Goal: Information Seeking & Learning: Learn about a topic

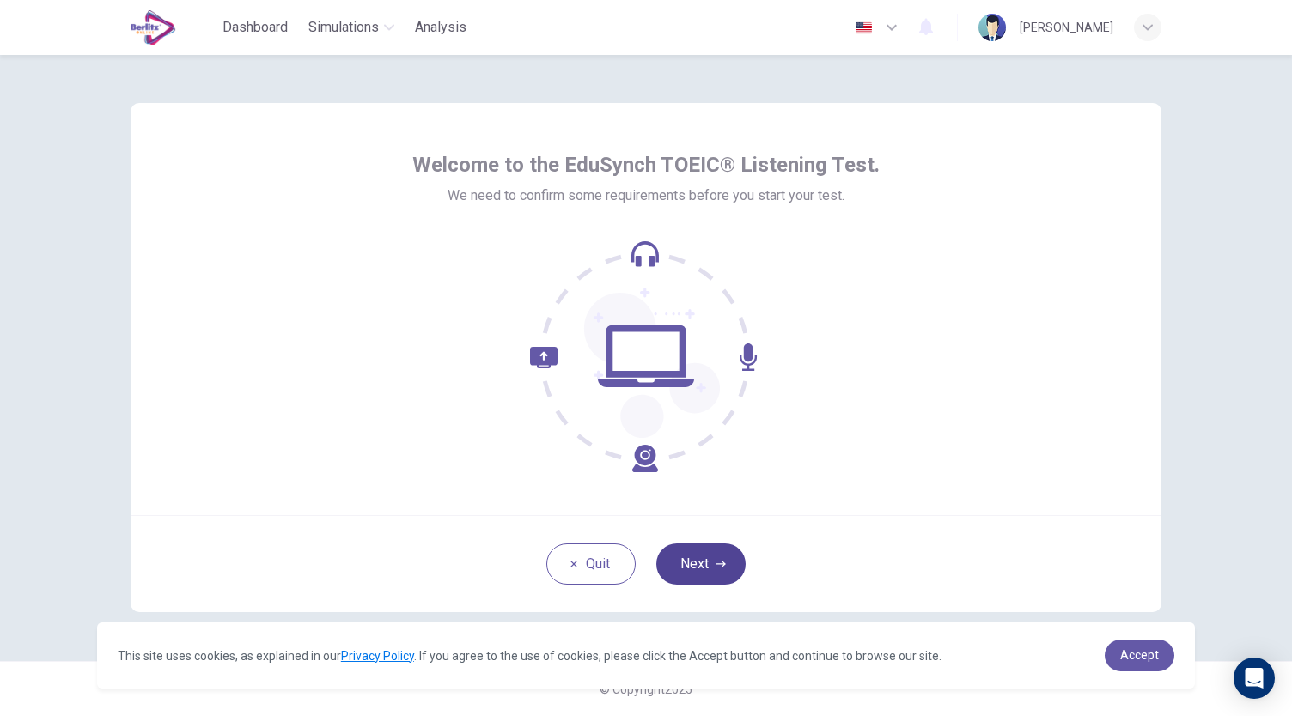
click at [710, 563] on button "Next" at bounding box center [700, 564] width 89 height 41
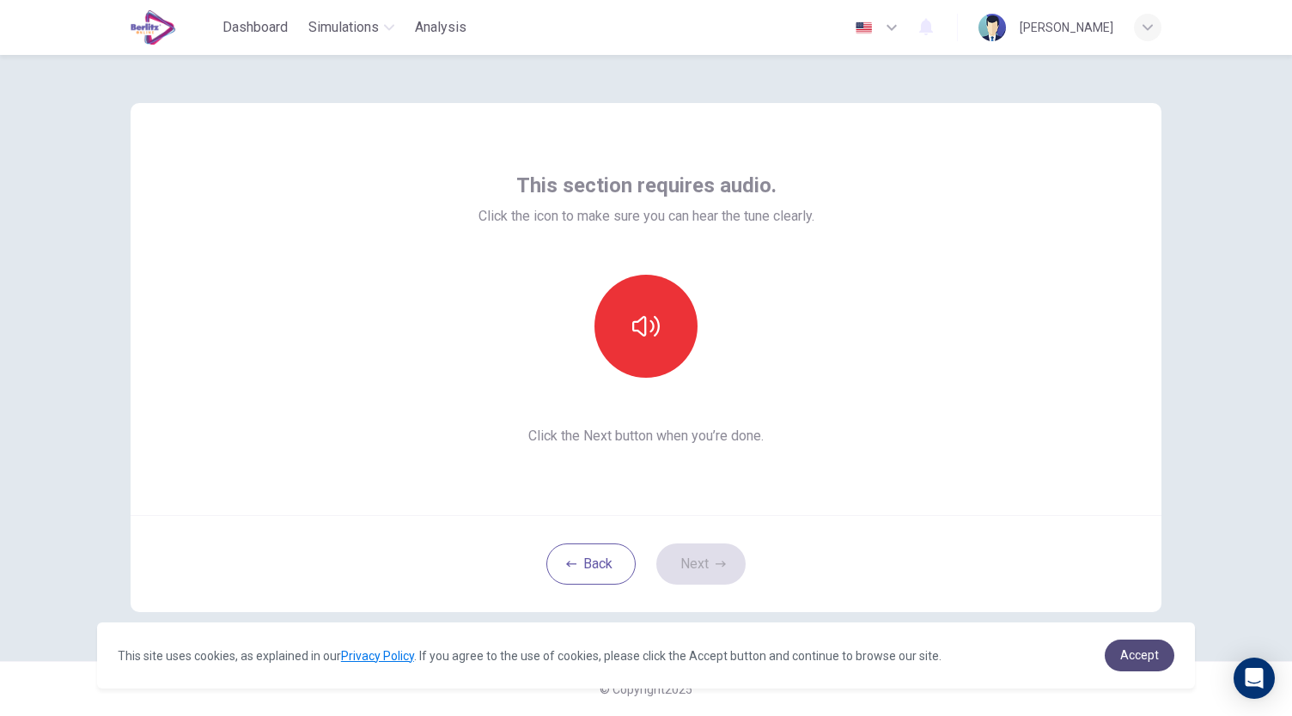
click at [1117, 649] on link "Accept" at bounding box center [1140, 656] width 70 height 32
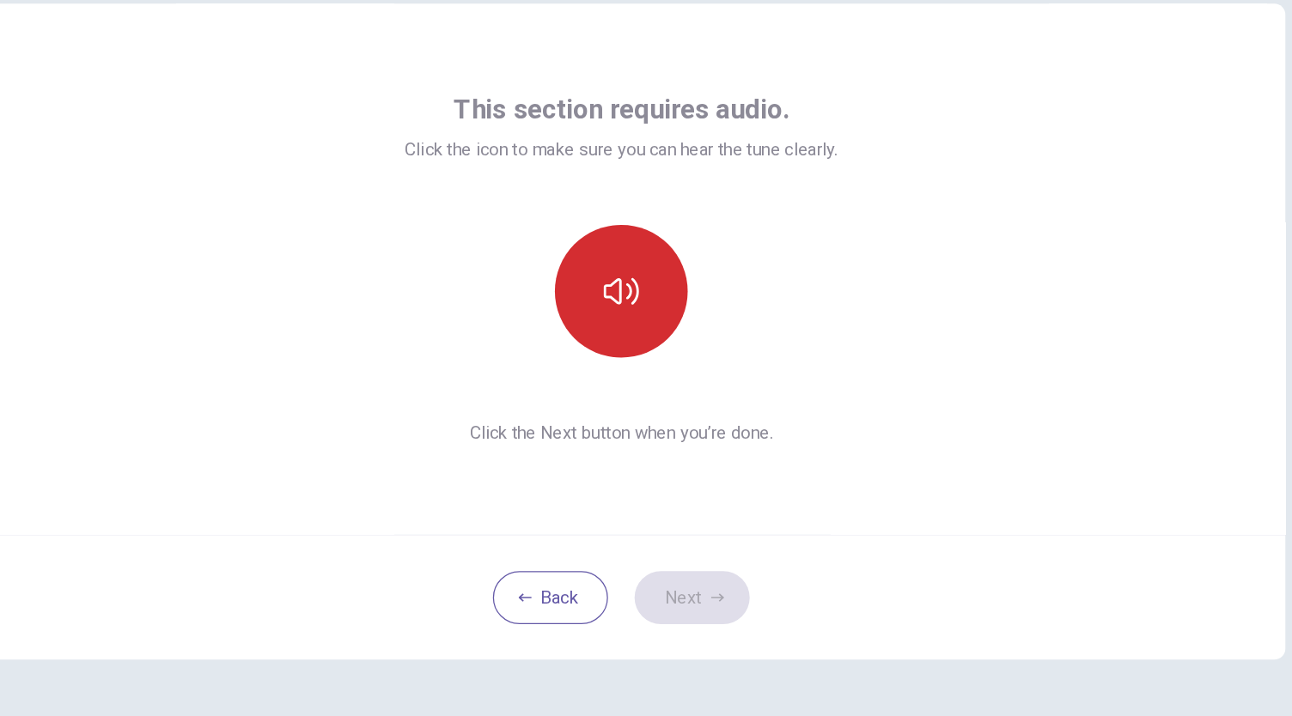
click at [636, 305] on button "button" at bounding box center [645, 326] width 103 height 103
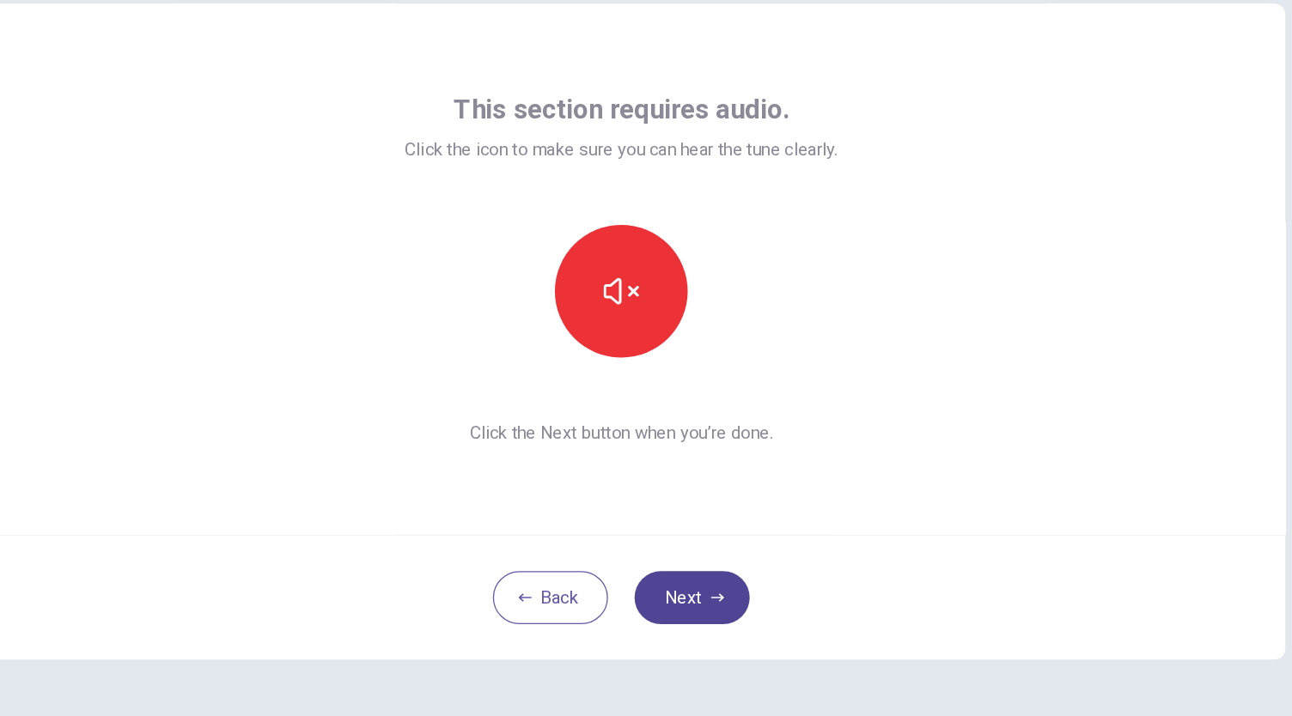
click at [704, 567] on button "Next" at bounding box center [700, 564] width 89 height 41
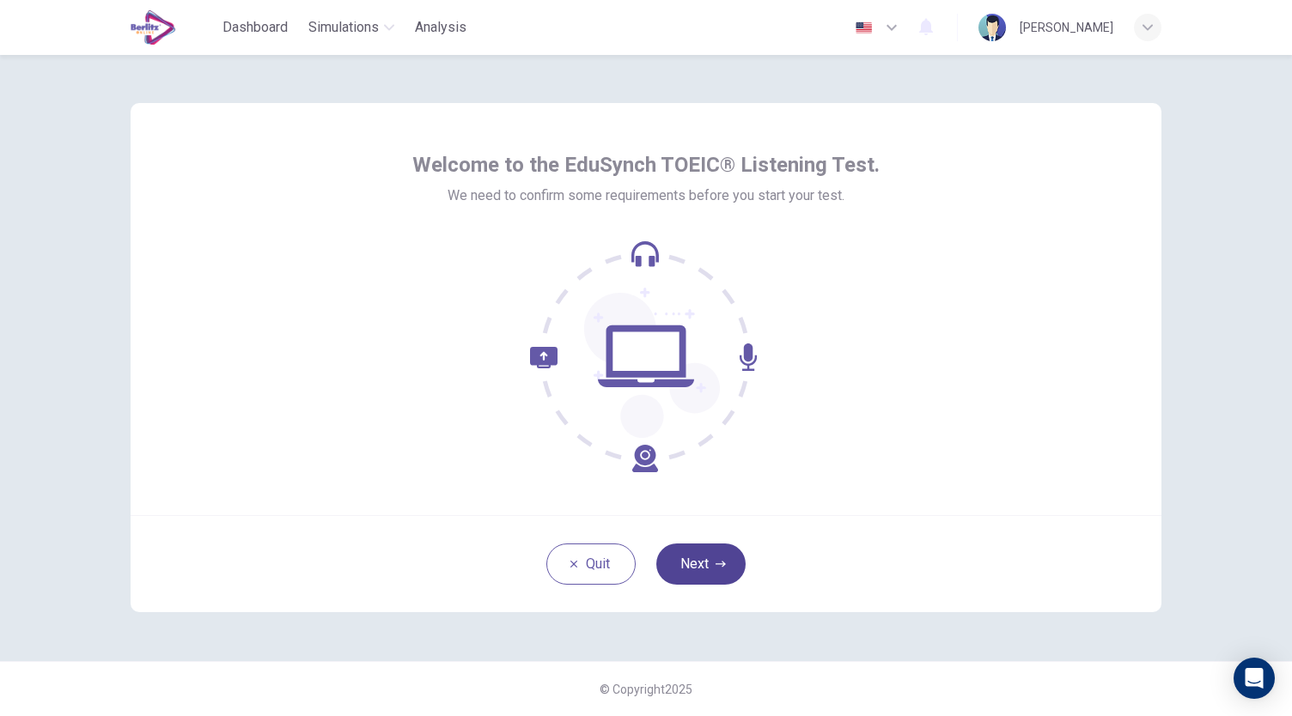
click at [699, 566] on button "Next" at bounding box center [700, 564] width 89 height 41
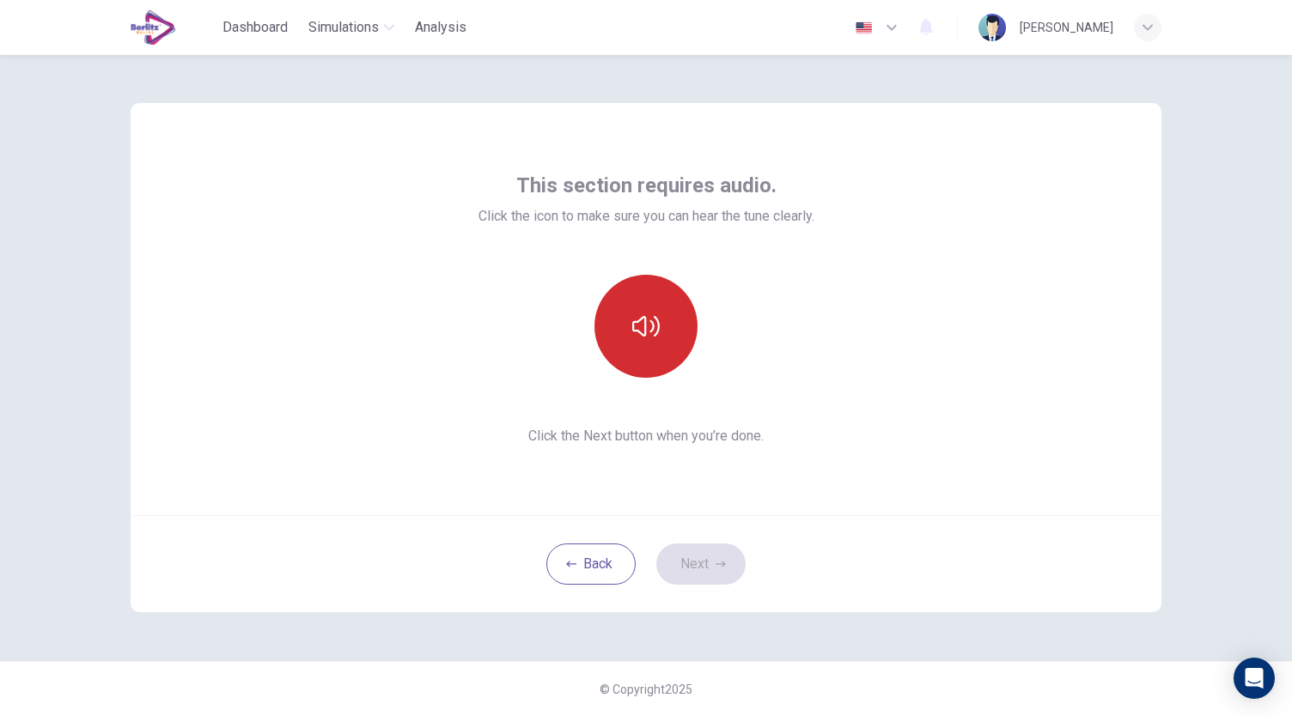
click at [636, 327] on icon "button" at bounding box center [645, 326] width 27 height 27
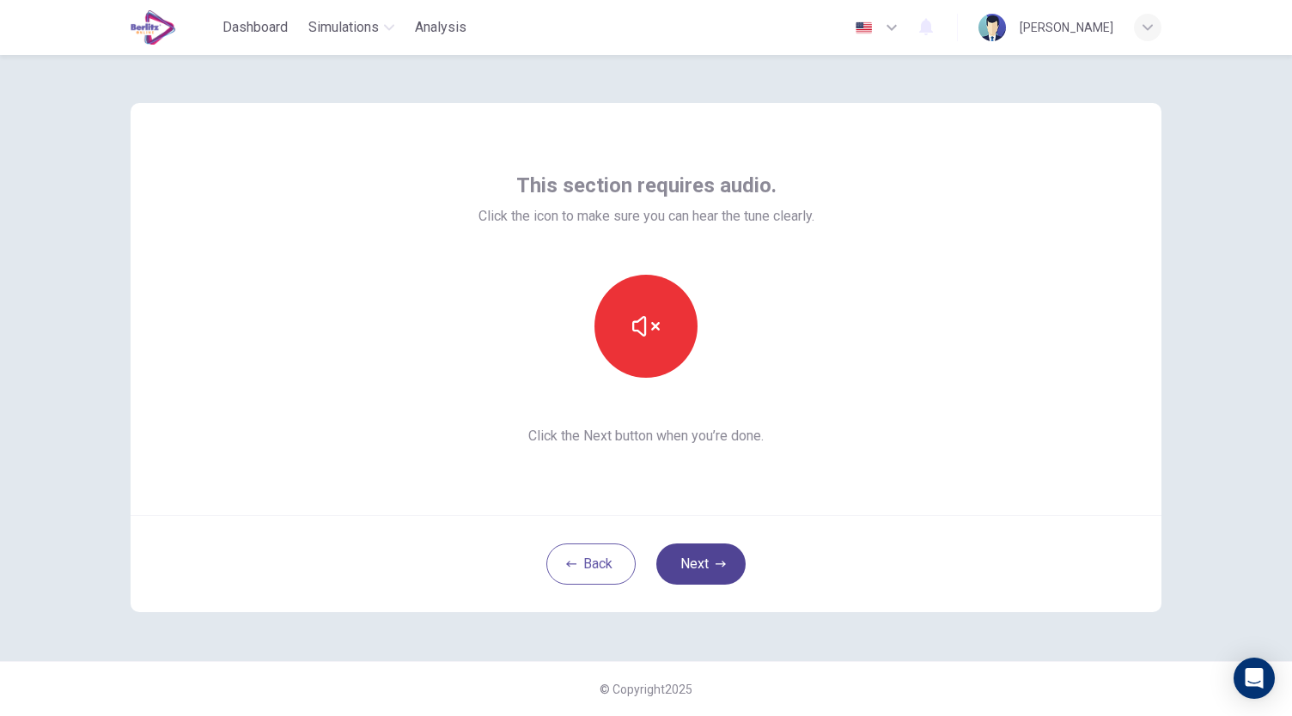
click at [709, 554] on button "Next" at bounding box center [700, 564] width 89 height 41
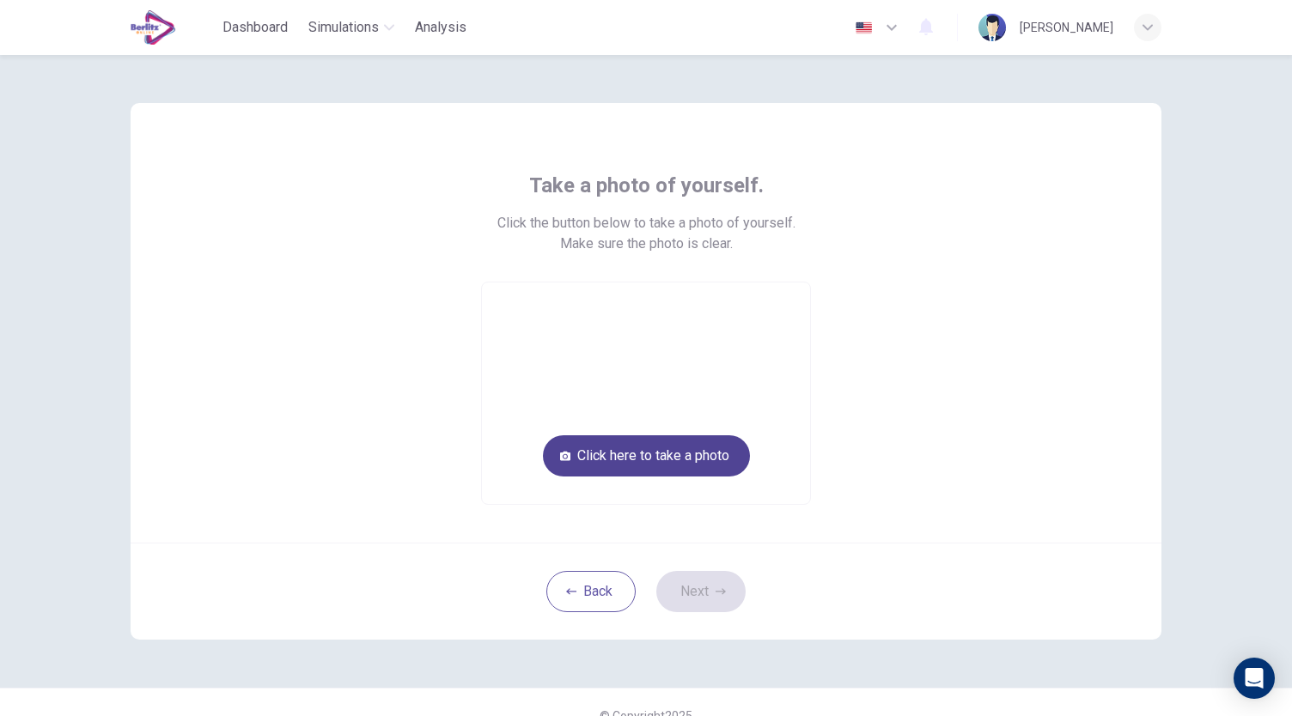
click at [675, 465] on button "Click here to take a photo" at bounding box center [646, 455] width 207 height 41
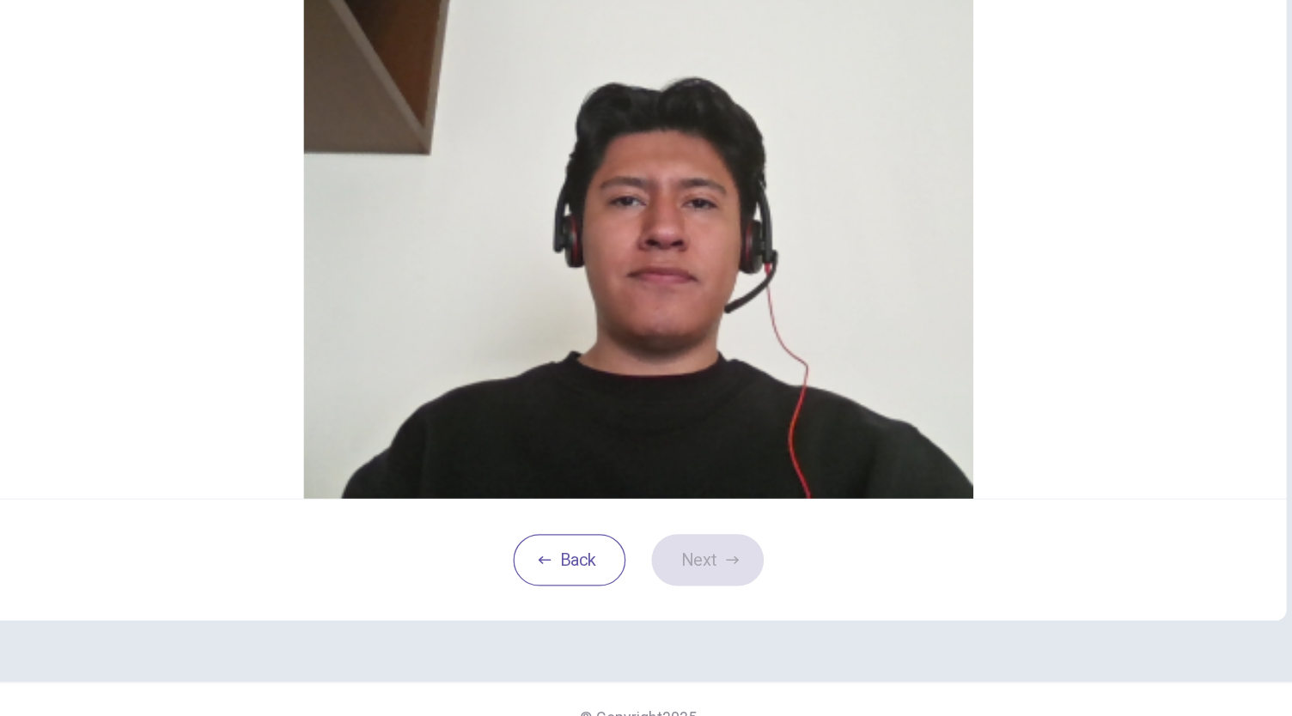
click at [612, 273] on button "Cancel" at bounding box center [632, 265] width 40 height 16
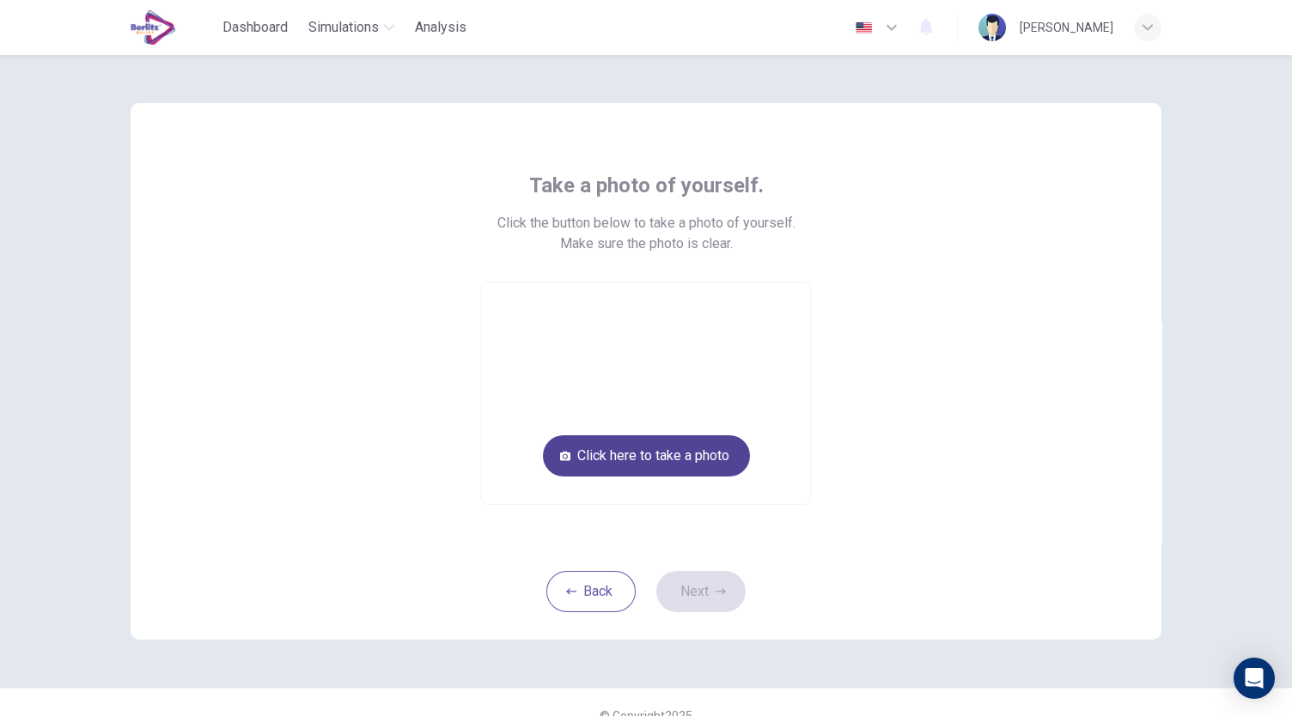
click at [692, 459] on button "Click here to take a photo" at bounding box center [646, 455] width 207 height 41
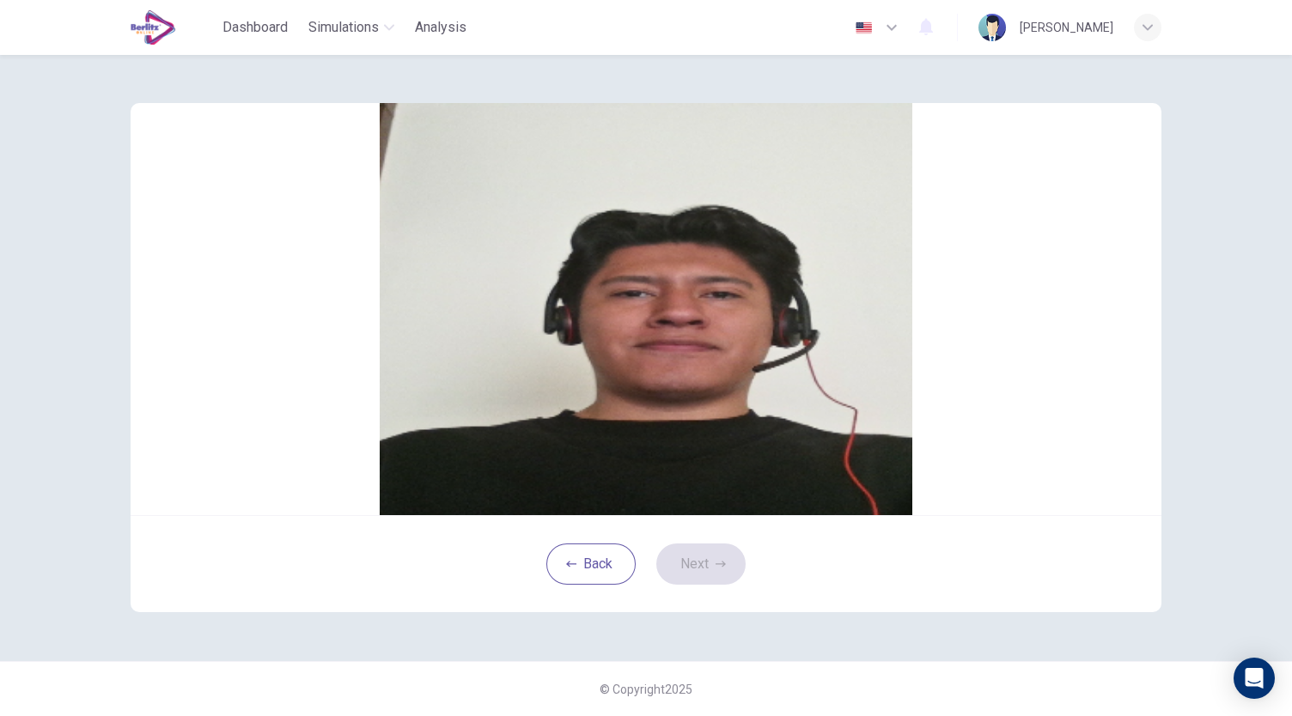
click at [612, 273] on button "Cancel" at bounding box center [632, 265] width 40 height 16
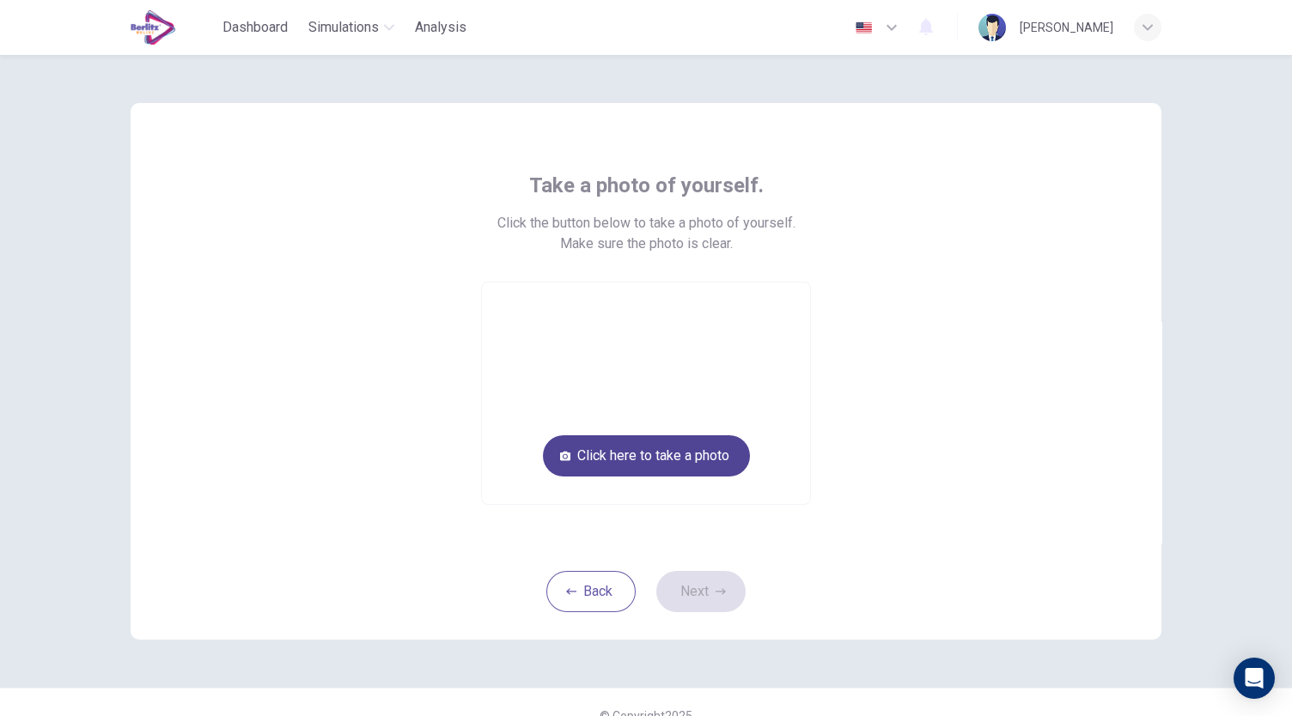
click at [683, 450] on button "Click here to take a photo" at bounding box center [646, 455] width 207 height 41
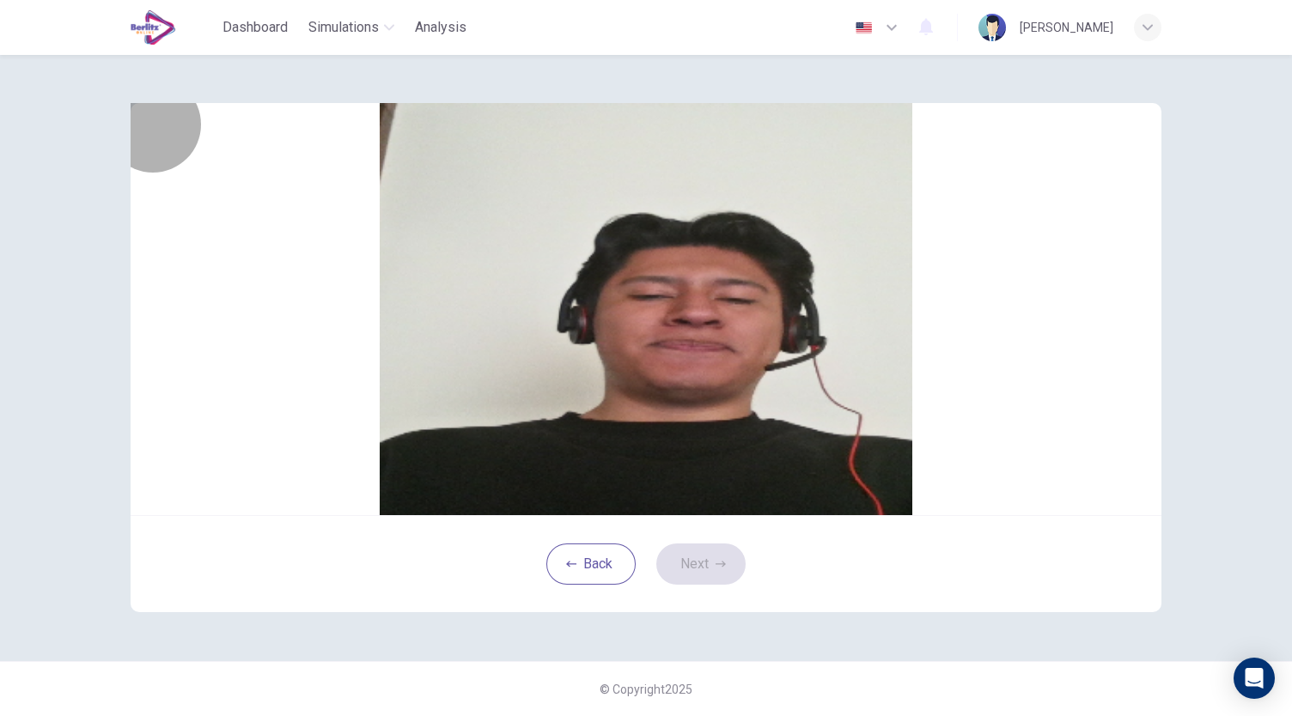
click at [612, 273] on button "Cancel" at bounding box center [632, 265] width 40 height 16
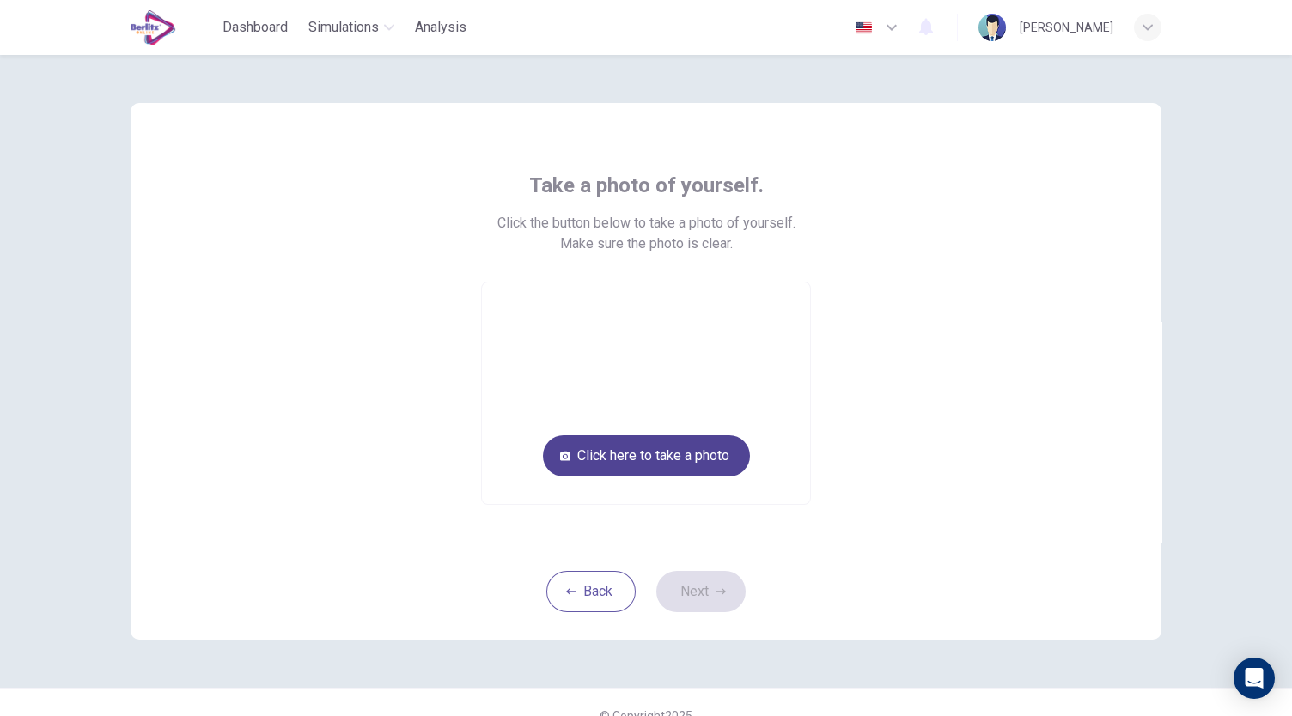
click at [652, 457] on button "Click here to take a photo" at bounding box center [646, 455] width 207 height 41
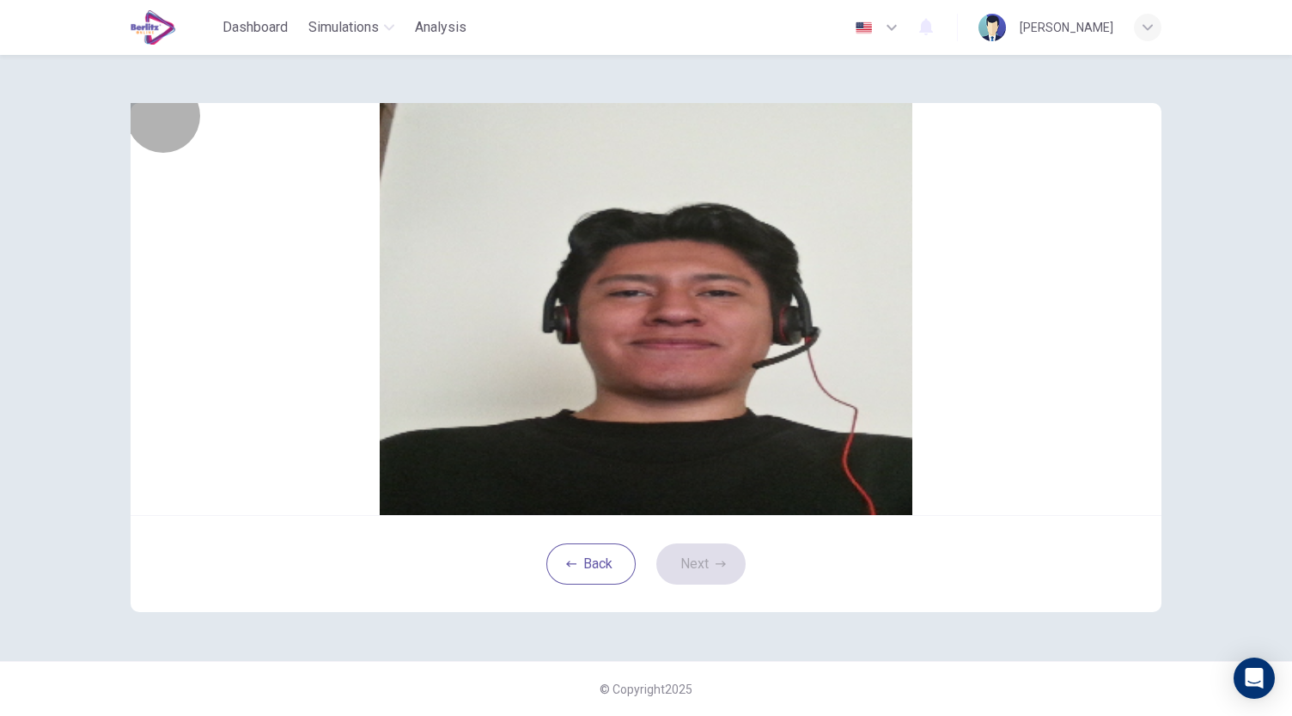
click at [680, 273] on button "Save" at bounding box center [665, 265] width 29 height 16
click at [716, 569] on icon "button" at bounding box center [721, 564] width 10 height 10
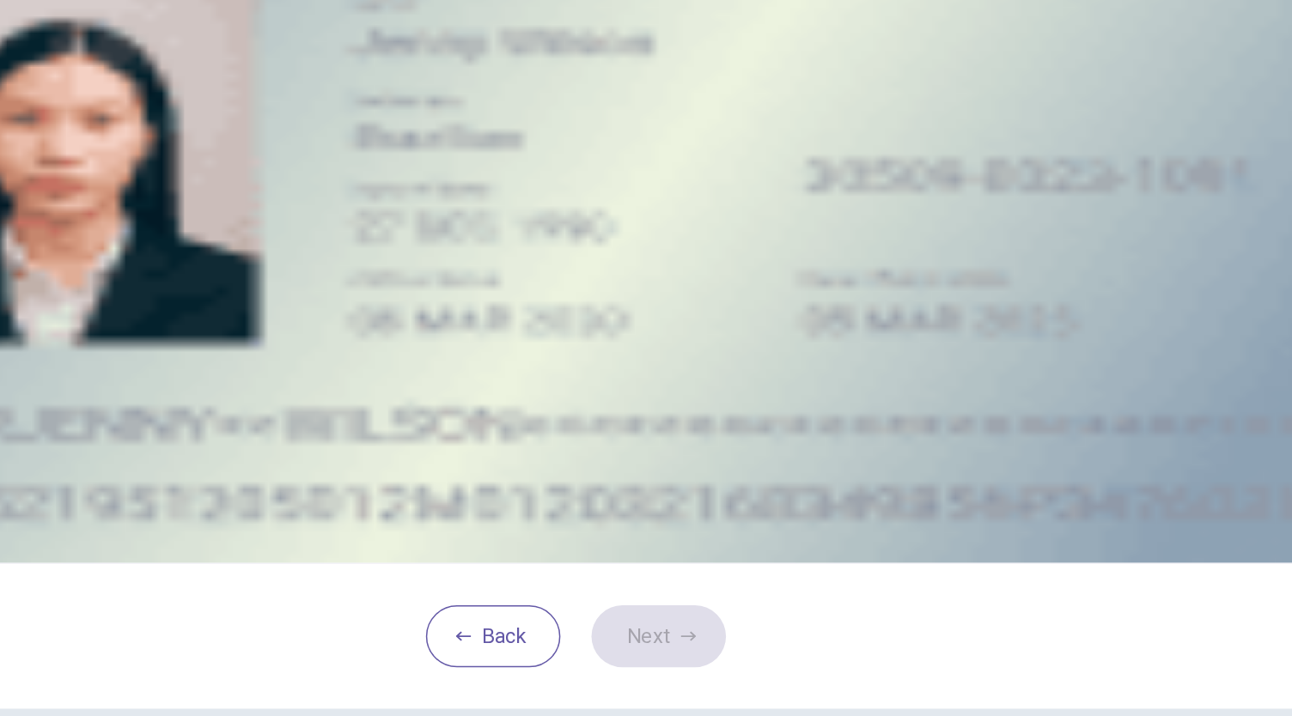
click at [259, 289] on icon "take photo" at bounding box center [259, 289] width 0 height 0
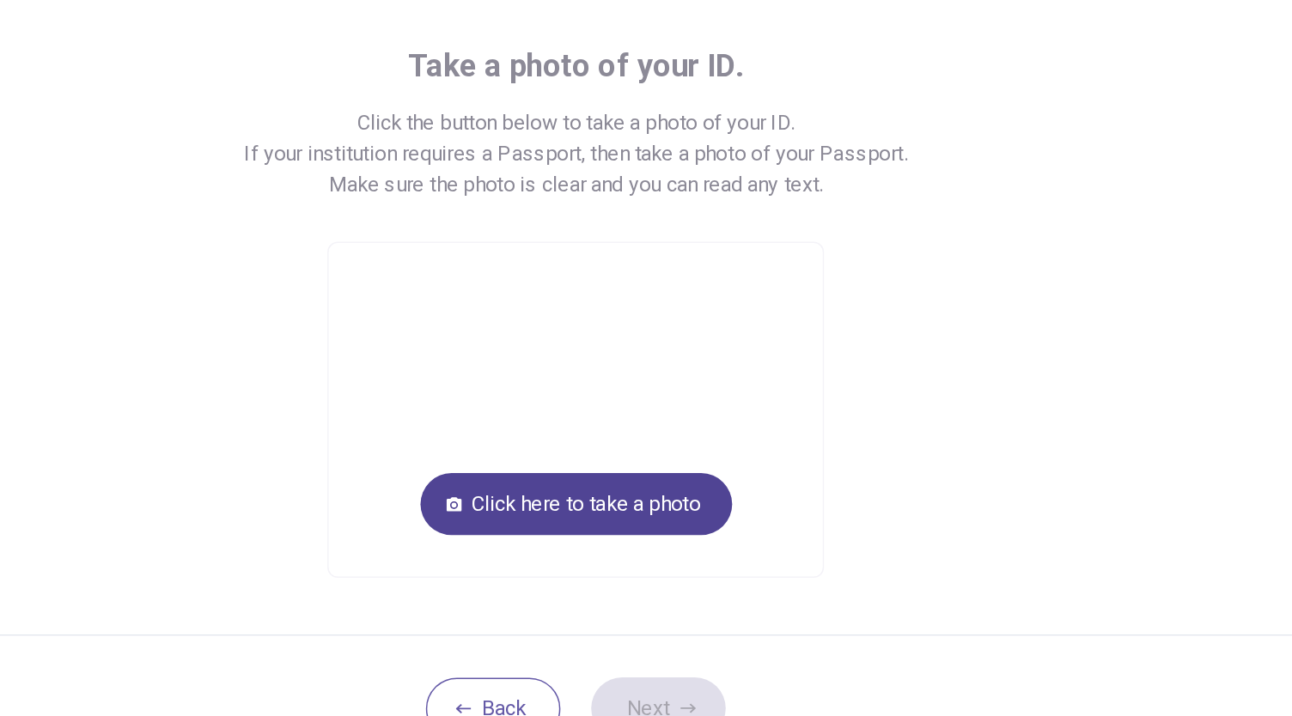
click at [696, 478] on button "Click here to take a photo" at bounding box center [646, 476] width 207 height 41
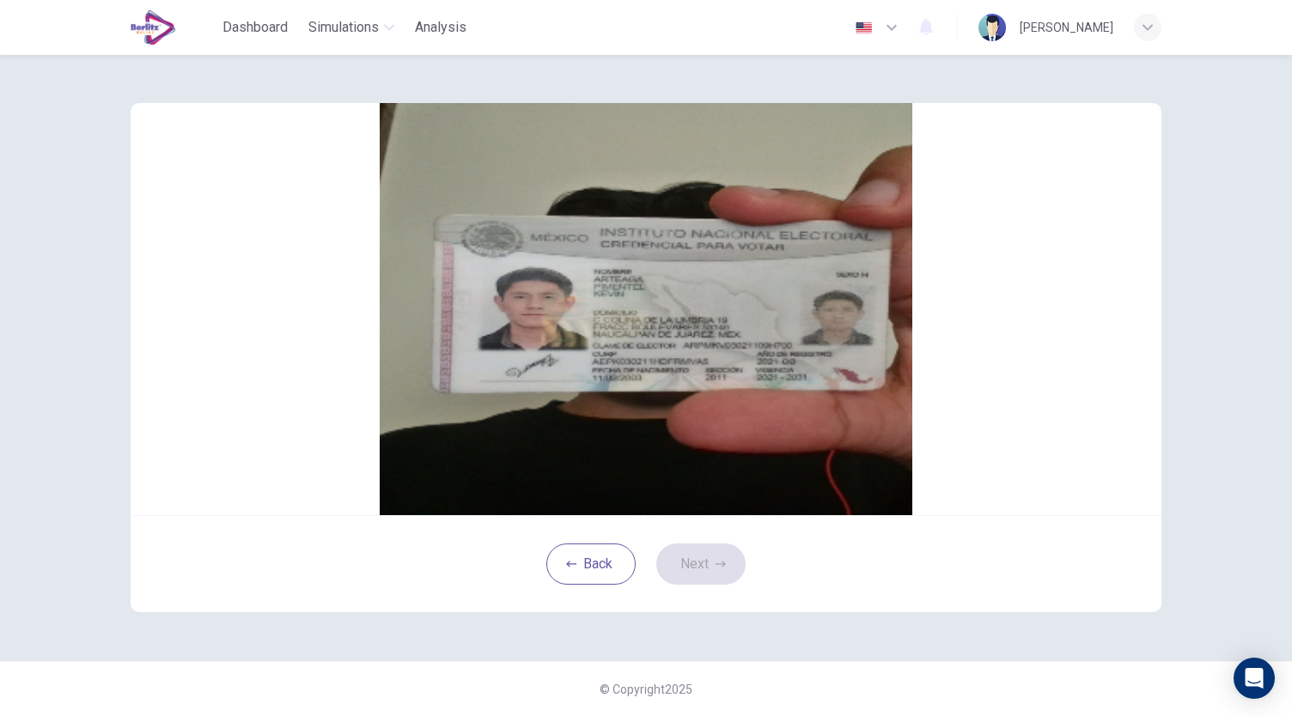
click at [680, 294] on button "Save" at bounding box center [665, 285] width 29 height 16
click at [706, 585] on button "Next" at bounding box center [700, 564] width 89 height 41
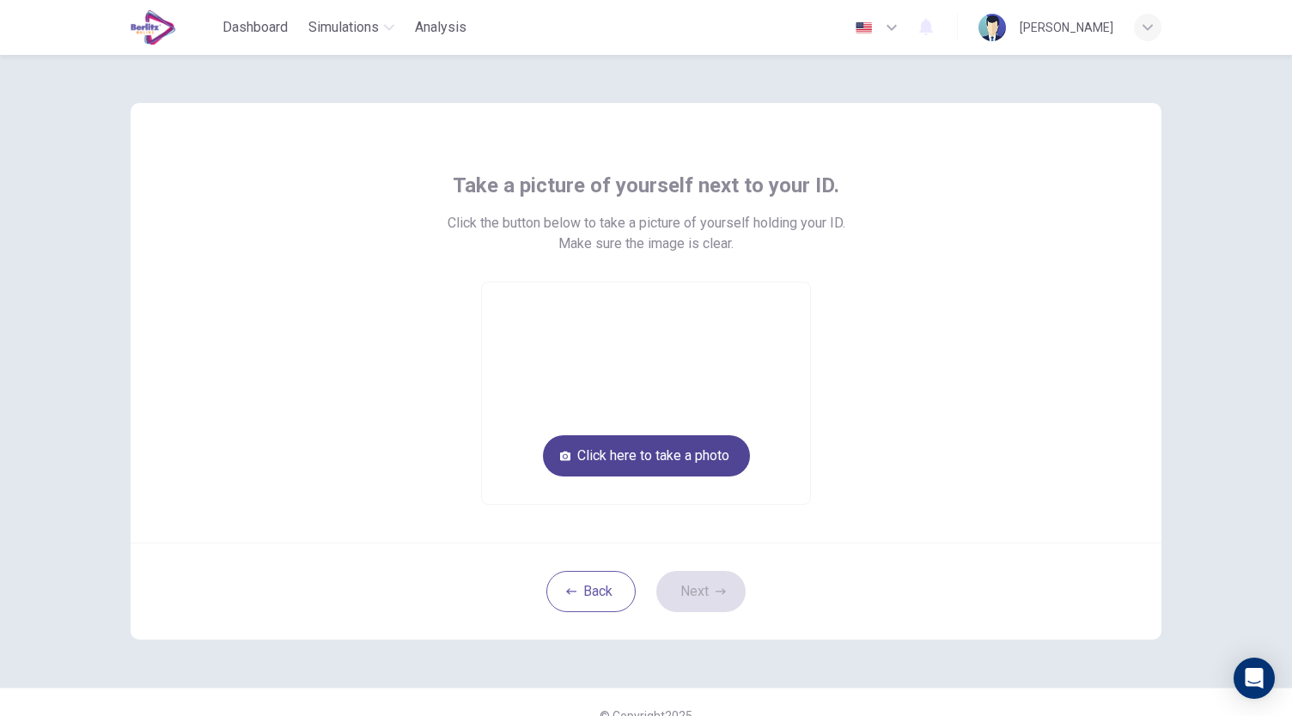
click at [671, 454] on button "Click here to take a photo" at bounding box center [646, 455] width 207 height 41
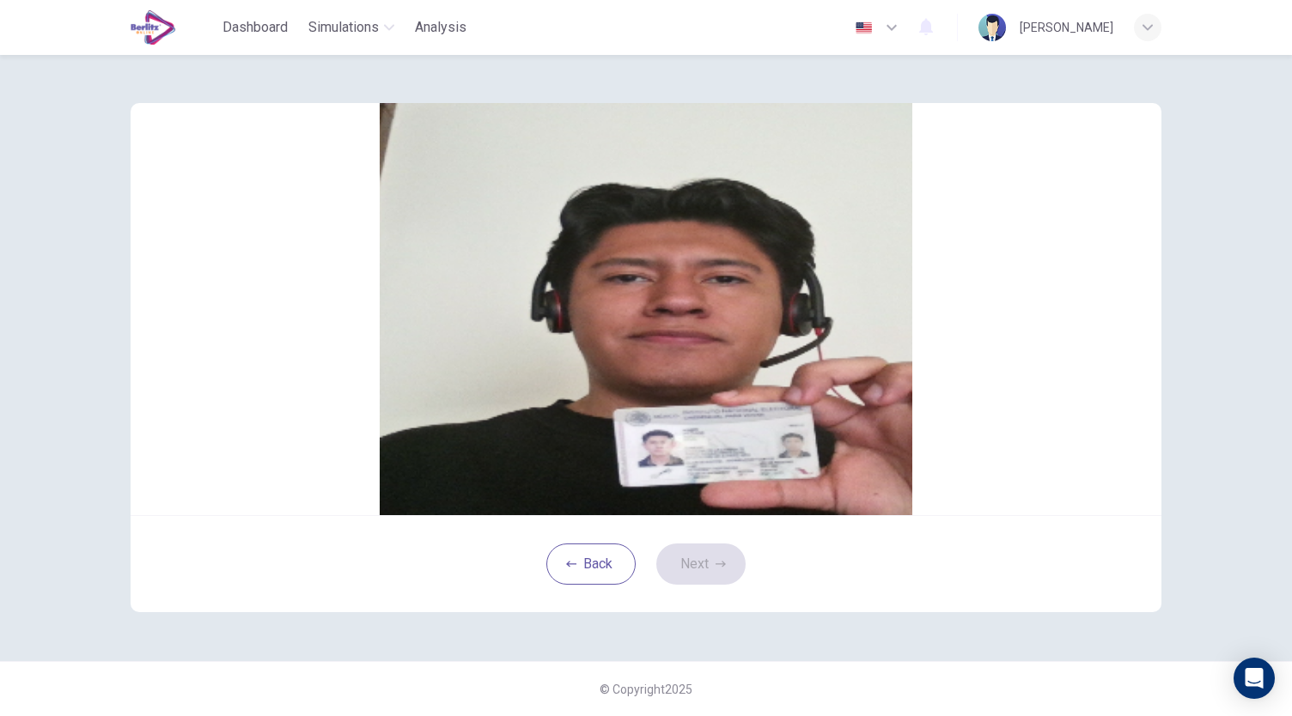
click at [680, 273] on button "Save" at bounding box center [665, 265] width 29 height 16
click at [708, 585] on button "Next" at bounding box center [700, 564] width 89 height 41
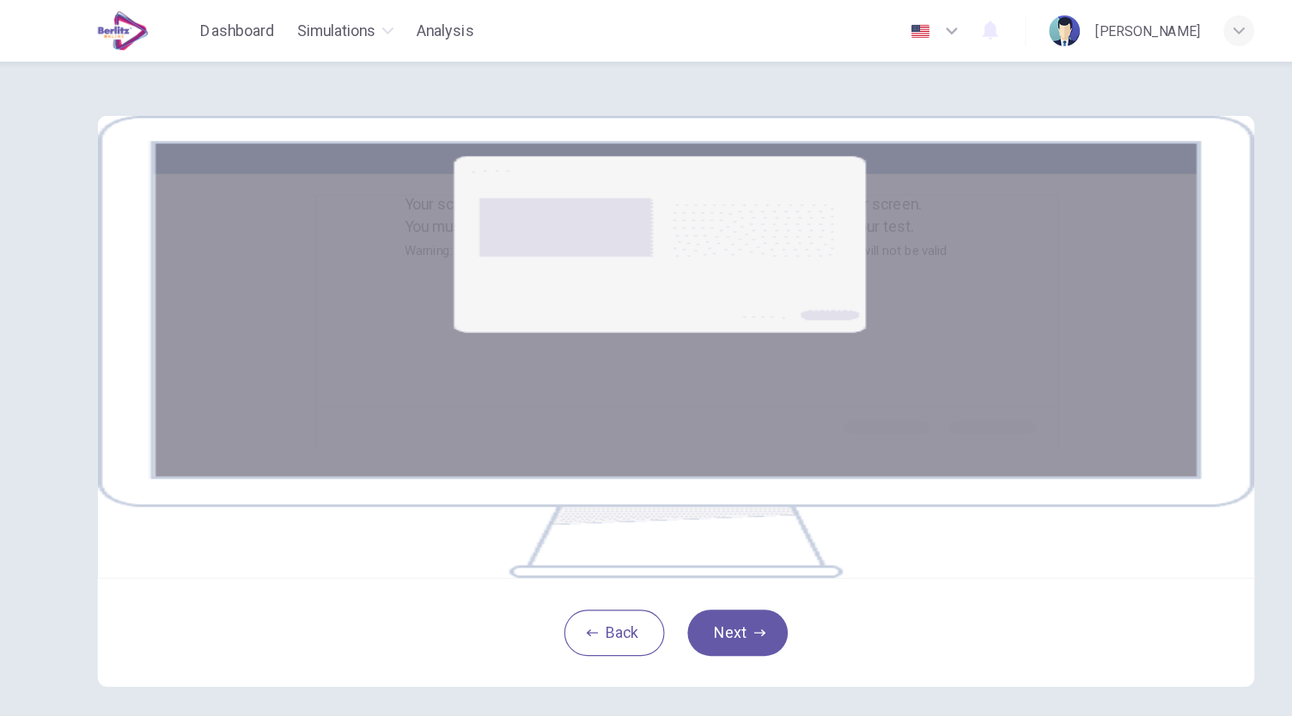
scroll to position [175, 0]
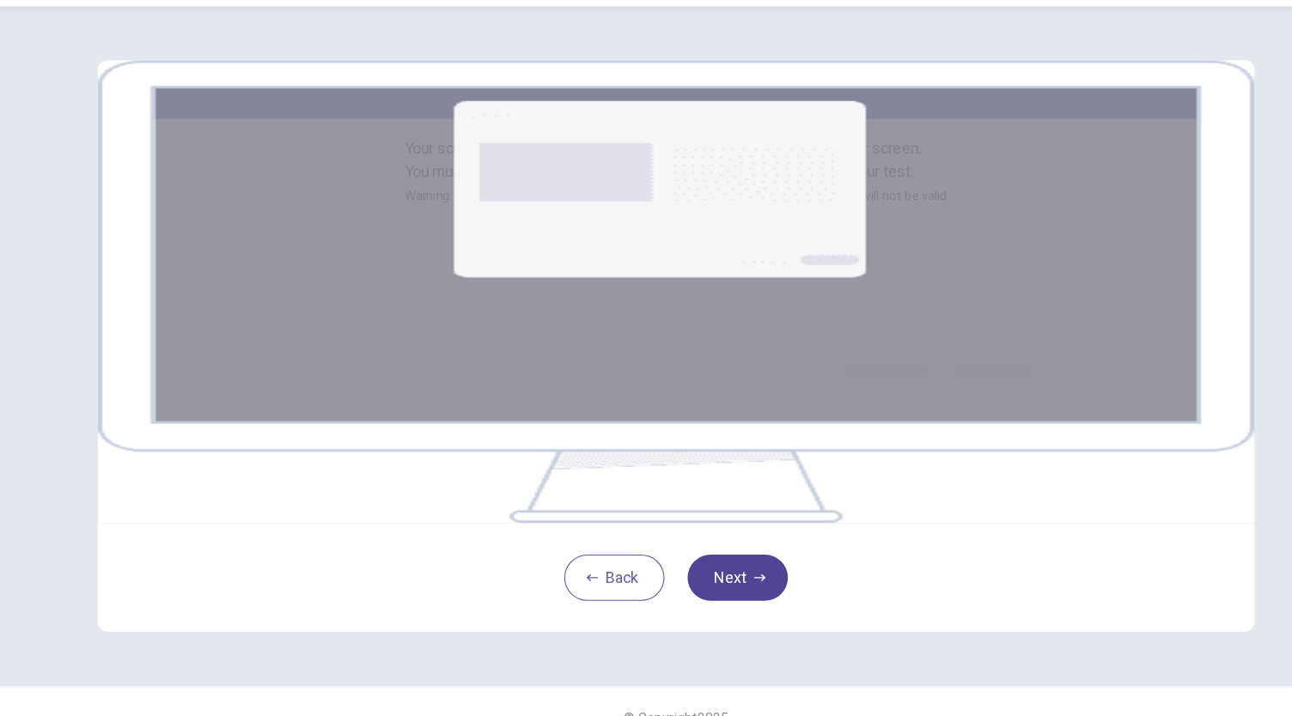
click at [705, 570] on button "Next" at bounding box center [700, 564] width 89 height 41
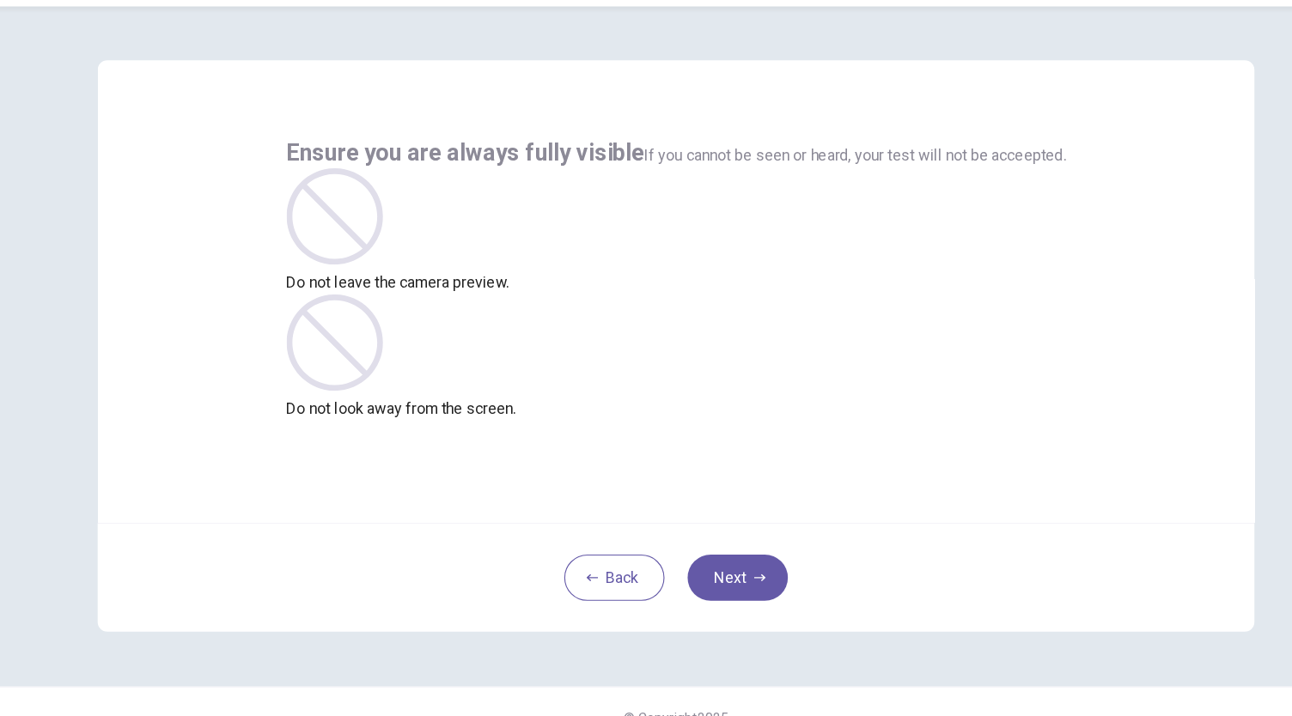
scroll to position [0, 0]
click at [709, 568] on button "Next" at bounding box center [700, 564] width 89 height 41
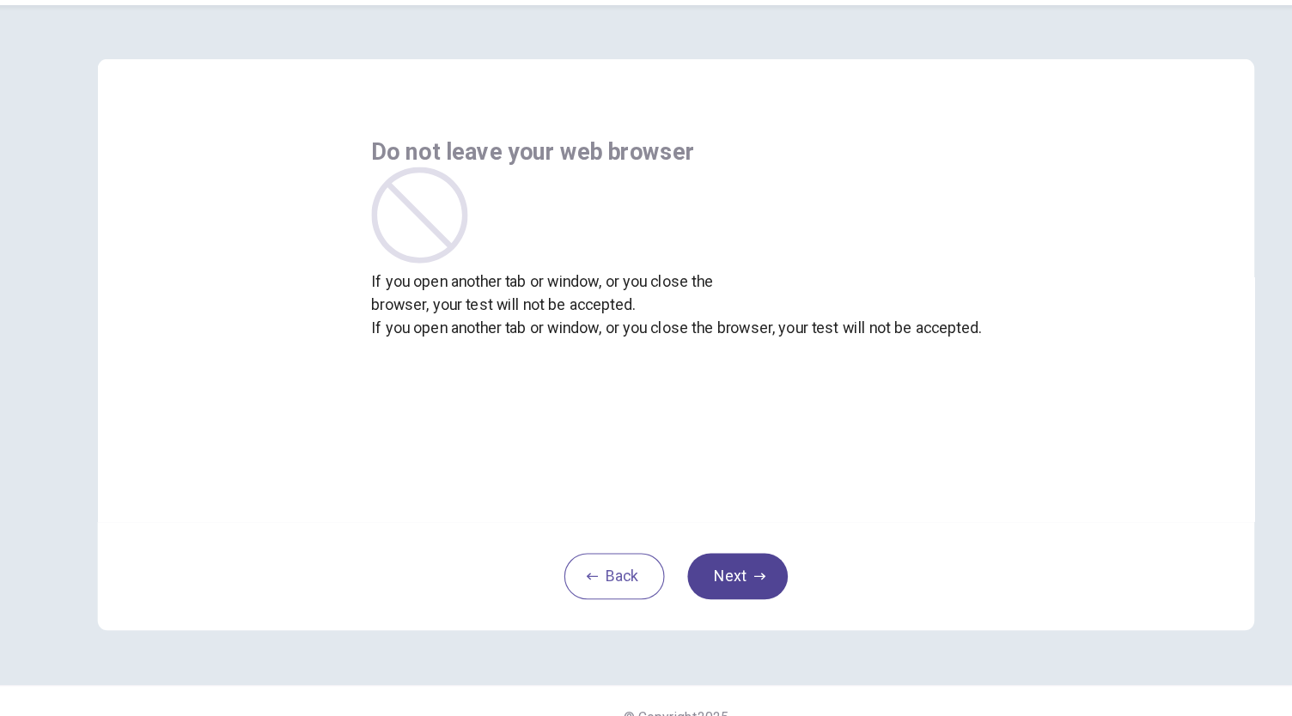
click at [709, 568] on button "Next" at bounding box center [700, 564] width 89 height 41
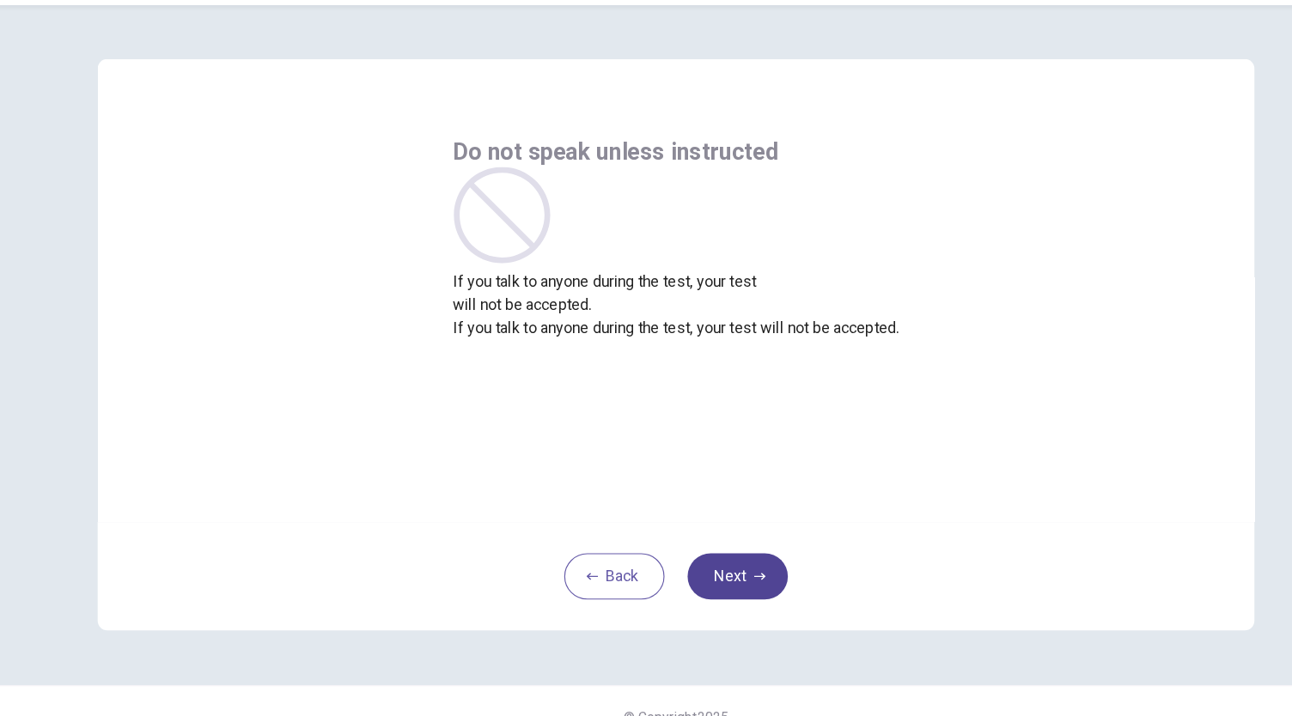
click at [699, 556] on button "Next" at bounding box center [700, 564] width 89 height 41
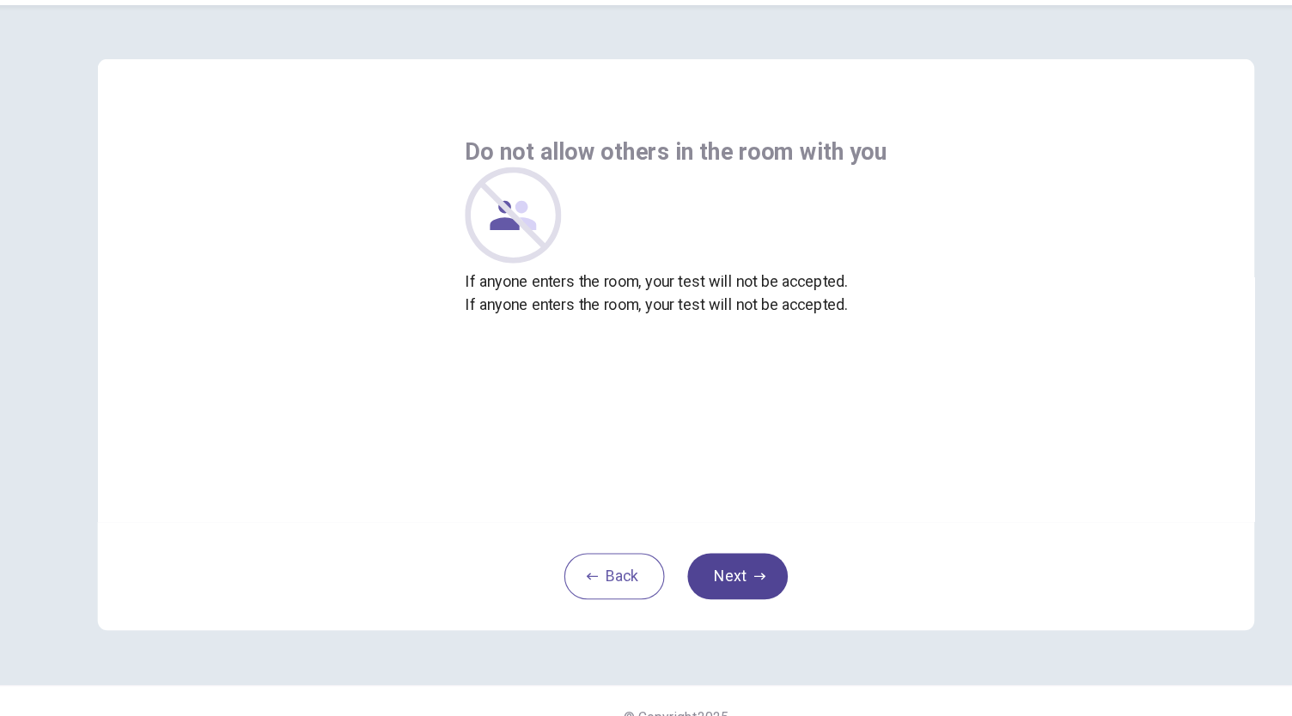
click at [699, 556] on button "Next" at bounding box center [700, 564] width 89 height 41
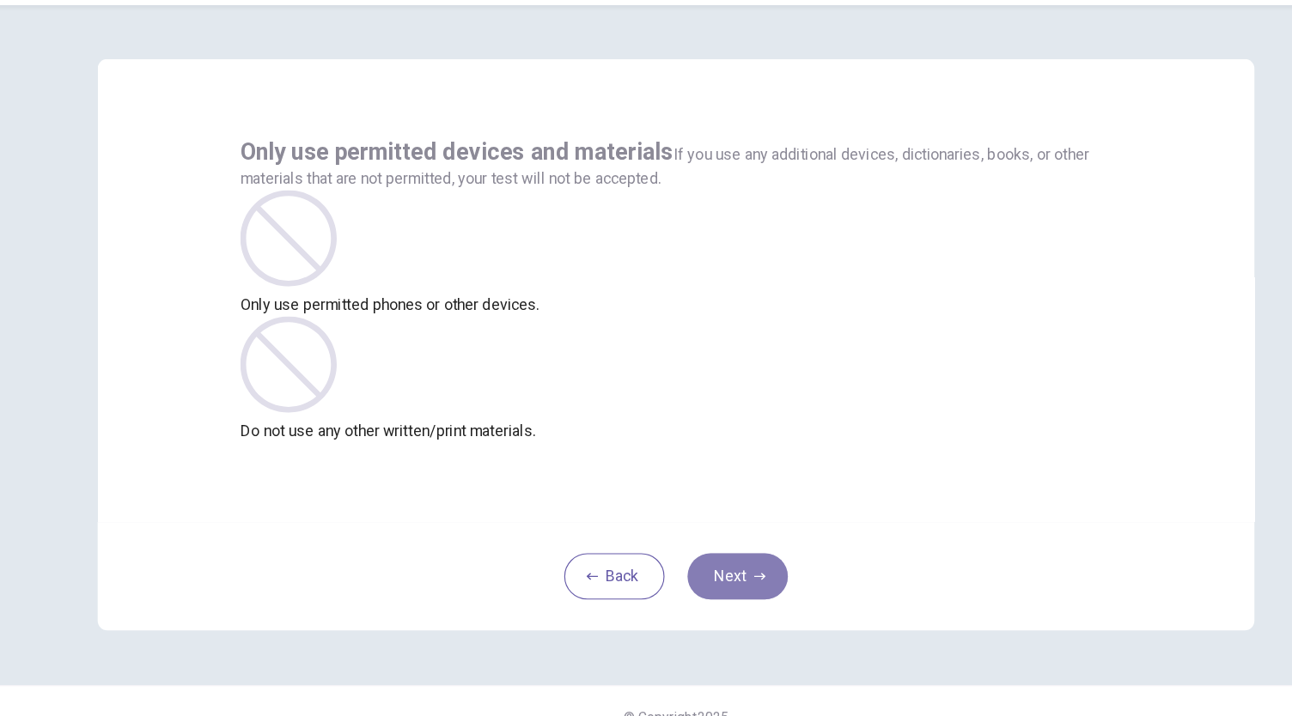
click at [699, 556] on button "Next" at bounding box center [700, 564] width 89 height 41
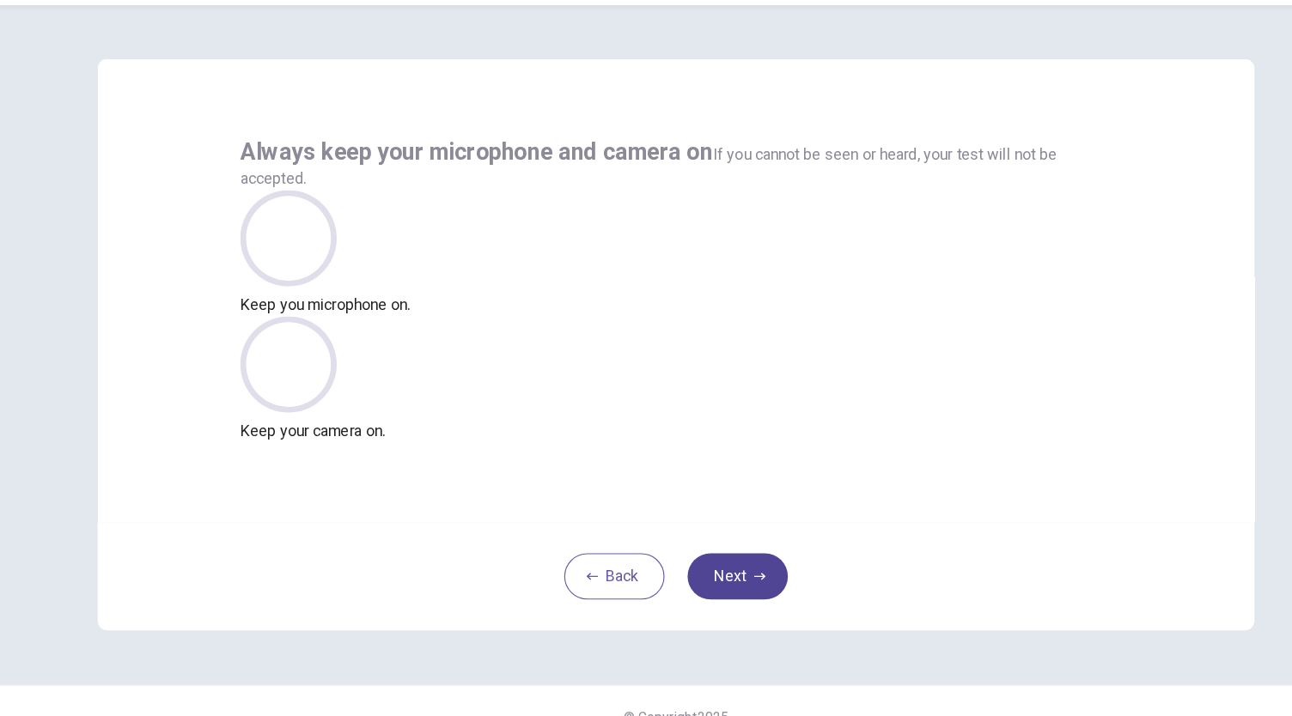
click at [699, 556] on button "Next" at bounding box center [700, 564] width 89 height 41
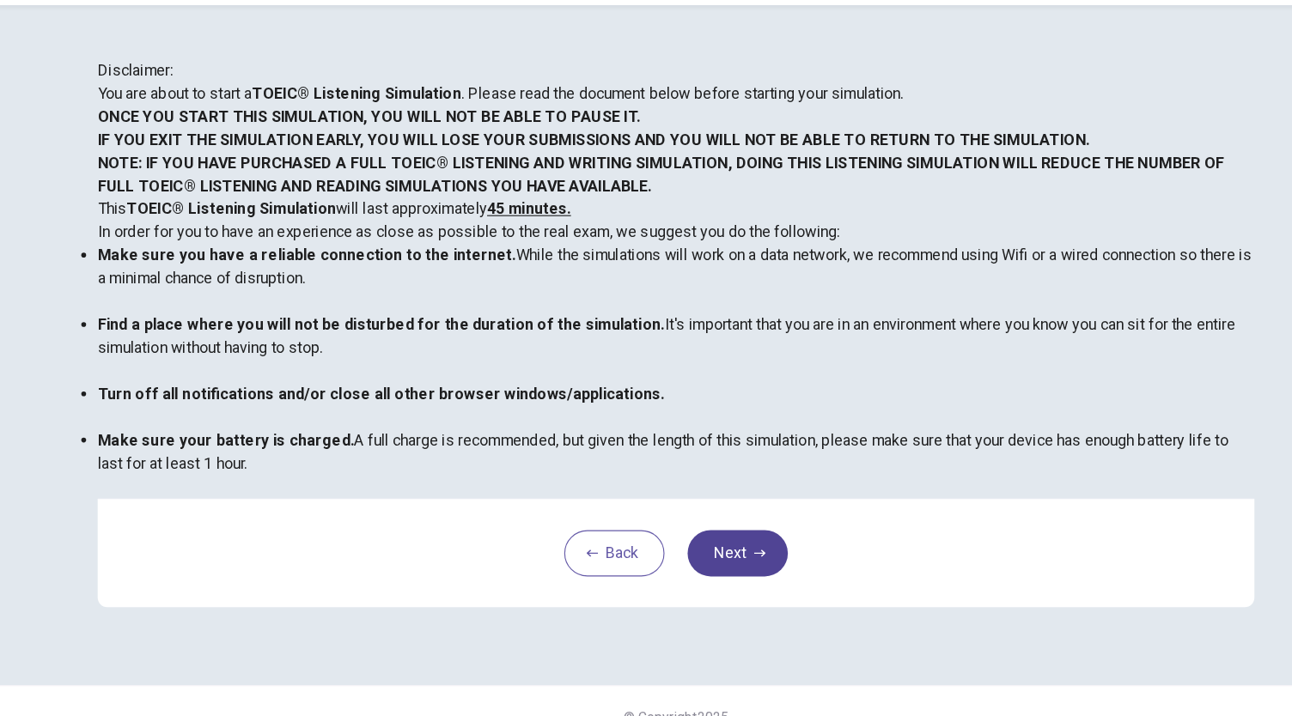
scroll to position [239, 0]
click at [703, 564] on button "Next" at bounding box center [700, 543] width 89 height 41
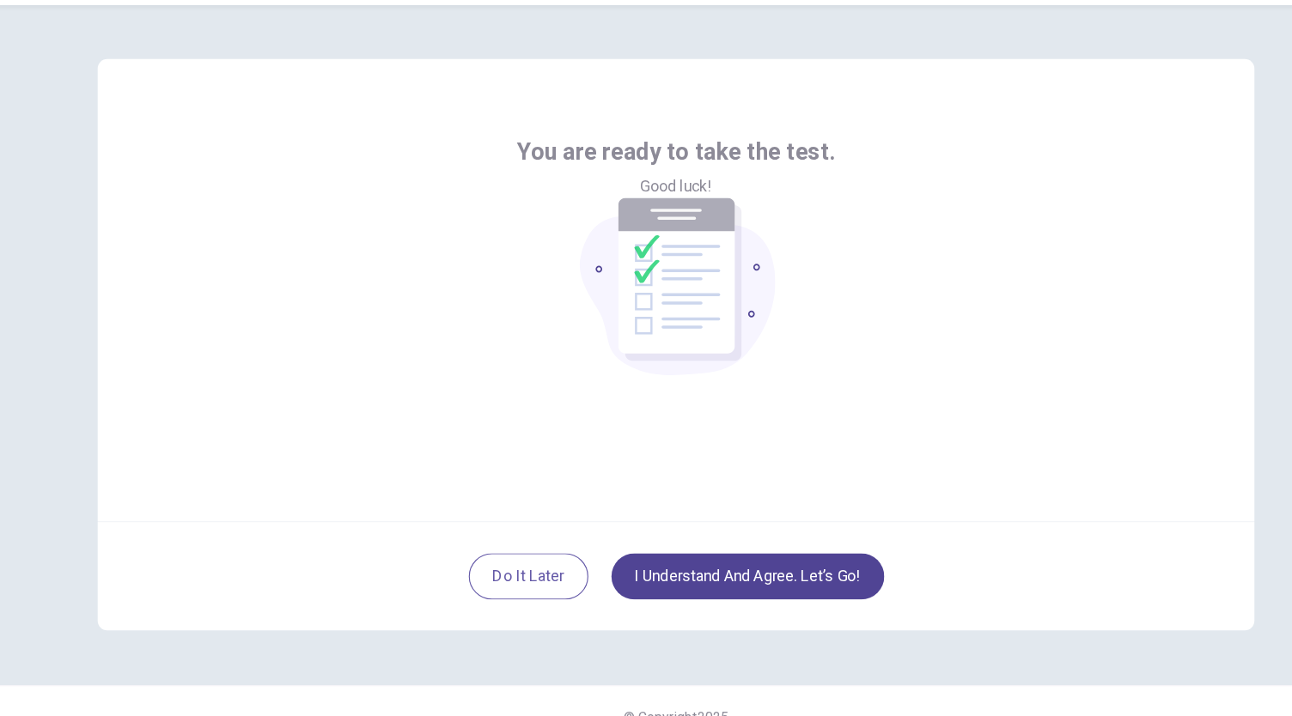
scroll to position [0, 0]
click at [703, 567] on button "I understand and agree. Let’s go!" at bounding box center [709, 564] width 243 height 41
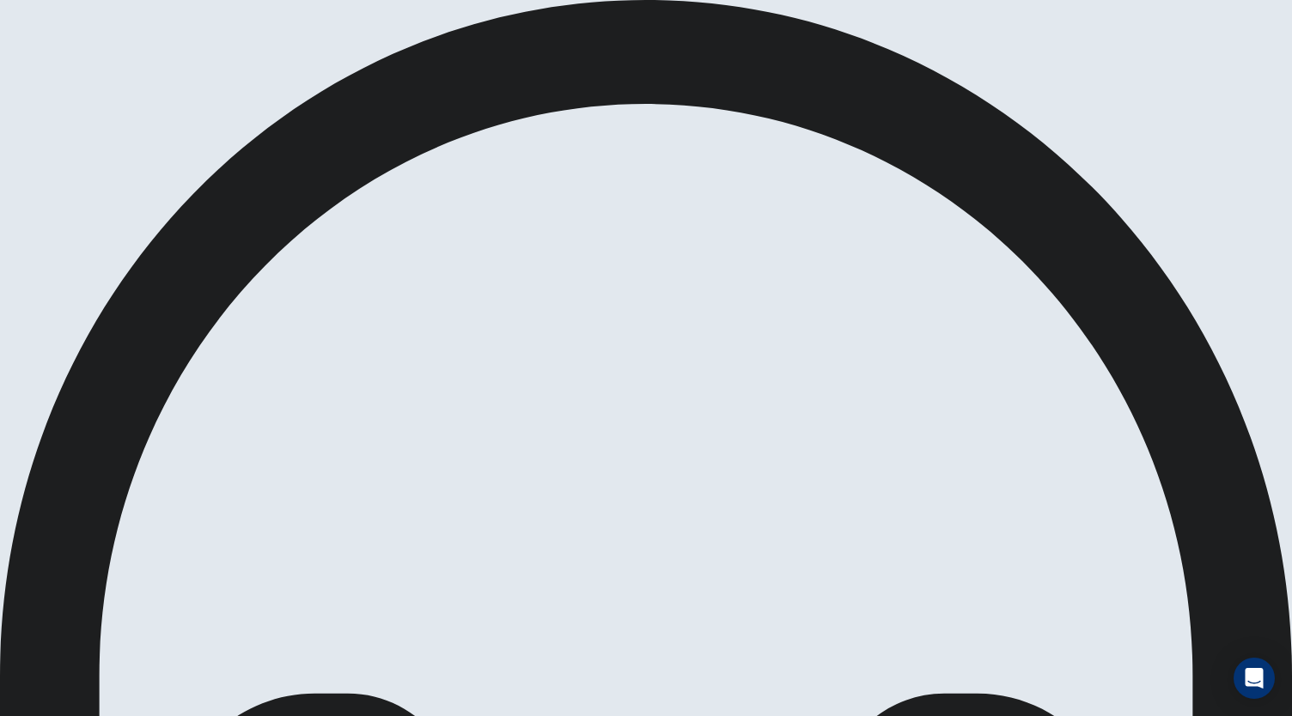
scroll to position [46, 0]
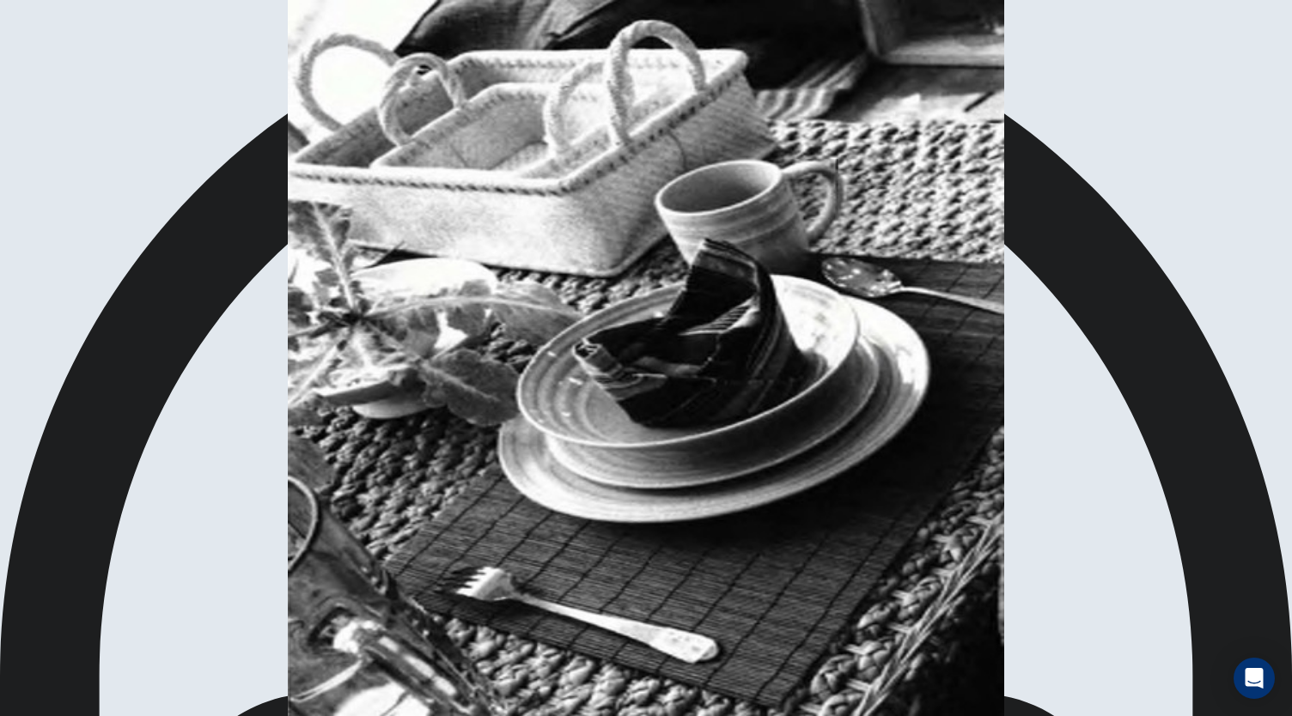
click at [146, 716] on button "button" at bounding box center [144, 727] width 3 height 16
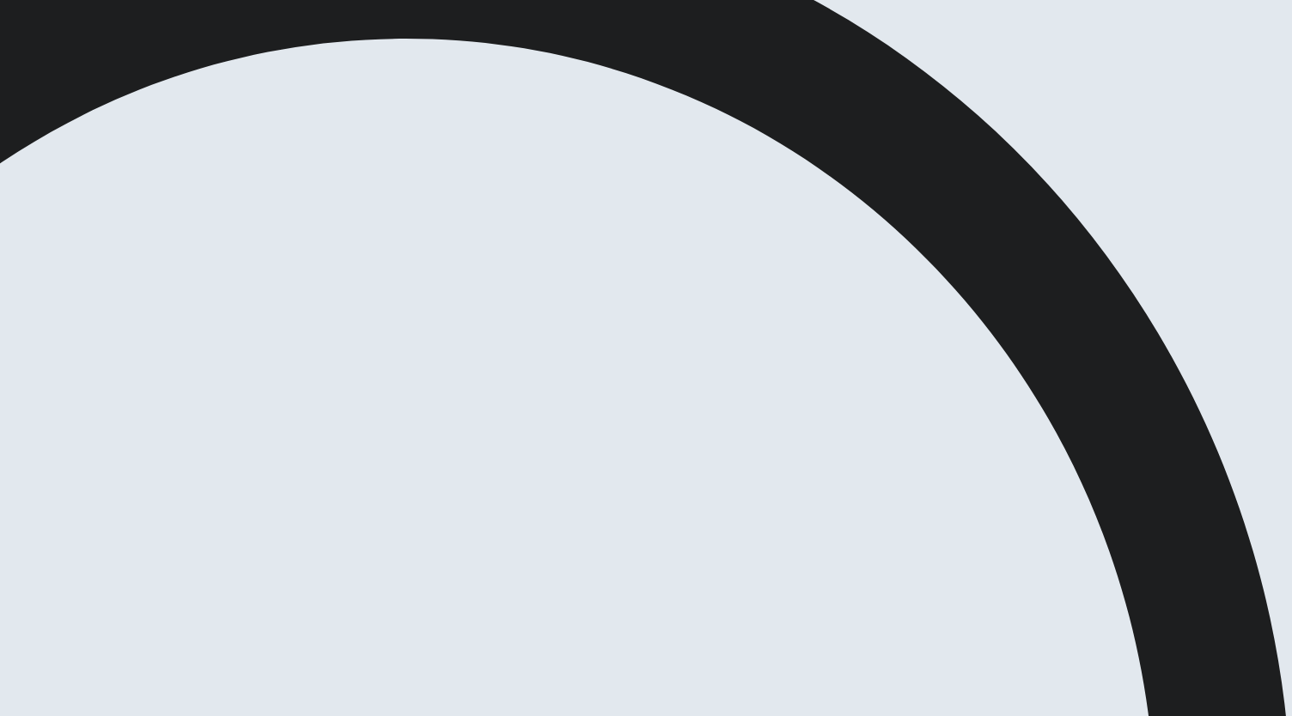
scroll to position [0, 0]
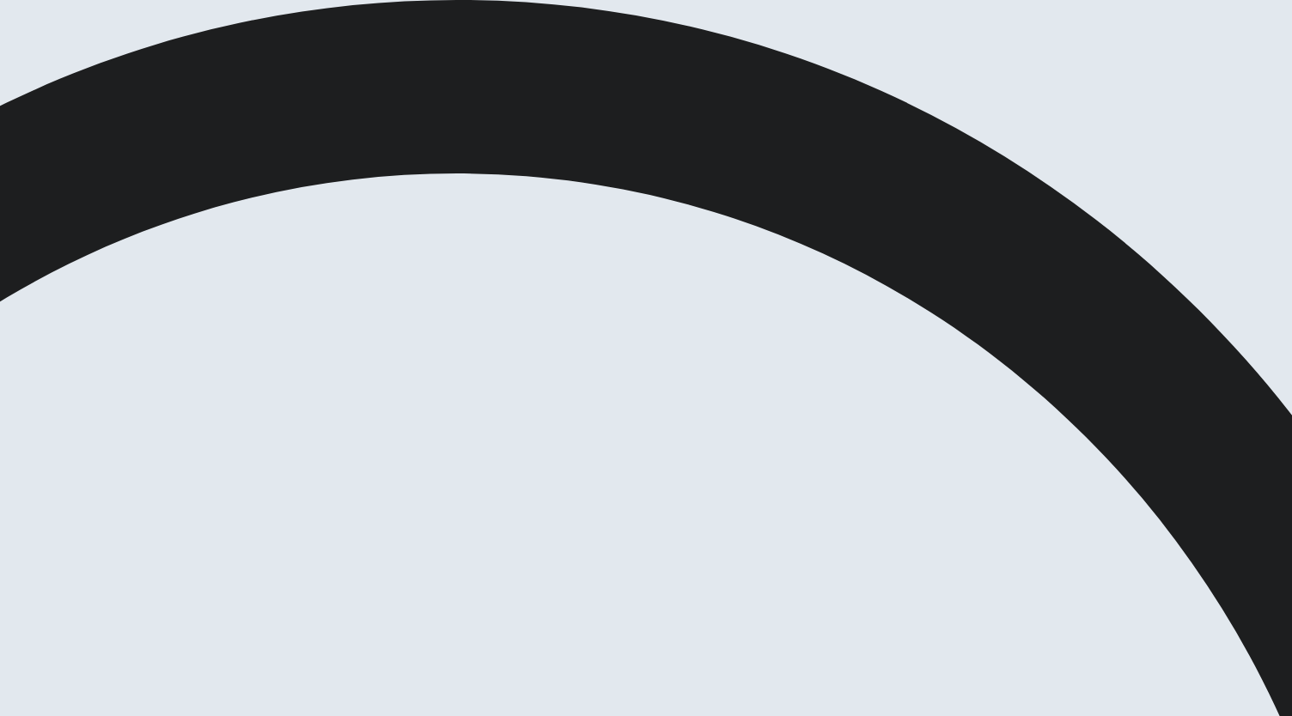
scroll to position [38, 0]
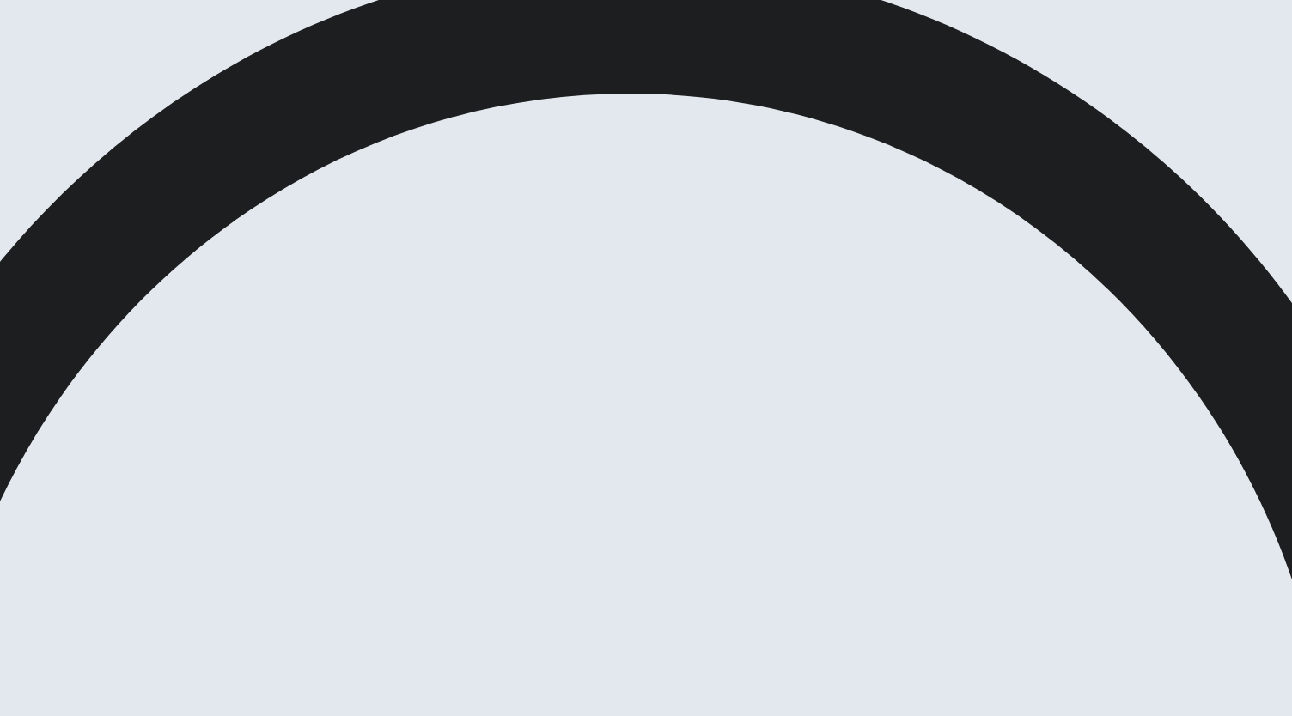
scroll to position [102, 0]
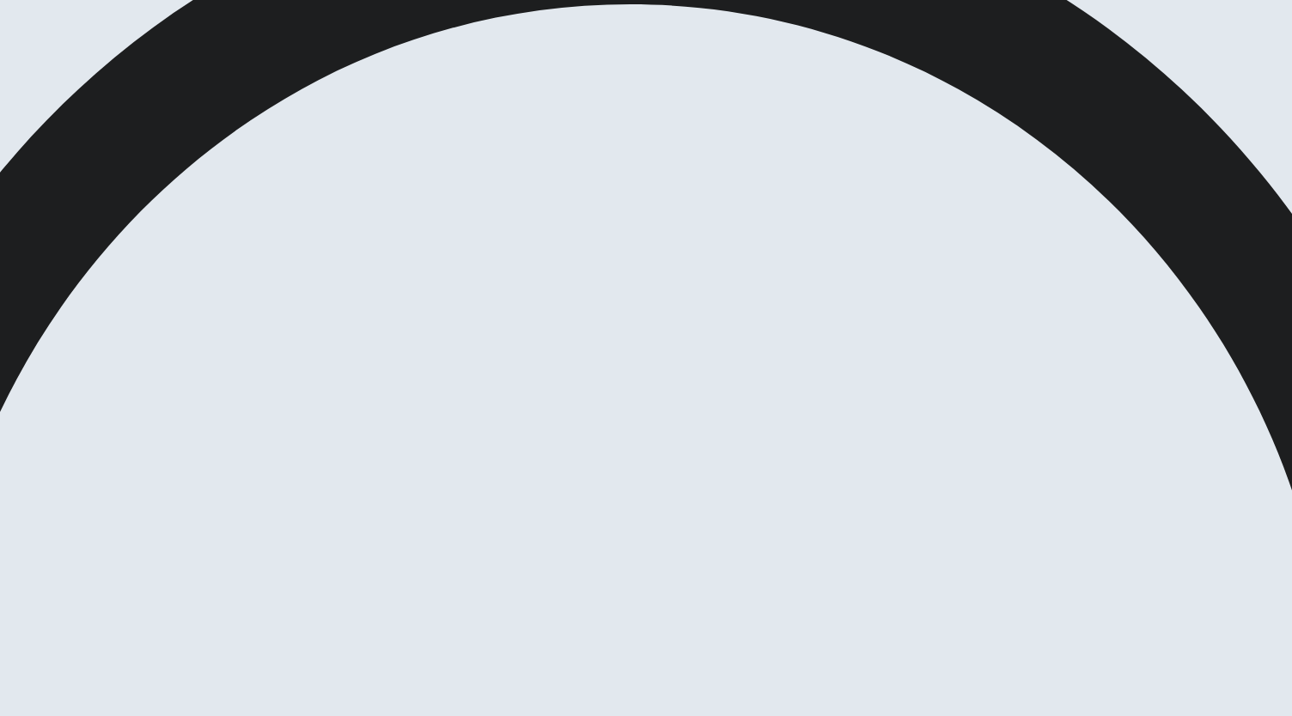
scroll to position [172, 0]
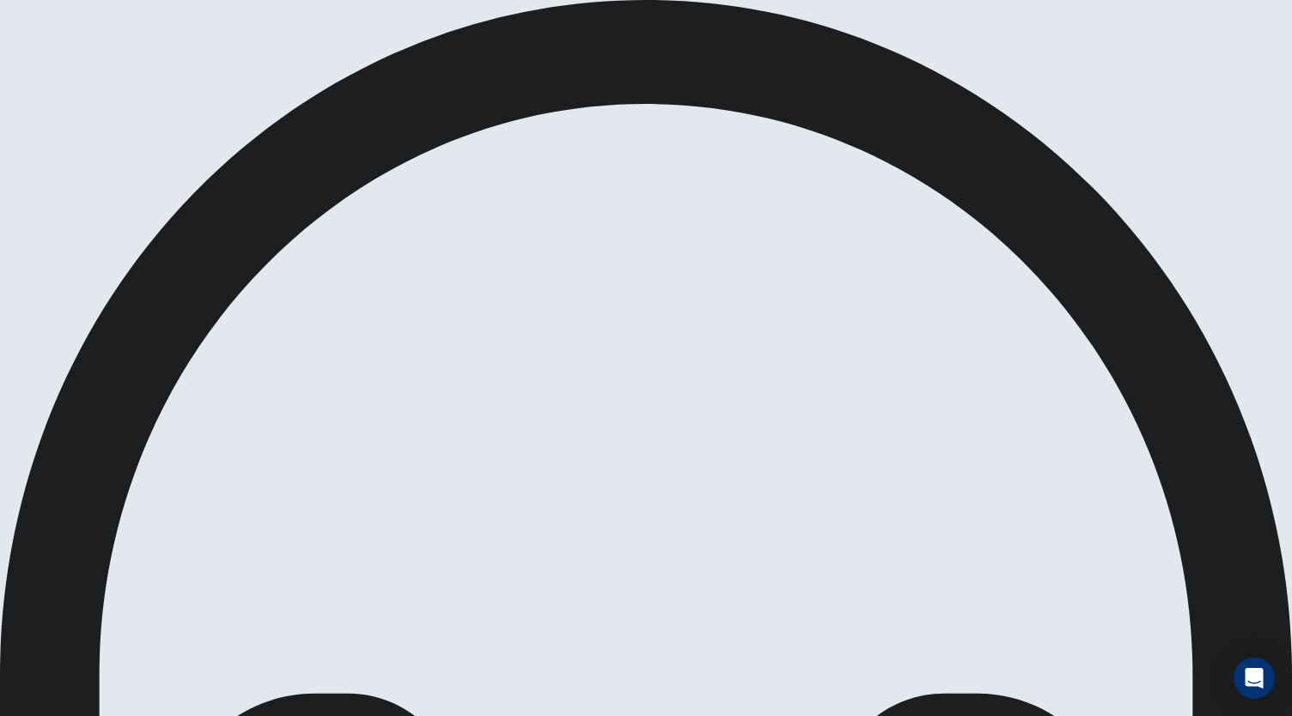
scroll to position [1, 0]
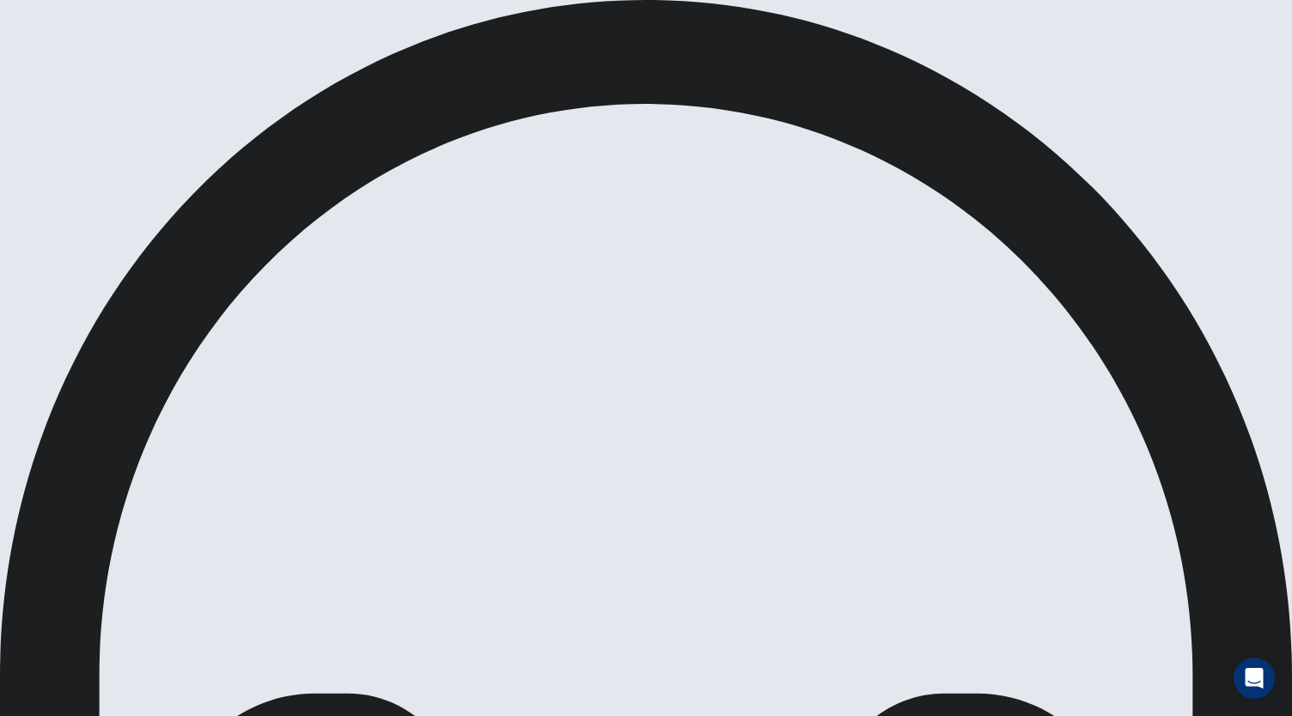
scroll to position [0, 0]
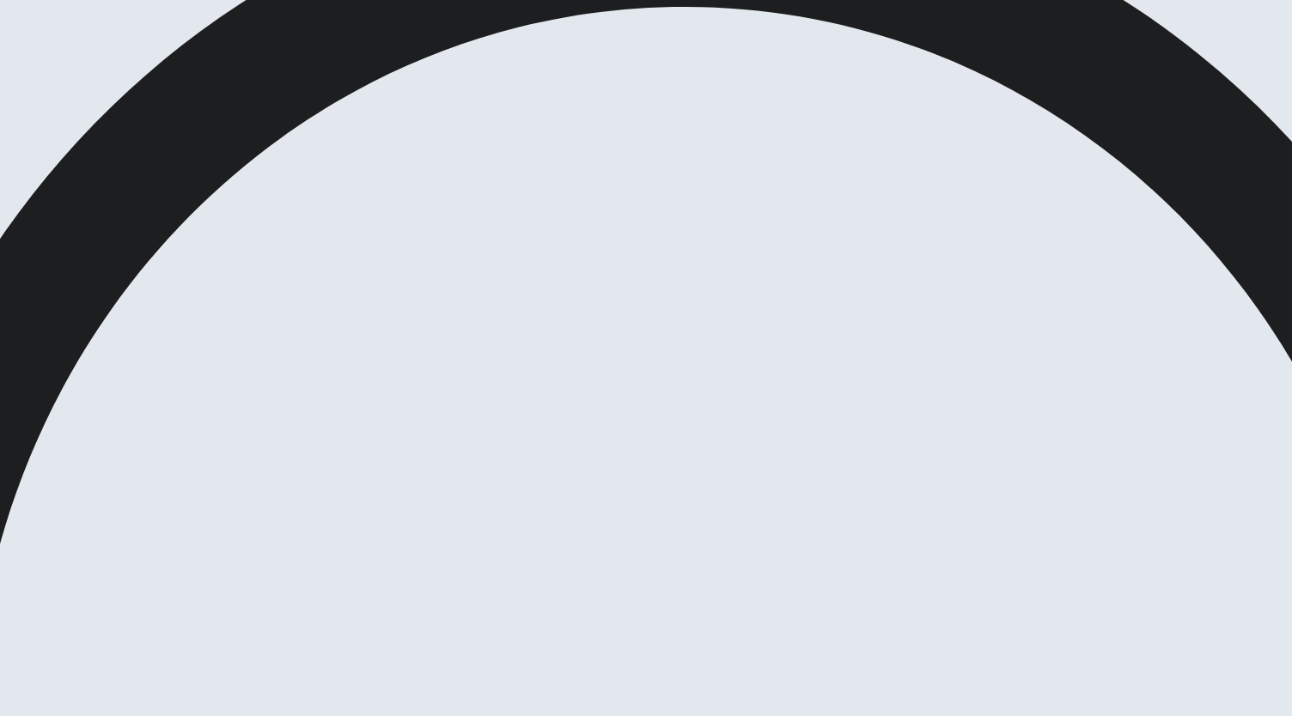
scroll to position [9, 0]
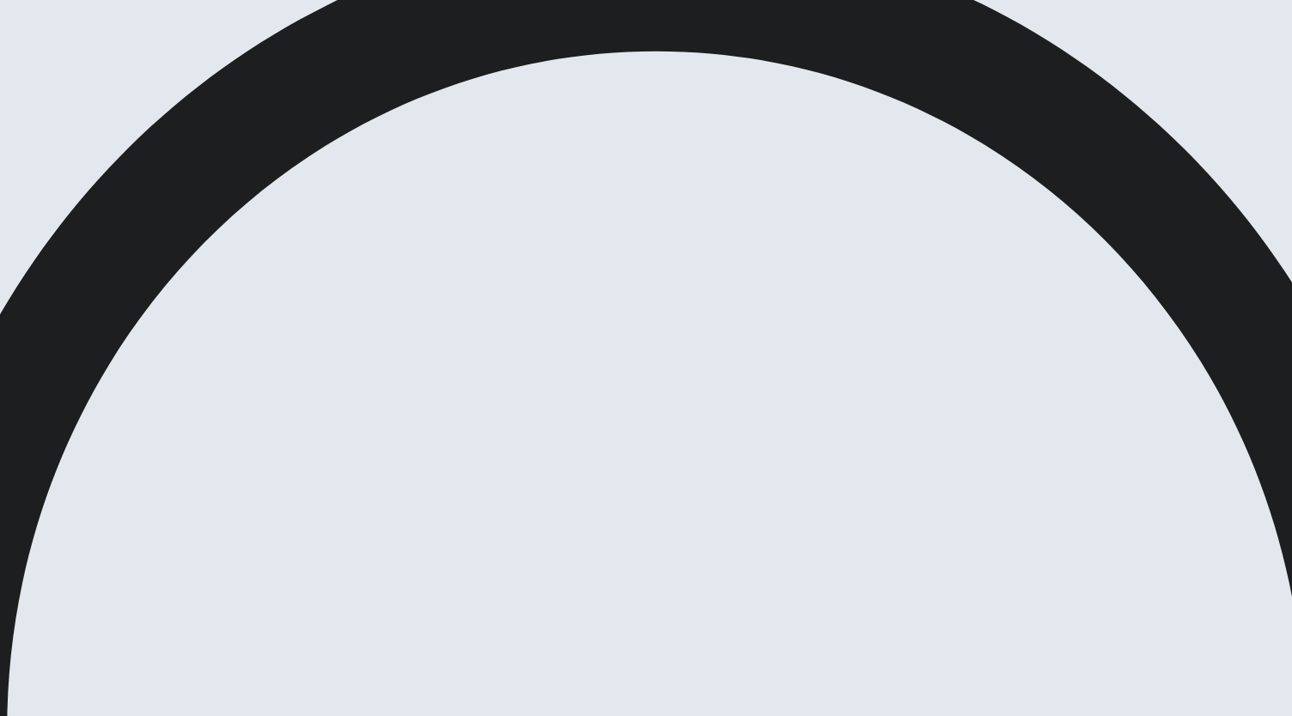
scroll to position [24, 0]
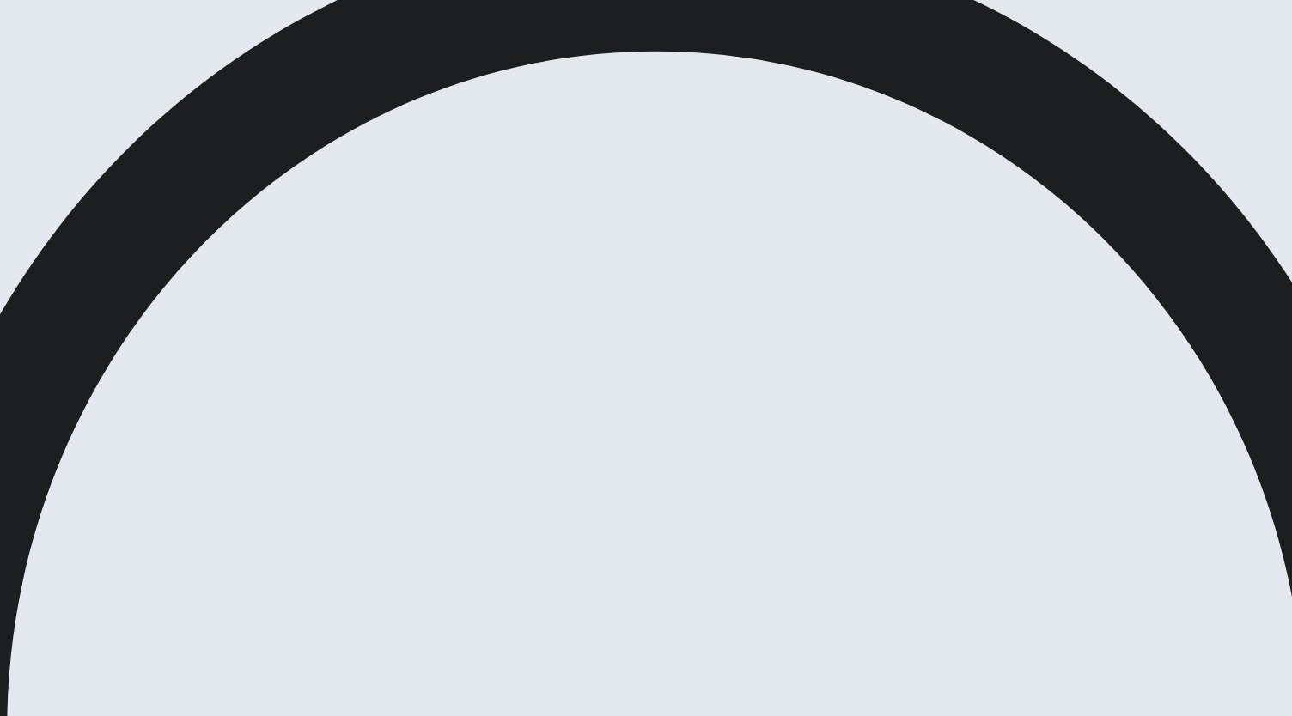
scroll to position [172, 0]
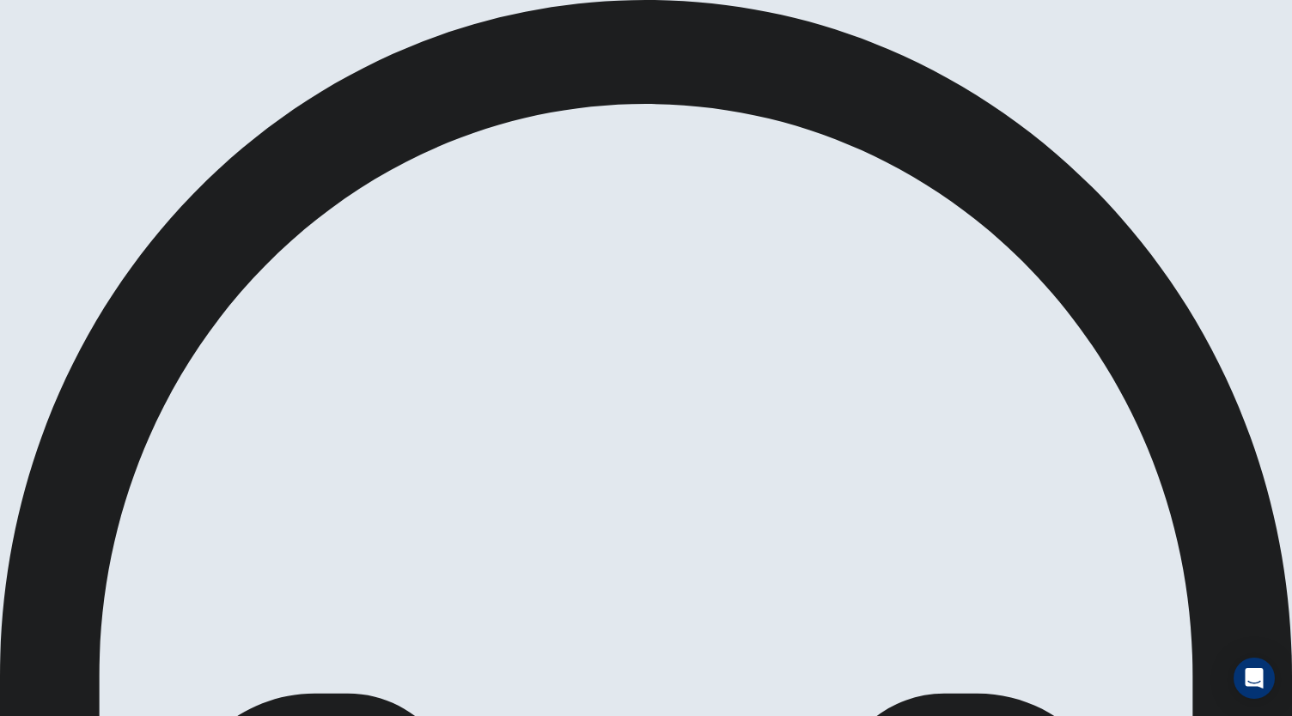
scroll to position [0, 0]
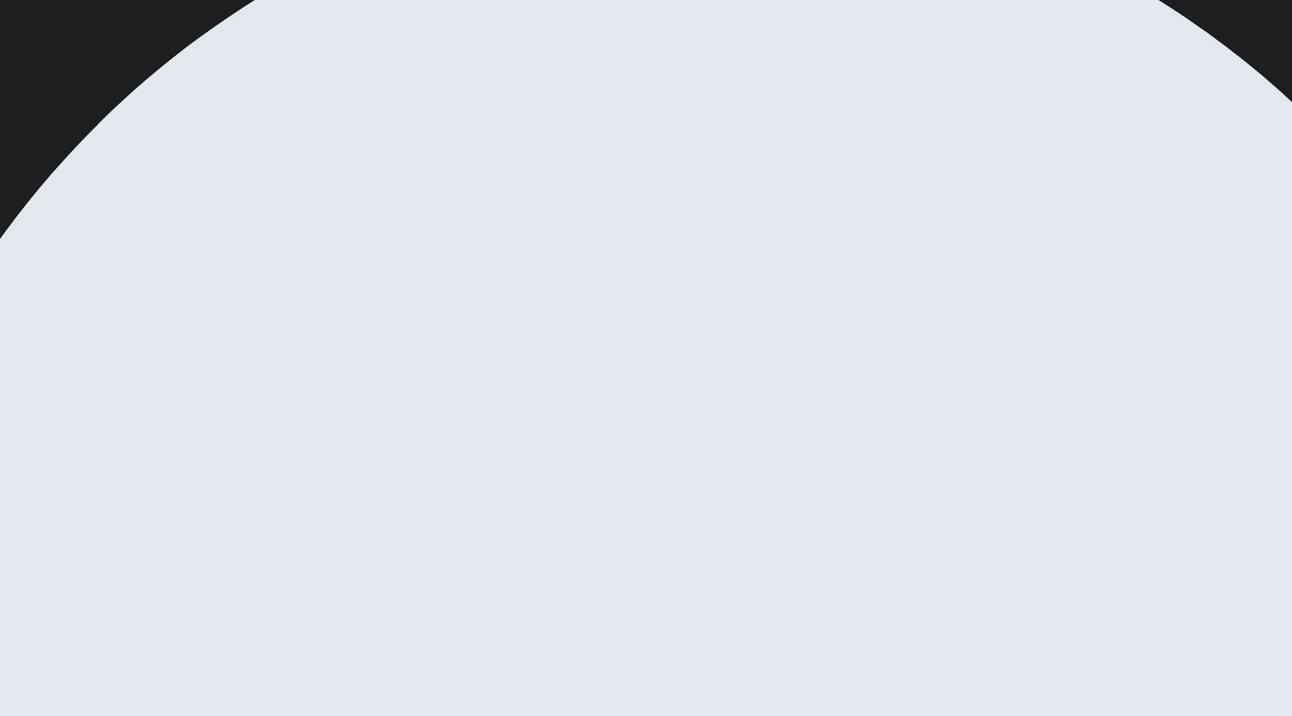
scroll to position [92, 0]
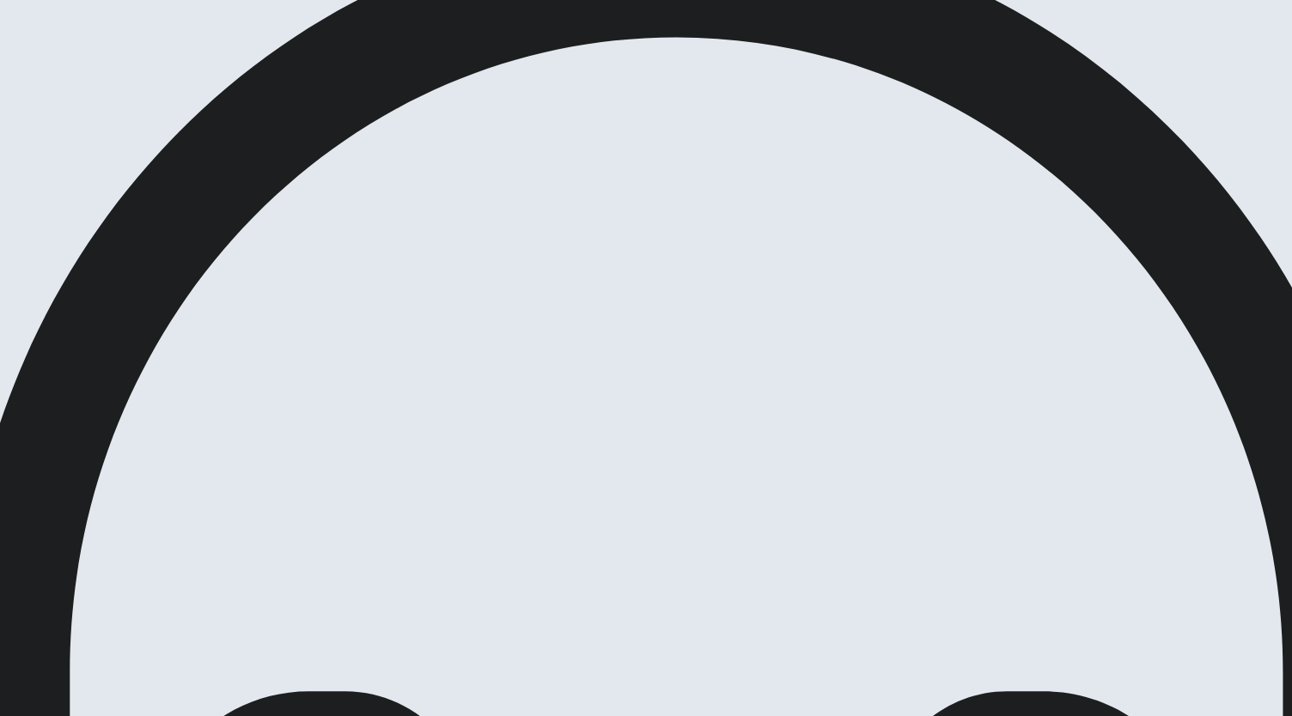
scroll to position [0, 0]
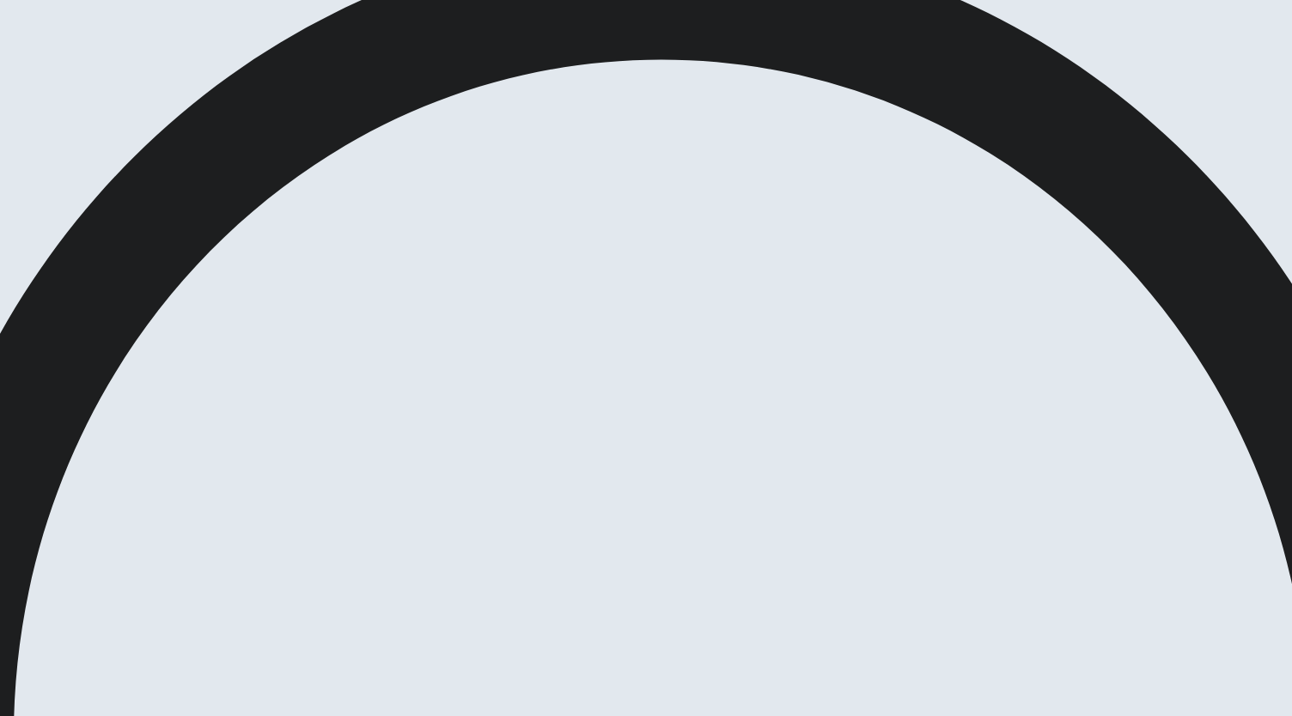
scroll to position [172, 0]
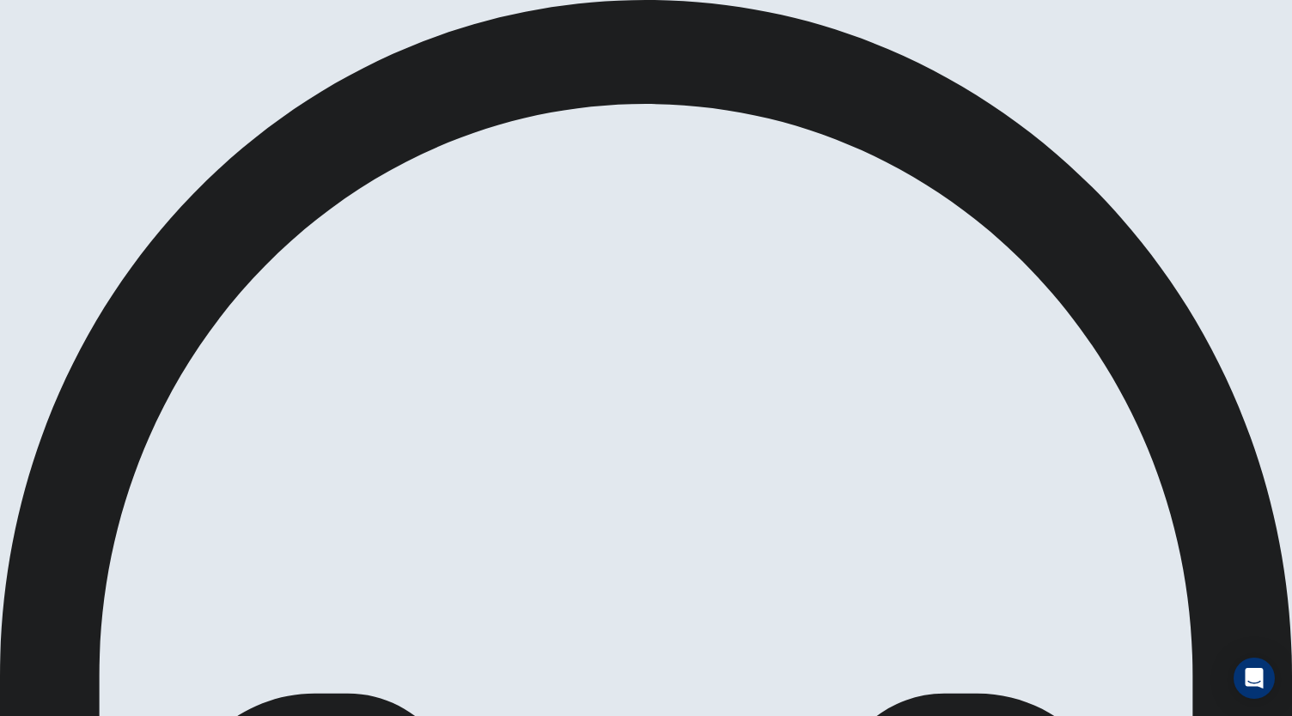
scroll to position [0, 0]
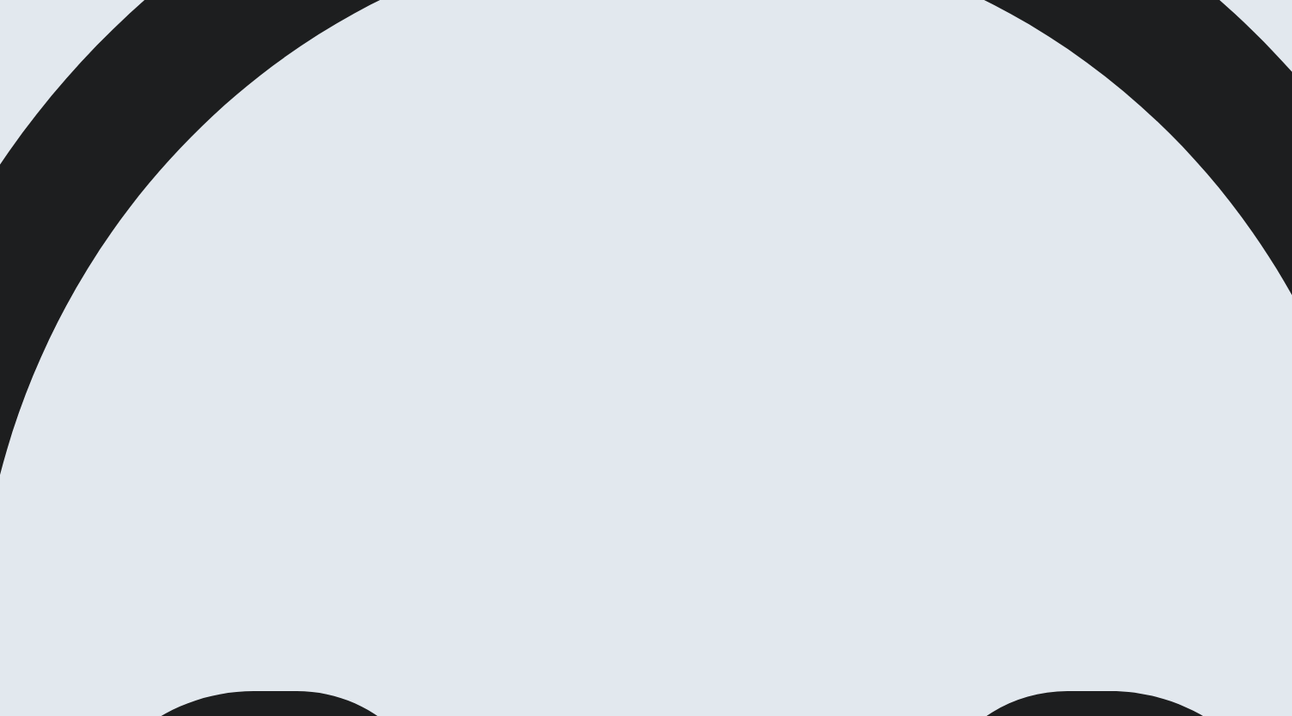
scroll to position [86, 0]
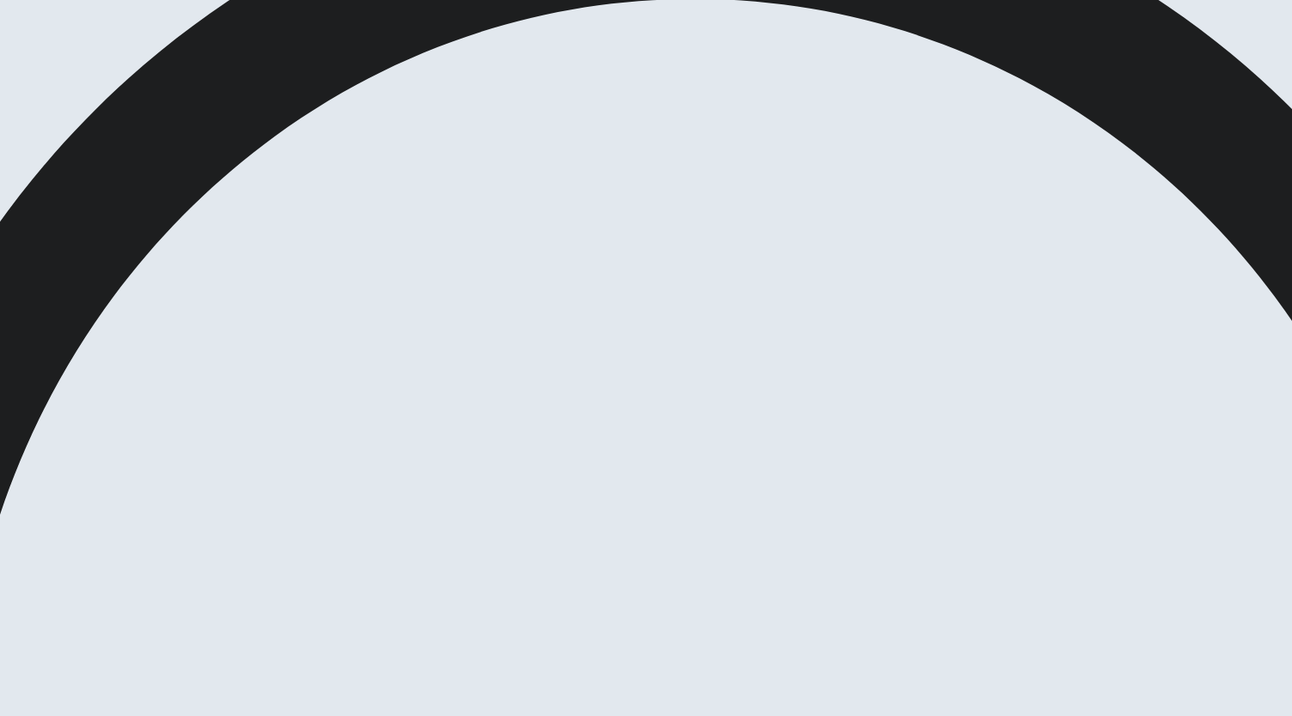
scroll to position [16, 0]
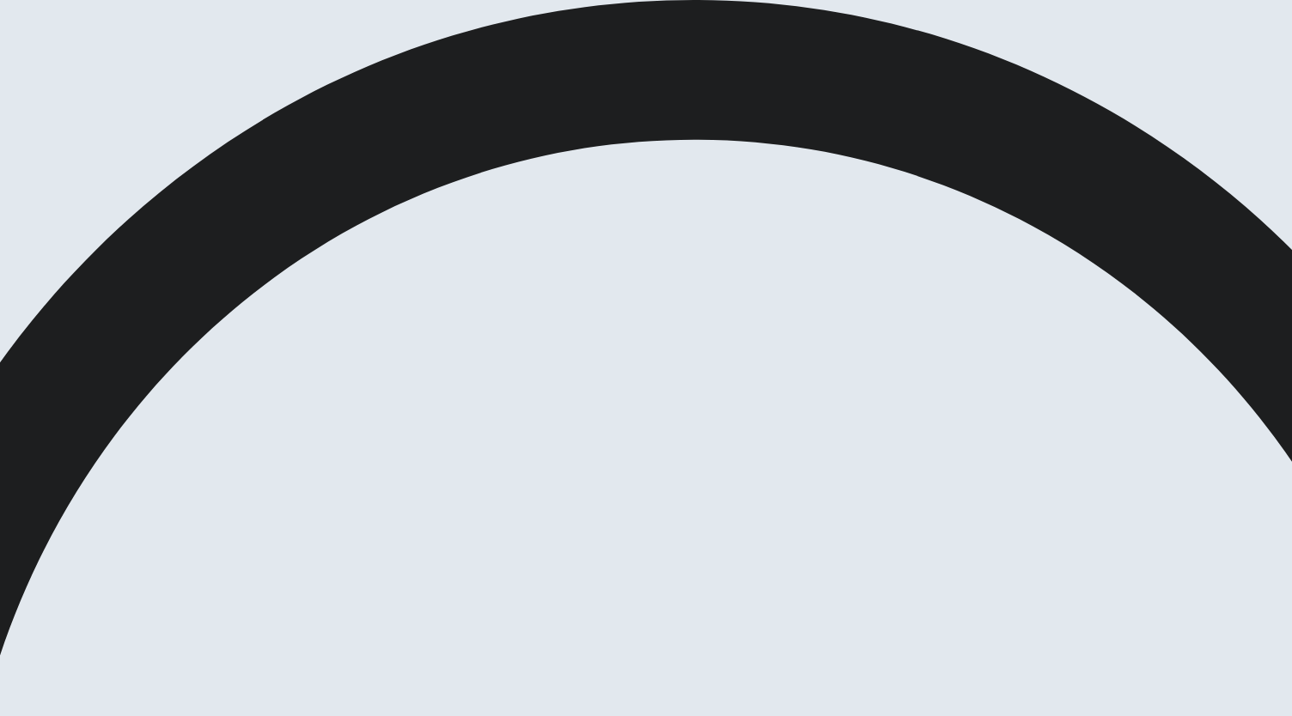
scroll to position [0, 0]
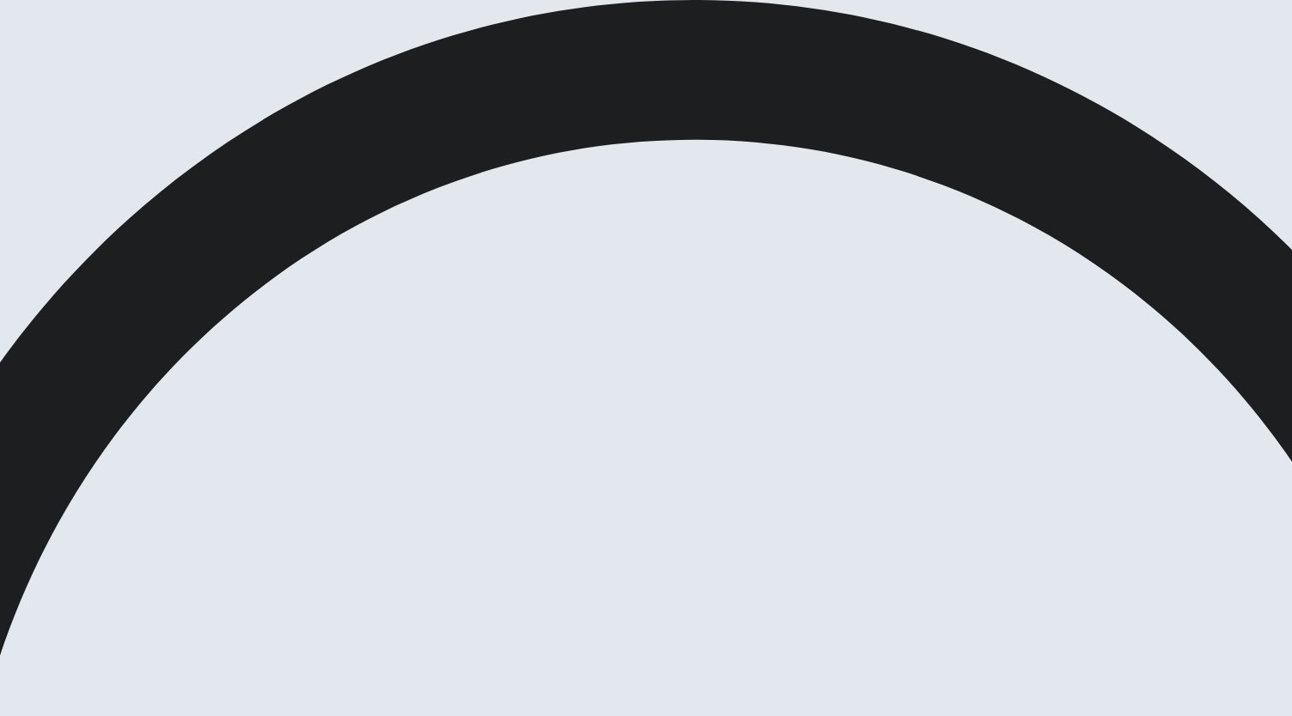
scroll to position [102, 0]
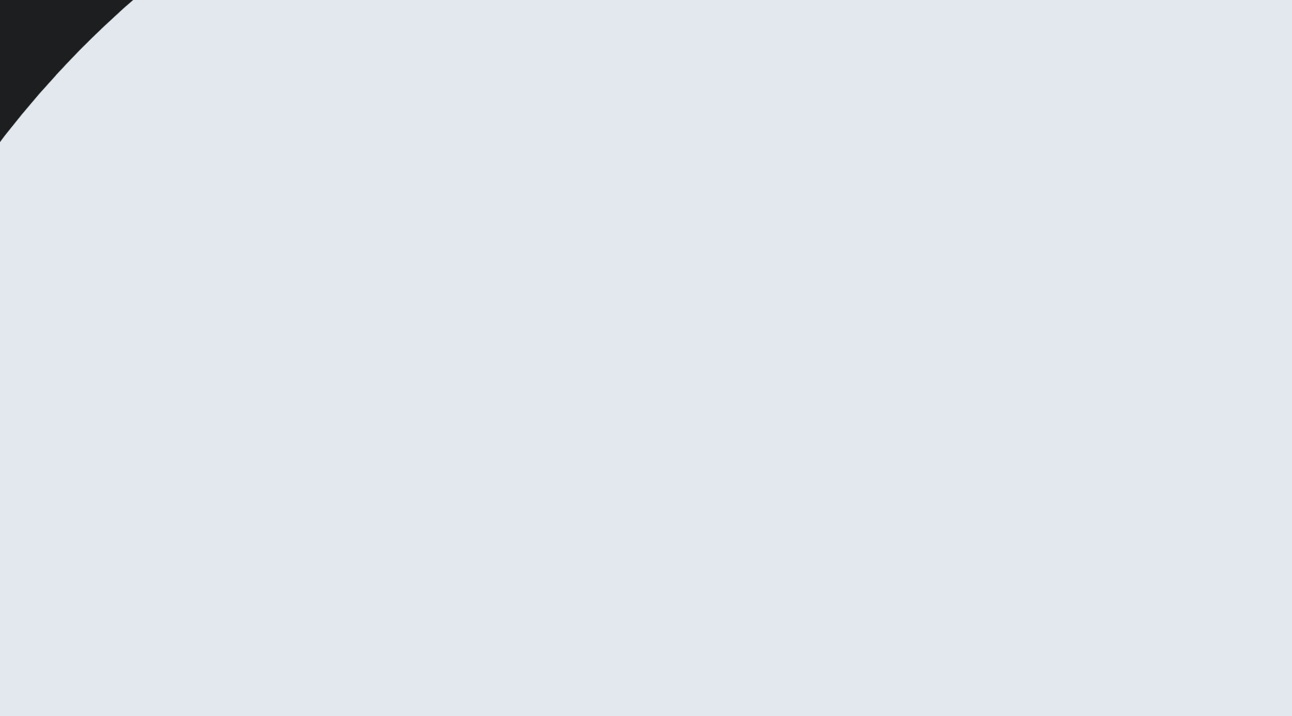
scroll to position [0, 0]
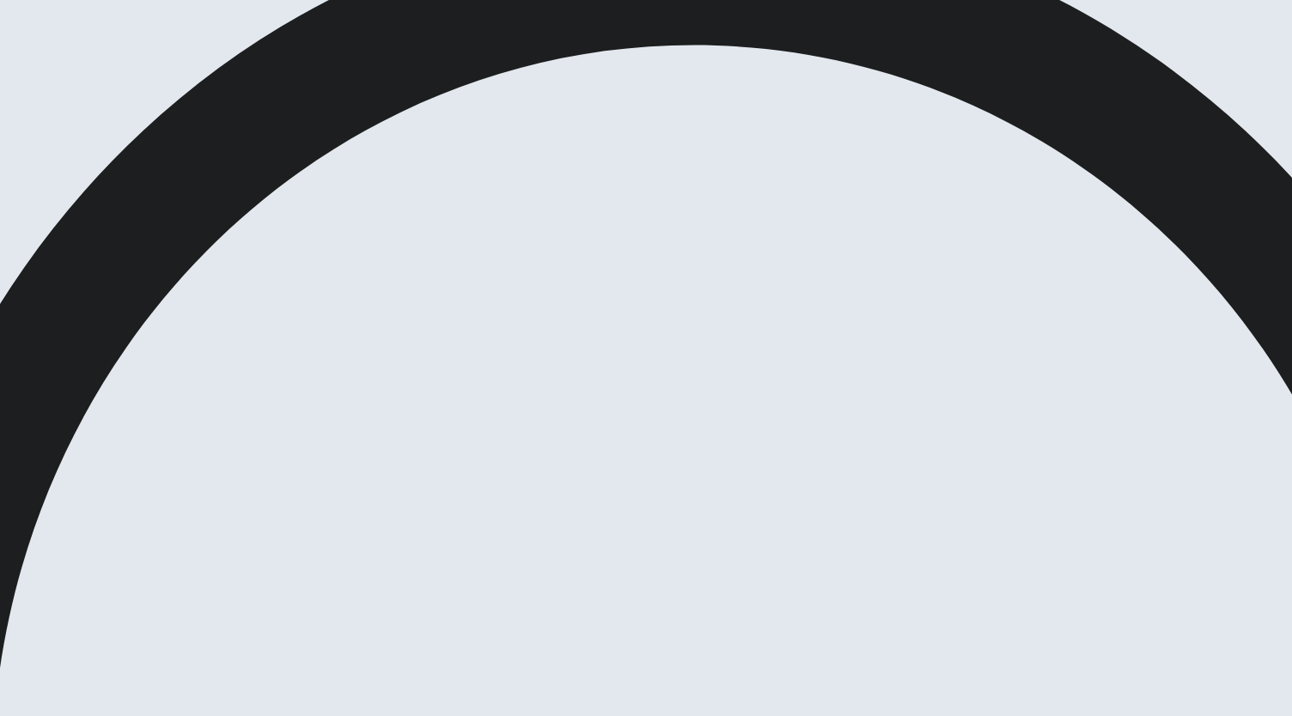
scroll to position [102, 0]
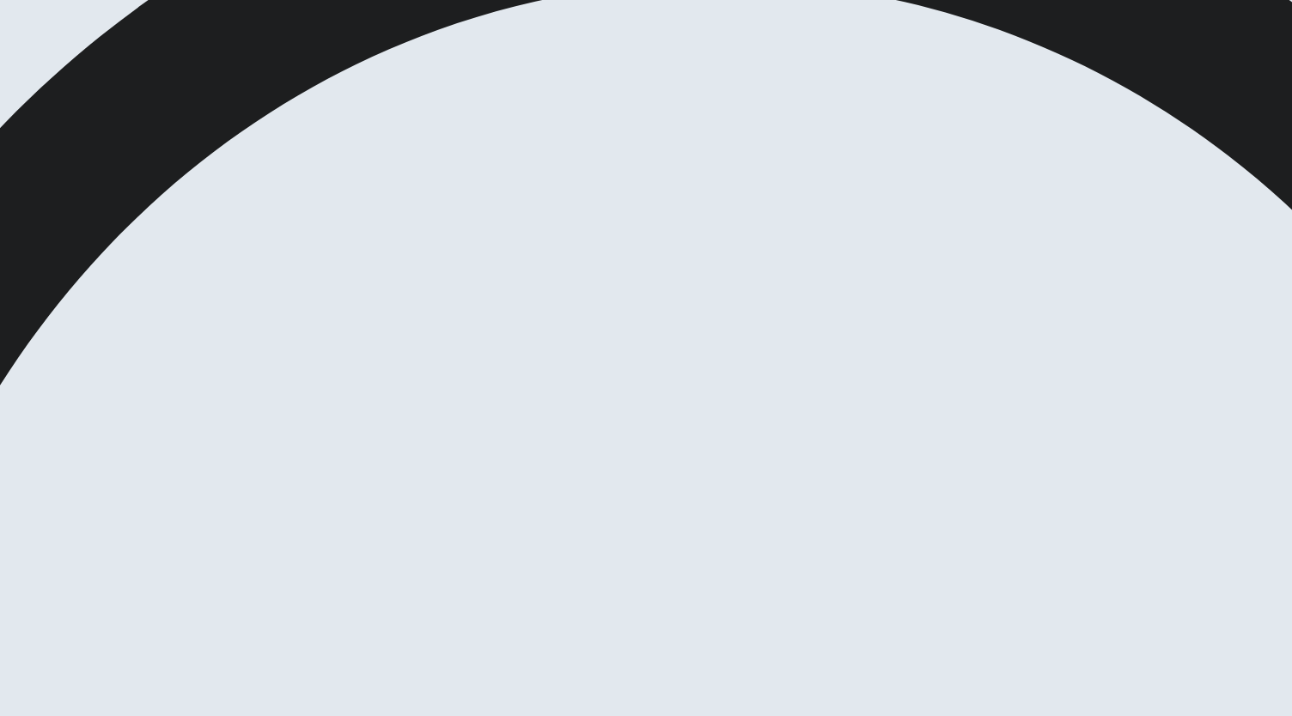
scroll to position [165, 0]
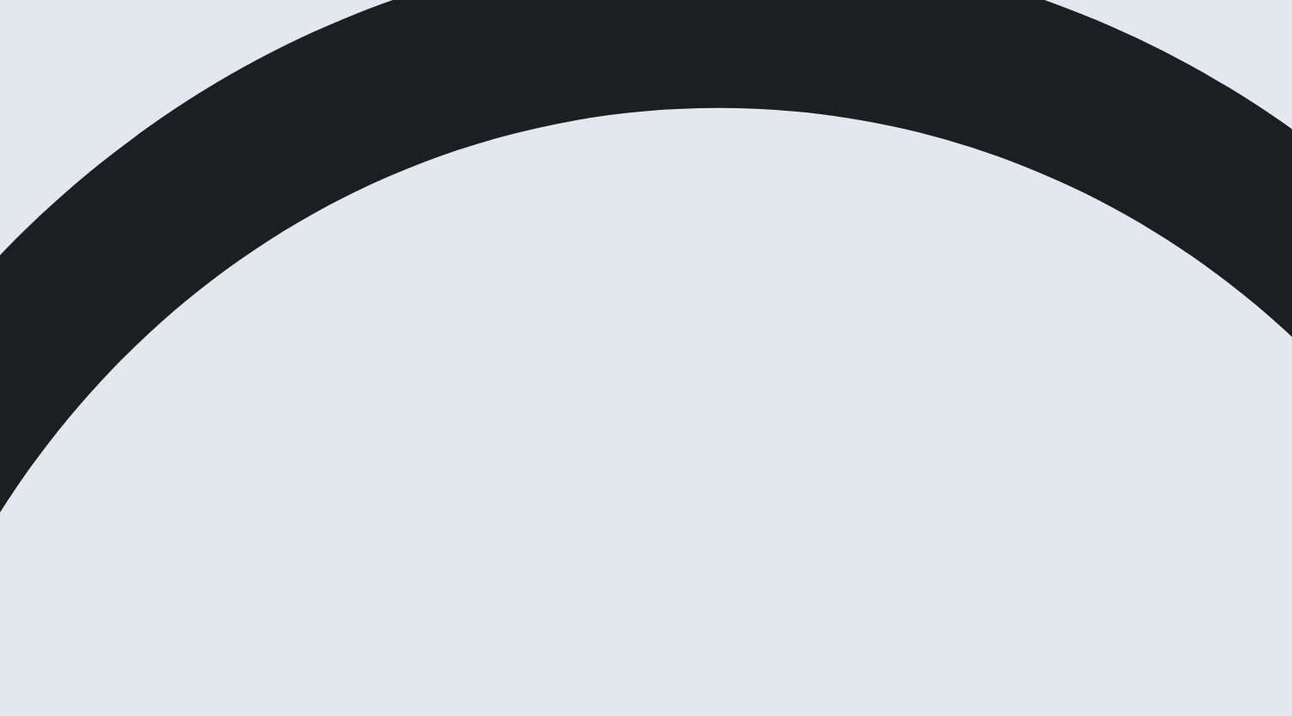
scroll to position [0, 0]
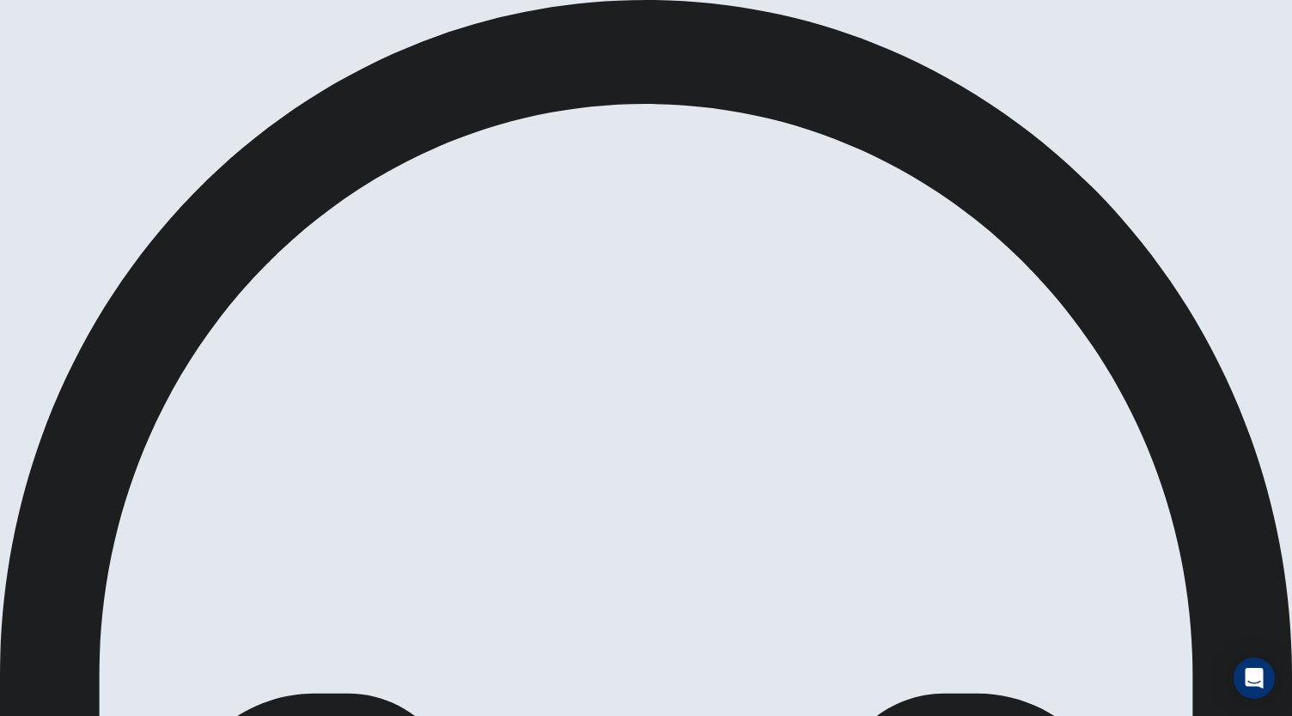
scroll to position [0, 0]
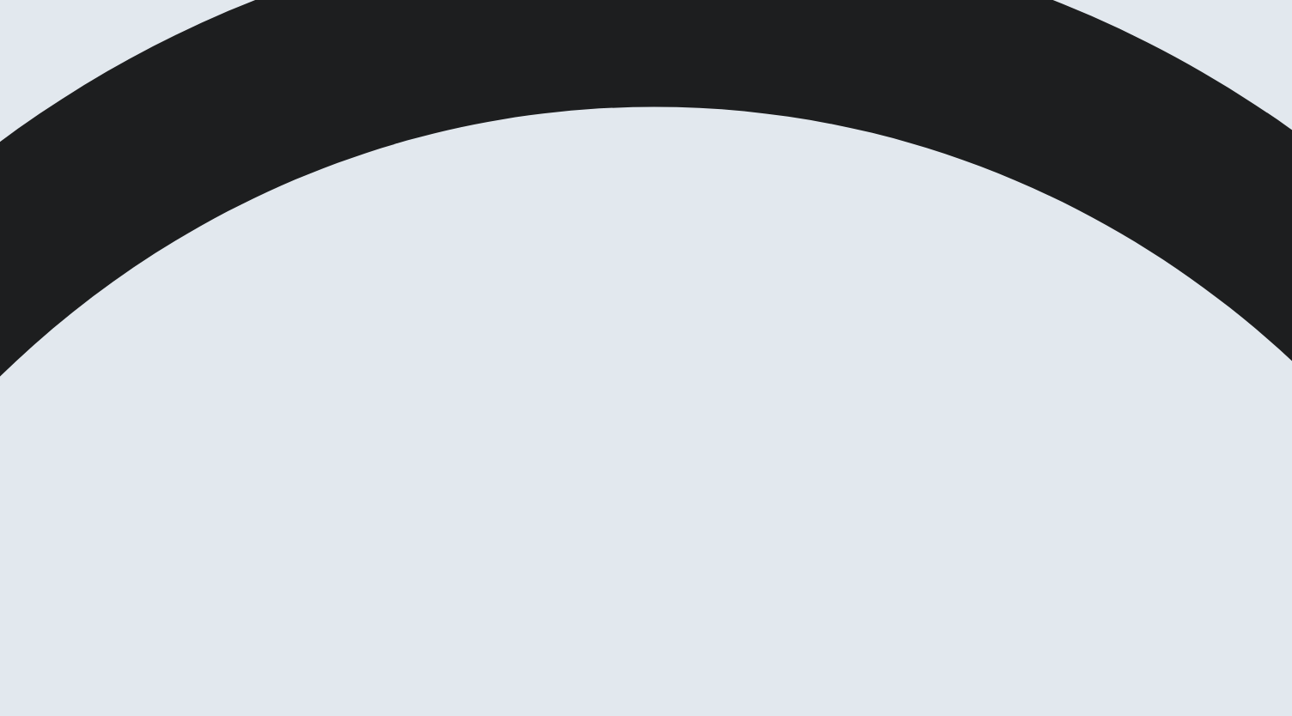
scroll to position [46, 0]
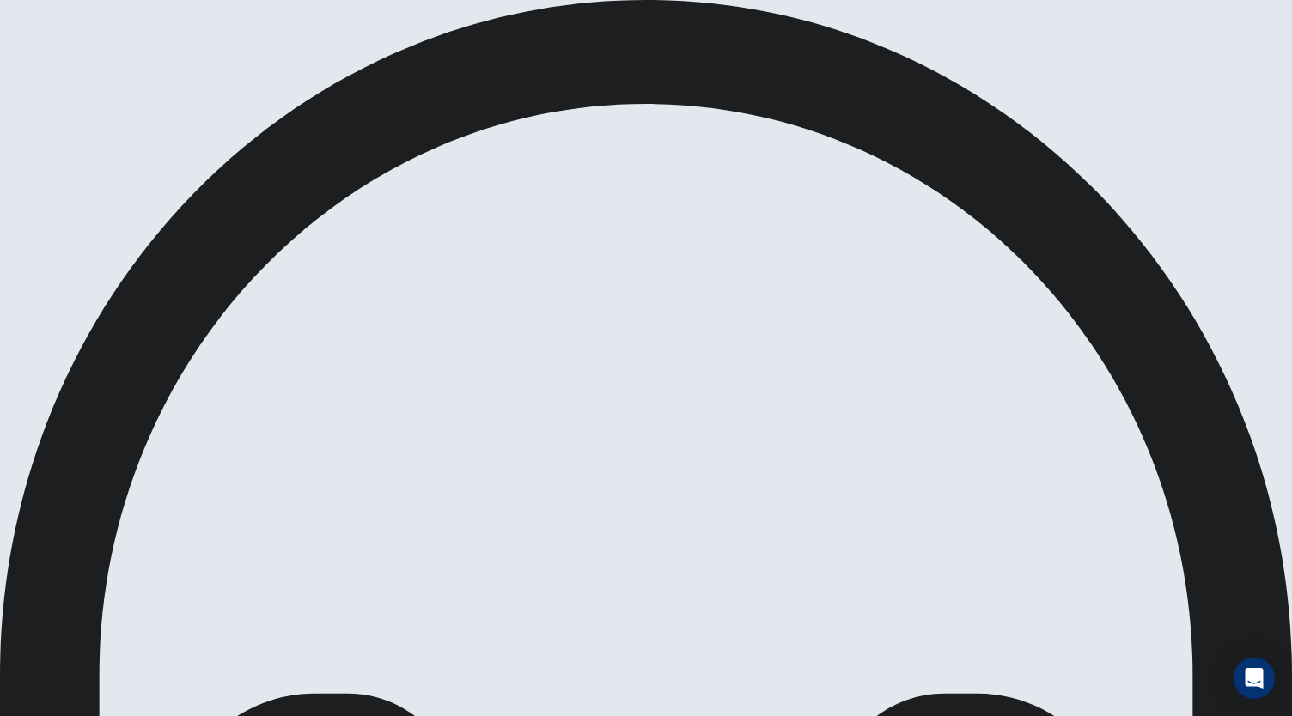
scroll to position [0, 0]
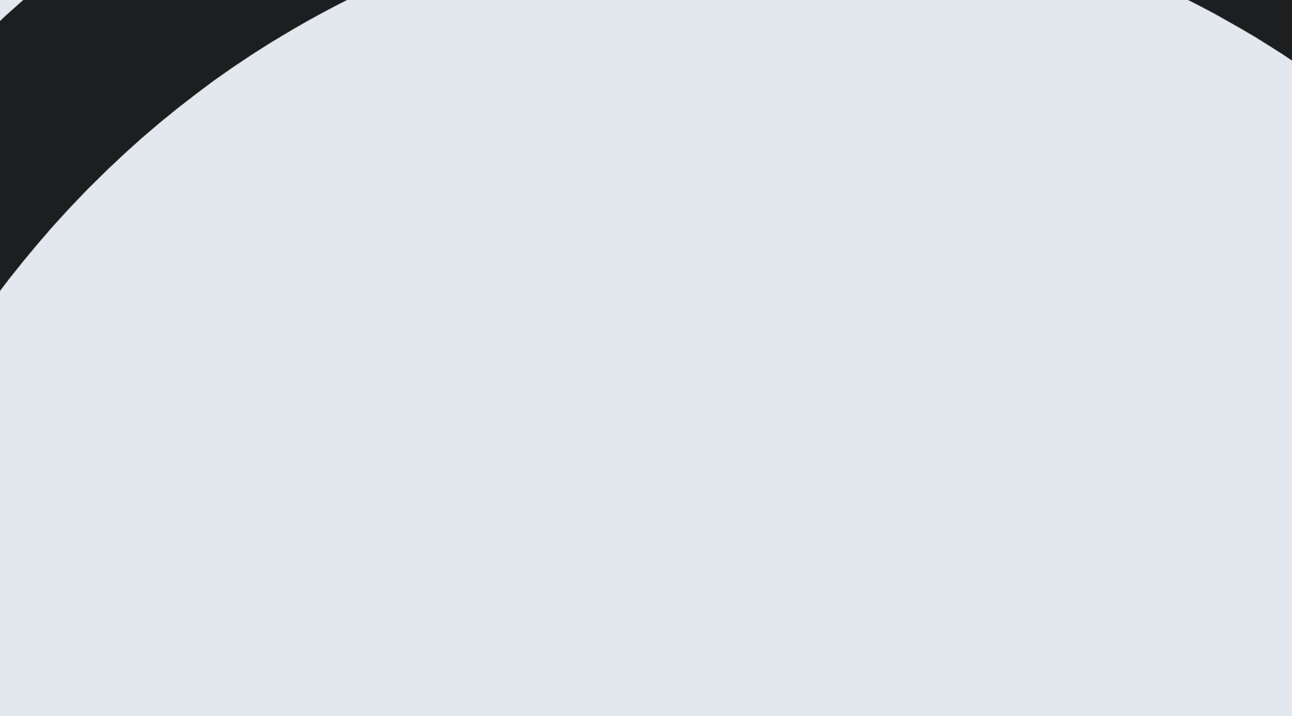
scroll to position [172, 0]
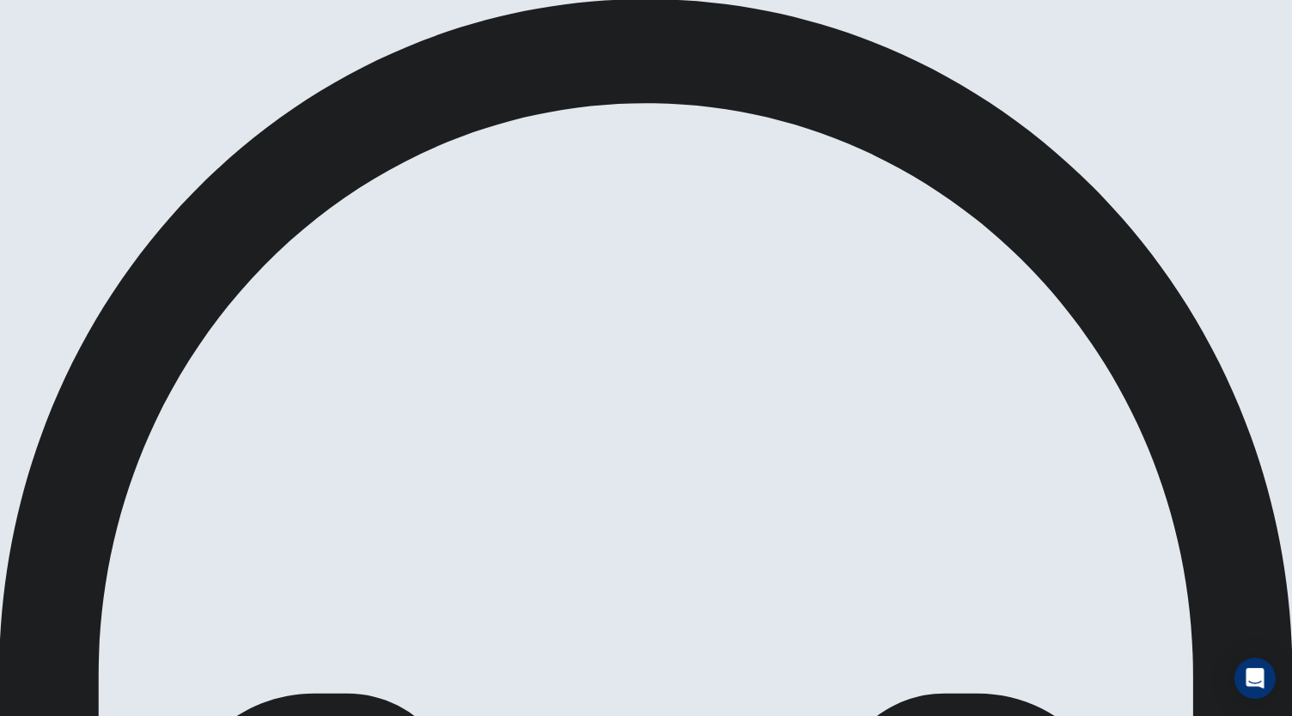
scroll to position [0, 0]
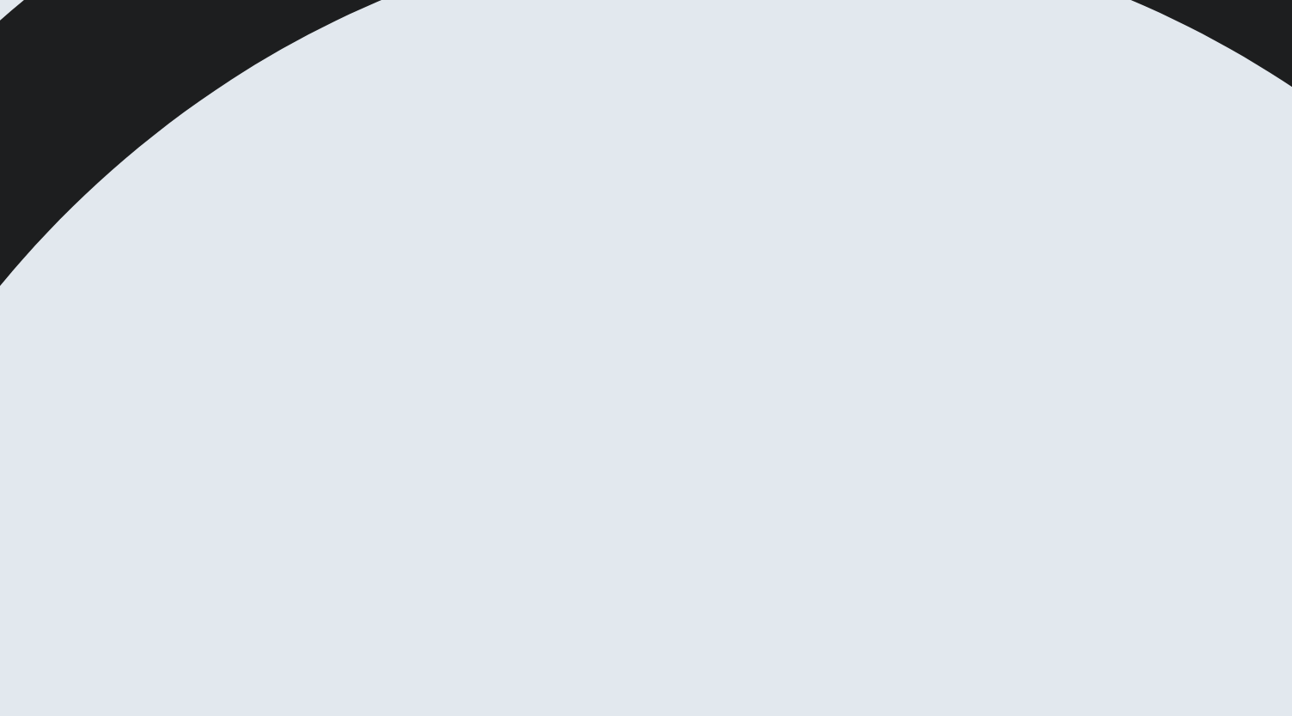
scroll to position [13, 0]
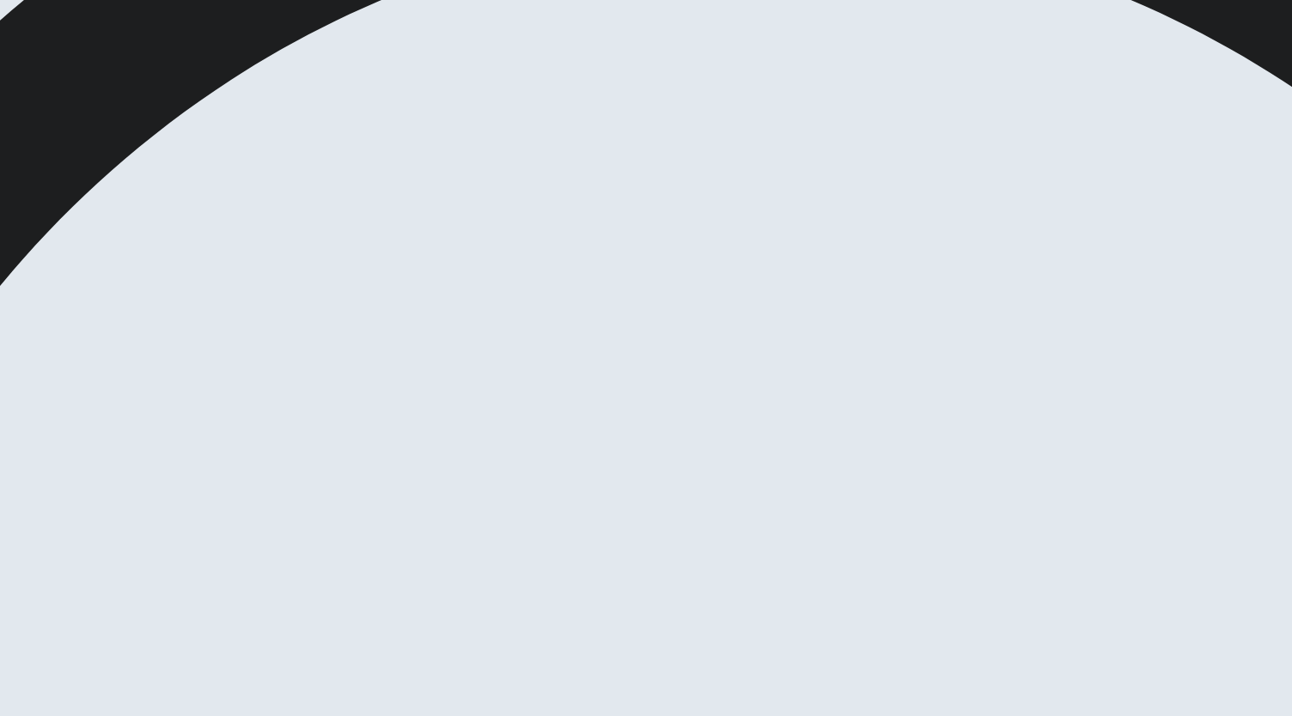
scroll to position [139, 0]
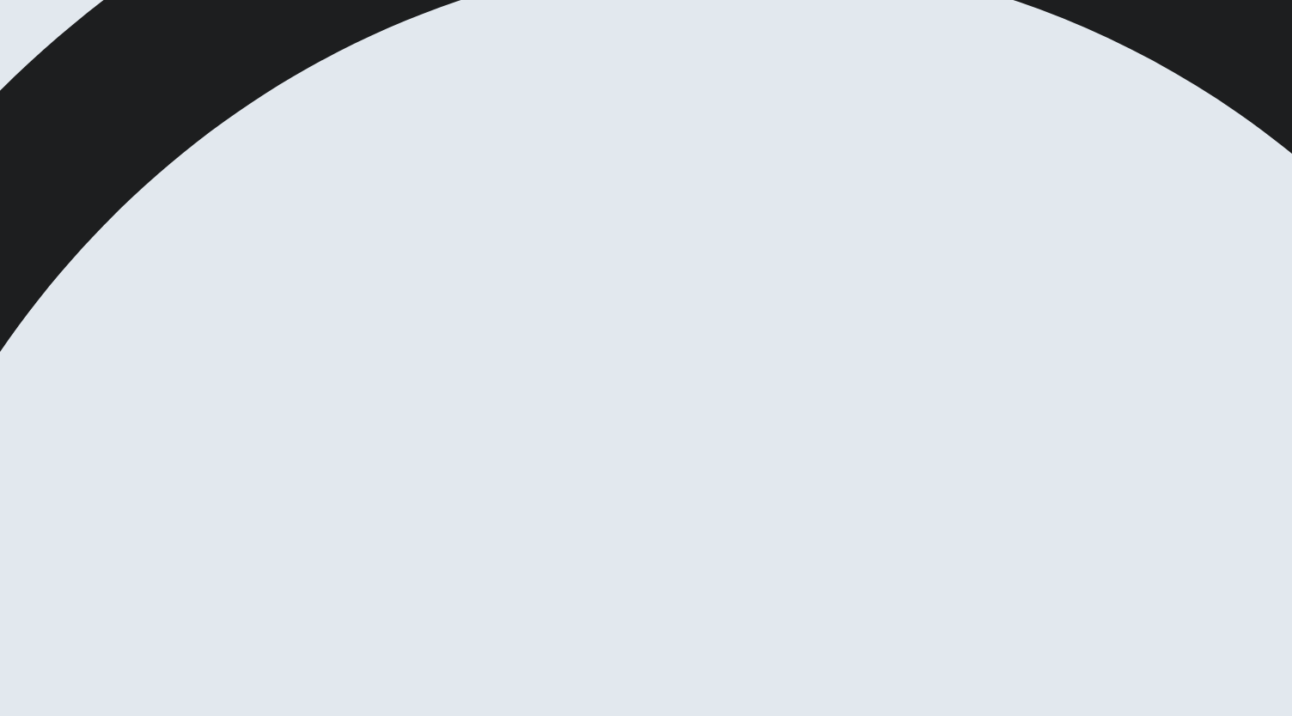
scroll to position [70, 0]
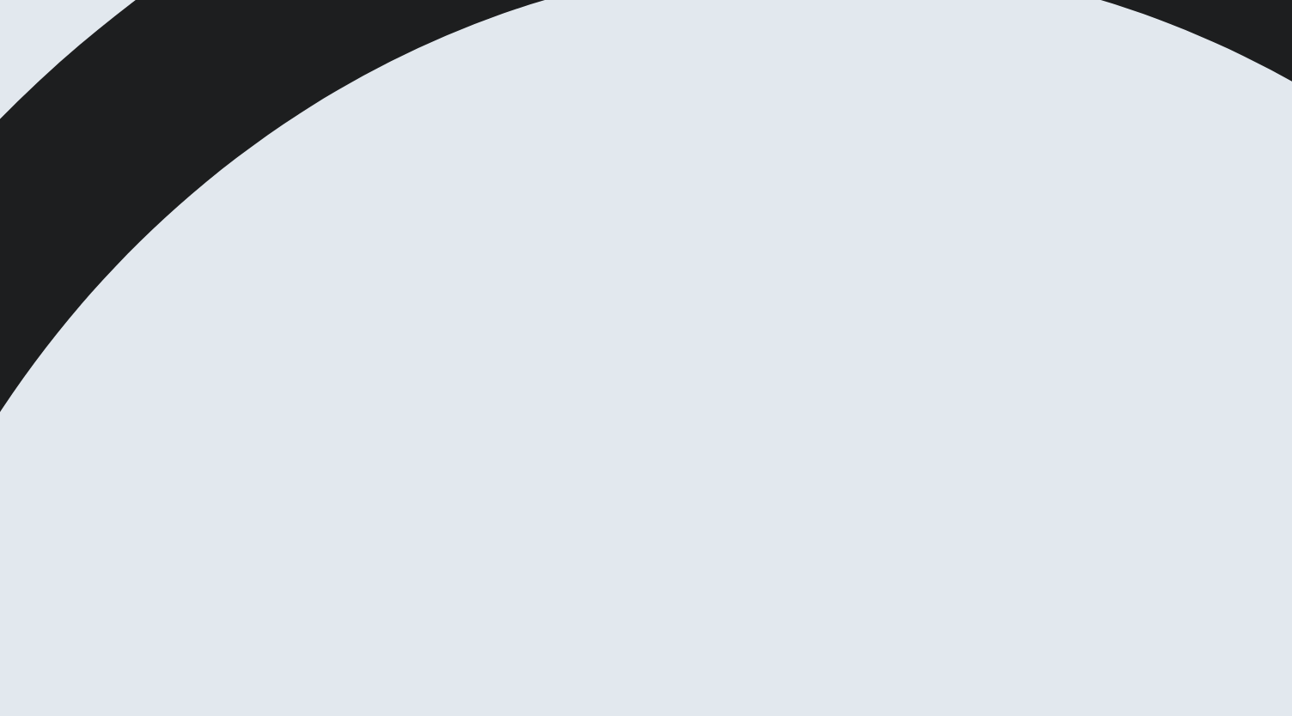
scroll to position [102, 0]
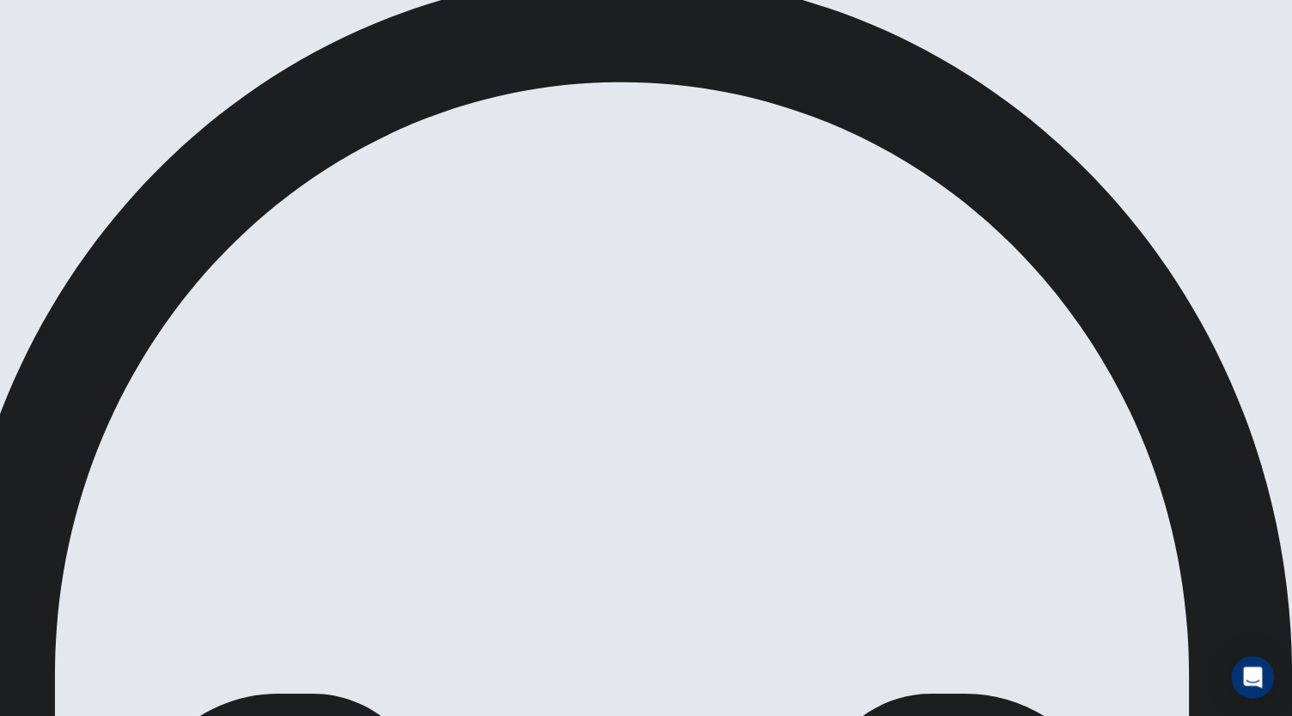
scroll to position [0, 0]
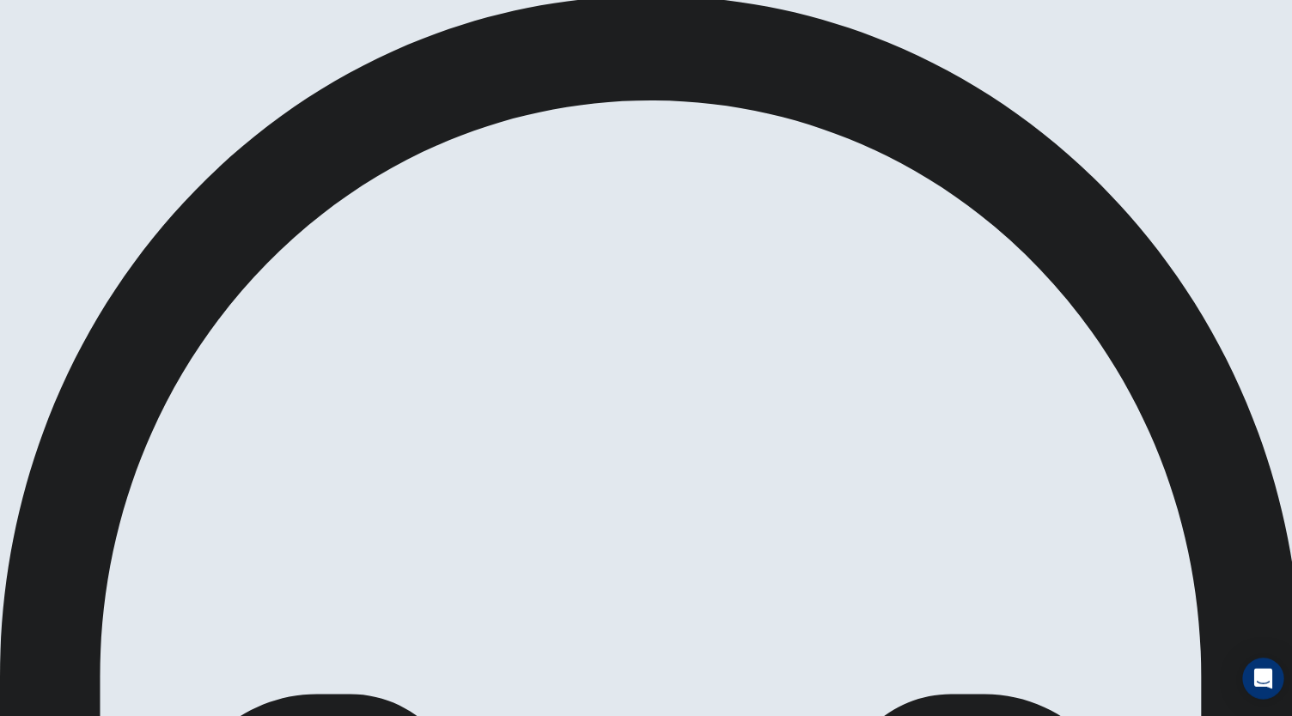
scroll to position [0, 0]
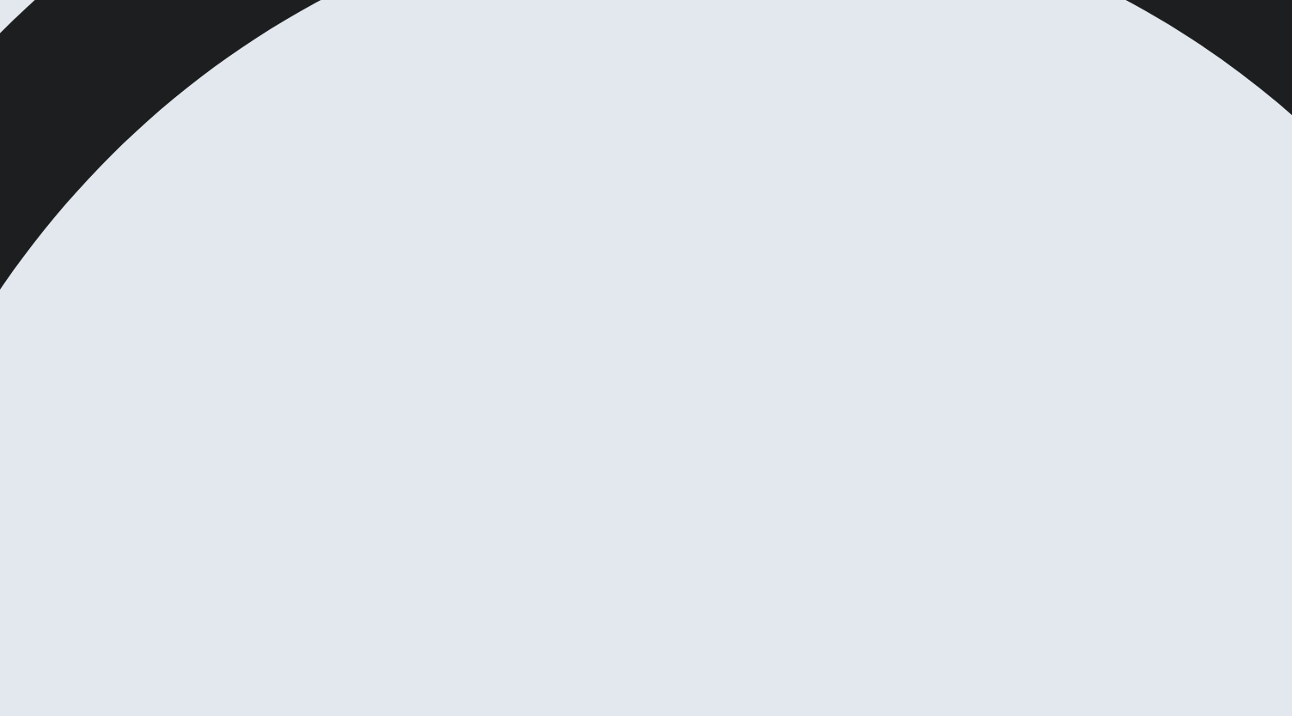
scroll to position [102, 0]
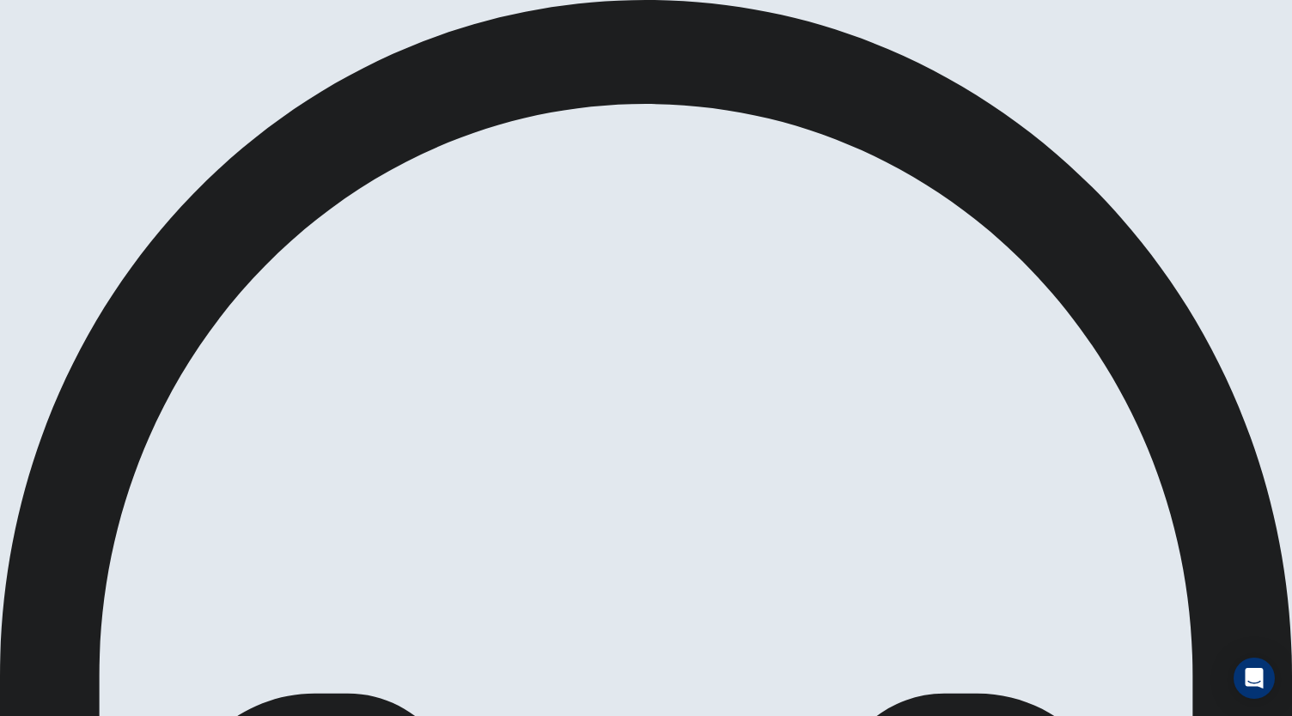
scroll to position [0, 0]
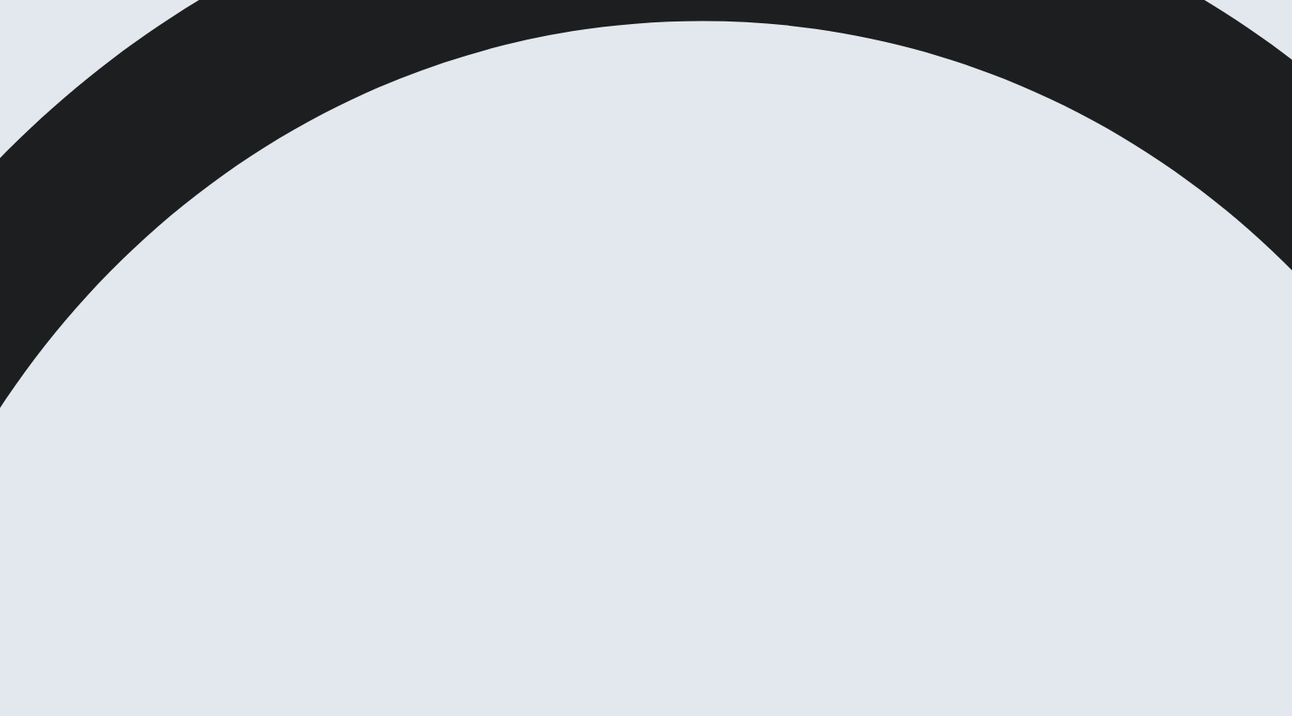
scroll to position [40, 0]
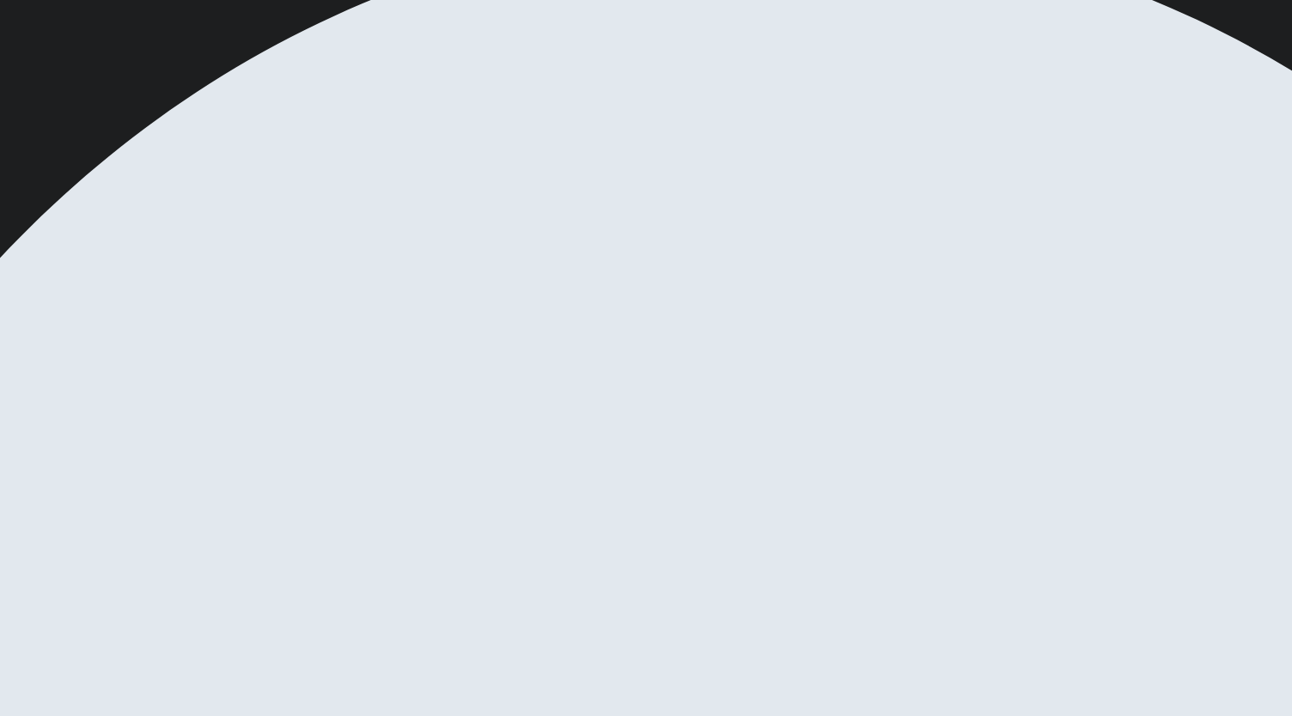
scroll to position [21, 0]
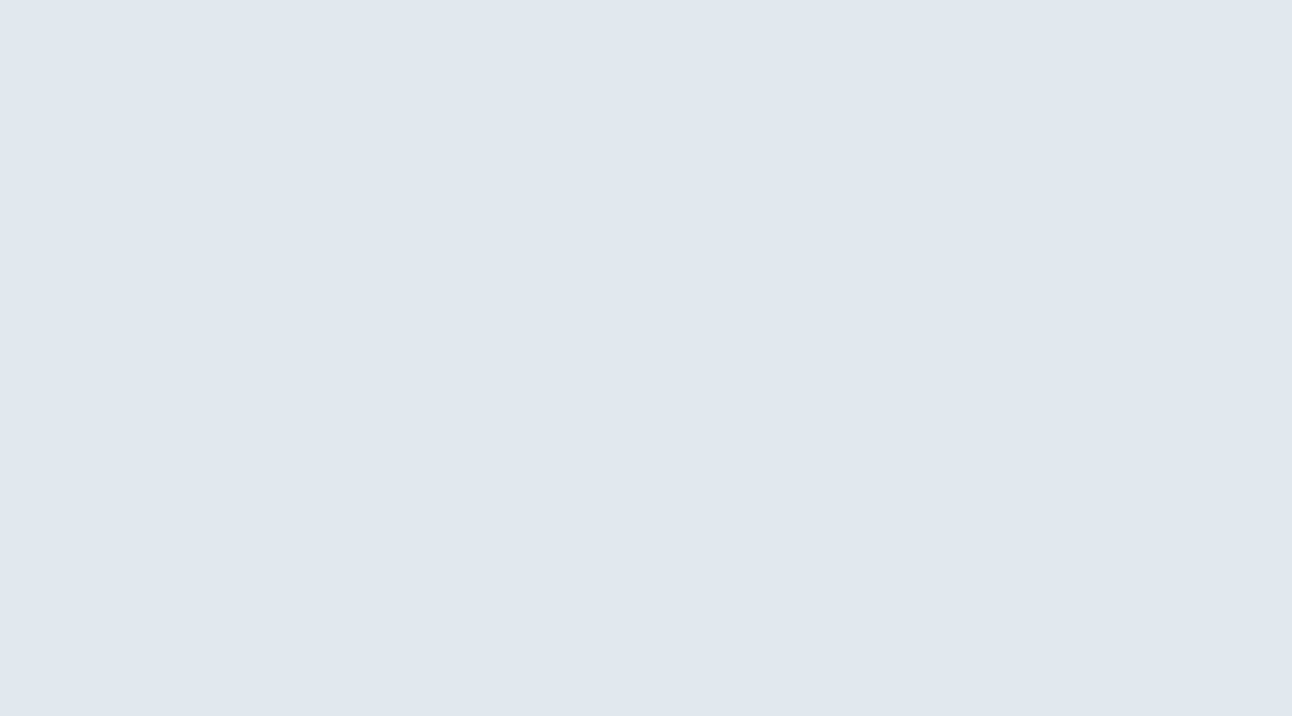
scroll to position [145, 0]
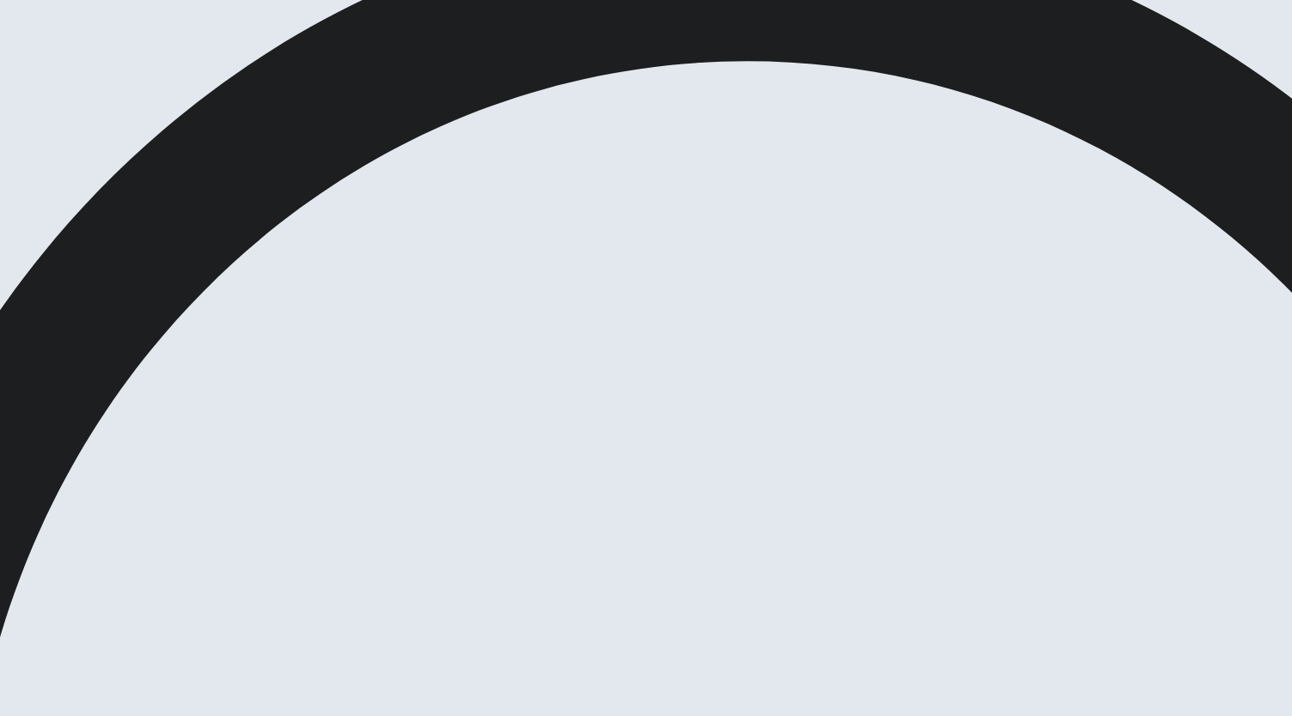
scroll to position [99, 0]
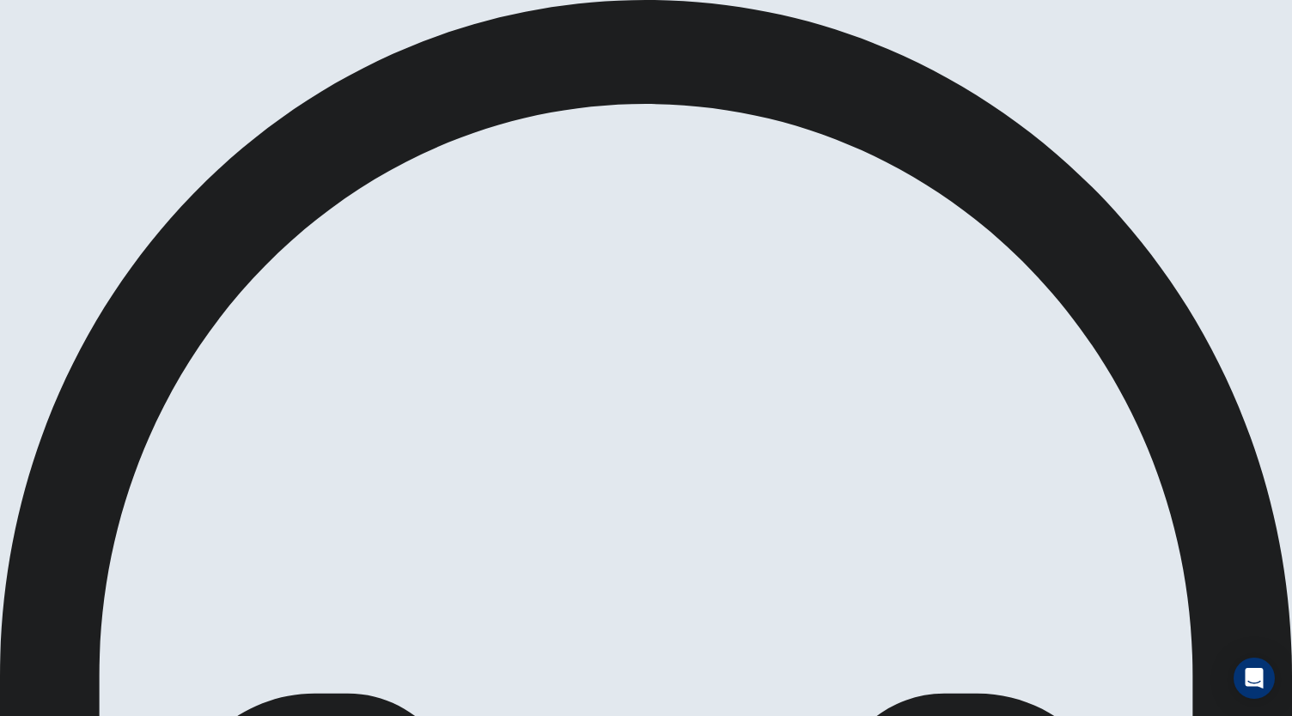
scroll to position [0, 0]
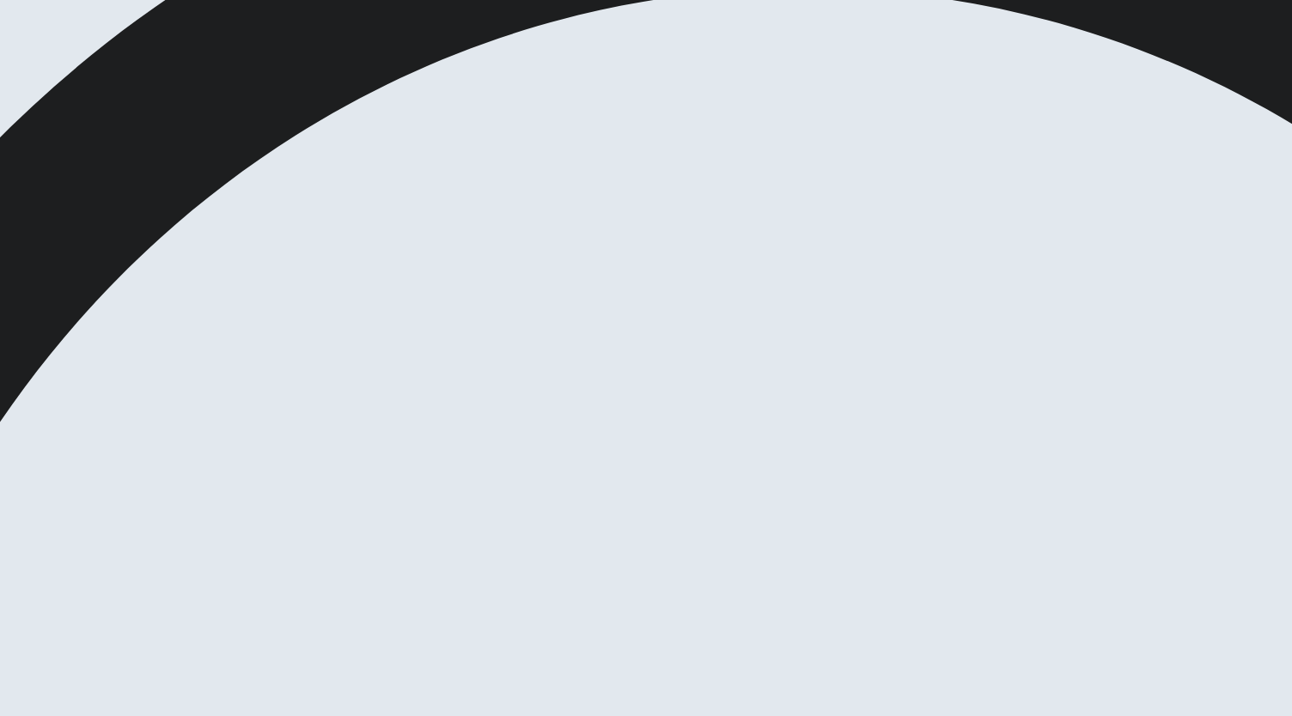
scroll to position [102, 0]
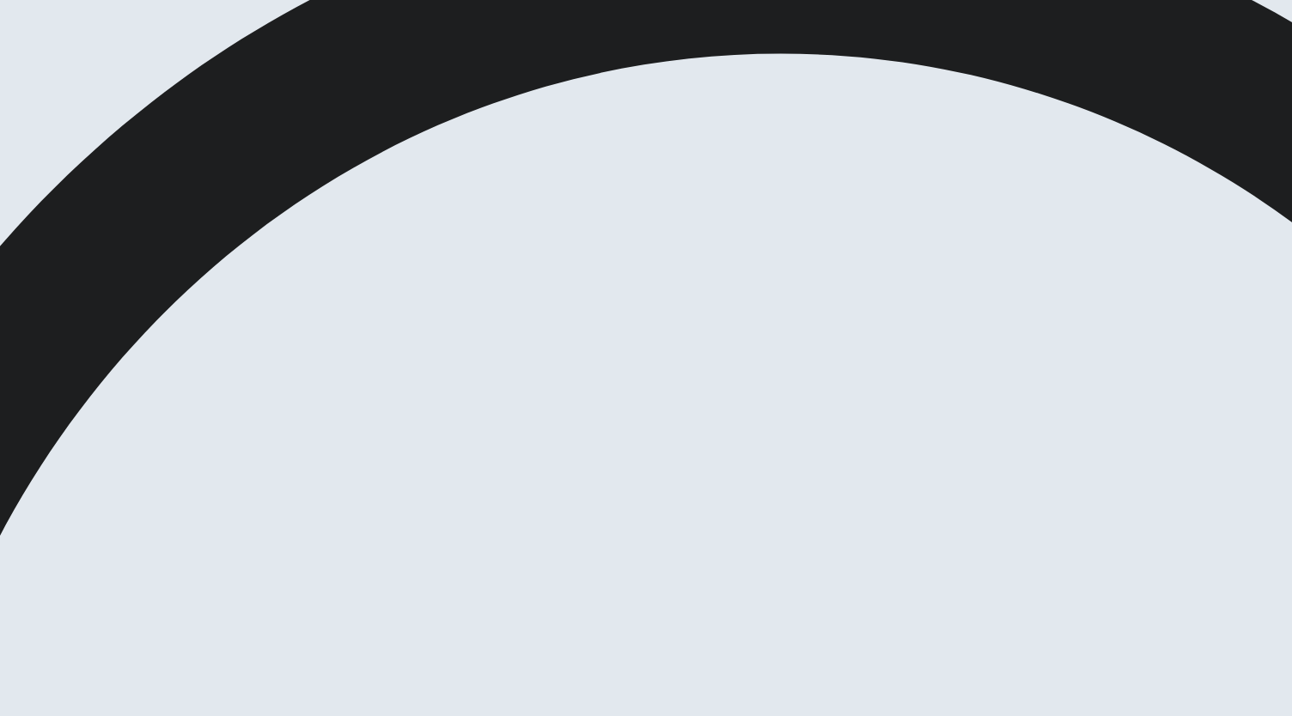
scroll to position [27, 0]
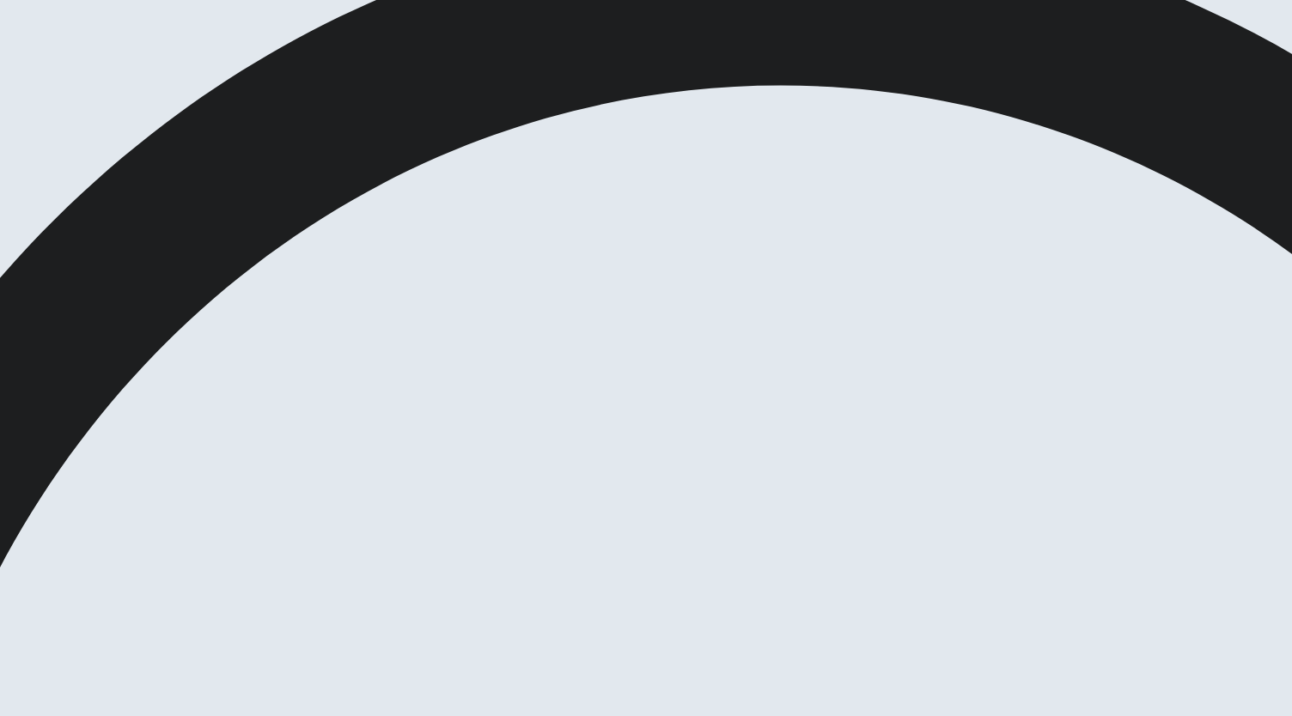
scroll to position [144, 0]
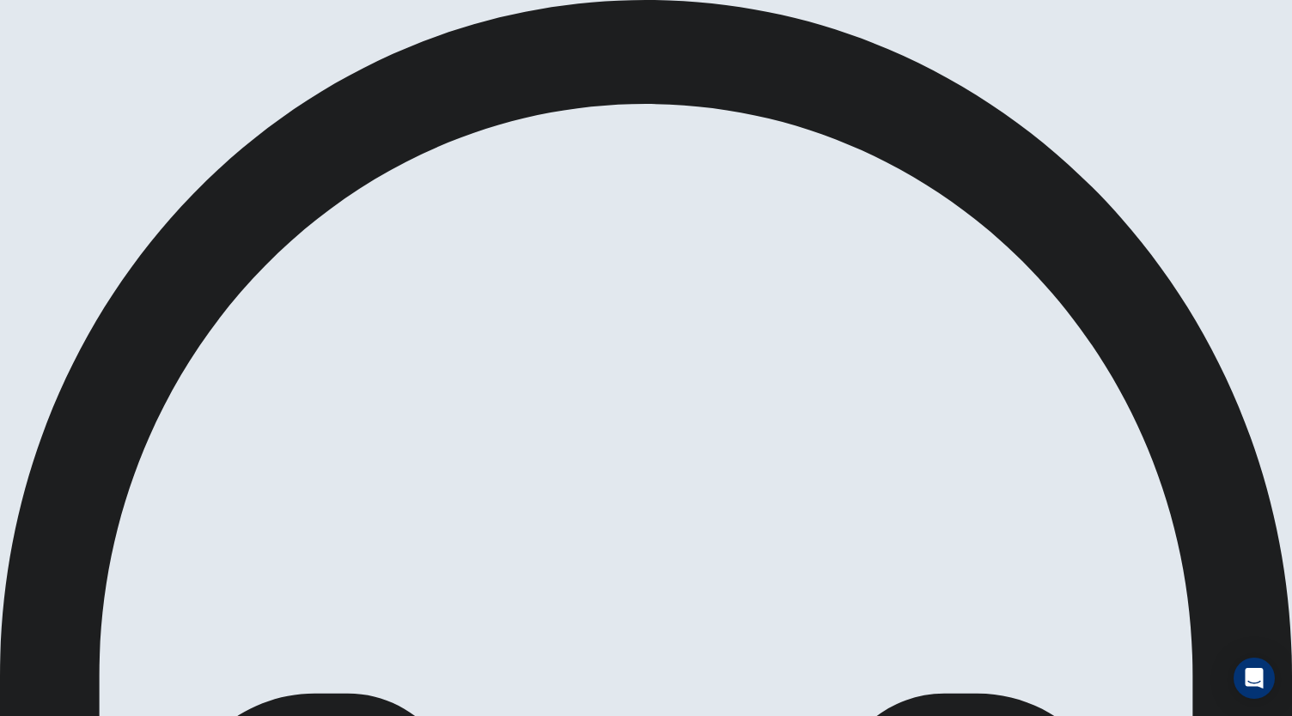
scroll to position [0, 0]
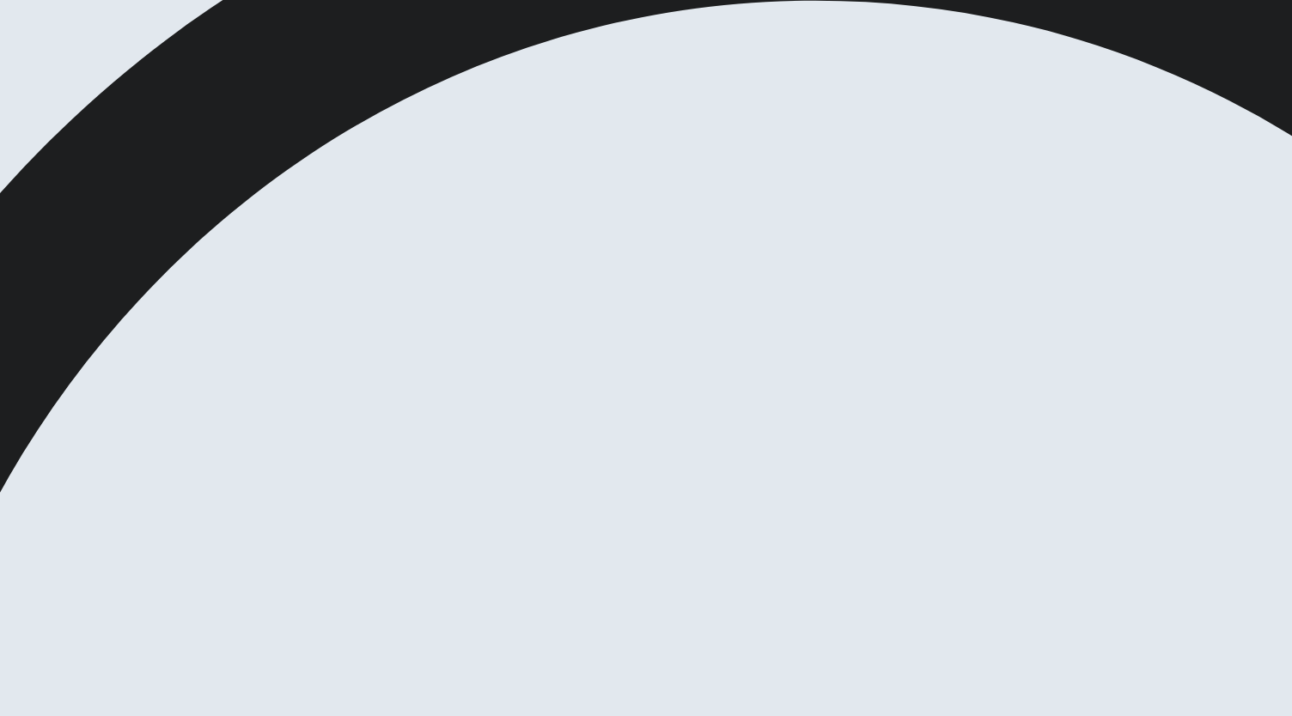
scroll to position [21, 0]
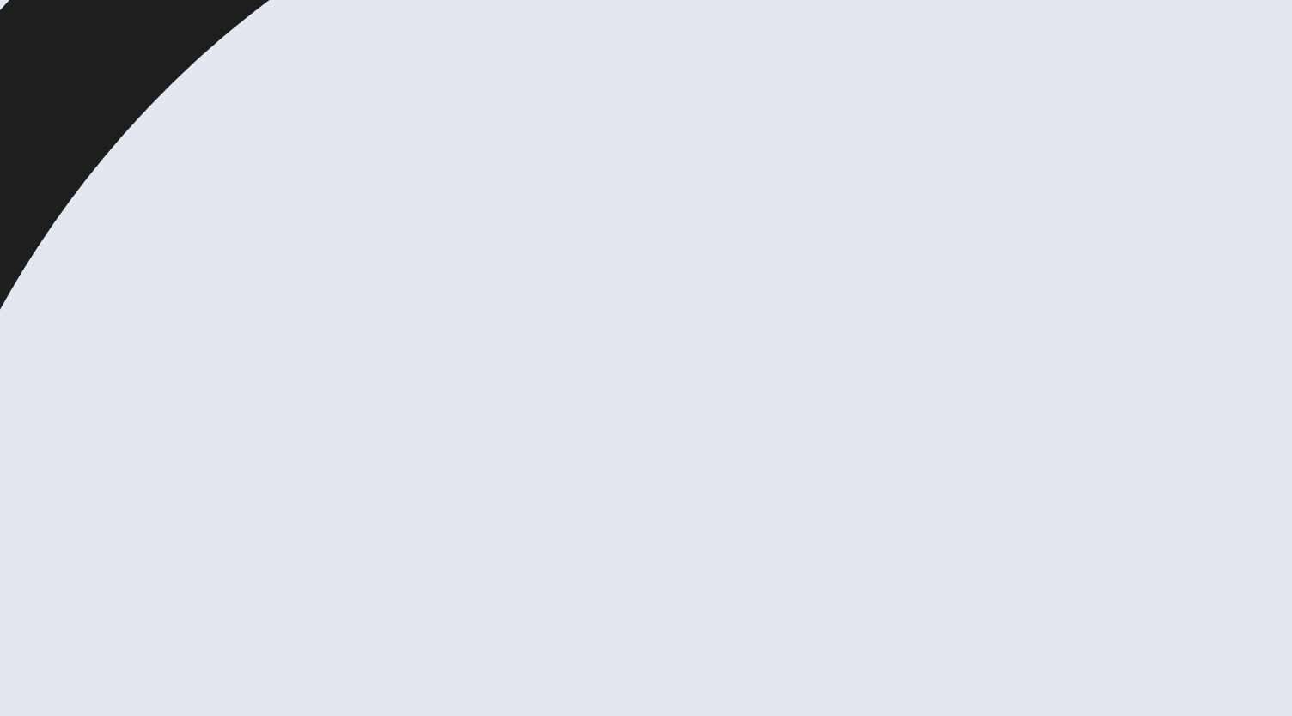
scroll to position [100, 0]
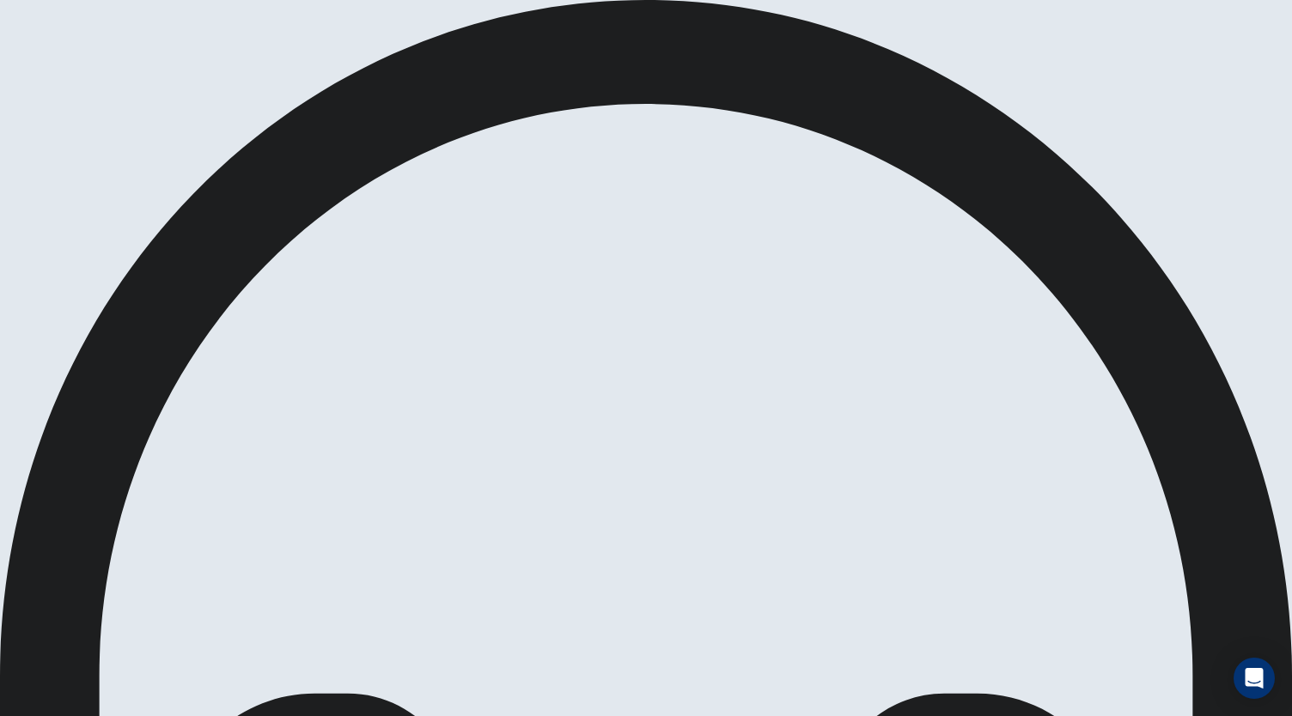
scroll to position [0, 0]
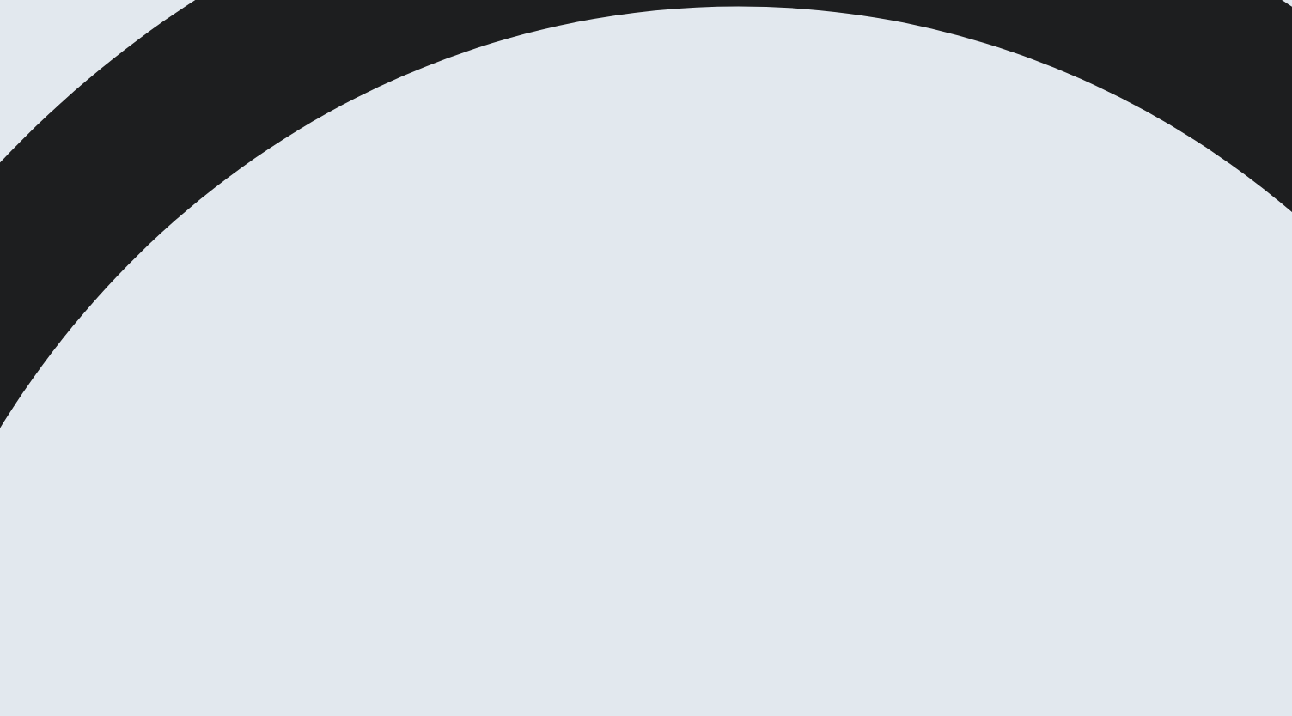
scroll to position [172, 0]
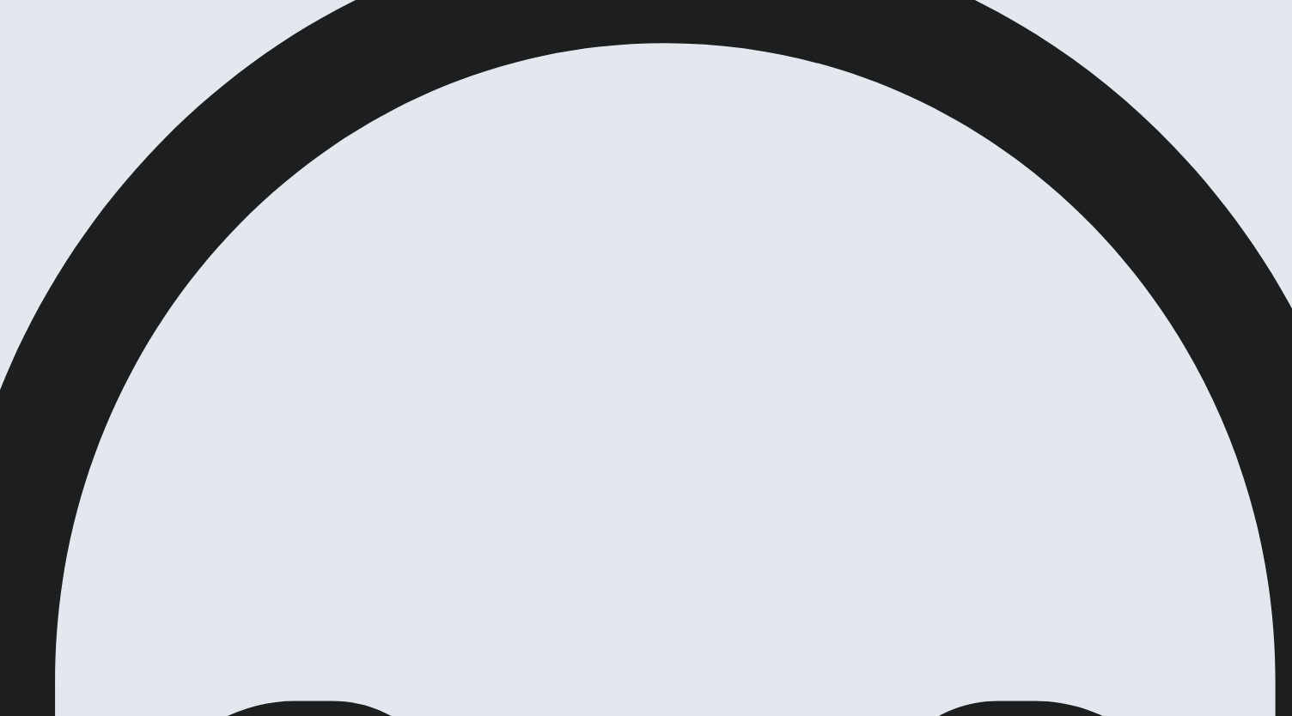
scroll to position [0, 0]
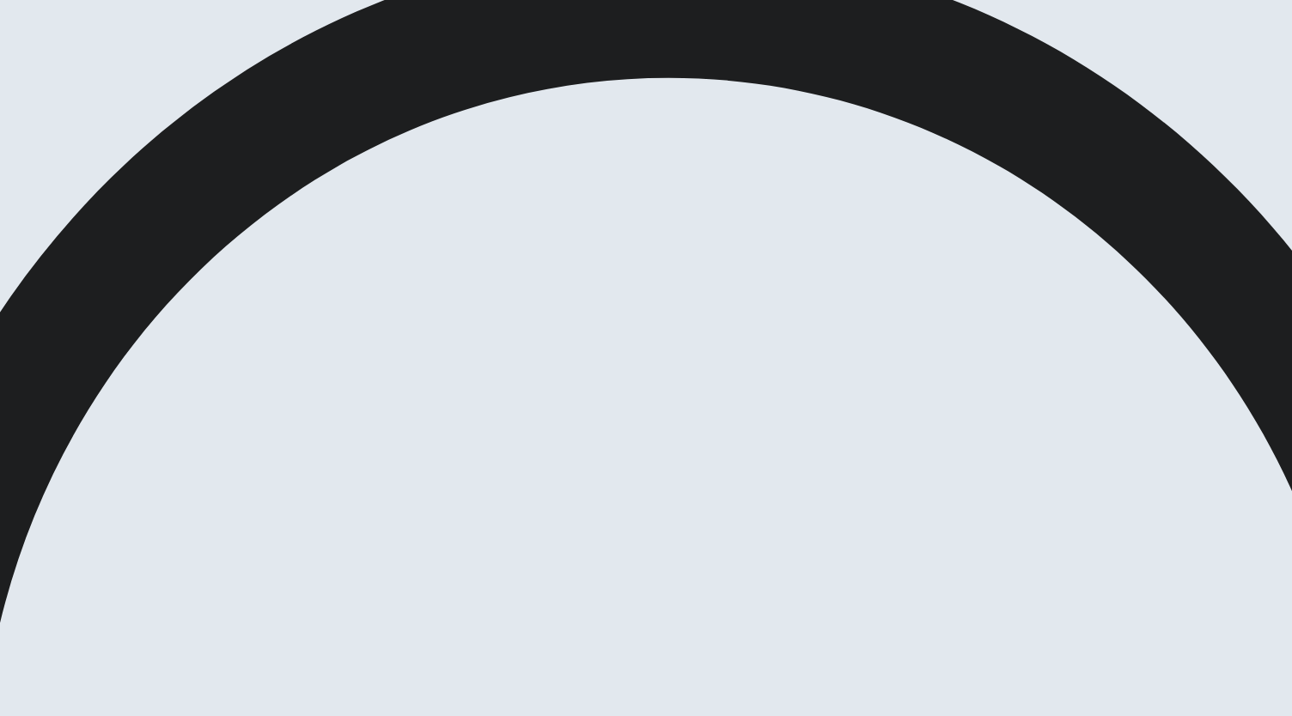
scroll to position [172, 0]
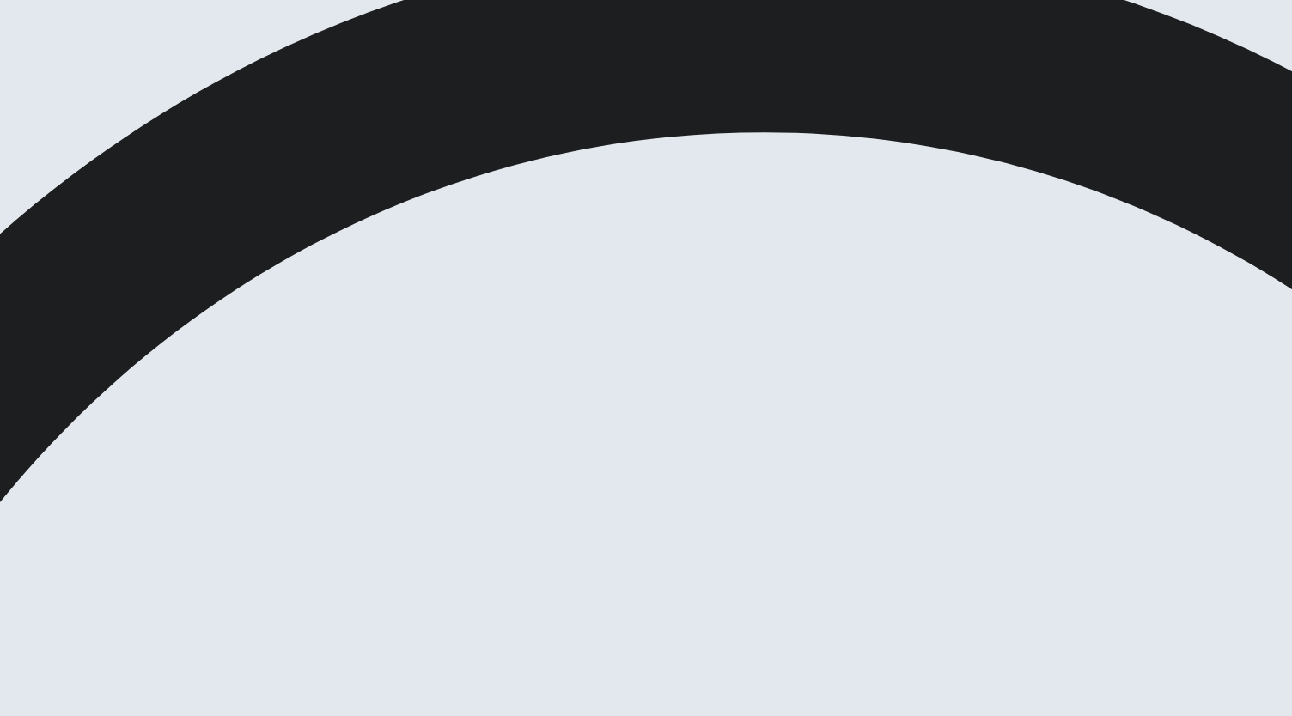
scroll to position [1, 0]
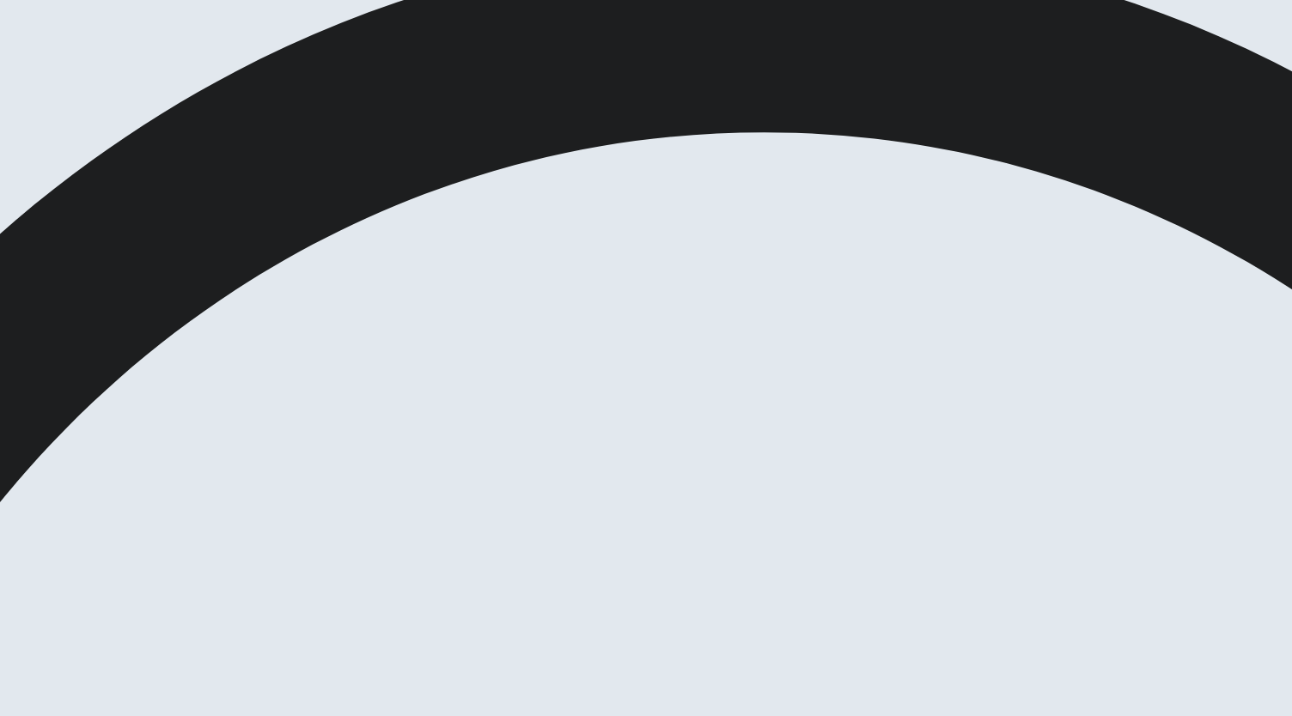
scroll to position [70, 0]
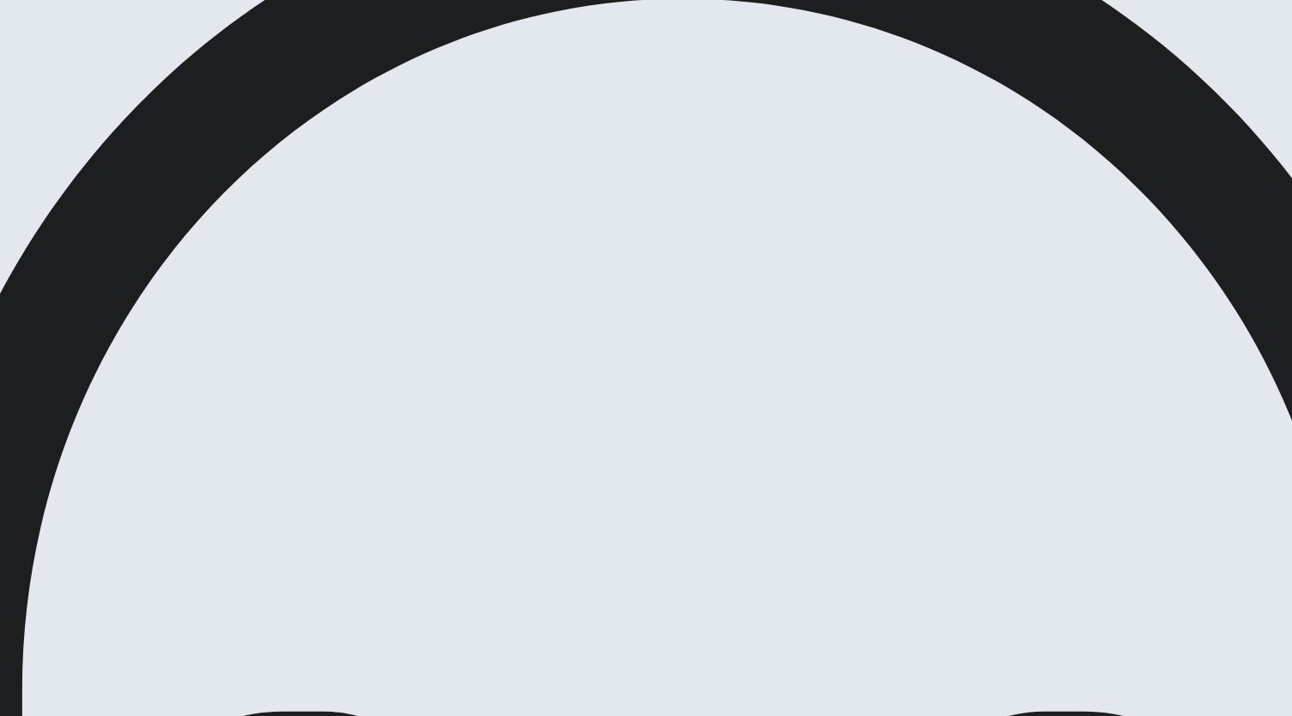
scroll to position [0, 0]
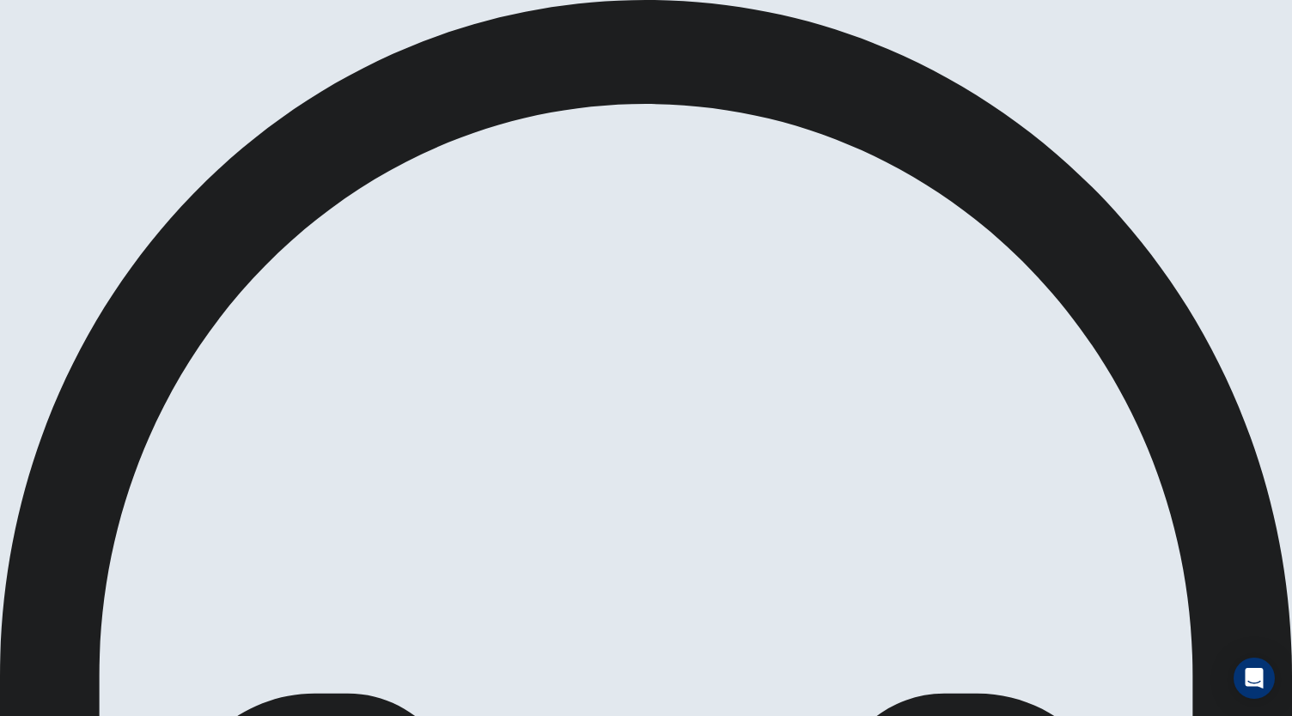
scroll to position [0, 0]
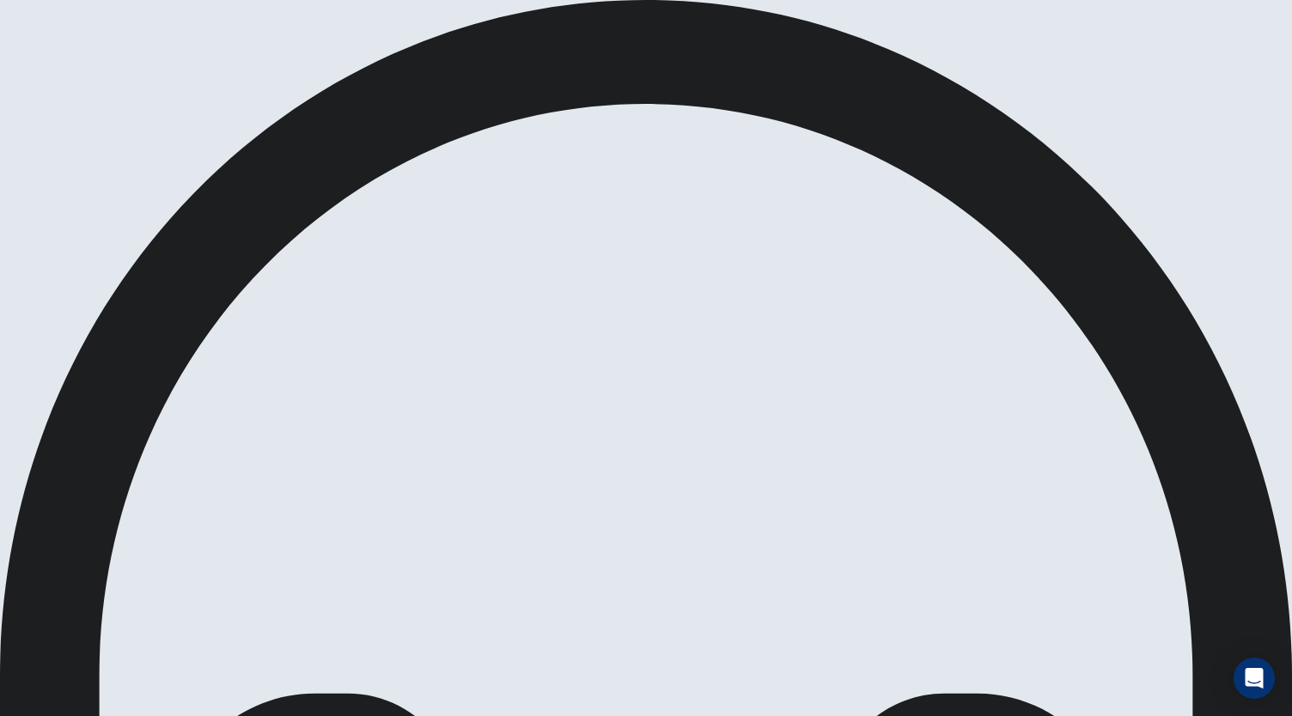
scroll to position [0, 0]
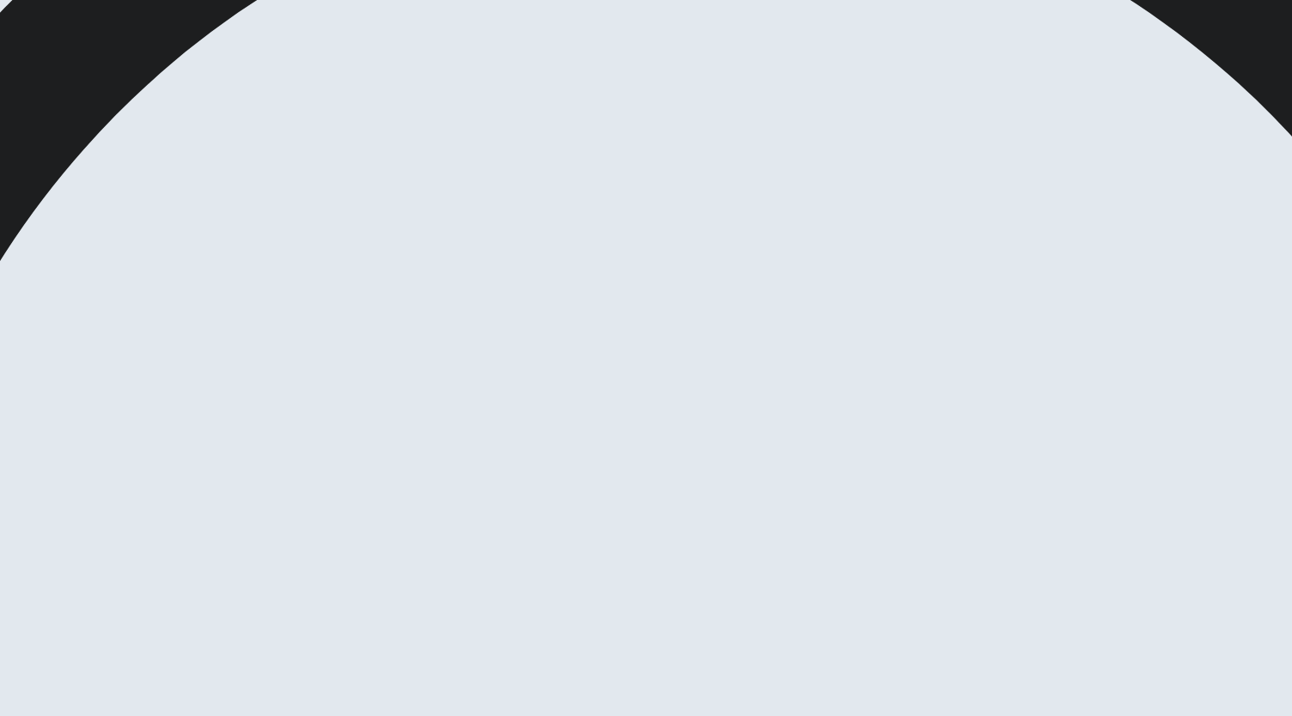
scroll to position [0, 0]
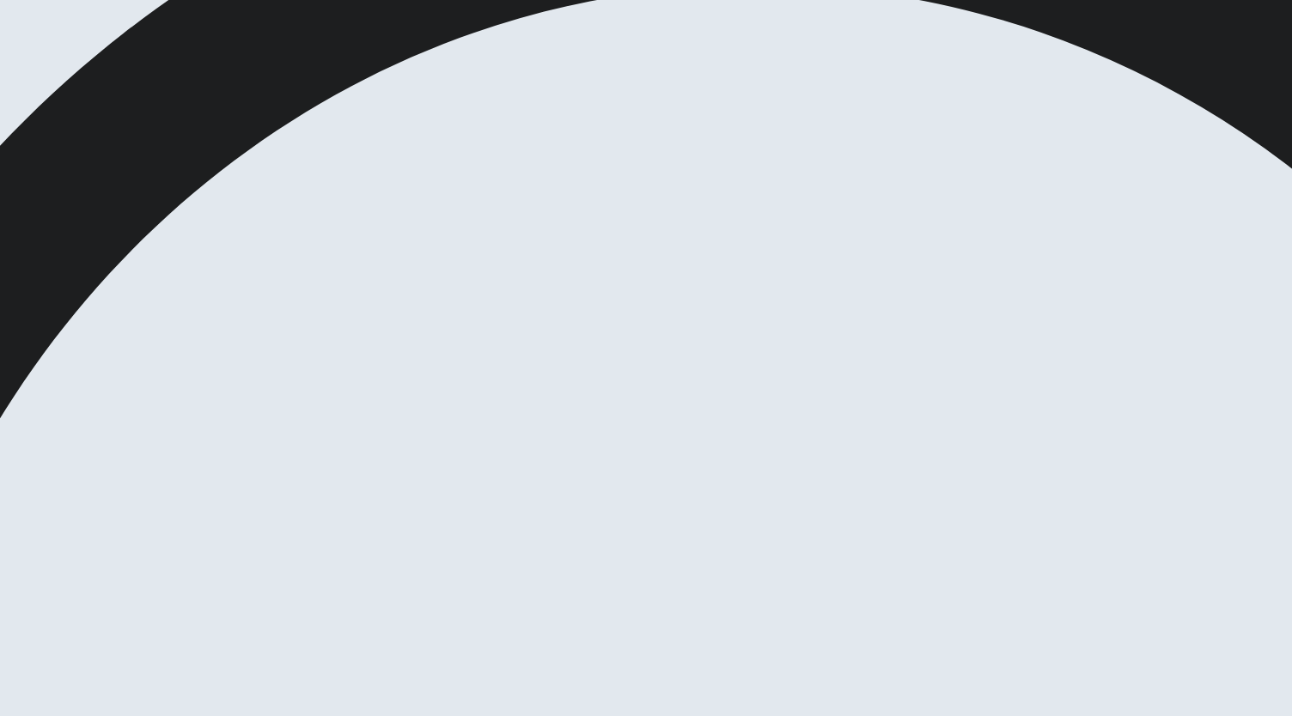
scroll to position [162, 0]
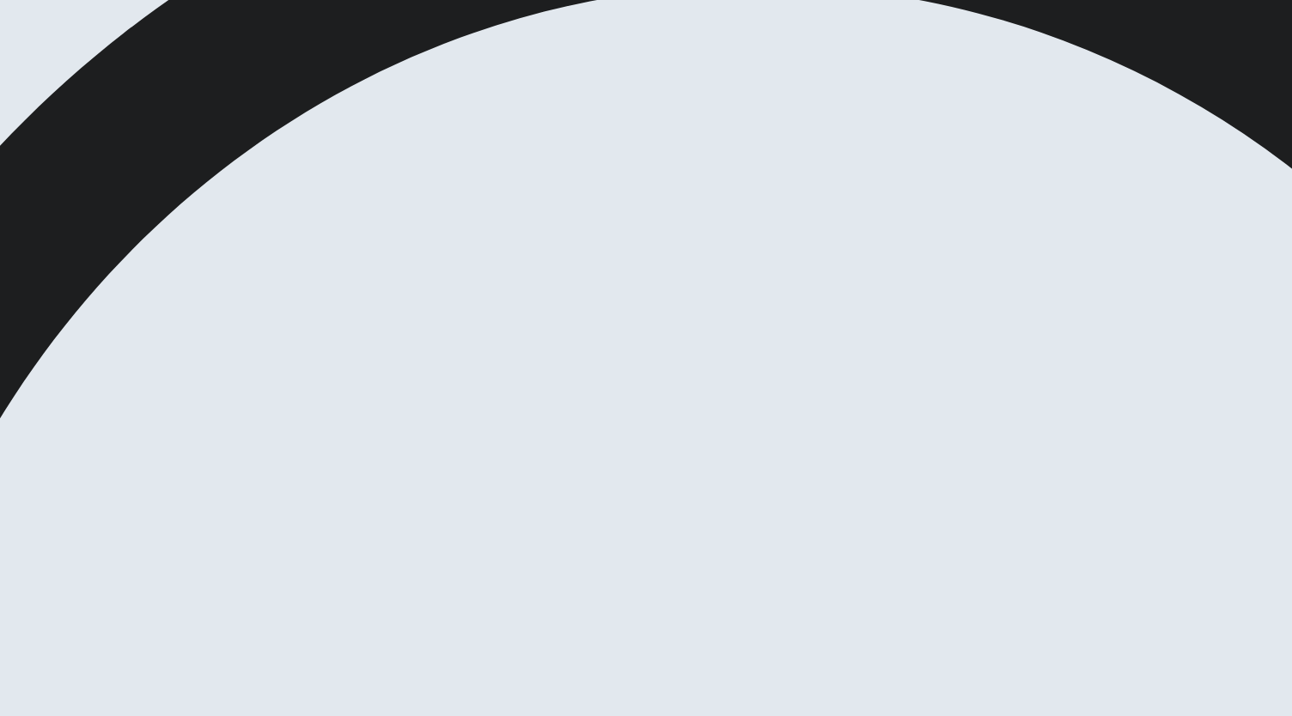
scroll to position [102, 0]
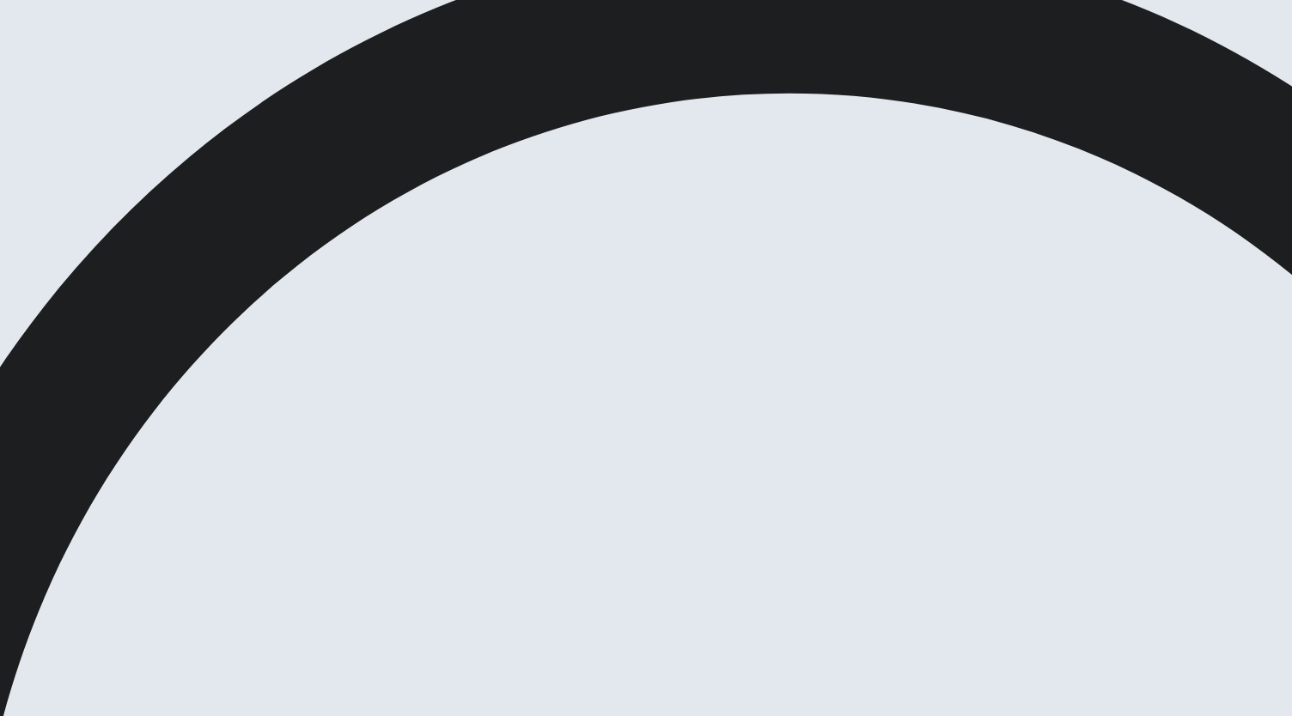
scroll to position [1, 0]
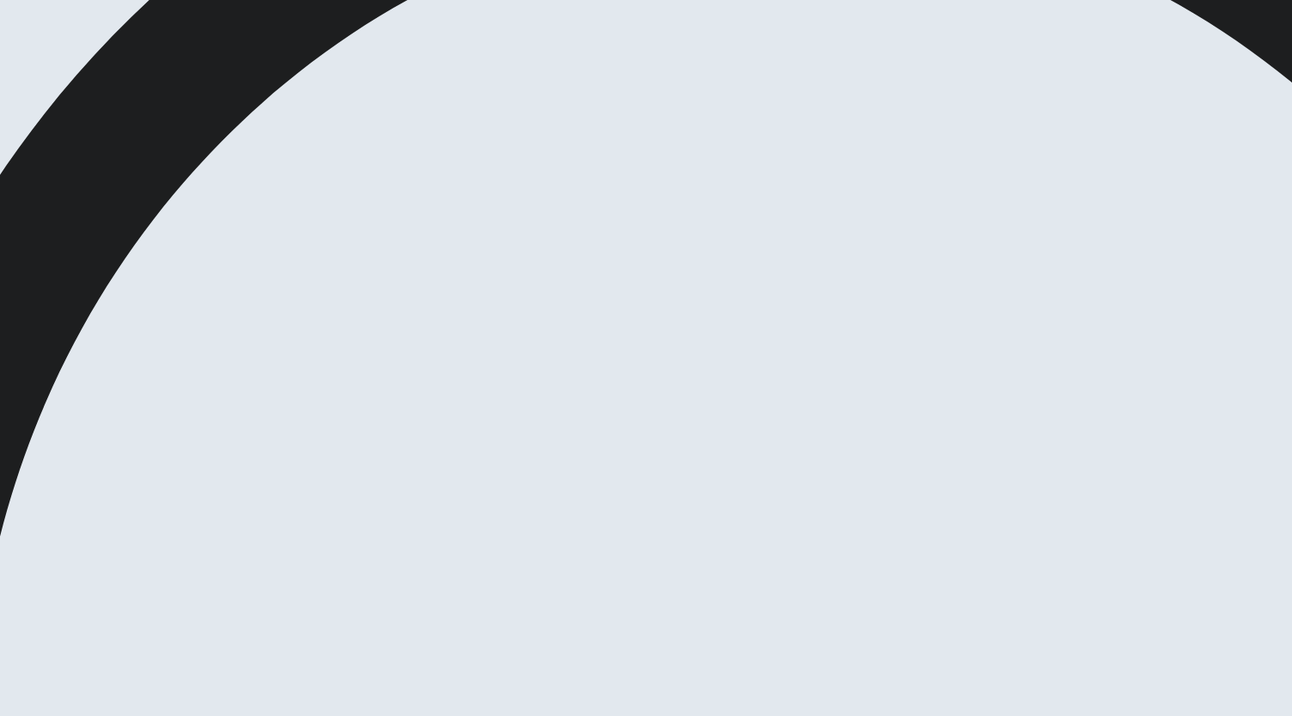
scroll to position [172, 0]
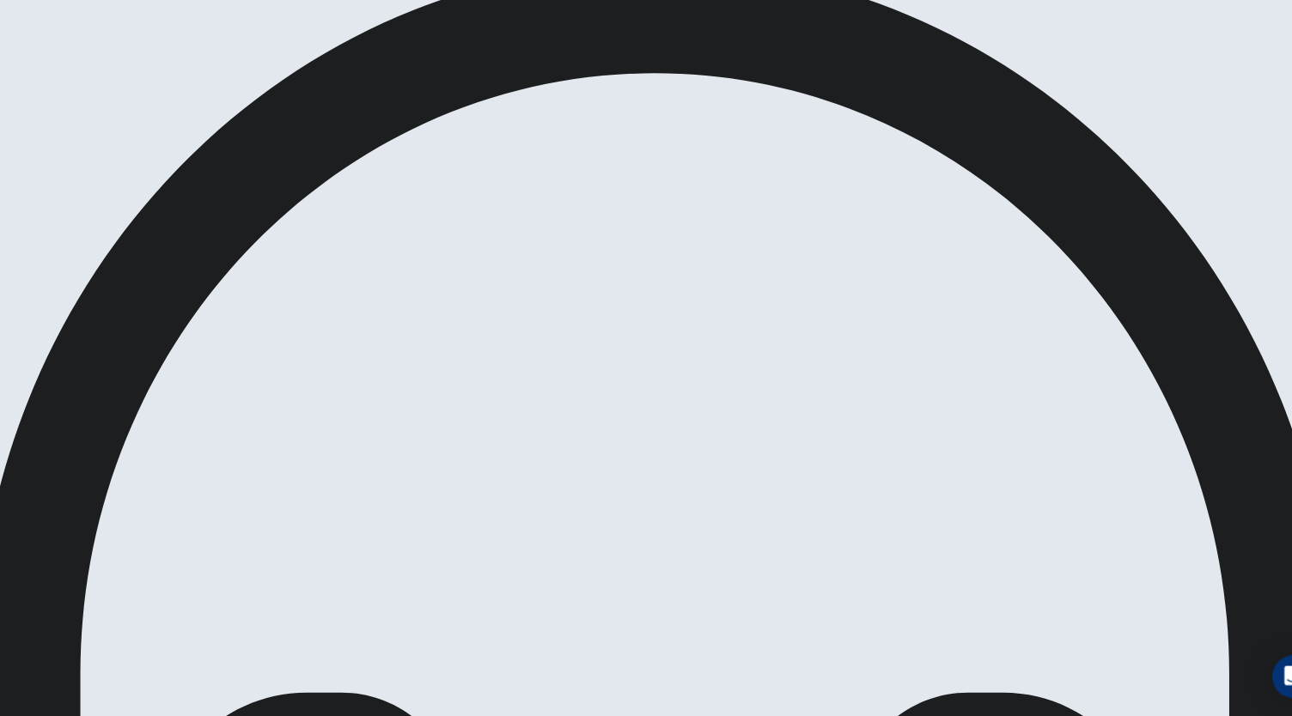
scroll to position [0, 0]
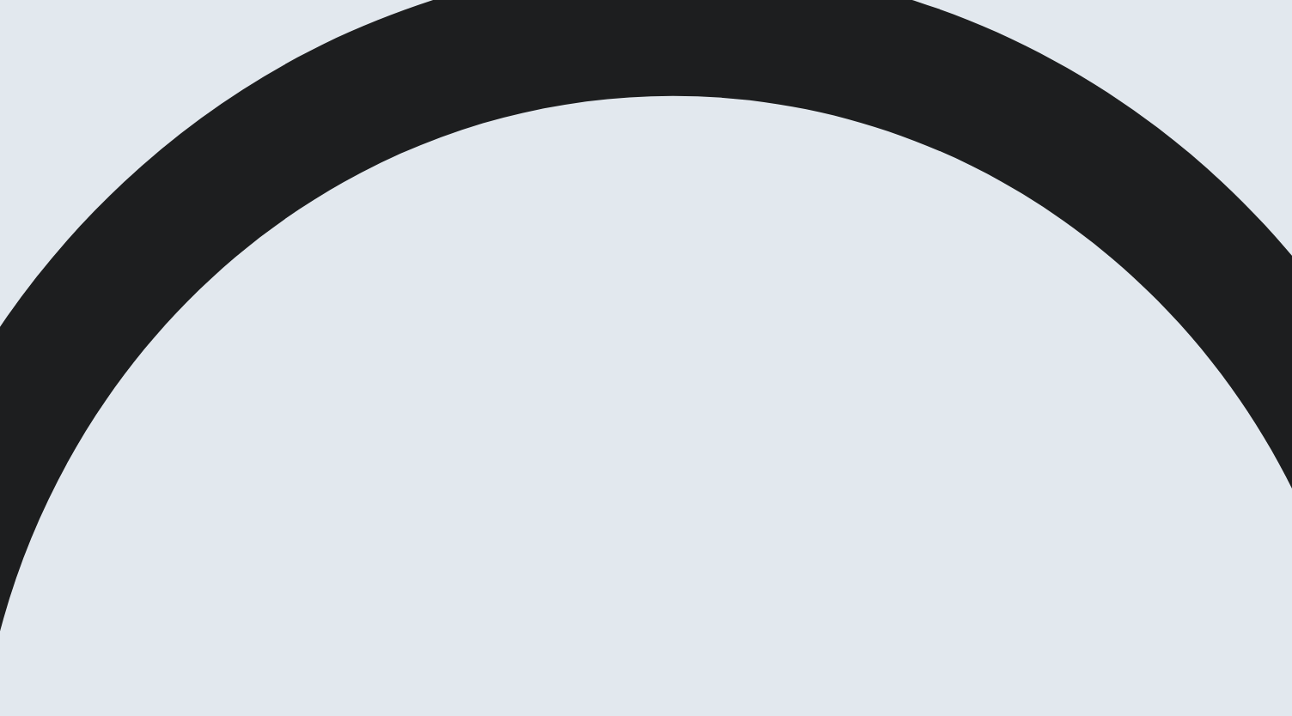
scroll to position [0, 0]
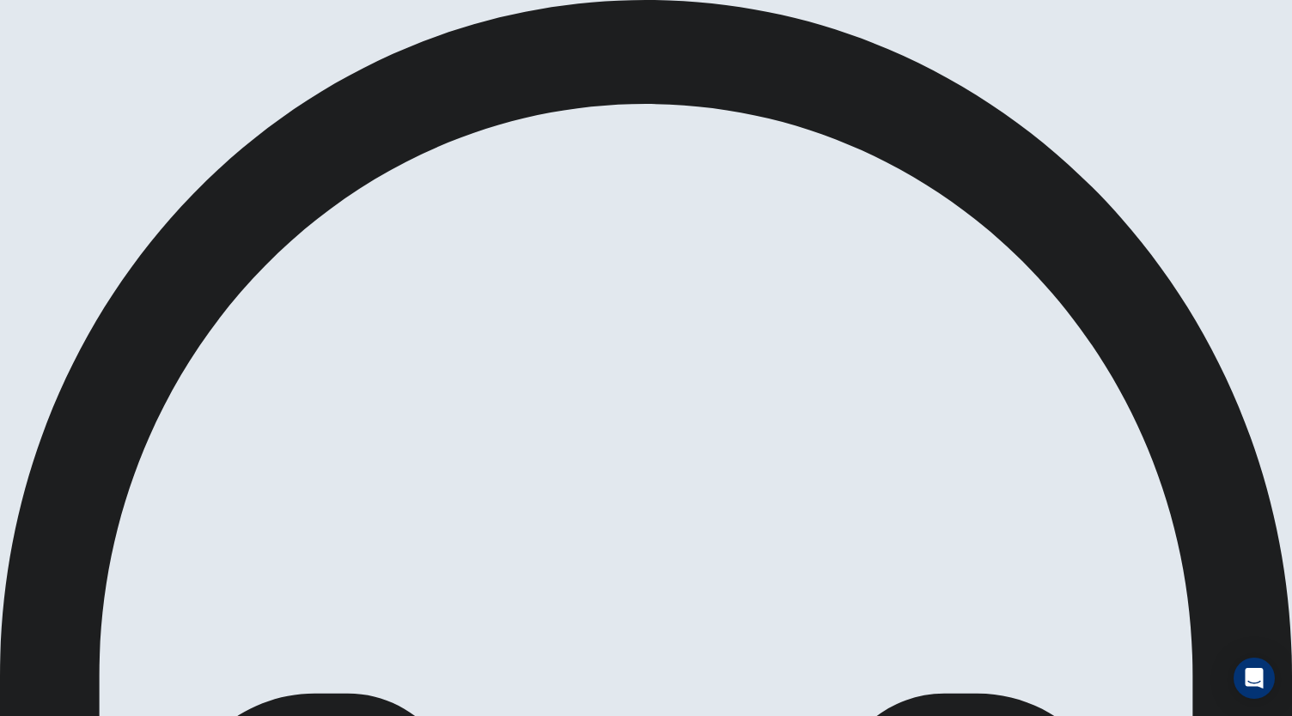
scroll to position [0, 0]
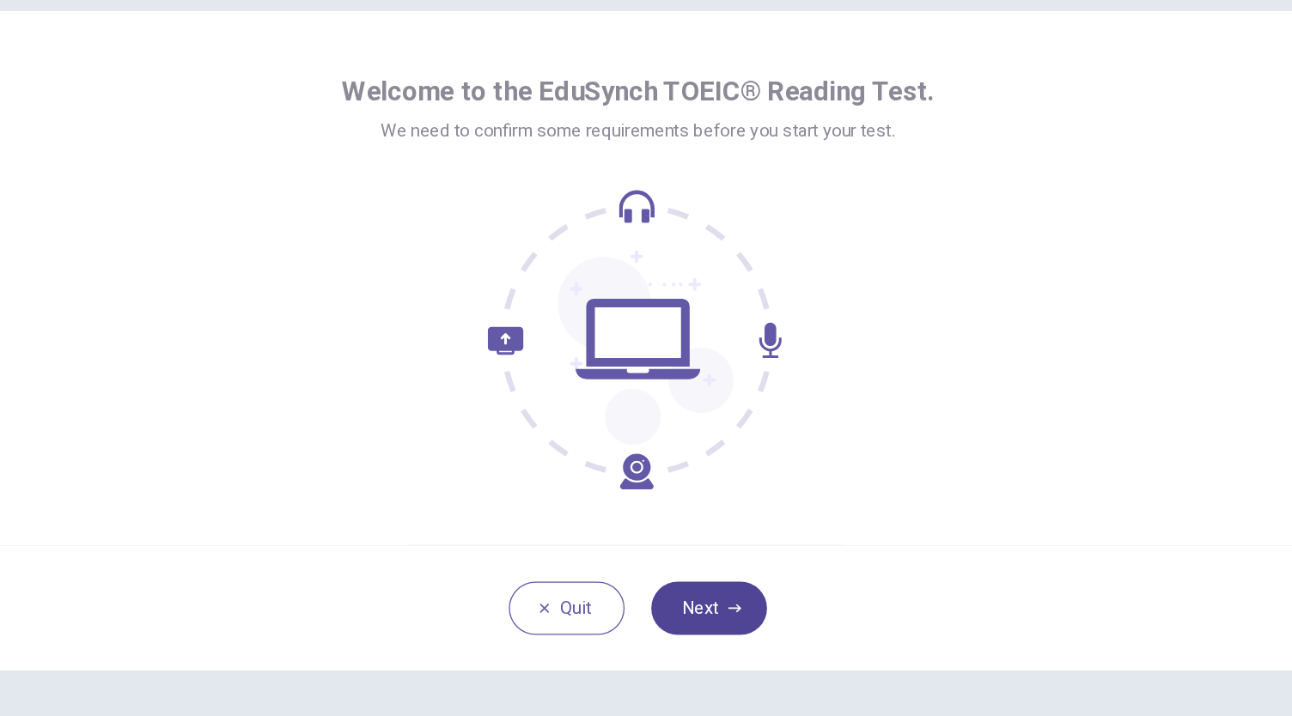
click at [702, 572] on button "Next" at bounding box center [700, 564] width 89 height 41
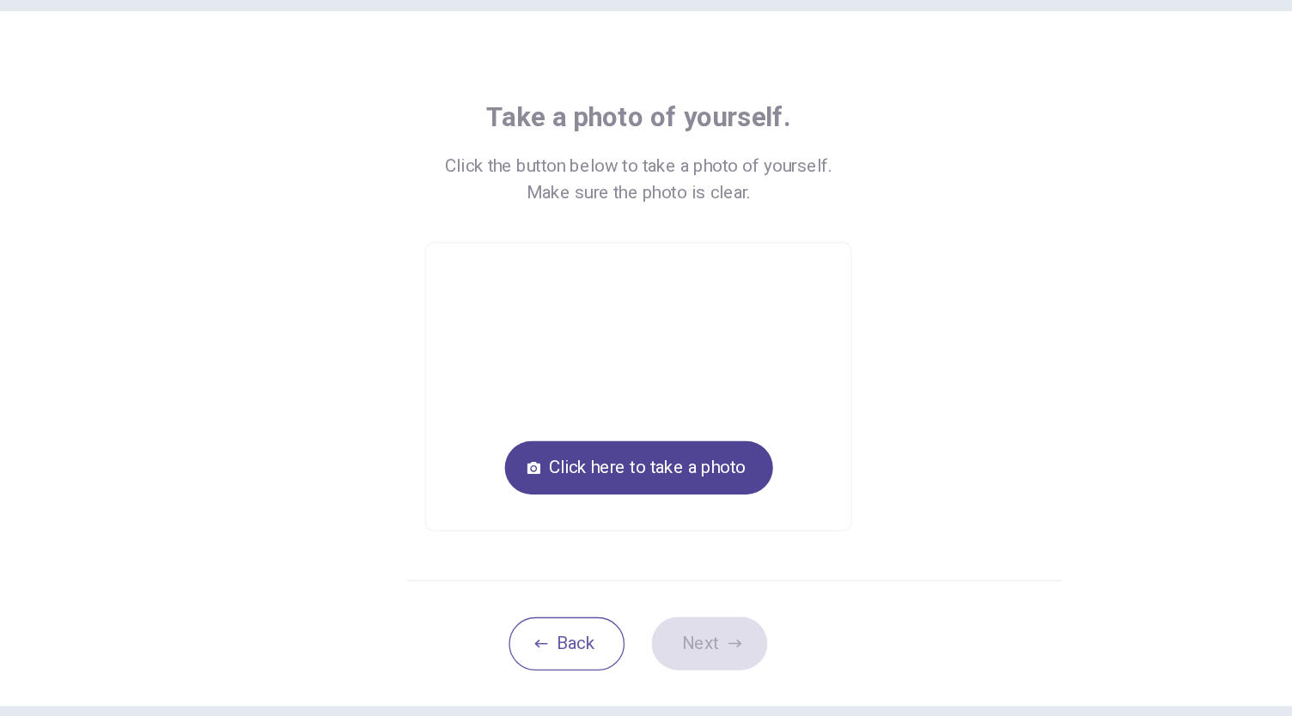
click at [693, 455] on button "Click here to take a photo" at bounding box center [646, 455] width 207 height 41
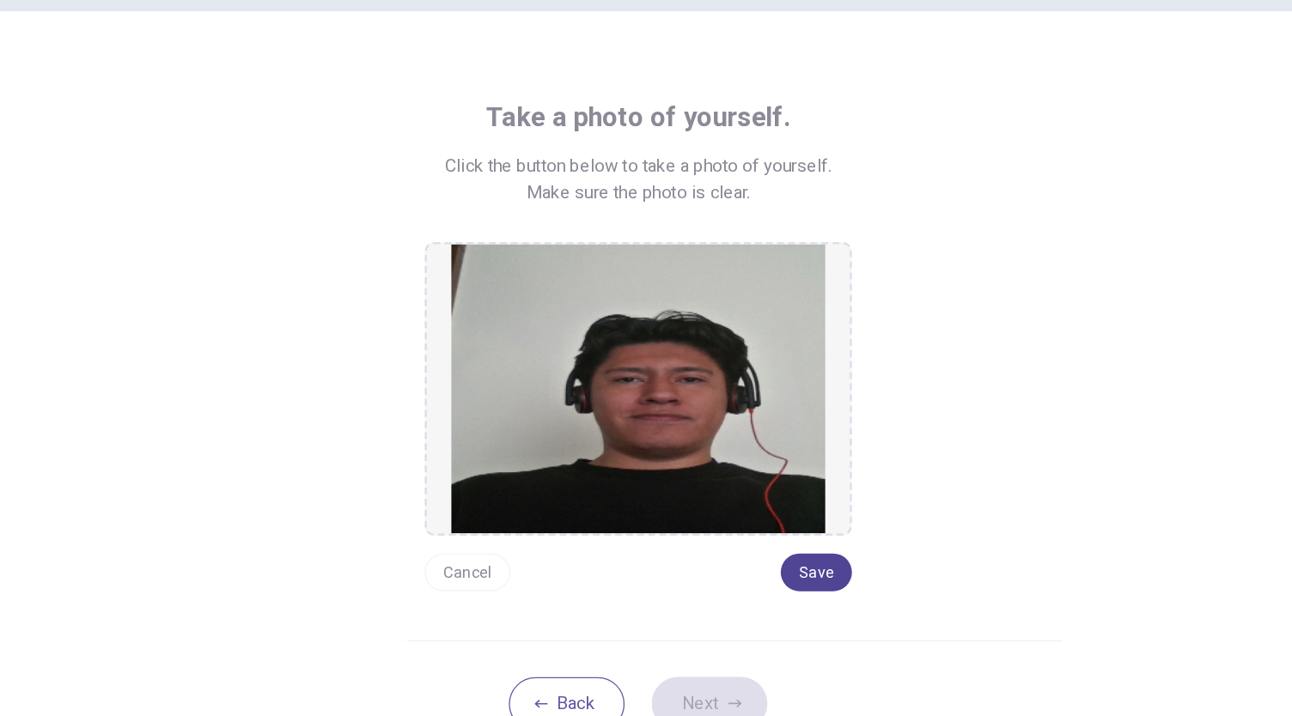
click at [773, 535] on button "Save" at bounding box center [783, 536] width 55 height 29
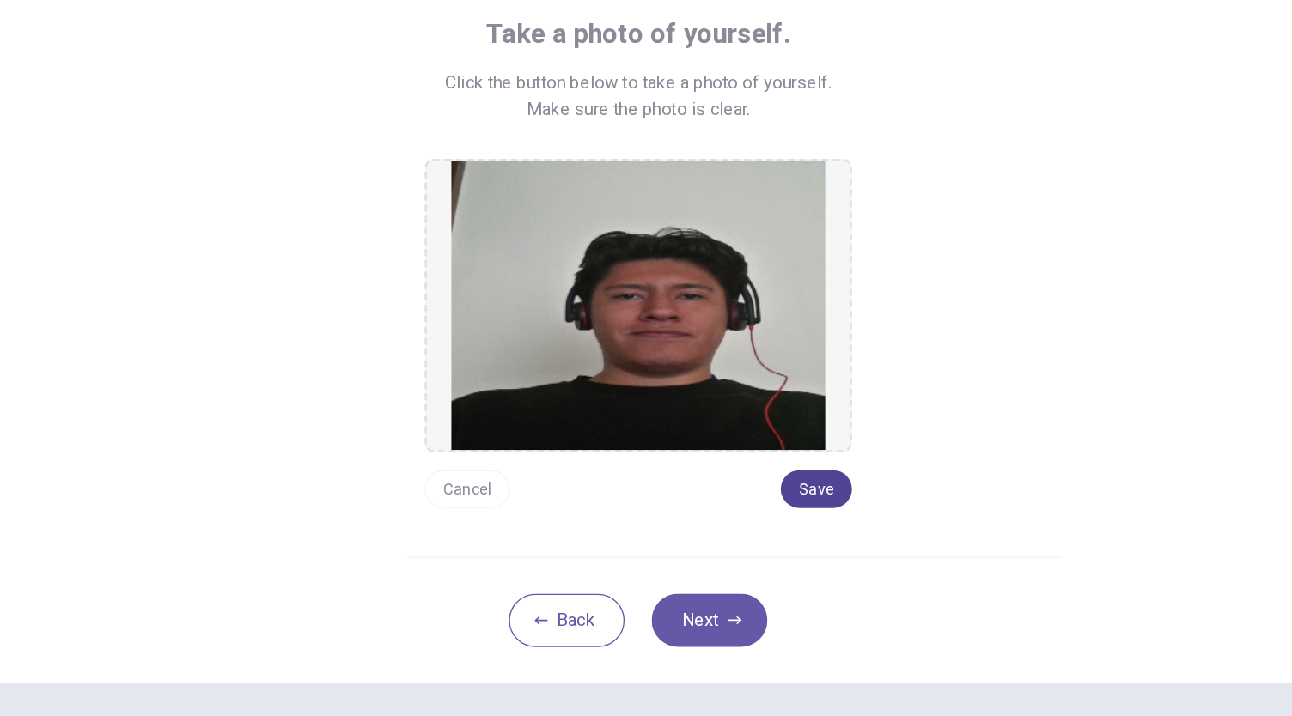
scroll to position [67, 0]
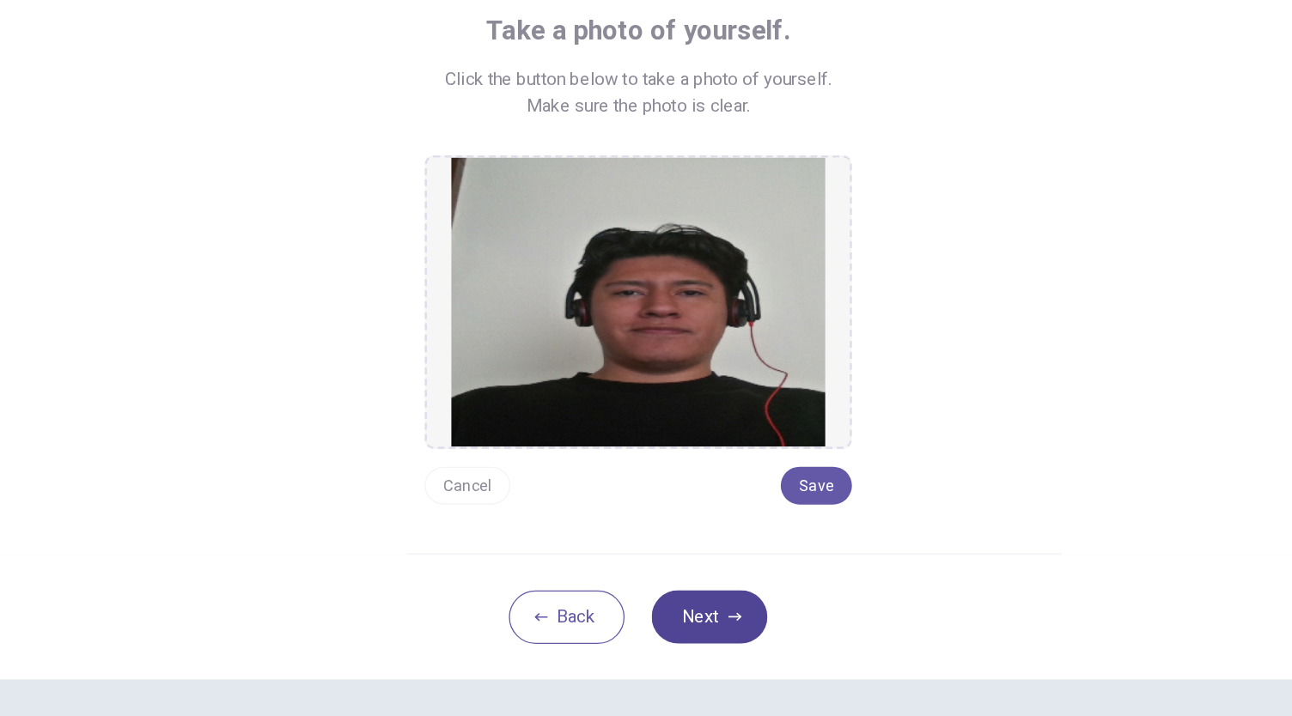
click at [709, 556] on button "Next" at bounding box center [700, 571] width 89 height 41
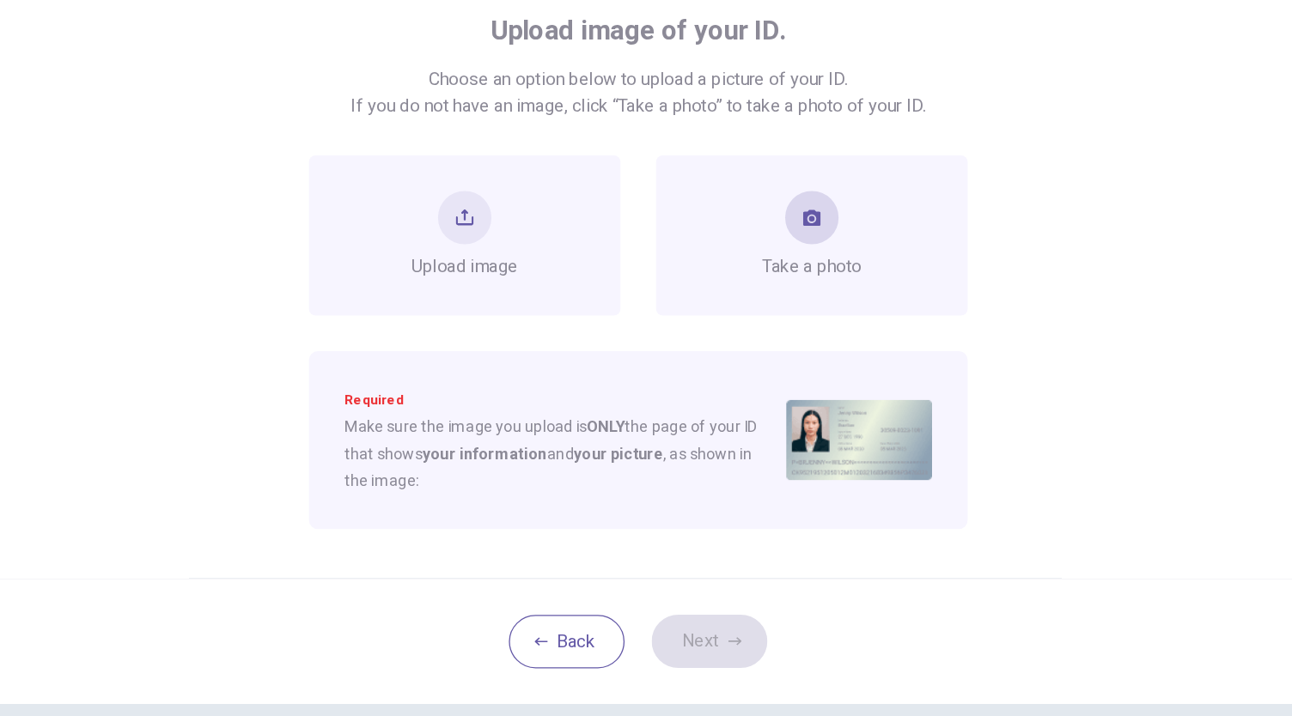
click at [765, 274] on button "take photo" at bounding box center [779, 262] width 41 height 41
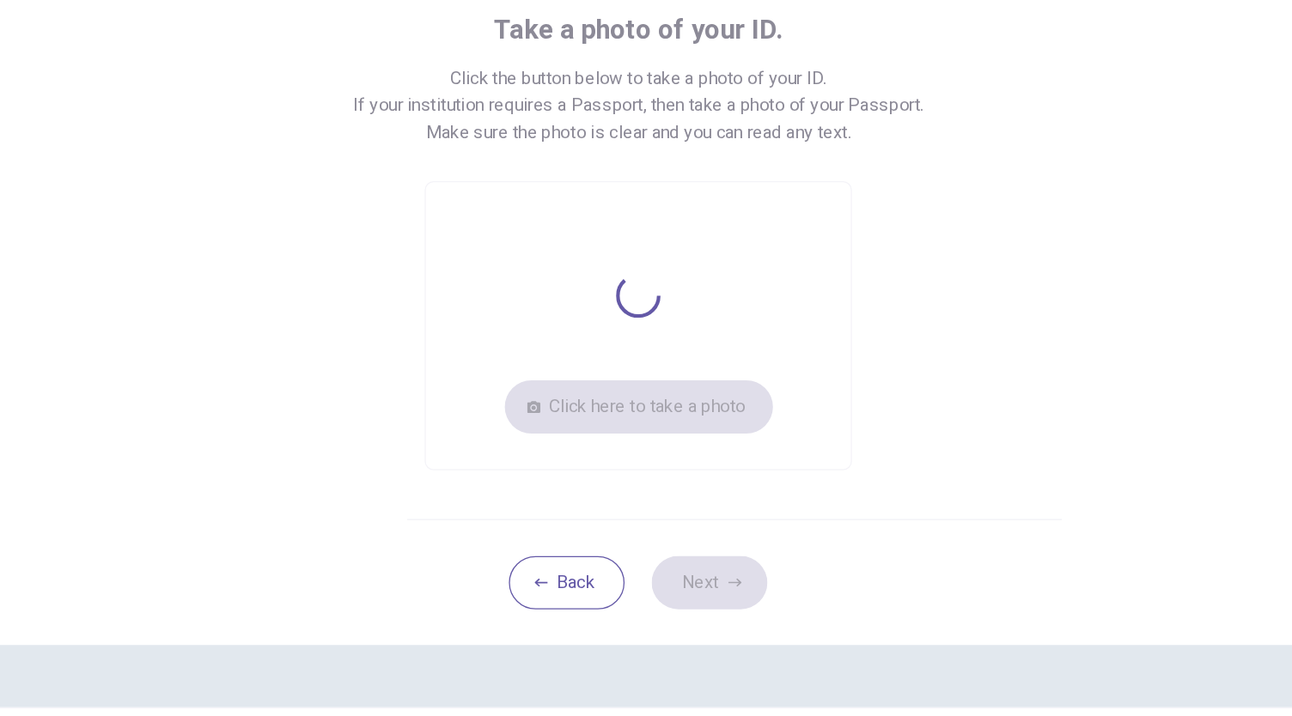
scroll to position [46, 0]
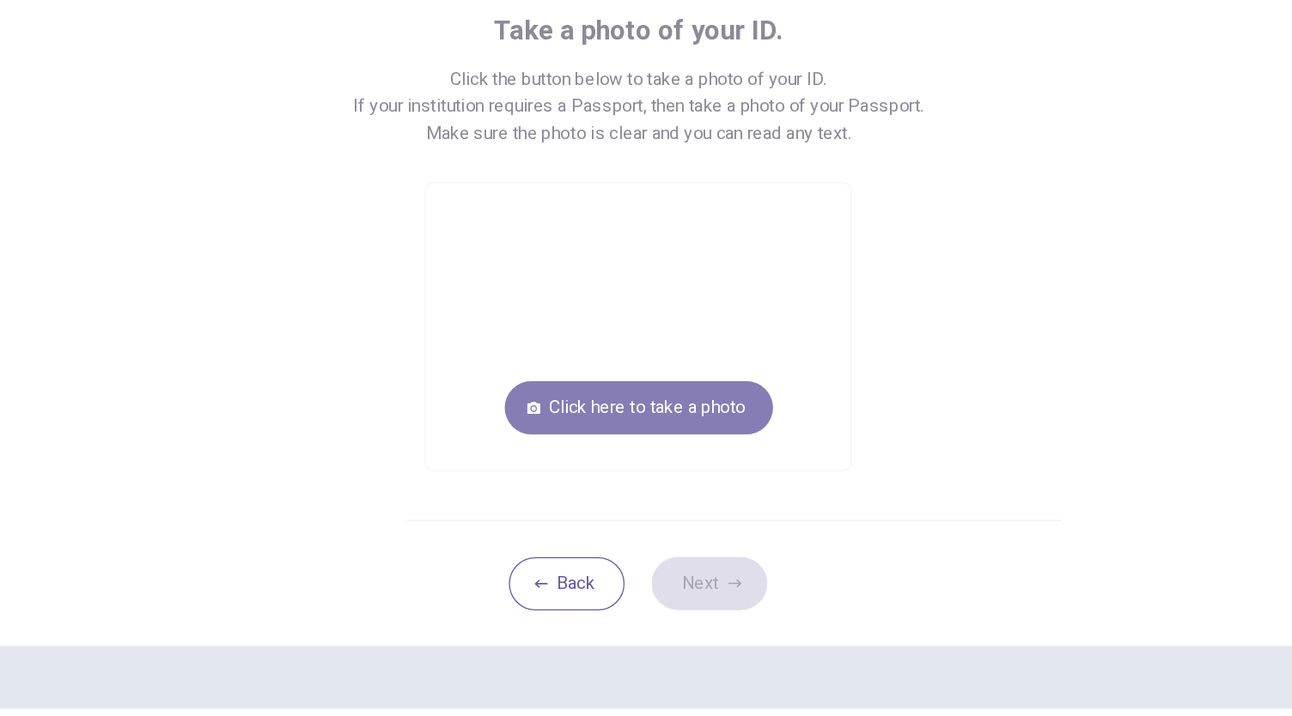
click at [677, 424] on button "Click here to take a photo" at bounding box center [646, 430] width 207 height 41
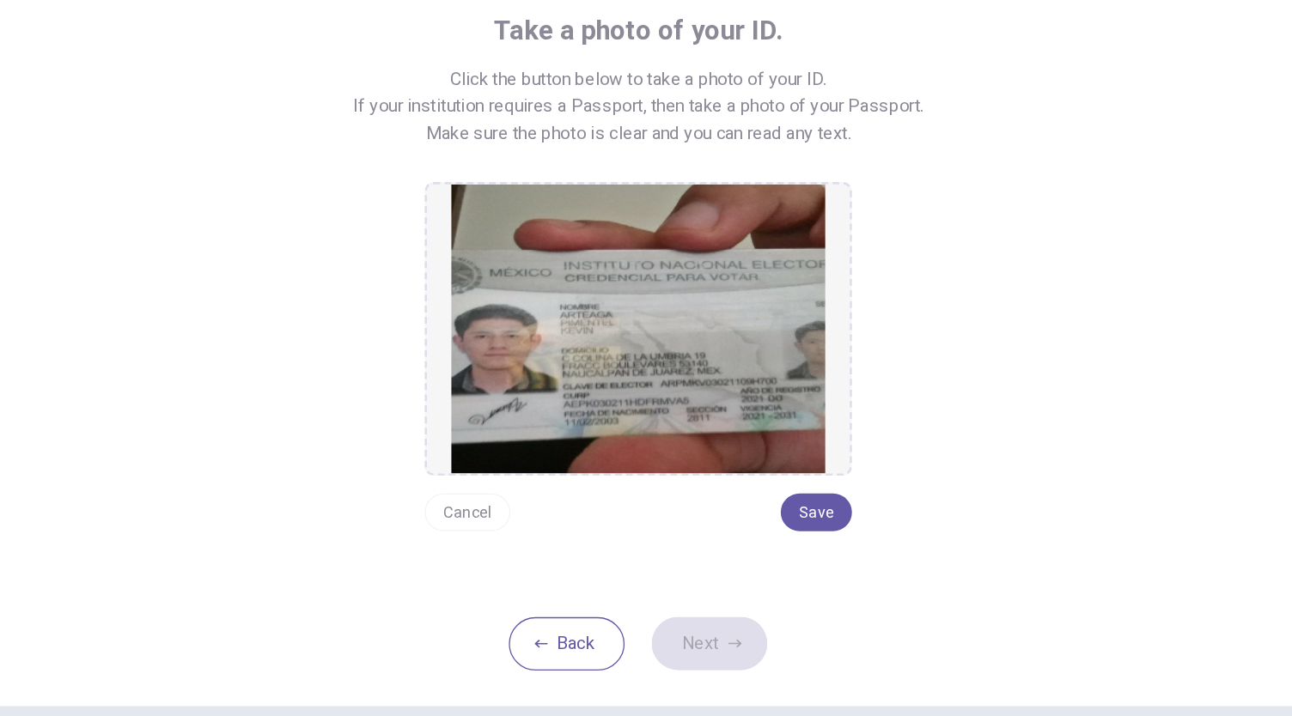
click at [517, 508] on button "Cancel" at bounding box center [514, 510] width 66 height 29
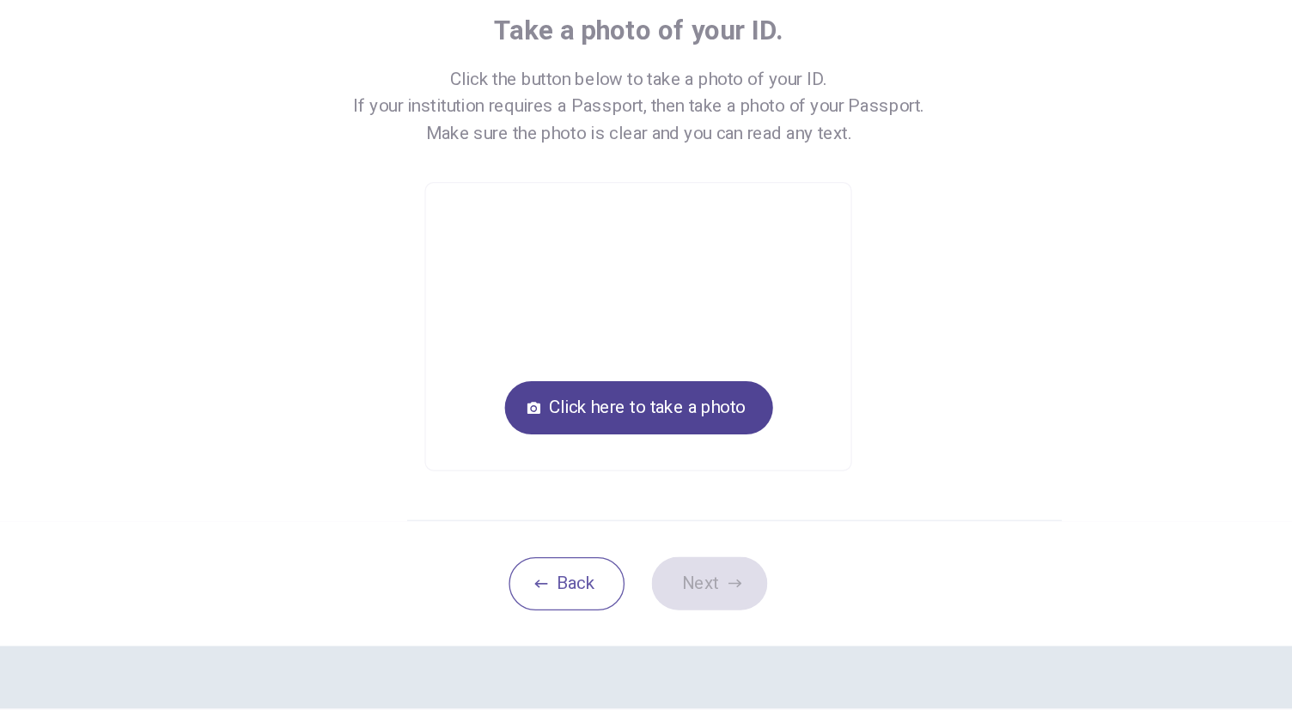
click at [673, 429] on button "Click here to take a photo" at bounding box center [646, 430] width 207 height 41
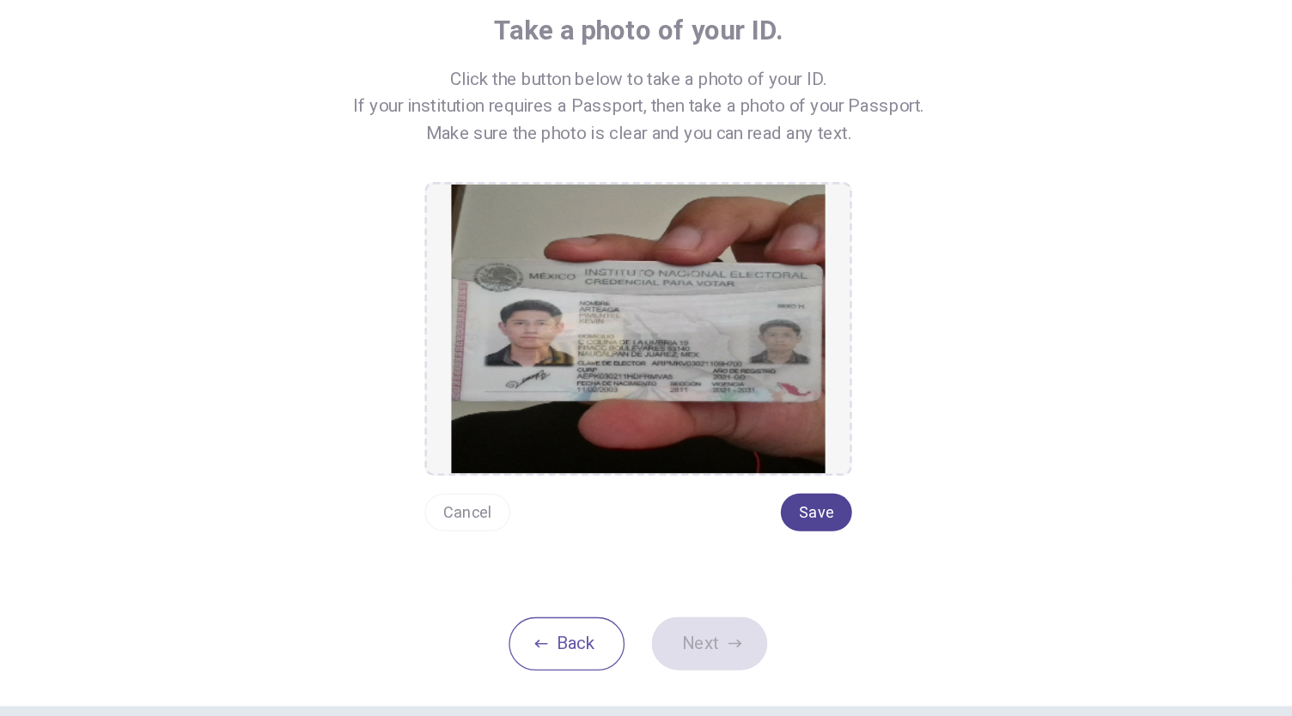
click at [785, 515] on button "Save" at bounding box center [783, 510] width 55 height 29
click at [709, 606] on button "Next" at bounding box center [700, 612] width 89 height 41
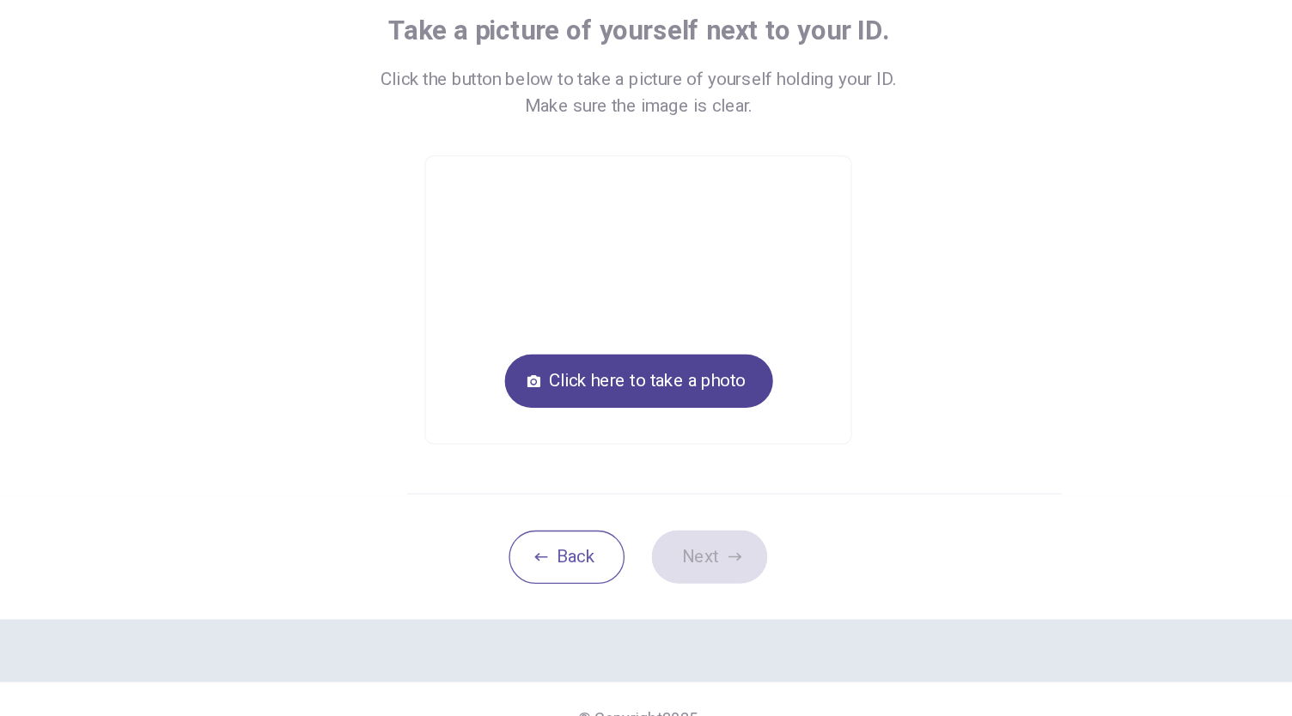
click at [673, 435] on button "Click here to take a photo" at bounding box center [646, 430] width 207 height 41
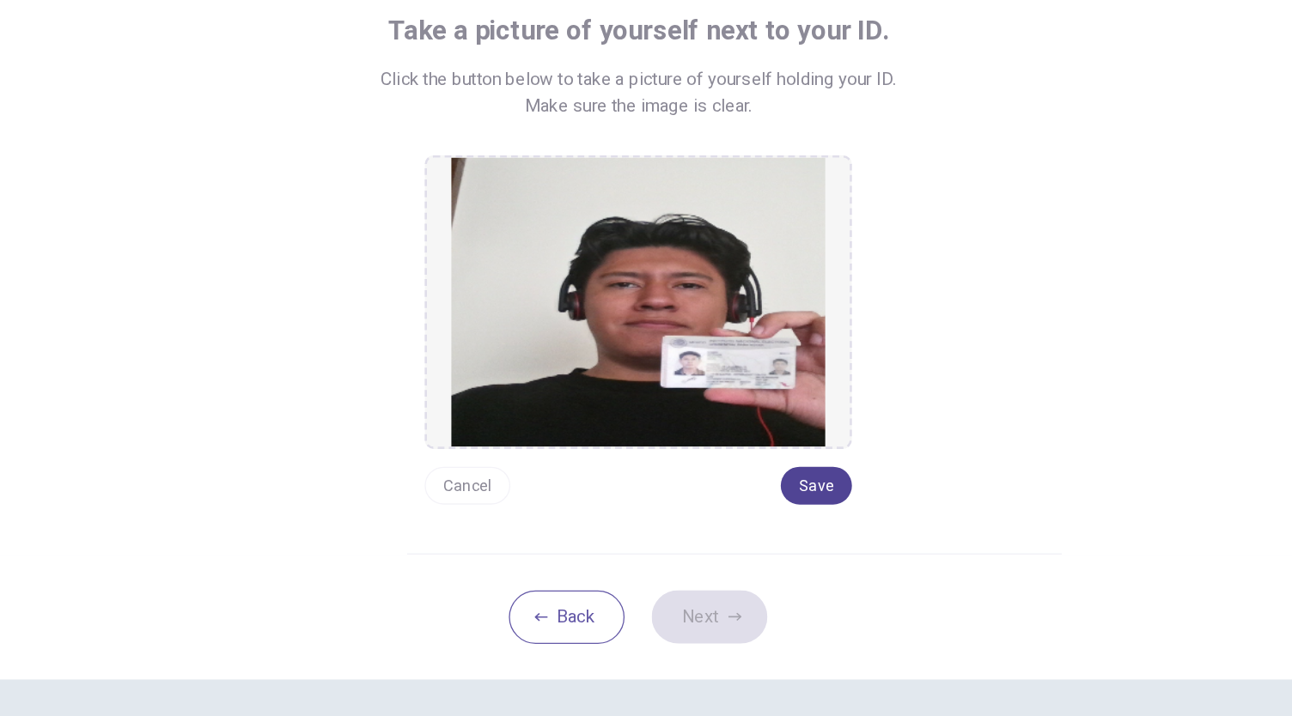
click at [782, 506] on button "Save" at bounding box center [783, 510] width 55 height 29
click at [712, 617] on button "Next" at bounding box center [700, 612] width 89 height 41
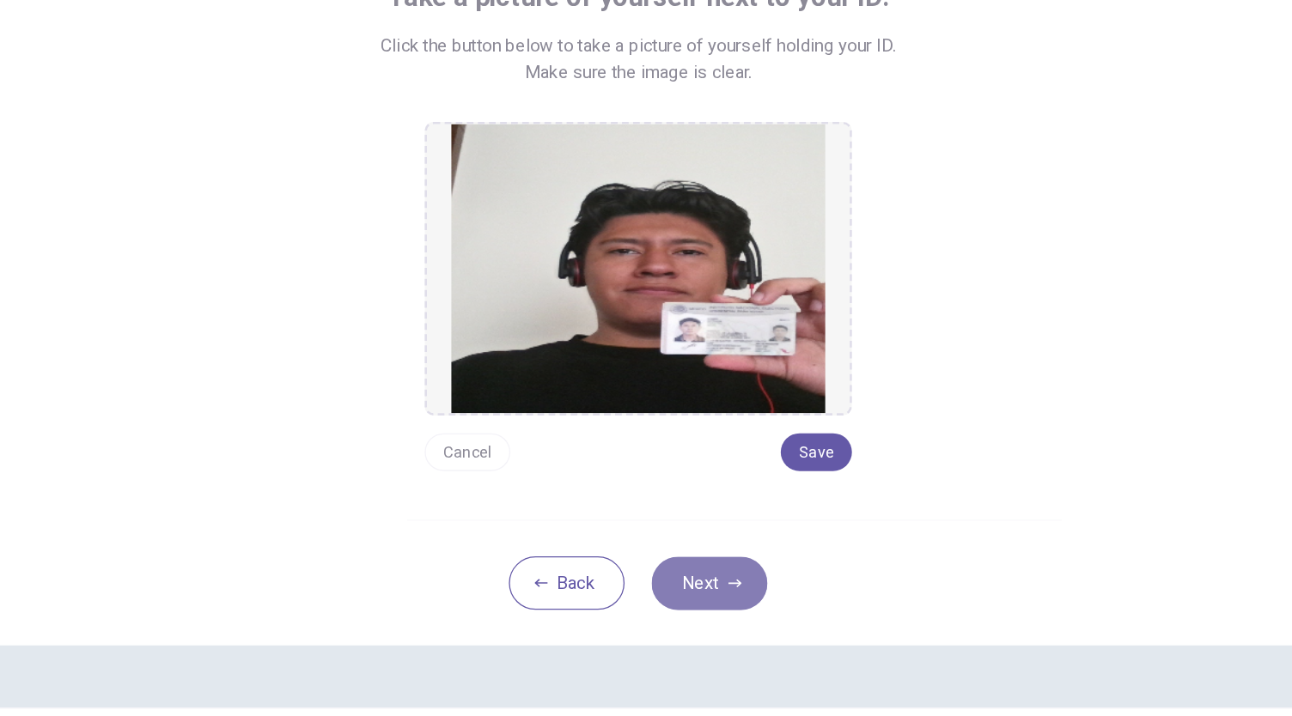
scroll to position [0, 0]
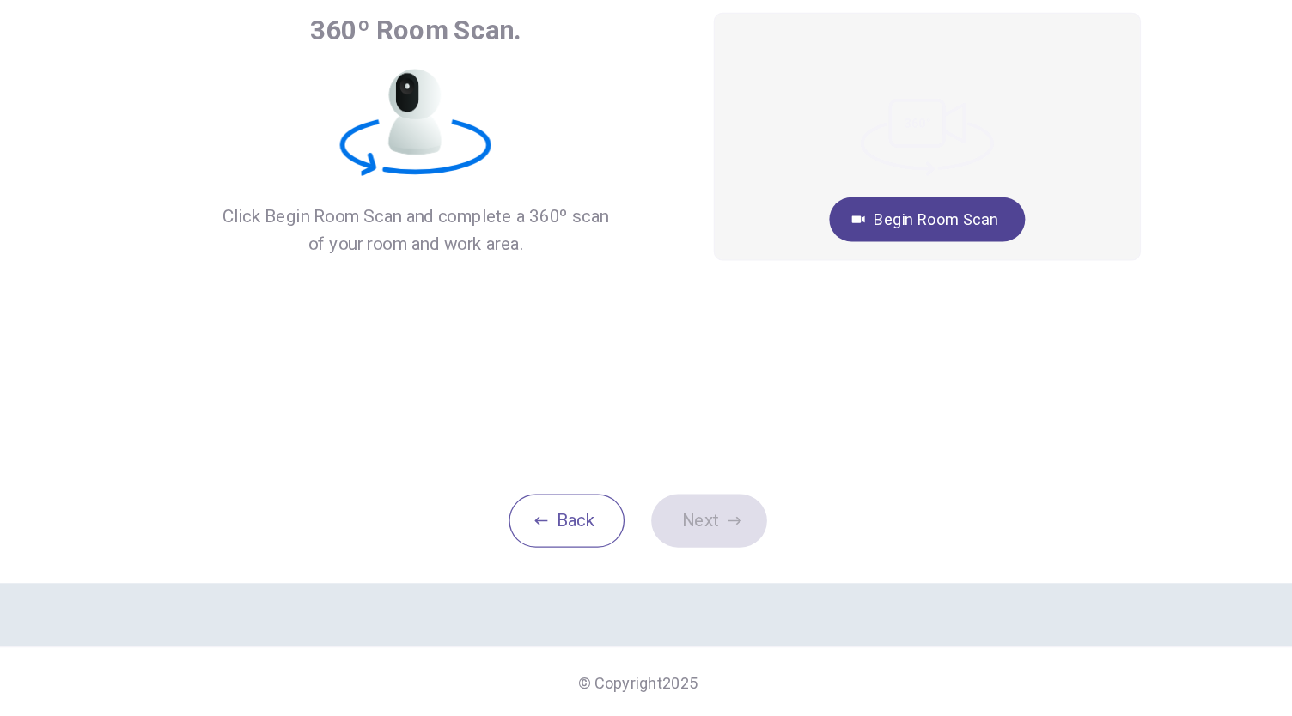
click at [862, 342] on button "Begin Room Scan" at bounding box center [869, 331] width 151 height 34
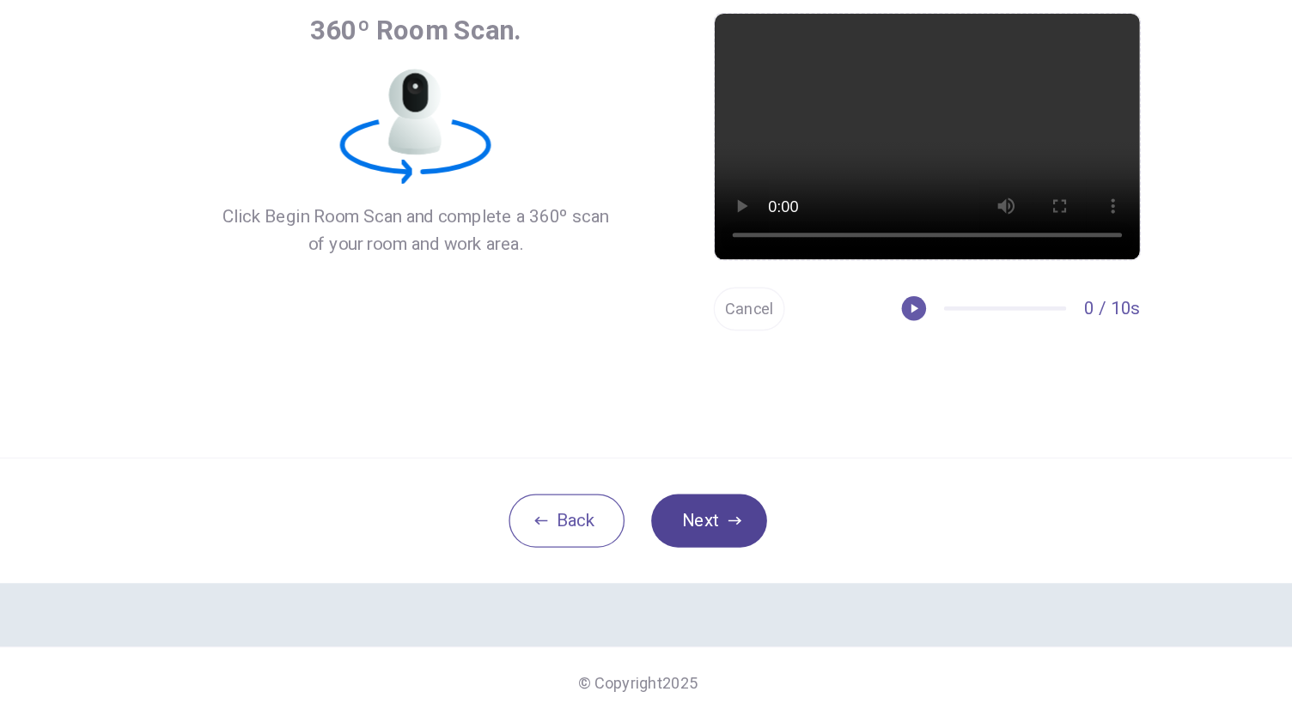
click at [716, 550] on button "Next" at bounding box center [700, 564] width 89 height 41
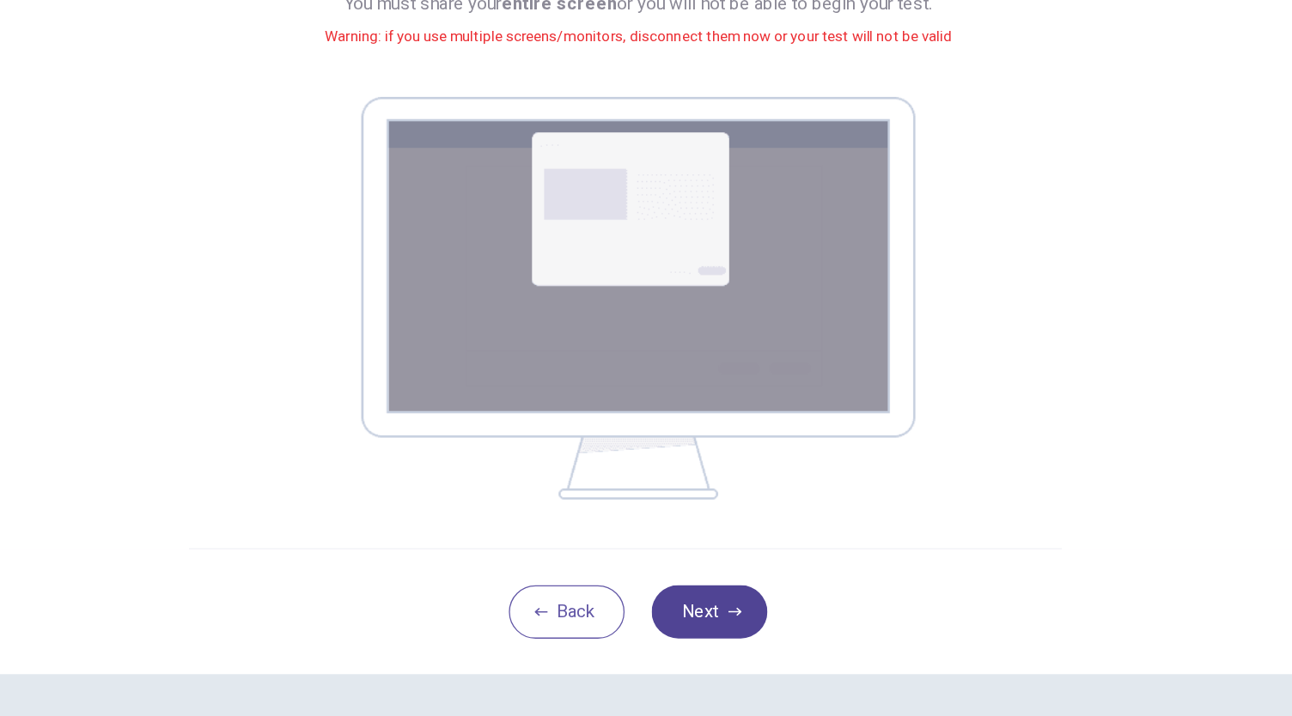
scroll to position [107, 0]
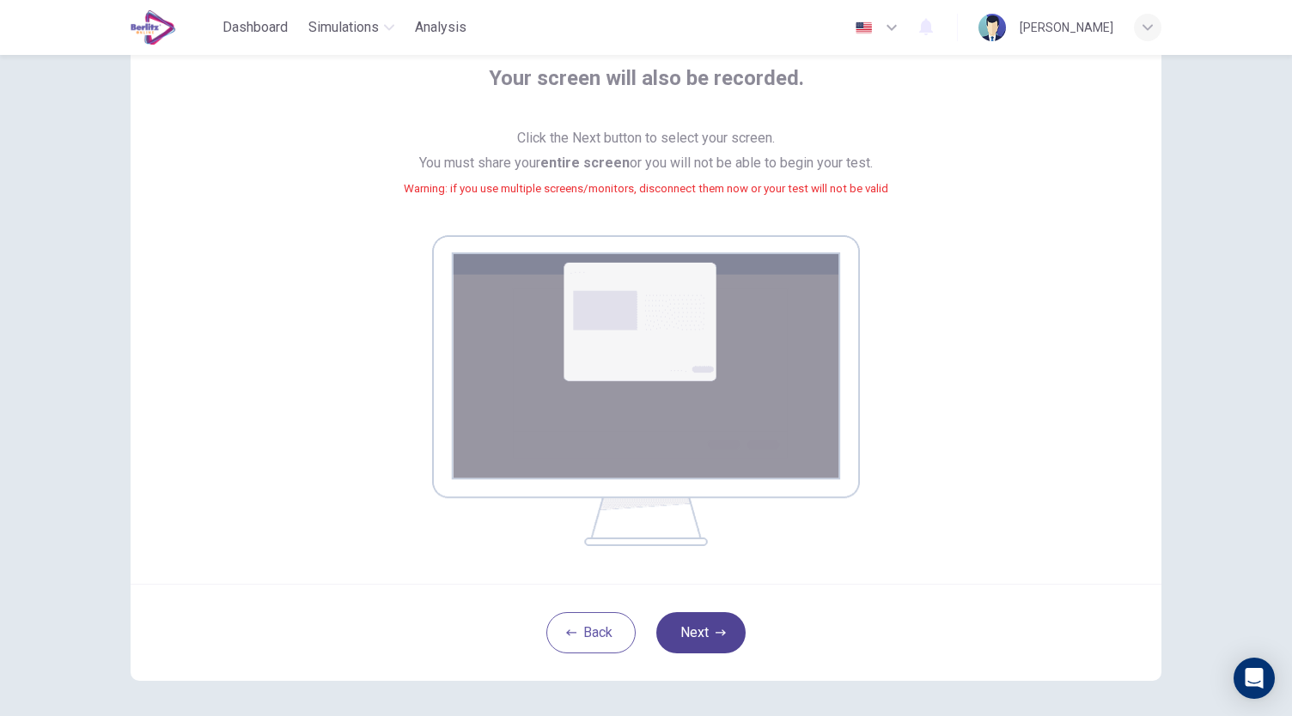
click at [692, 633] on button "Next" at bounding box center [700, 632] width 89 height 41
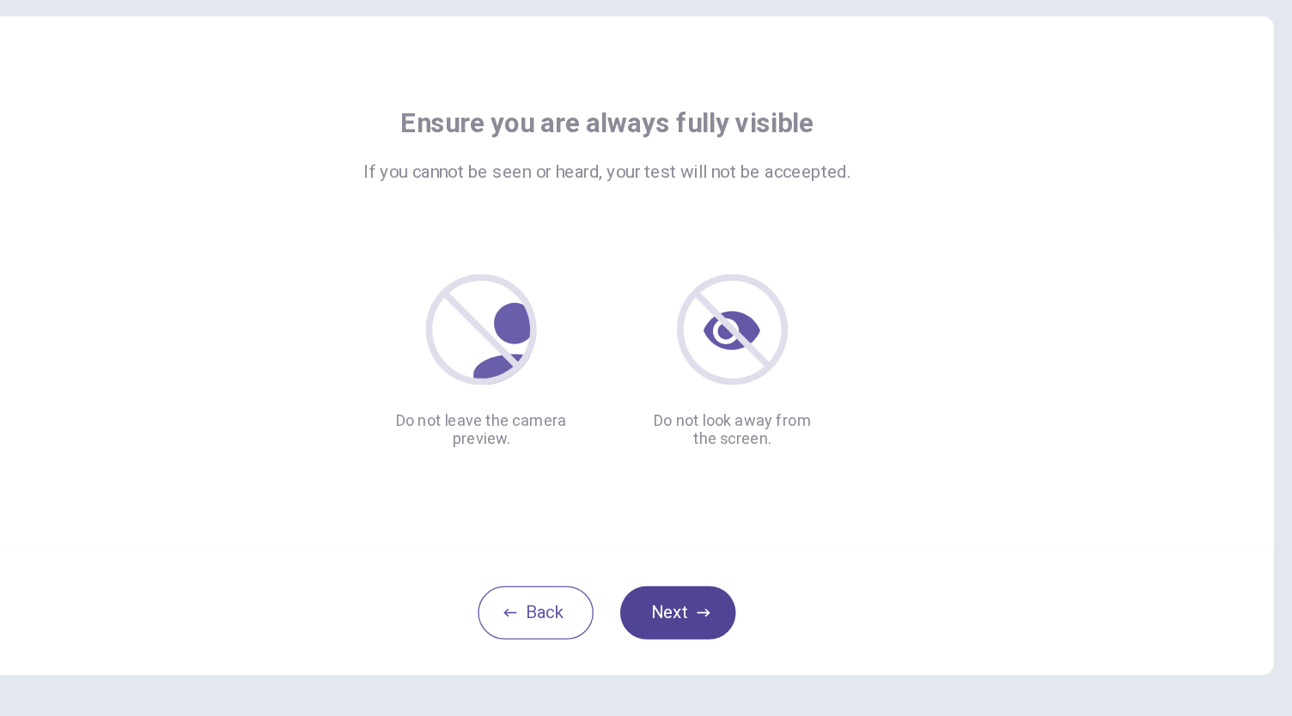
click at [706, 568] on button "Next" at bounding box center [700, 564] width 89 height 41
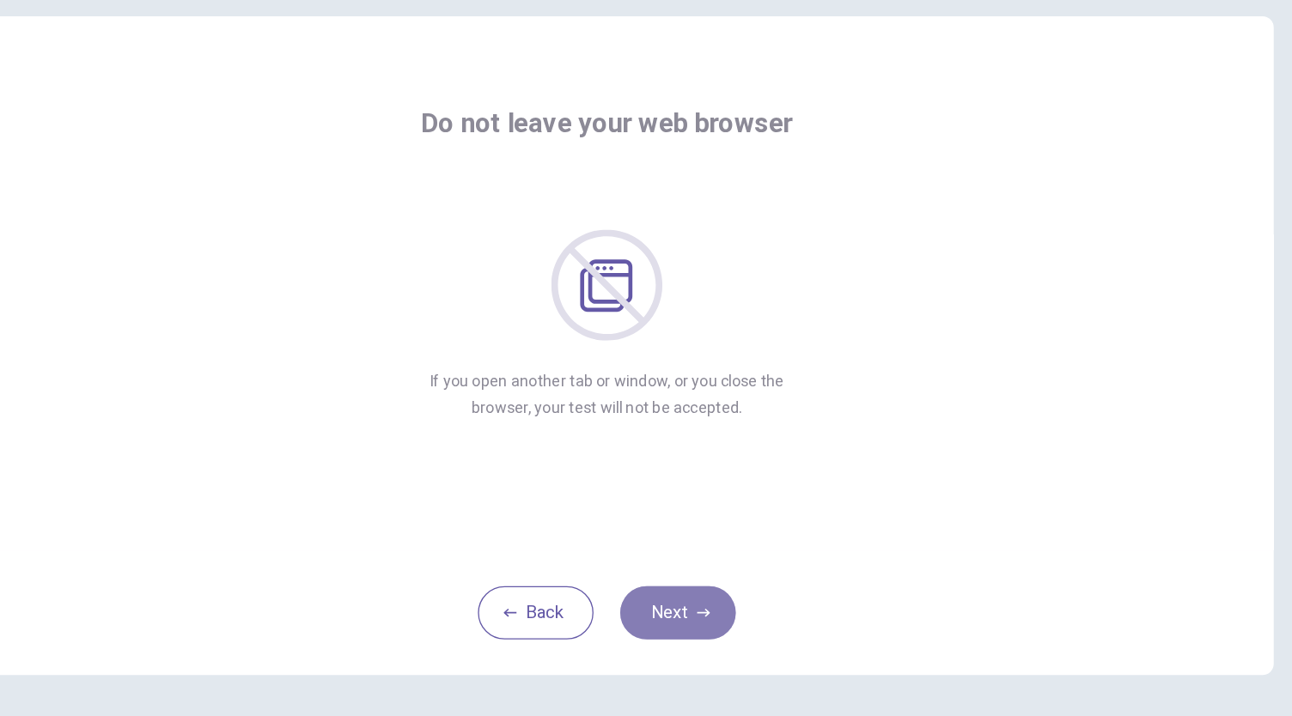
click at [706, 568] on button "Next" at bounding box center [700, 564] width 89 height 41
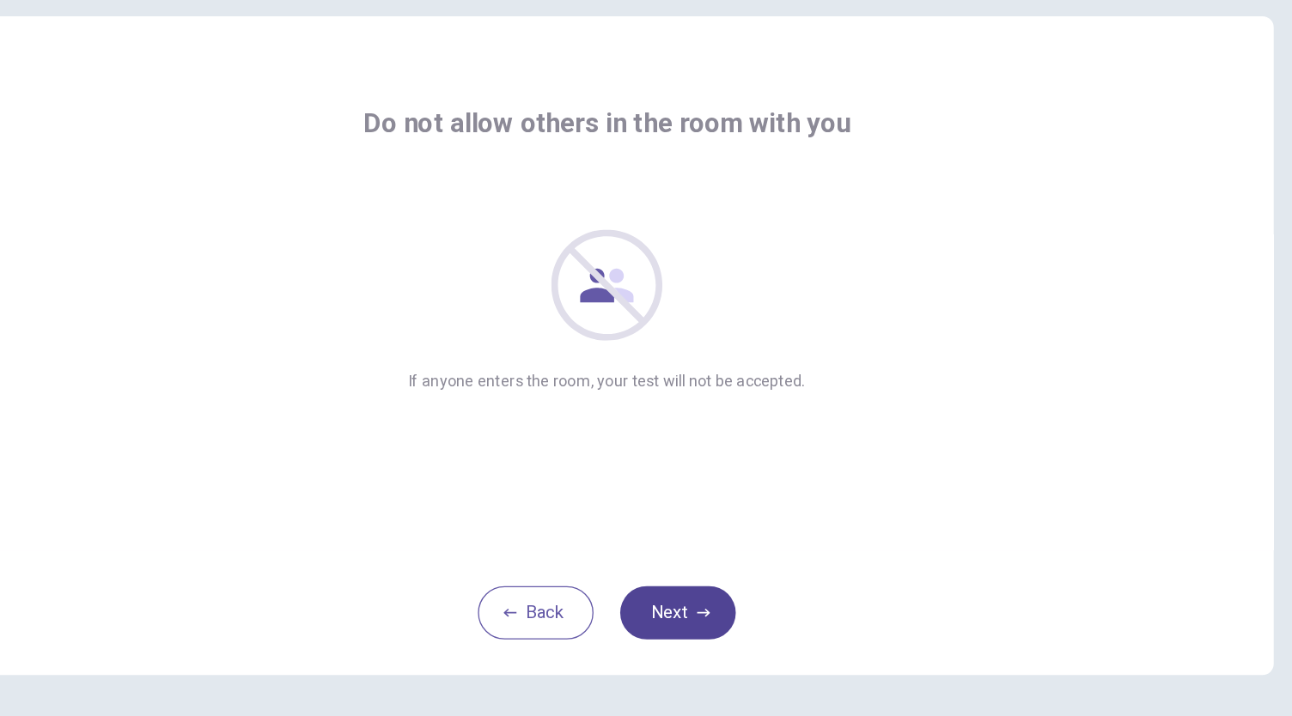
click at [706, 568] on button "Next" at bounding box center [700, 564] width 89 height 41
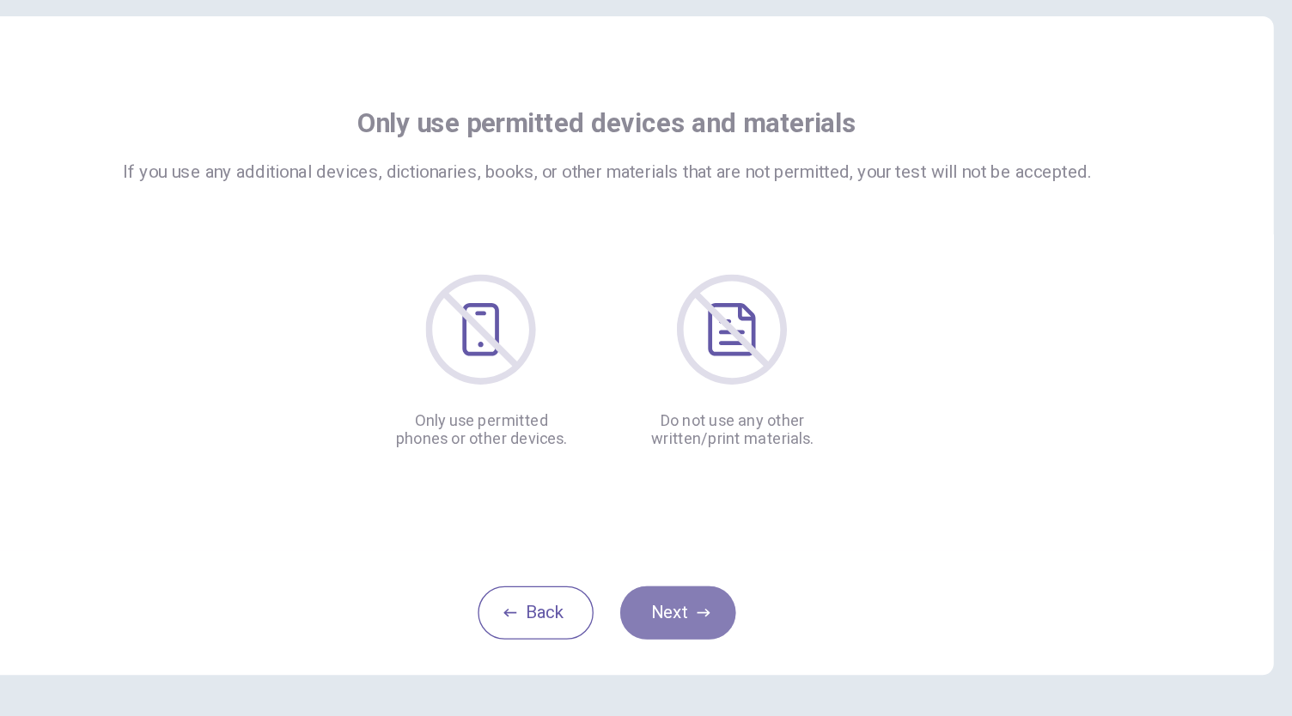
click at [706, 568] on button "Next" at bounding box center [700, 564] width 89 height 41
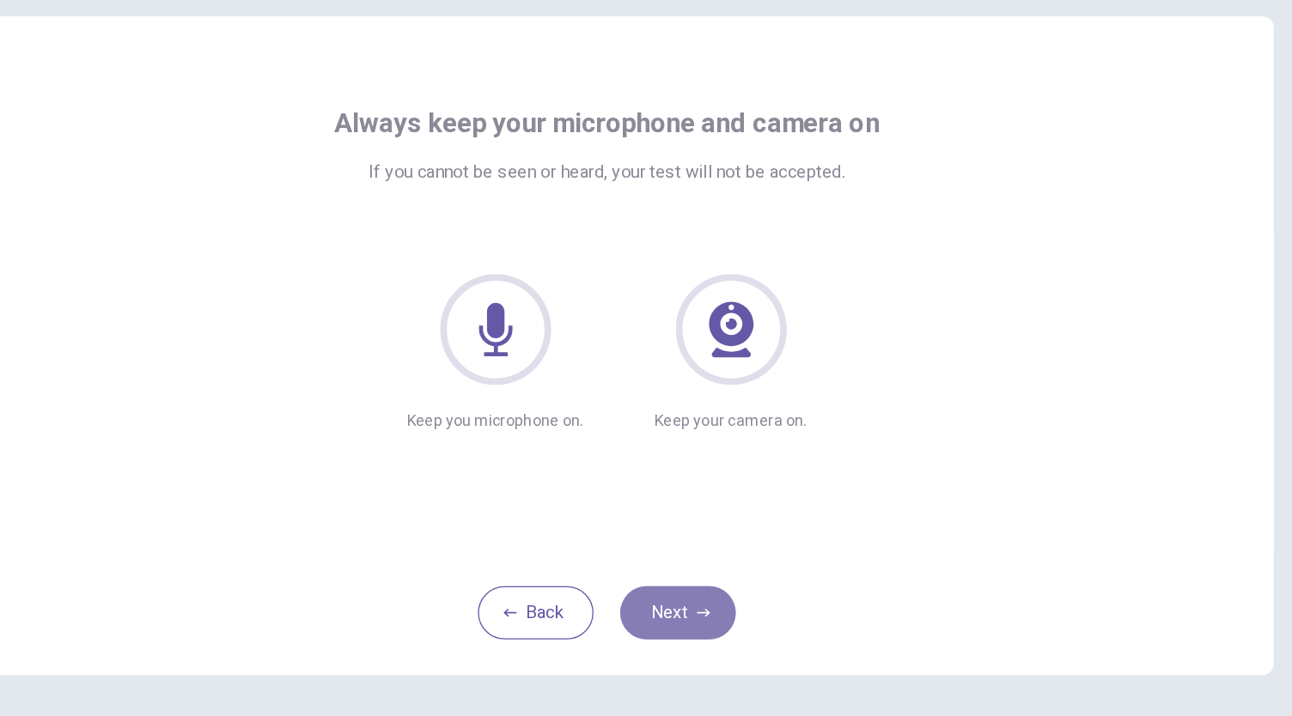
click at [706, 568] on button "Next" at bounding box center [700, 564] width 89 height 41
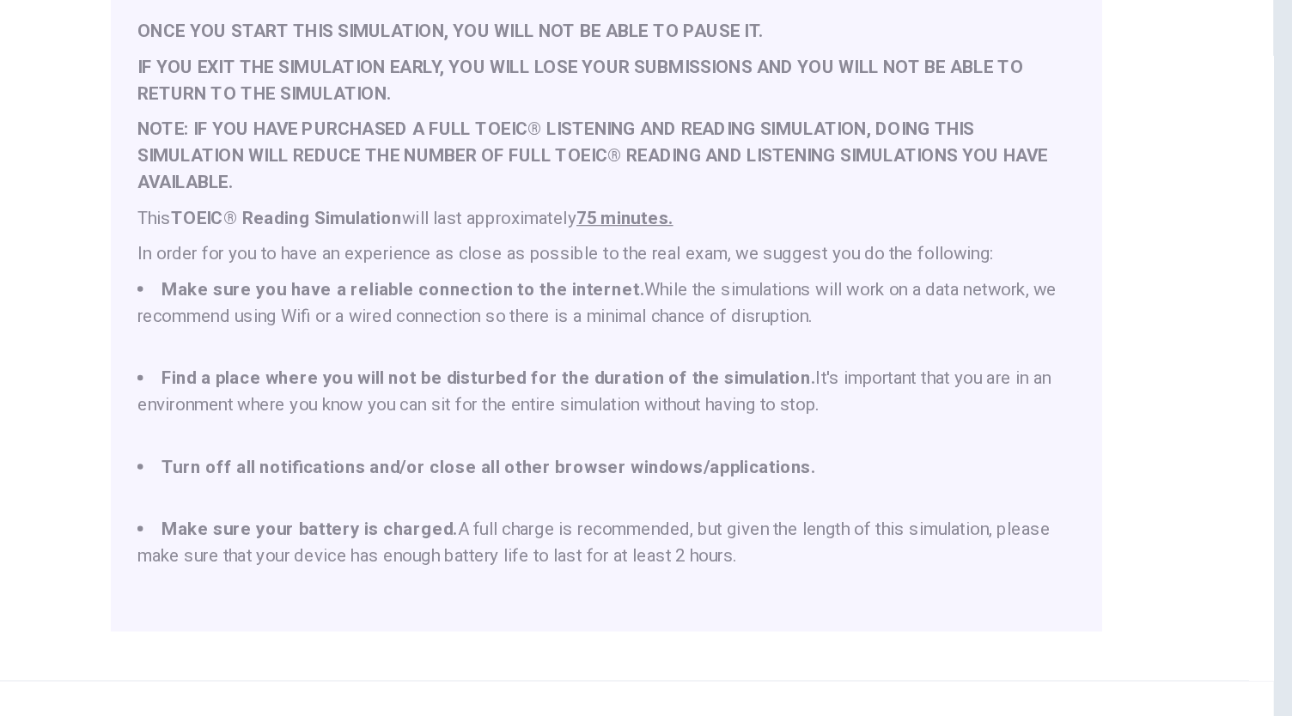
scroll to position [239, 0]
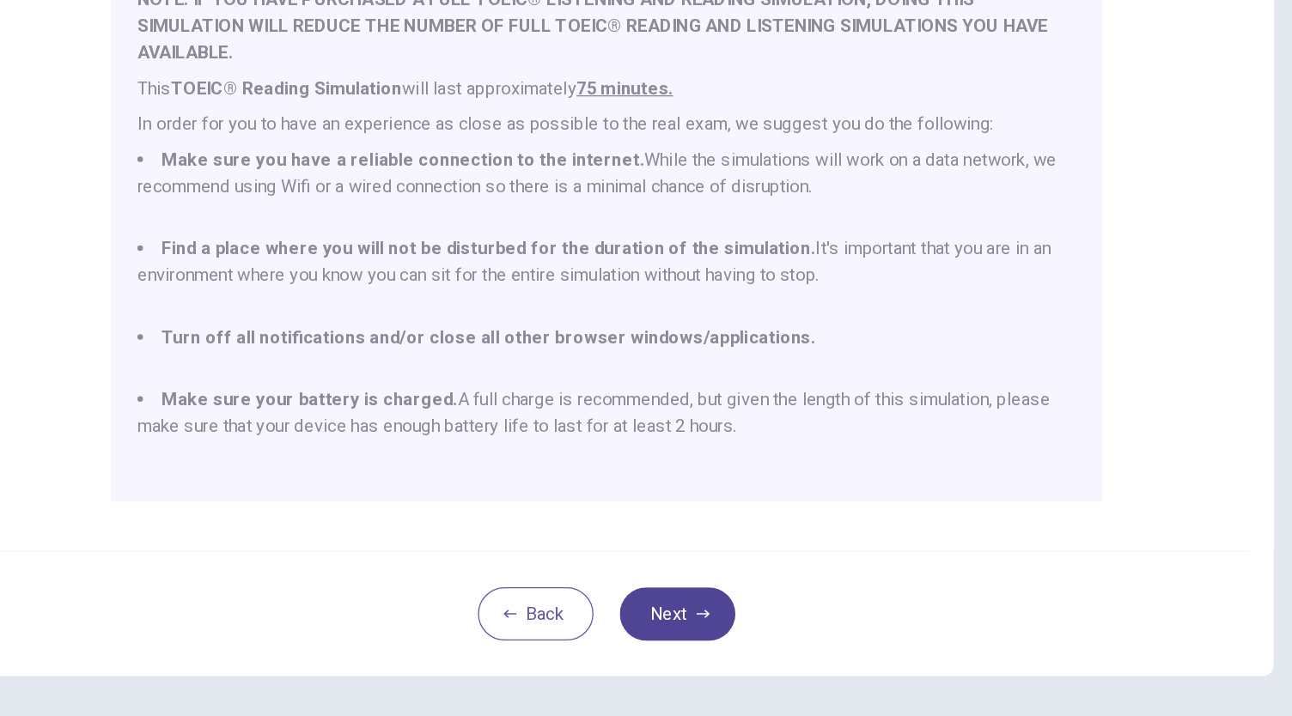
click at [712, 555] on button "Next" at bounding box center [700, 565] width 89 height 41
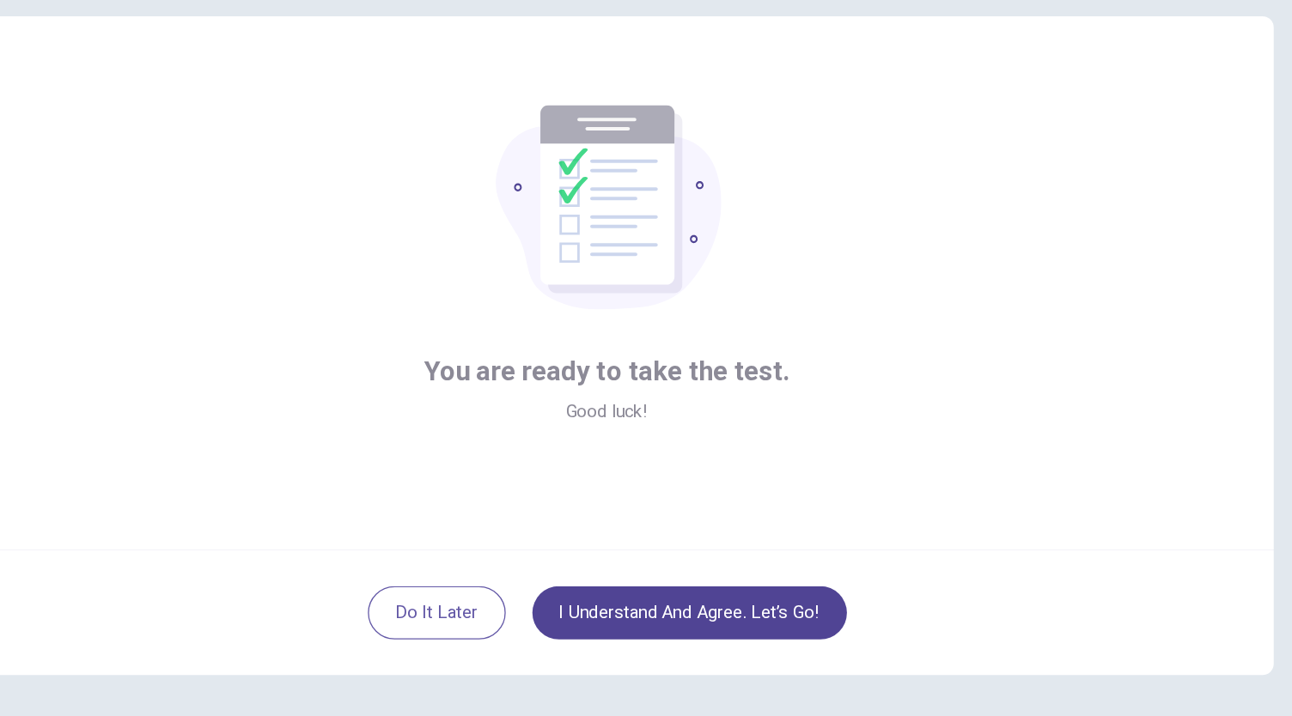
scroll to position [0, 0]
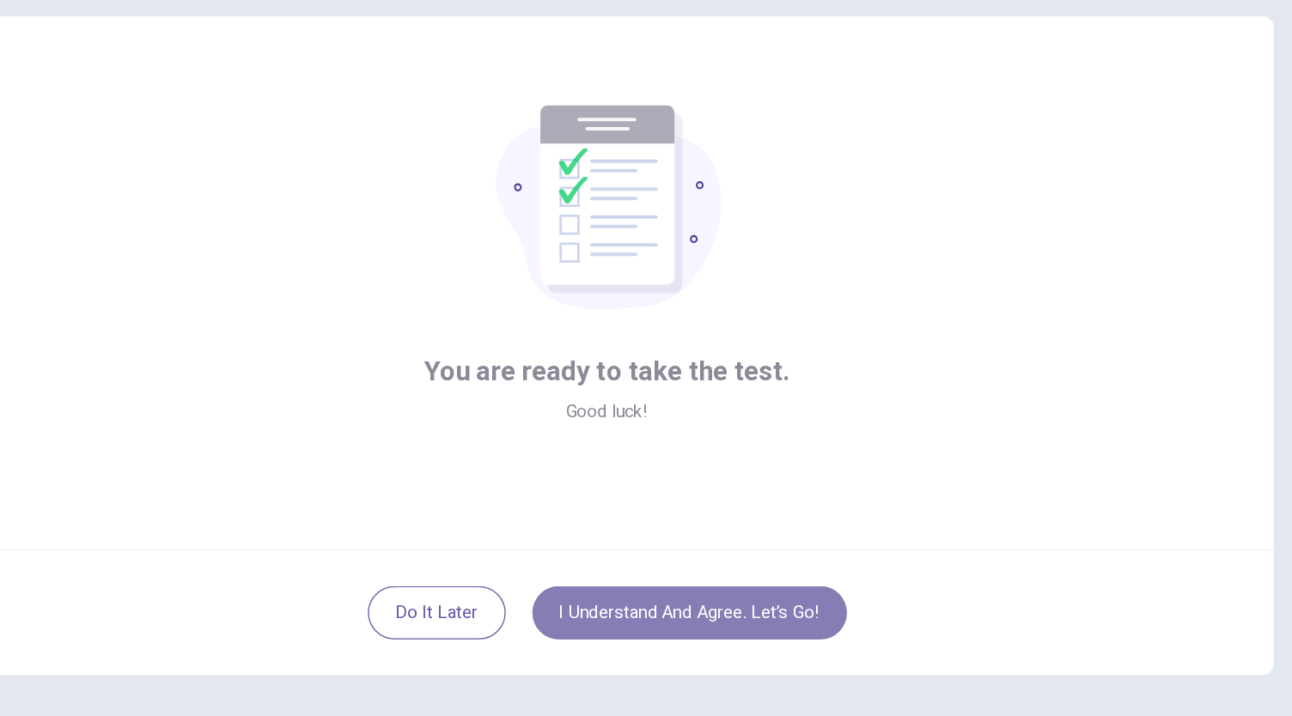
click at [763, 556] on button "I understand and agree. Let’s go!" at bounding box center [709, 564] width 243 height 41
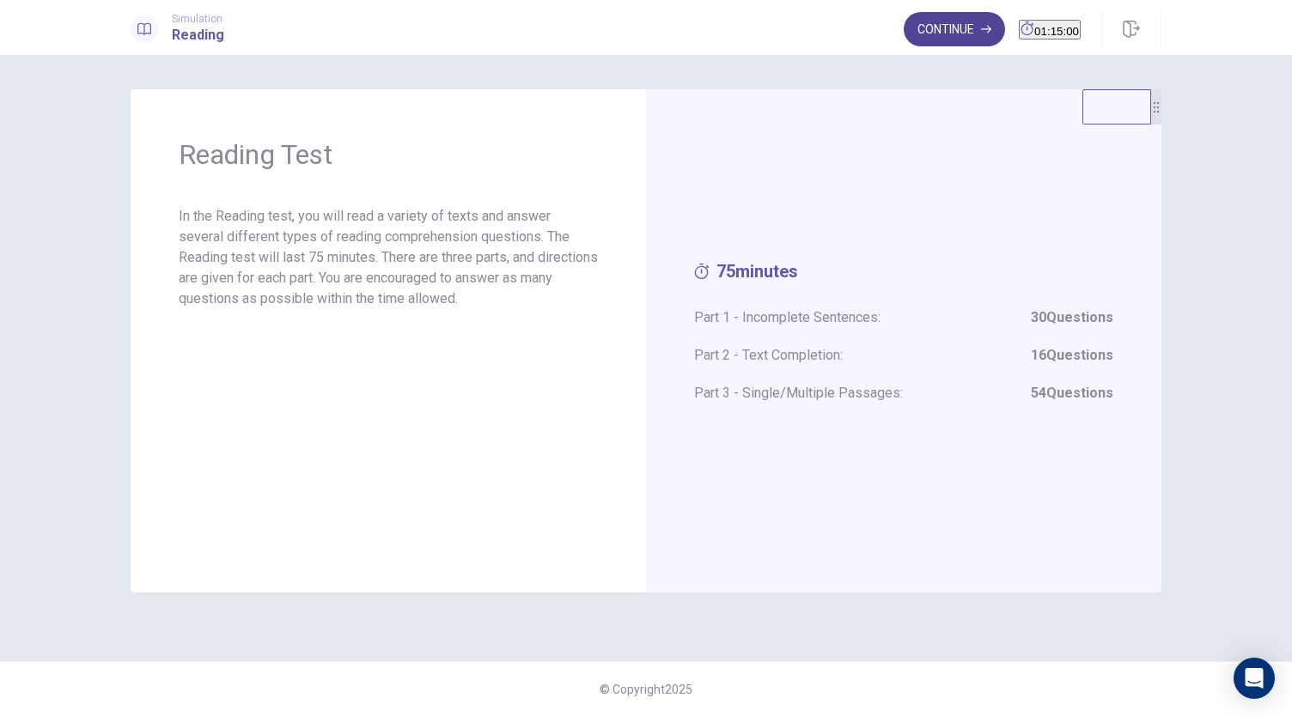
click at [923, 27] on button "Continue" at bounding box center [954, 29] width 101 height 34
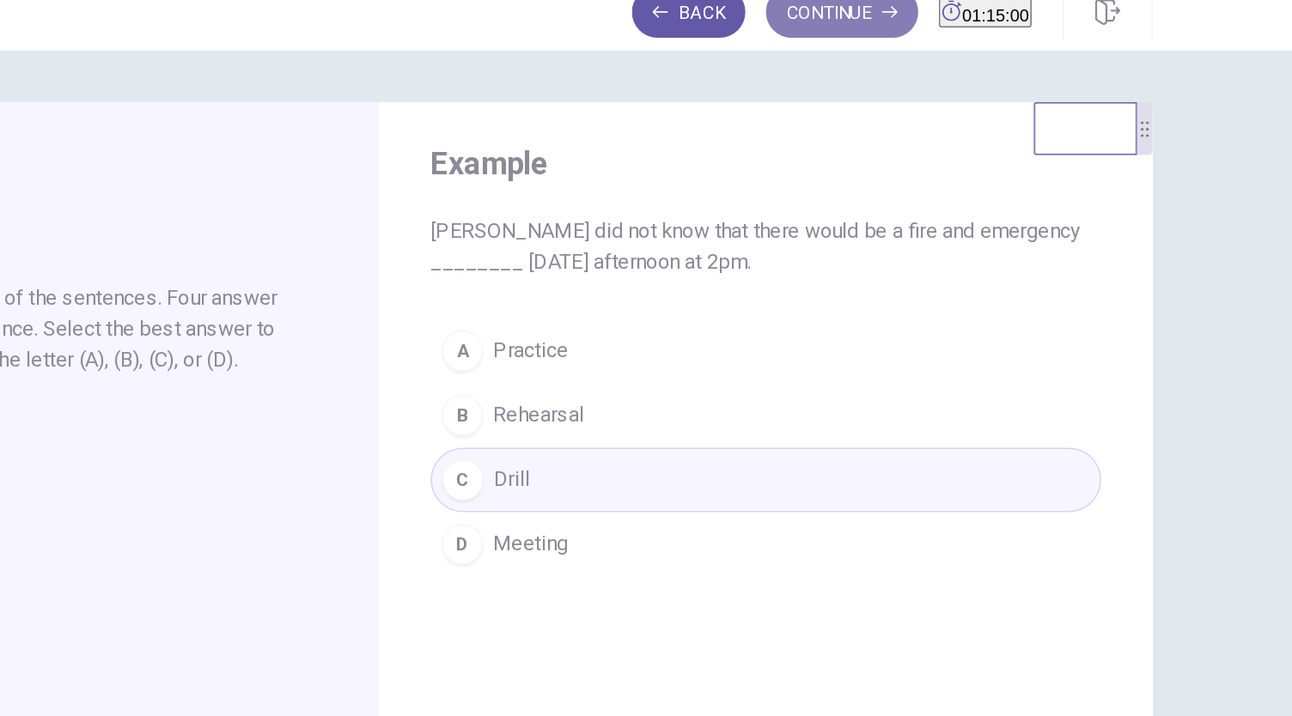
click at [947, 35] on button "Continue" at bounding box center [954, 29] width 101 height 34
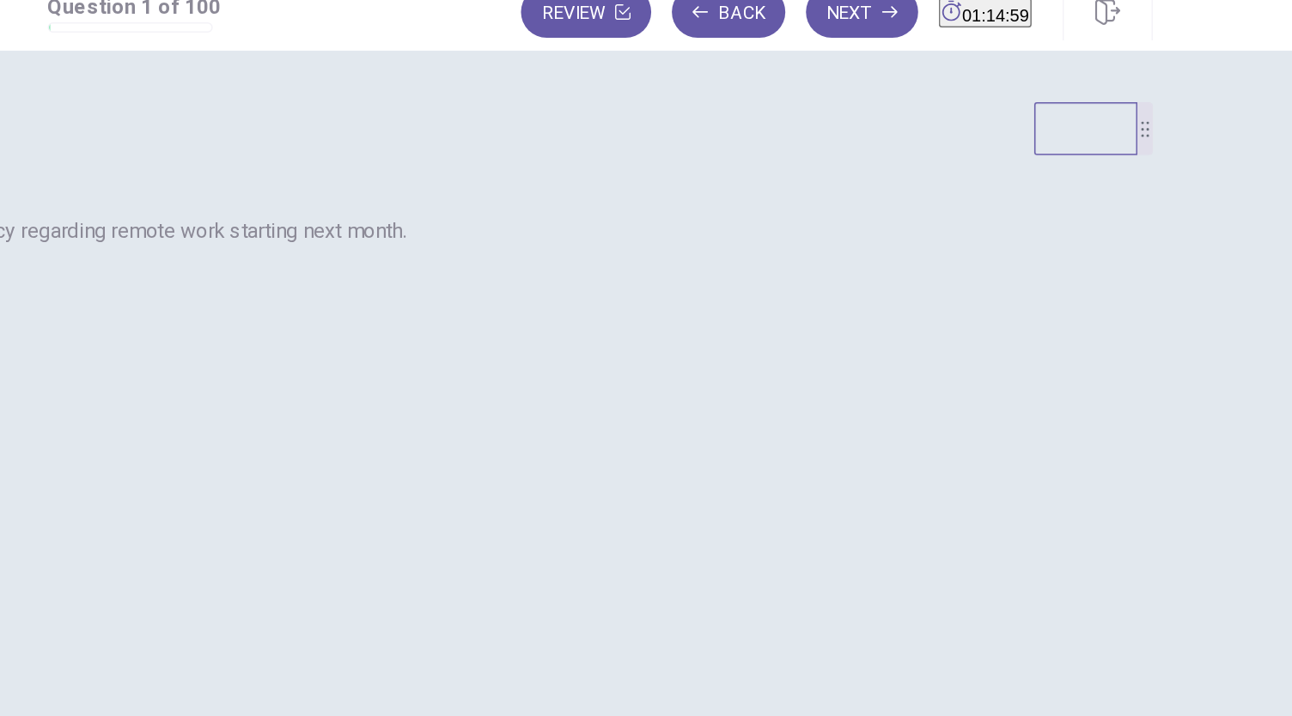
scroll to position [43, 0]
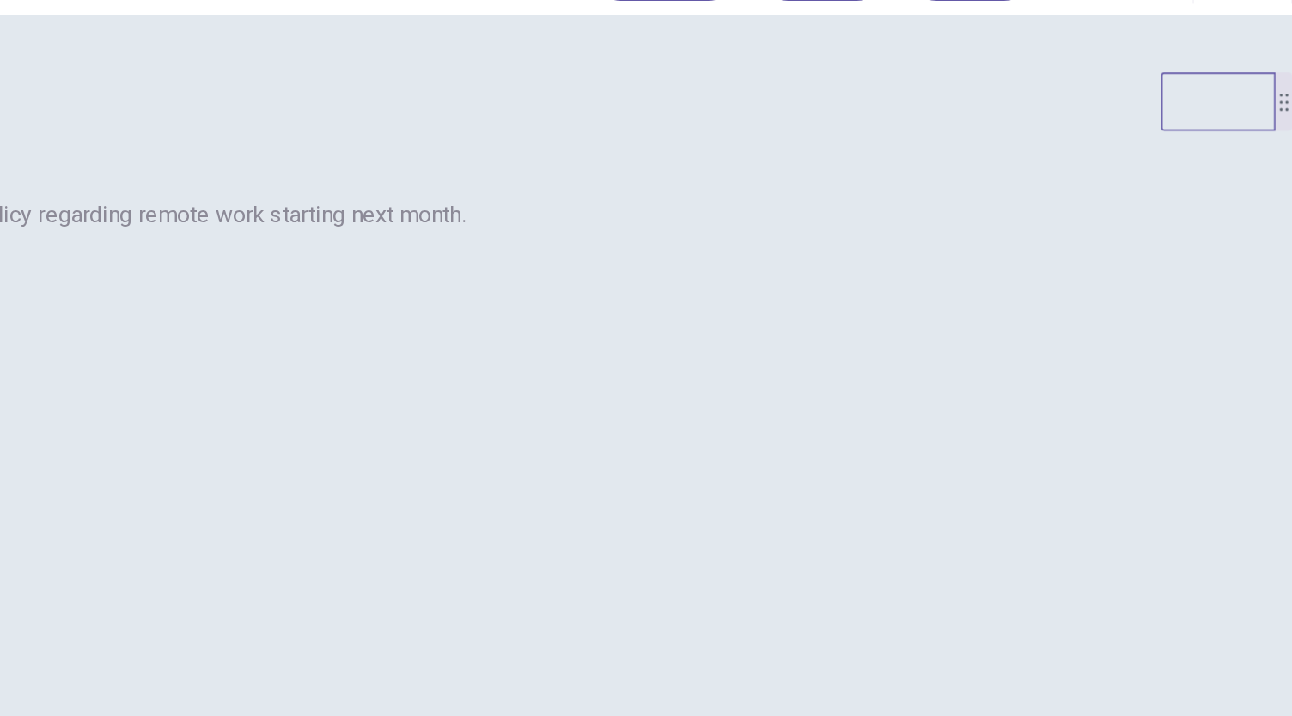
click at [271, 245] on span "implement" at bounding box center [239, 234] width 64 height 21
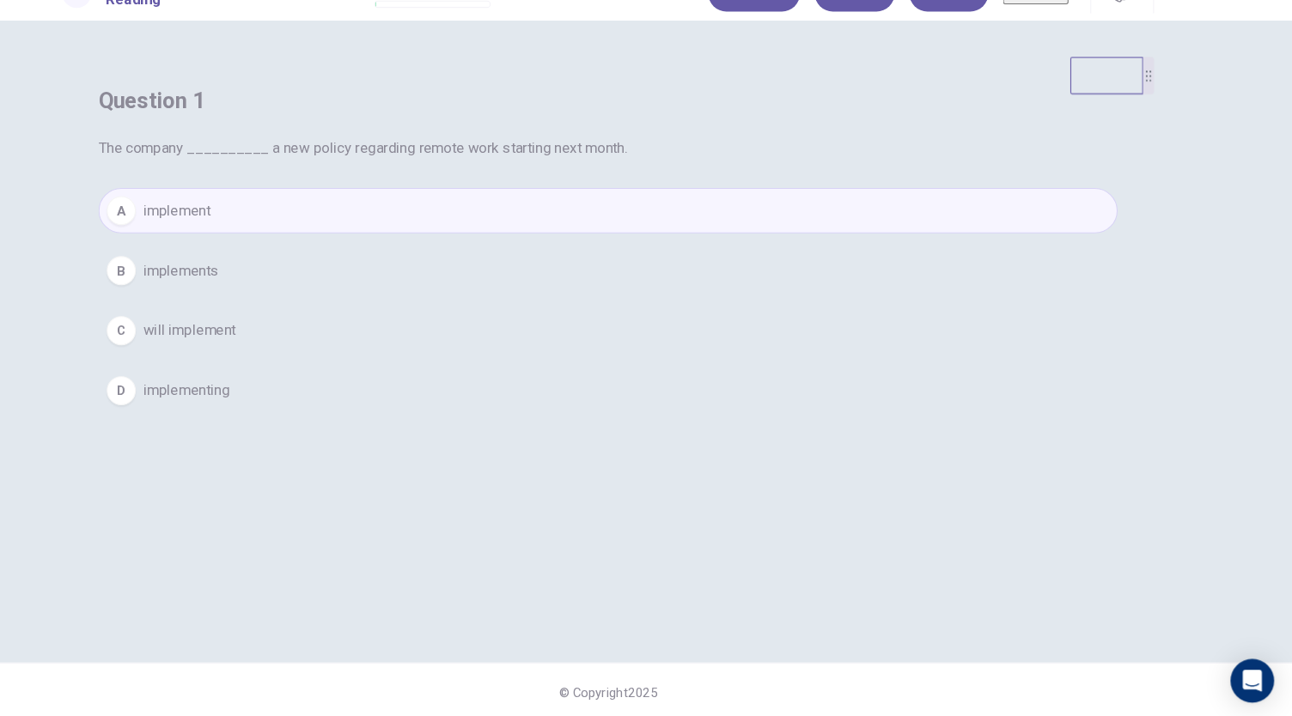
scroll to position [0, 0]
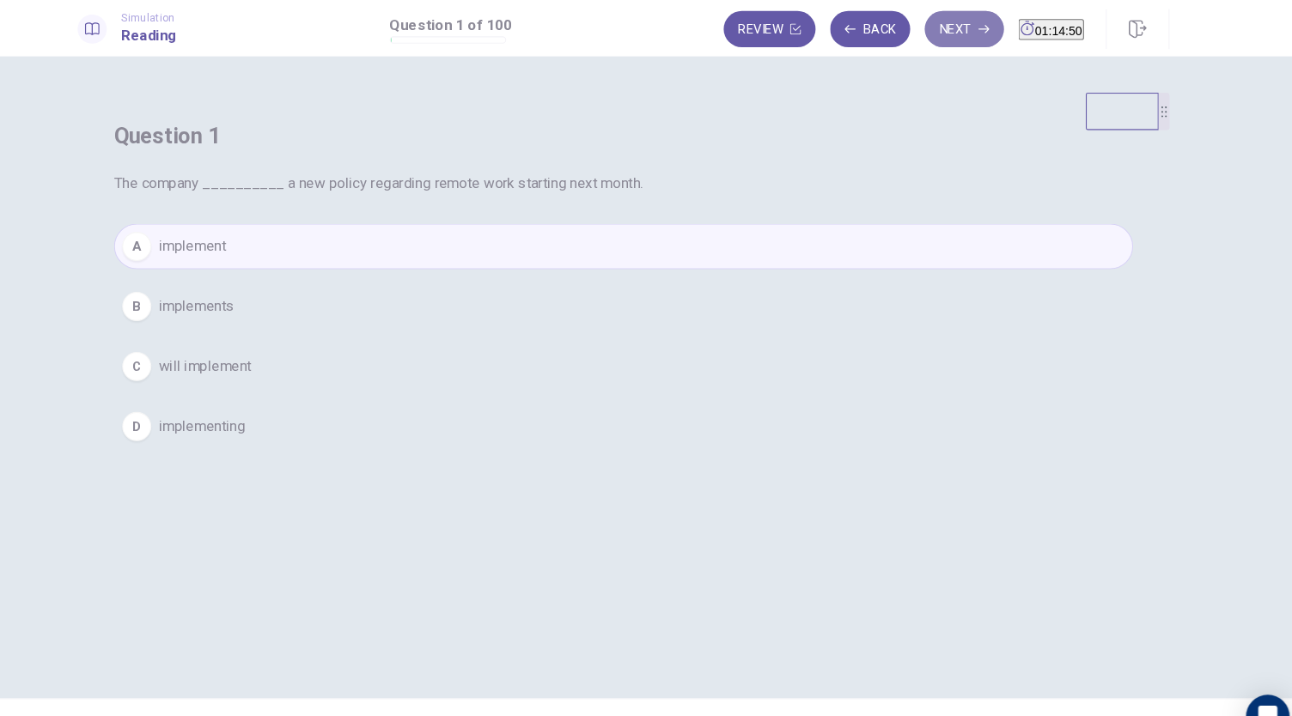
click at [935, 33] on button "Next" at bounding box center [967, 29] width 75 height 34
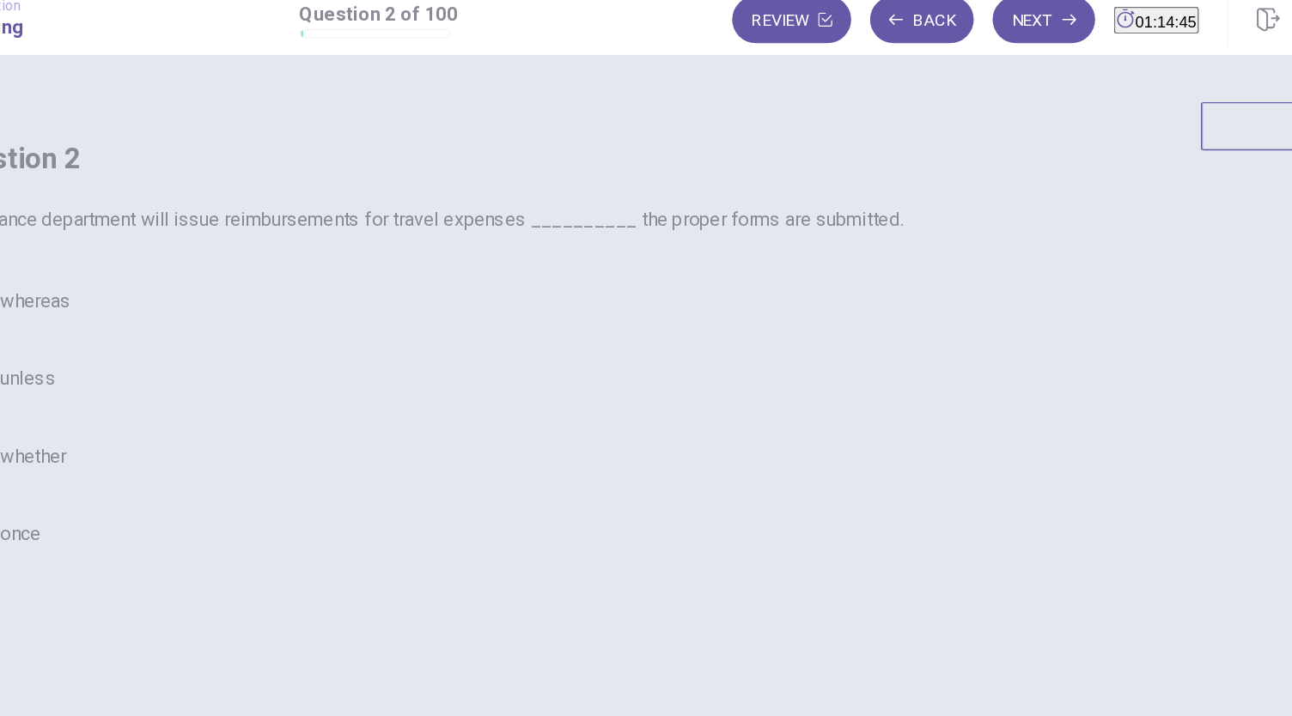
scroll to position [6, 0]
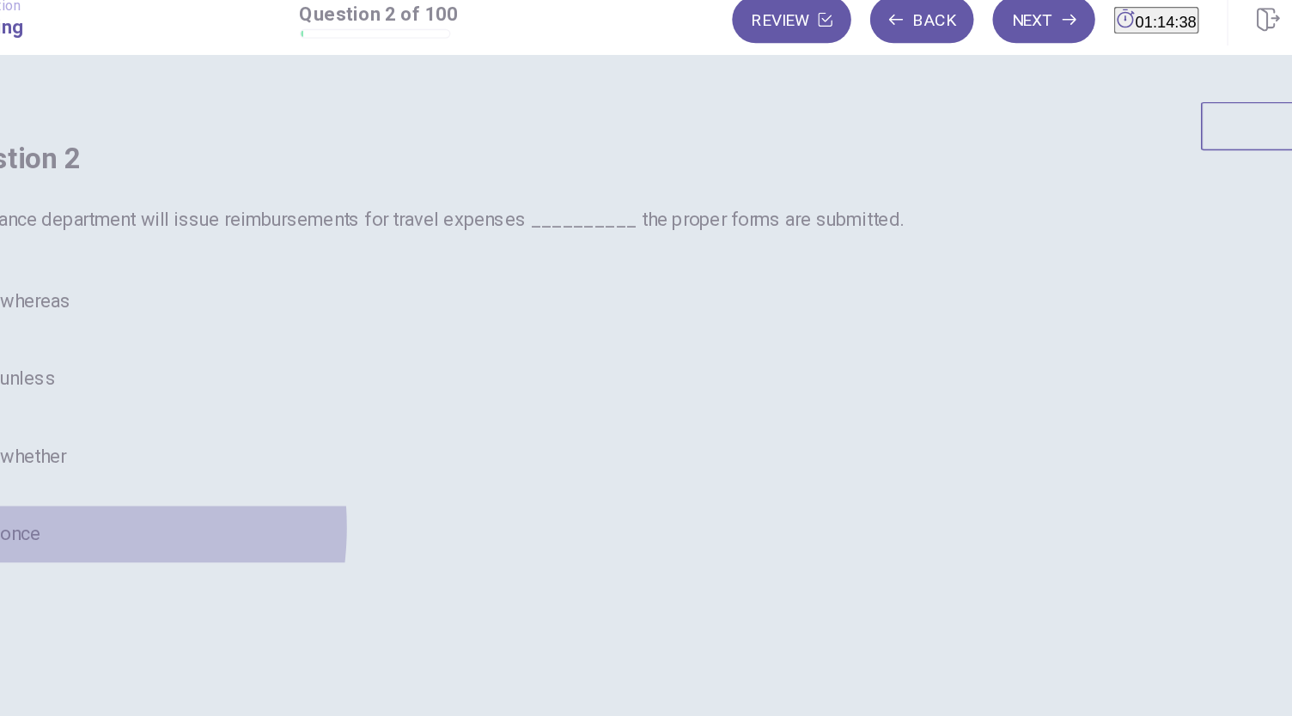
click at [236, 415] on span "once" at bounding box center [221, 404] width 29 height 21
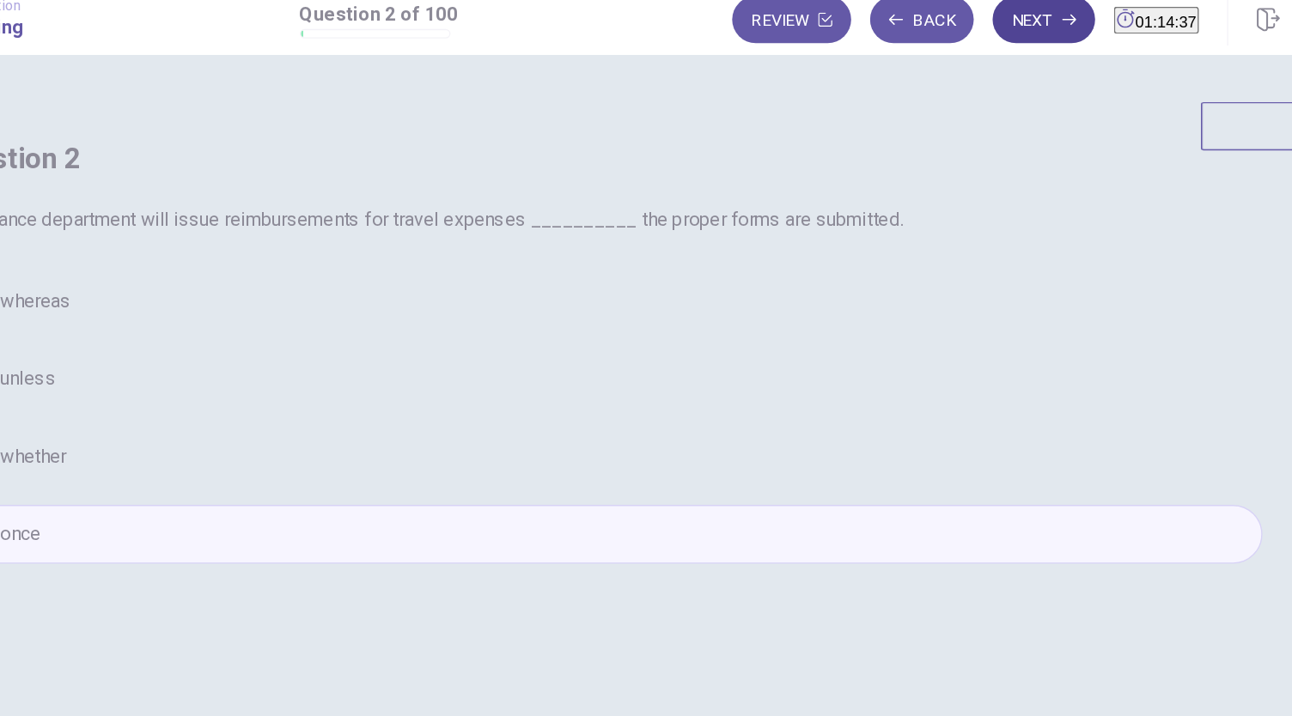
click at [934, 30] on button "Next" at bounding box center [967, 29] width 75 height 34
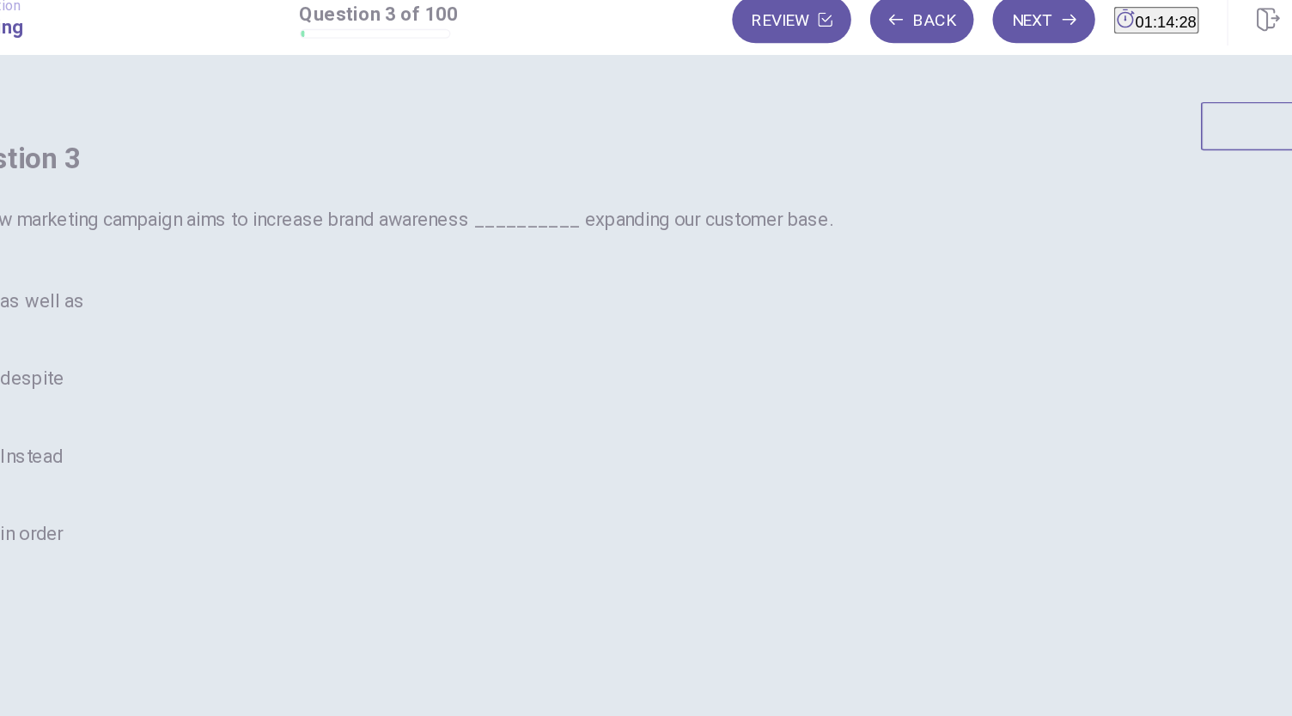
click at [268, 245] on span "as well as" at bounding box center [237, 234] width 61 height 21
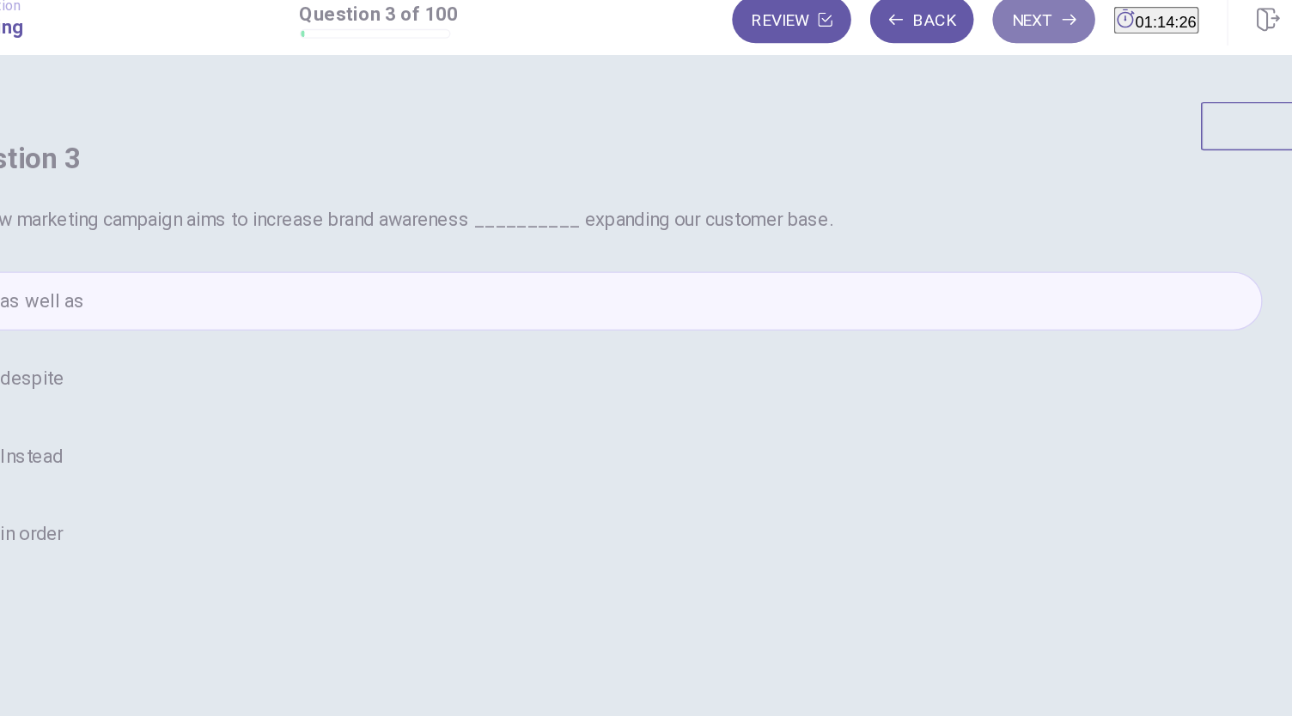
click at [931, 37] on button "Next" at bounding box center [967, 29] width 75 height 34
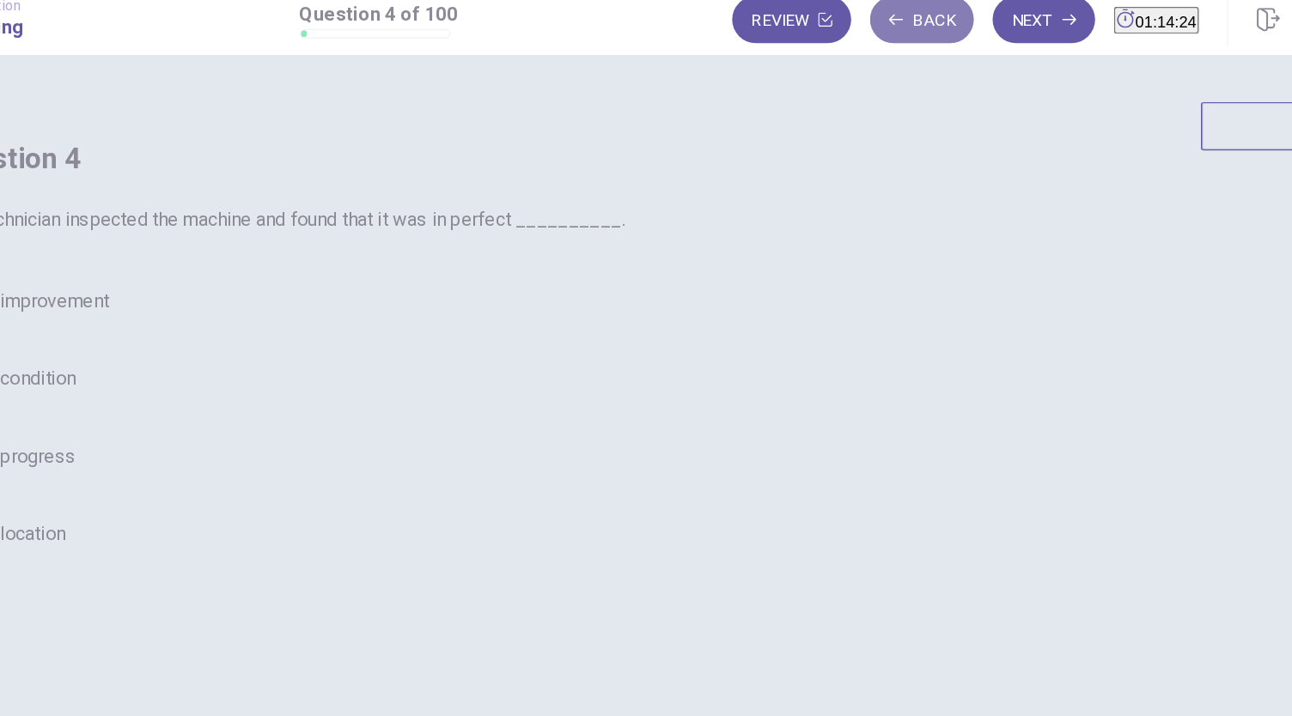
click at [850, 23] on button "Back" at bounding box center [879, 29] width 76 height 34
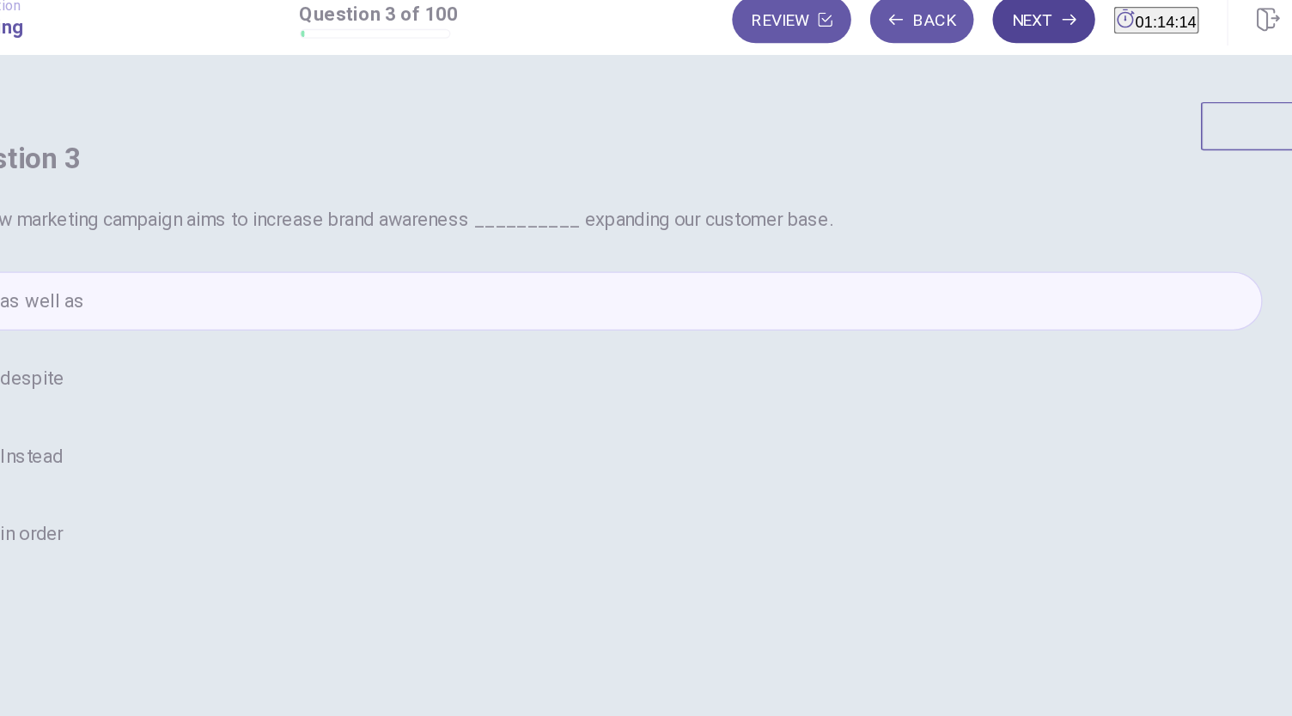
click at [945, 33] on button "Next" at bounding box center [967, 29] width 75 height 34
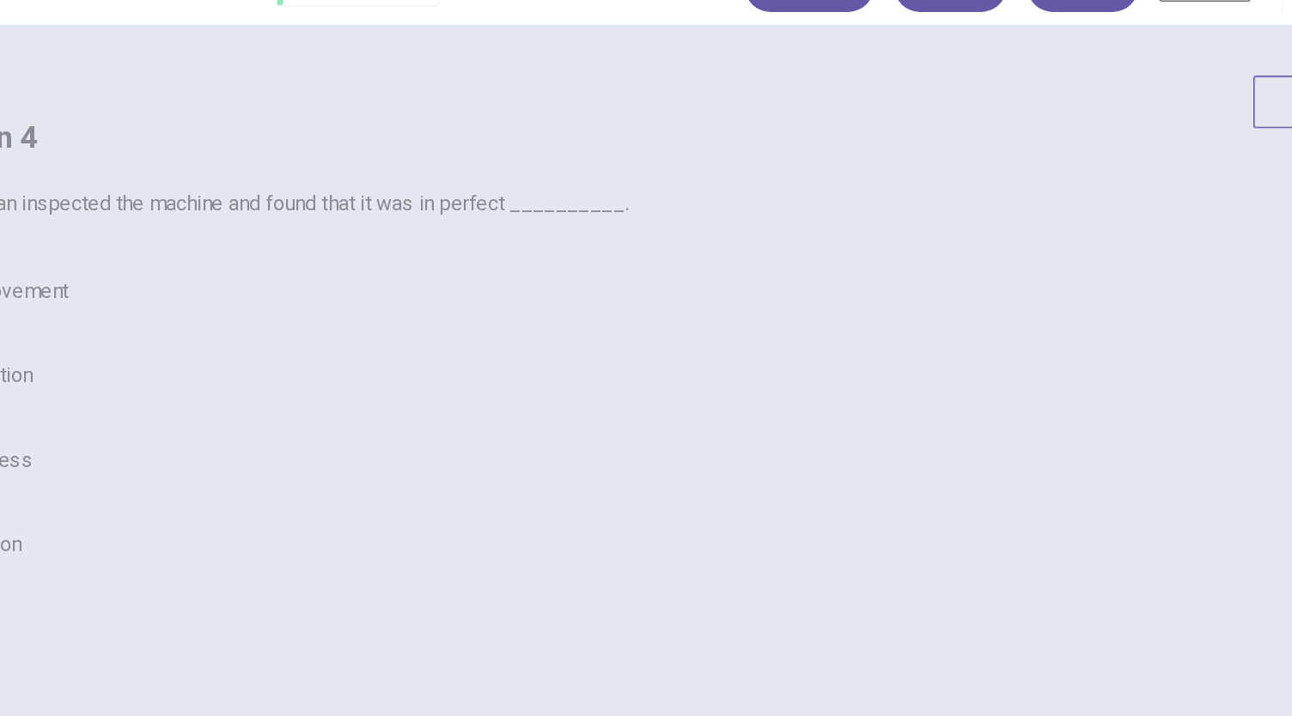
scroll to position [0, 0]
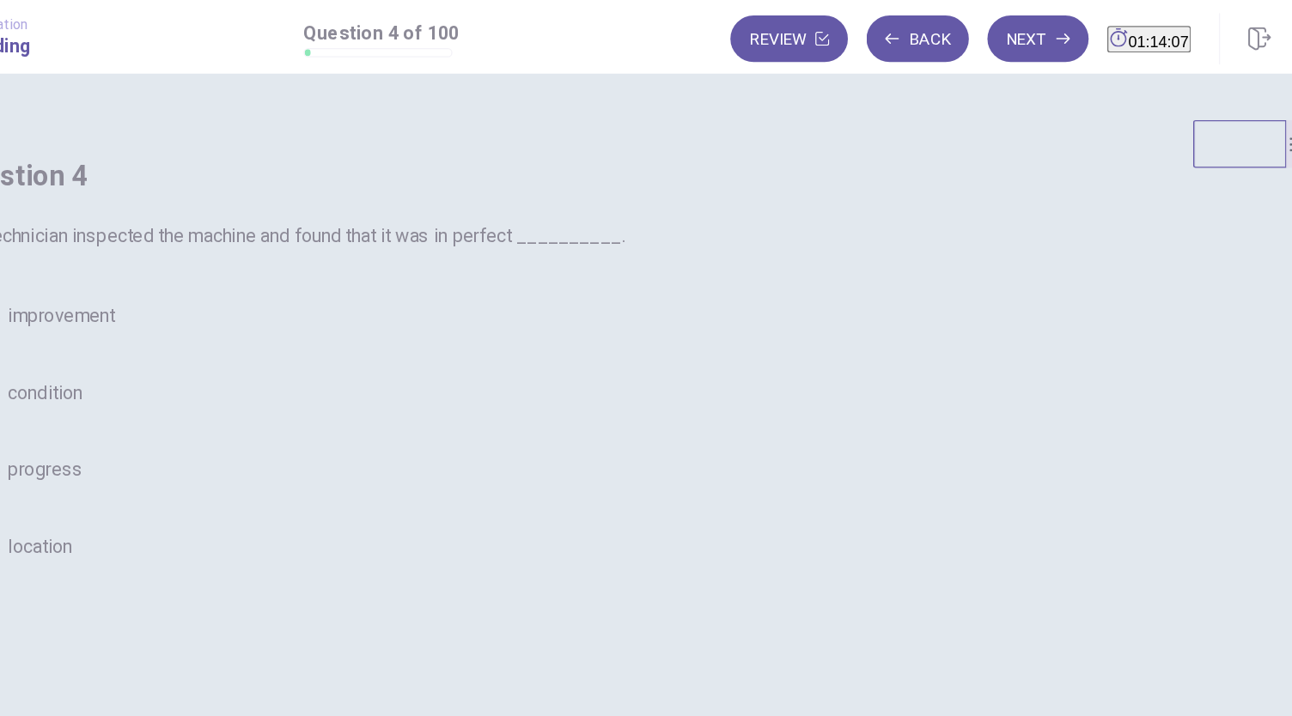
click at [600, 313] on button "B condition" at bounding box center [646, 291] width 962 height 43
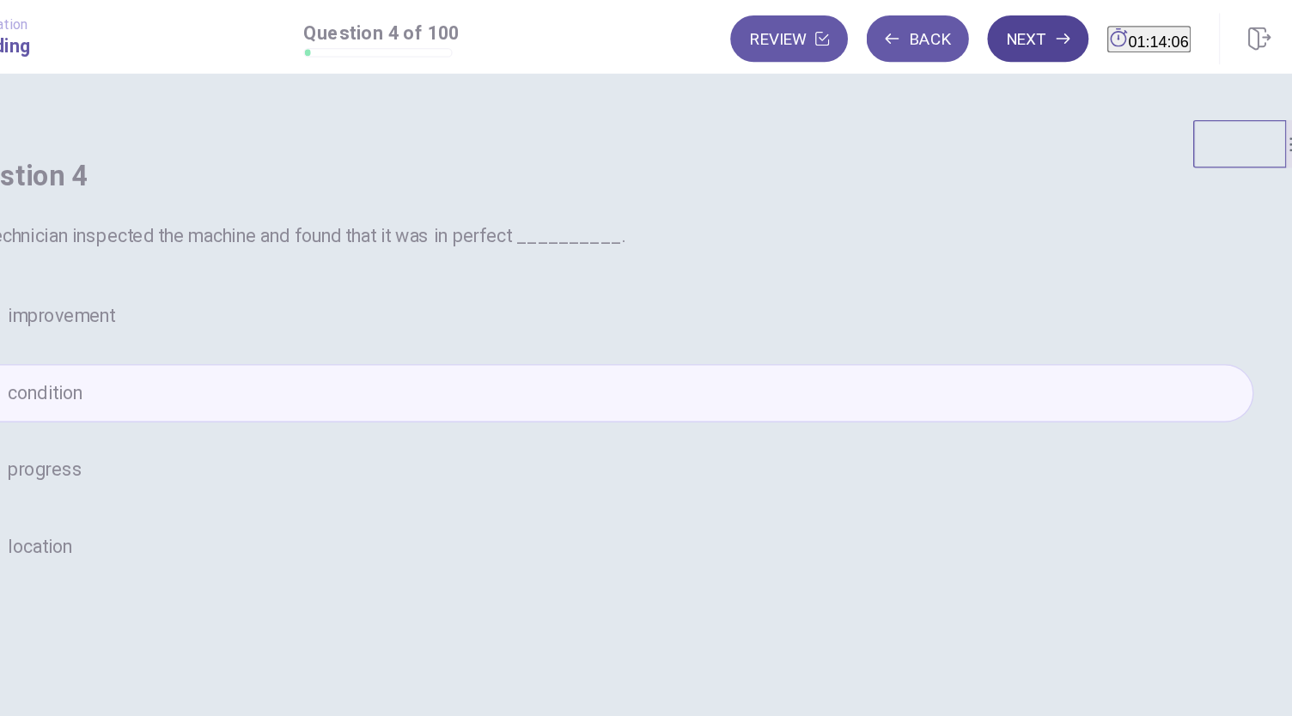
click at [930, 30] on button "Next" at bounding box center [967, 29] width 75 height 34
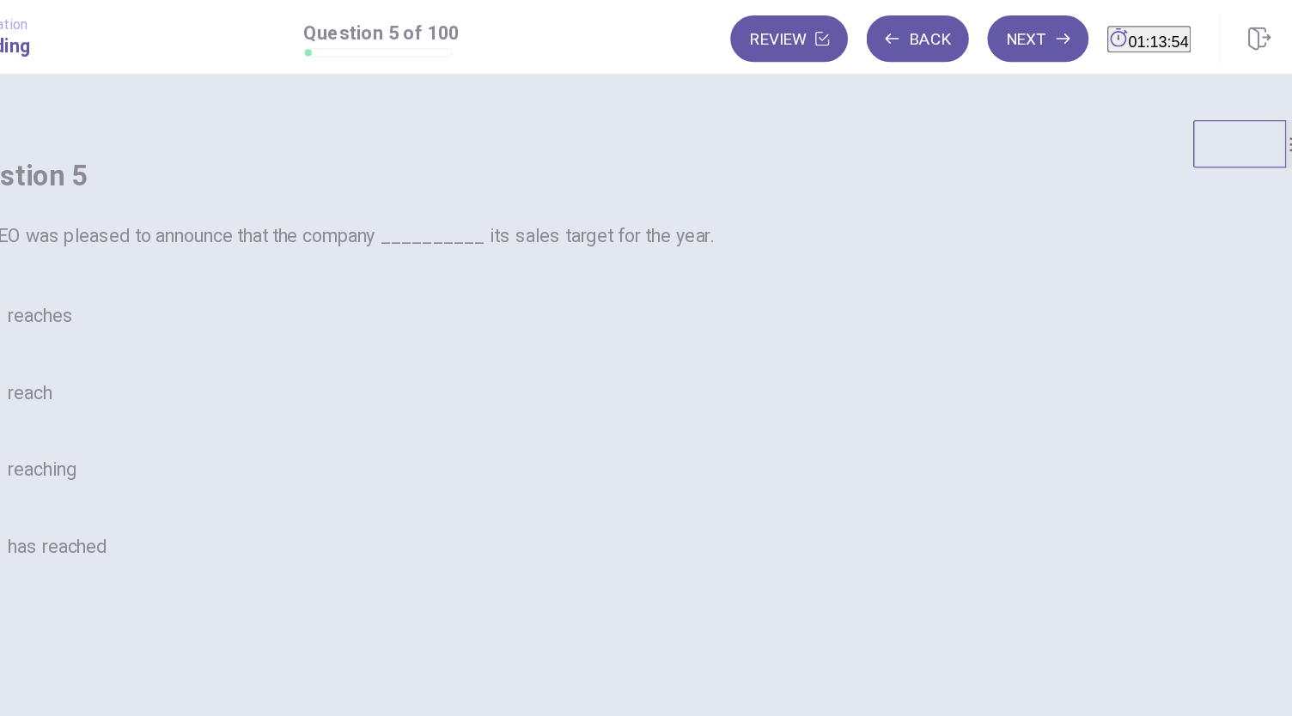
click at [280, 415] on span "has reached" at bounding box center [243, 404] width 73 height 21
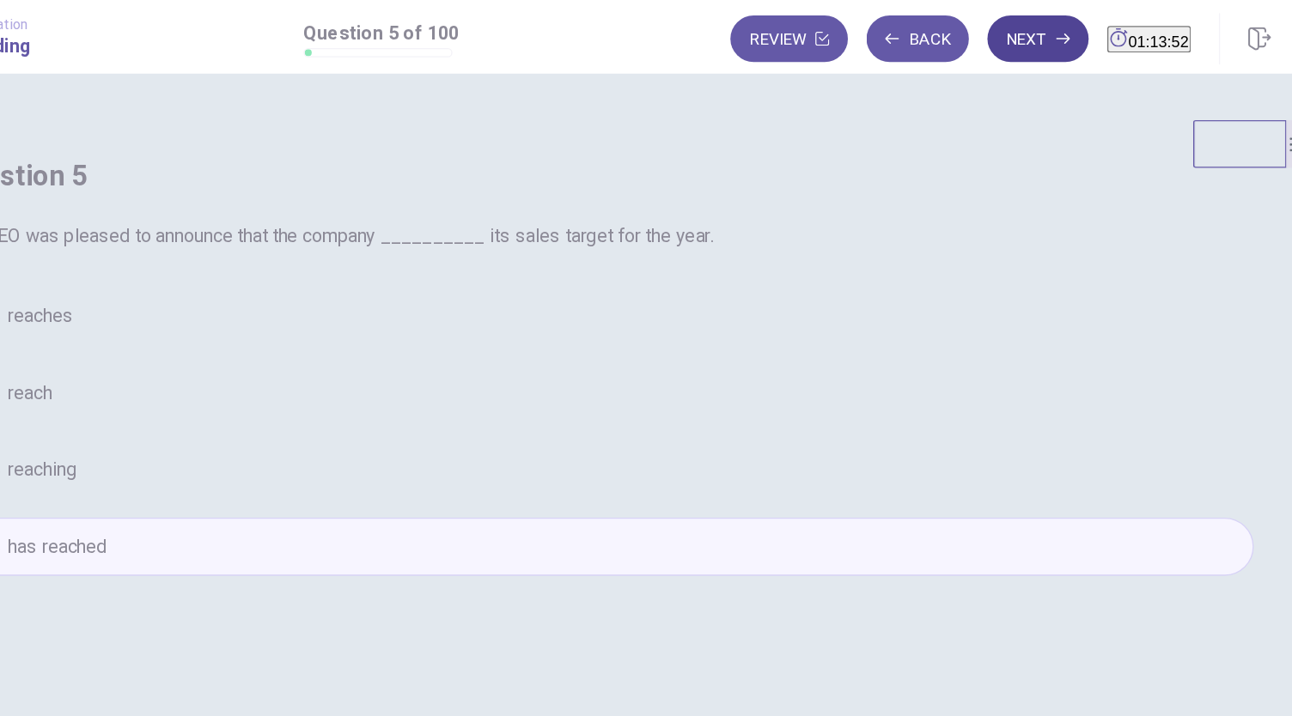
click at [933, 31] on button "Next" at bounding box center [967, 29] width 75 height 34
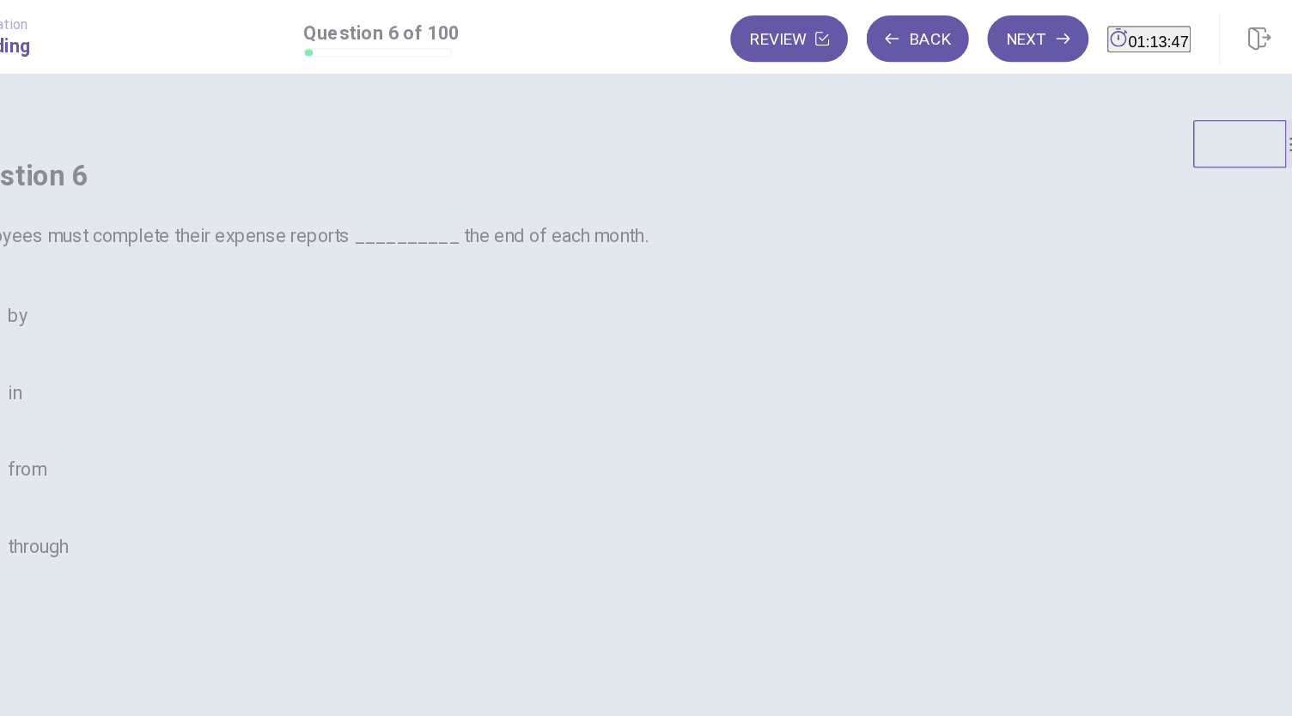
click at [222, 245] on span "by" at bounding box center [214, 234] width 15 height 21
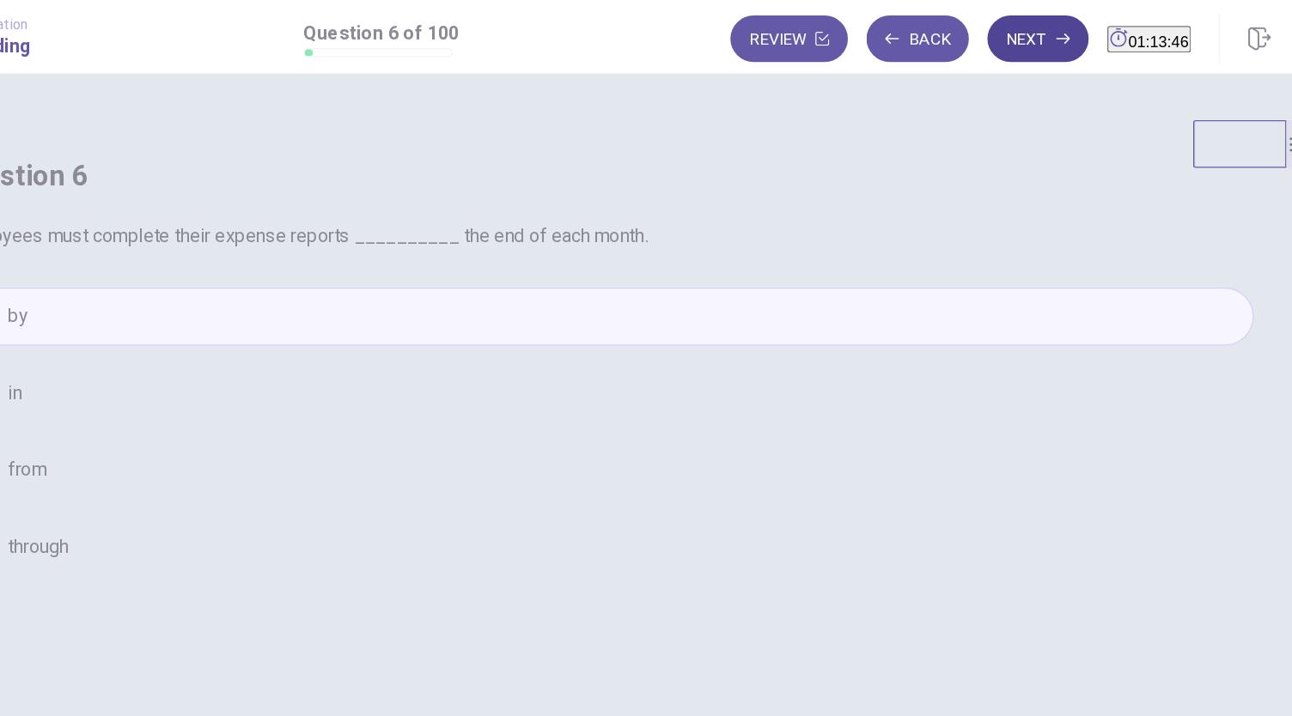
click at [931, 18] on button "Next" at bounding box center [967, 29] width 75 height 34
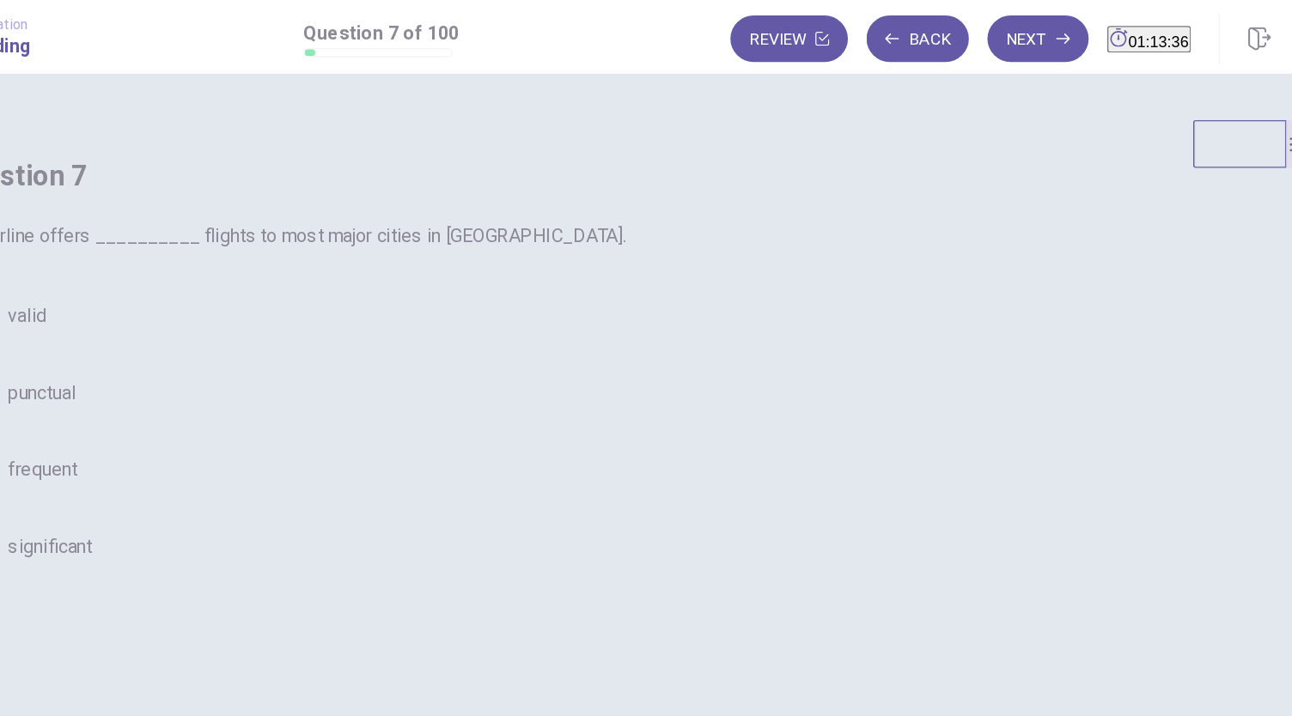
click at [258, 358] on span "frequent" at bounding box center [232, 348] width 51 height 21
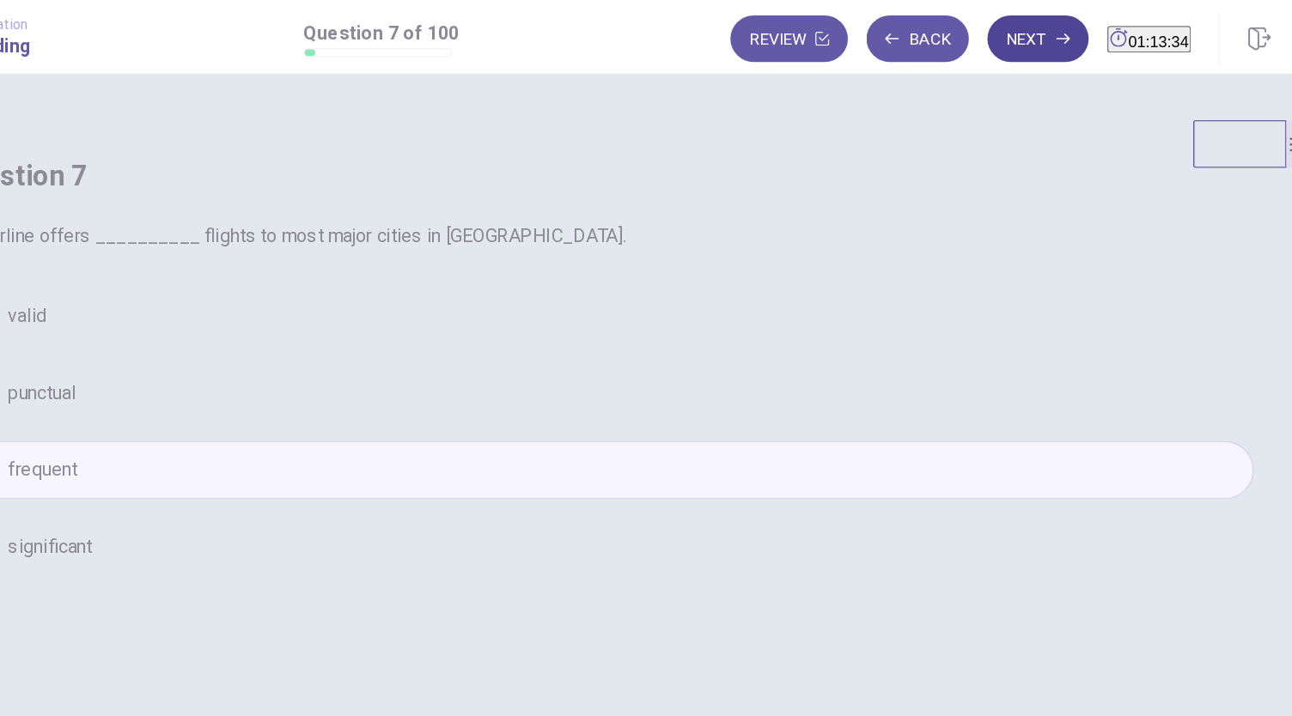
click at [932, 34] on button "Next" at bounding box center [967, 29] width 75 height 34
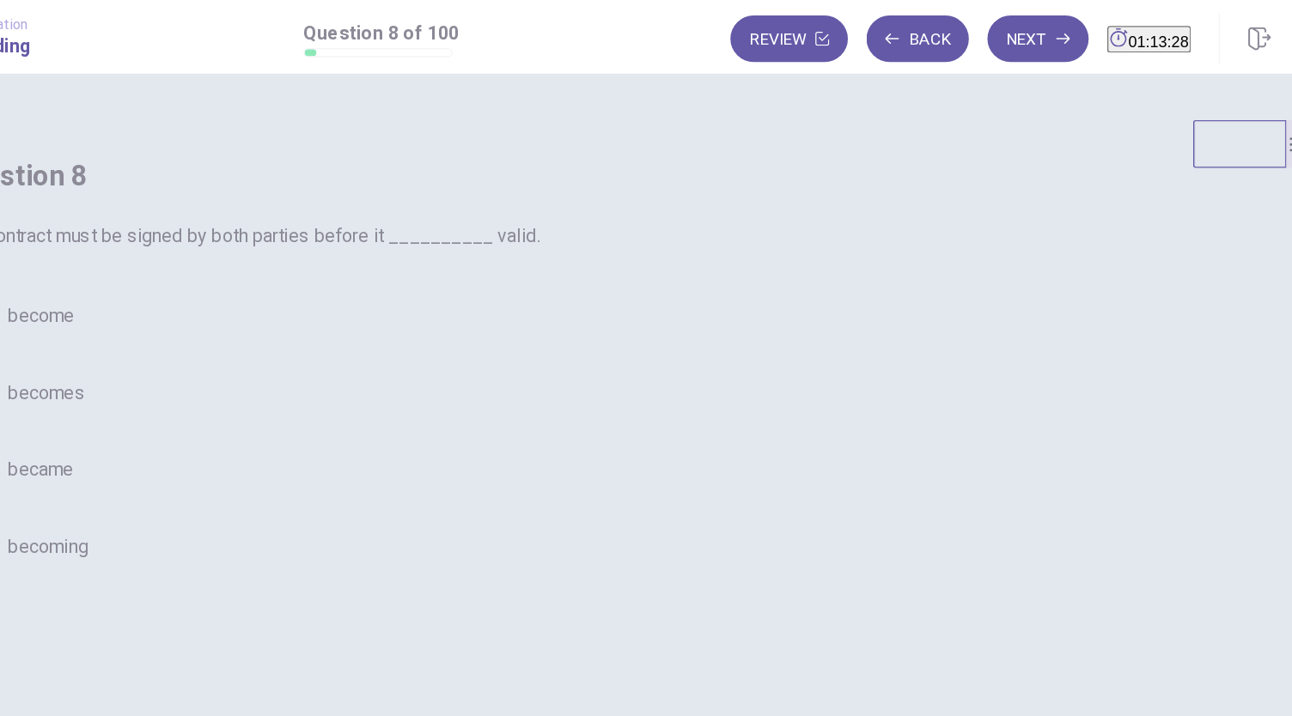
click at [264, 301] on span "becomes" at bounding box center [235, 291] width 57 height 21
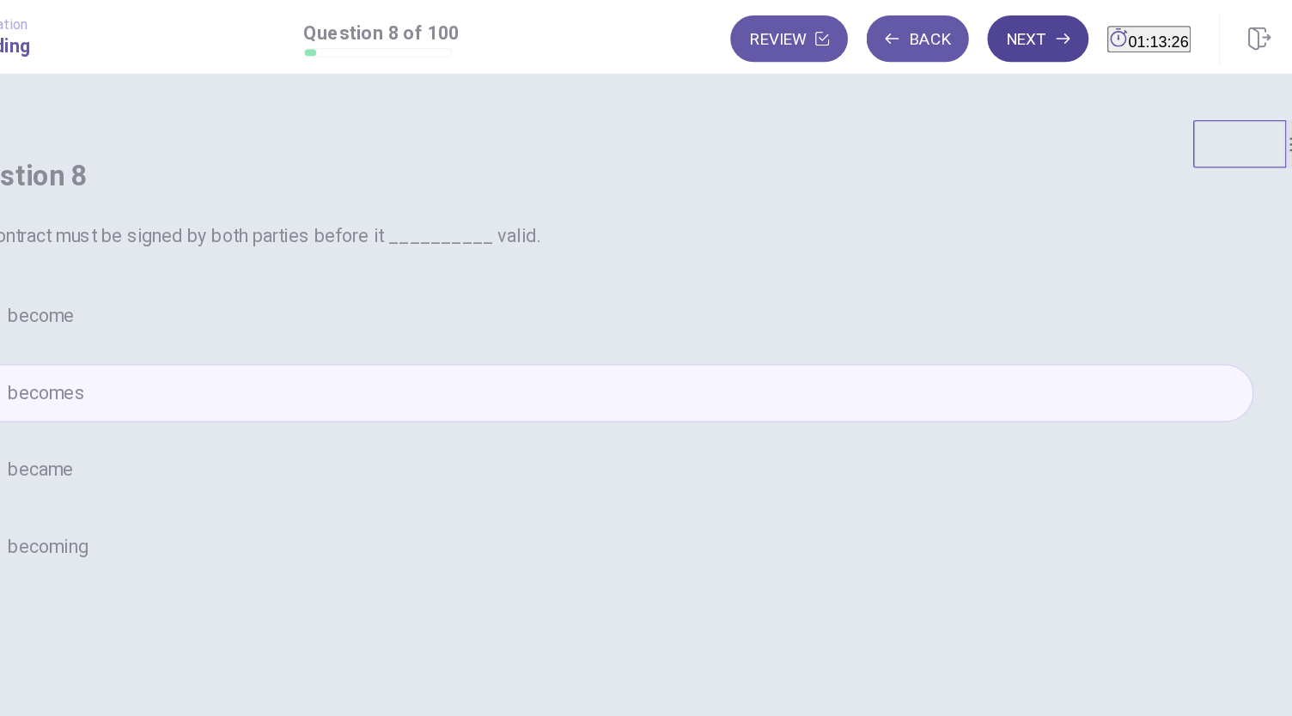
click at [931, 37] on button "Next" at bounding box center [967, 29] width 75 height 34
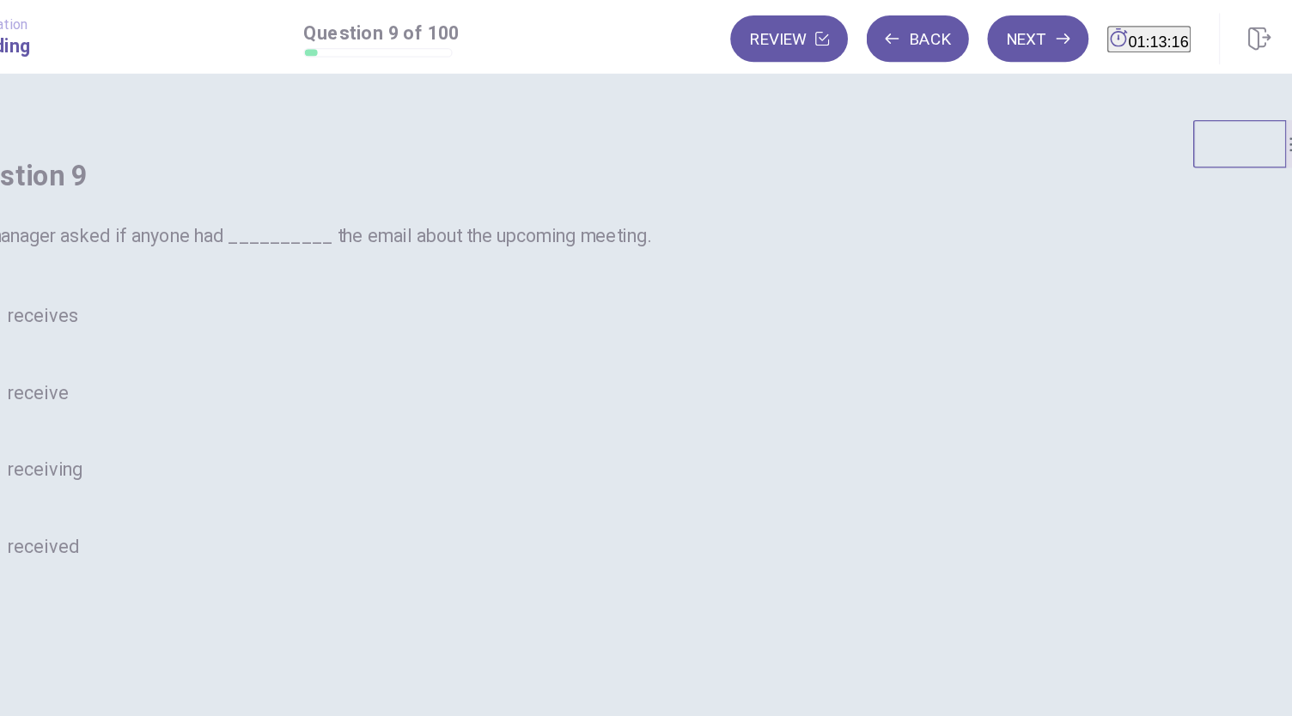
click at [571, 313] on button "B receive" at bounding box center [646, 291] width 962 height 43
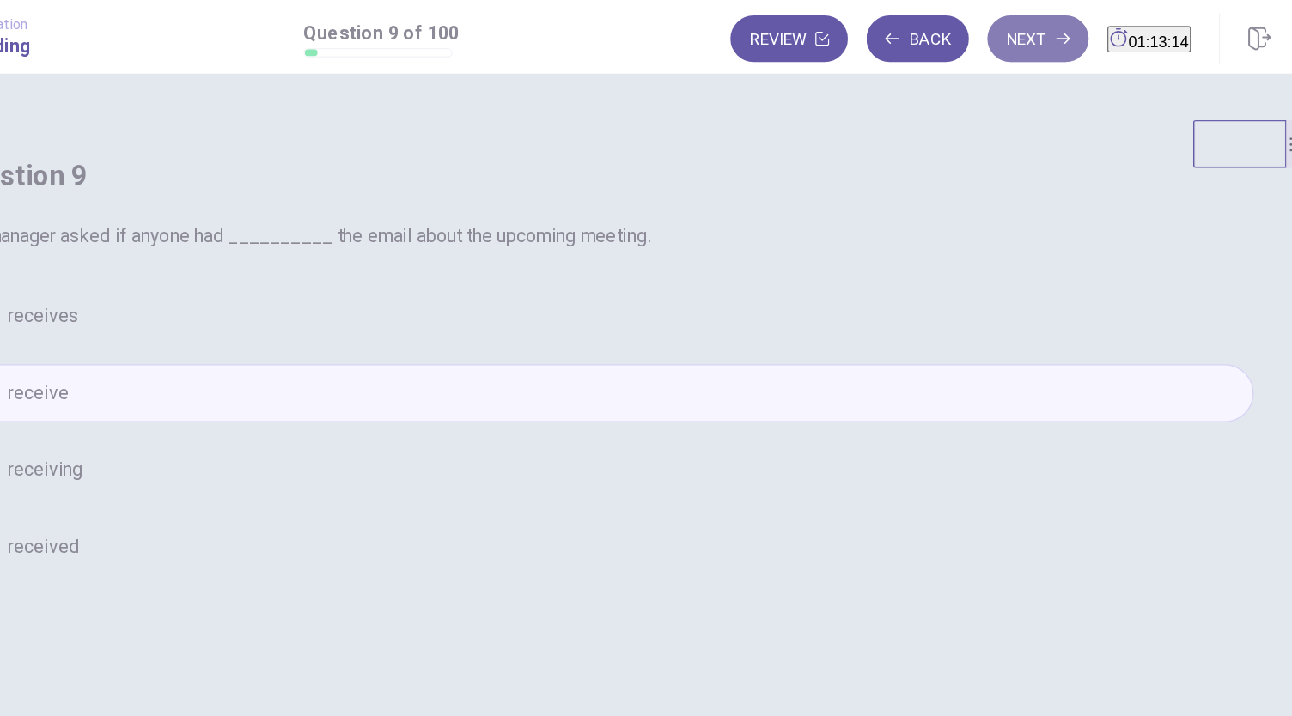
click at [941, 40] on button "Next" at bounding box center [967, 29] width 75 height 34
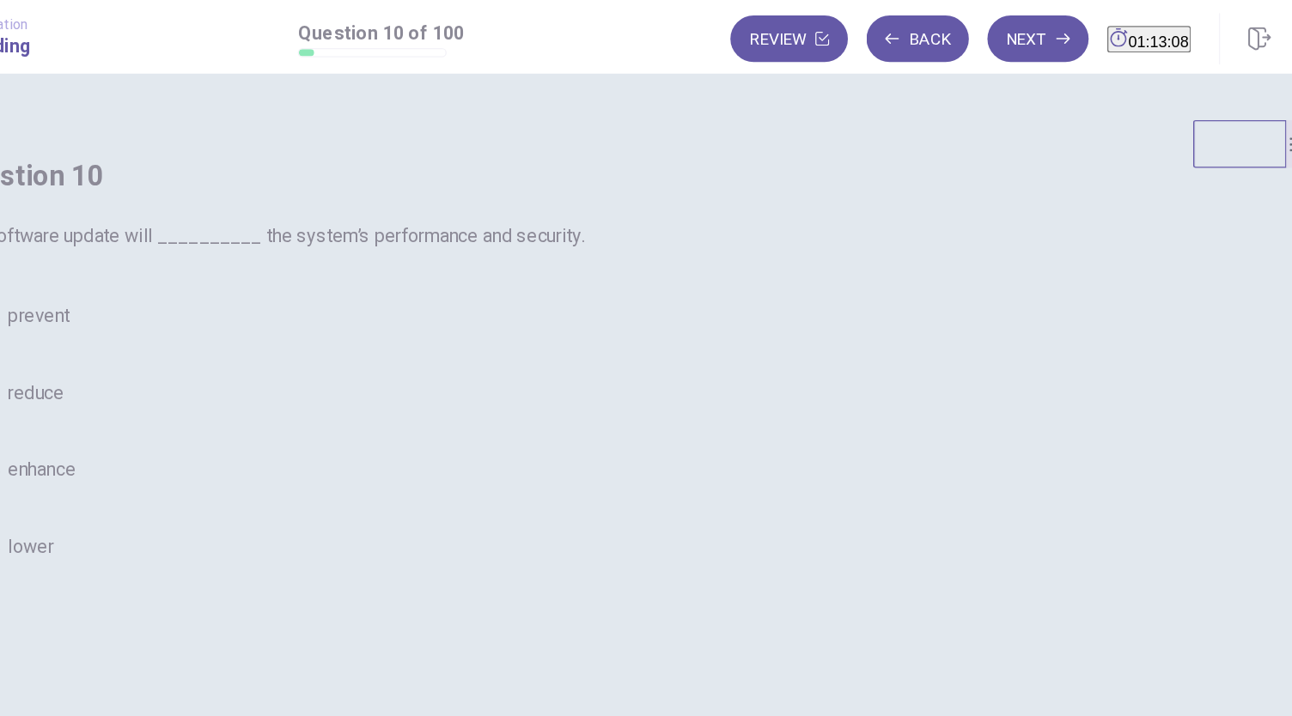
click at [257, 358] on span "enhance" at bounding box center [232, 348] width 50 height 21
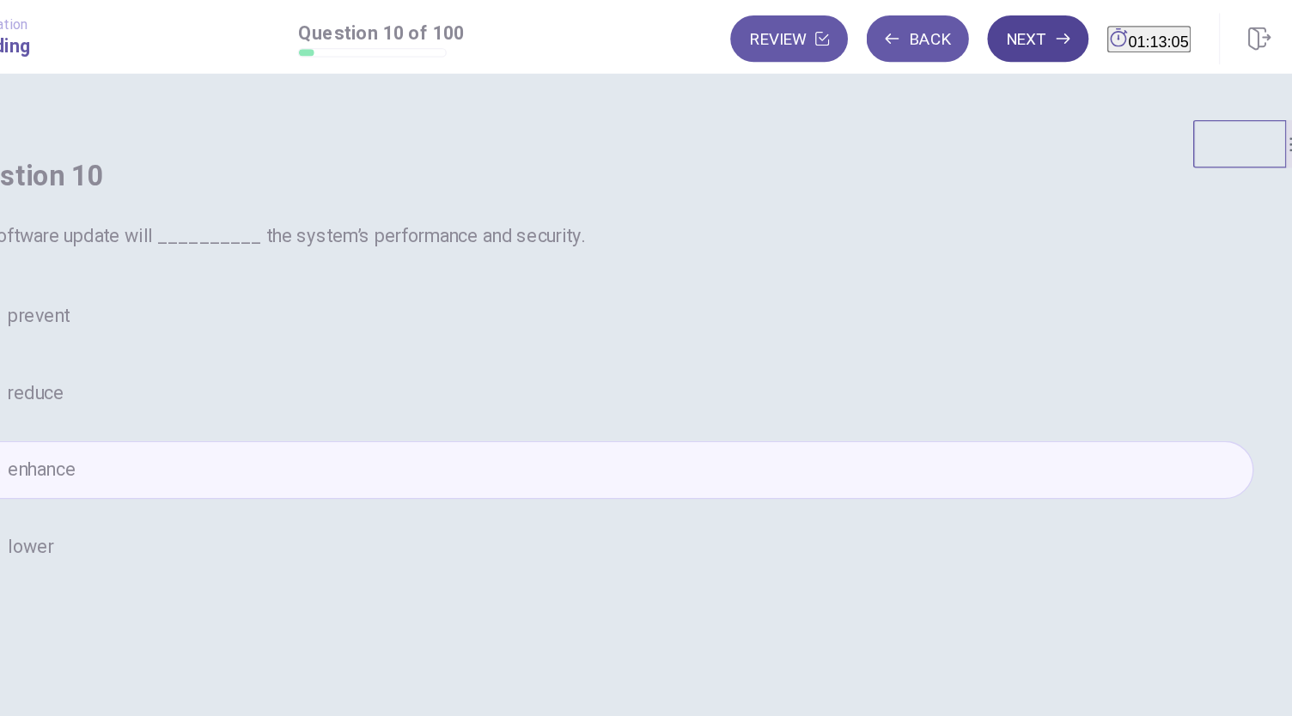
click at [930, 22] on button "Next" at bounding box center [967, 29] width 75 height 34
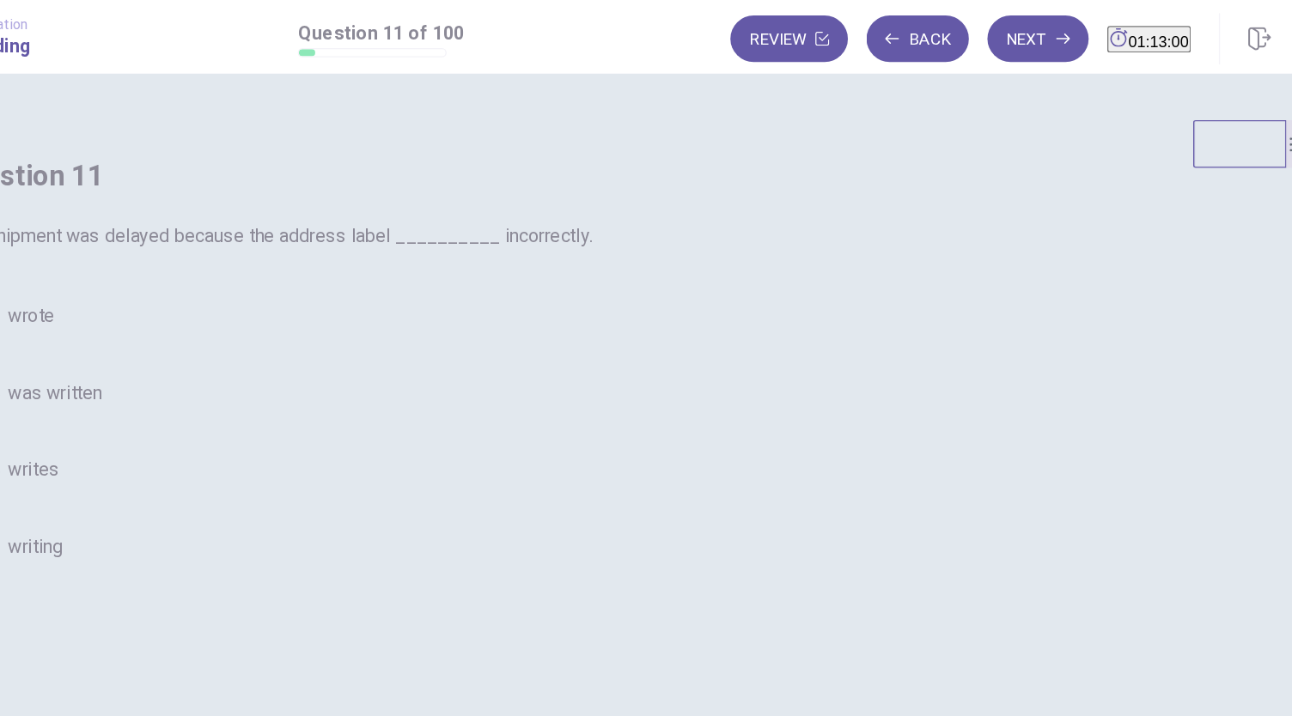
click at [277, 301] on span "was written" at bounding box center [242, 291] width 70 height 21
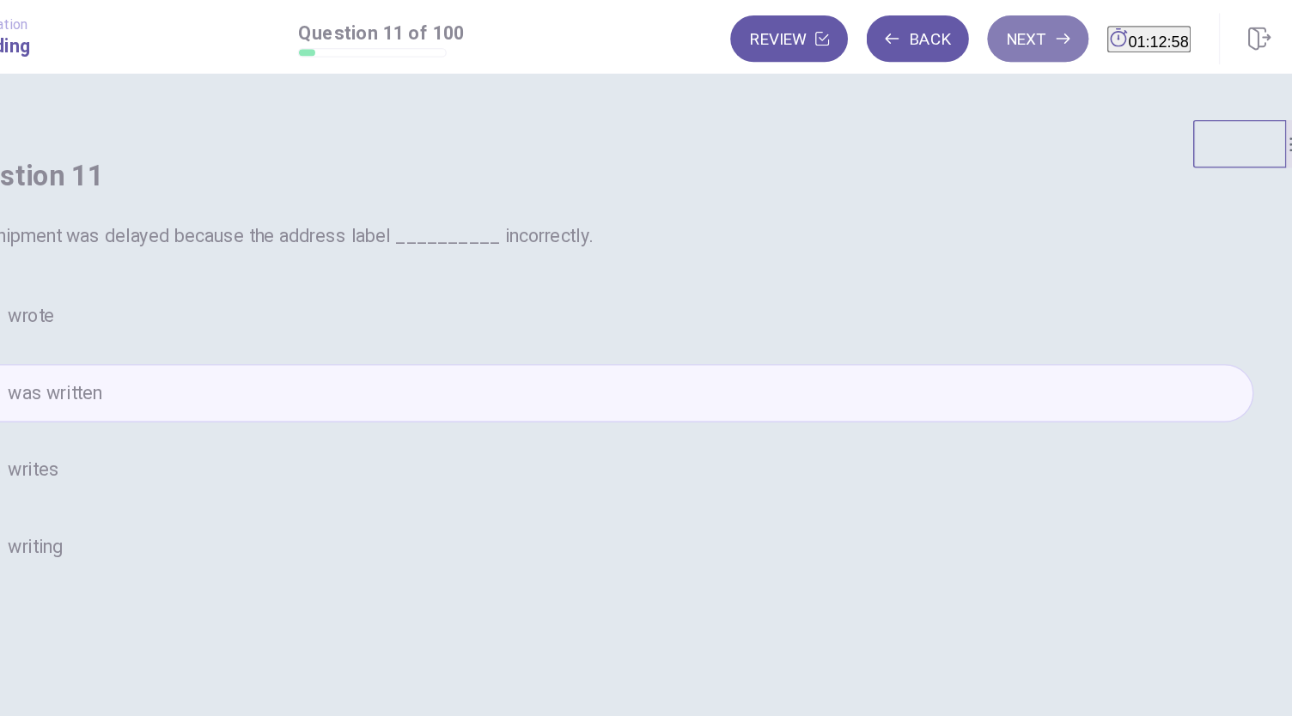
click at [935, 21] on button "Next" at bounding box center [967, 29] width 75 height 34
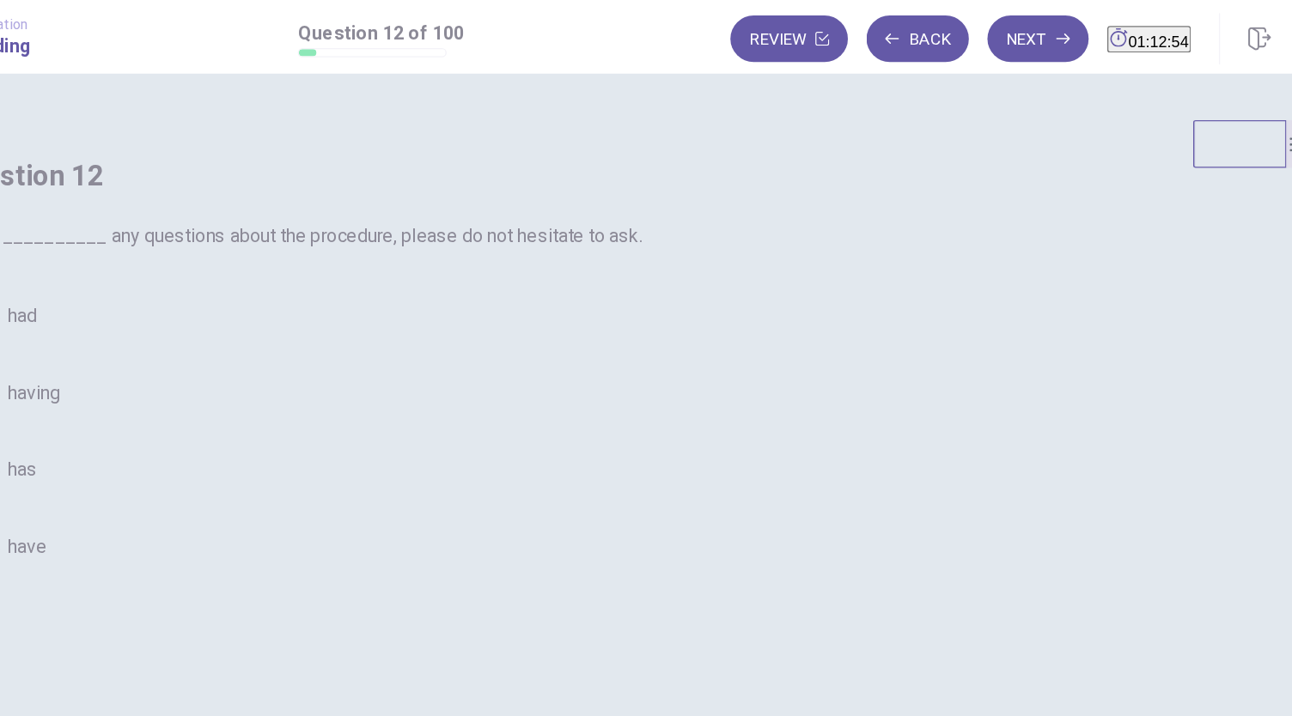
click at [228, 245] on span "had" at bounding box center [217, 234] width 21 height 21
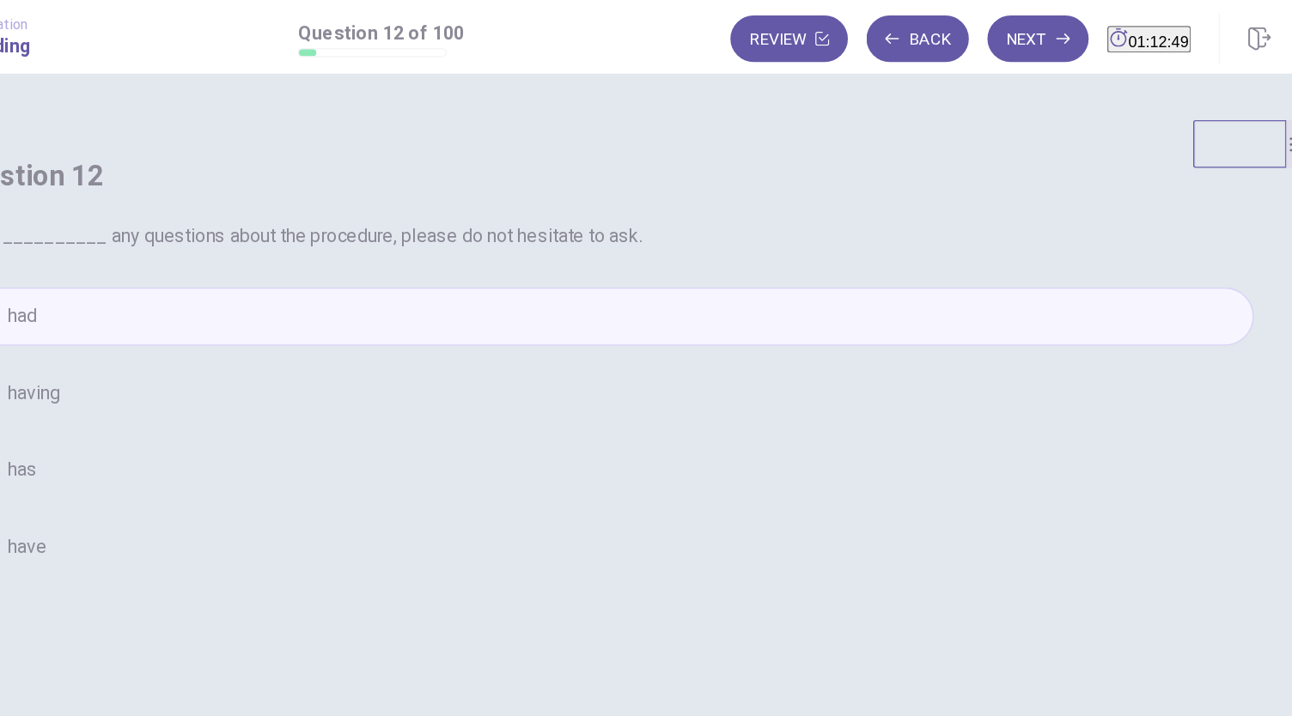
click at [235, 415] on span "have" at bounding box center [221, 404] width 28 height 21
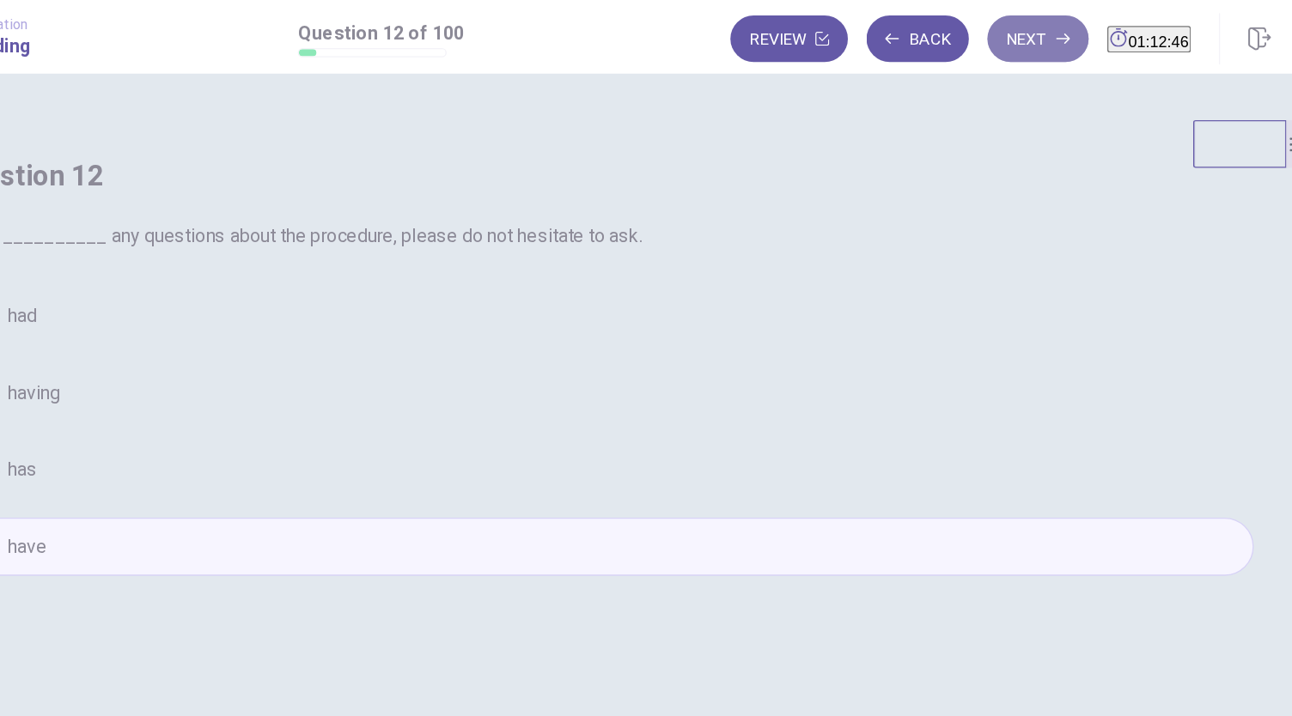
click at [937, 27] on button "Next" at bounding box center [967, 29] width 75 height 34
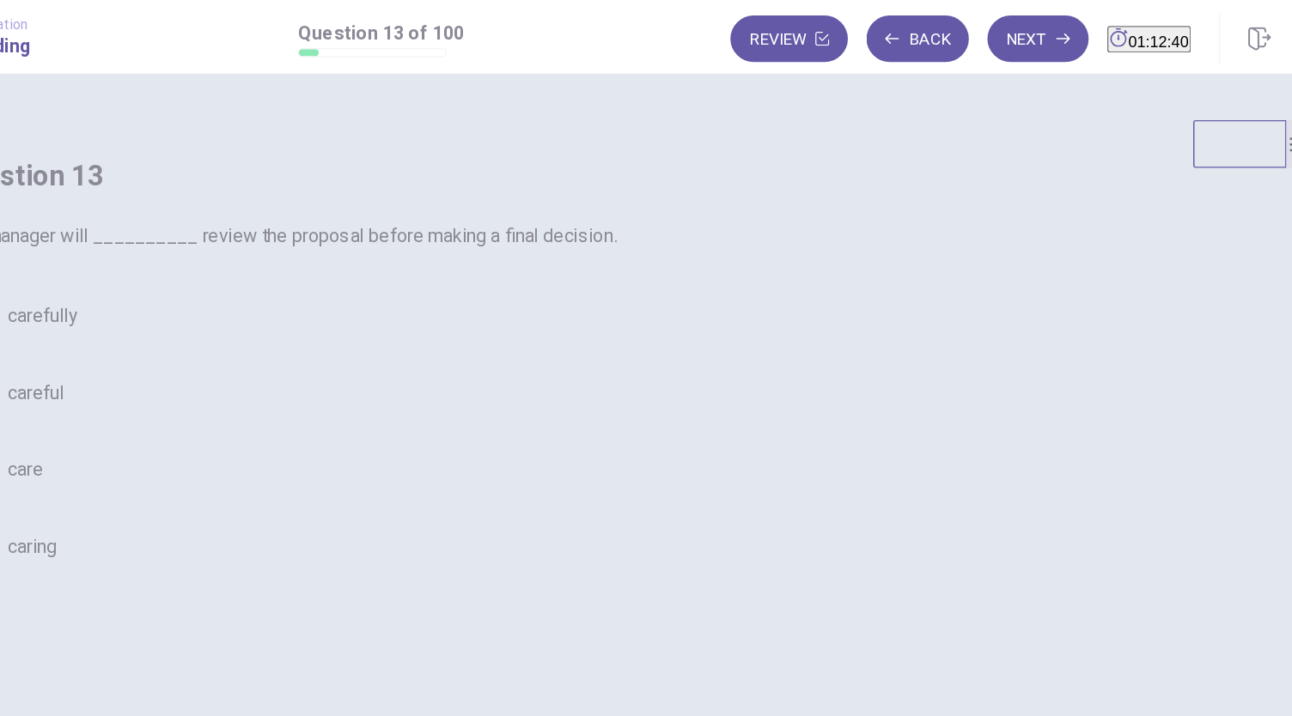
click at [259, 245] on span "carefully" at bounding box center [233, 234] width 52 height 21
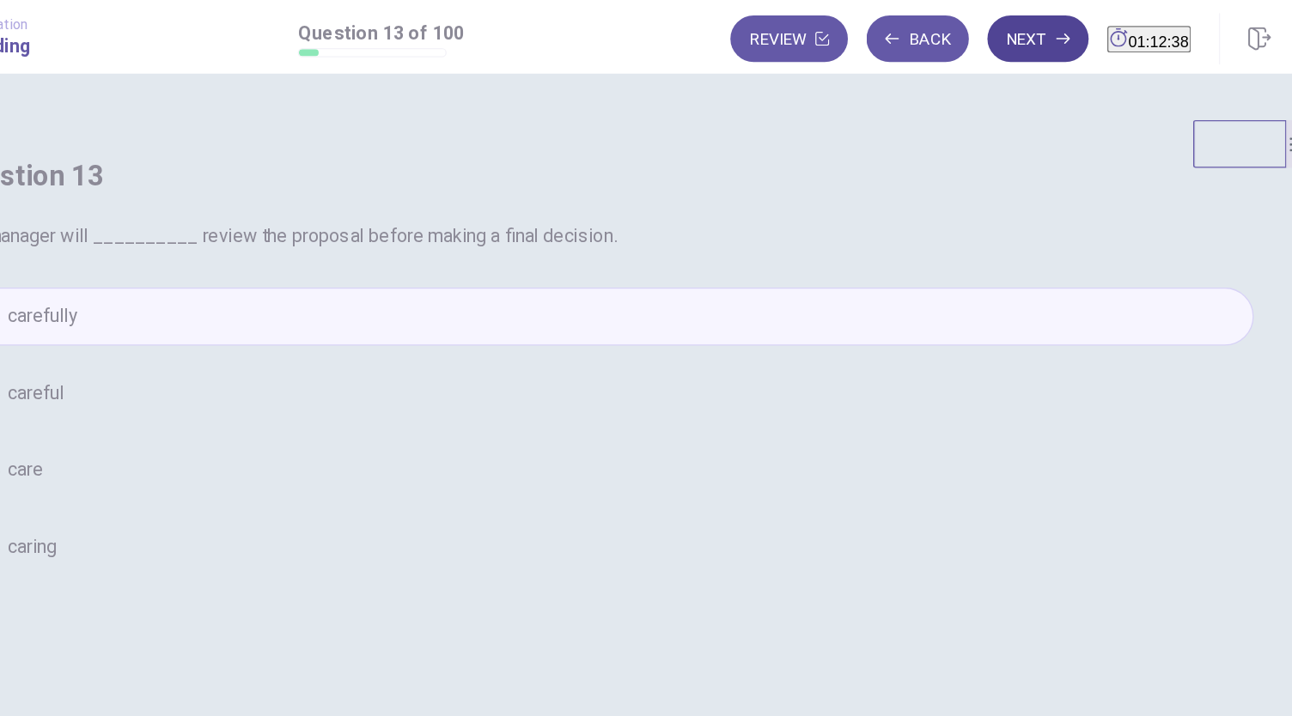
click at [935, 21] on button "Next" at bounding box center [967, 29] width 75 height 34
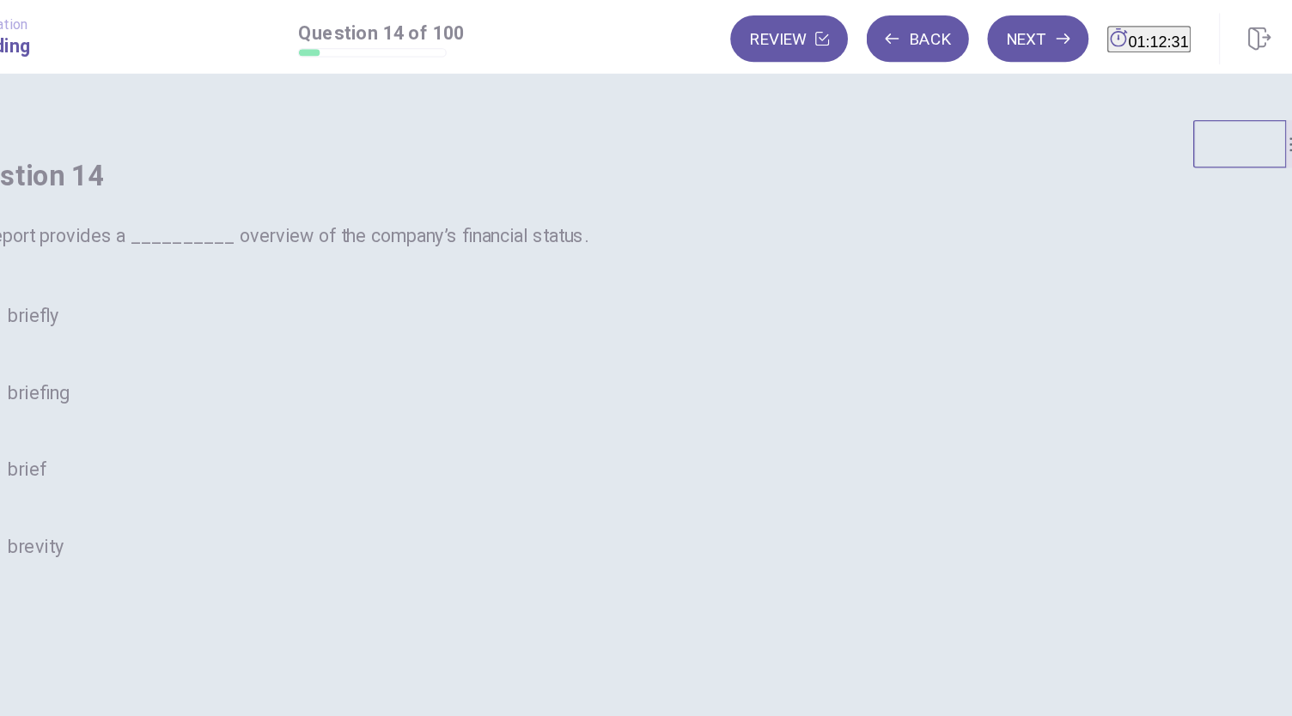
click at [567, 369] on button "C brief" at bounding box center [646, 347] width 962 height 43
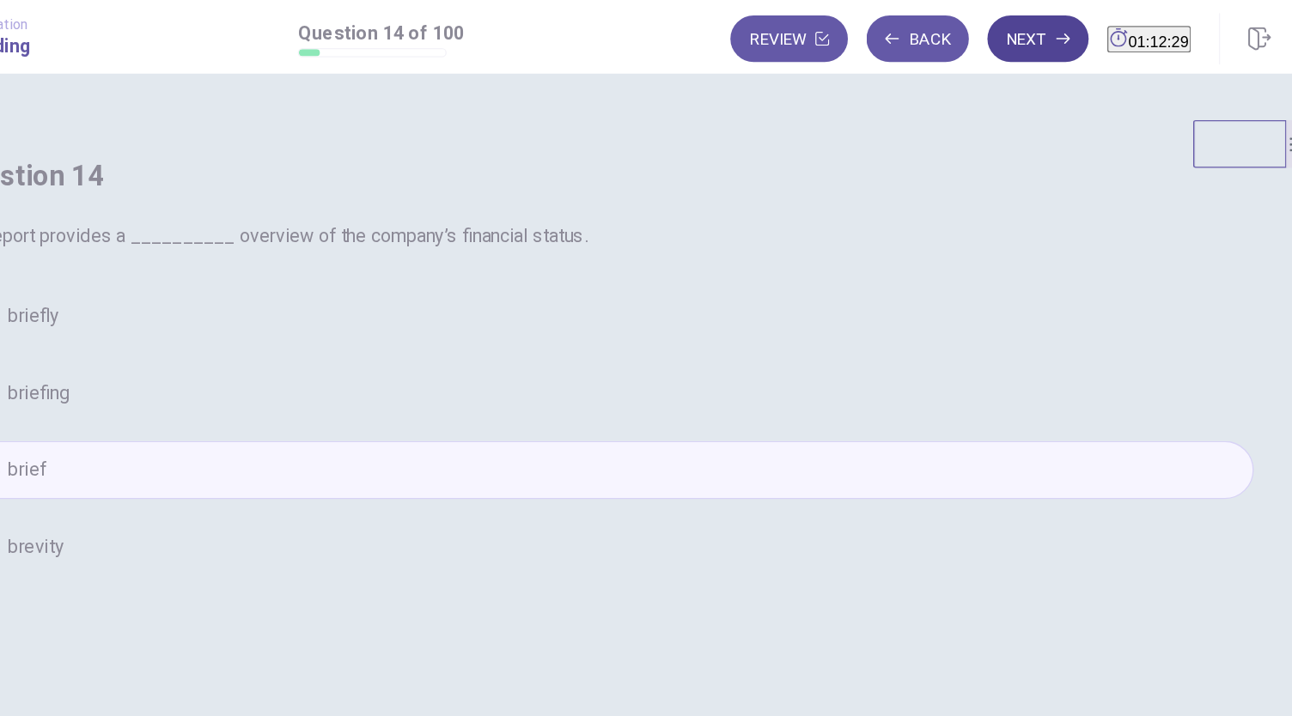
click at [941, 33] on button "Next" at bounding box center [967, 29] width 75 height 34
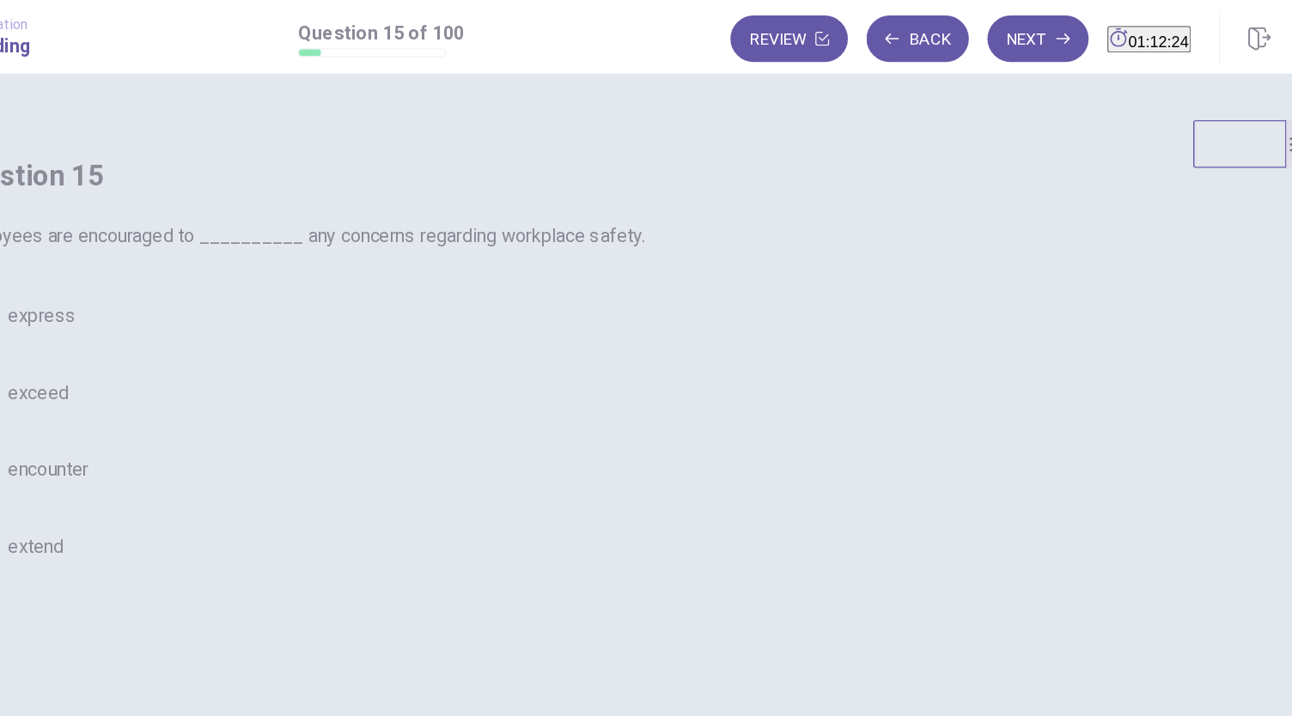
click at [569, 256] on button "A express" at bounding box center [646, 234] width 962 height 43
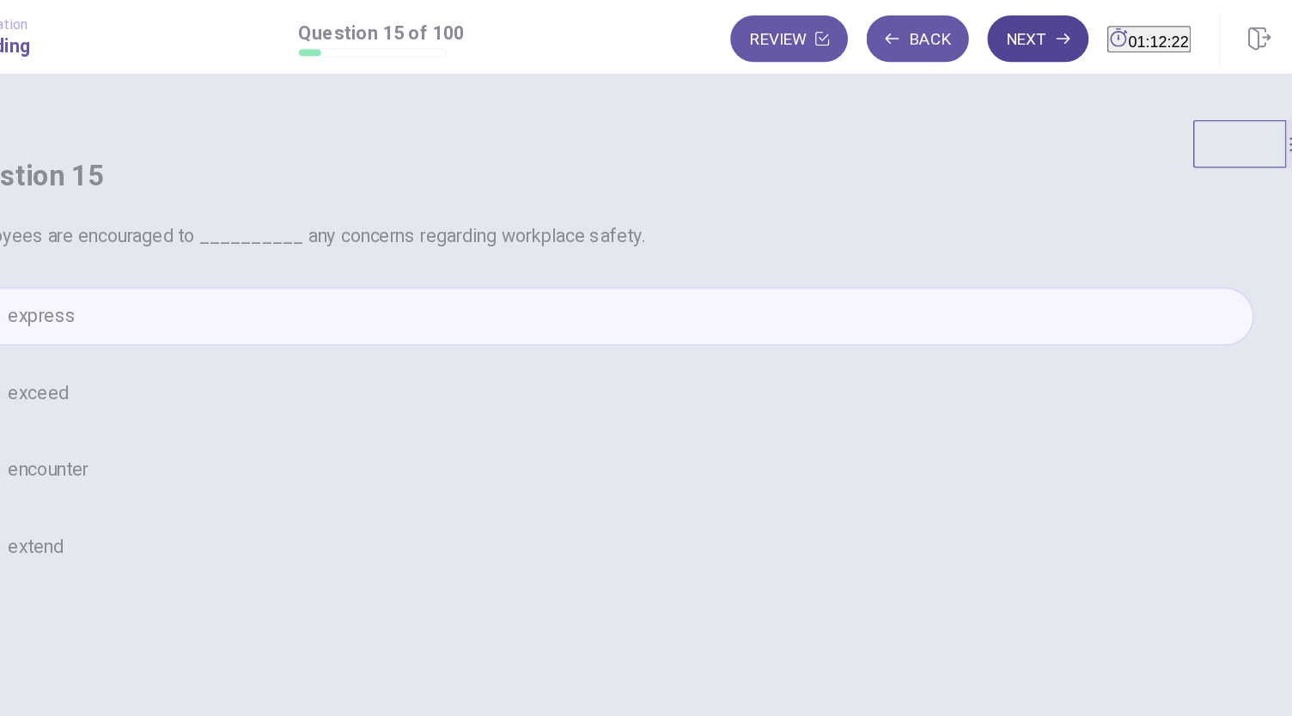
click at [930, 34] on button "Next" at bounding box center [967, 29] width 75 height 34
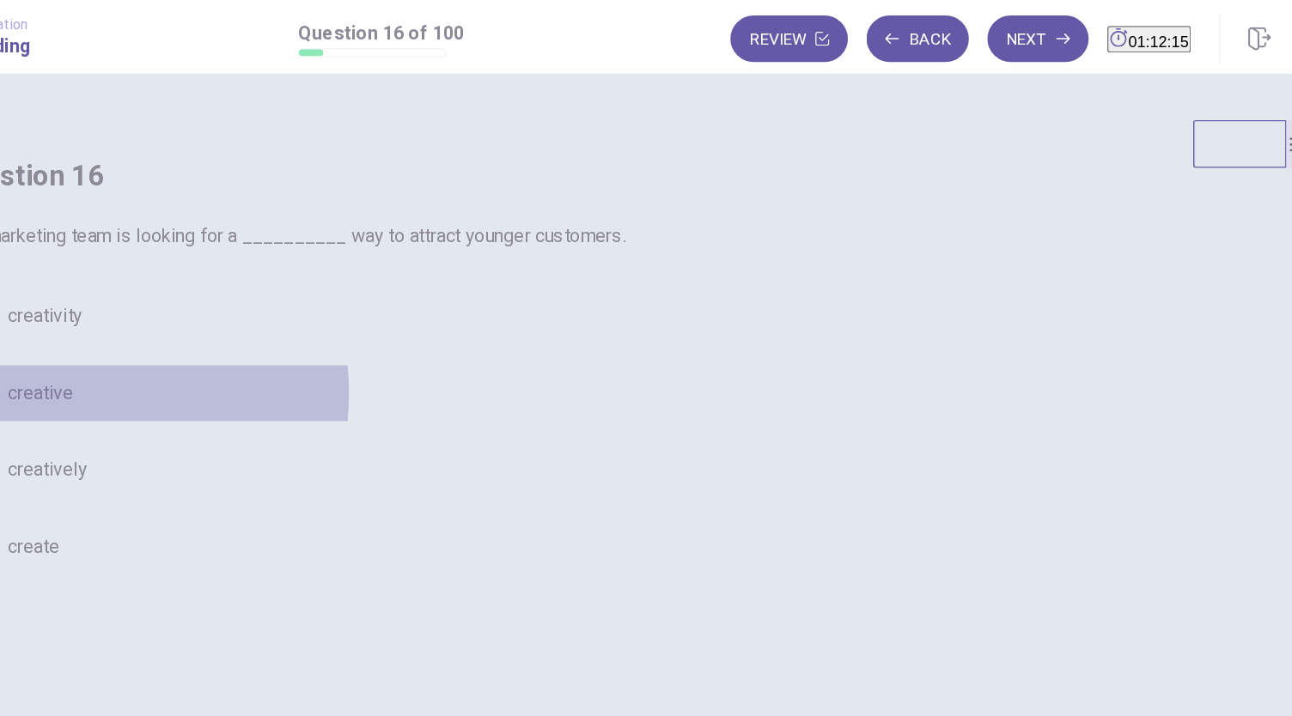
click at [255, 301] on span "creative" at bounding box center [231, 291] width 48 height 21
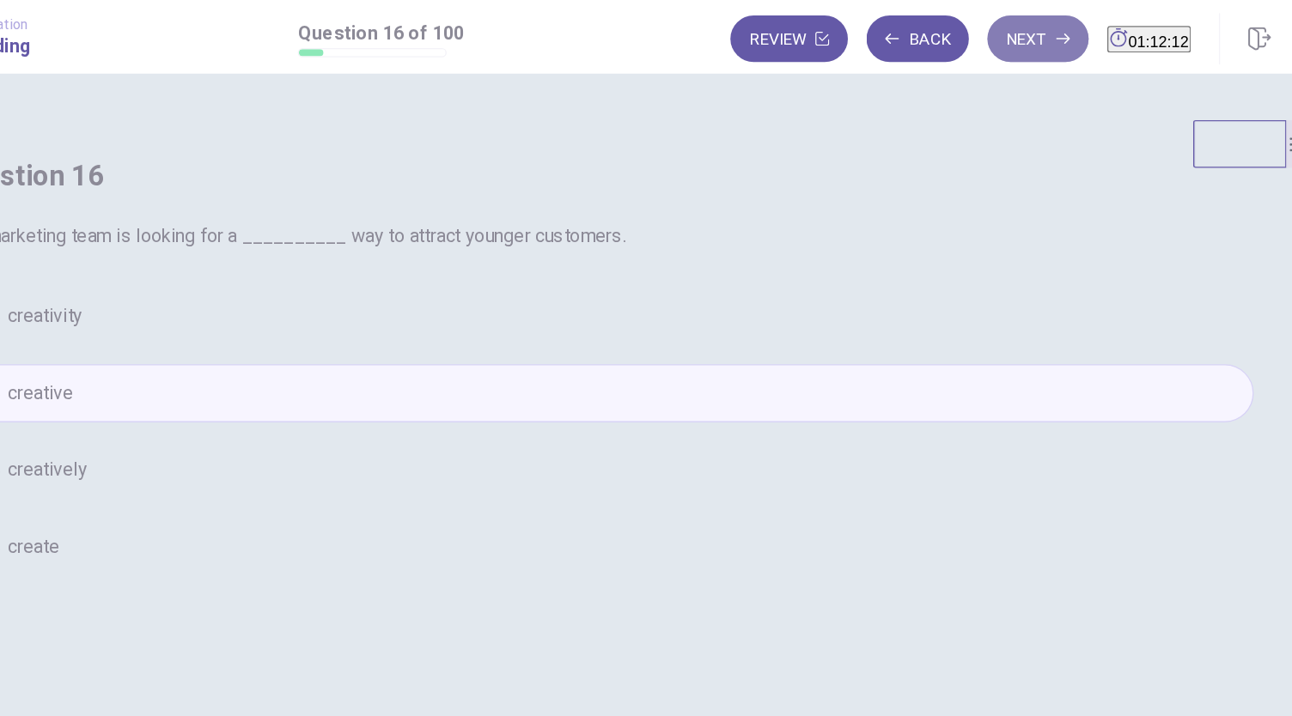
click at [930, 27] on button "Next" at bounding box center [967, 29] width 75 height 34
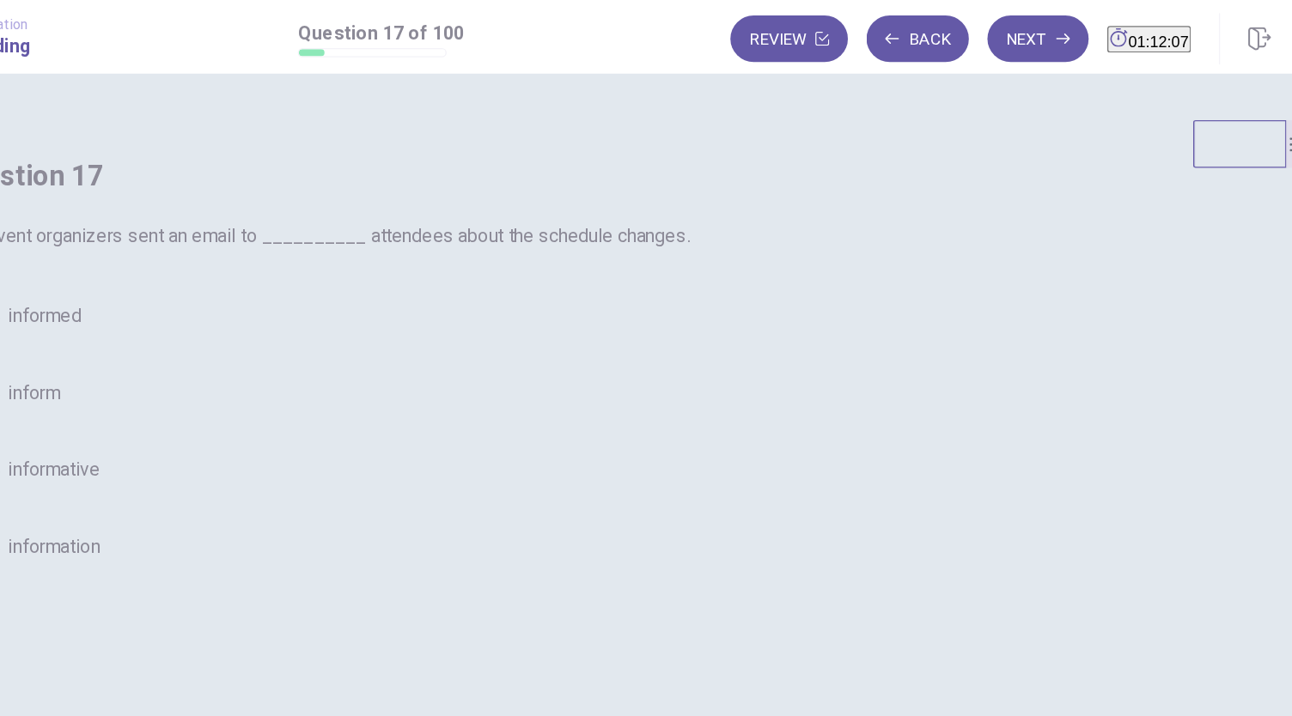
scroll to position [5, 0]
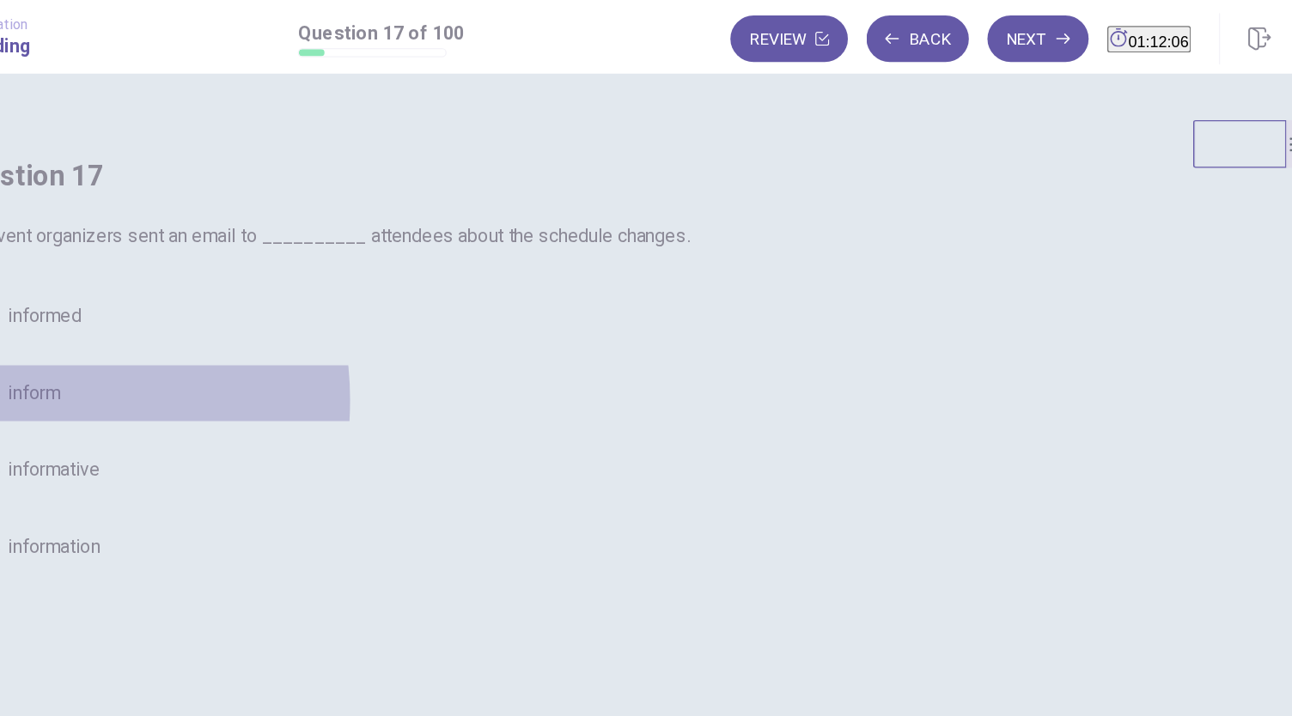
click at [246, 301] on span "inform" at bounding box center [226, 291] width 39 height 21
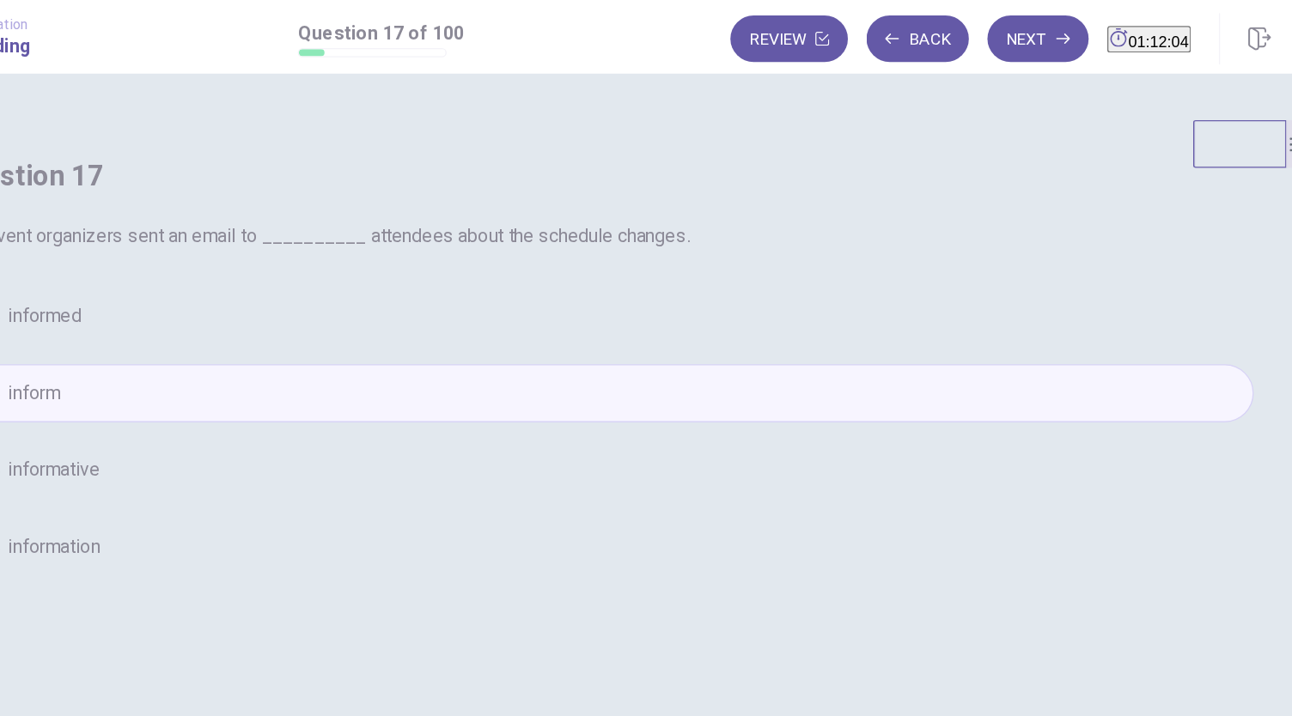
scroll to position [15, 0]
click at [930, 38] on button "Next" at bounding box center [967, 29] width 75 height 34
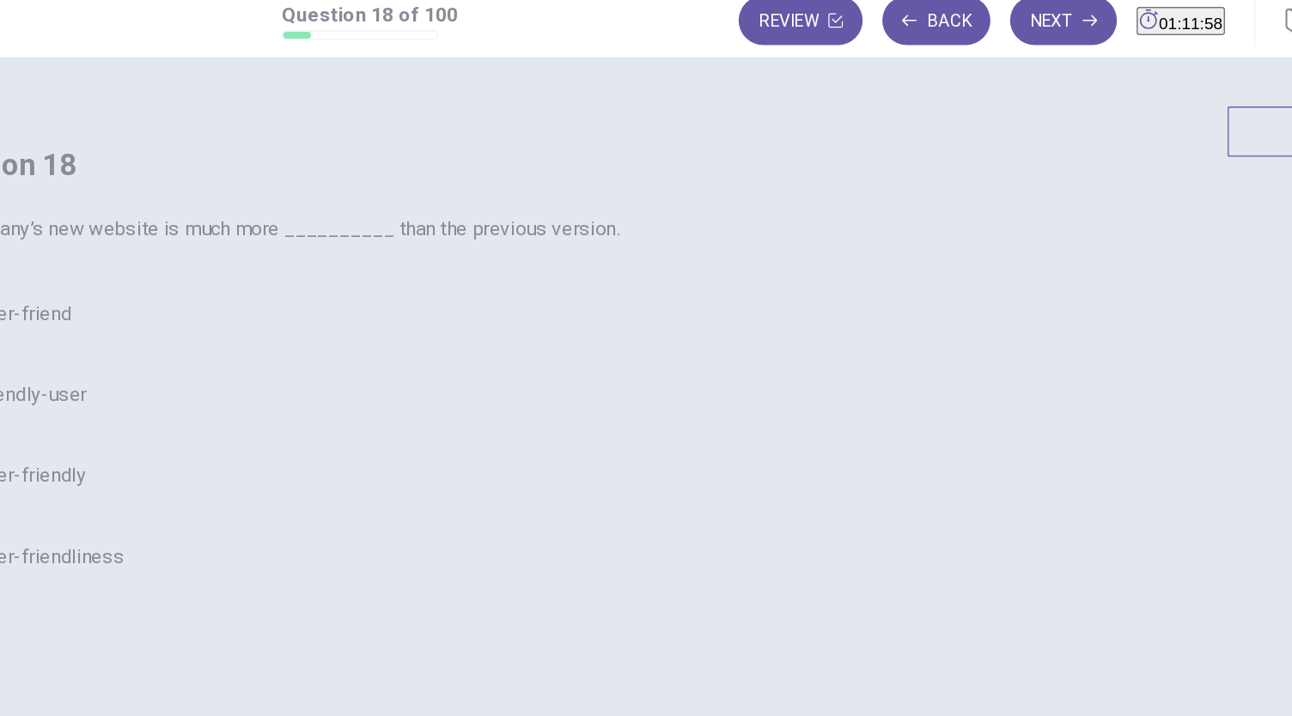
click at [274, 245] on span "user-friend" at bounding box center [240, 234] width 67 height 21
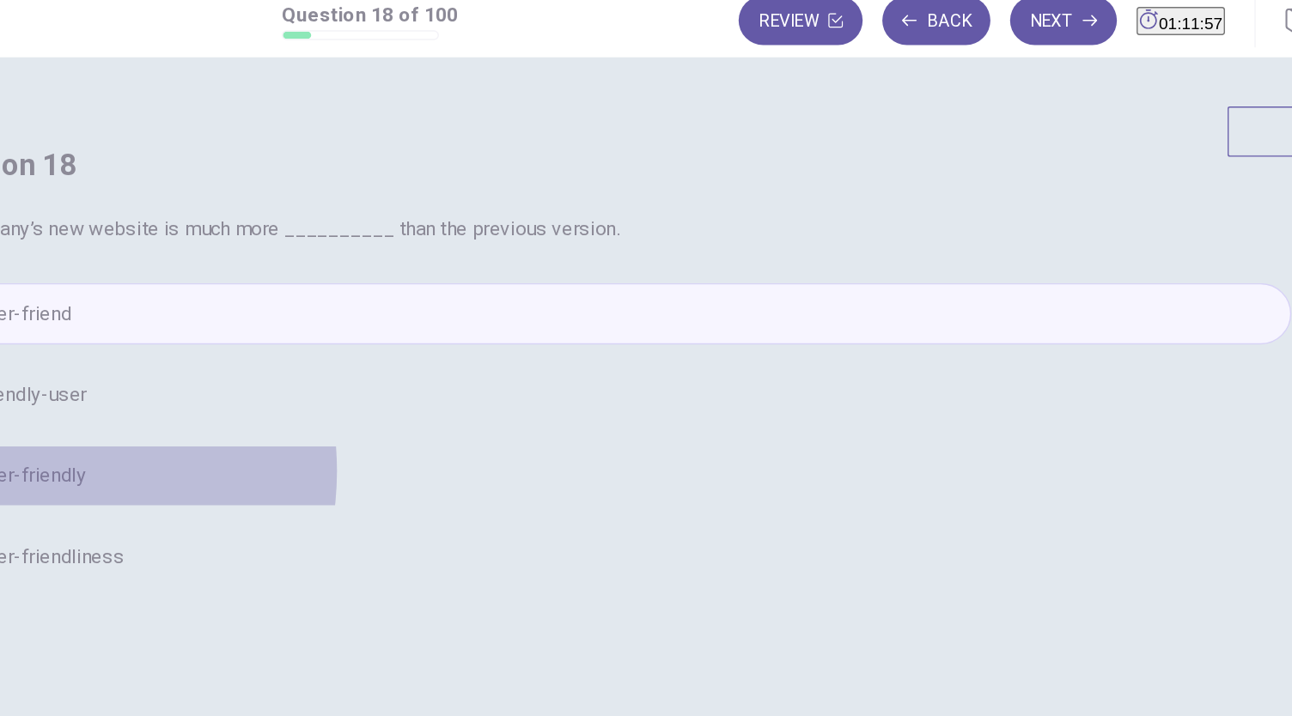
click at [284, 358] on span "user-friendly" at bounding box center [245, 348] width 77 height 21
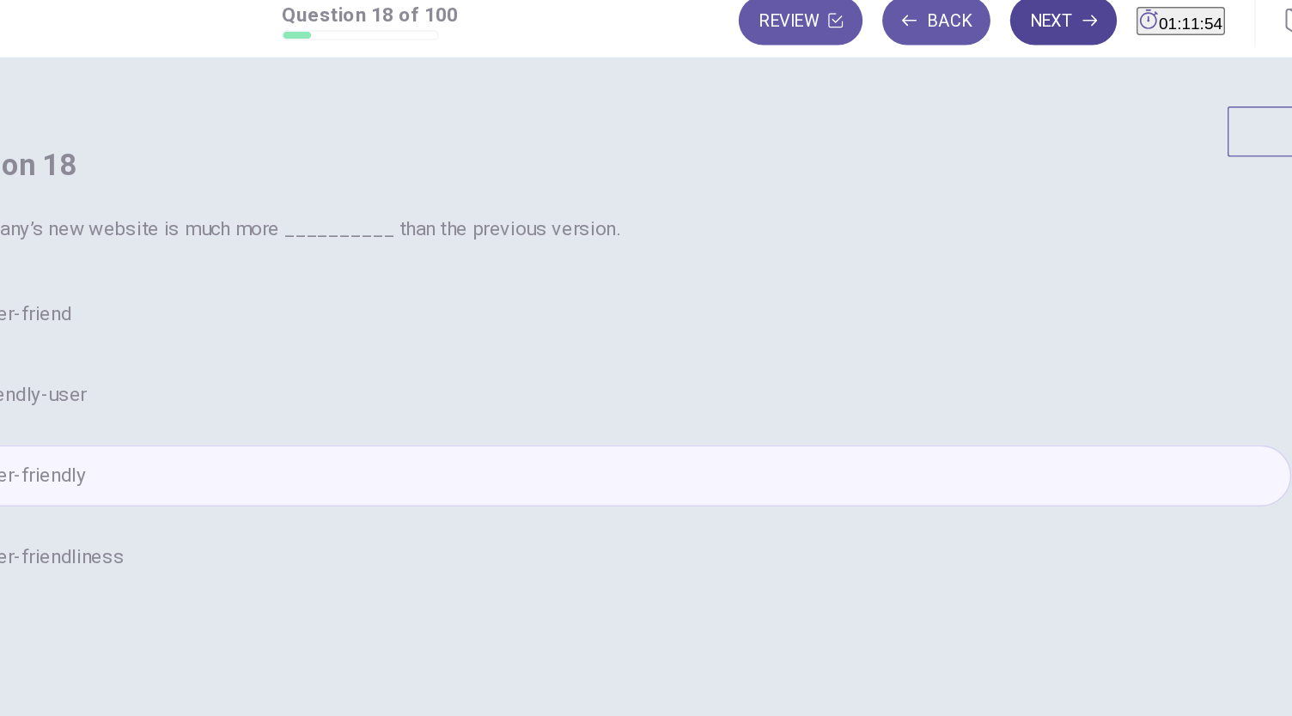
click at [930, 33] on button "Next" at bounding box center [967, 29] width 75 height 34
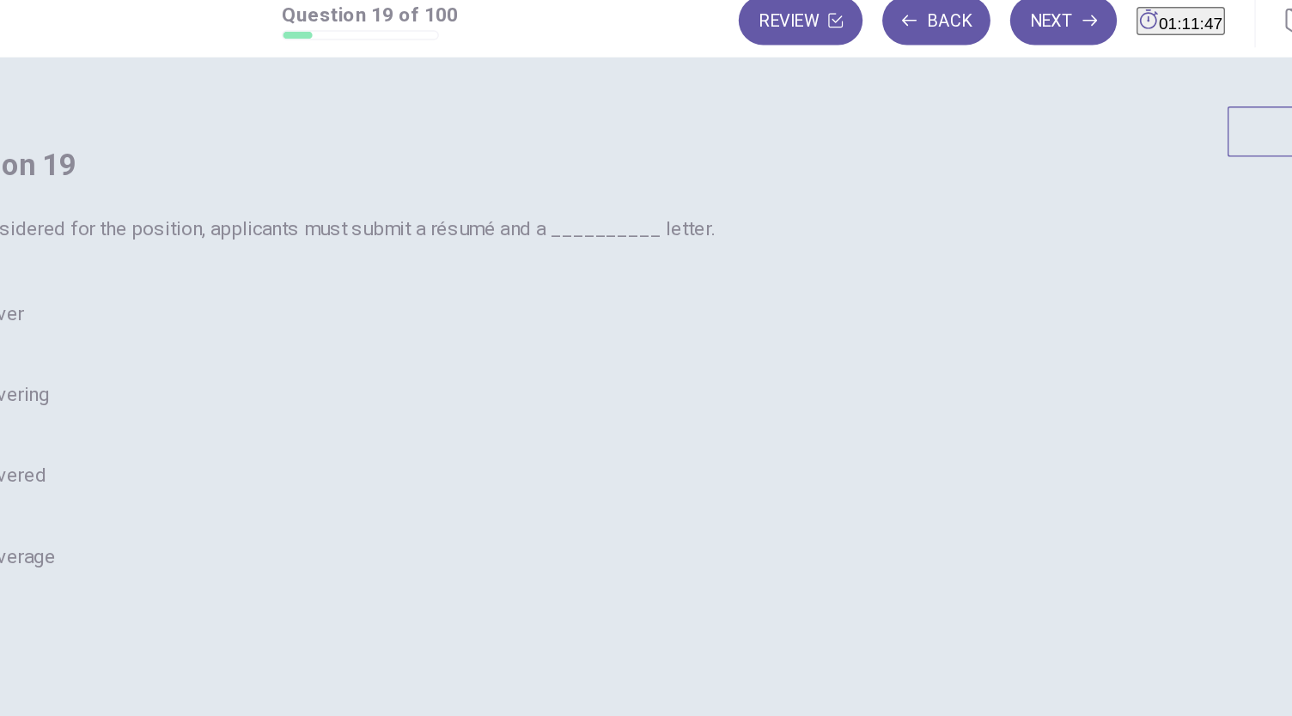
click at [571, 256] on button "A cover" at bounding box center [646, 234] width 962 height 43
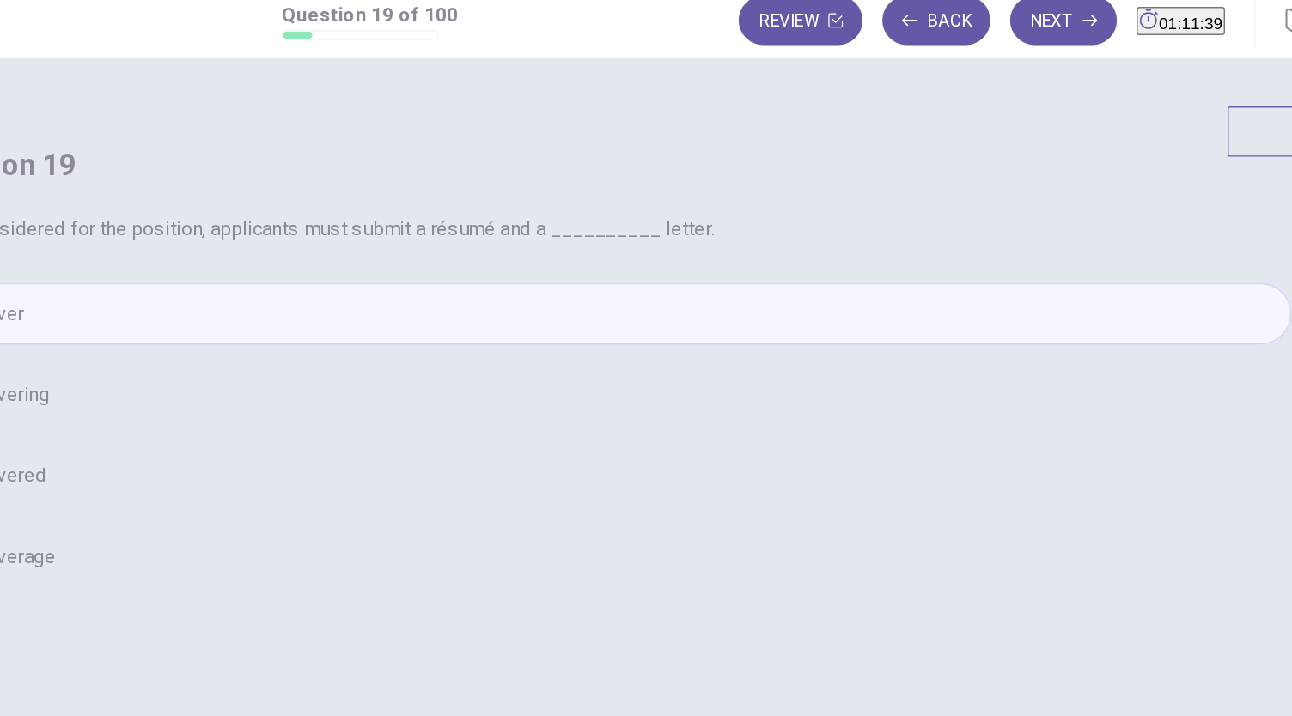
click at [263, 415] on span "coverage" at bounding box center [235, 404] width 56 height 21
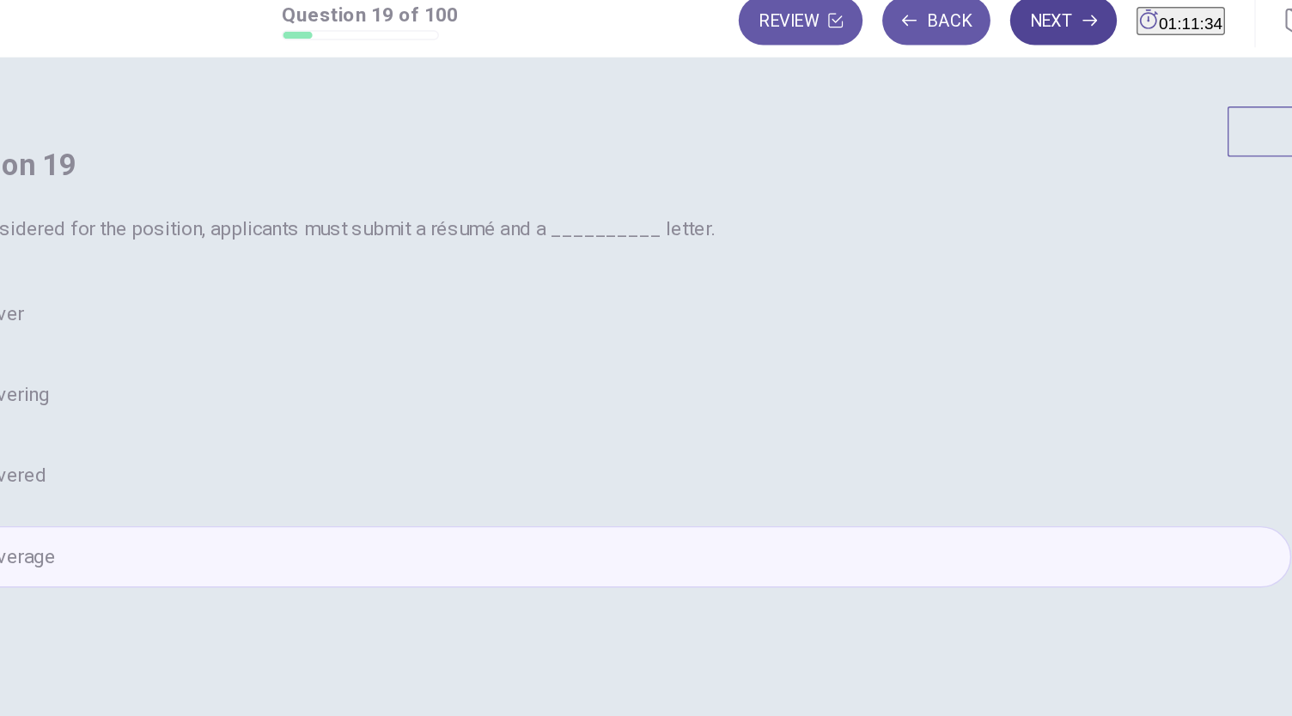
click at [930, 27] on button "Next" at bounding box center [967, 29] width 75 height 34
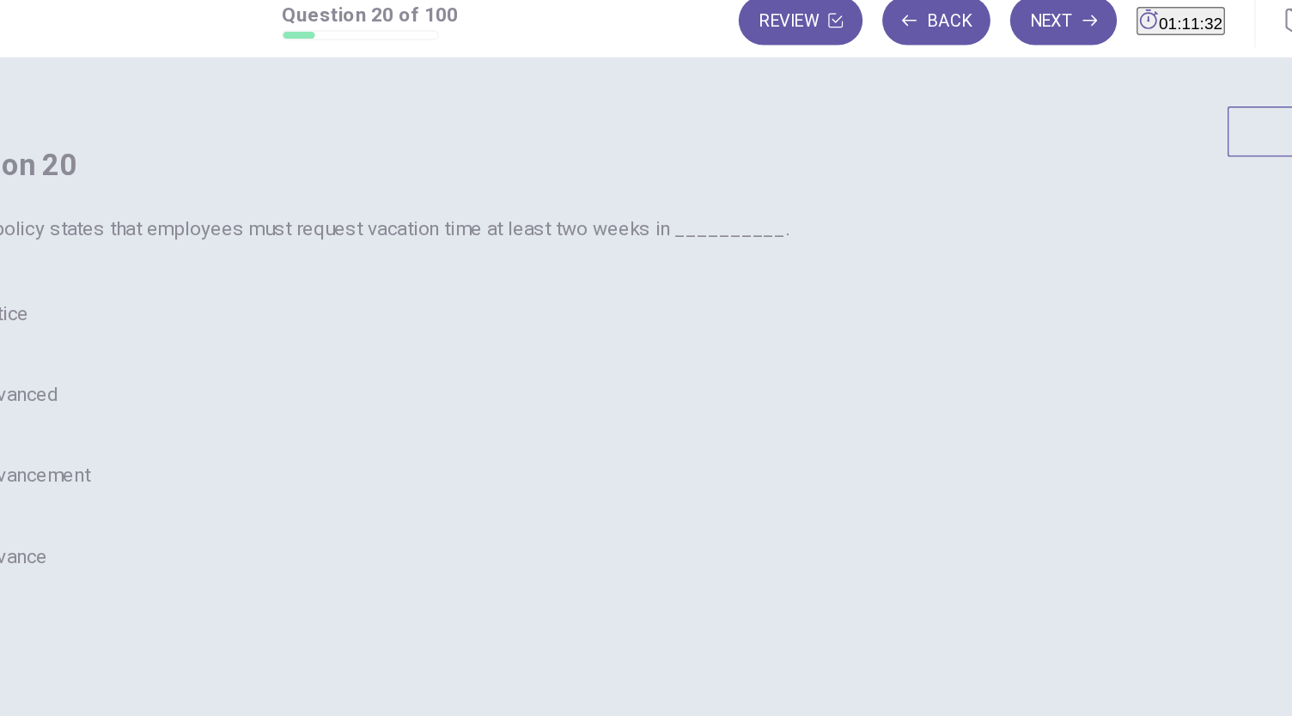
scroll to position [19, 0]
click at [265, 301] on span "advanced" at bounding box center [236, 291] width 58 height 21
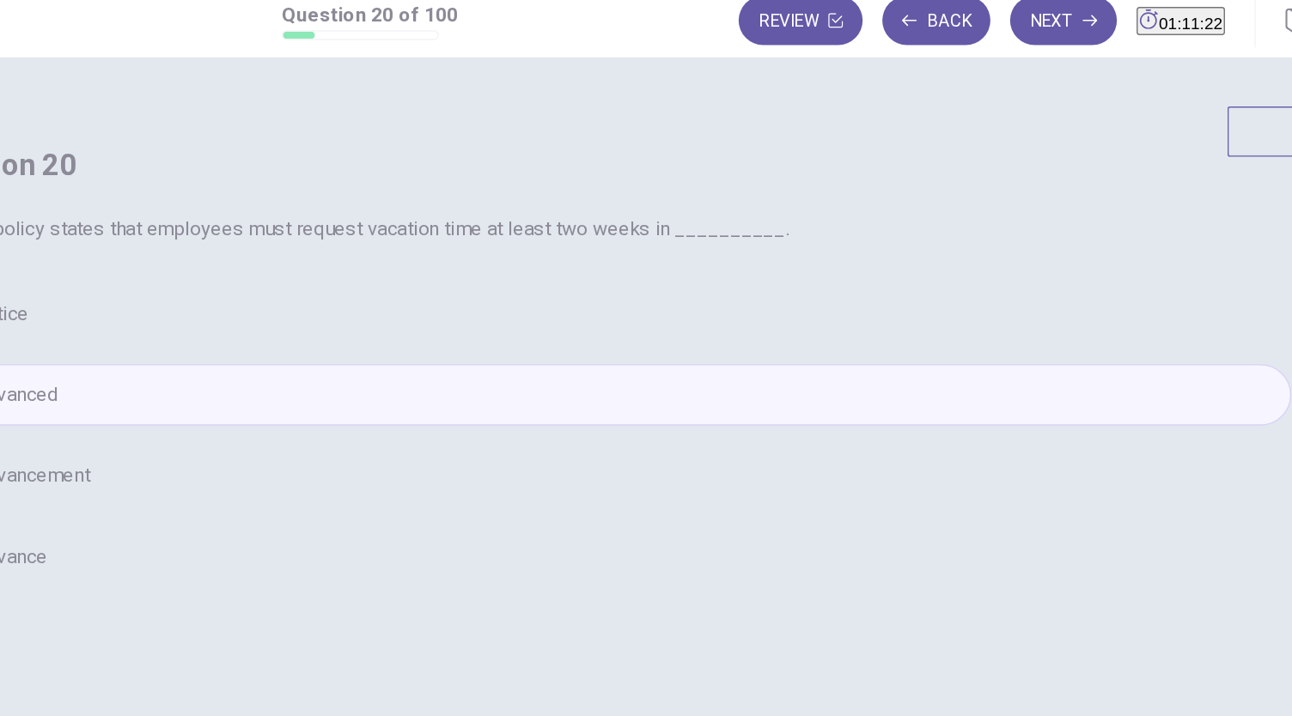
click at [569, 426] on button "D advance" at bounding box center [646, 404] width 962 height 43
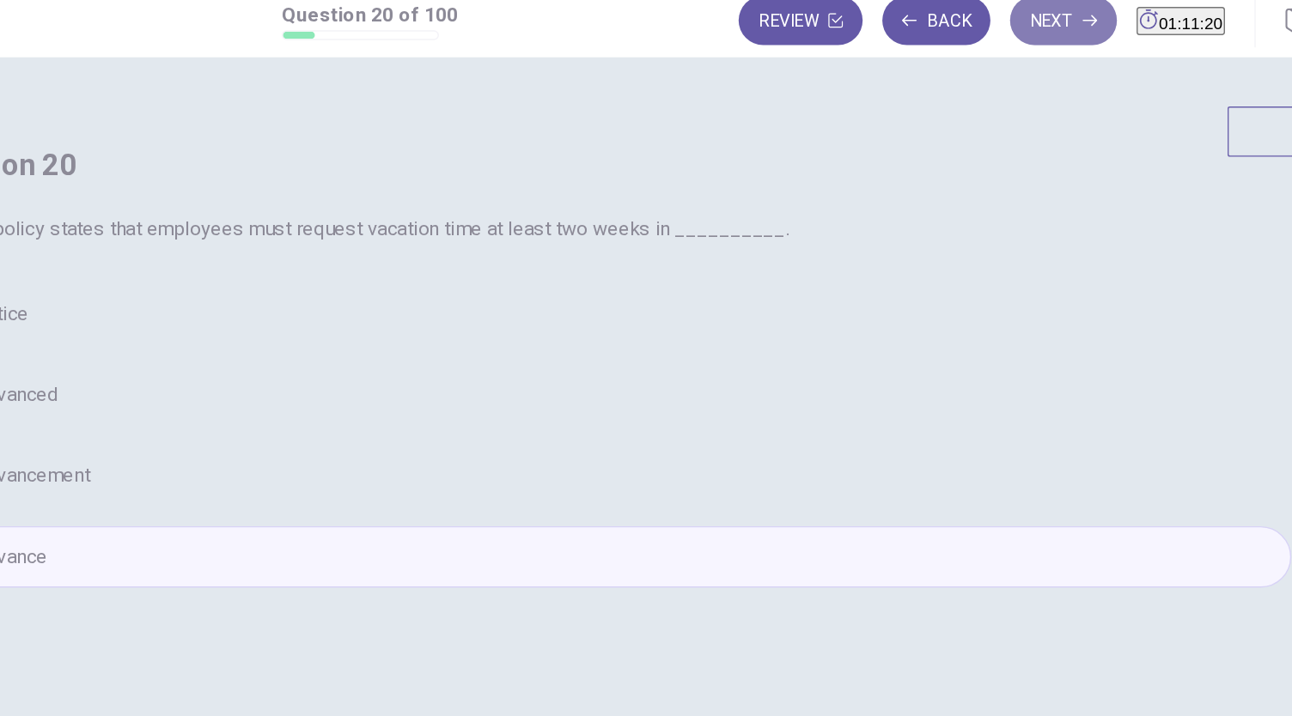
click at [932, 20] on button "Next" at bounding box center [967, 29] width 75 height 34
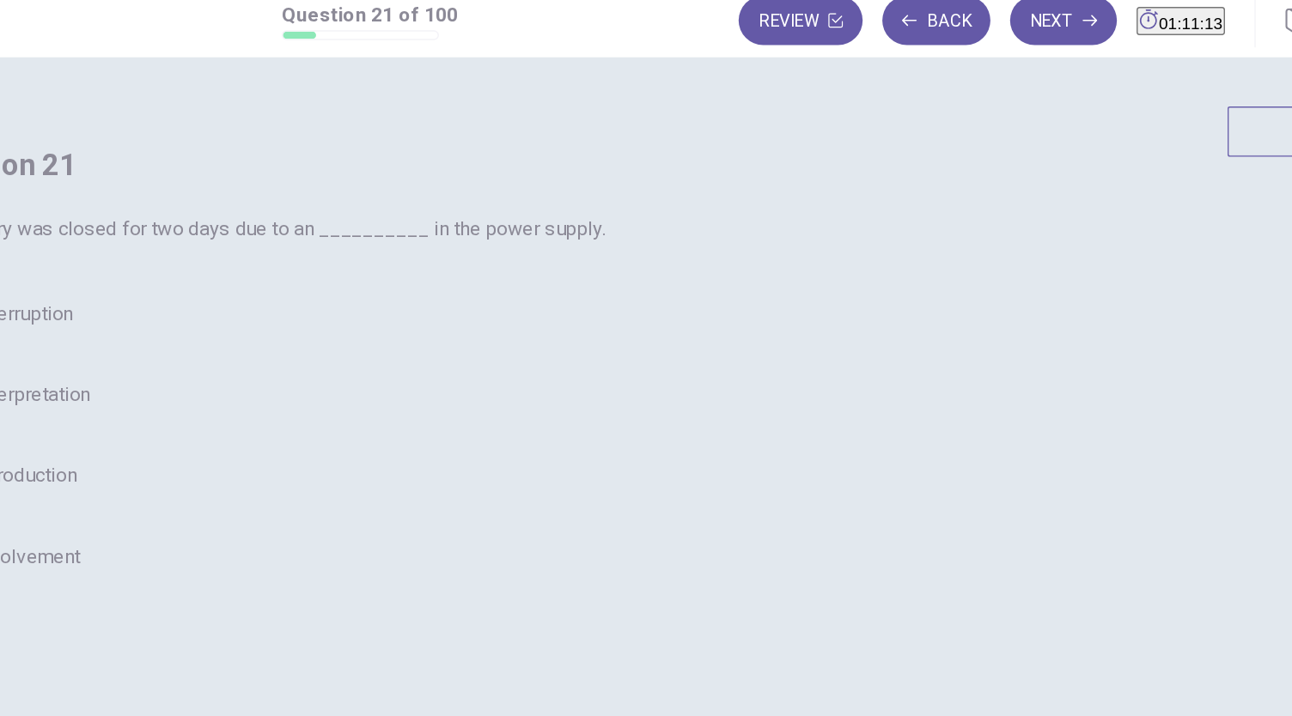
click at [275, 245] on span "interruption" at bounding box center [241, 234] width 68 height 21
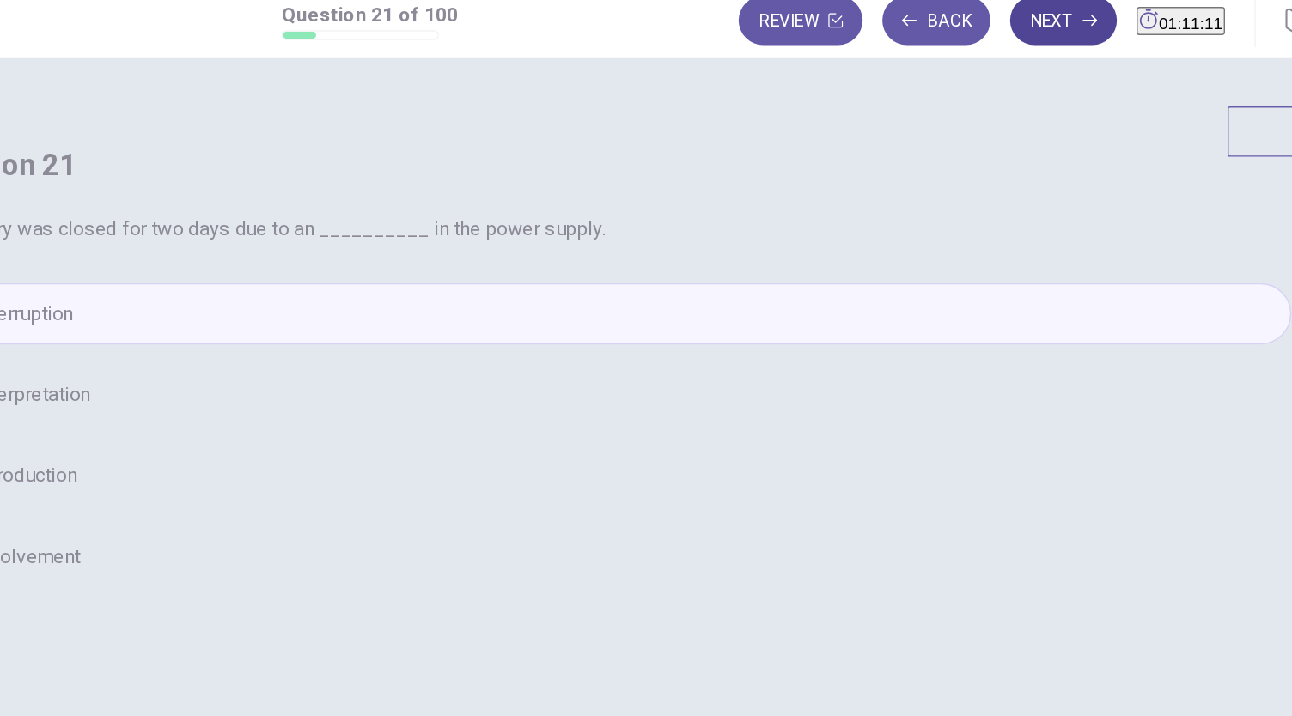
click at [931, 26] on button "Next" at bounding box center [967, 29] width 75 height 34
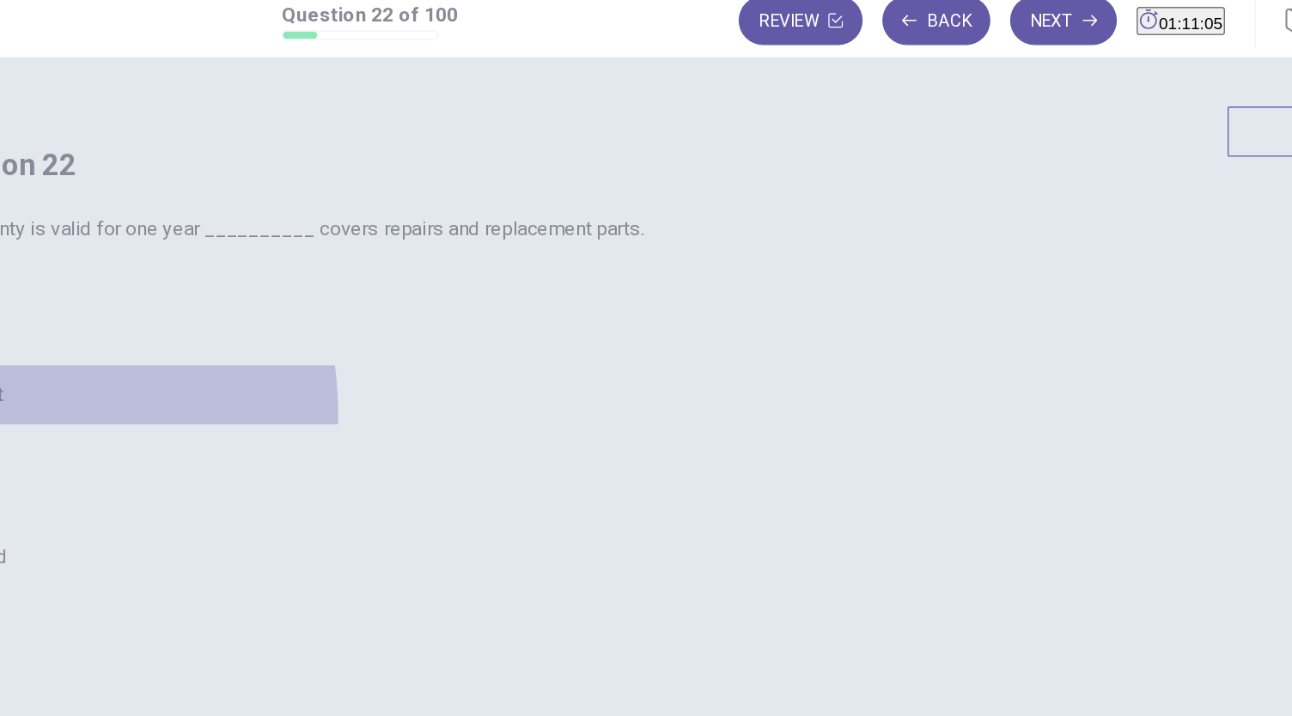
click at [535, 313] on button "B but" at bounding box center [646, 291] width 962 height 43
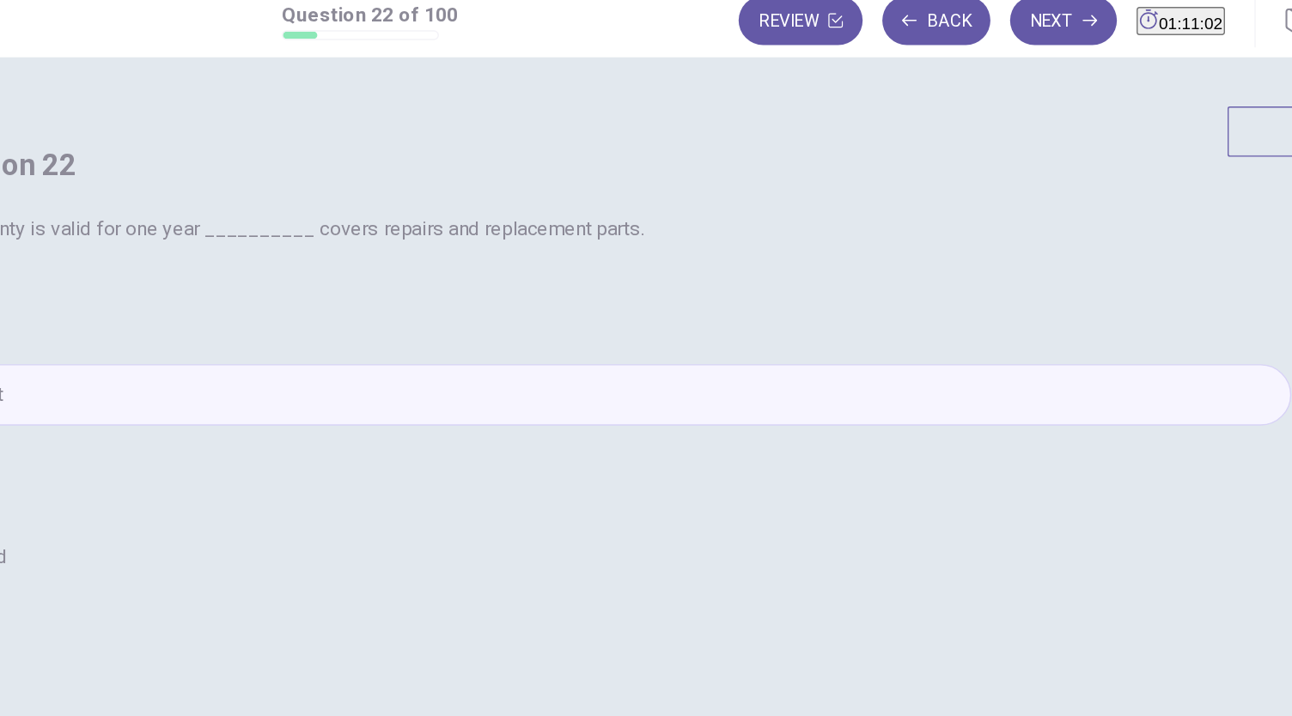
click at [228, 415] on span "and" at bounding box center [217, 404] width 21 height 21
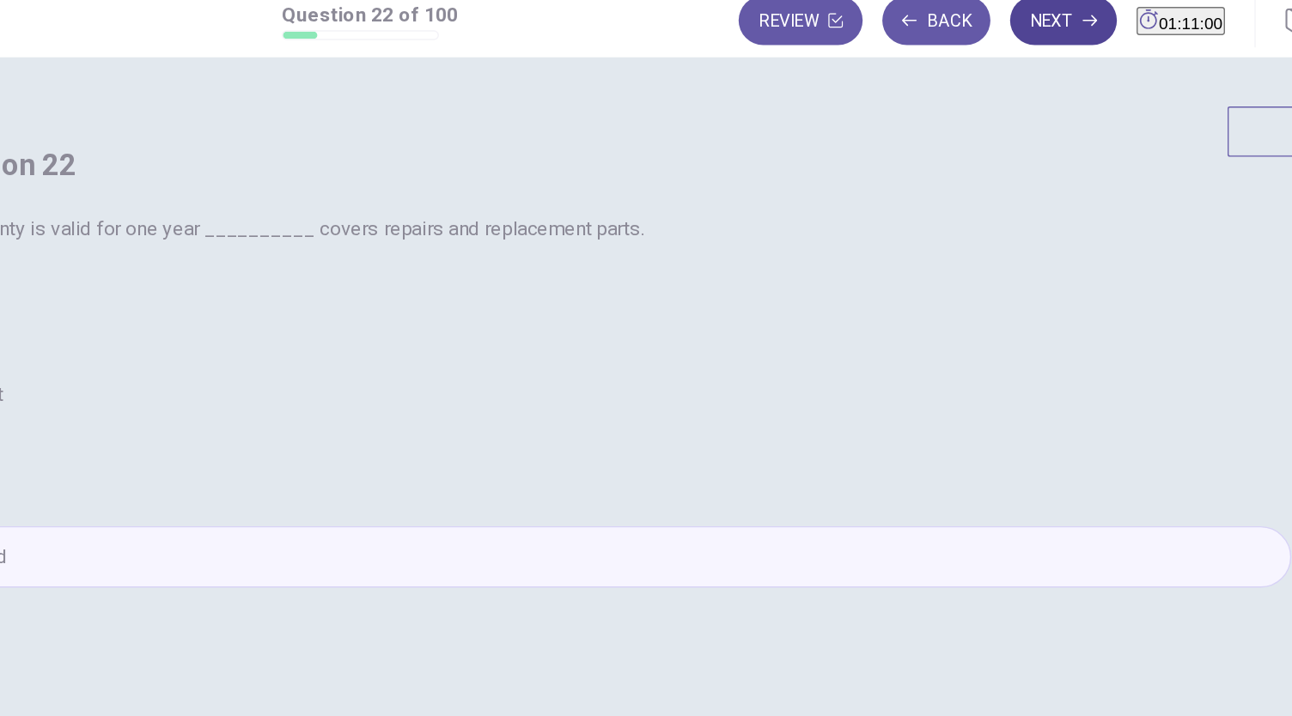
click at [930, 31] on button "Next" at bounding box center [967, 29] width 75 height 34
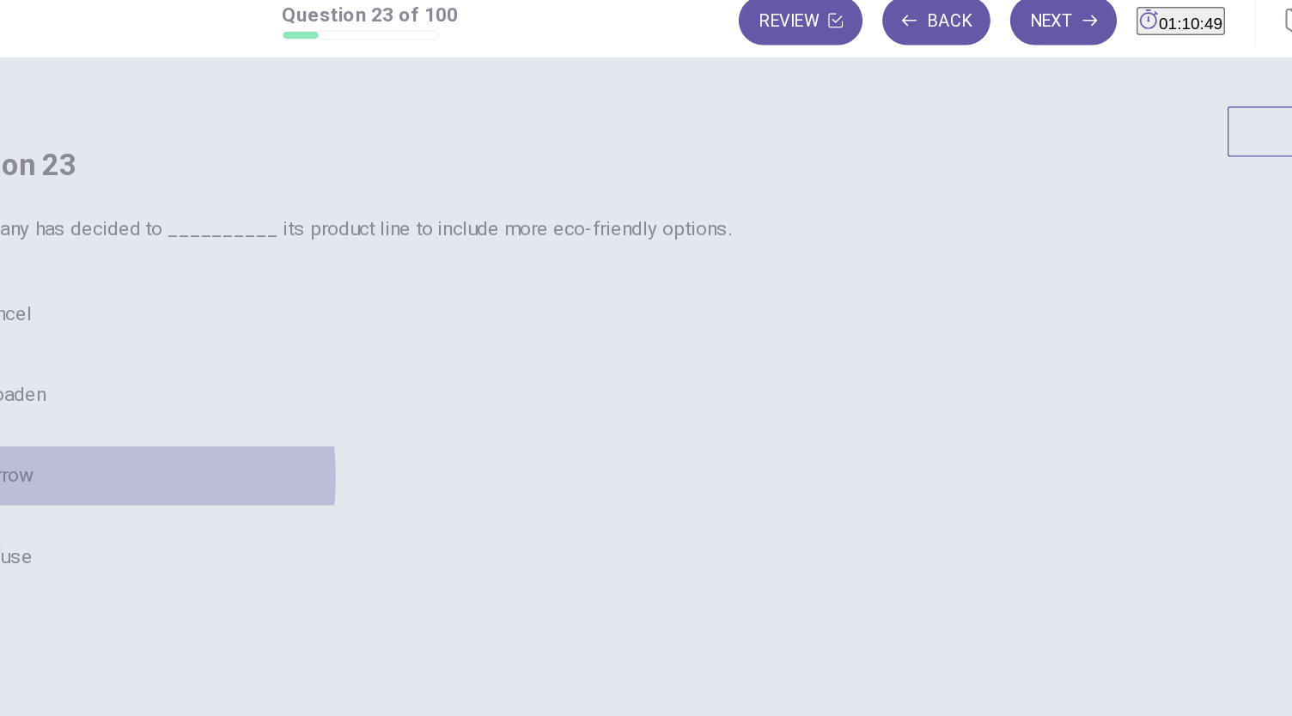
click at [247, 358] on span "narrow" at bounding box center [227, 348] width 40 height 21
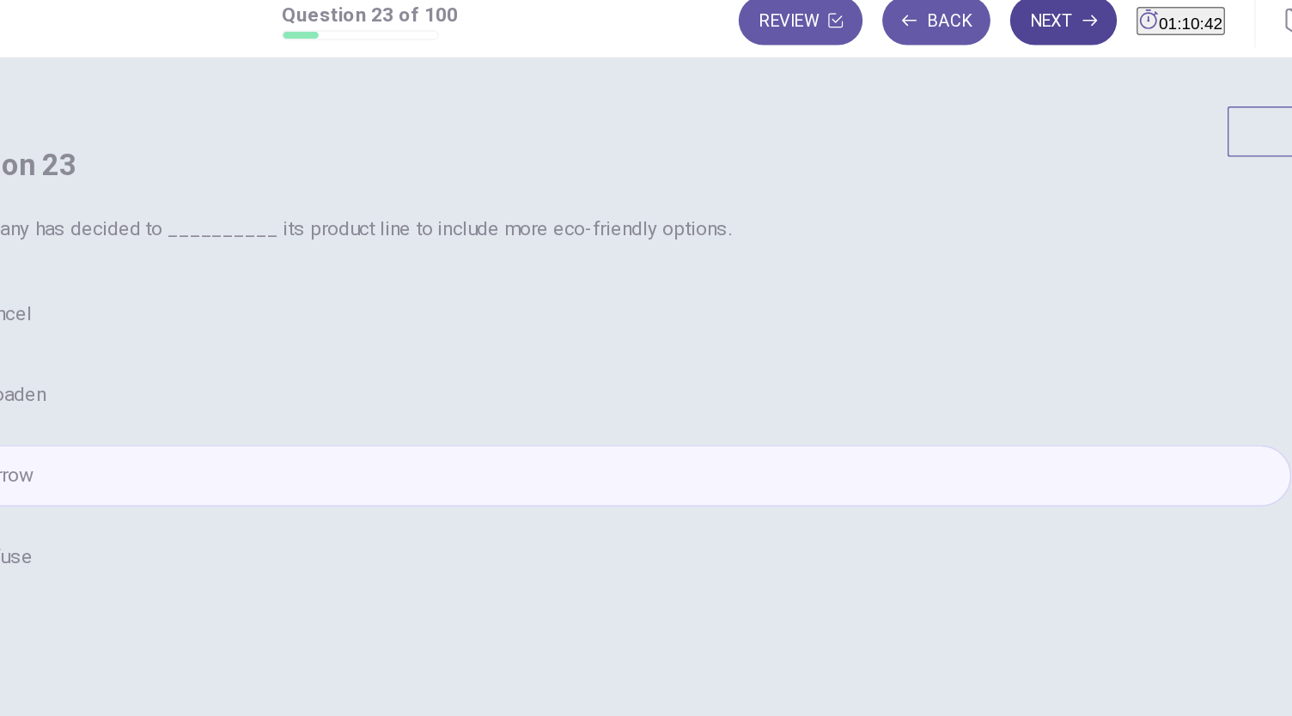
click at [933, 27] on button "Next" at bounding box center [967, 29] width 75 height 34
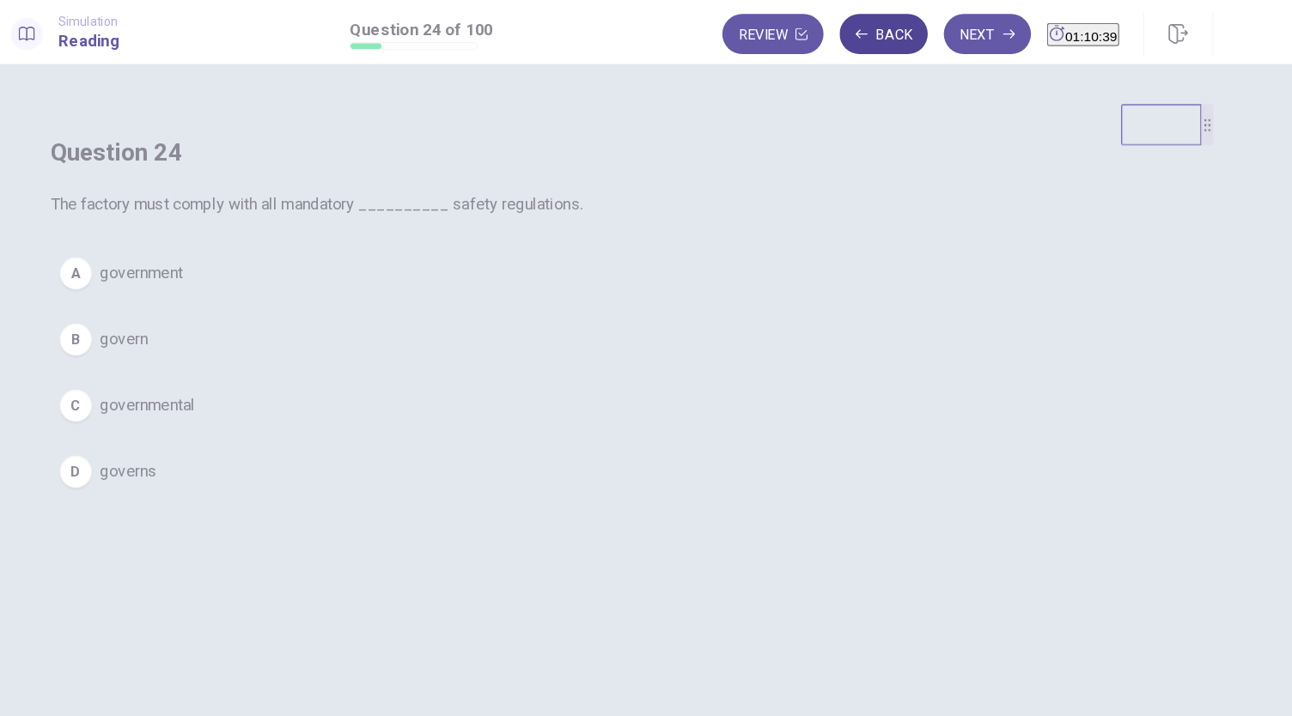
click at [850, 14] on button "Back" at bounding box center [879, 29] width 76 height 34
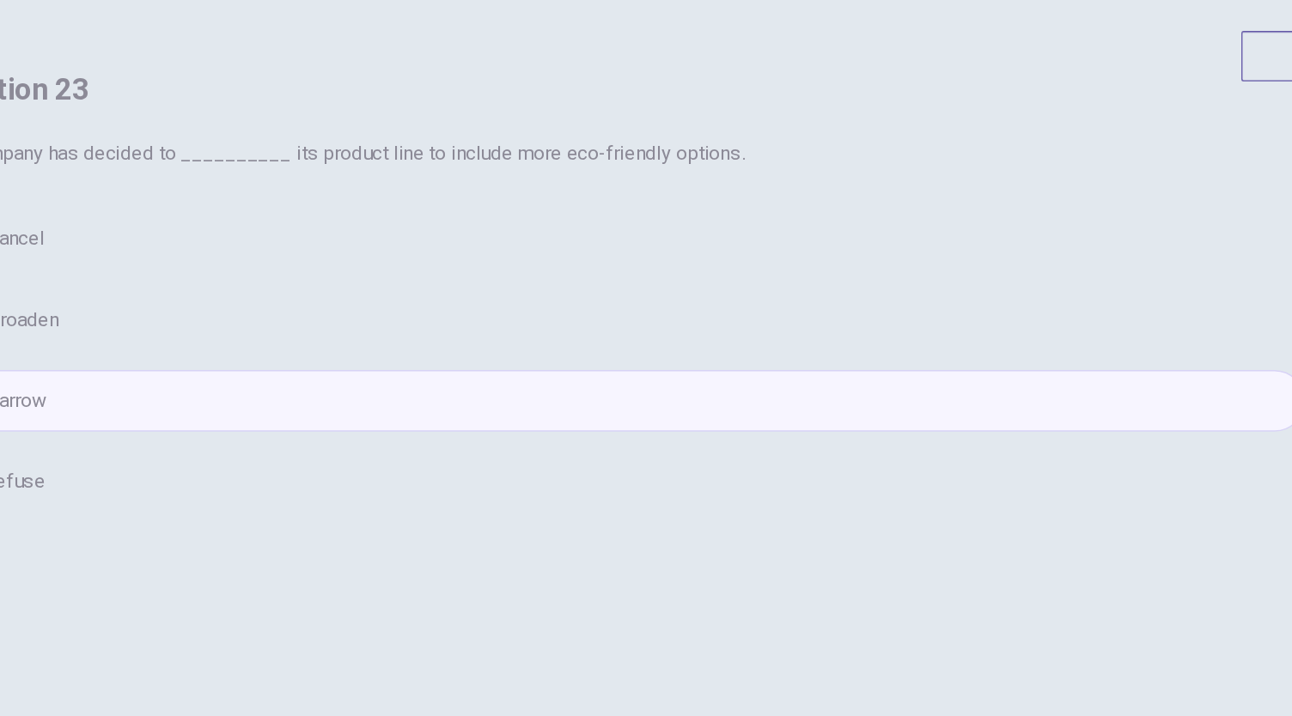
click at [597, 313] on button "B broaden" at bounding box center [646, 291] width 962 height 43
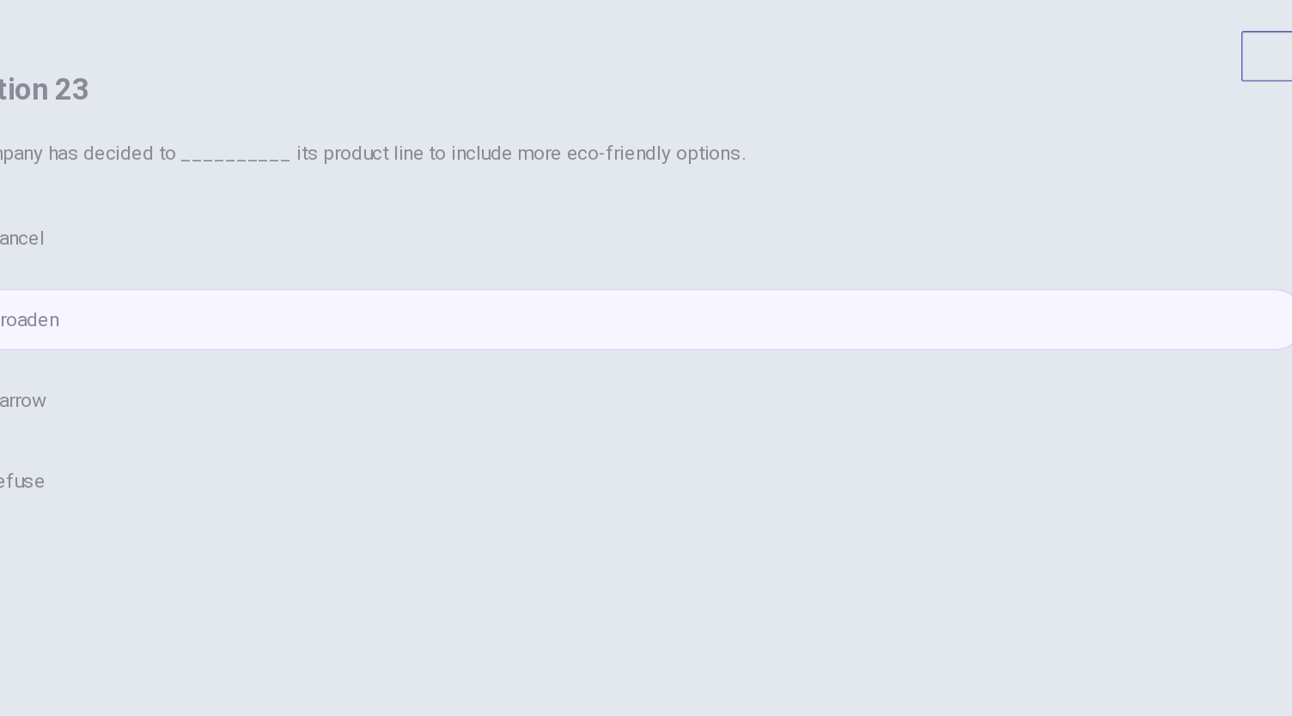
scroll to position [0, 0]
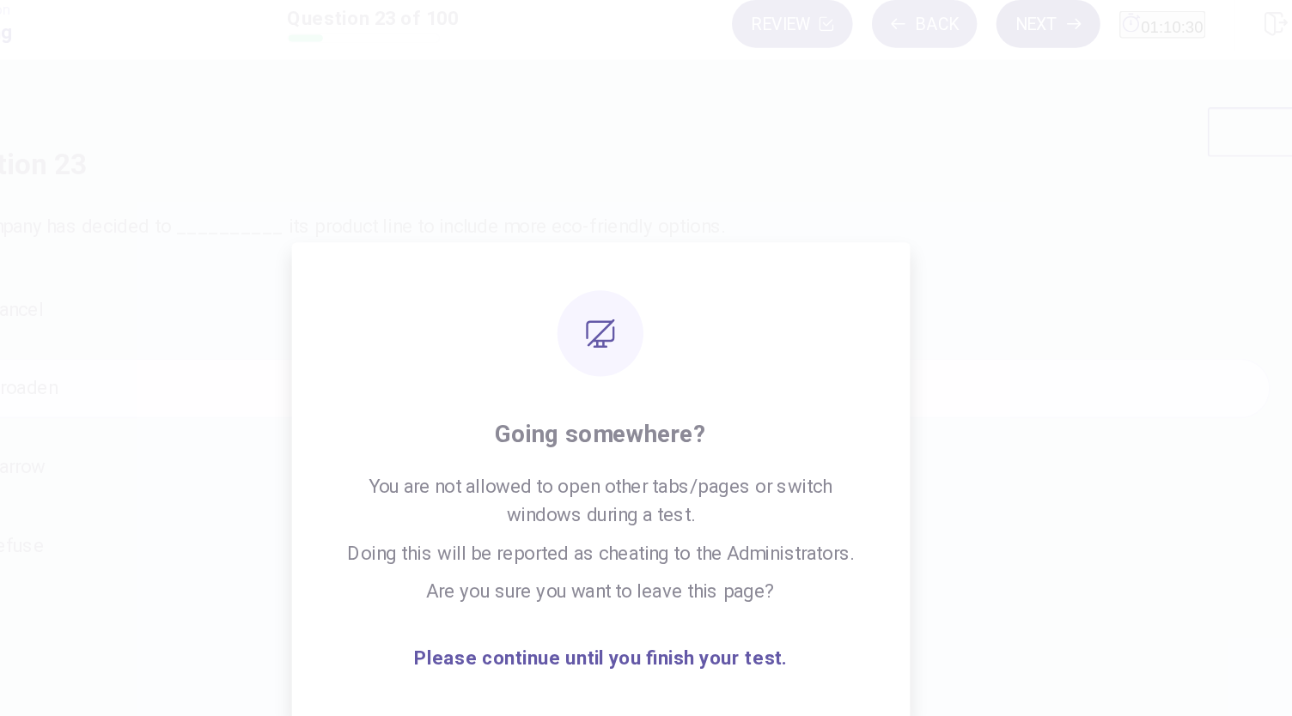
click at [930, 25] on button "Next" at bounding box center [967, 29] width 75 height 34
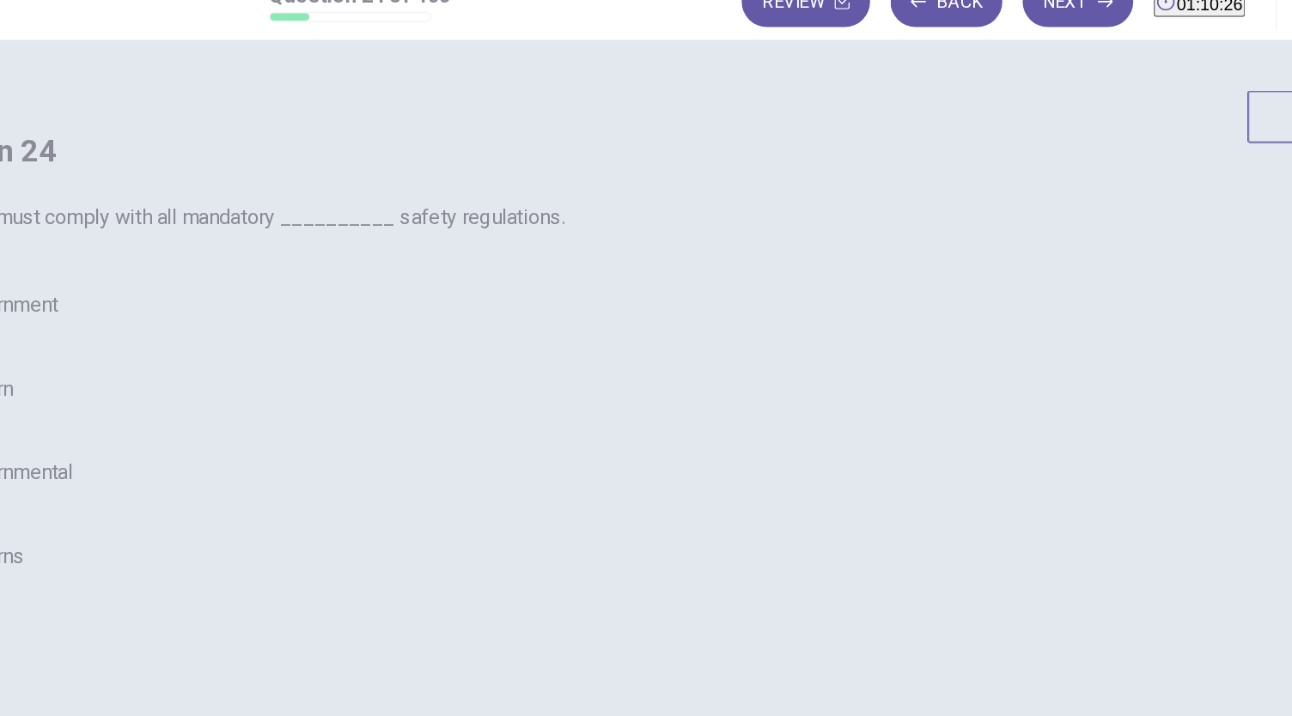
scroll to position [5, 0]
click at [278, 245] on span "government" at bounding box center [242, 234] width 71 height 21
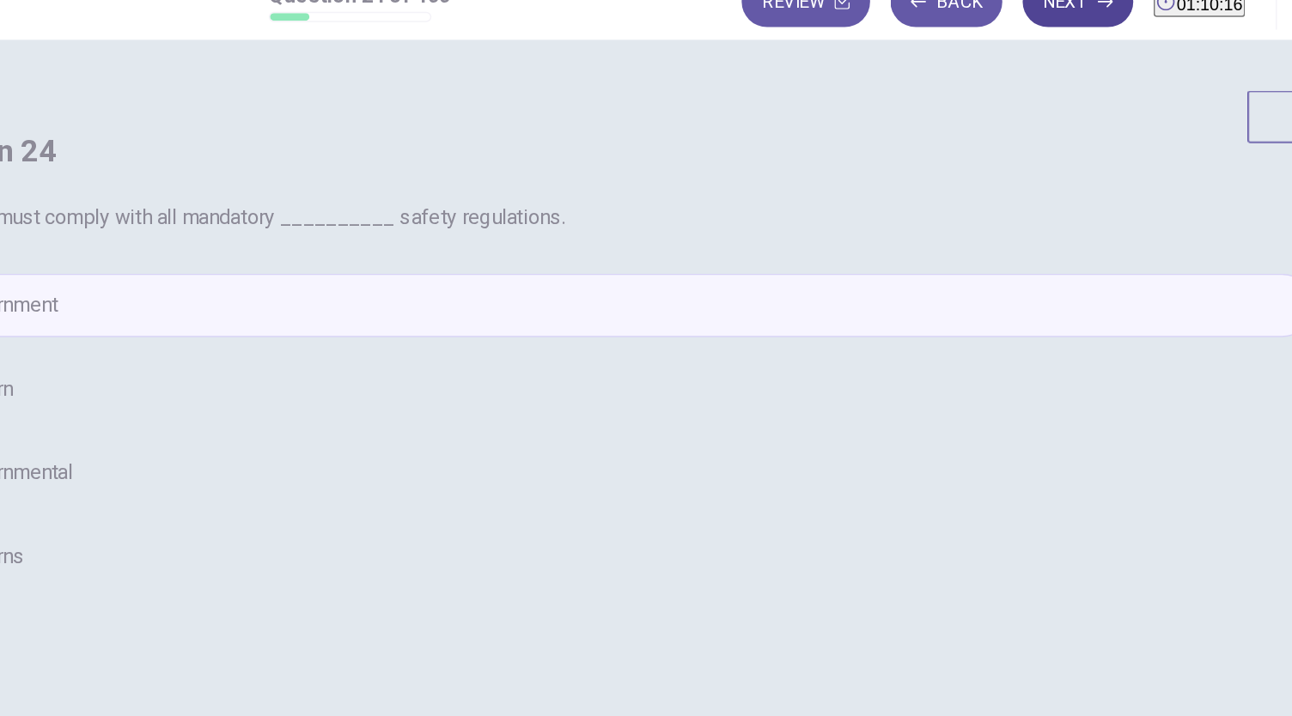
click at [930, 37] on button "Next" at bounding box center [967, 29] width 75 height 34
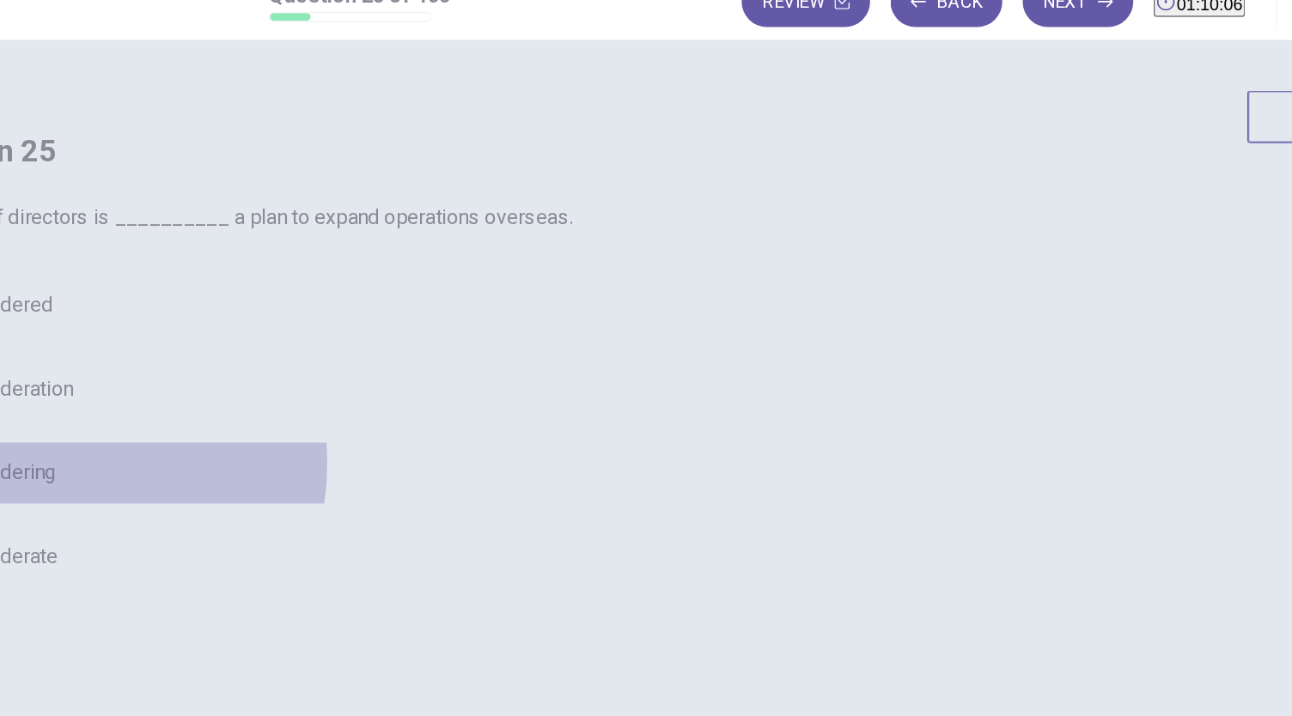
click at [277, 358] on span "considering" at bounding box center [242, 348] width 70 height 21
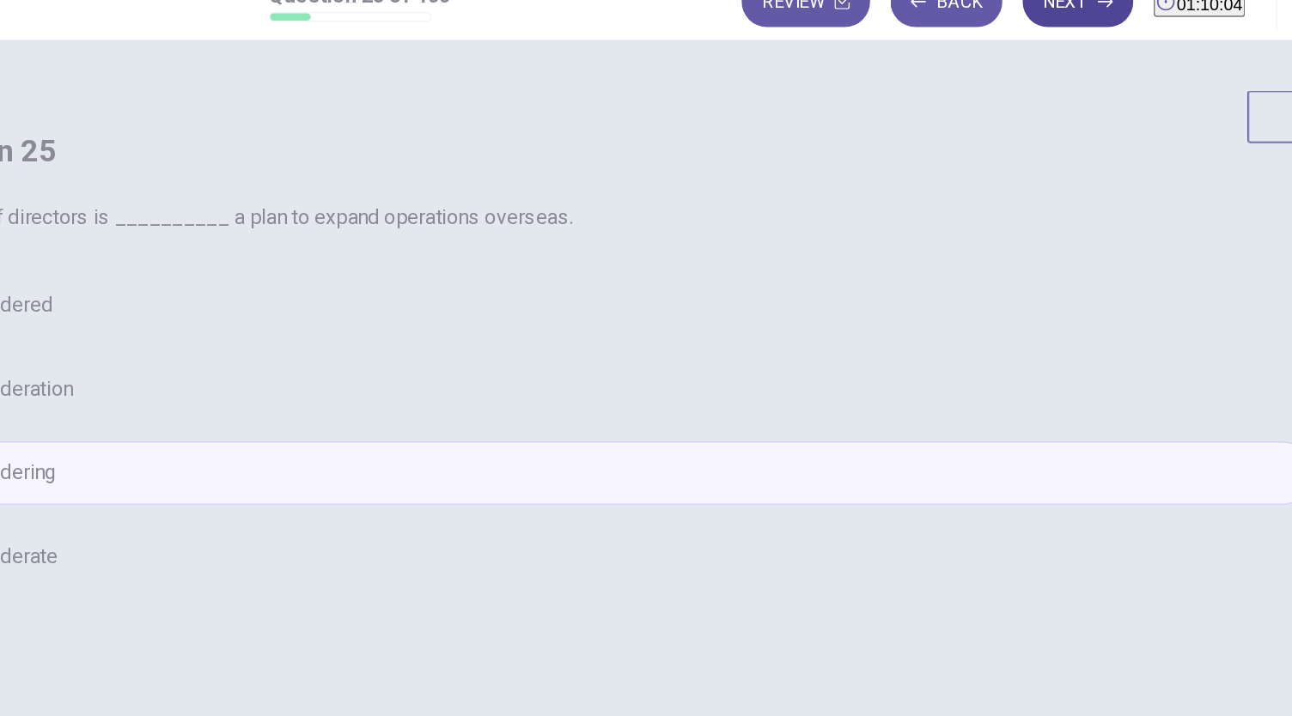
click at [939, 32] on button "Next" at bounding box center [967, 29] width 75 height 34
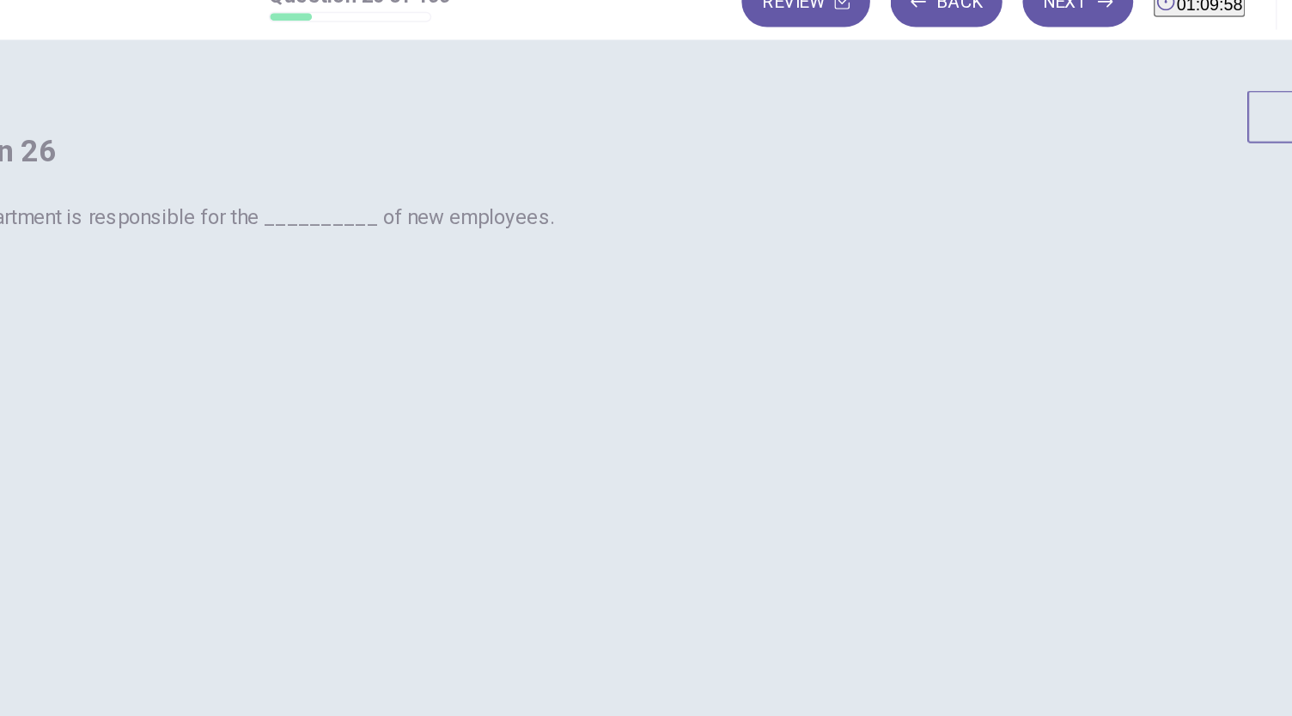
click at [240, 415] on span "hiring" at bounding box center [223, 404] width 33 height 21
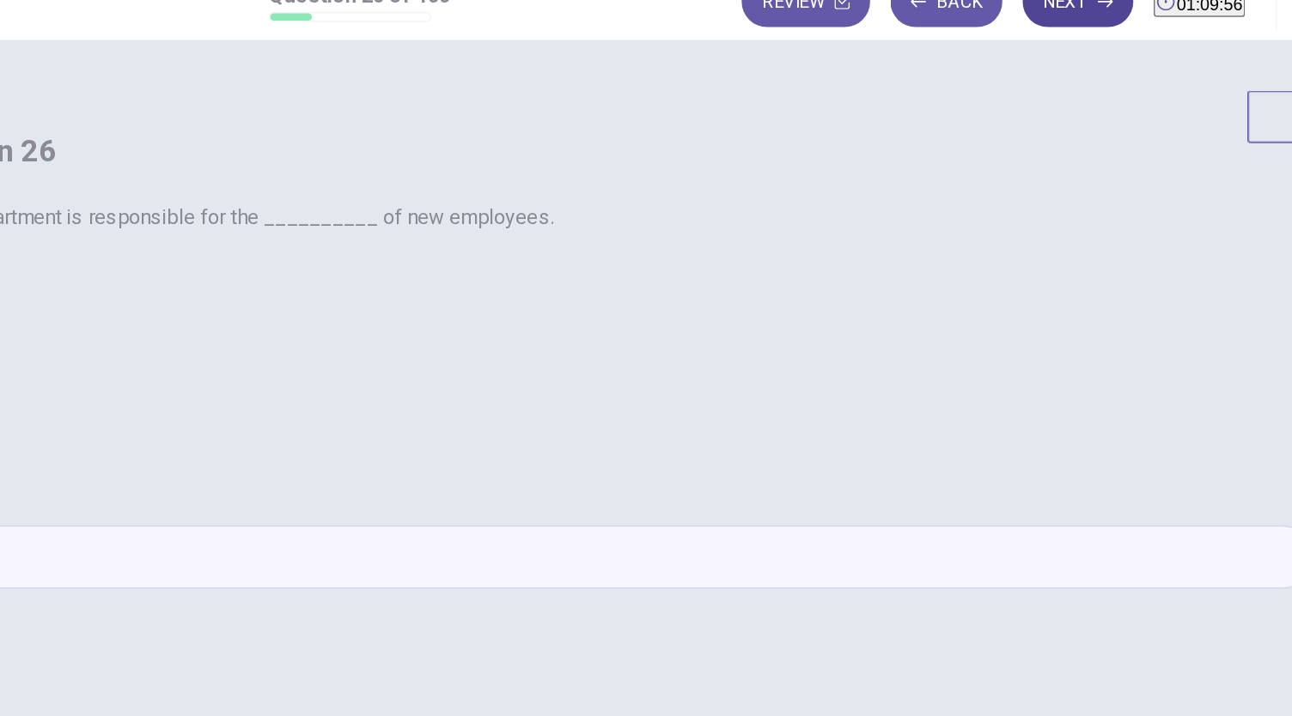
click at [931, 36] on button "Next" at bounding box center [967, 29] width 75 height 34
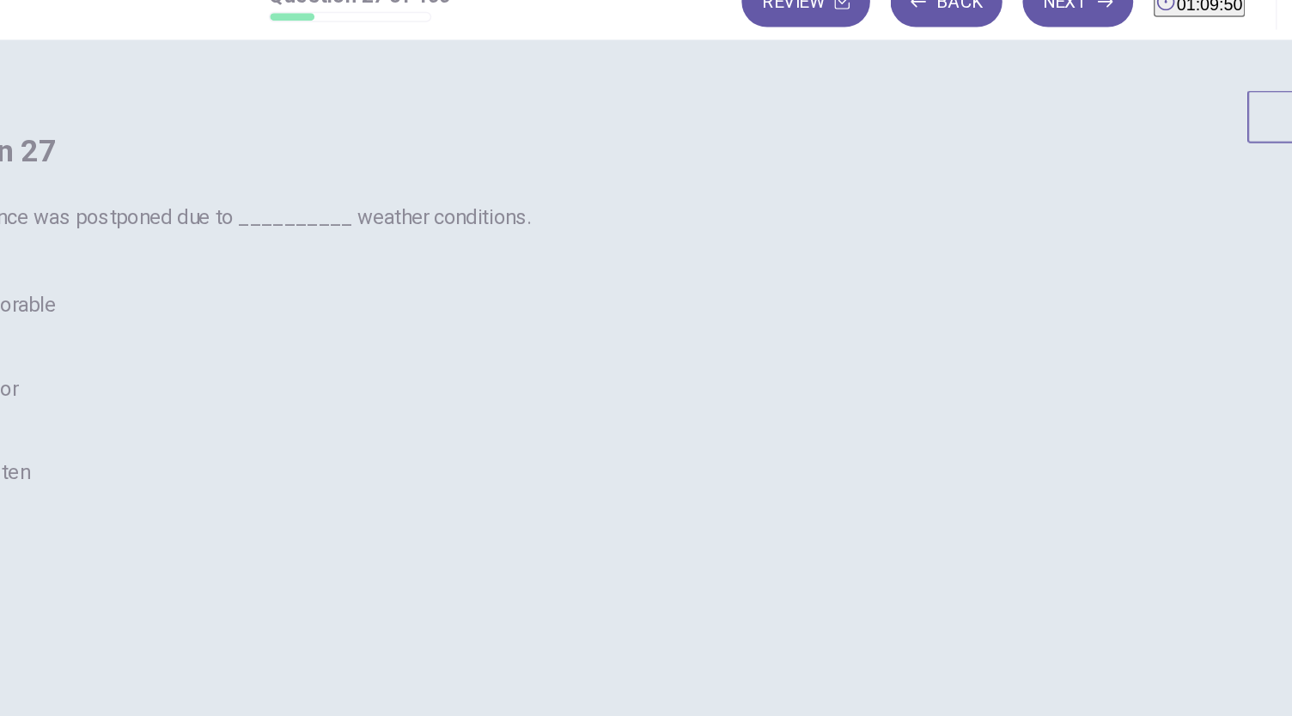
click at [277, 245] on span "unfavorable" at bounding box center [242, 234] width 70 height 21
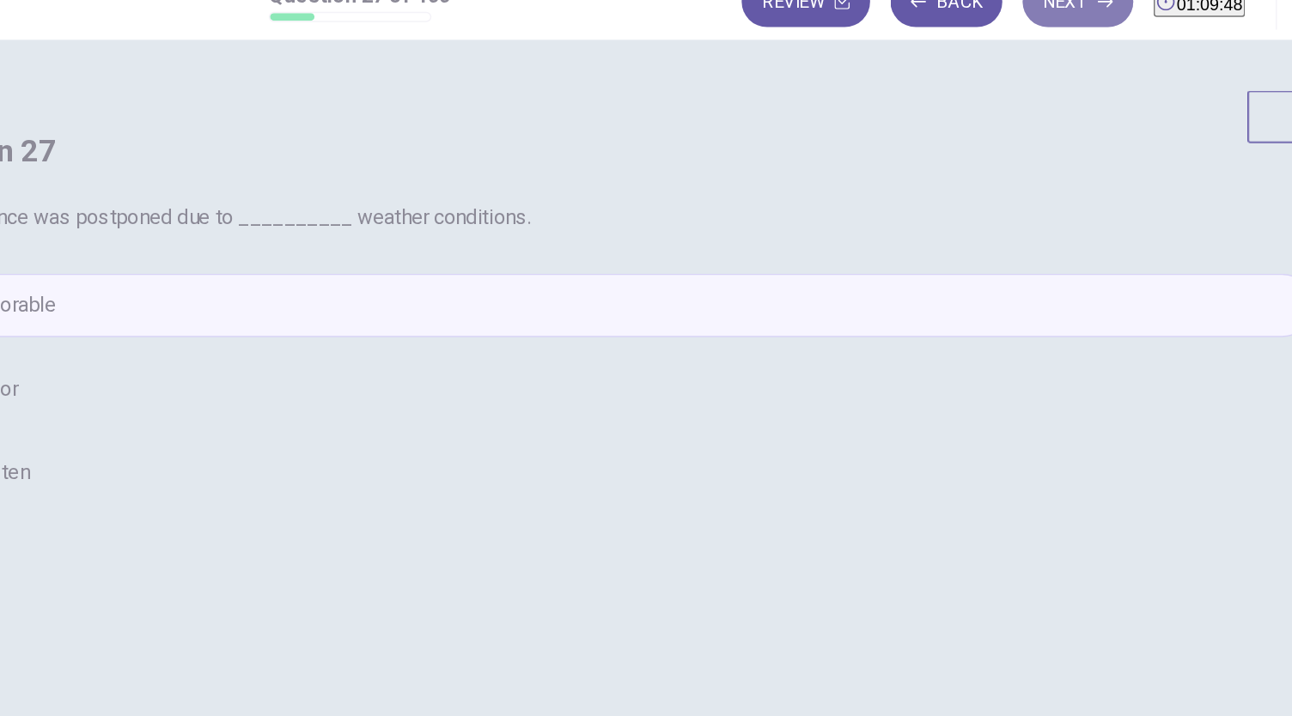
click at [934, 37] on button "Next" at bounding box center [967, 29] width 75 height 34
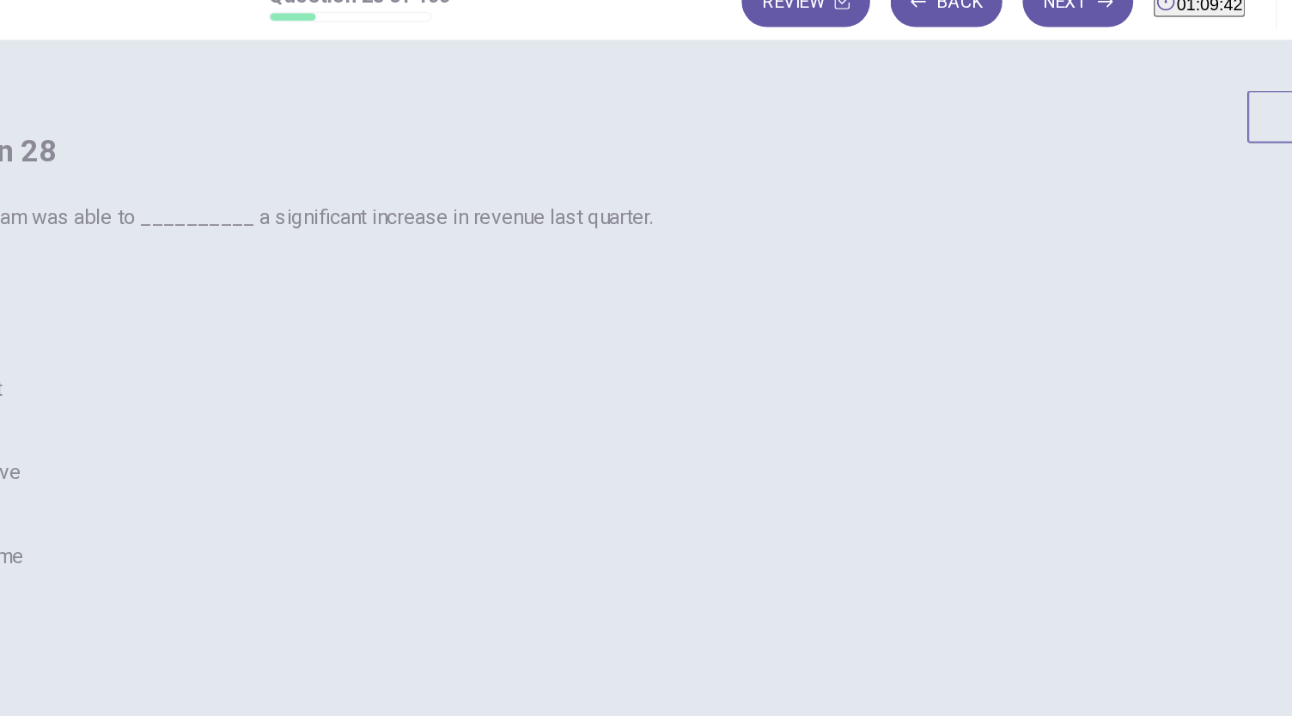
click at [253, 358] on span "achieve" at bounding box center [230, 348] width 46 height 21
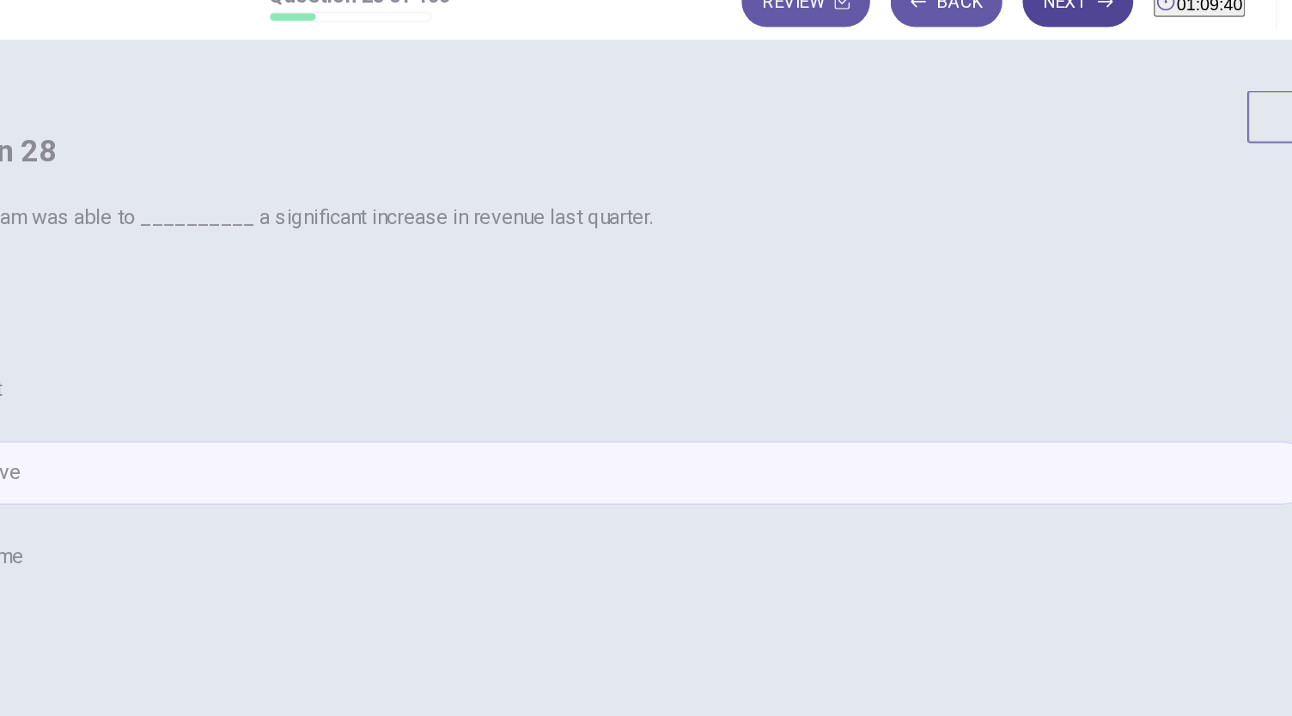
click at [930, 40] on button "Next" at bounding box center [967, 29] width 75 height 34
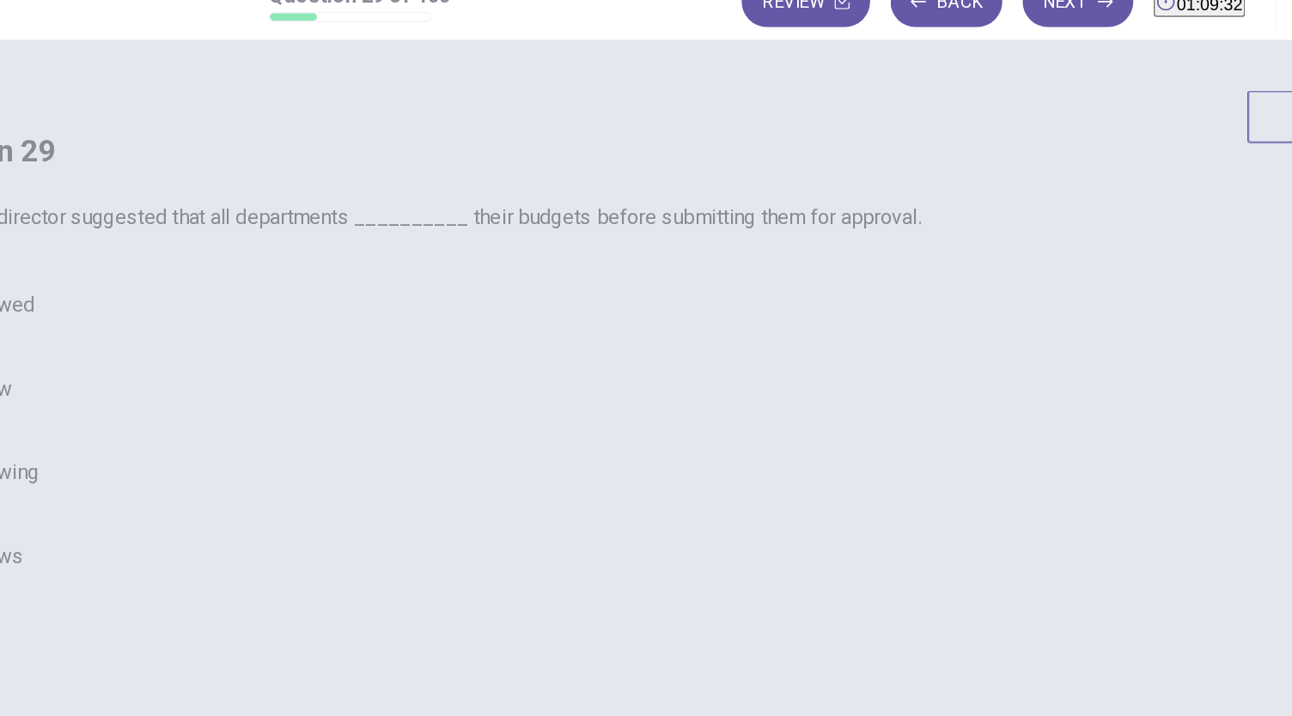
scroll to position [12, 0]
click at [247, 301] on span "review" at bounding box center [227, 291] width 40 height 21
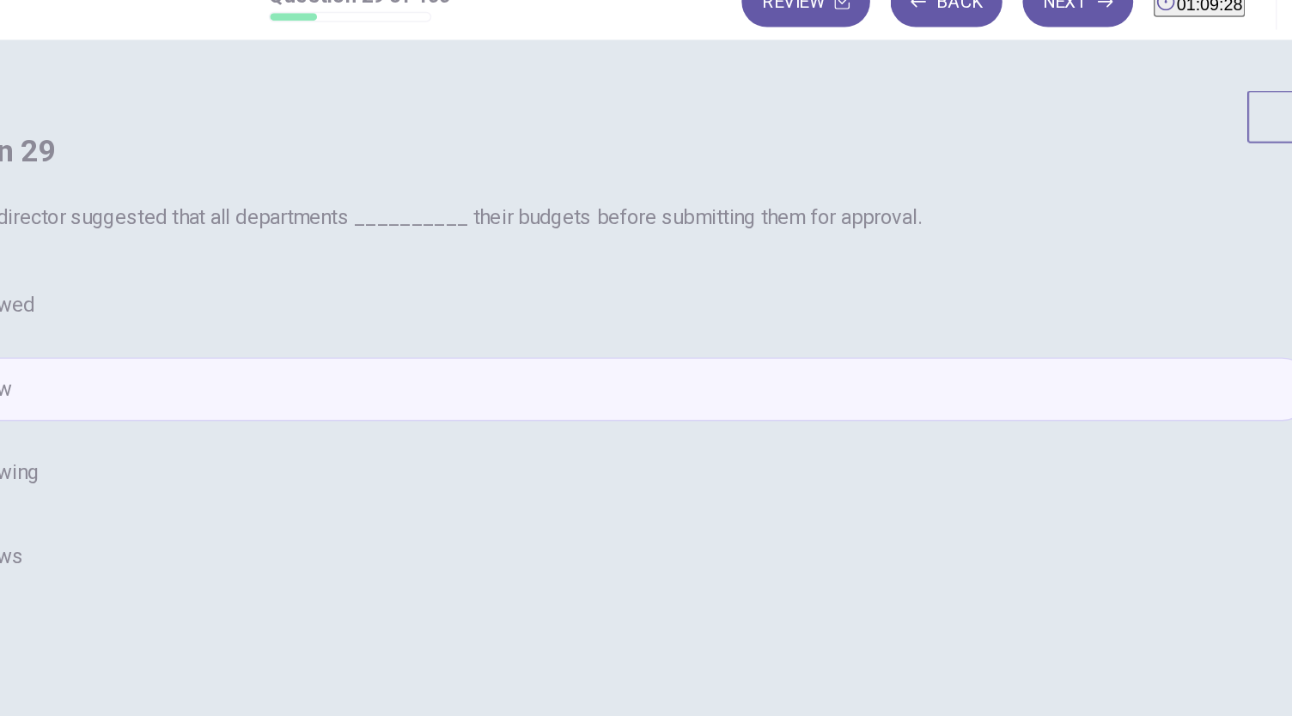
scroll to position [26, 0]
click at [930, 35] on button "Next" at bounding box center [967, 29] width 75 height 34
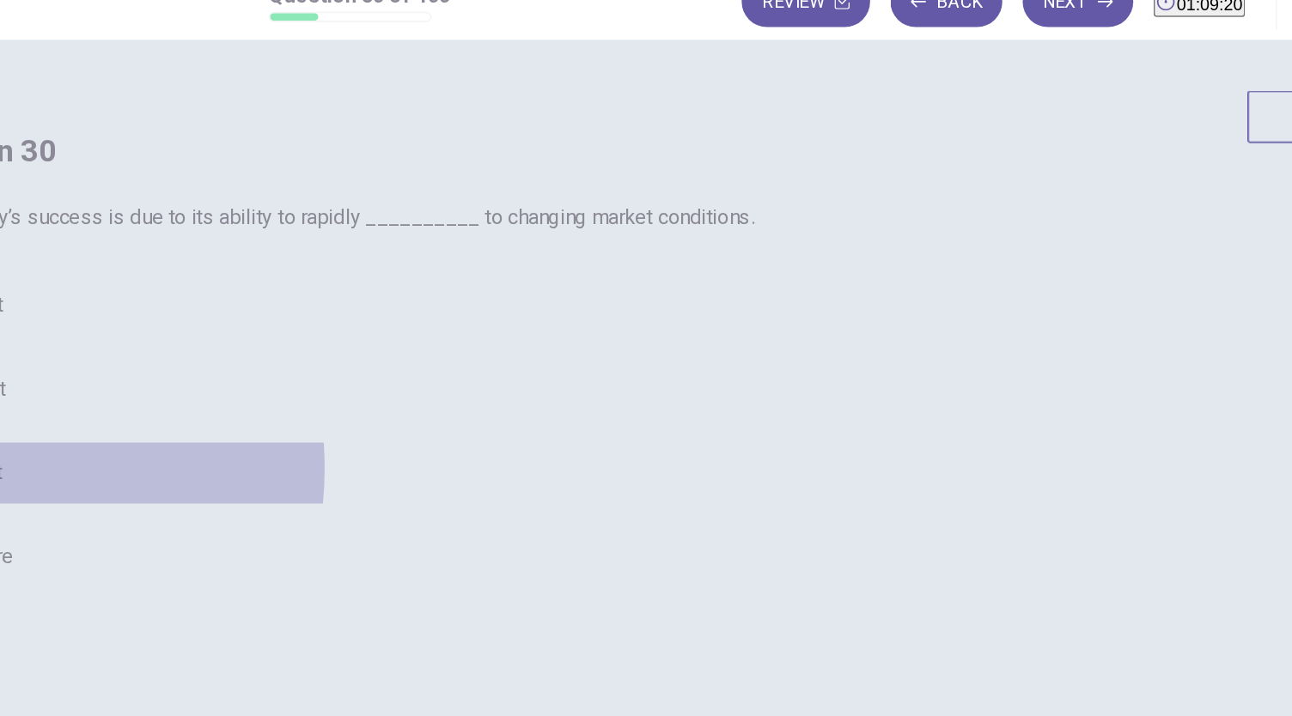
click at [241, 358] on span "adapt" at bounding box center [223, 348] width 33 height 21
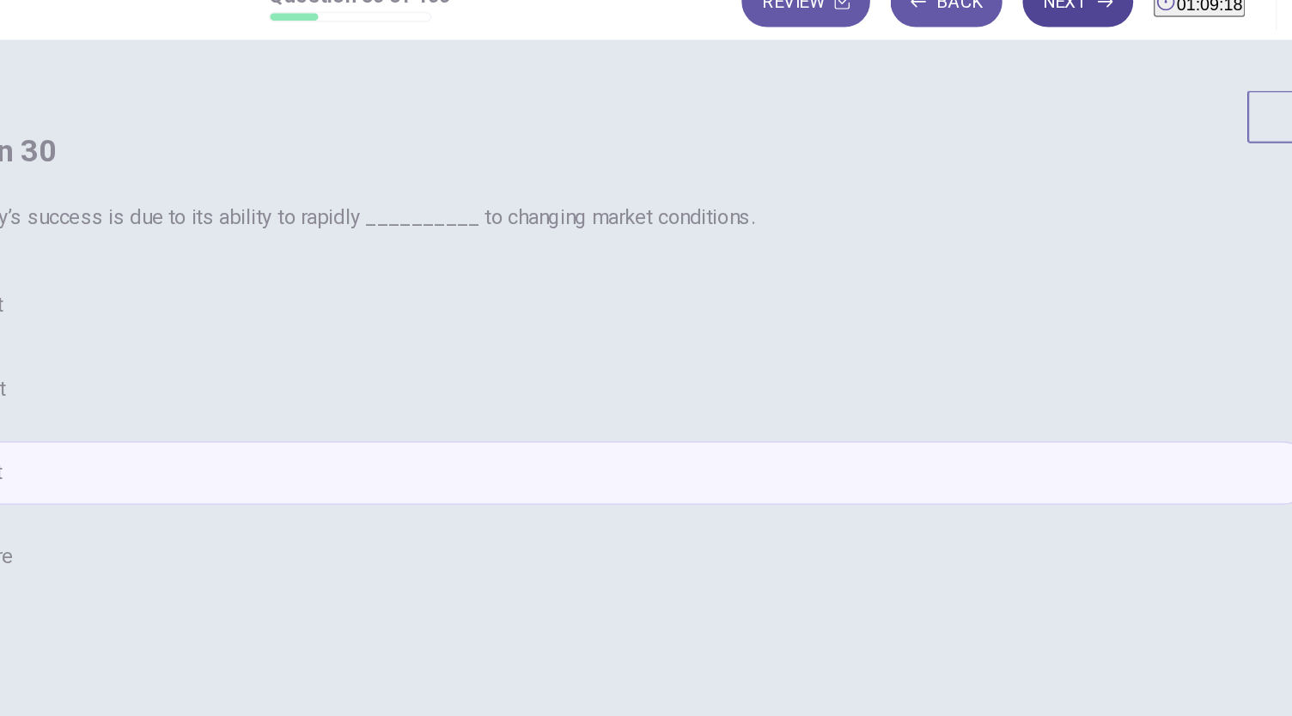
click at [936, 39] on button "Next" at bounding box center [967, 29] width 75 height 34
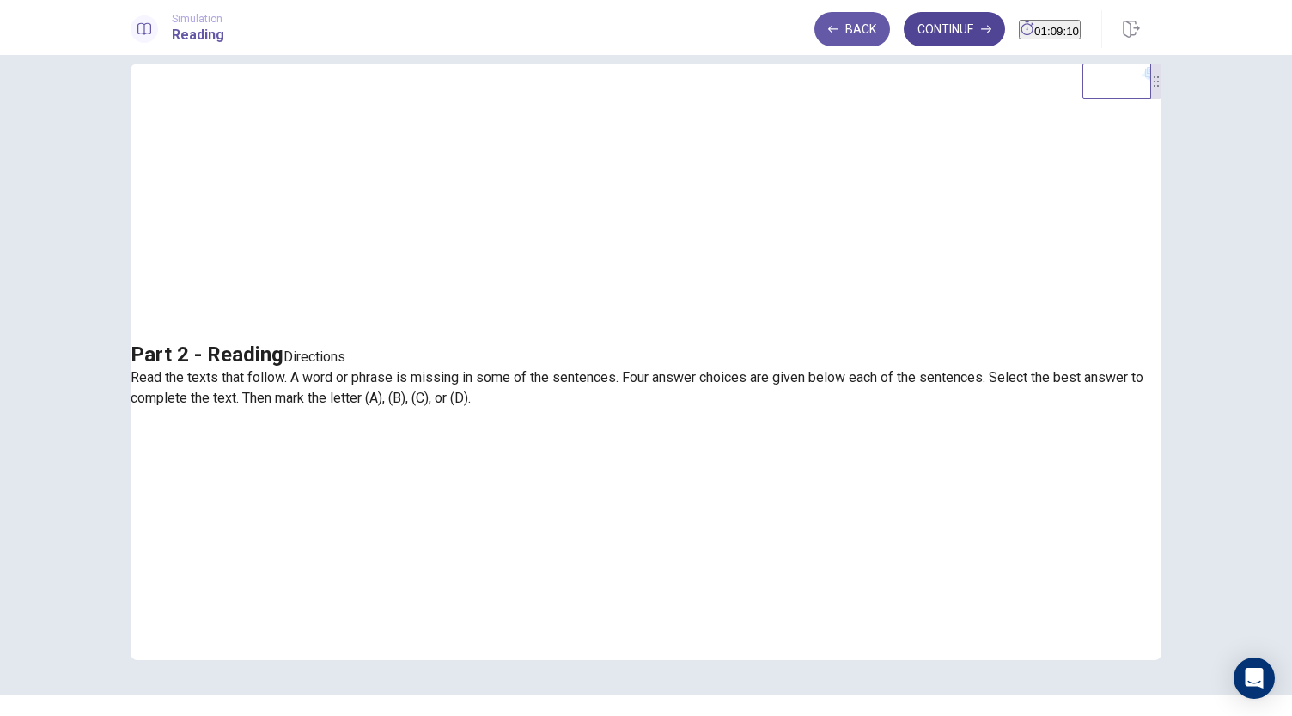
click at [935, 16] on button "Continue" at bounding box center [954, 29] width 101 height 34
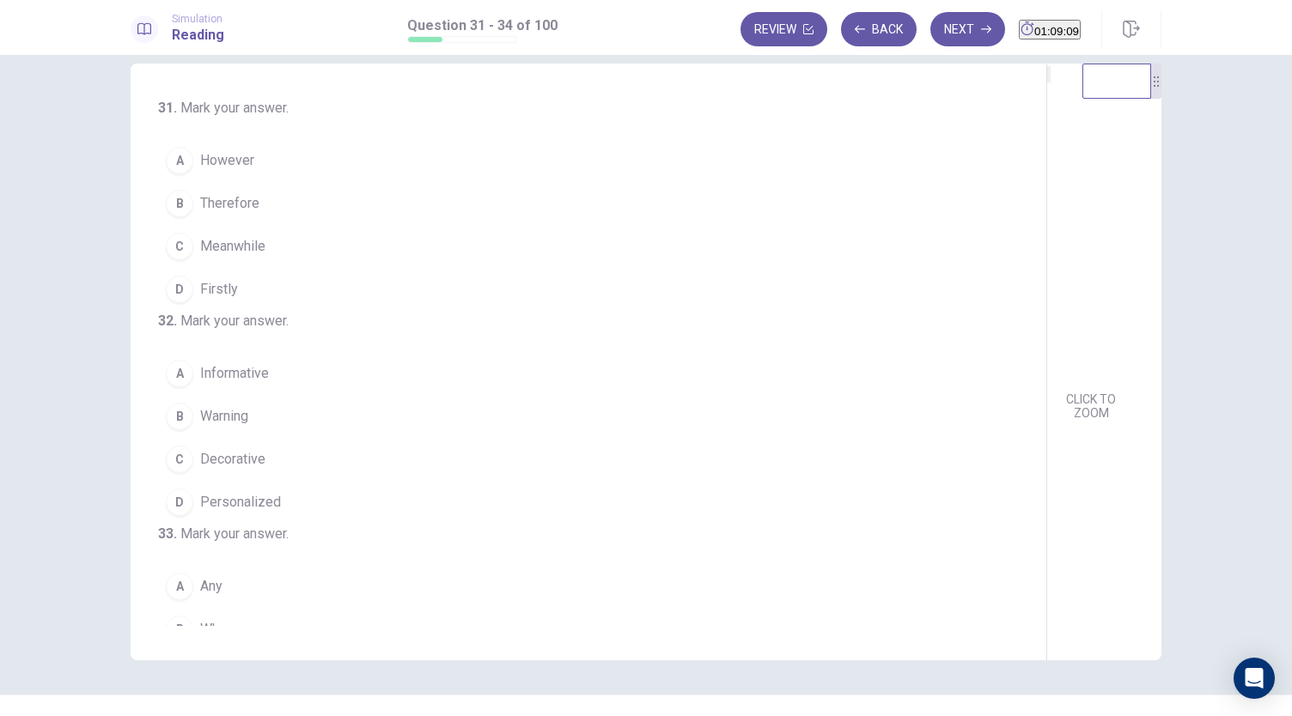
scroll to position [0, 0]
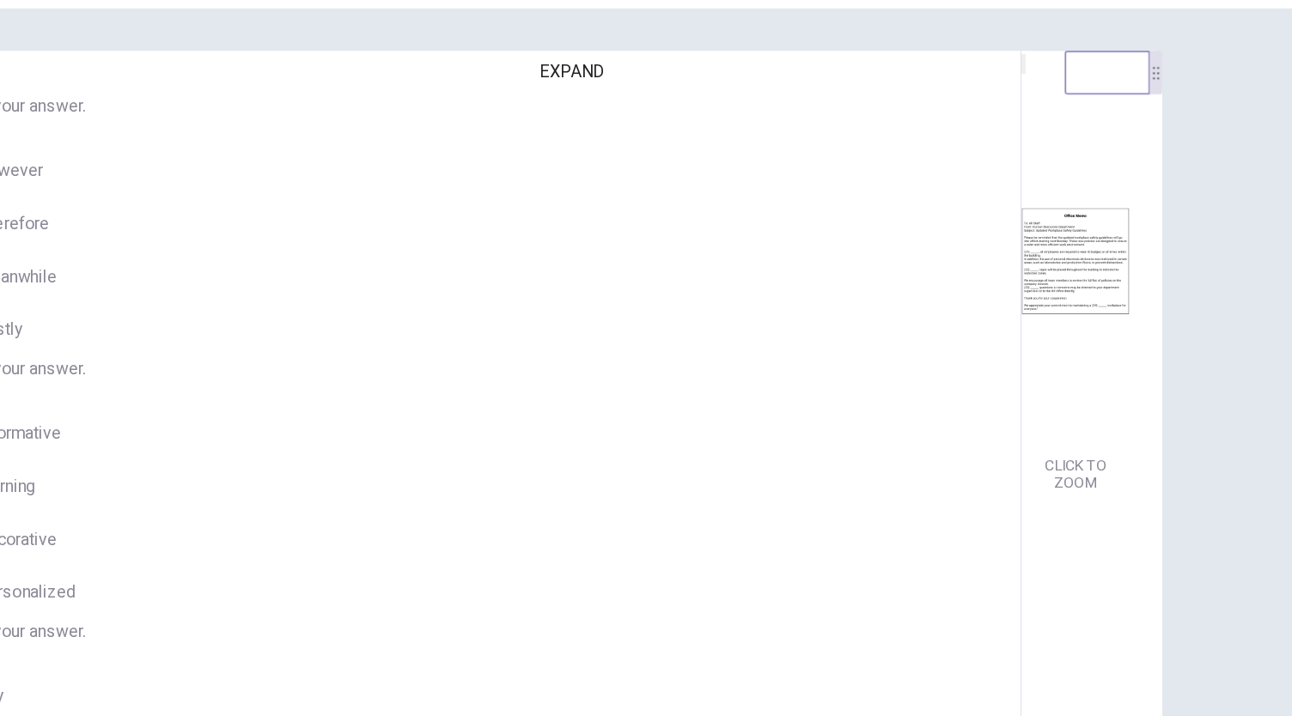
click at [1049, 104] on icon "EXPAND" at bounding box center [1049, 104] width 0 height 0
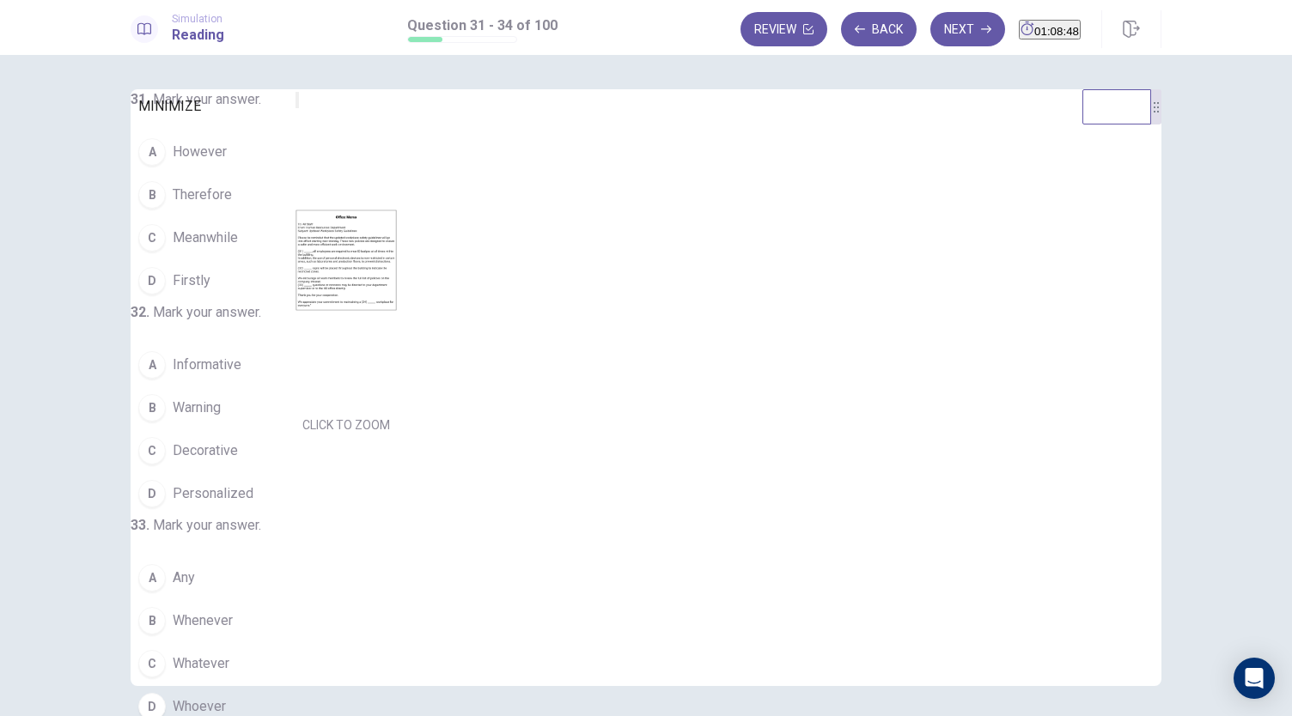
click at [297, 104] on icon "MINIMIZE" at bounding box center [297, 104] width 0 height 0
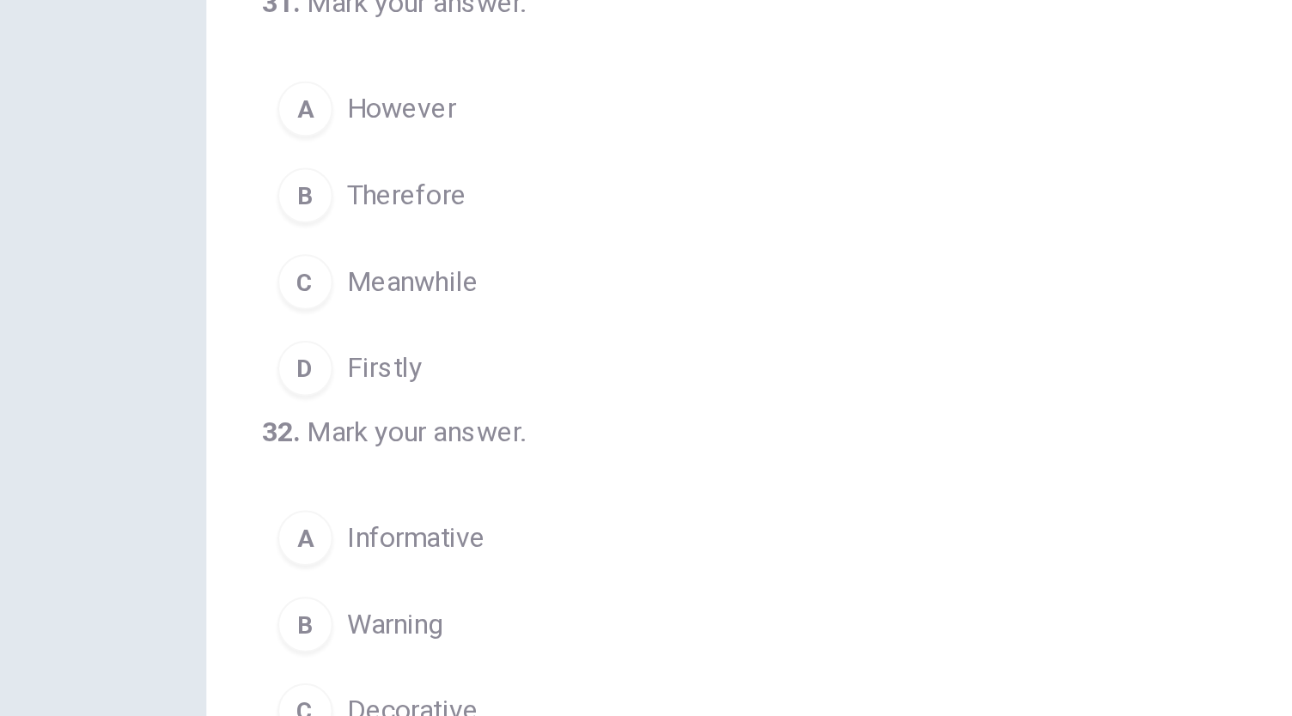
click at [230, 195] on span "However" at bounding box center [227, 186] width 54 height 21
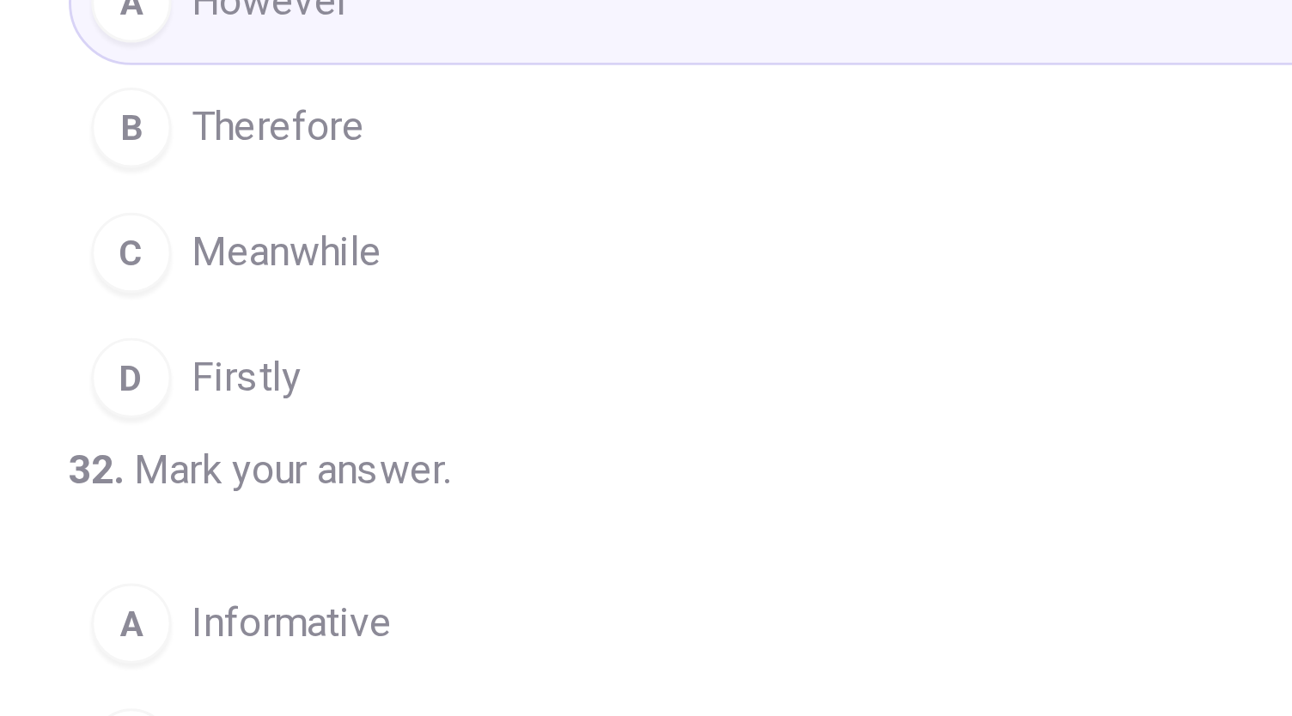
click at [234, 307] on button "D Firstly" at bounding box center [578, 315] width 840 height 43
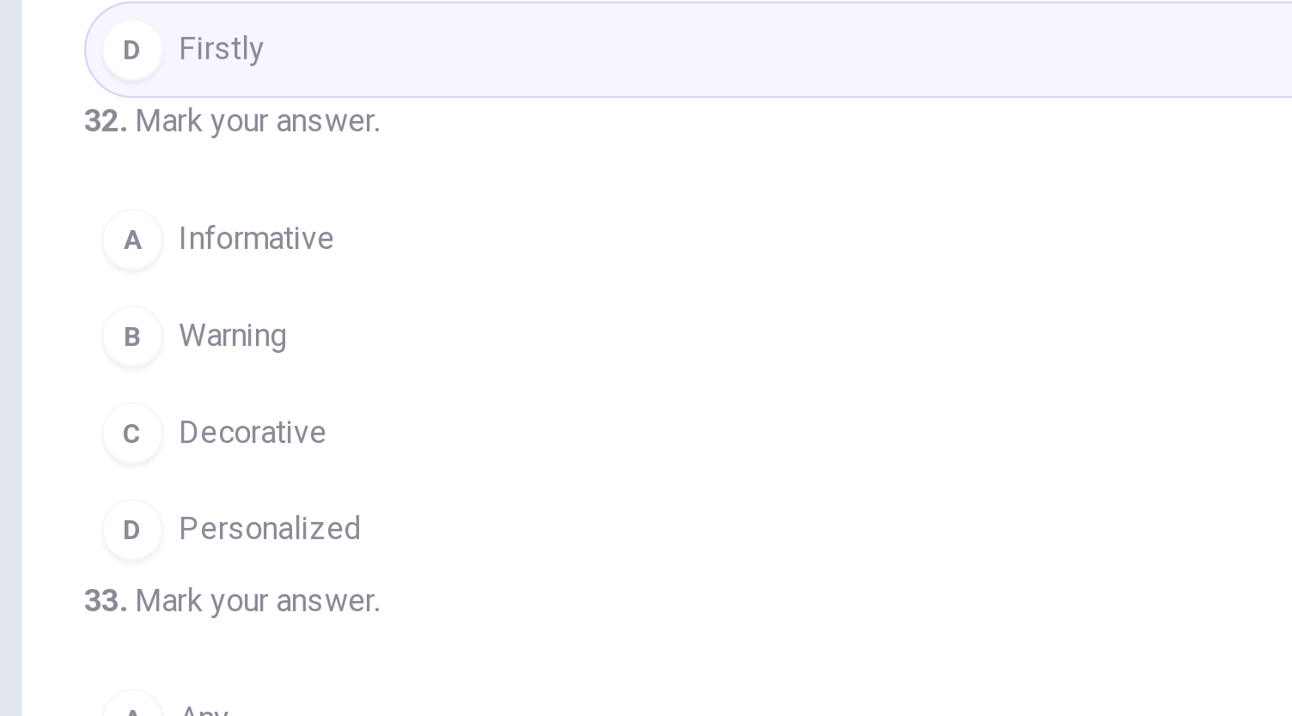
scroll to position [111, 0]
click at [247, 267] on span "Informative" at bounding box center [234, 257] width 69 height 21
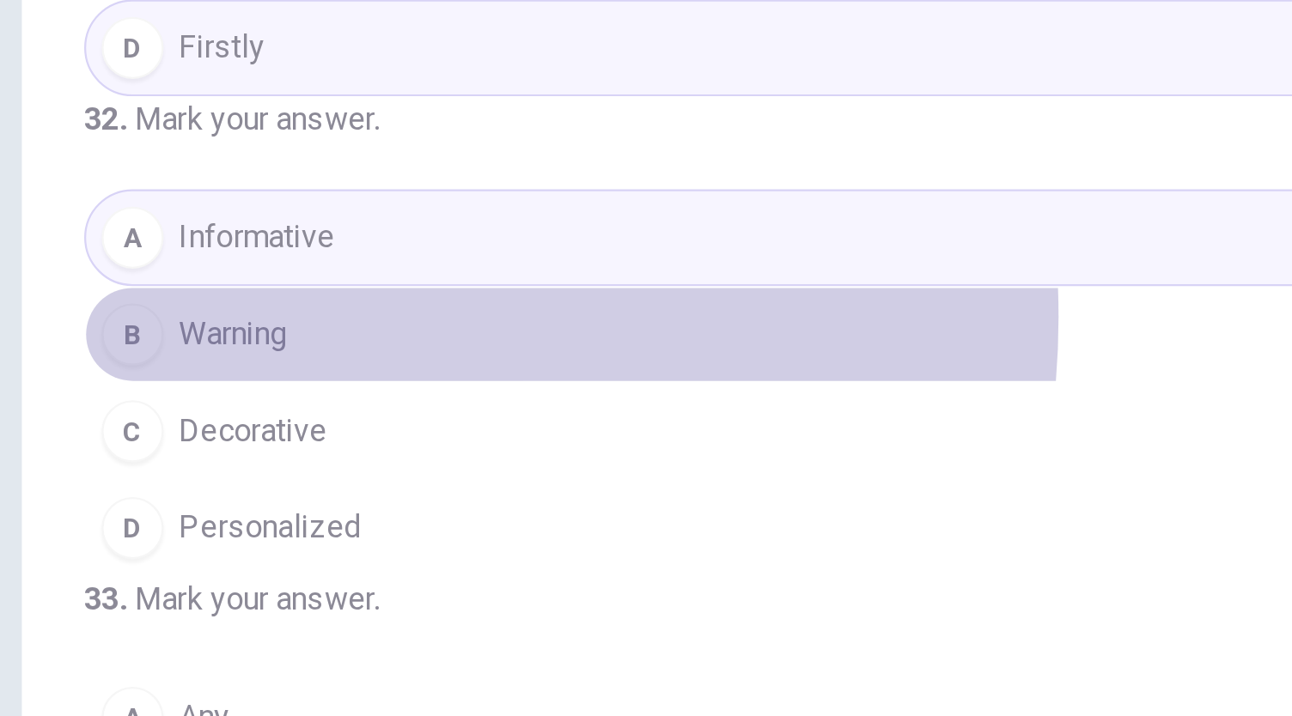
click at [243, 310] on span "Warning" at bounding box center [224, 299] width 48 height 21
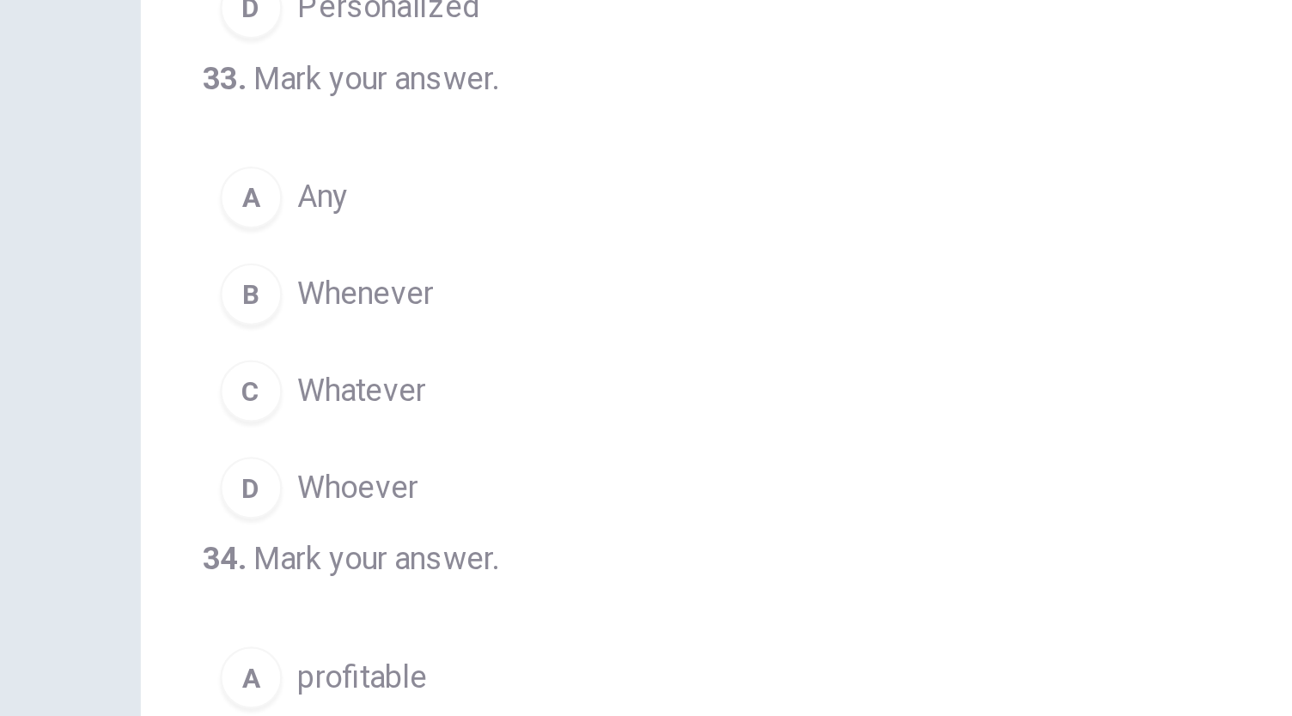
scroll to position [314, 0]
click at [212, 260] on button "A Any" at bounding box center [578, 238] width 840 height 43
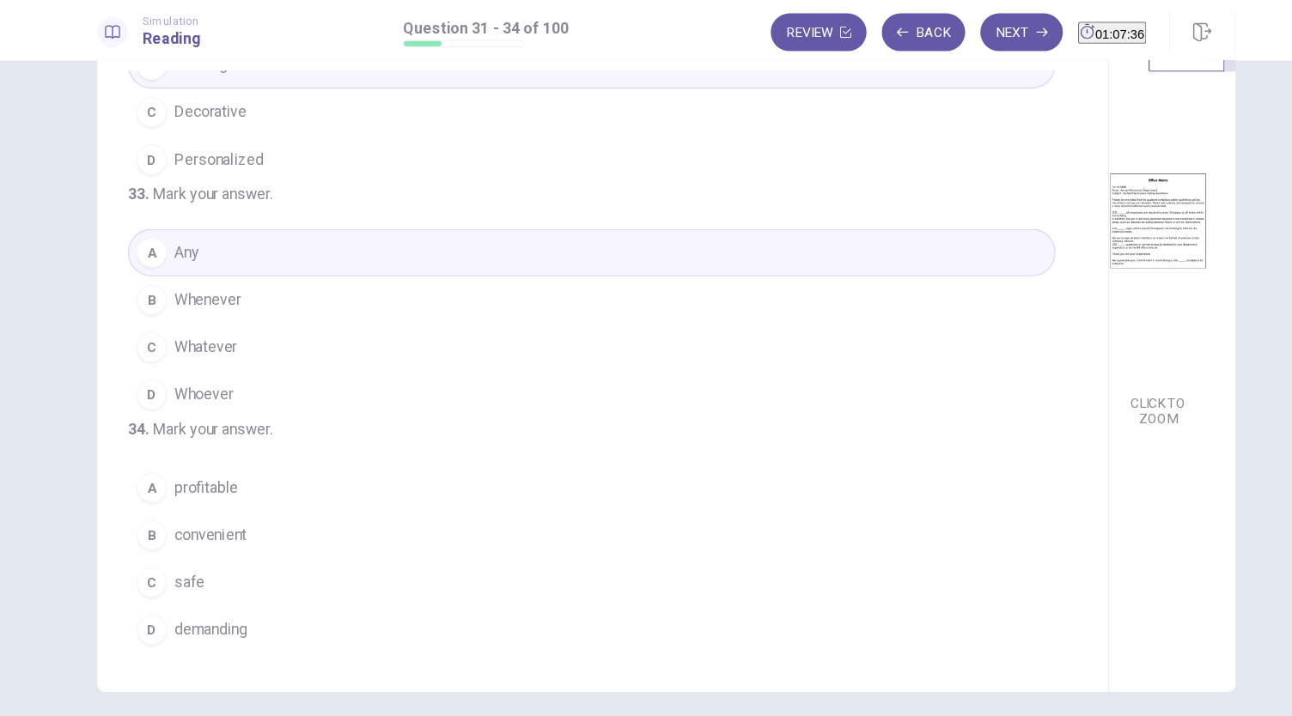
scroll to position [417, 0]
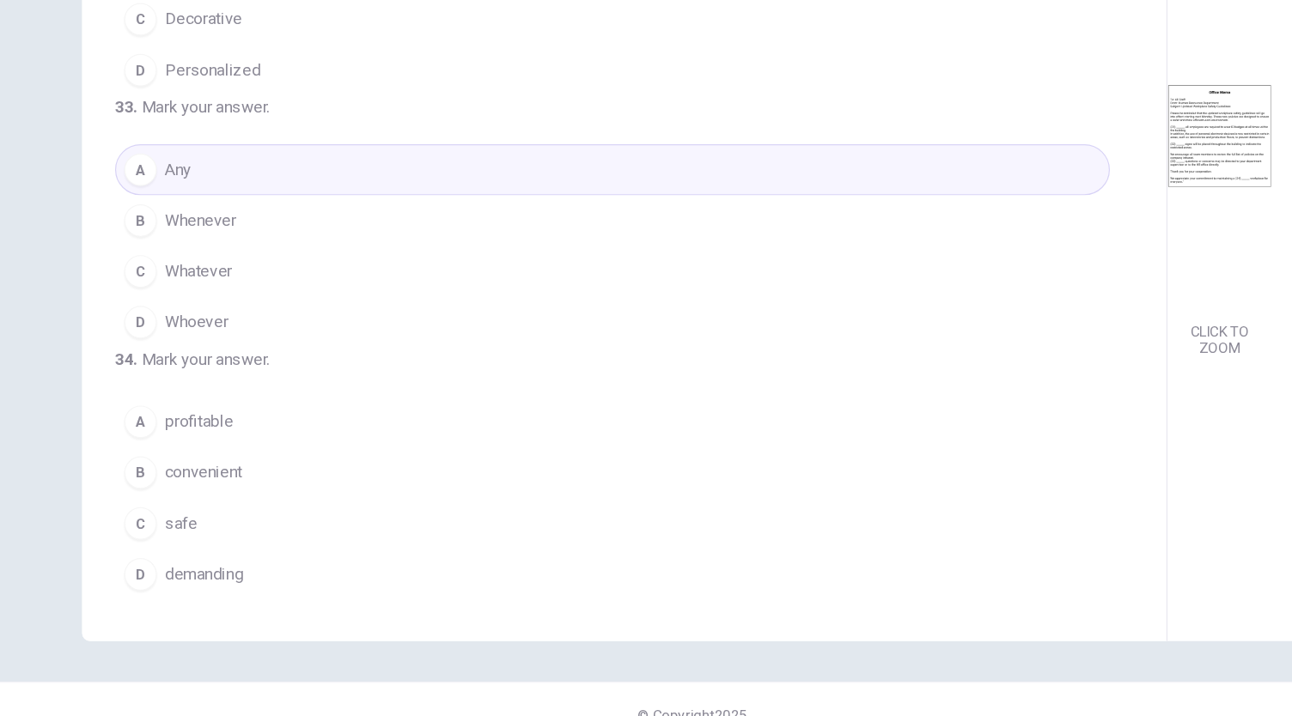
click at [240, 527] on button "C safe" at bounding box center [578, 528] width 840 height 43
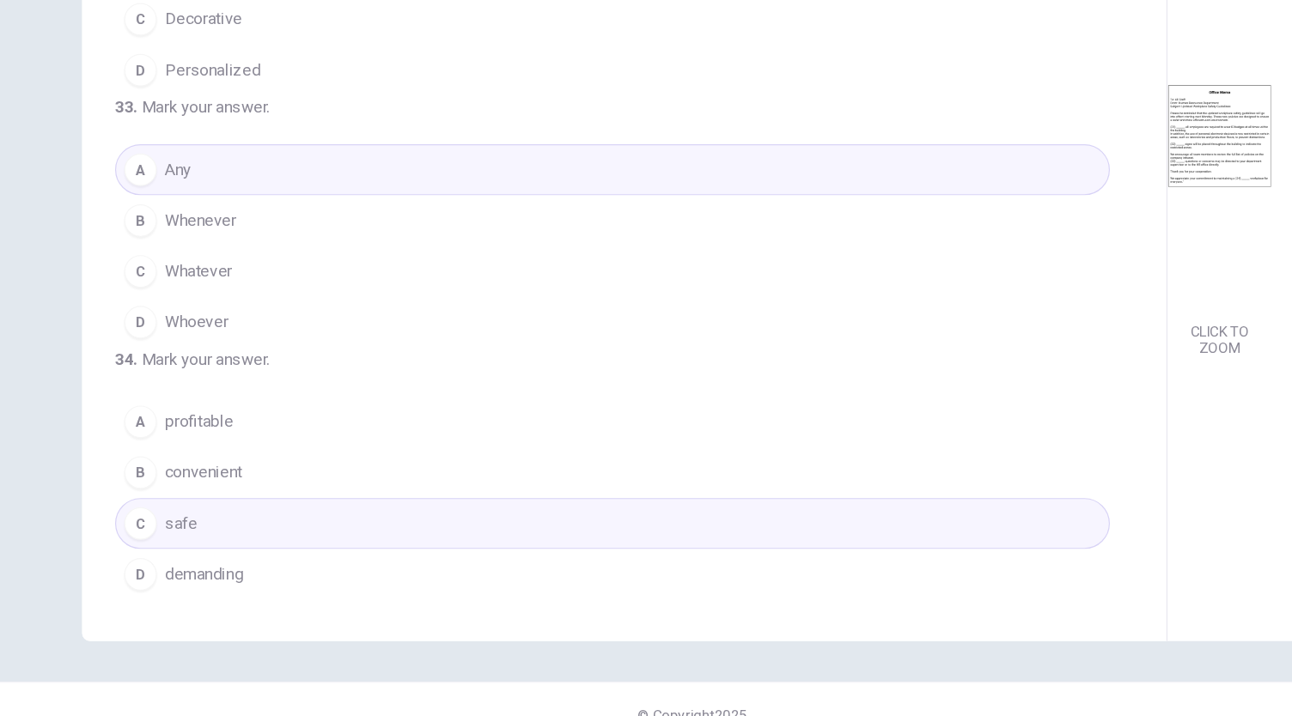
scroll to position [0, 0]
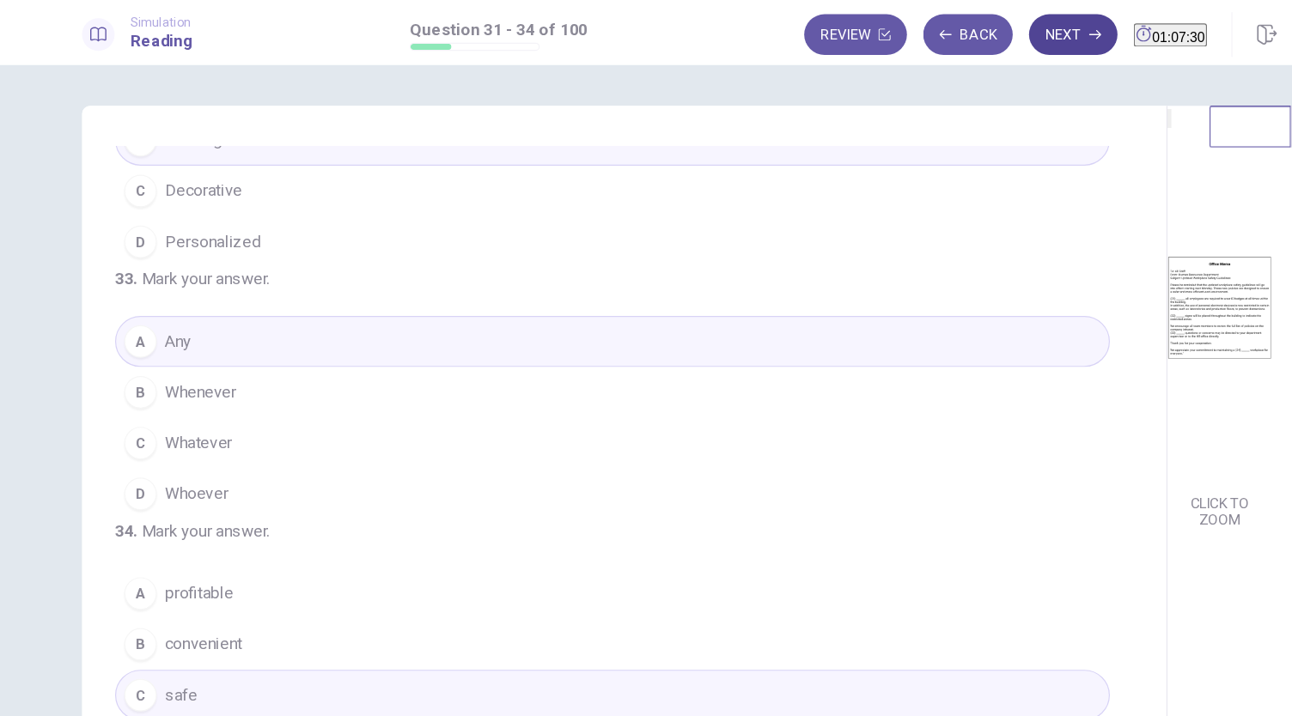
click at [934, 27] on button "Next" at bounding box center [967, 29] width 75 height 34
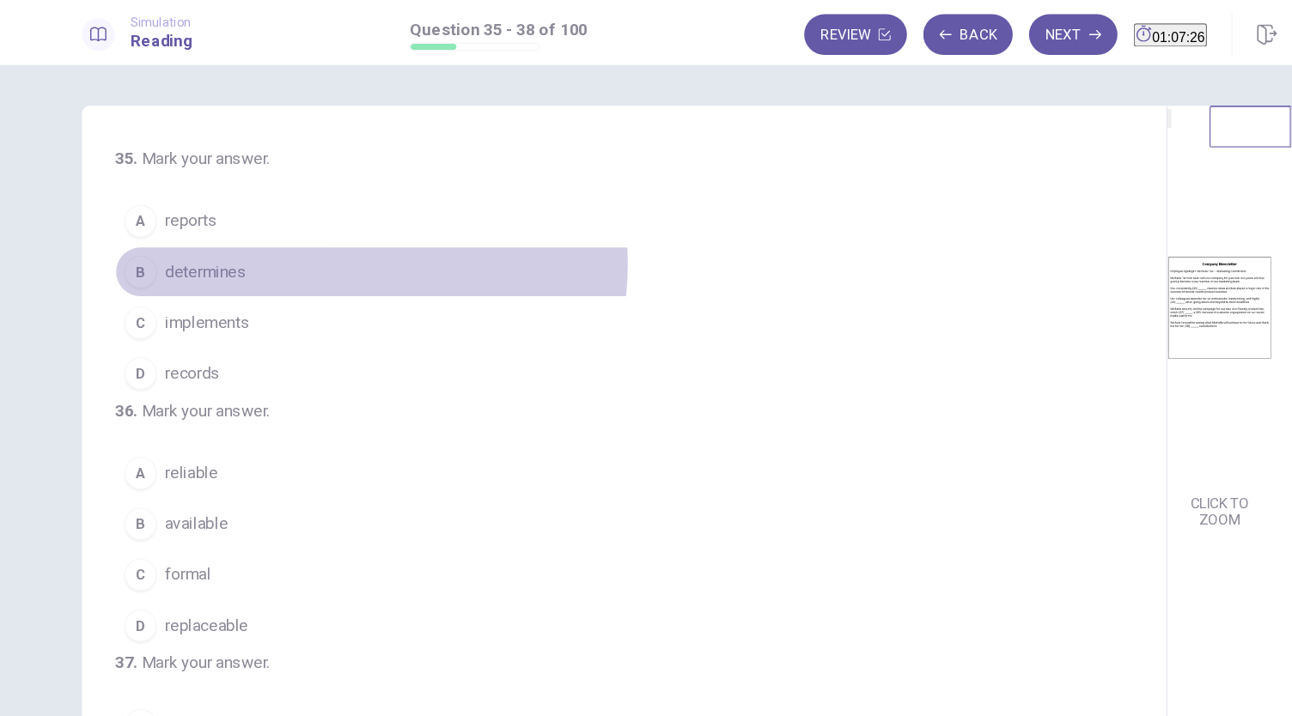
click at [328, 222] on button "B determines" at bounding box center [578, 229] width 840 height 43
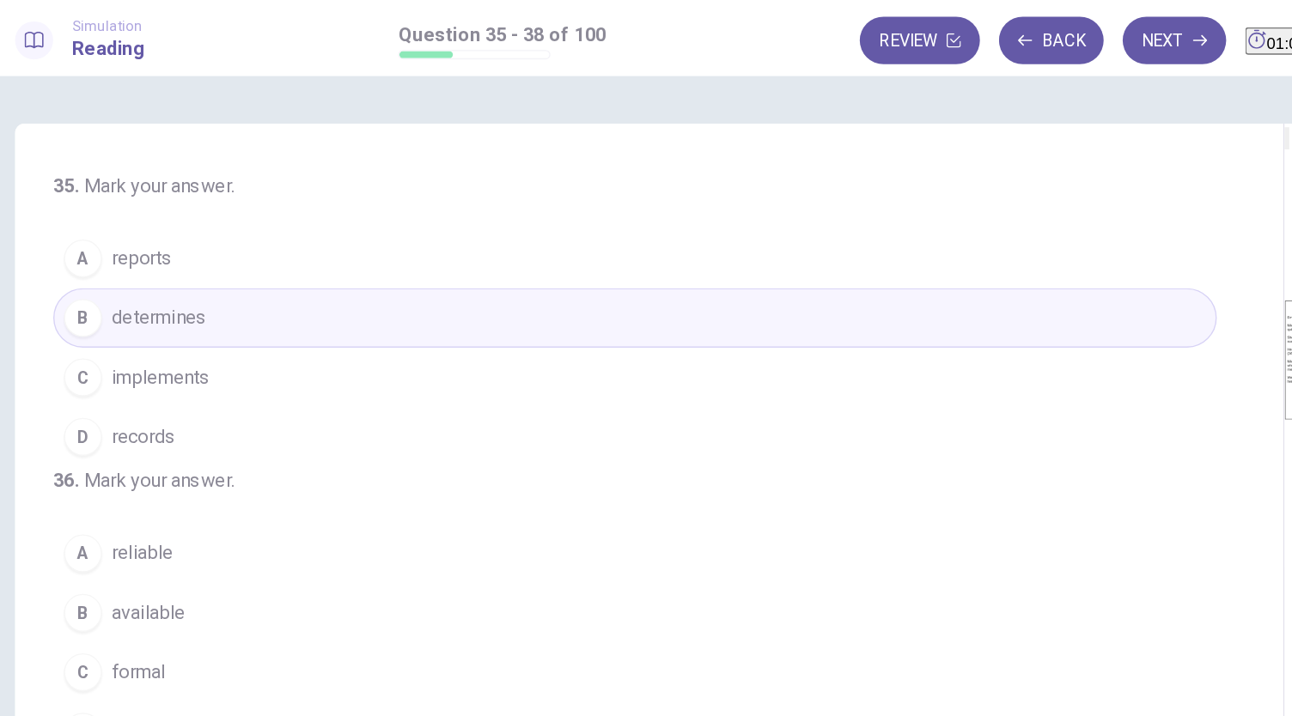
click at [303, 272] on button "C implements" at bounding box center [578, 272] width 840 height 43
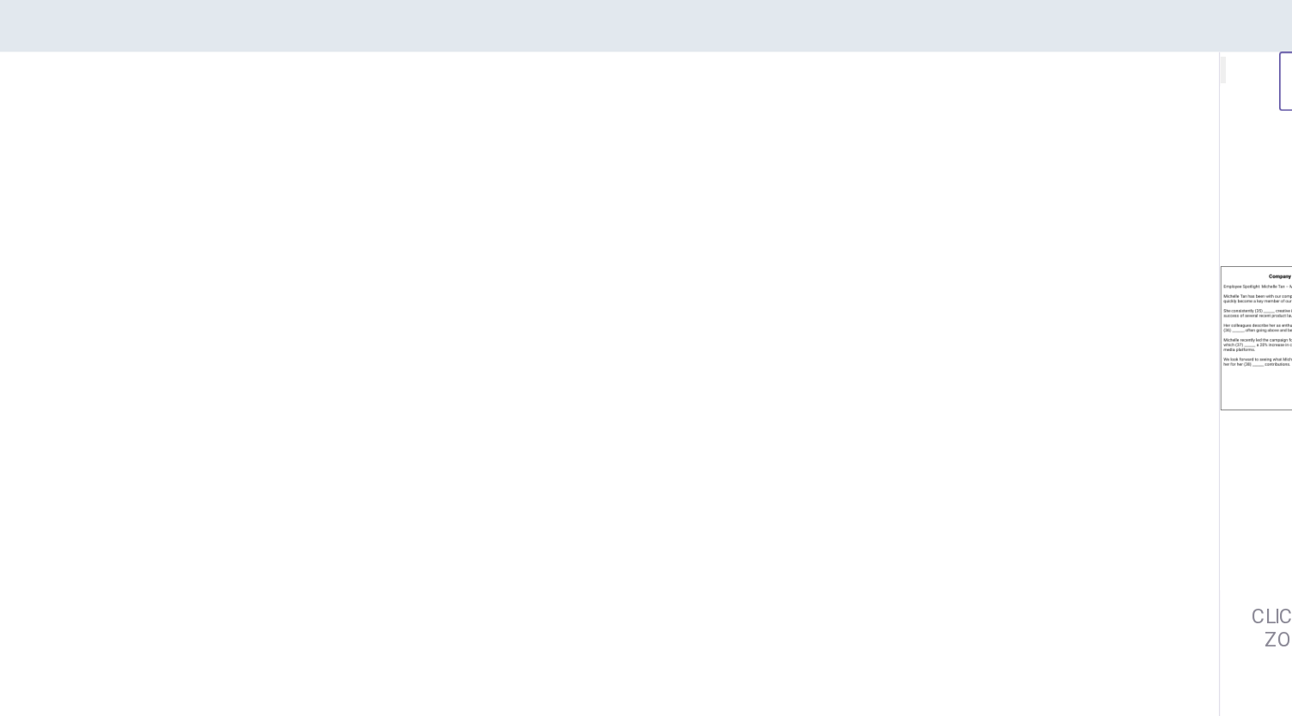
scroll to position [183, 0]
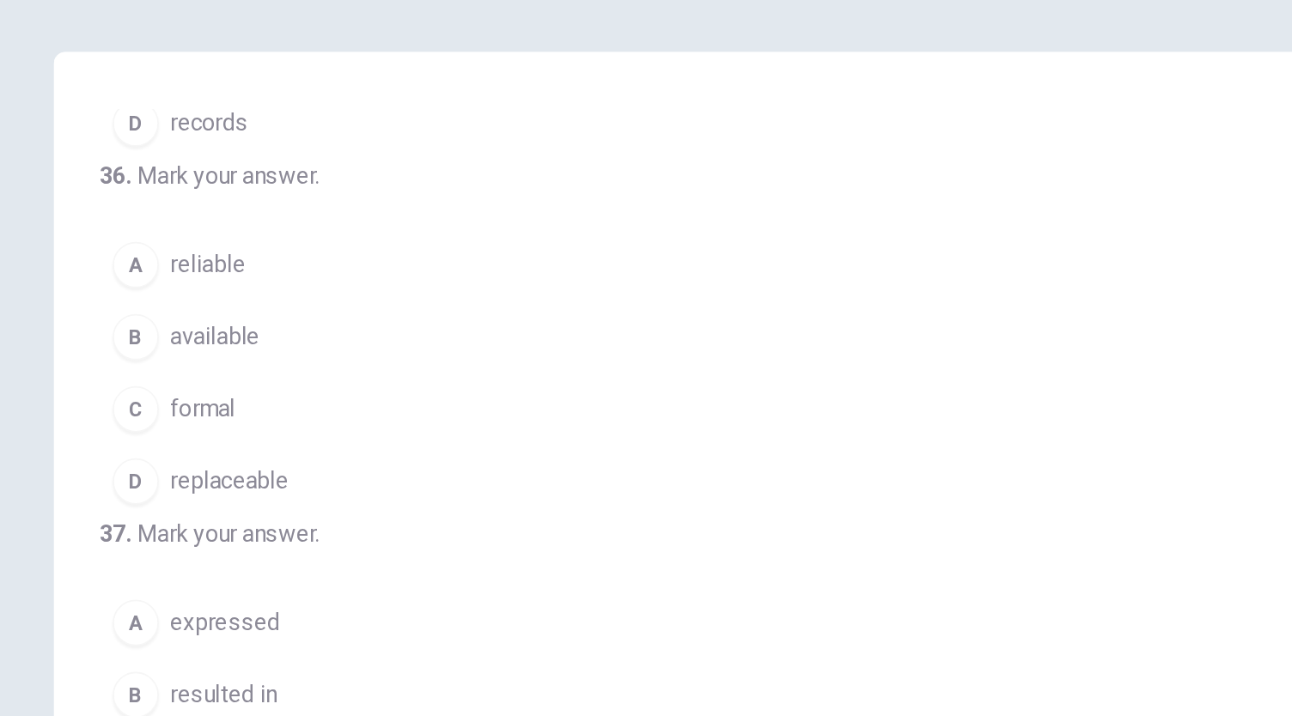
click at [238, 238] on button "A reliable" at bounding box center [578, 216] width 840 height 43
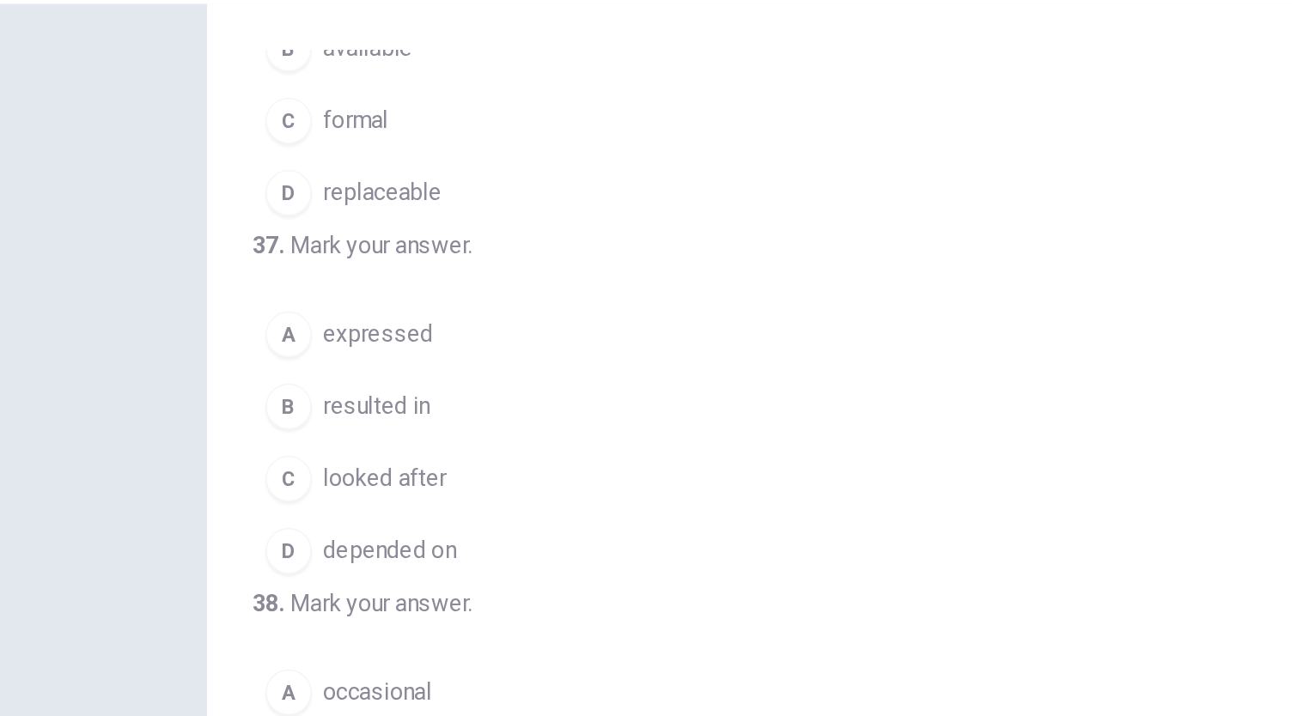
scroll to position [354, 0]
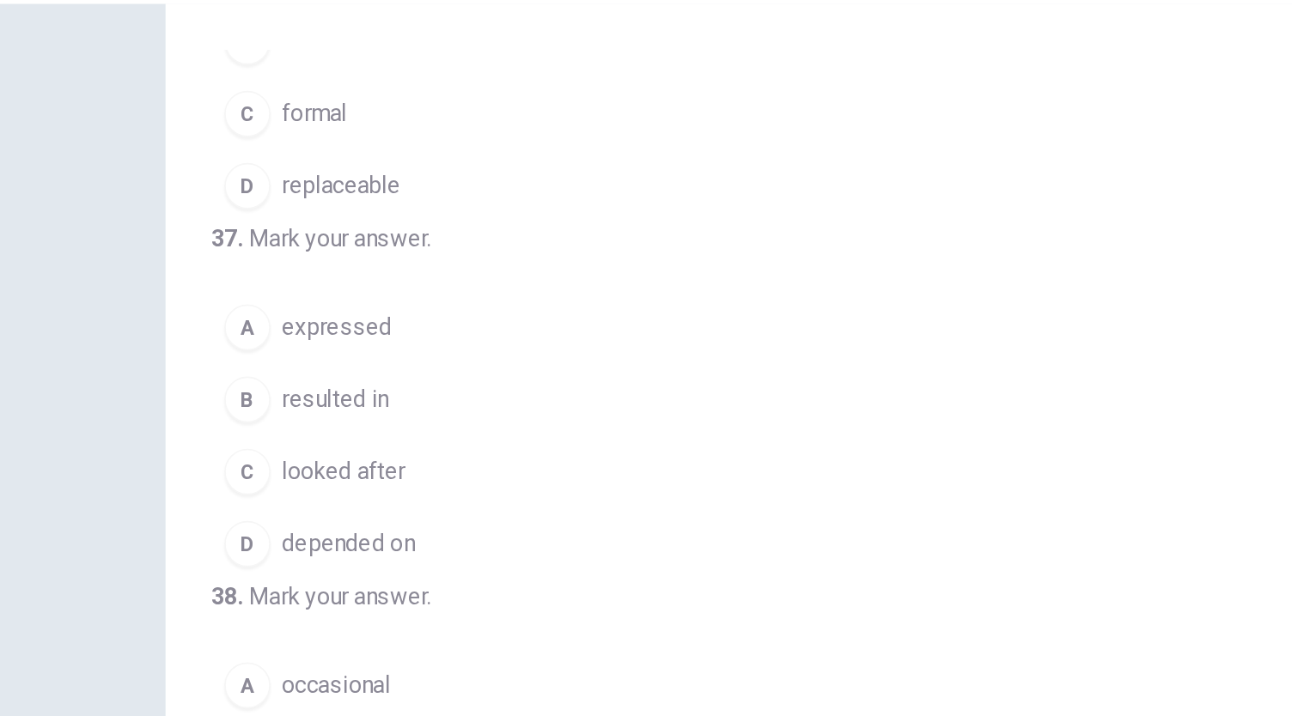
click at [279, 312] on button "B resulted in" at bounding box center [578, 290] width 840 height 43
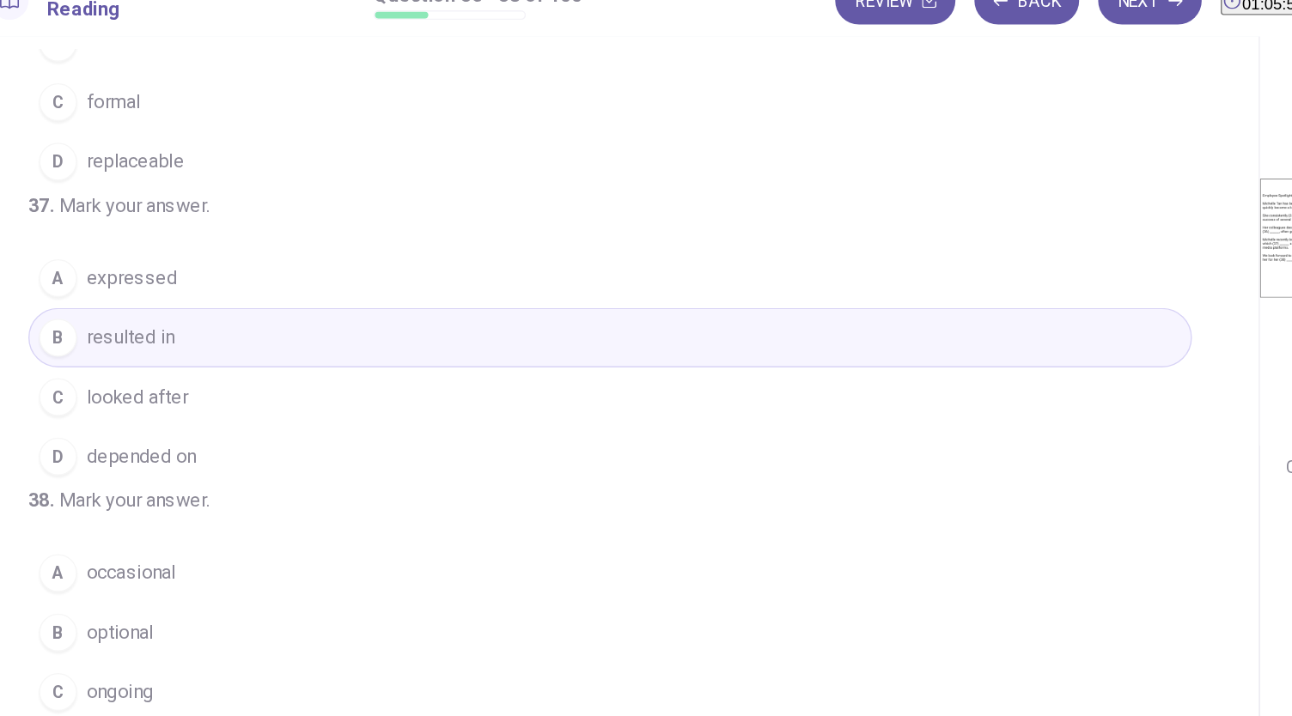
scroll to position [417, 0]
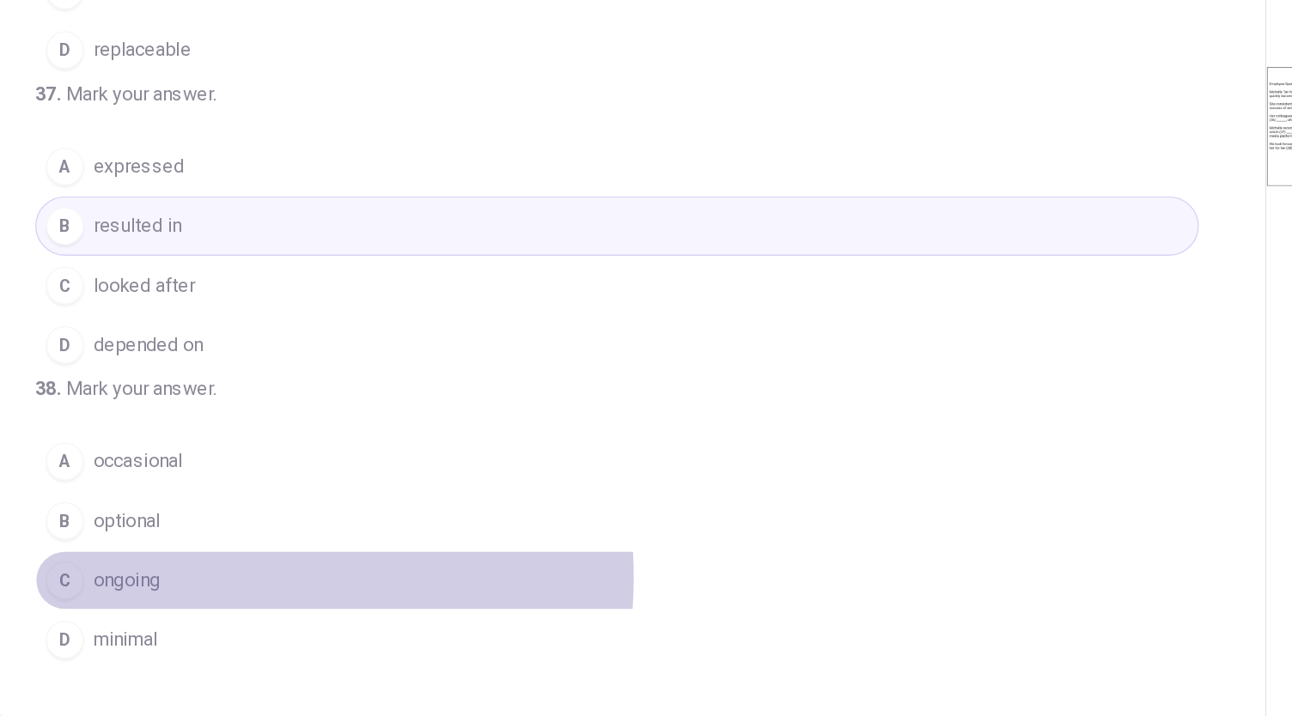
click at [247, 527] on button "C ongoing" at bounding box center [578, 528] width 840 height 43
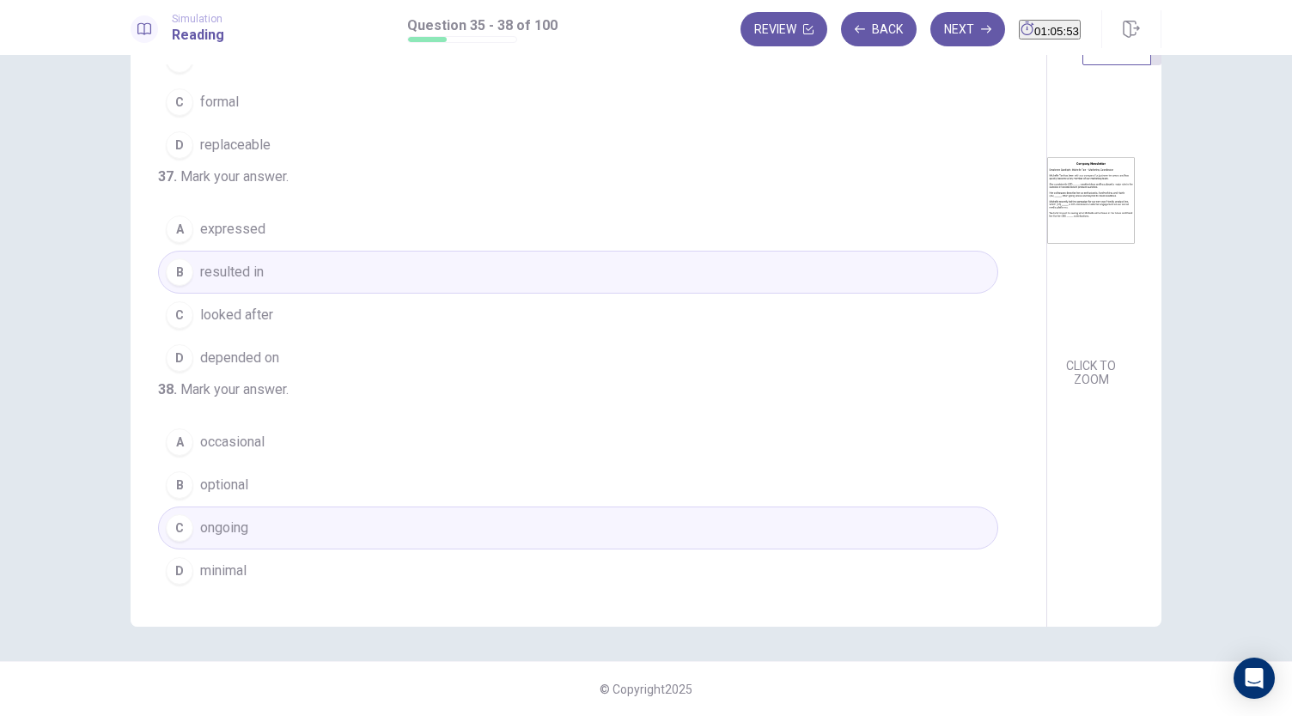
scroll to position [0, 0]
click at [933, 37] on button "Next" at bounding box center [967, 29] width 75 height 34
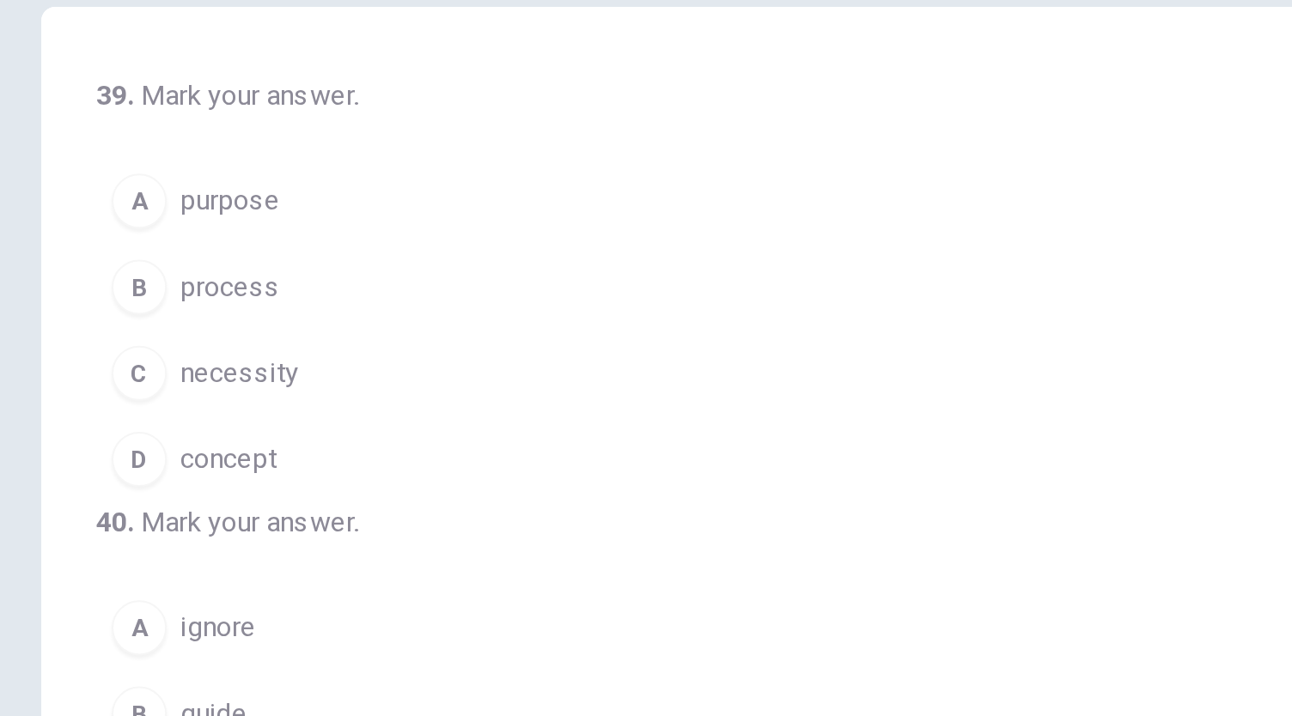
click at [254, 265] on button "C necessity" at bounding box center [578, 272] width 840 height 43
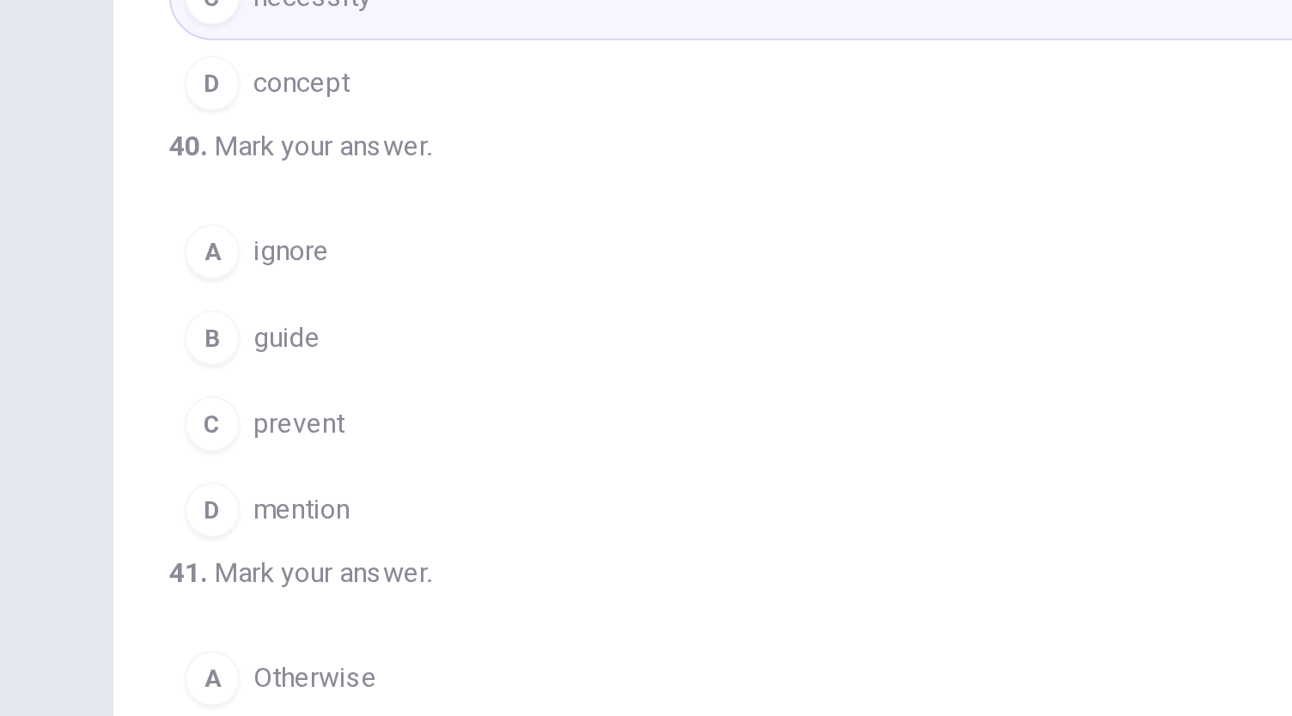
scroll to position [152, 0]
click at [208, 263] on span "guide" at bounding box center [216, 252] width 33 height 21
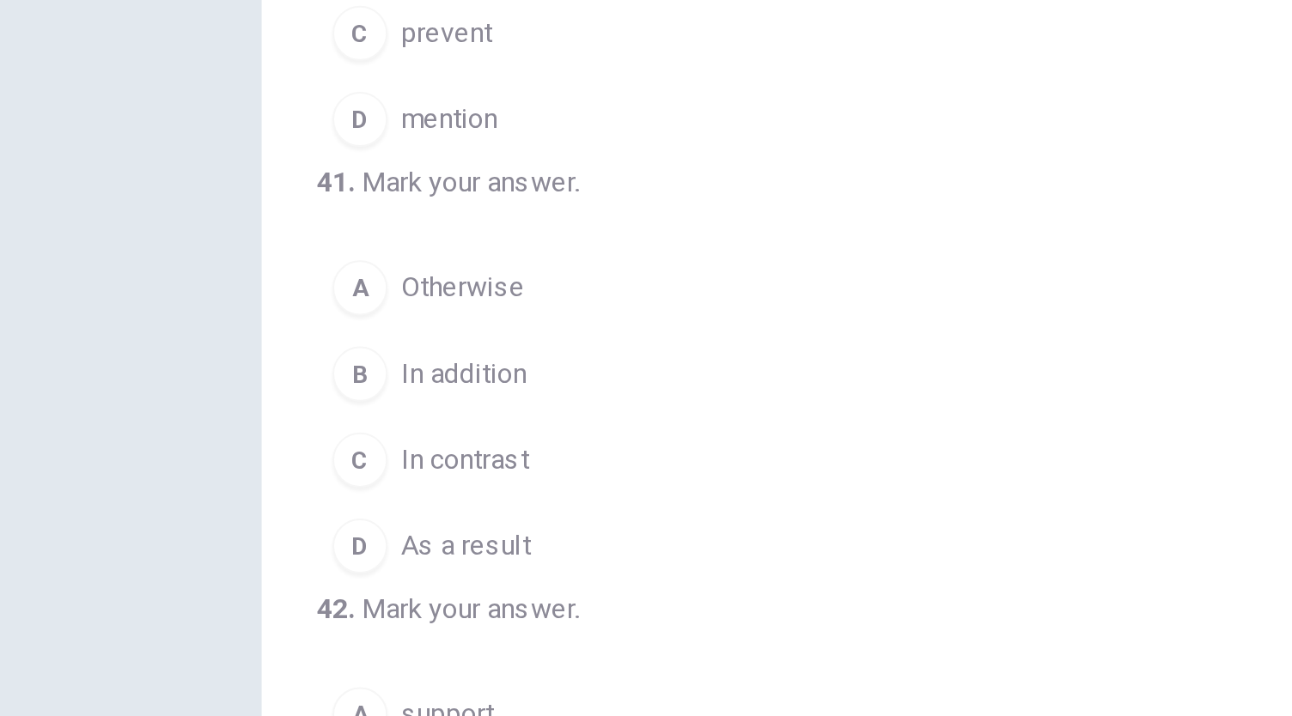
scroll to position [371, 0]
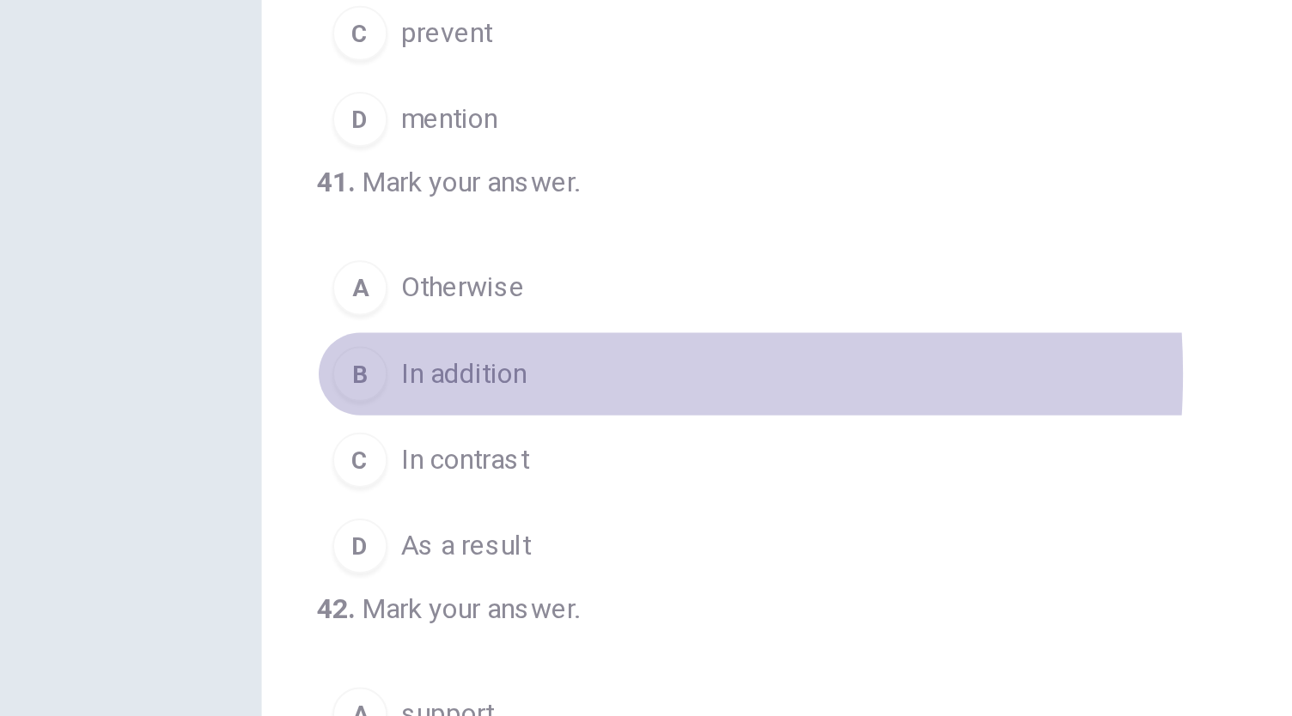
click at [250, 283] on span "In addition" at bounding box center [231, 272] width 63 height 21
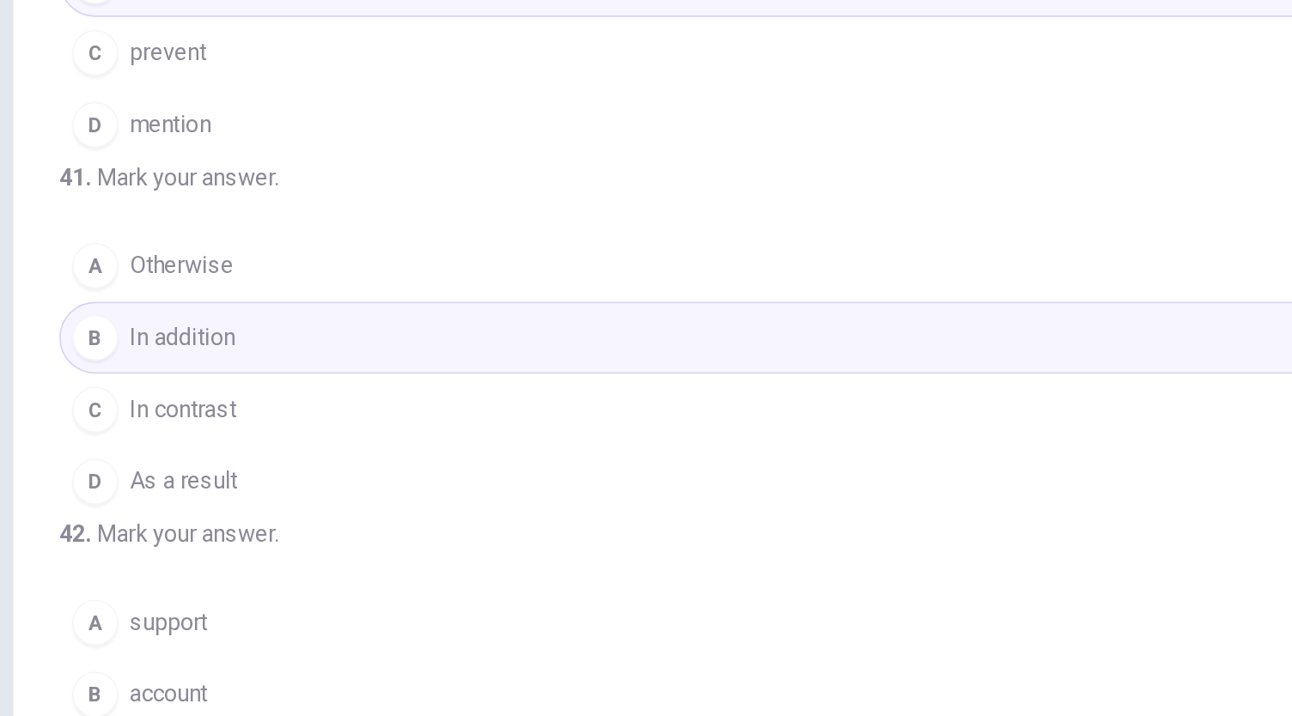
scroll to position [417, 0]
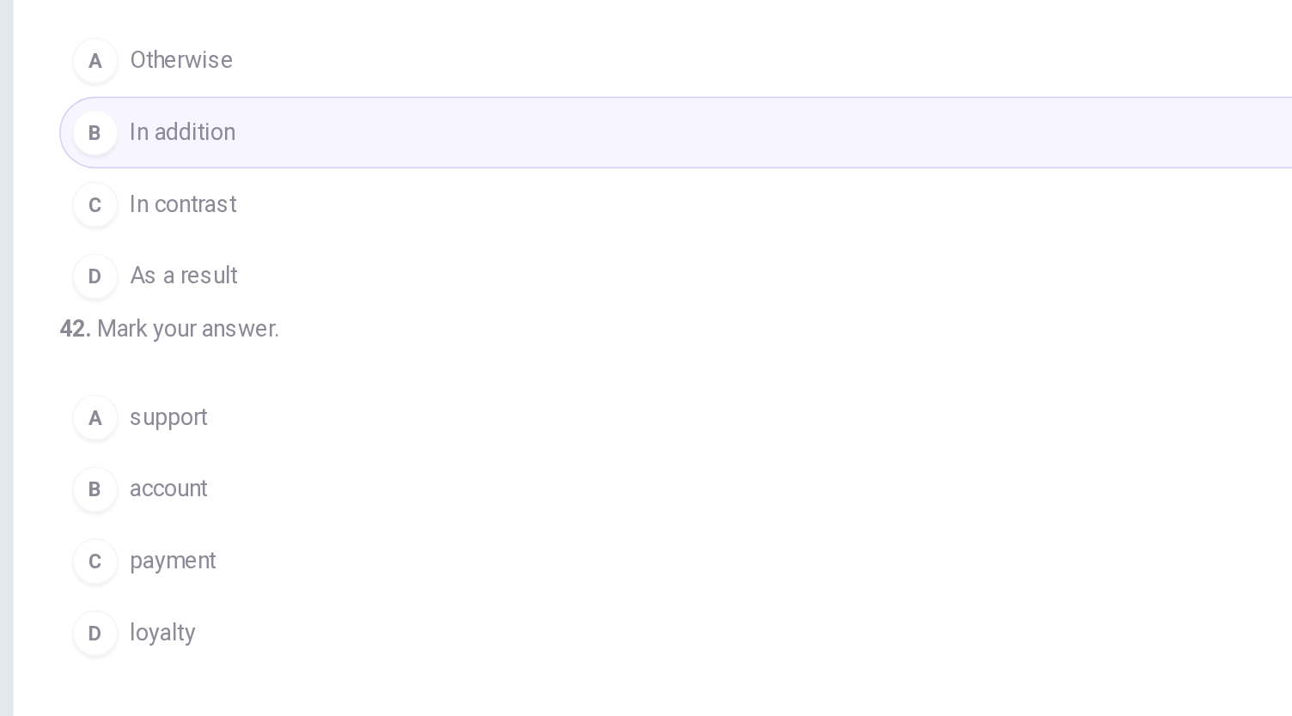
click at [219, 555] on button "D loyalty" at bounding box center [578, 571] width 840 height 43
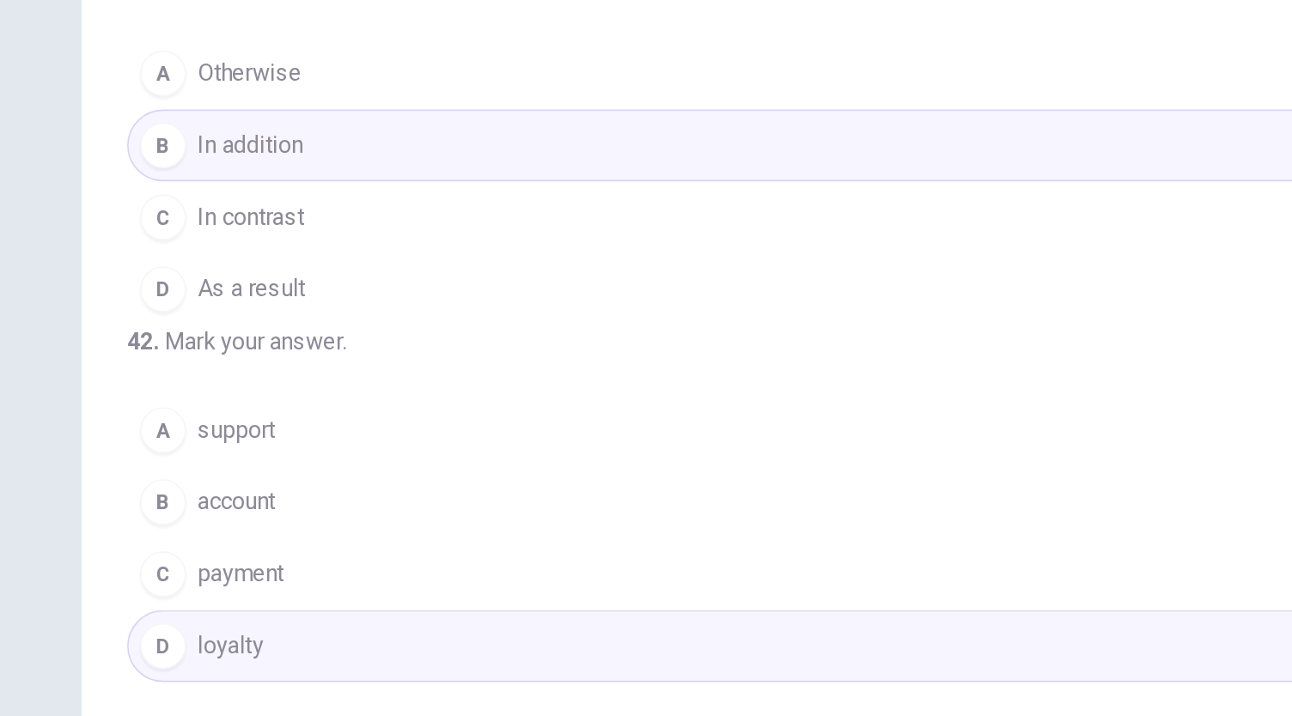
click at [285, 436] on button "A support" at bounding box center [578, 442] width 840 height 43
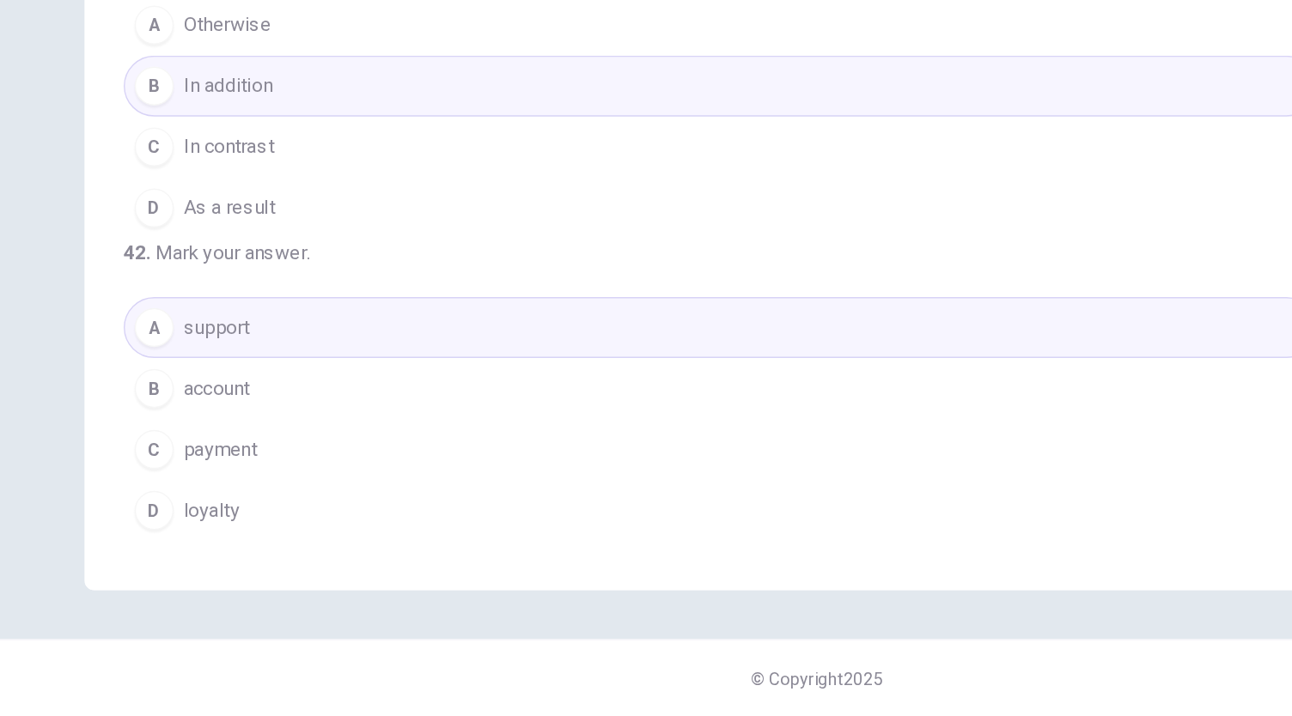
click at [281, 569] on button "D loyalty" at bounding box center [578, 571] width 840 height 43
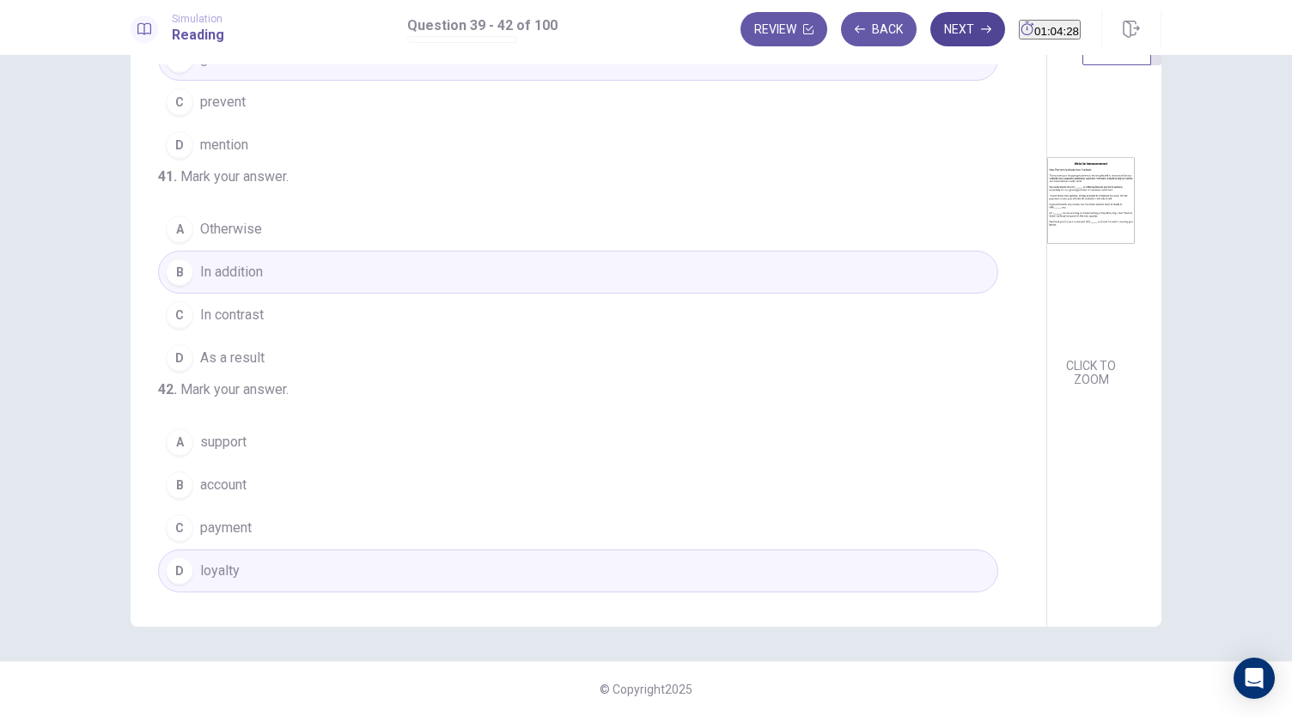
click at [935, 33] on button "Next" at bounding box center [967, 29] width 75 height 34
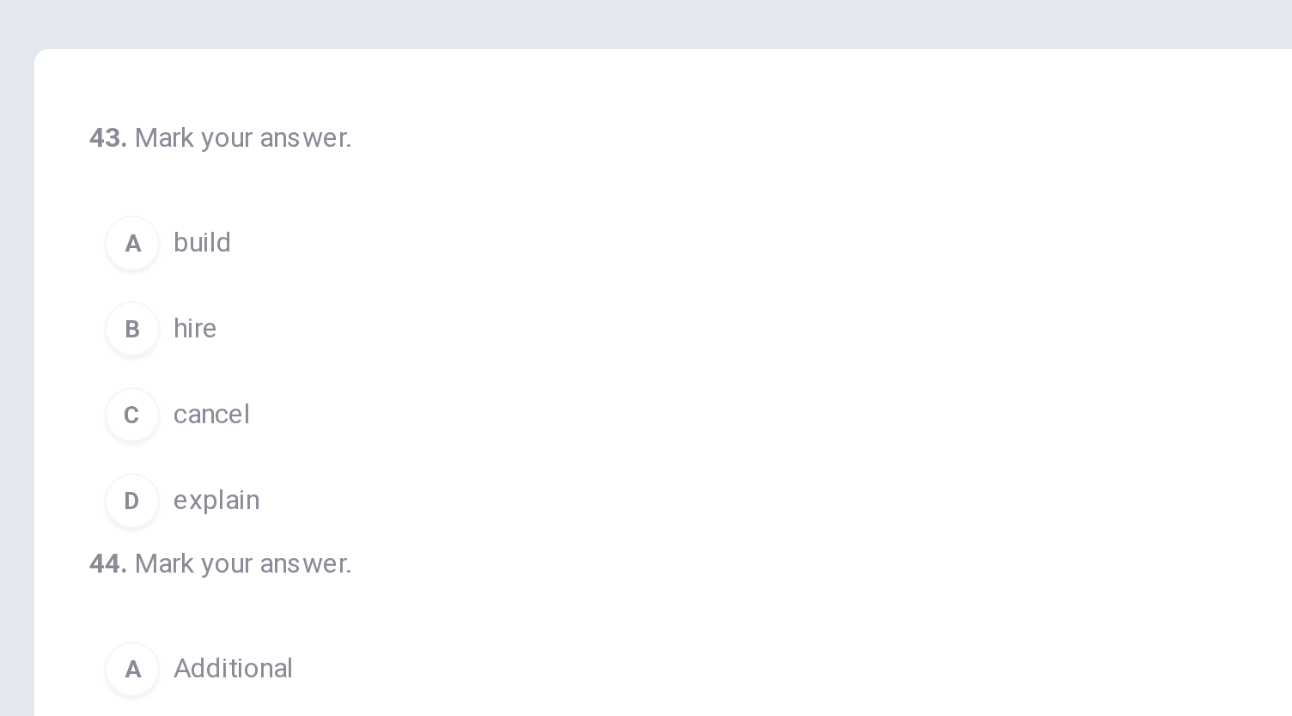
scroll to position [17, 0]
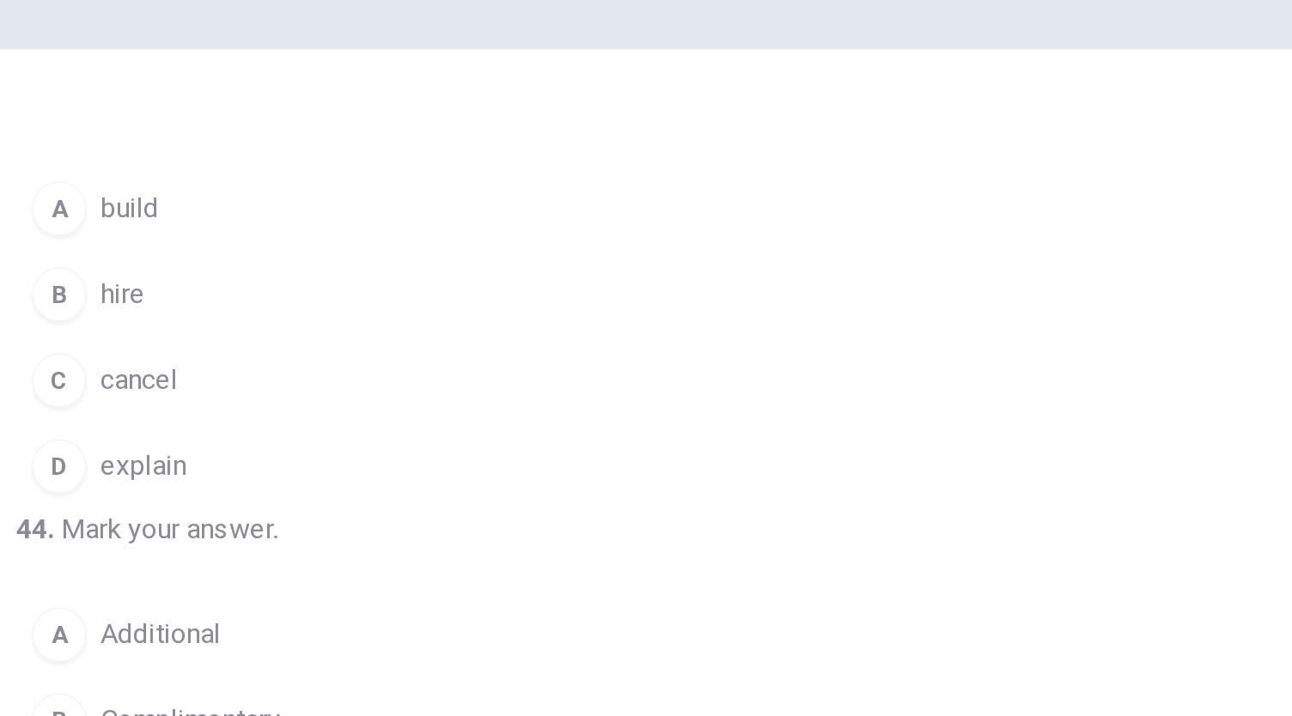
click at [222, 168] on span "build" at bounding box center [214, 169] width 29 height 21
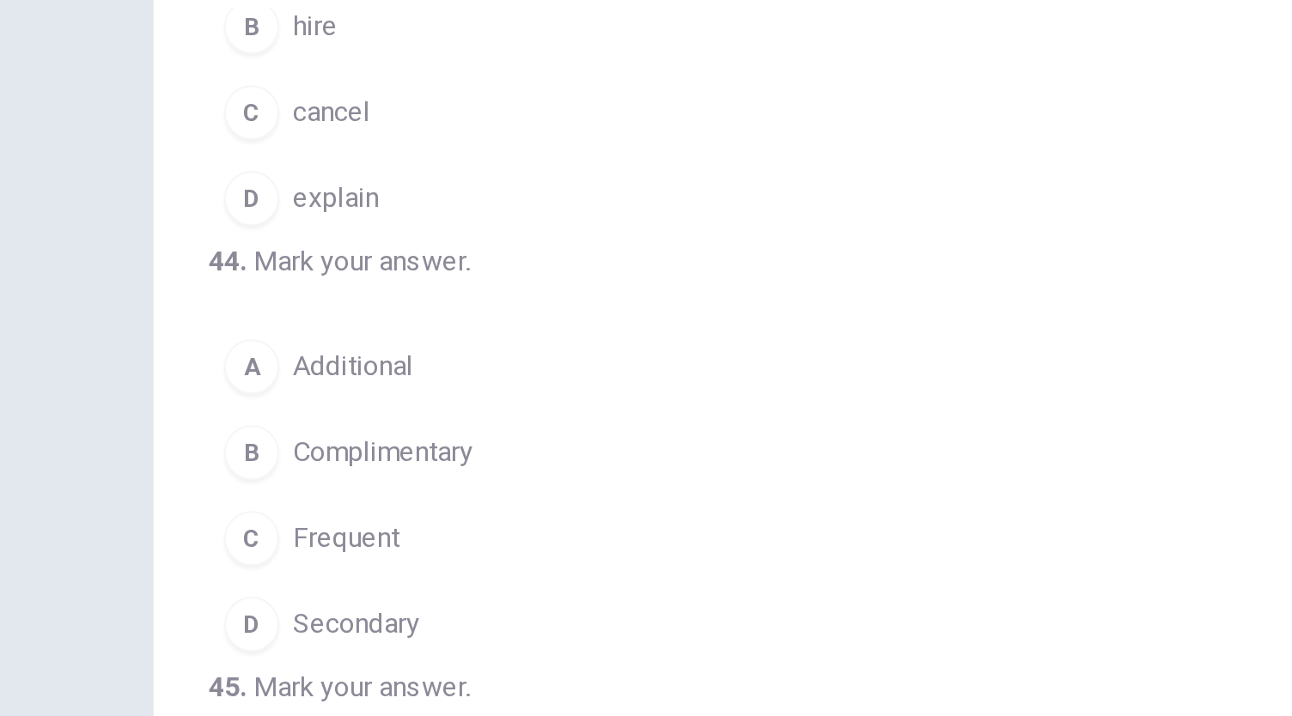
scroll to position [146, 0]
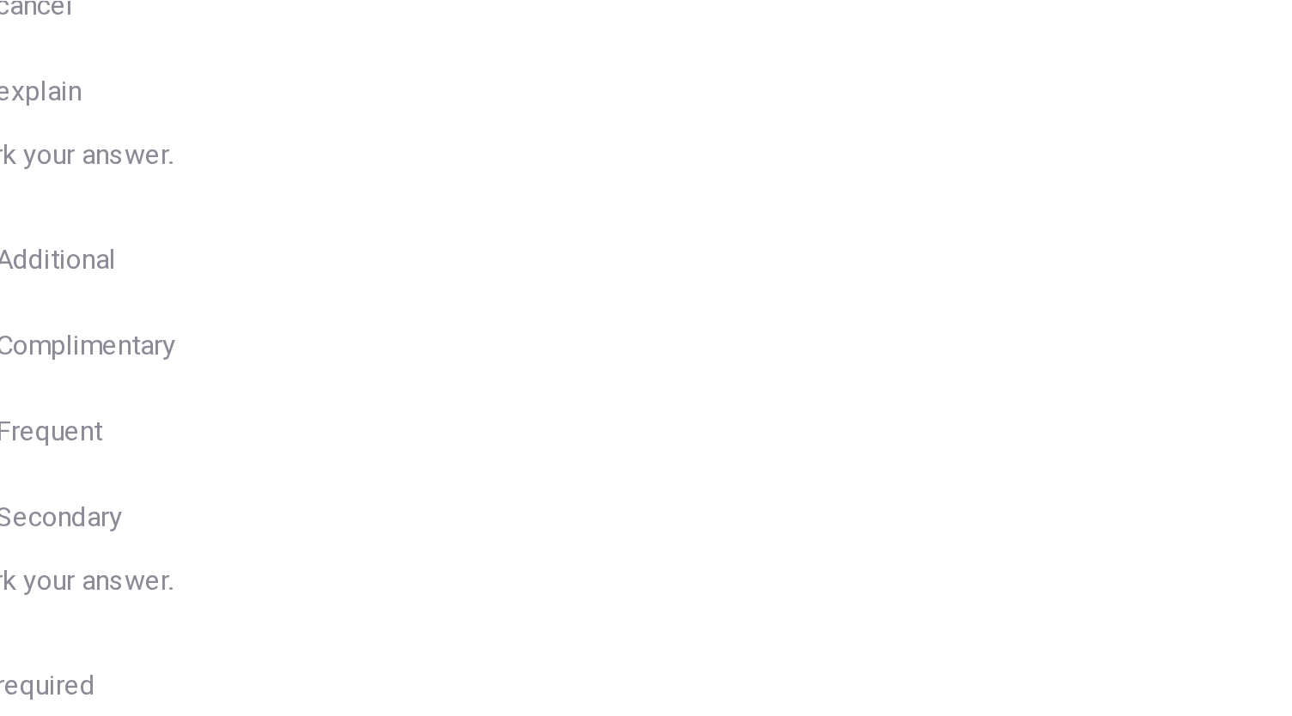
click at [306, 220] on button "A Additional" at bounding box center [578, 198] width 840 height 43
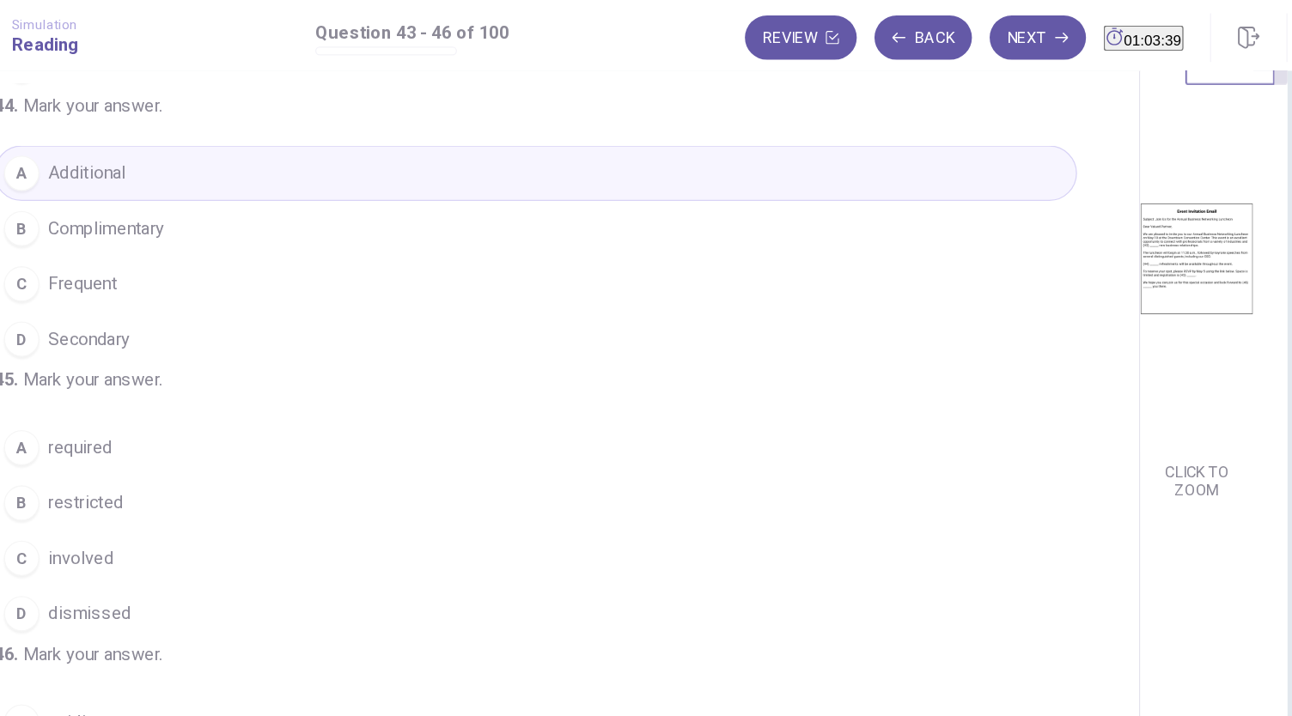
scroll to position [207, 0]
click at [309, 241] on button "C Frequent" at bounding box center [578, 219] width 840 height 43
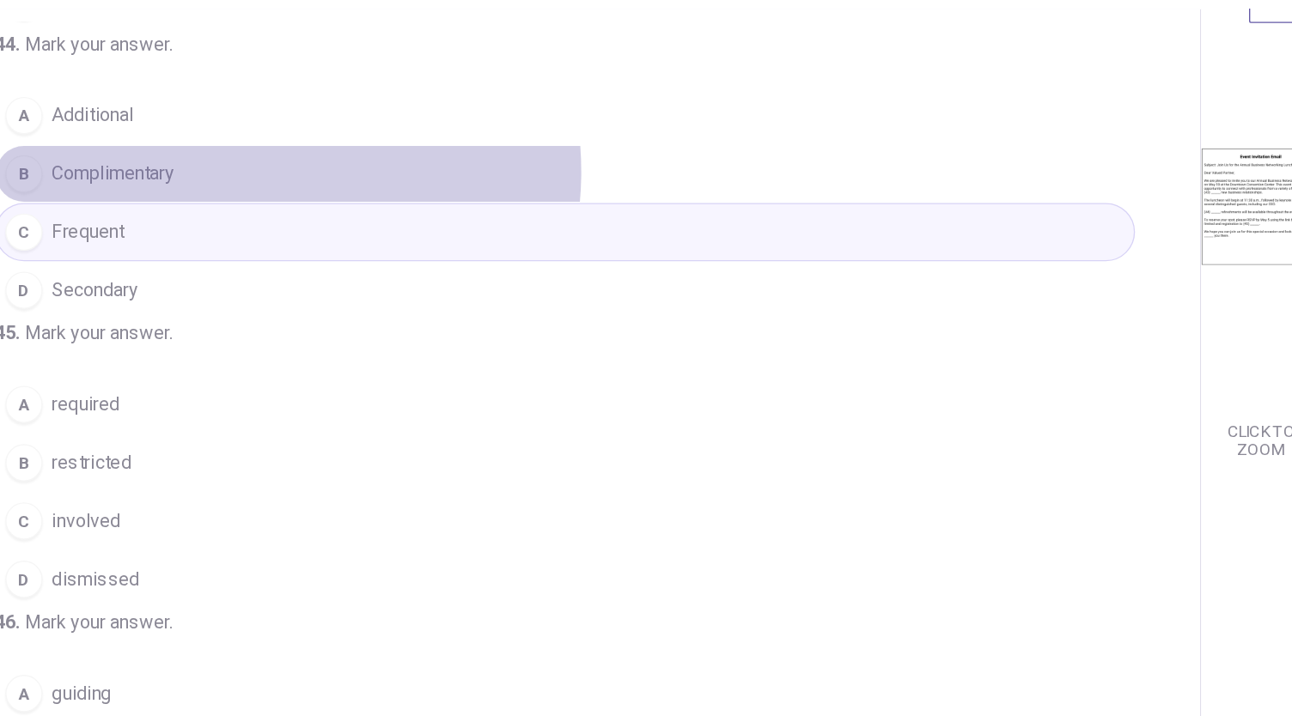
click at [339, 198] on button "B Complimentary" at bounding box center [578, 176] width 840 height 43
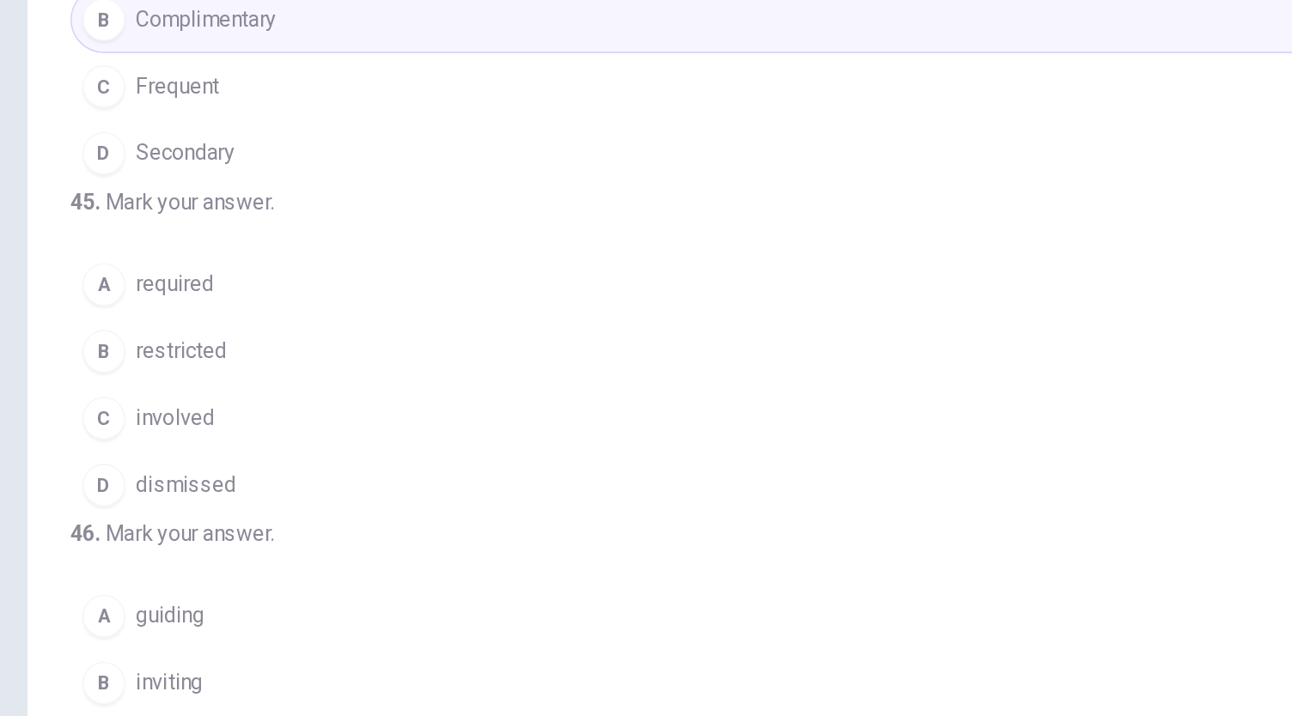
scroll to position [313, 0]
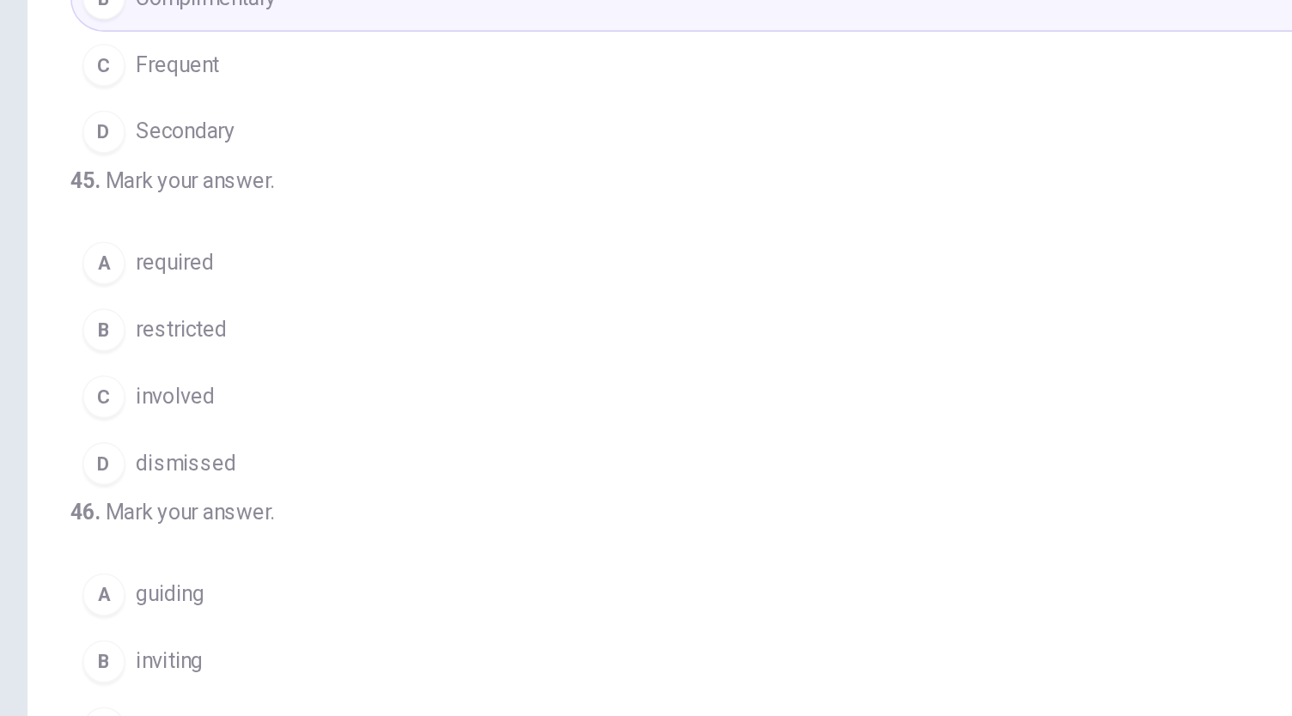
click at [245, 268] on button "A required" at bounding box center [578, 246] width 840 height 43
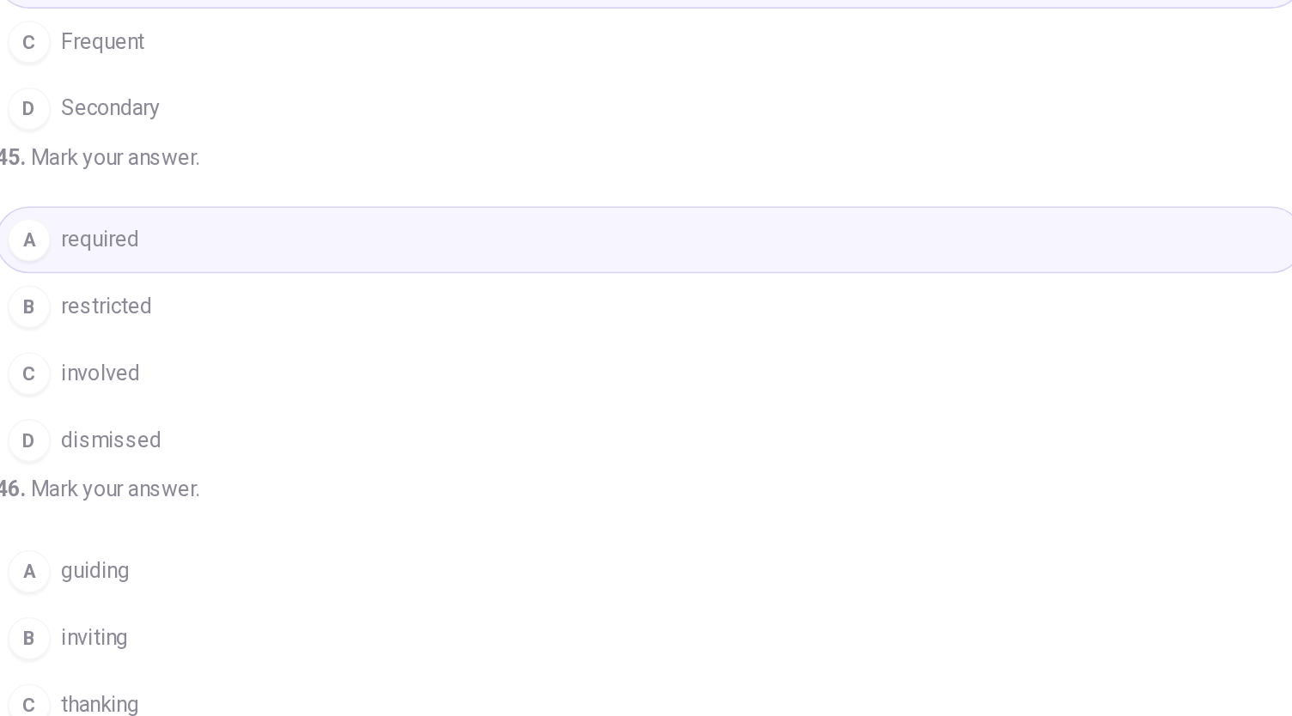
scroll to position [59, 0]
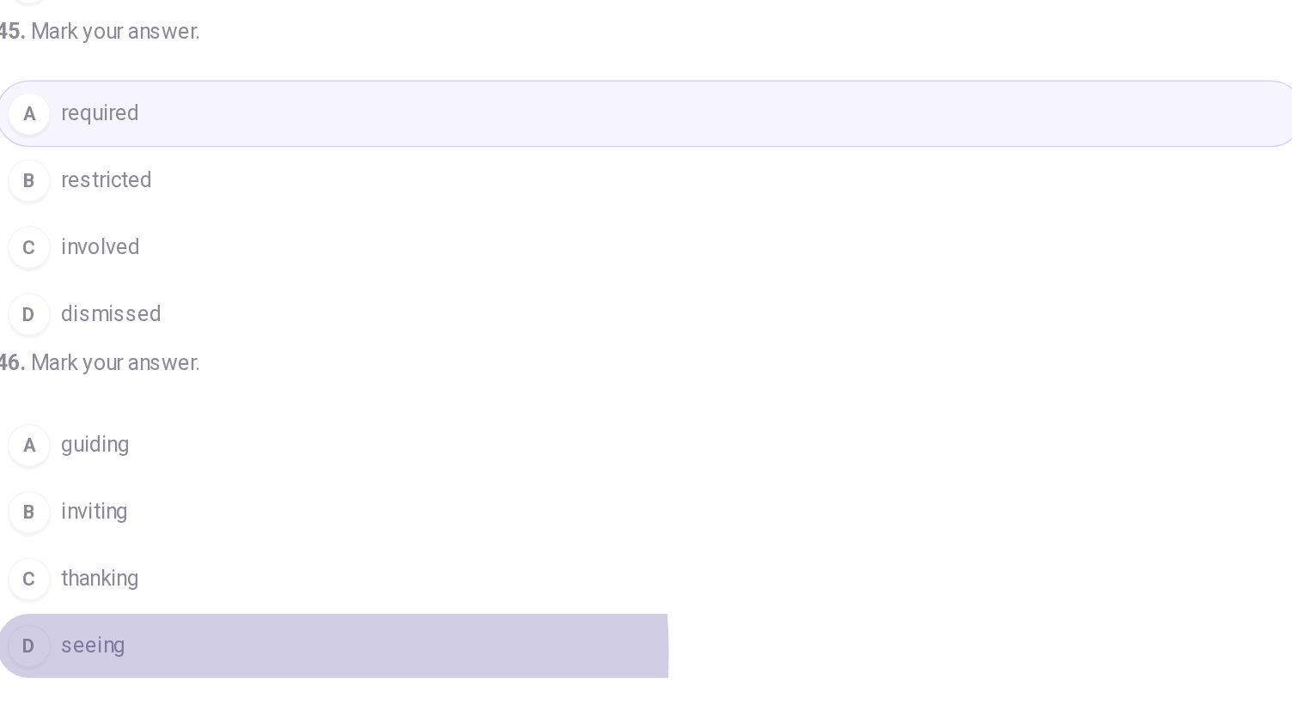
click at [236, 576] on button "D seeing" at bounding box center [578, 571] width 840 height 43
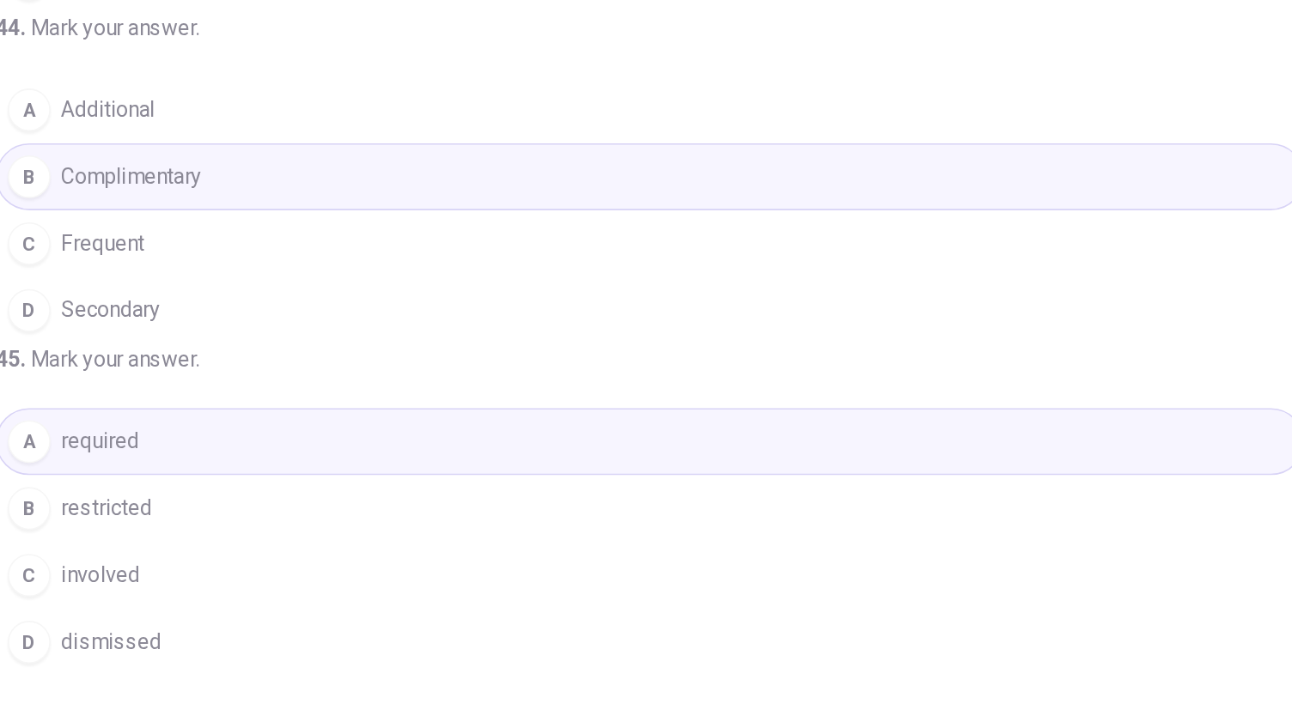
scroll to position [109, 0]
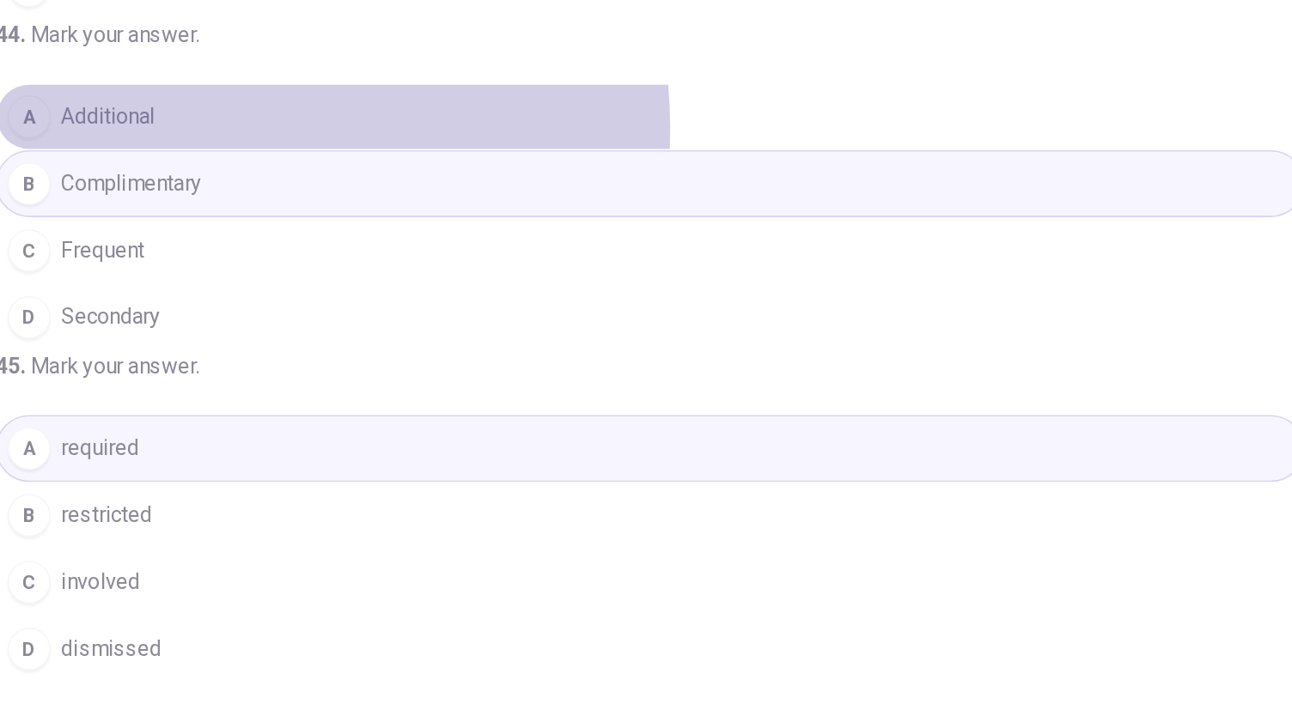
click at [274, 253] on button "A Additional" at bounding box center [578, 231] width 840 height 43
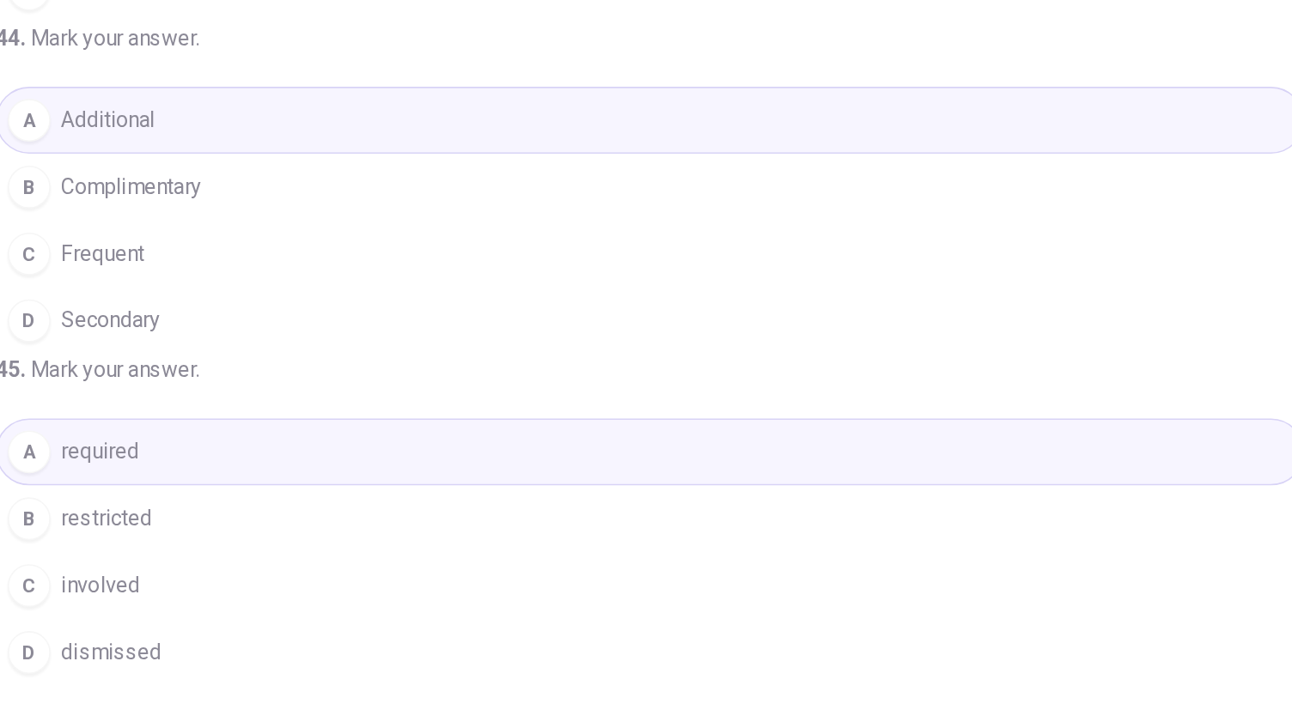
scroll to position [105, 0]
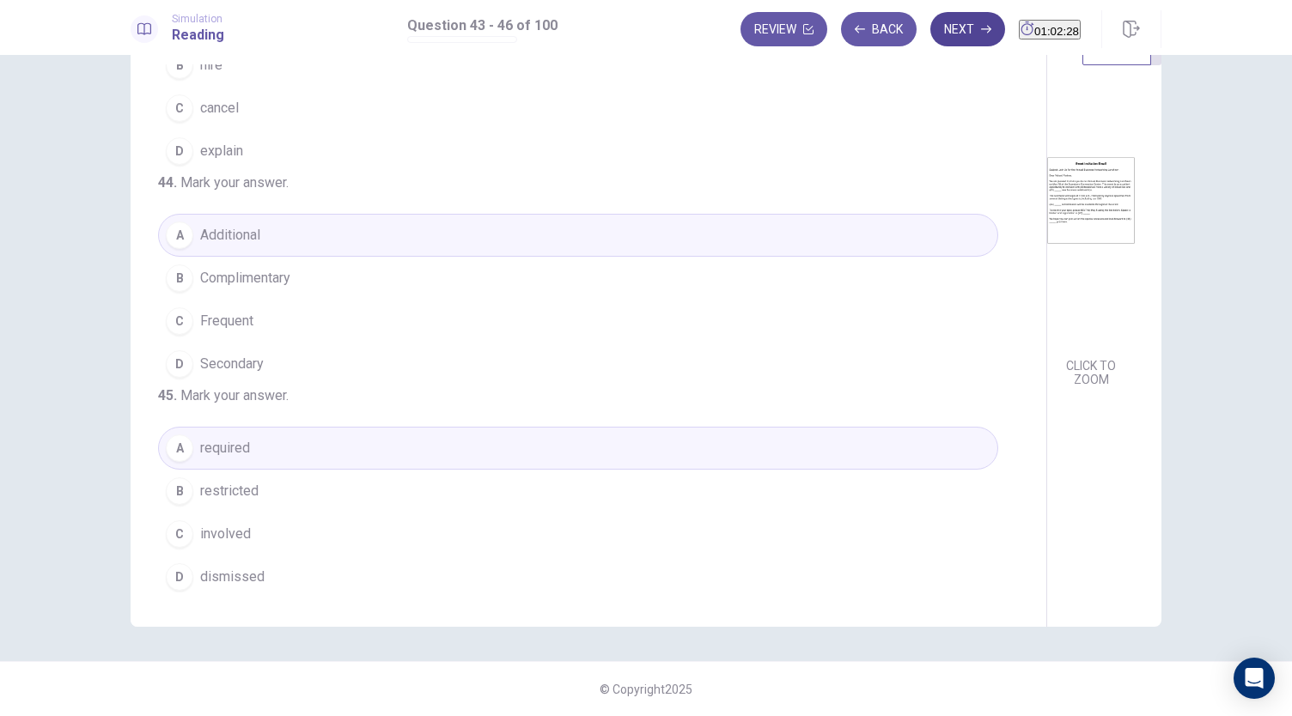
click at [941, 30] on button "Next" at bounding box center [967, 29] width 75 height 34
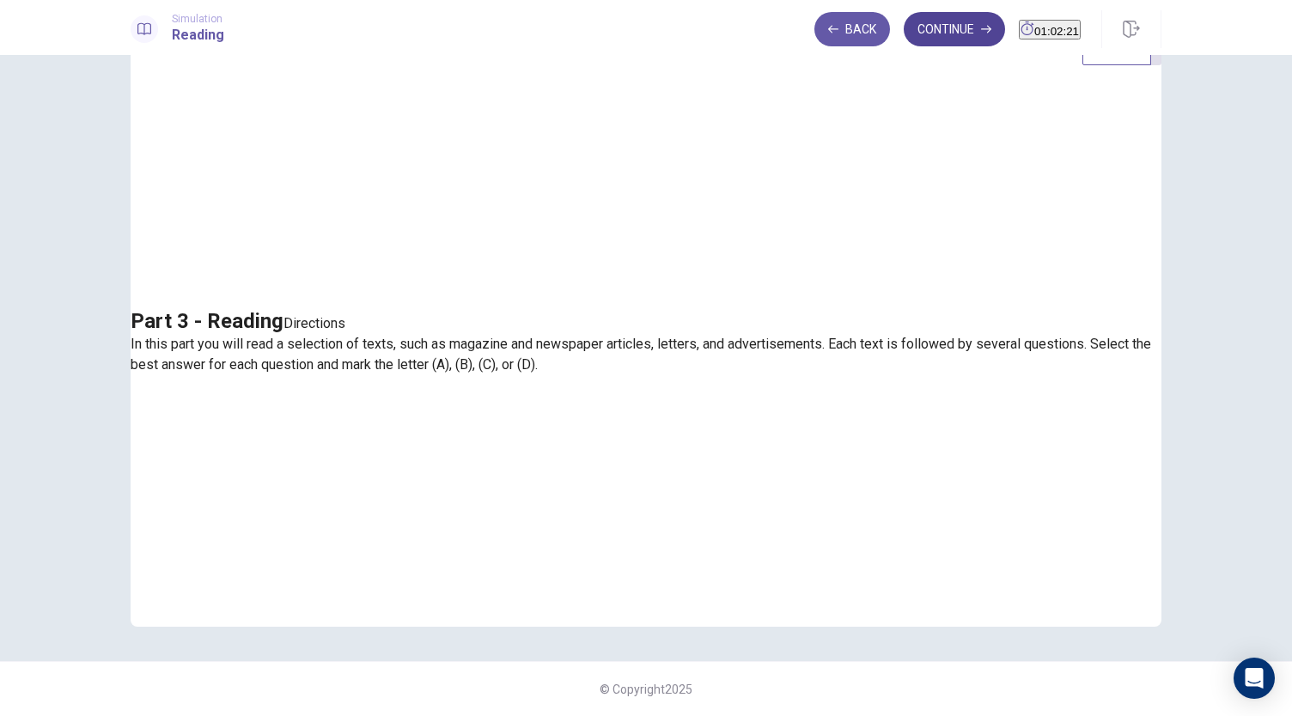
click at [904, 38] on button "Continue" at bounding box center [954, 29] width 101 height 34
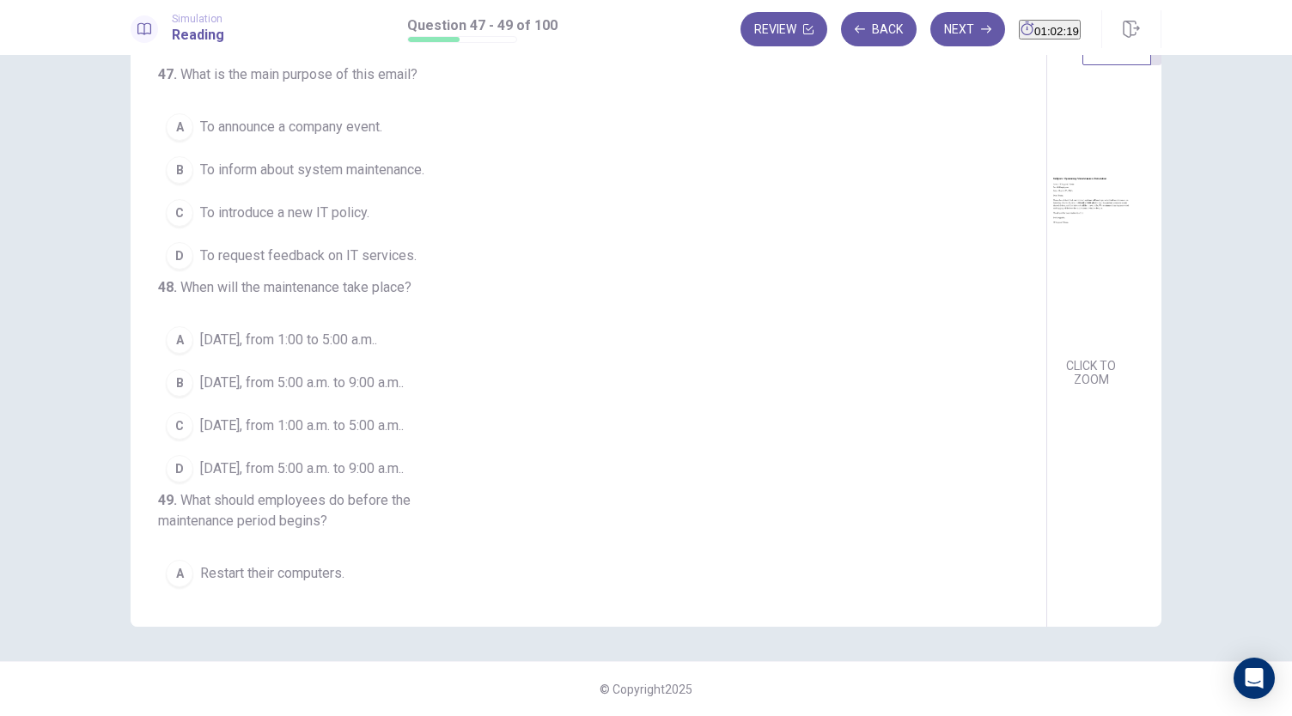
scroll to position [0, 0]
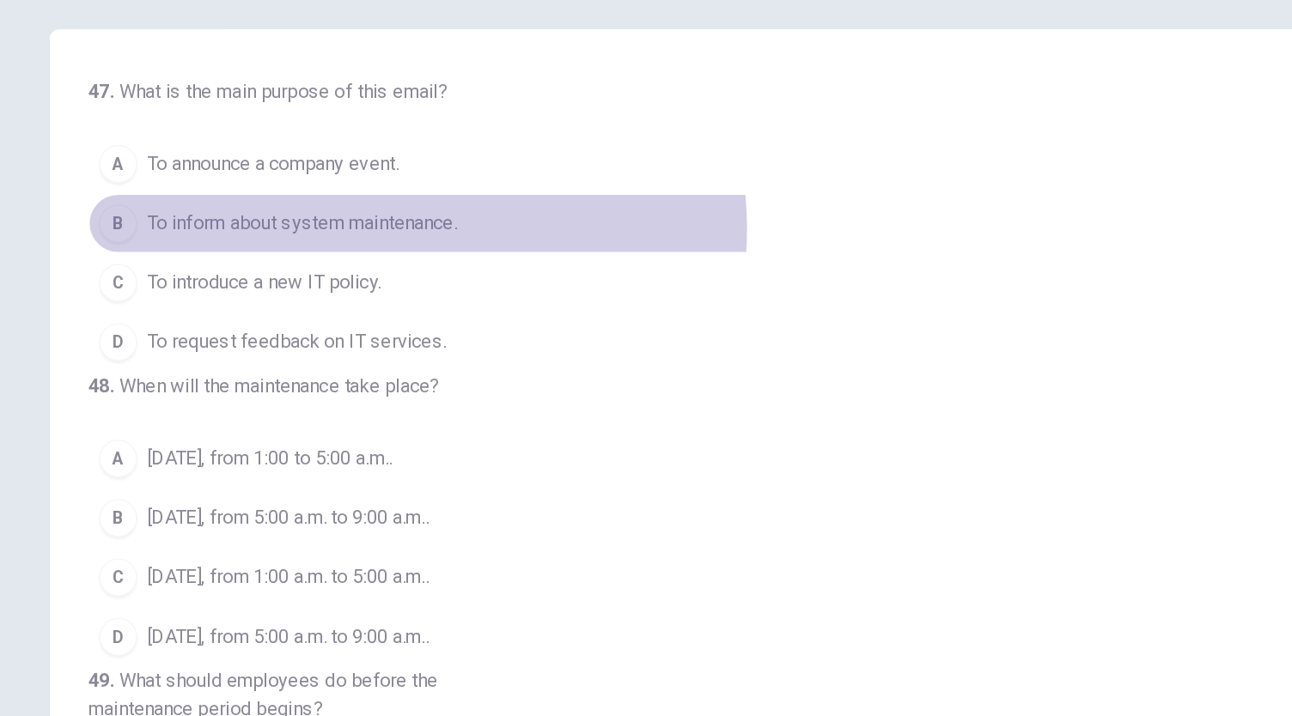
click at [391, 232] on span "To inform about system maintenance." at bounding box center [312, 229] width 224 height 21
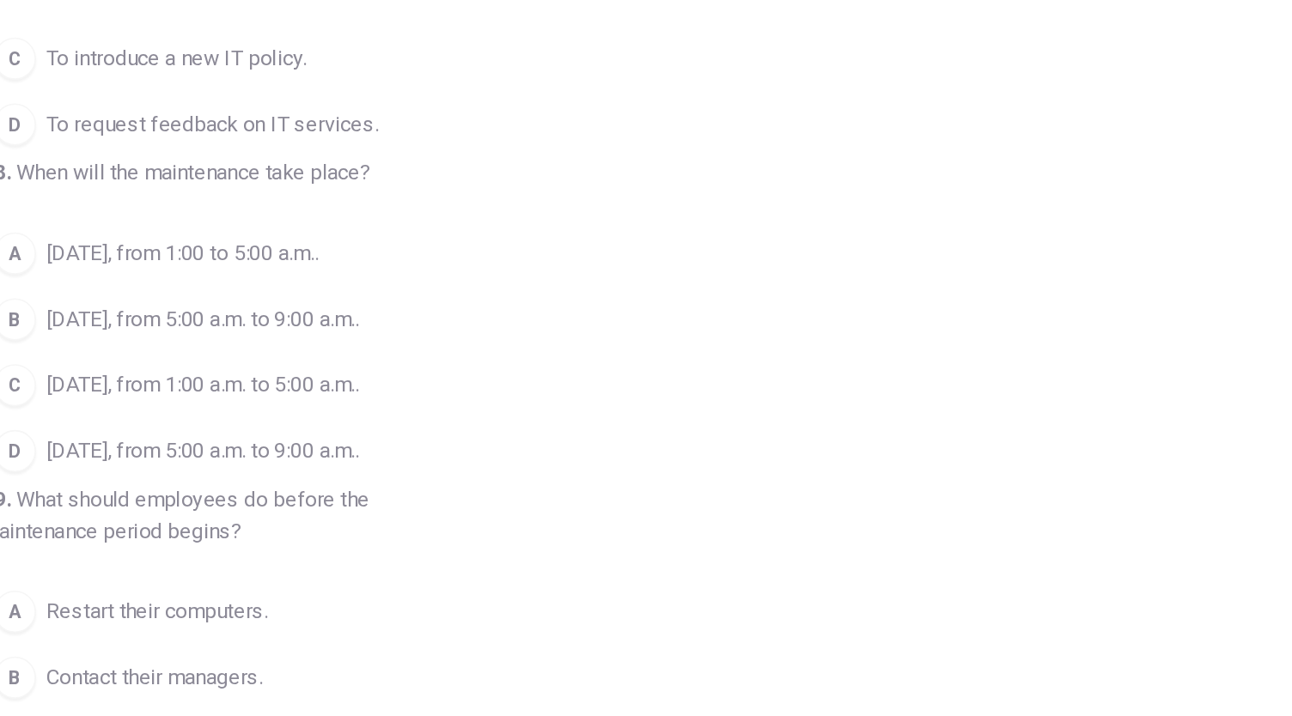
scroll to position [143, 0]
click at [400, 364] on span "[DATE], from 1:00 a.m. to 5:00 a.m.." at bounding box center [302, 354] width 204 height 21
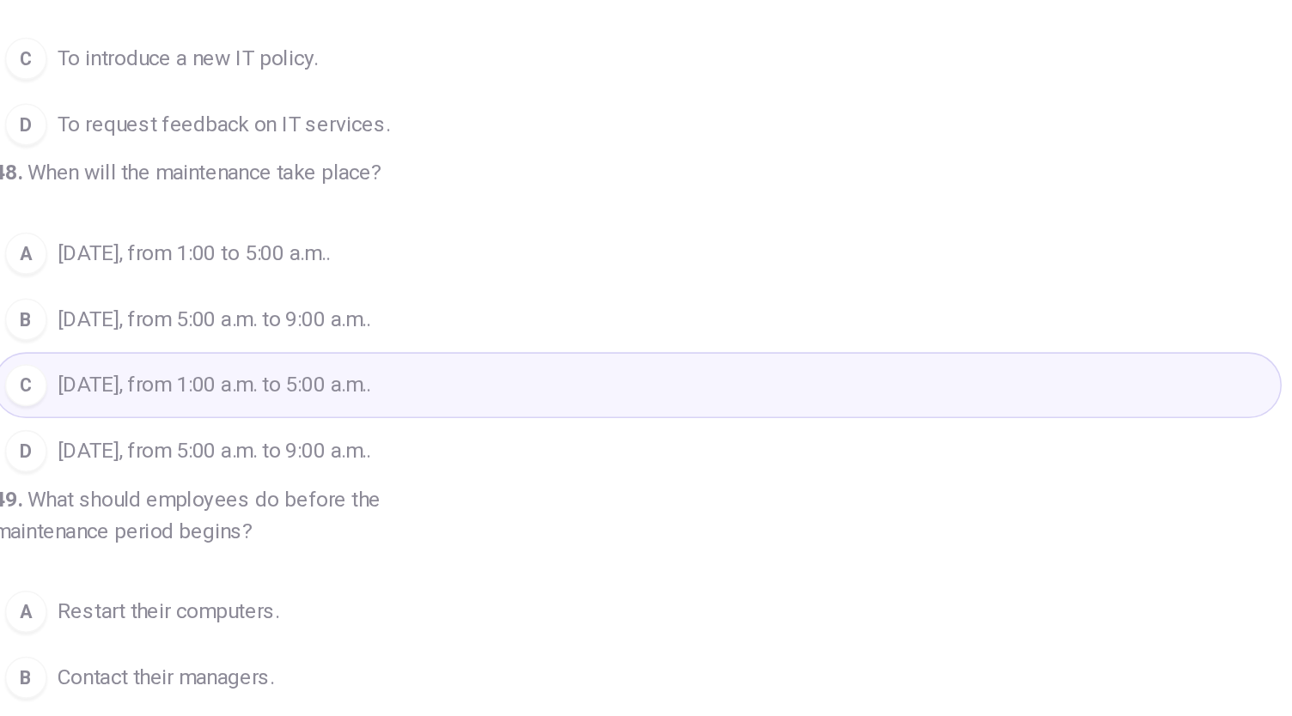
scroll to position [59, 0]
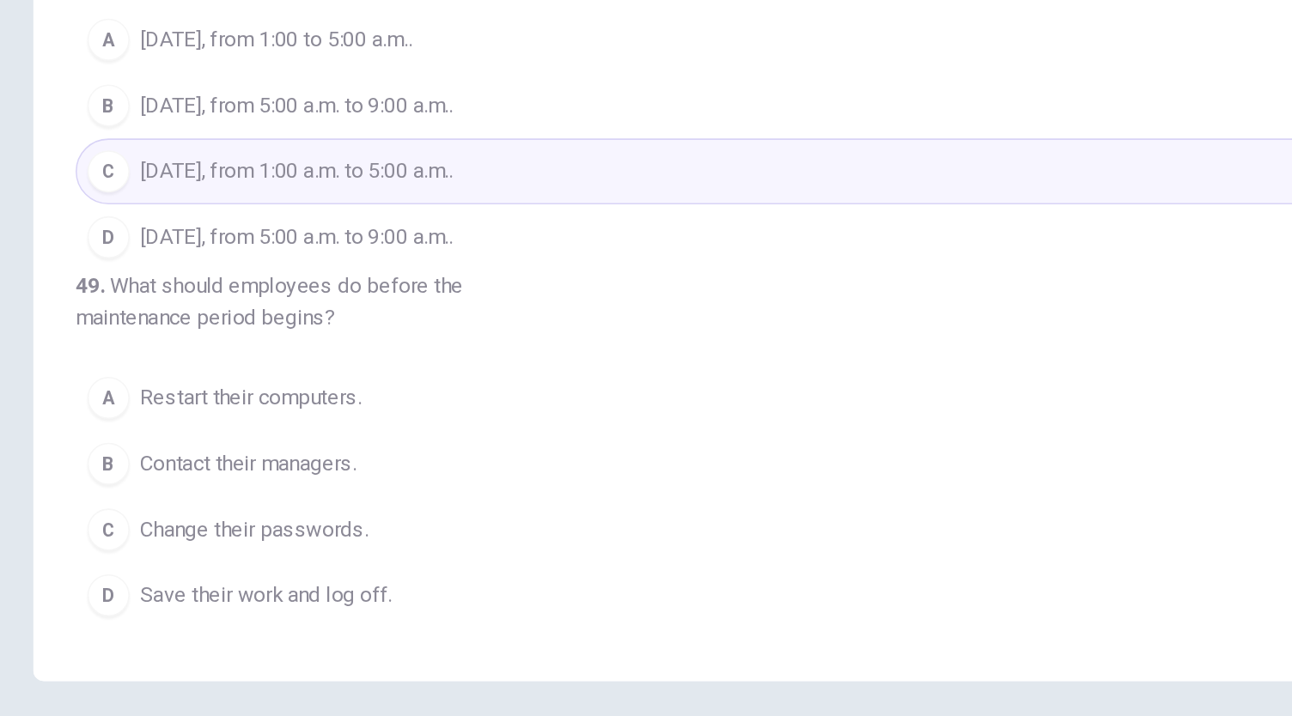
click at [344, 568] on span "Save their work and log off." at bounding box center [282, 571] width 164 height 21
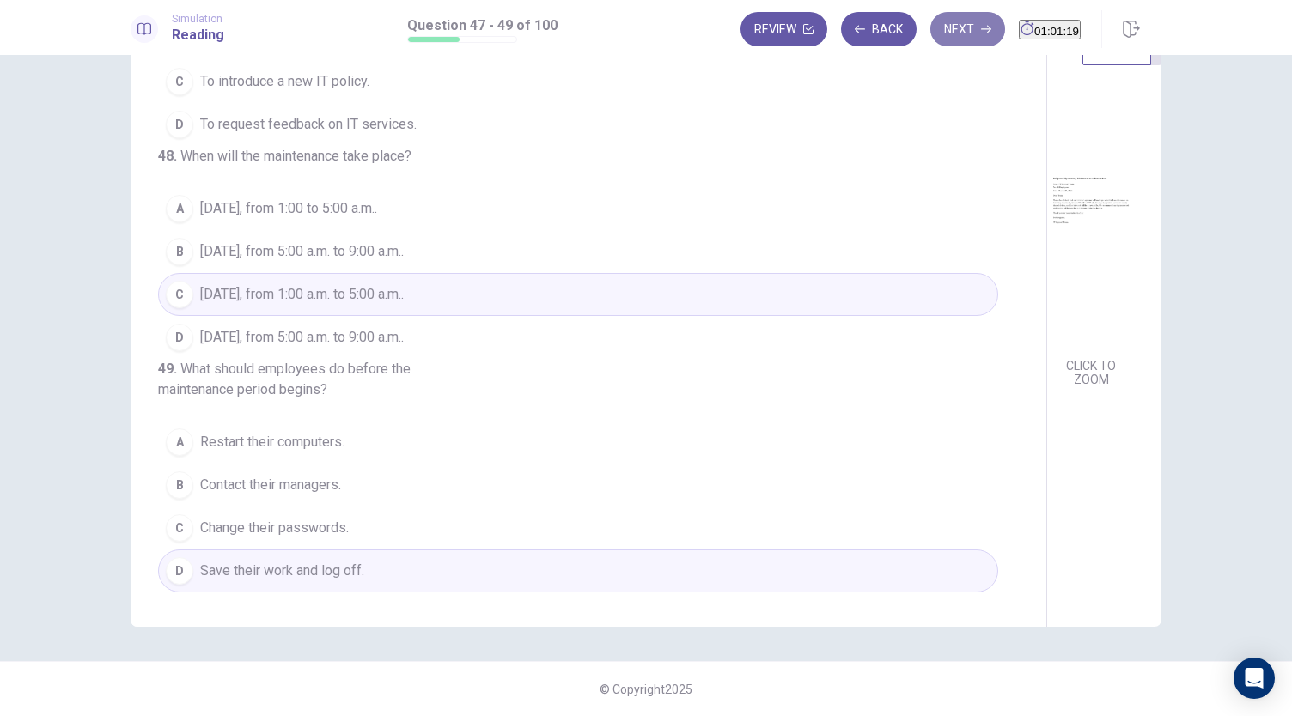
click at [930, 33] on button "Next" at bounding box center [967, 29] width 75 height 34
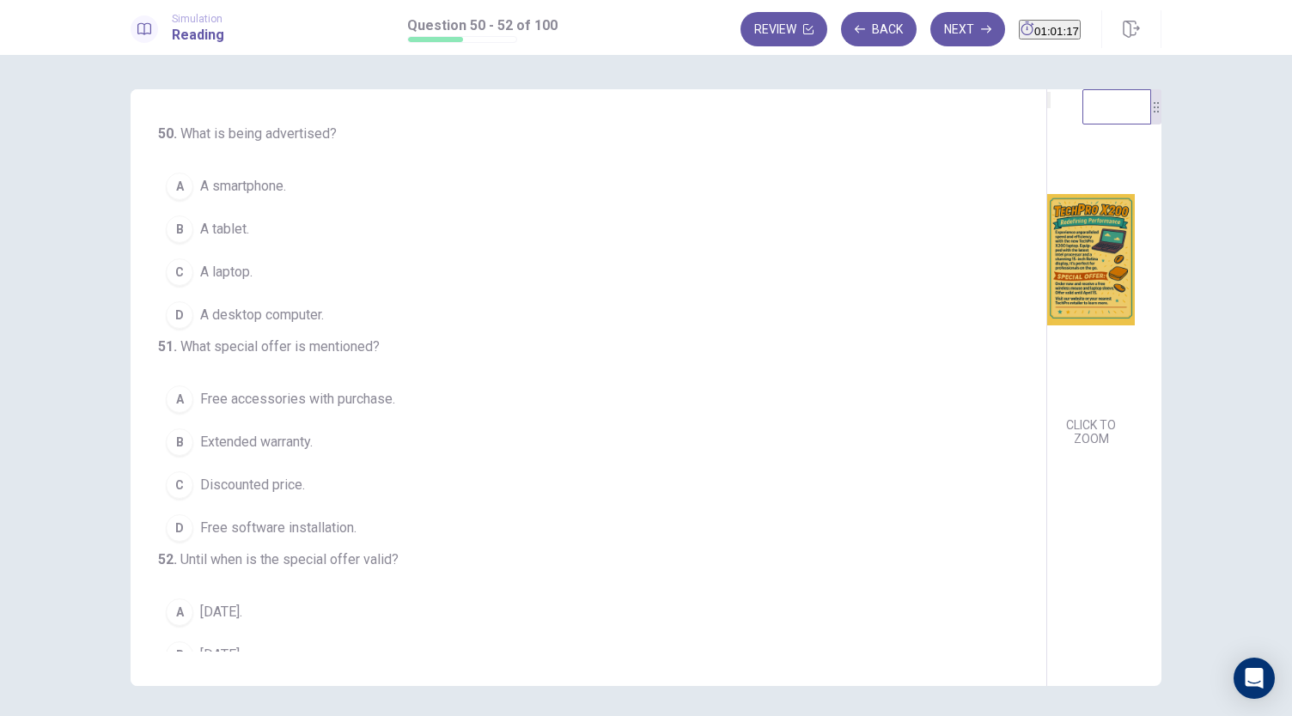
scroll to position [1, 0]
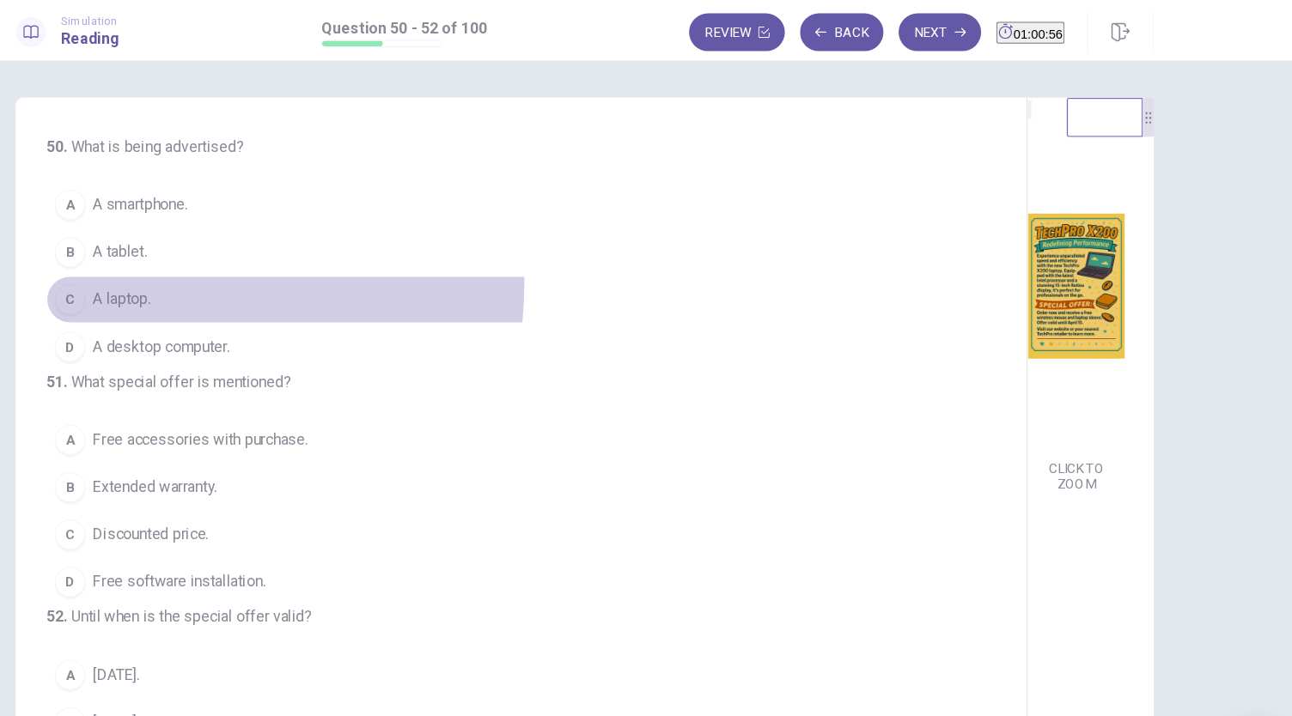
click at [223, 255] on button "C A laptop." at bounding box center [578, 271] width 840 height 43
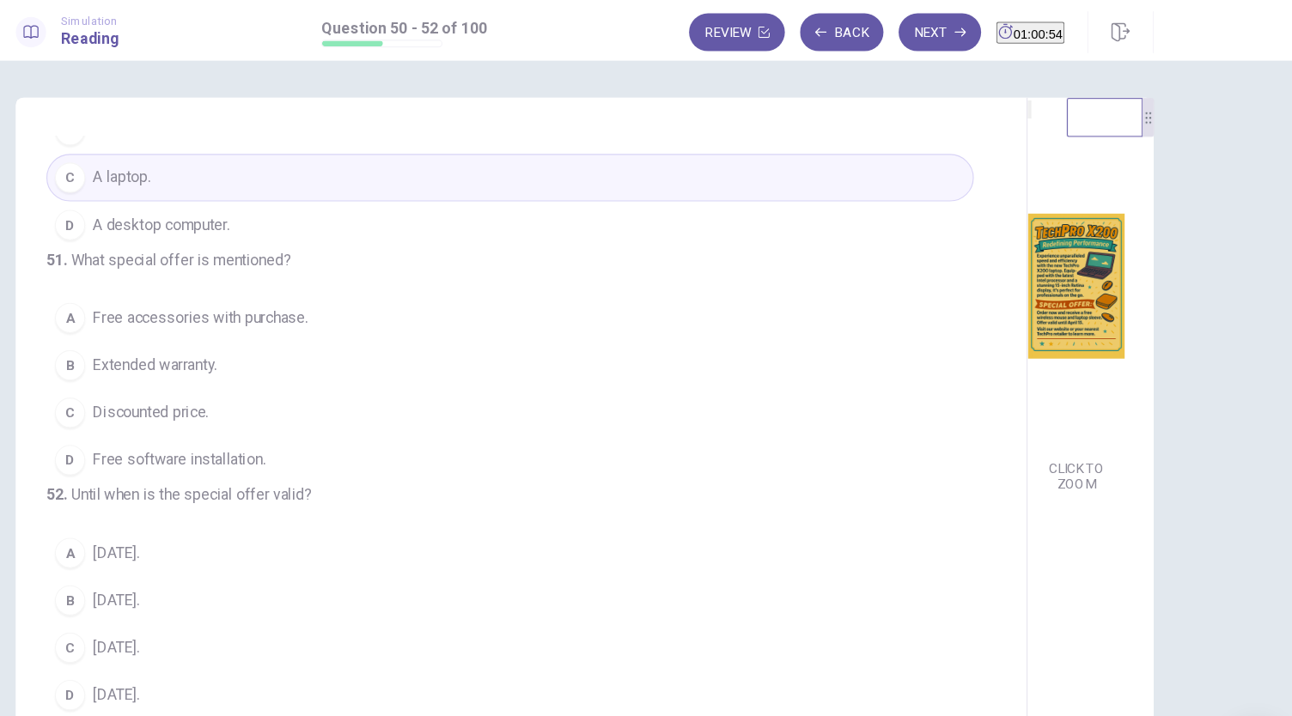
scroll to position [147, 0]
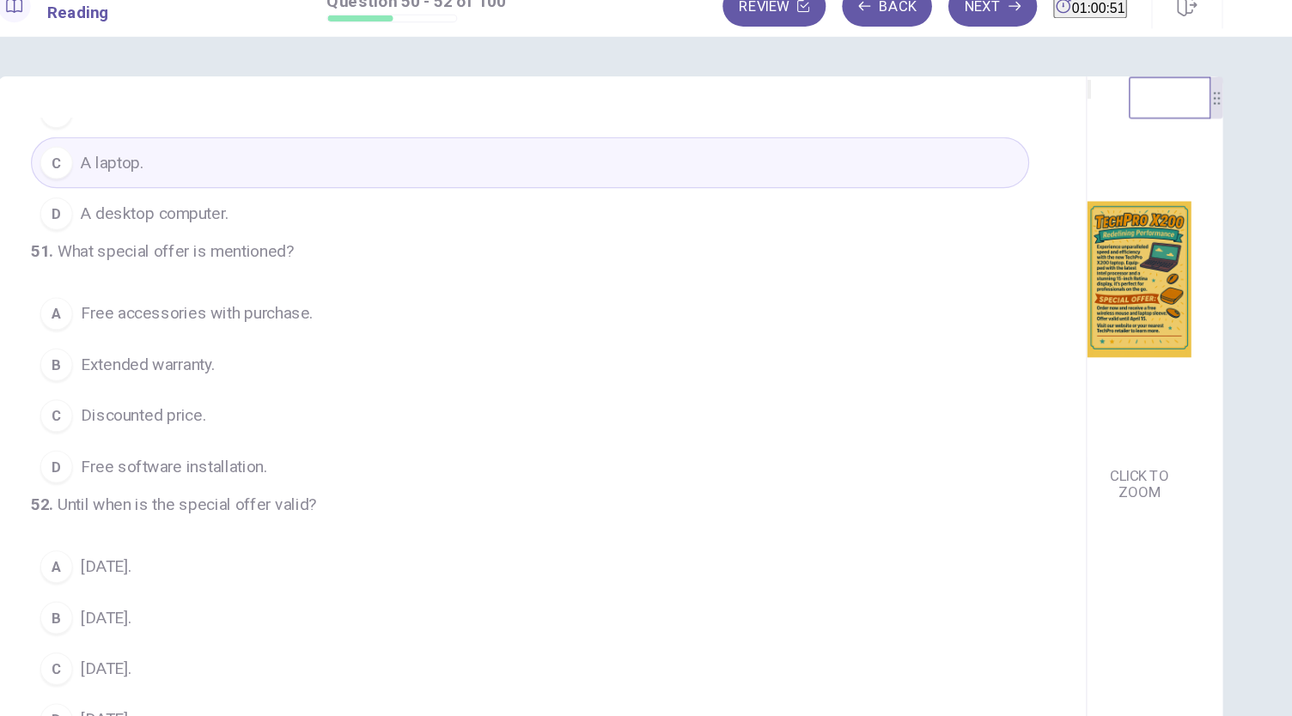
click at [327, 289] on span "Free accessories with purchase." at bounding box center [297, 287] width 195 height 21
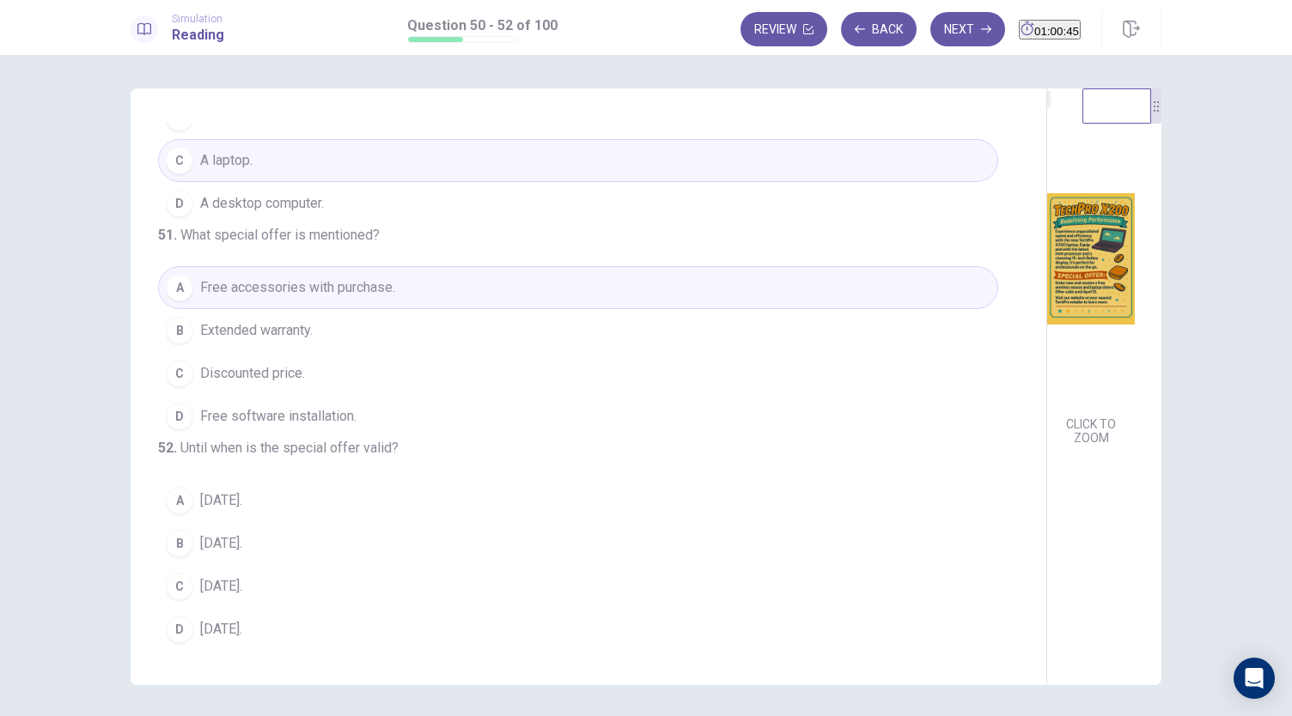
scroll to position [59, 0]
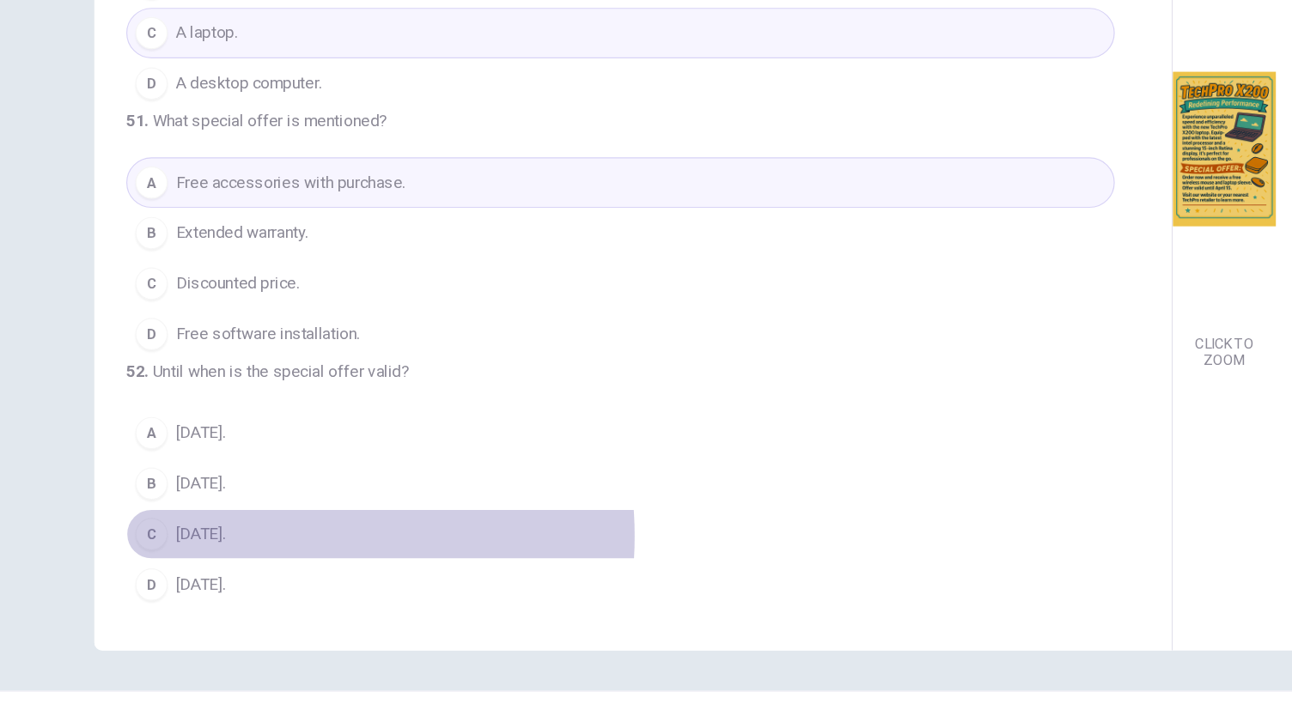
click at [257, 531] on button "C [DATE]." at bounding box center [578, 528] width 840 height 43
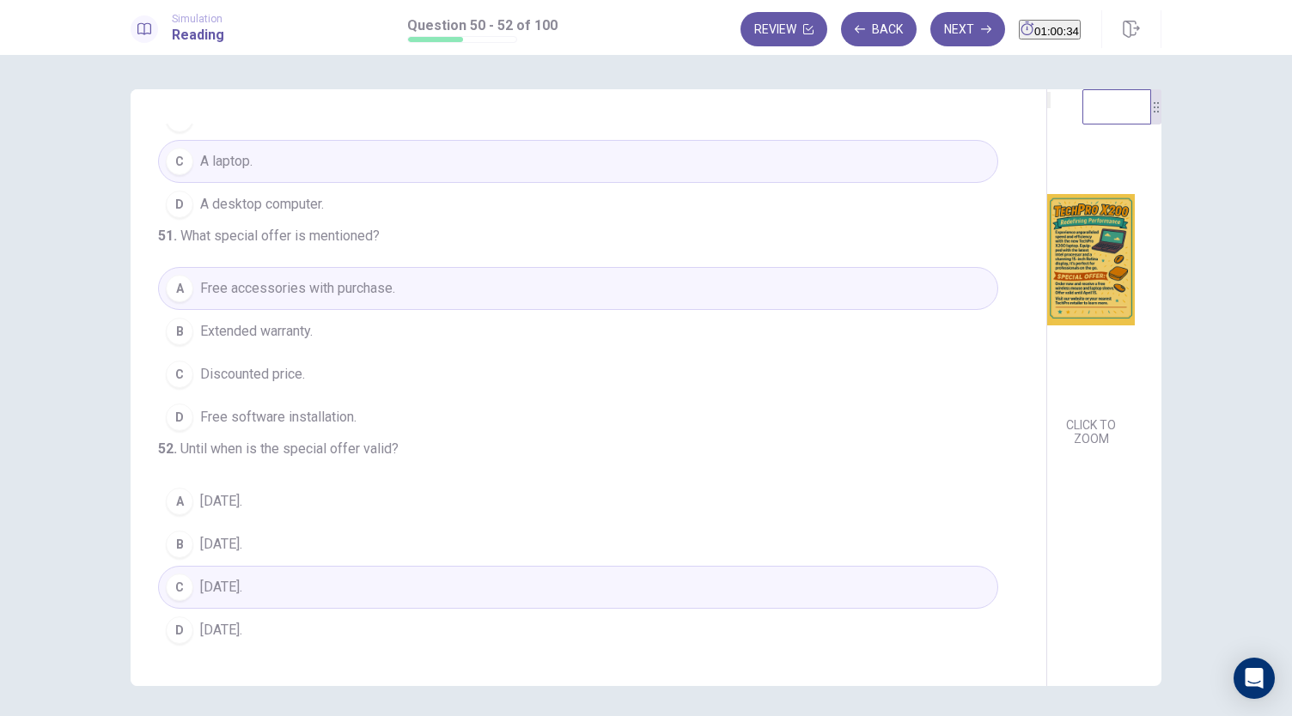
scroll to position [1, 0]
click at [930, 27] on button "Next" at bounding box center [967, 29] width 75 height 34
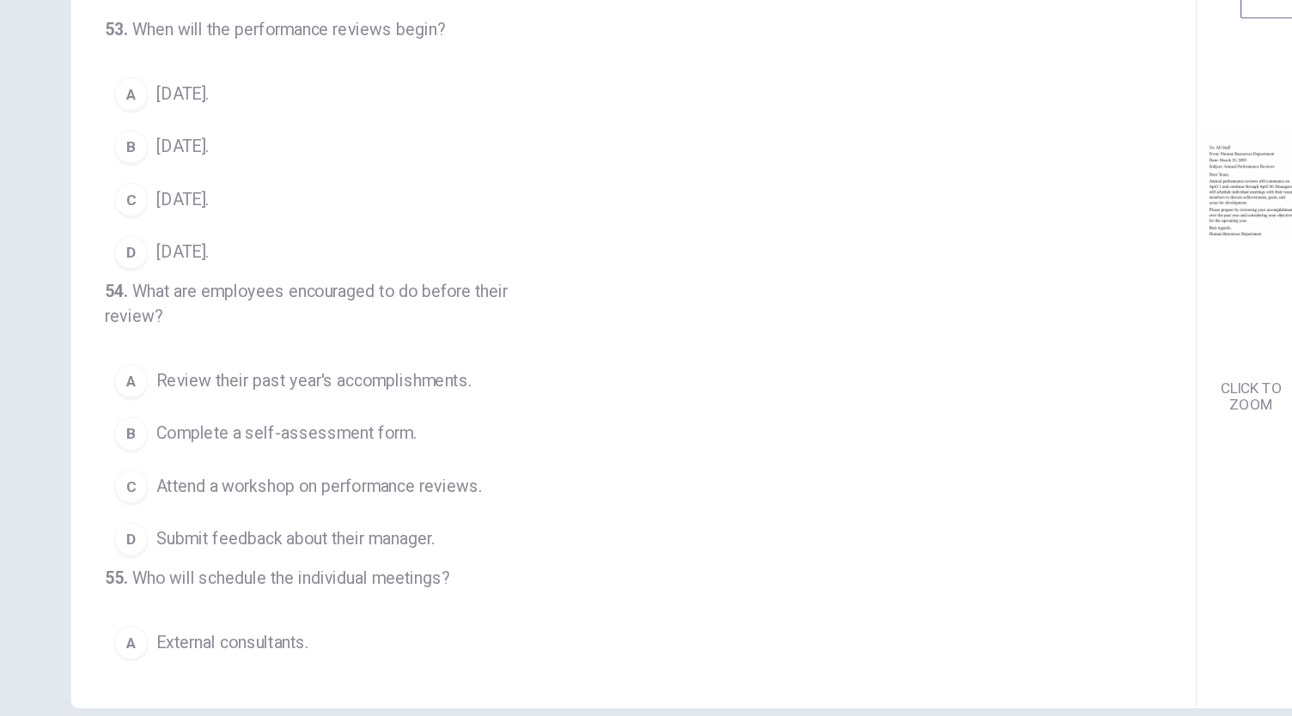
scroll to position [0, 0]
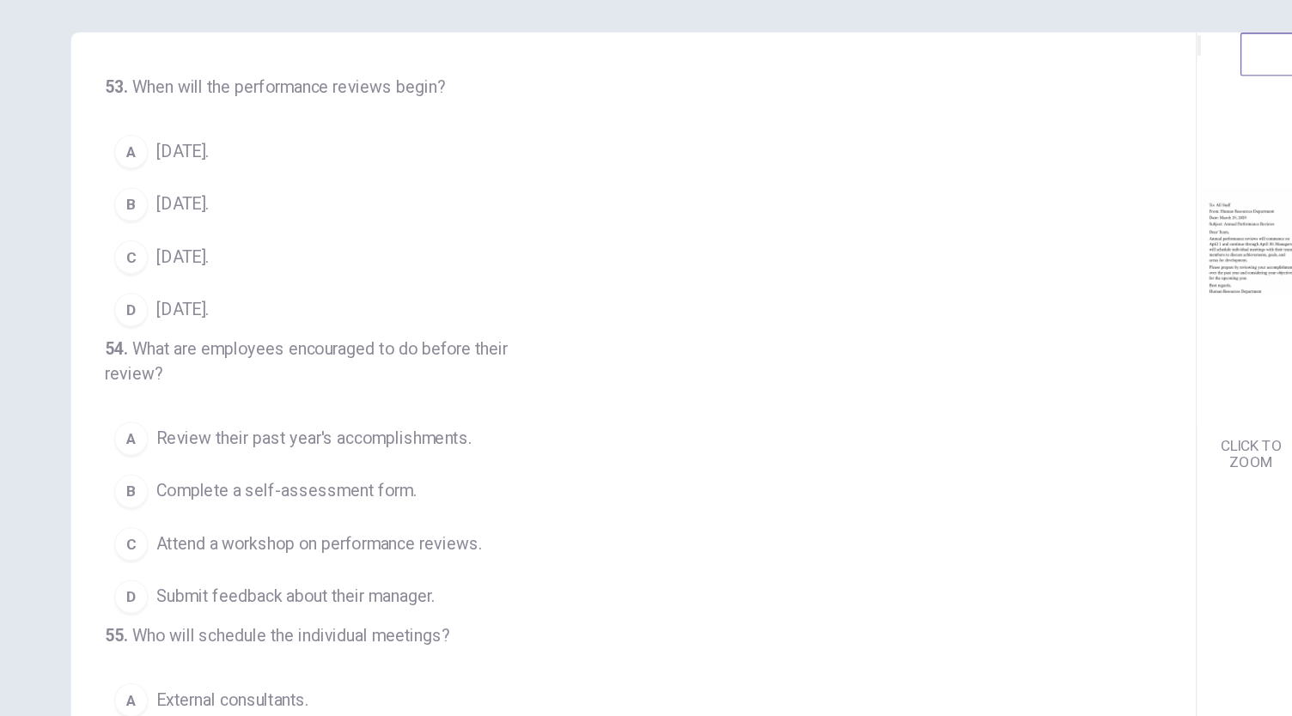
click at [266, 302] on button "D [DATE]." at bounding box center [578, 315] width 840 height 43
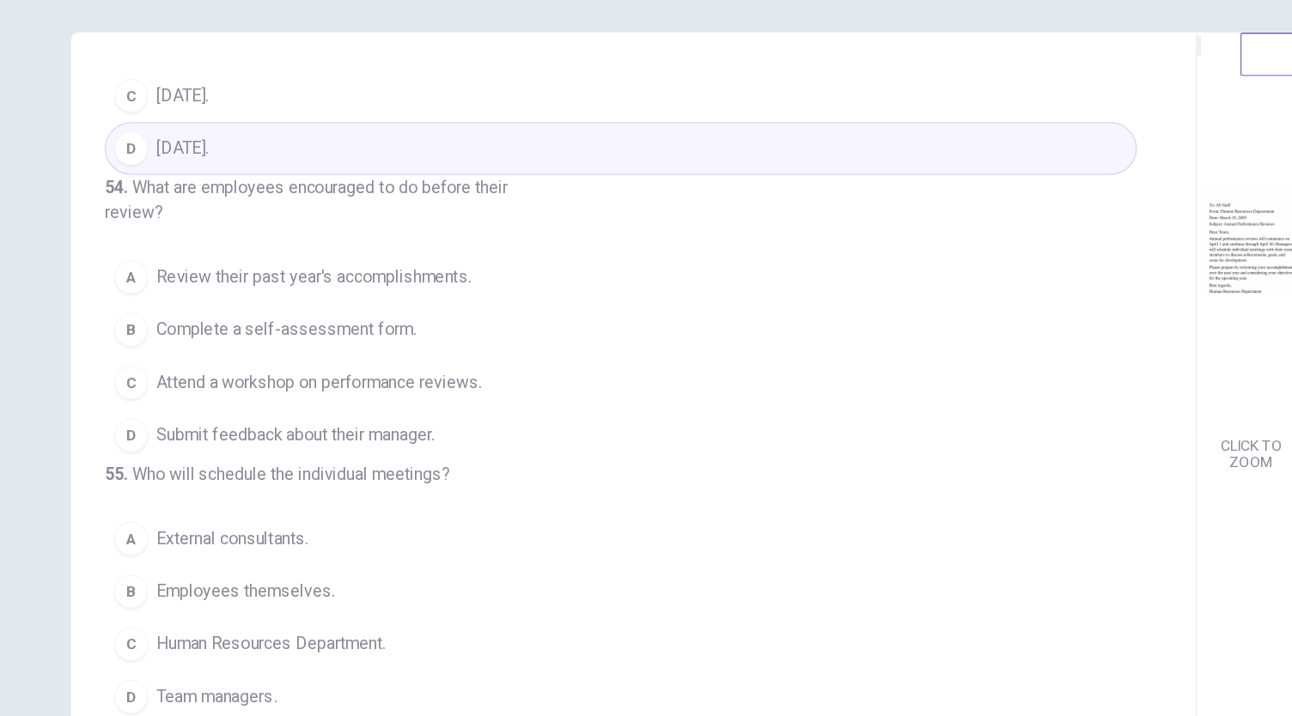
scroll to position [136, 0]
click at [378, 299] on span "Review their past year's accomplishments." at bounding box center [328, 288] width 256 height 21
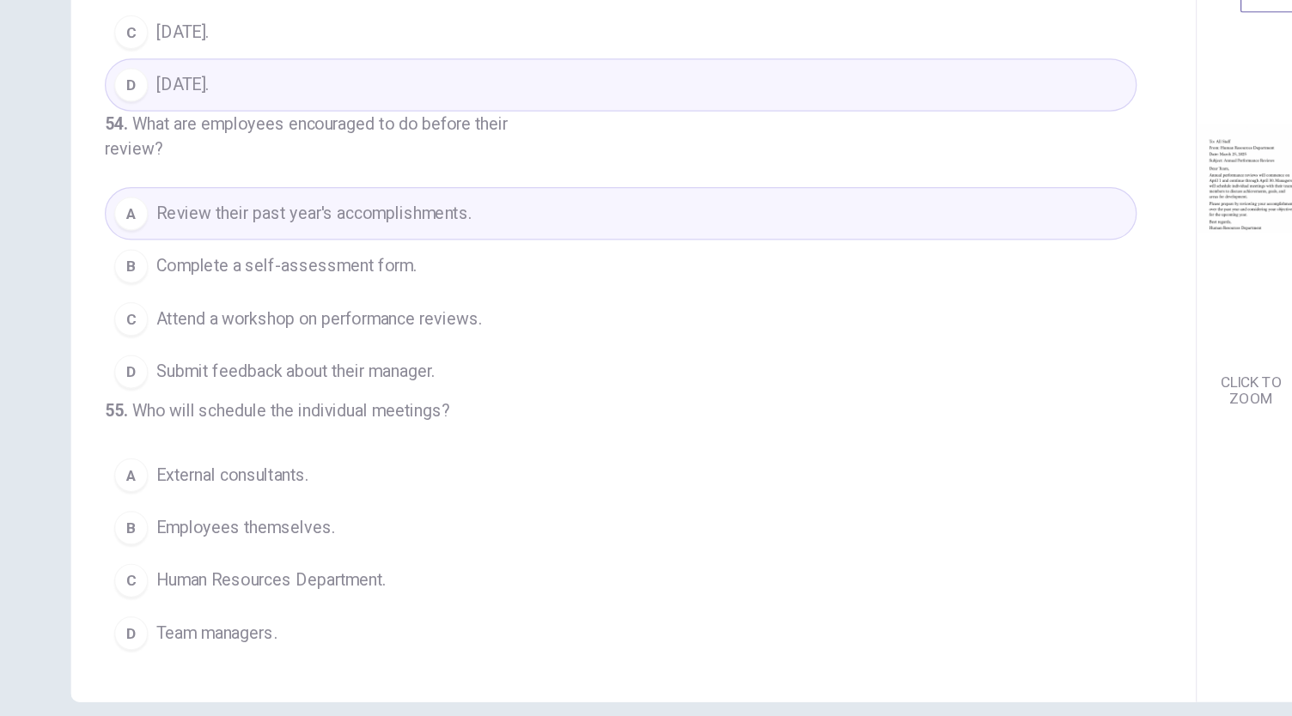
scroll to position [59, 0]
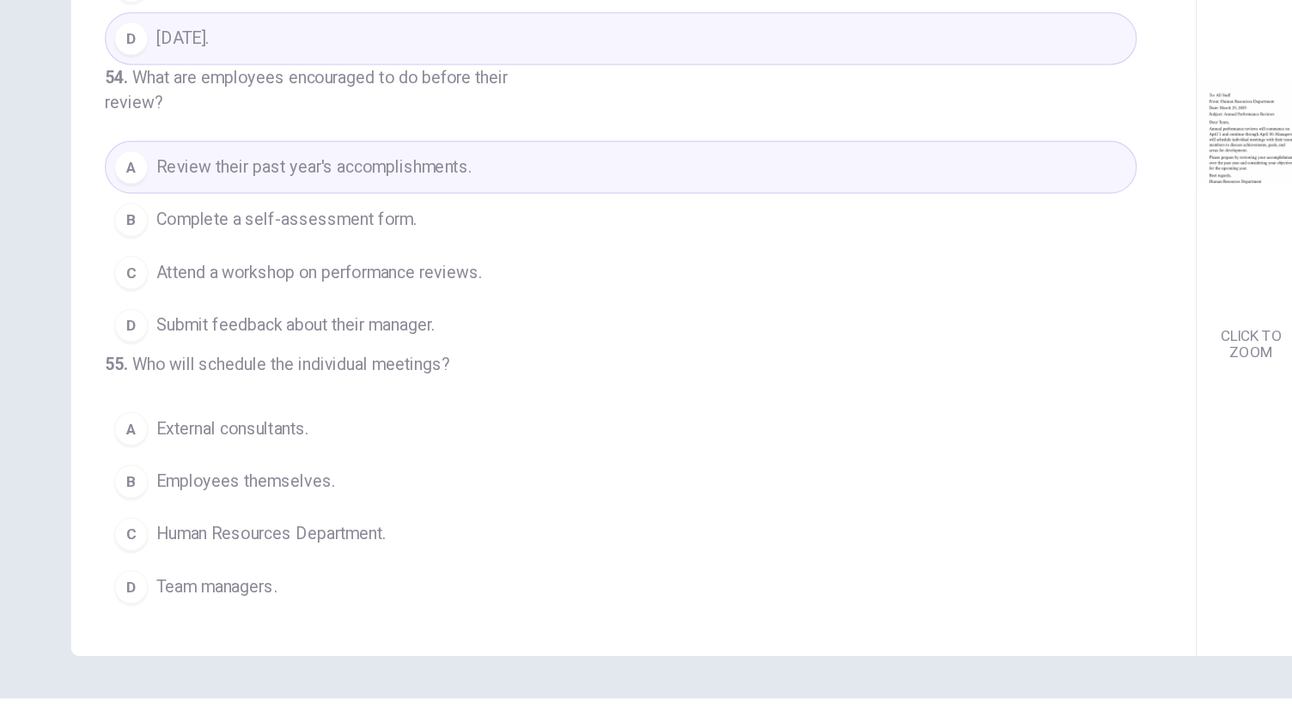
click at [296, 563] on span "Team managers." at bounding box center [249, 571] width 98 height 21
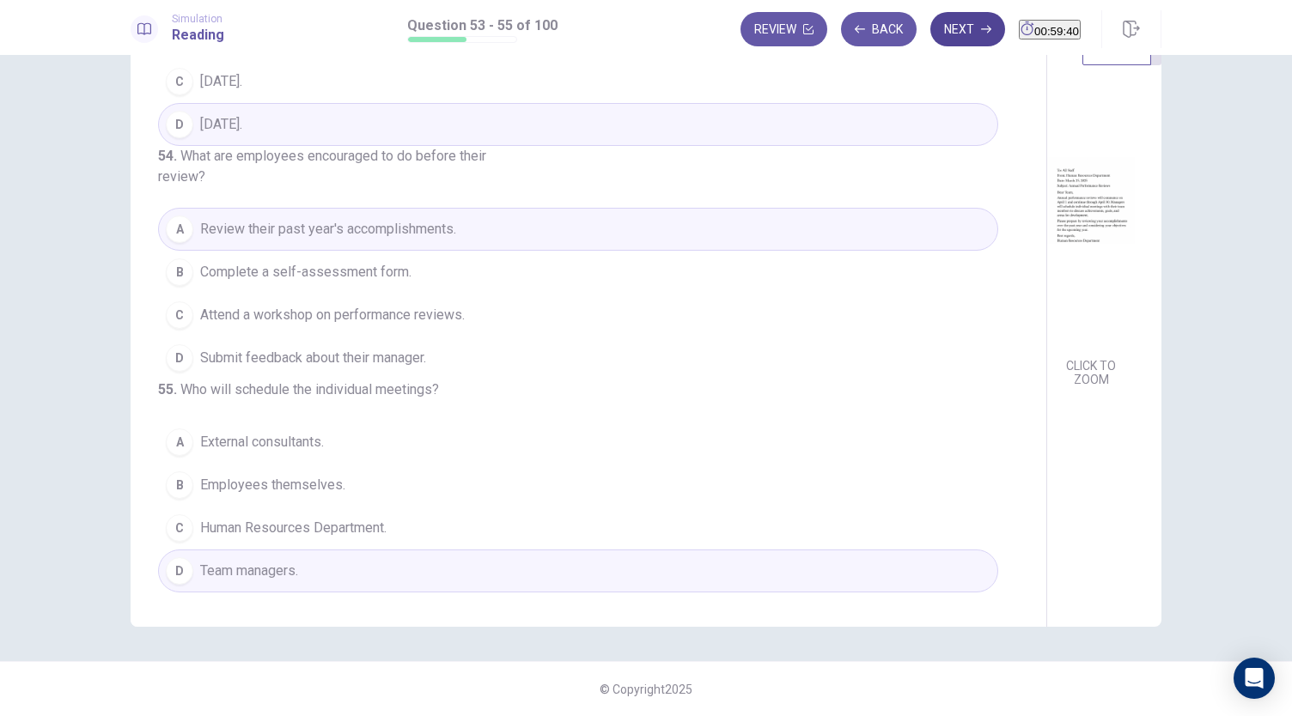
click at [930, 28] on button "Next" at bounding box center [967, 29] width 75 height 34
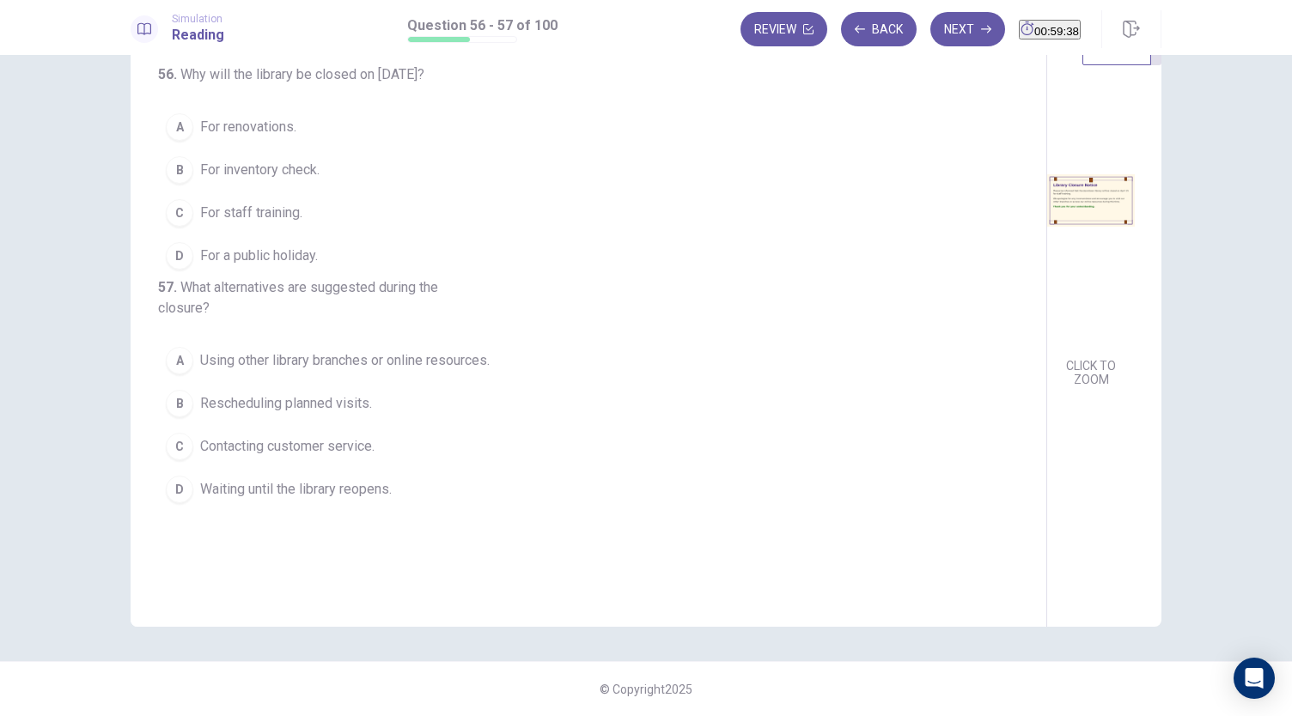
scroll to position [0, 0]
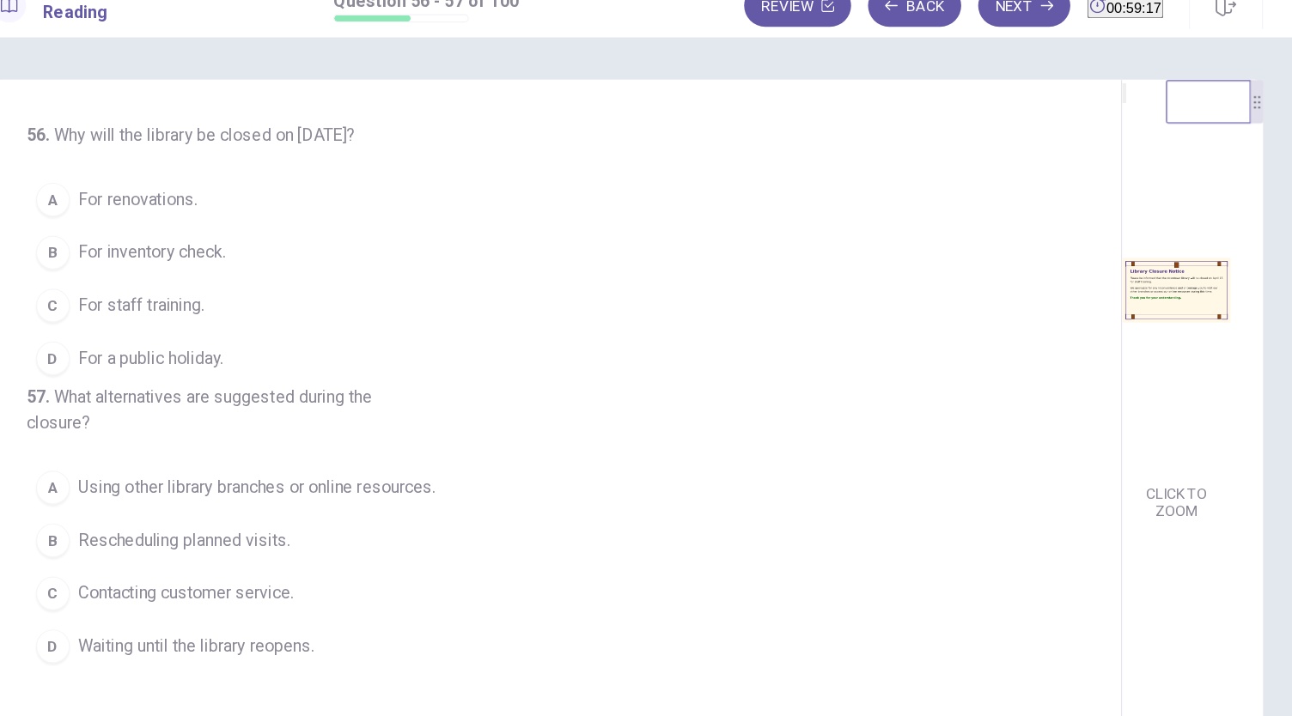
click at [289, 272] on span "For staff training." at bounding box center [251, 272] width 102 height 21
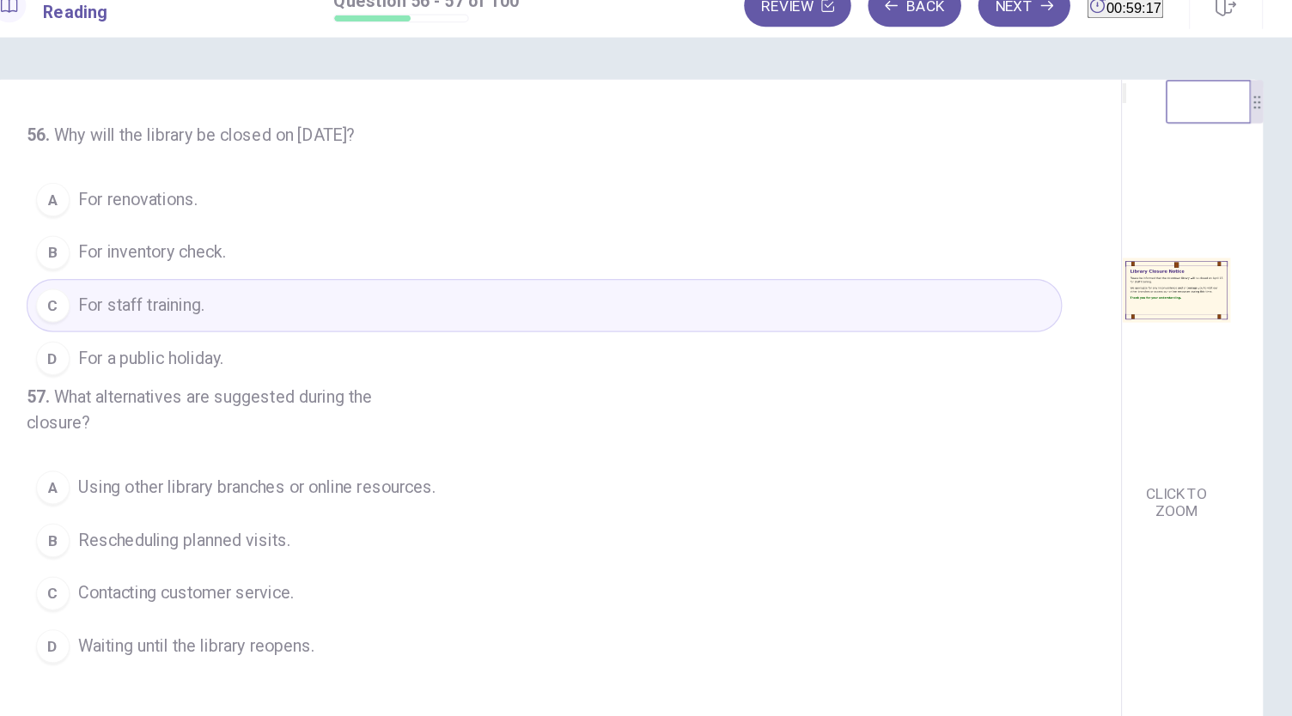
scroll to position [59, 0]
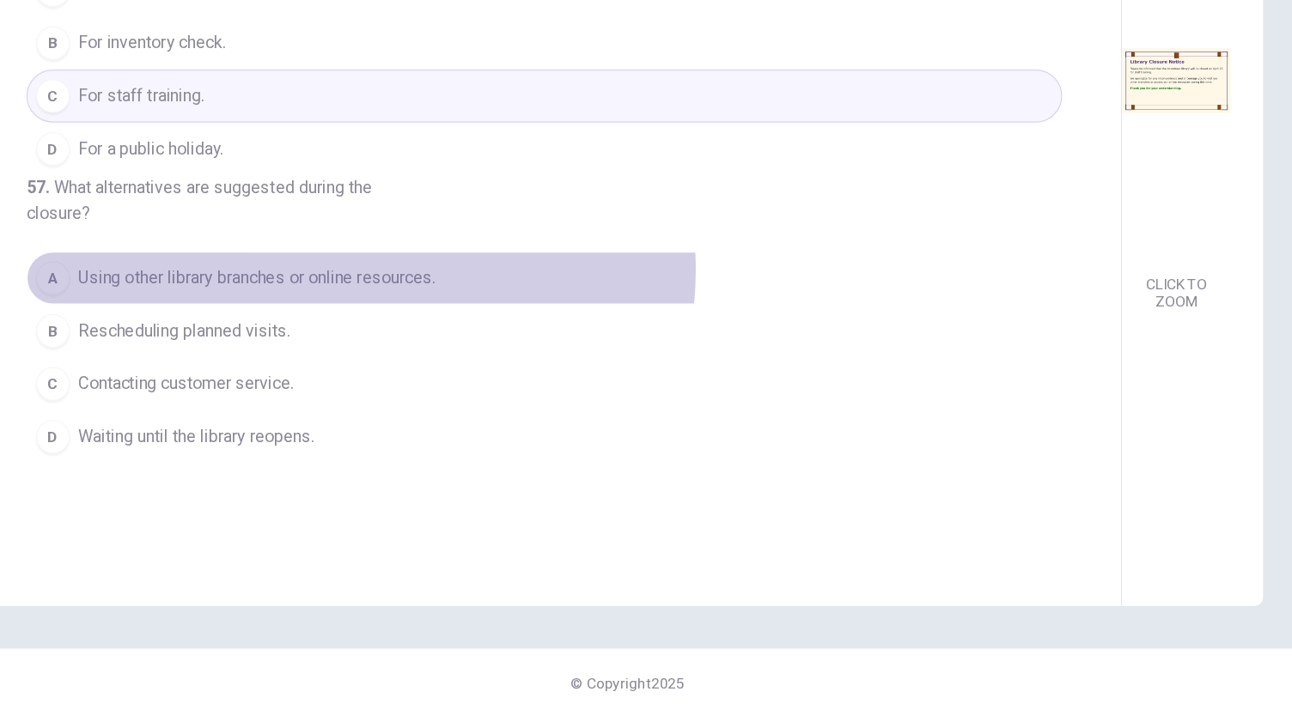
click at [424, 371] on span "Using other library branches or online resources." at bounding box center [344, 360] width 289 height 21
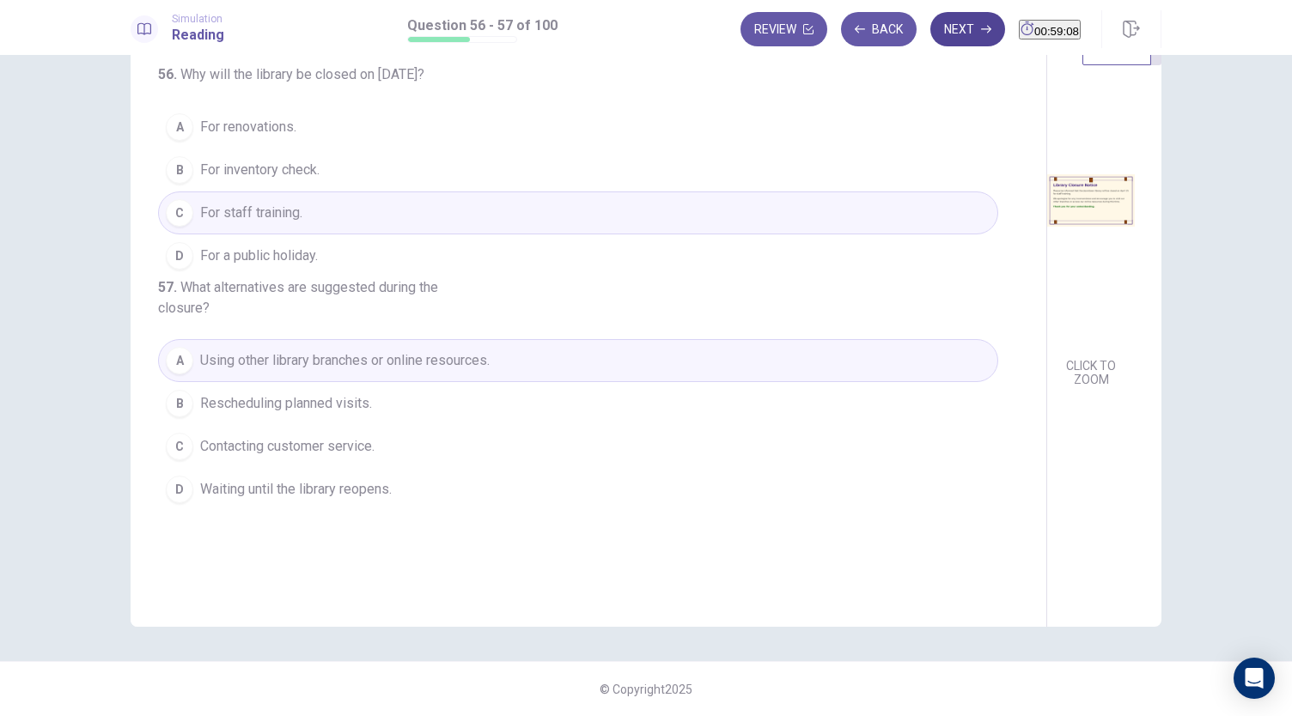
click at [931, 30] on button "Next" at bounding box center [967, 29] width 75 height 34
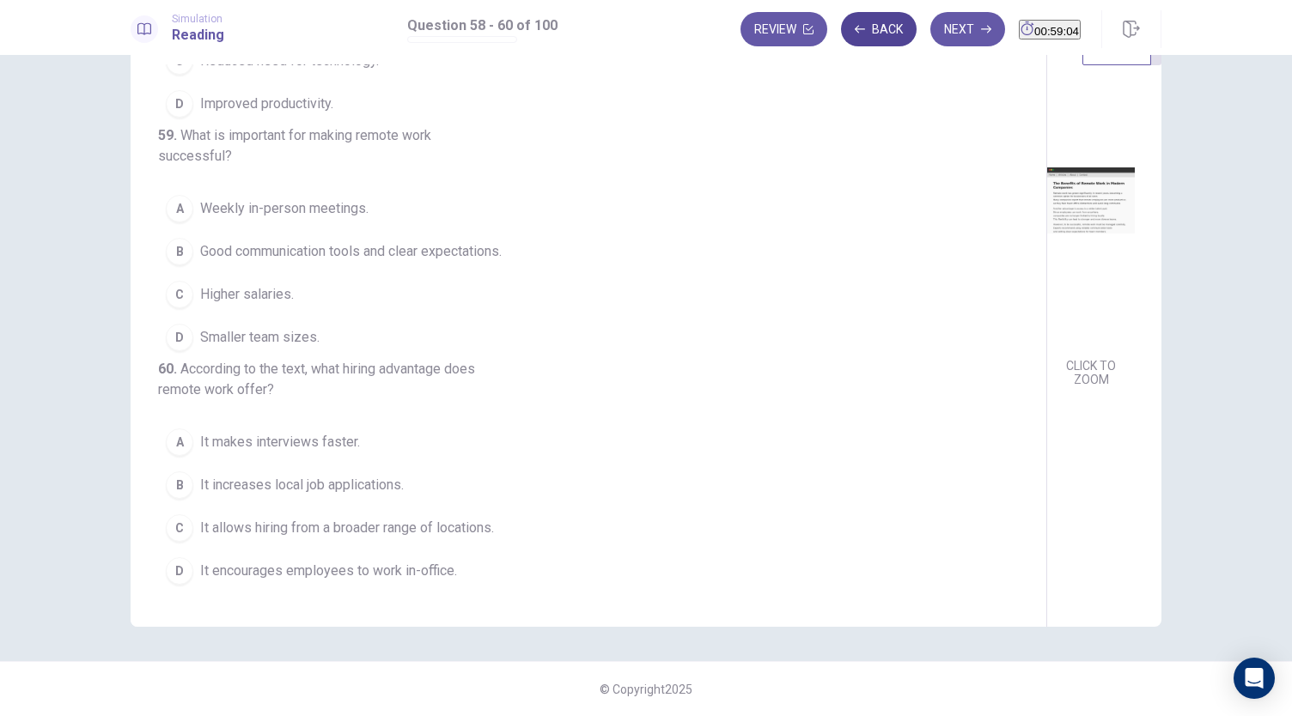
click at [855, 24] on icon "button" at bounding box center [860, 29] width 10 height 10
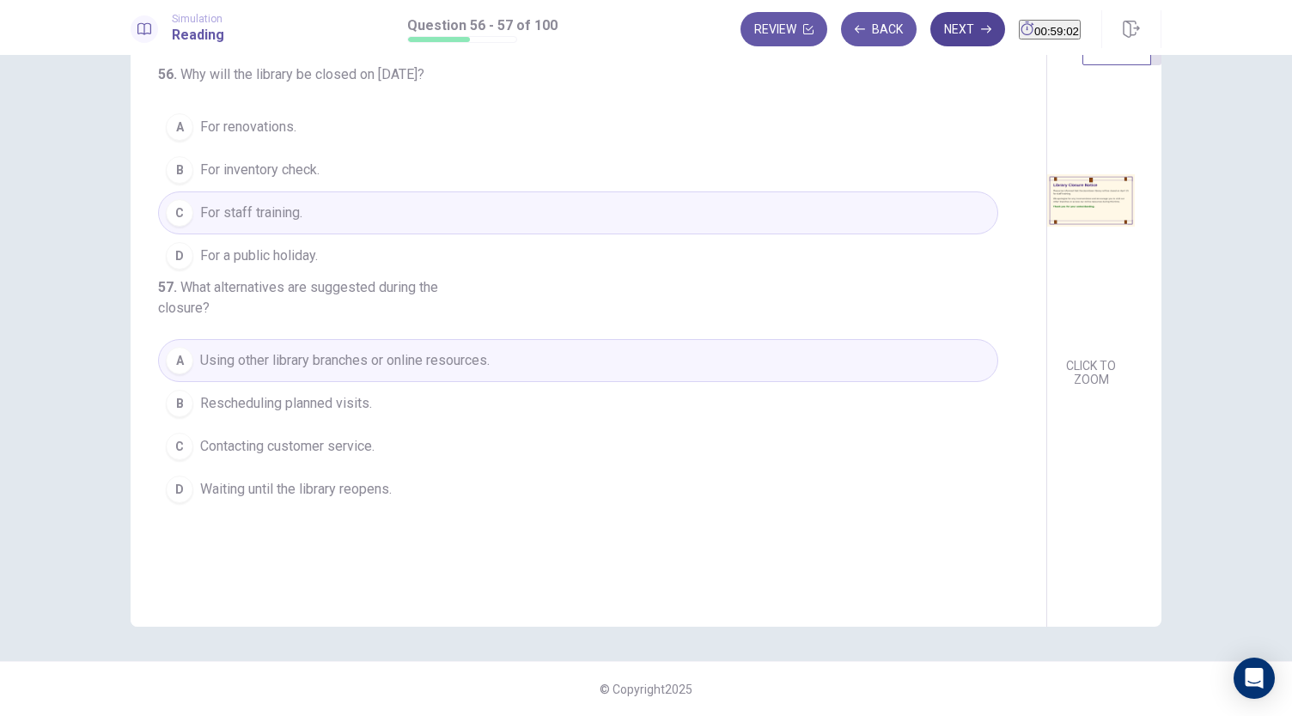
click at [930, 19] on button "Next" at bounding box center [967, 29] width 75 height 34
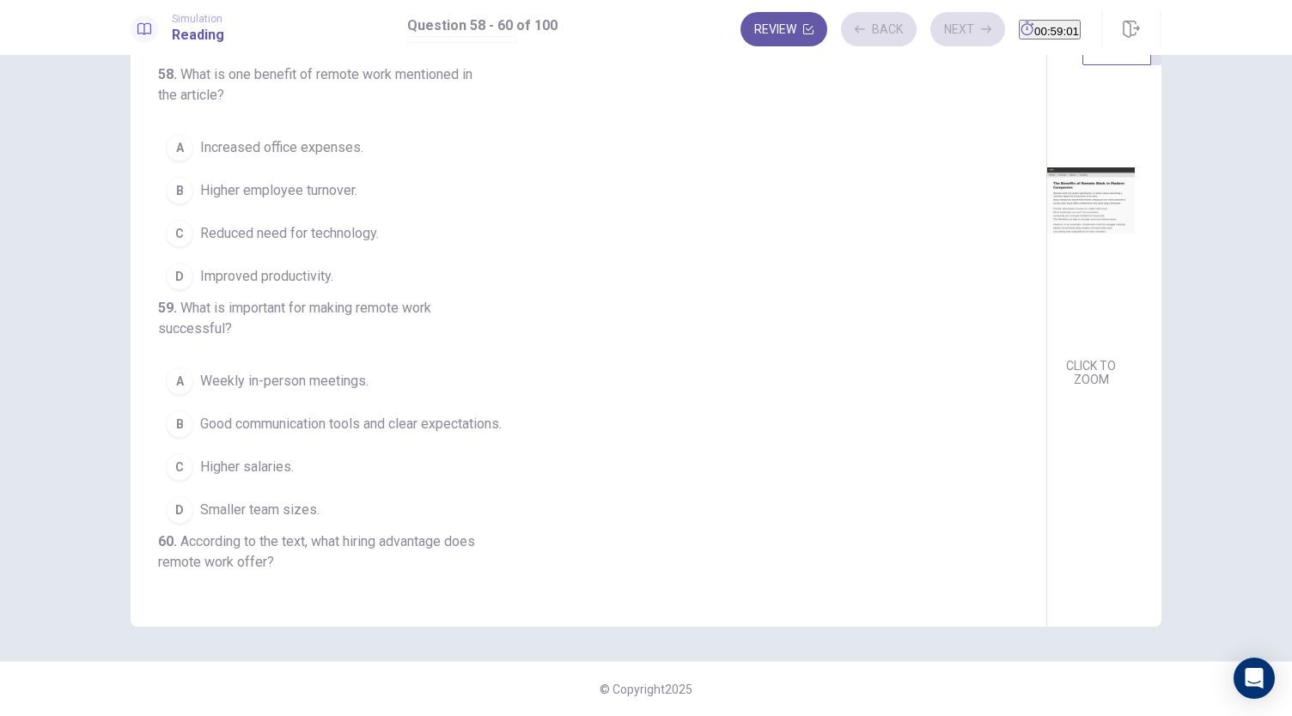
scroll to position [0, 0]
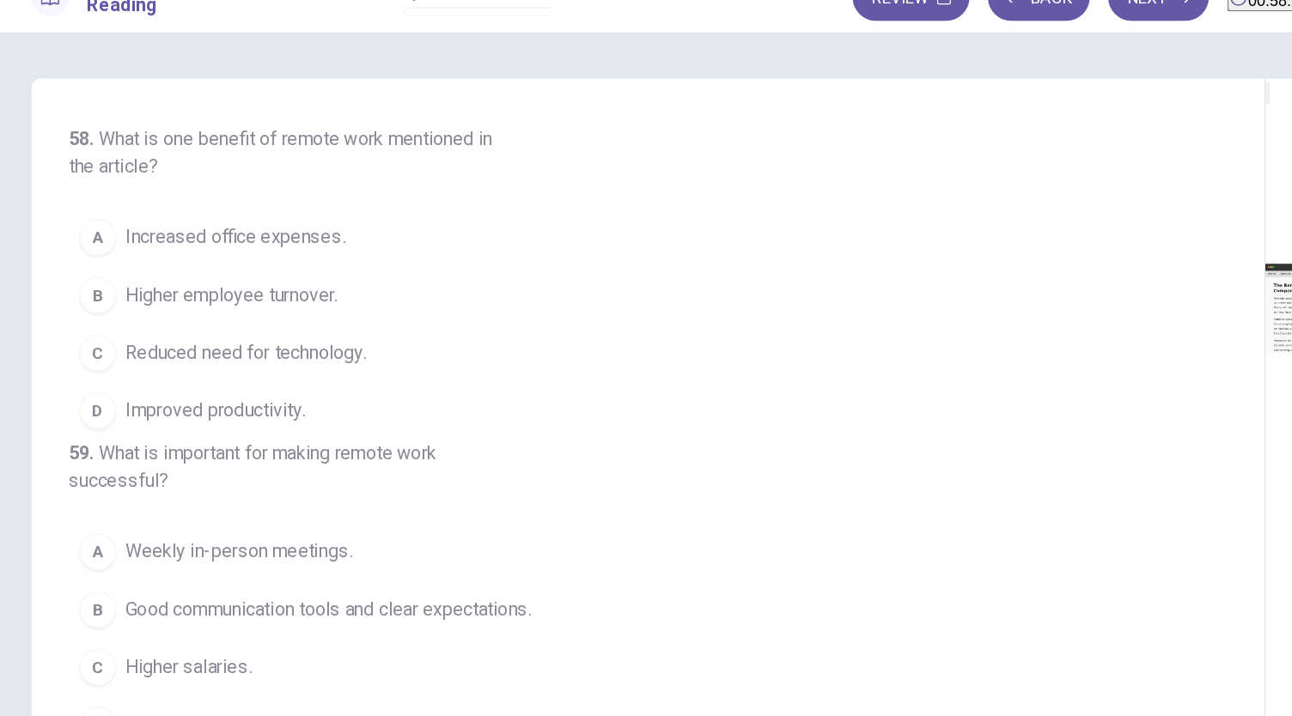
click at [313, 326] on span "Improved productivity." at bounding box center [266, 336] width 133 height 21
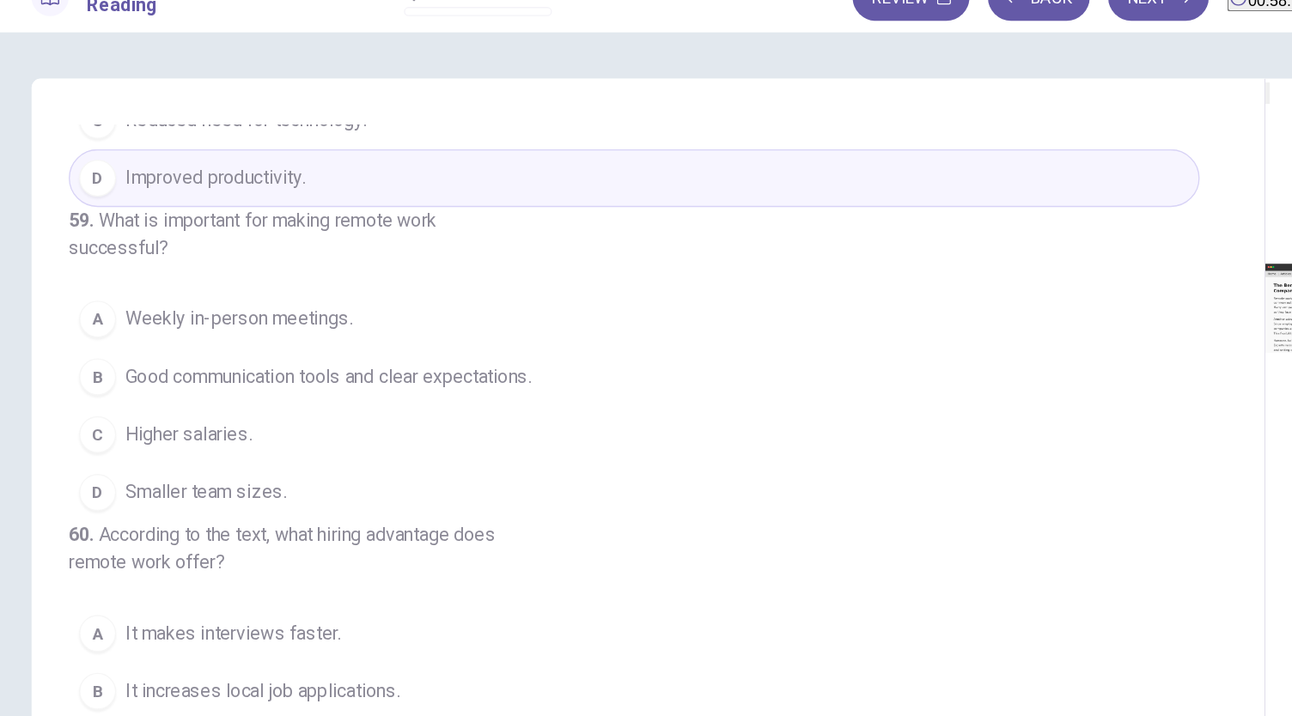
scroll to position [234, 0]
click at [340, 301] on span "Good communication tools and clear expectations." at bounding box center [350, 311] width 301 height 21
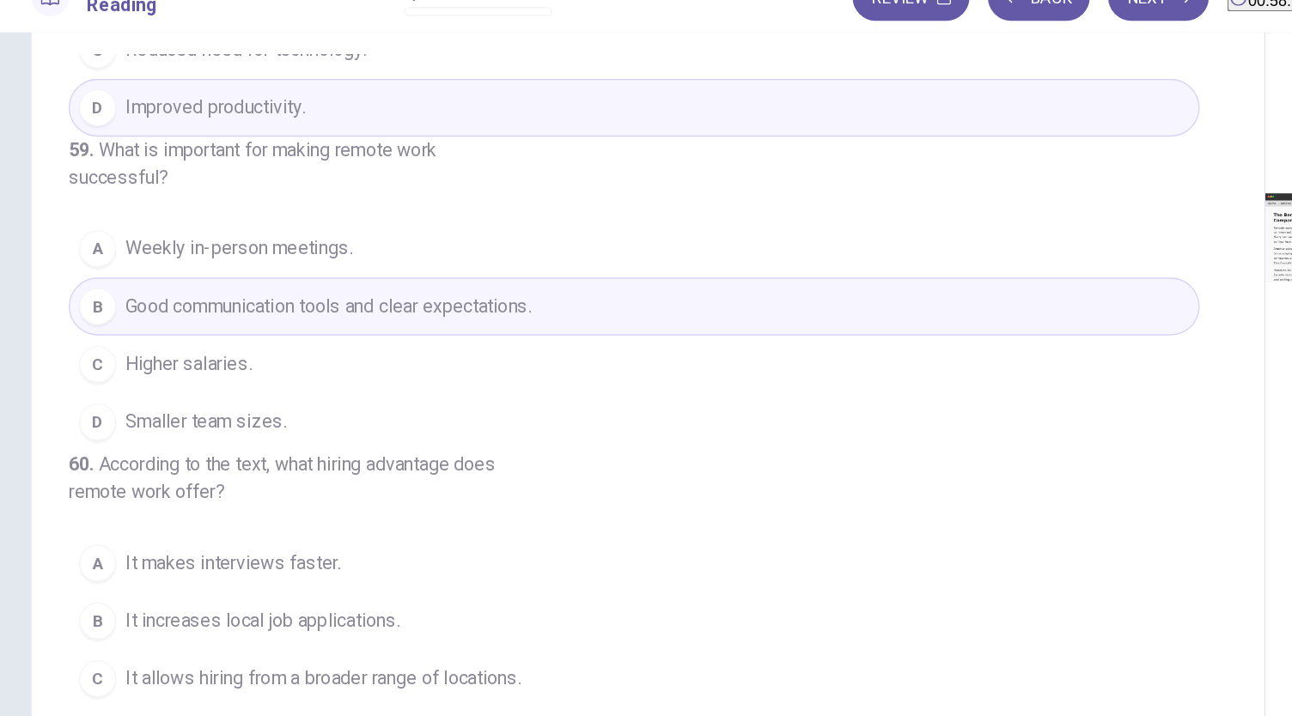
scroll to position [59, 0]
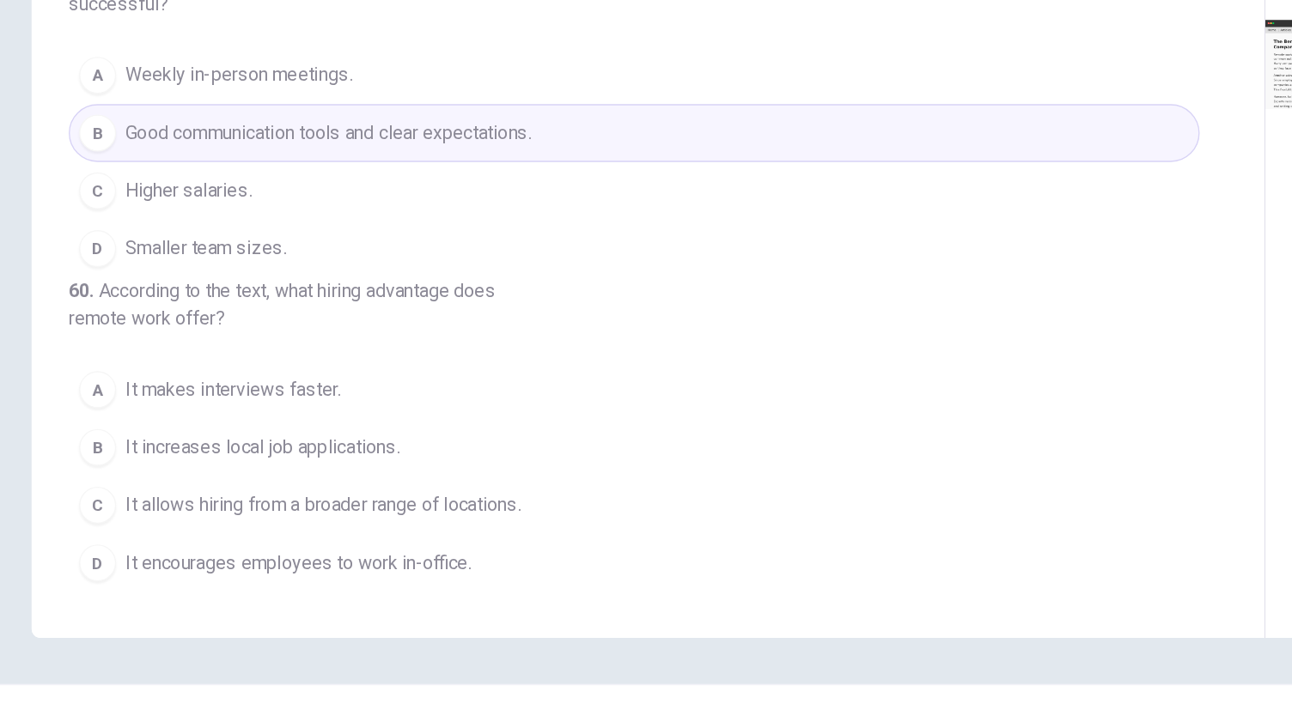
click at [436, 536] on span "It allows hiring from a broader range of locations." at bounding box center [347, 528] width 294 height 21
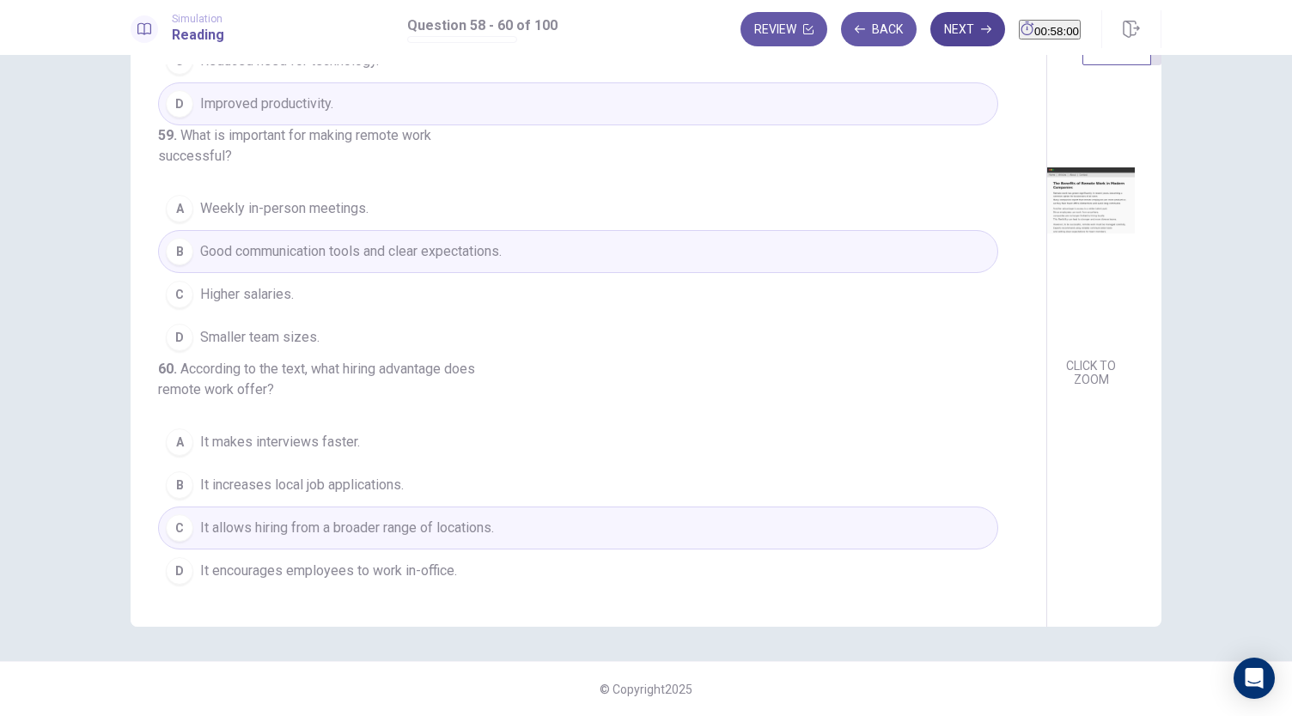
click at [935, 38] on button "Next" at bounding box center [967, 29] width 75 height 34
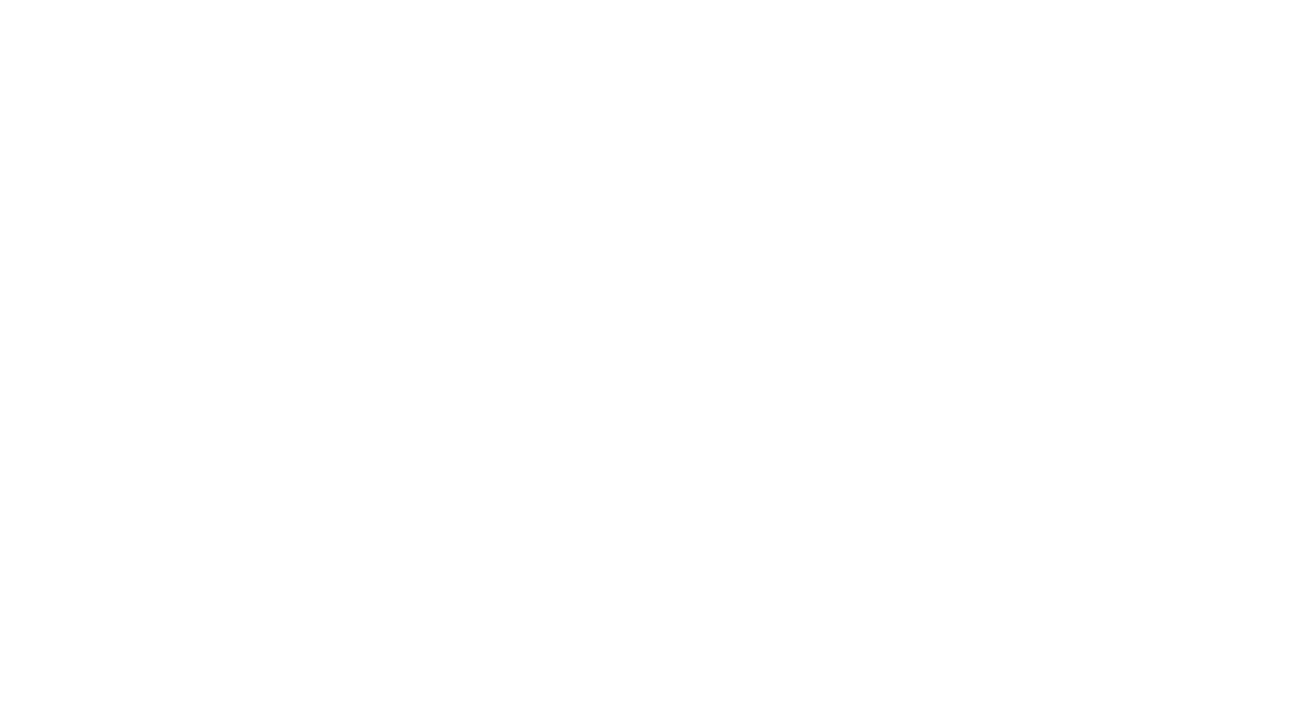
scroll to position [4, 0]
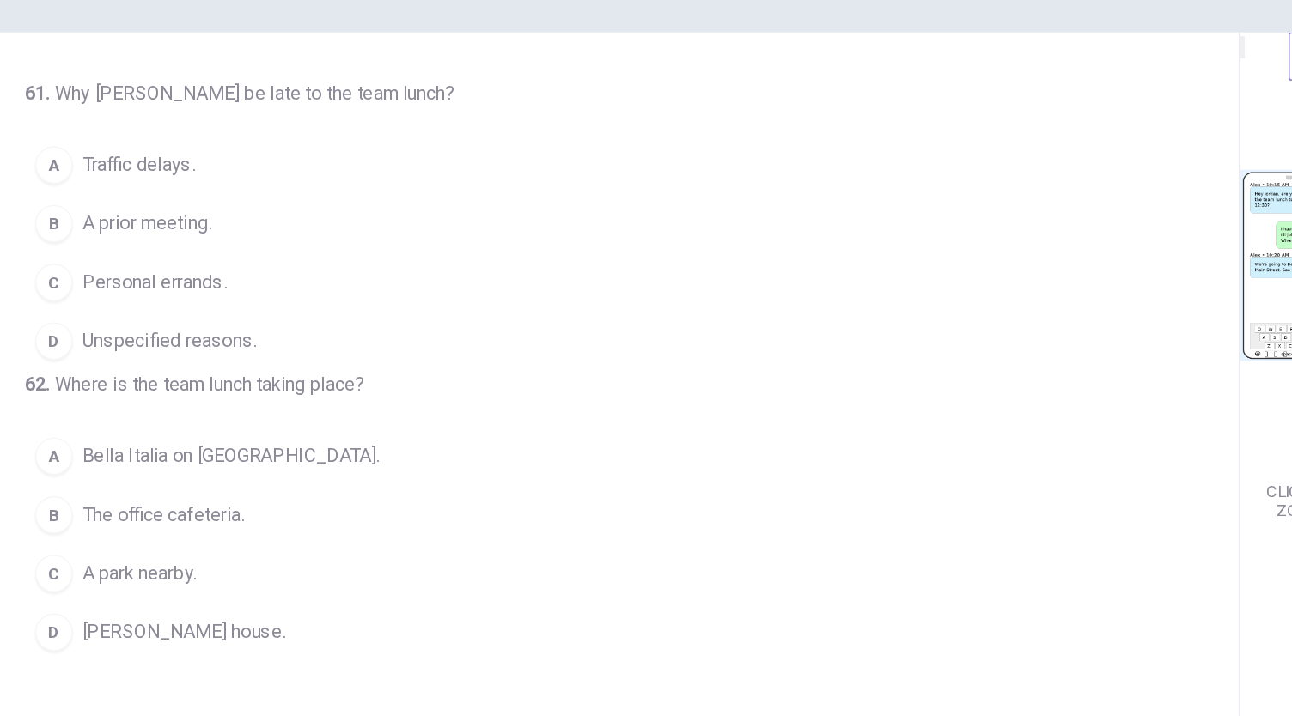
click at [289, 241] on button "B A prior meeting." at bounding box center [578, 225] width 840 height 43
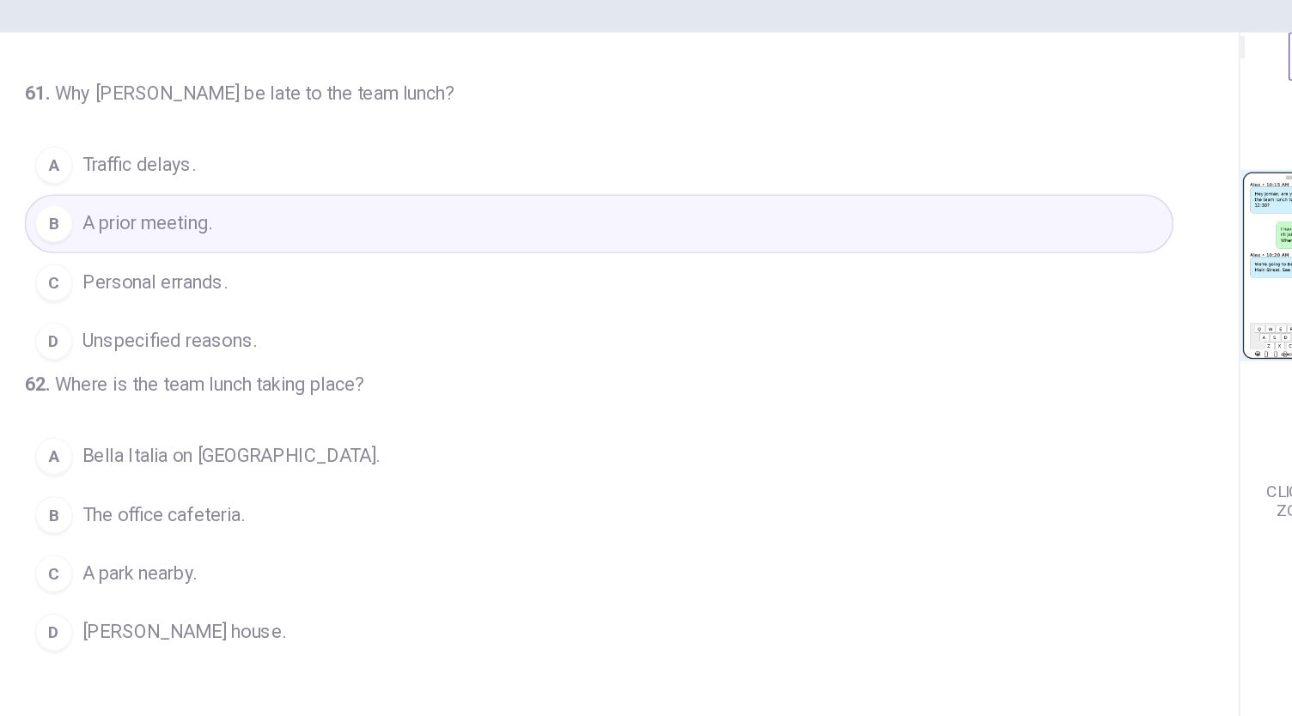
scroll to position [59, 0]
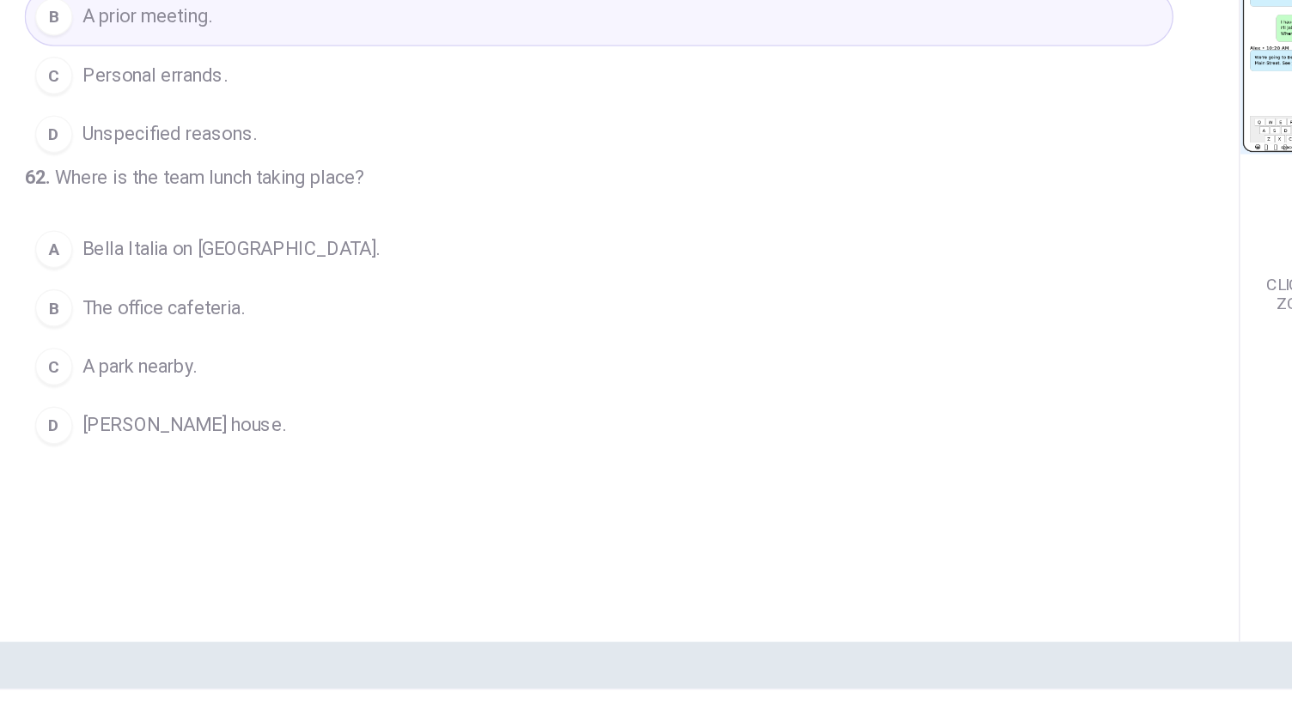
click at [315, 350] on span "Bella Italia on [GEOGRAPHIC_DATA]." at bounding box center [308, 340] width 217 height 21
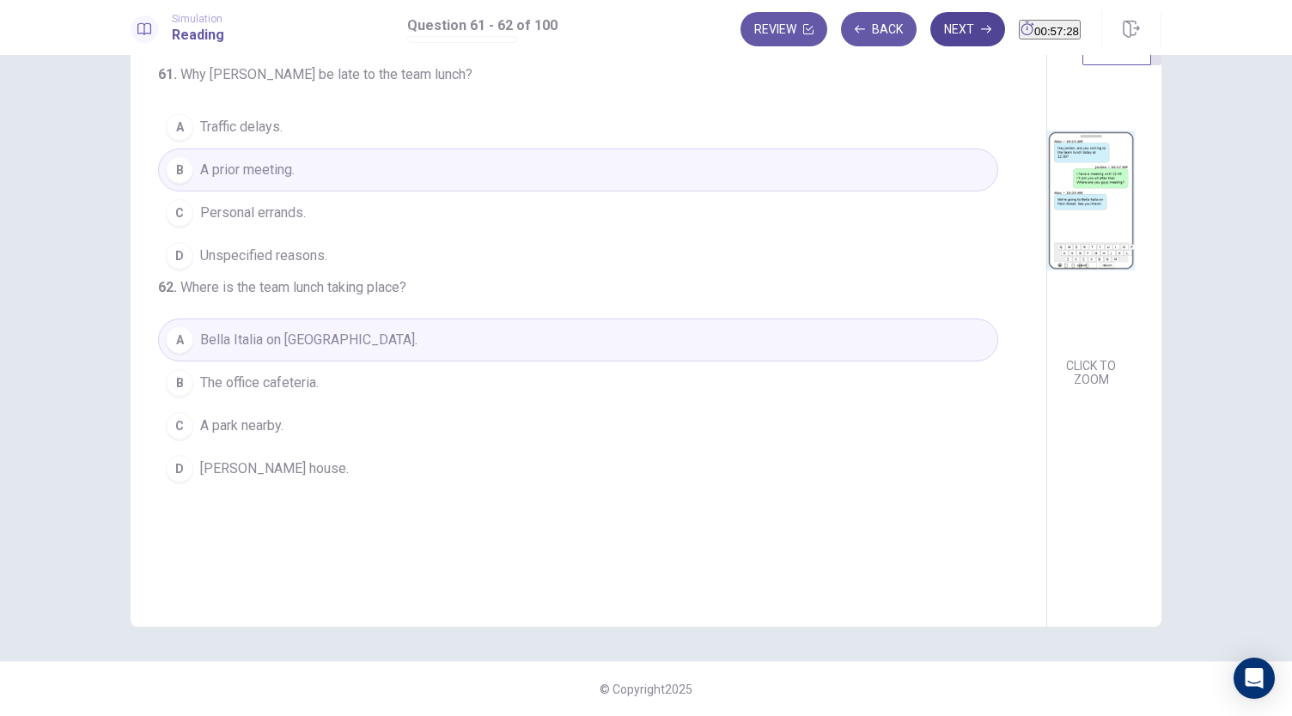
click at [945, 30] on button "Next" at bounding box center [967, 29] width 75 height 34
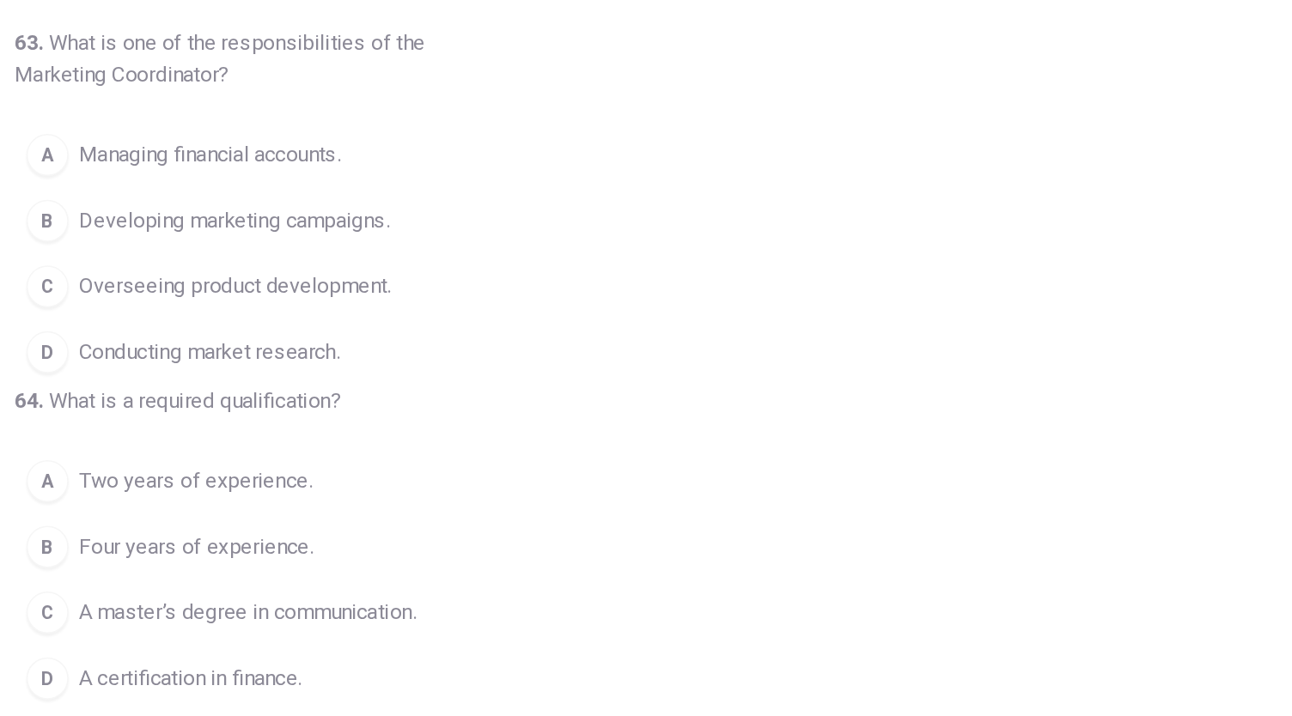
scroll to position [33, 0]
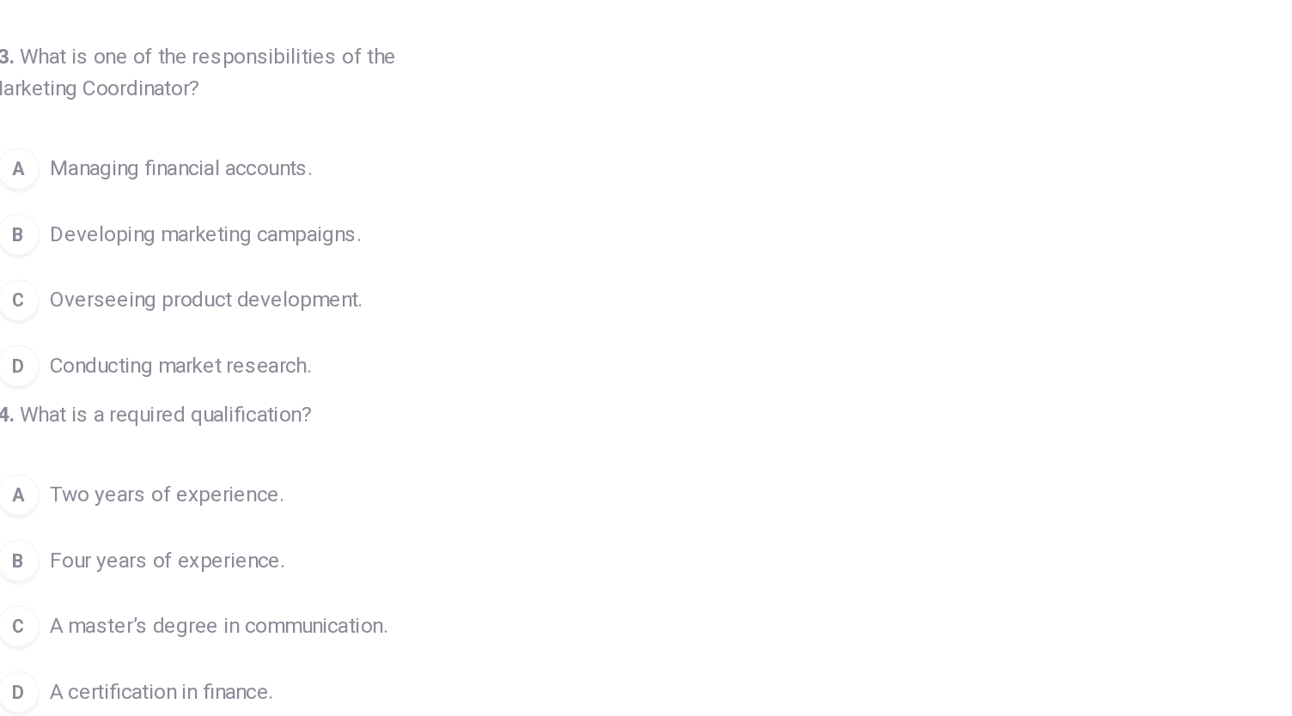
click at [342, 207] on span "Developing marketing campaigns." at bounding box center [301, 217] width 203 height 21
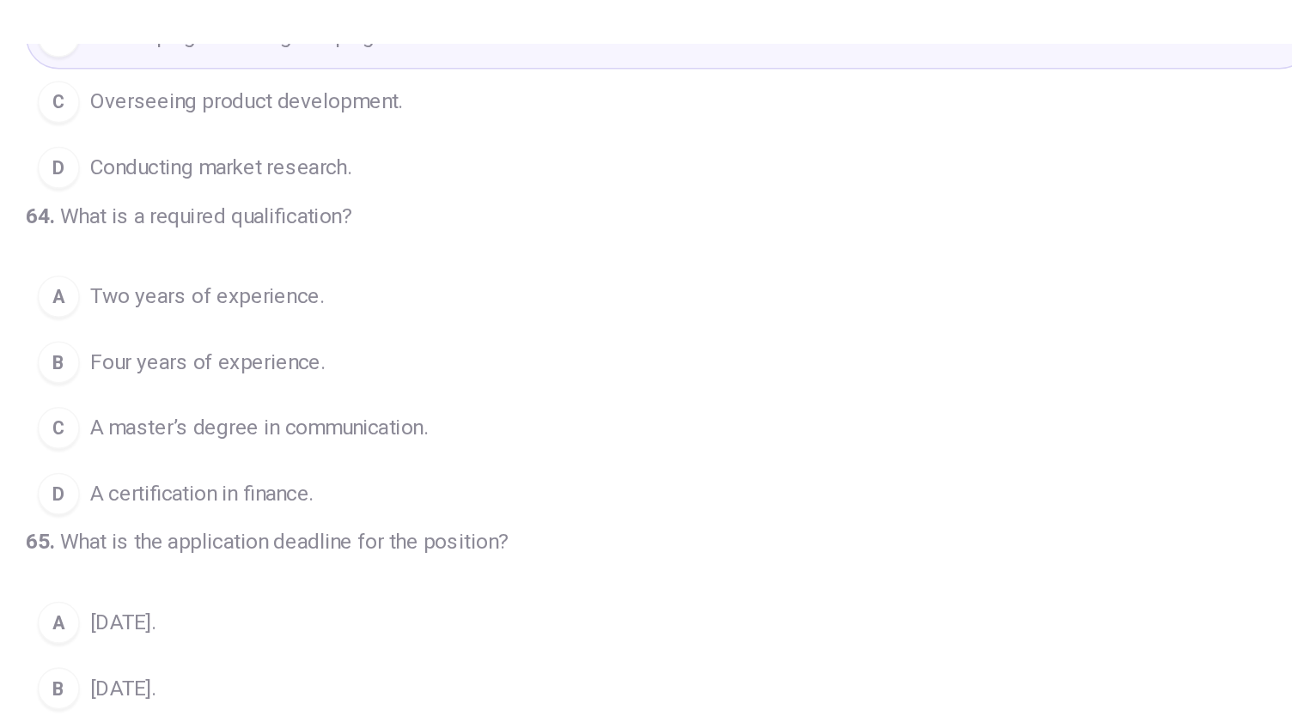
scroll to position [165, 0]
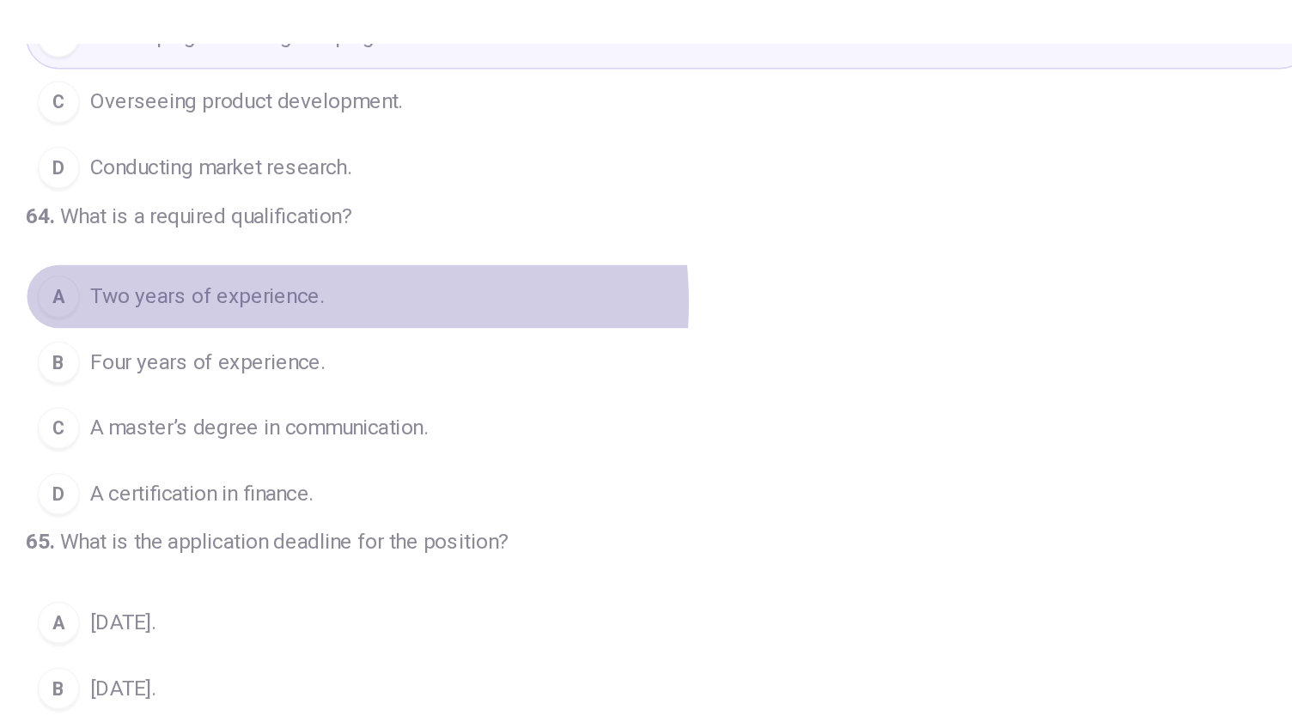
click at [335, 259] on span "Two years of experience." at bounding box center [276, 256] width 152 height 21
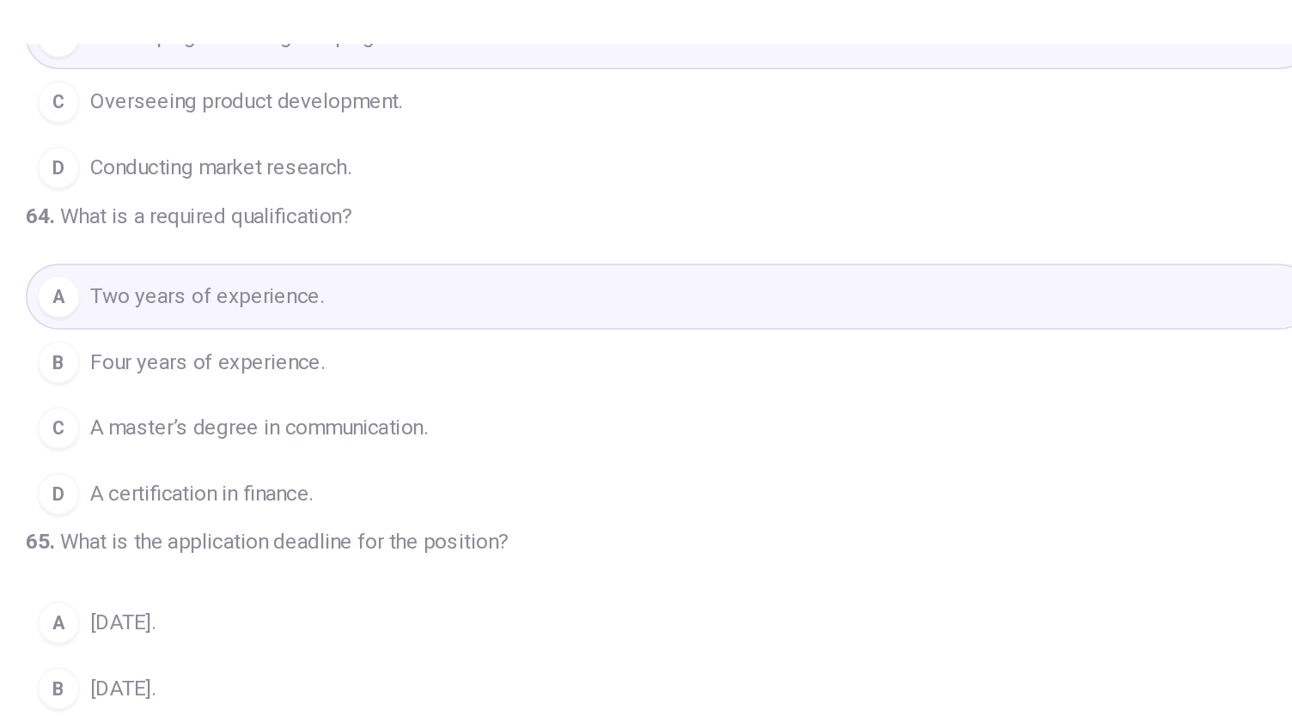
scroll to position [59, 0]
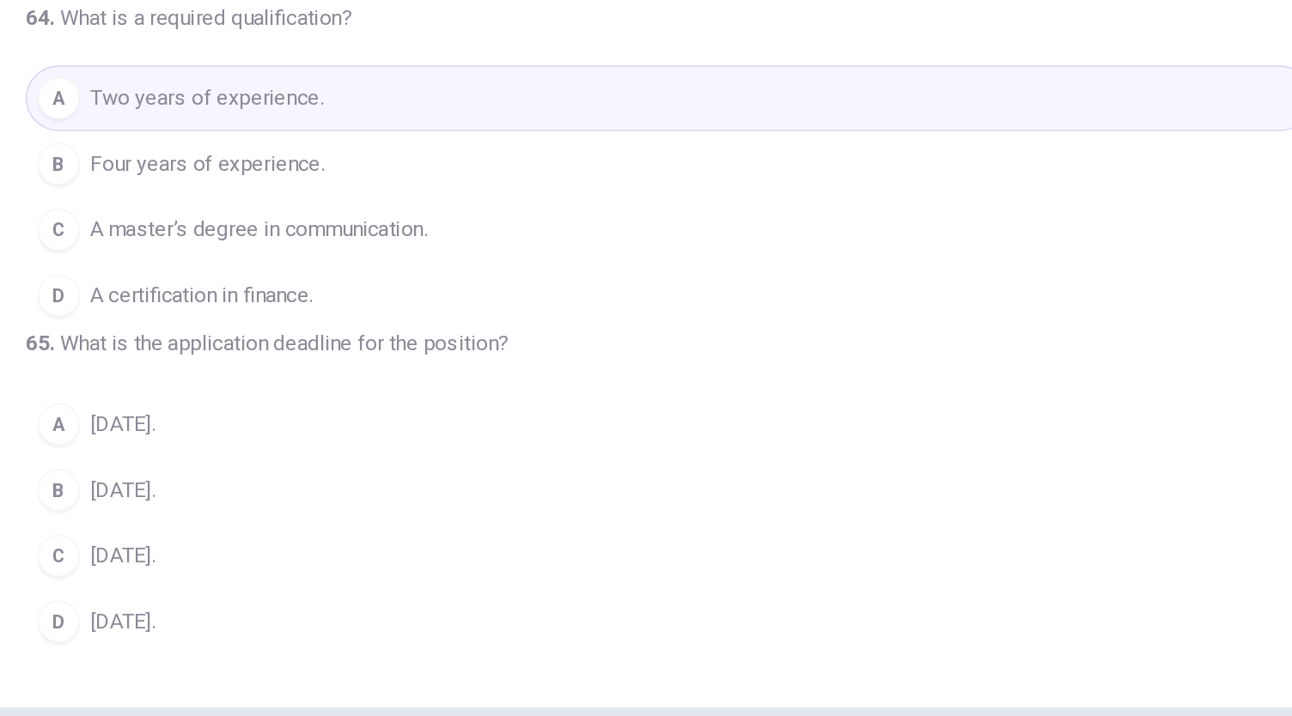
click at [241, 525] on span "[DATE]." at bounding box center [221, 528] width 42 height 21
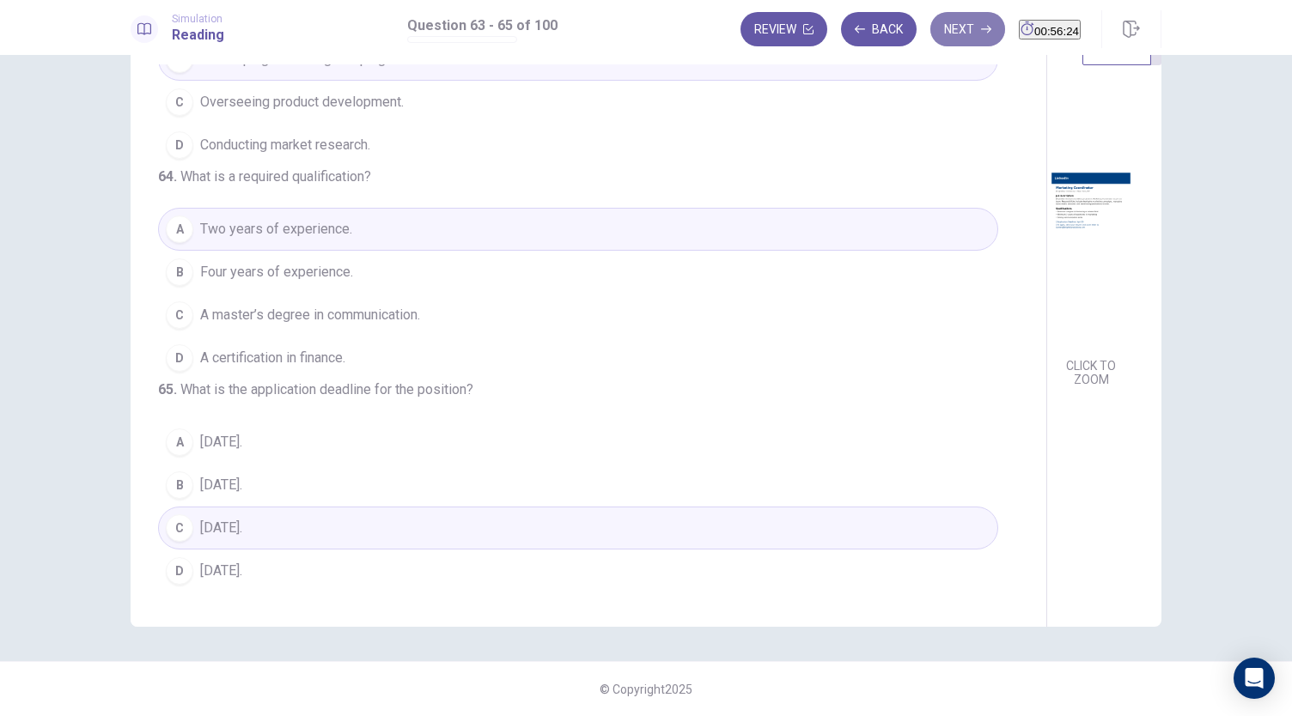
click at [936, 39] on button "Next" at bounding box center [967, 29] width 75 height 34
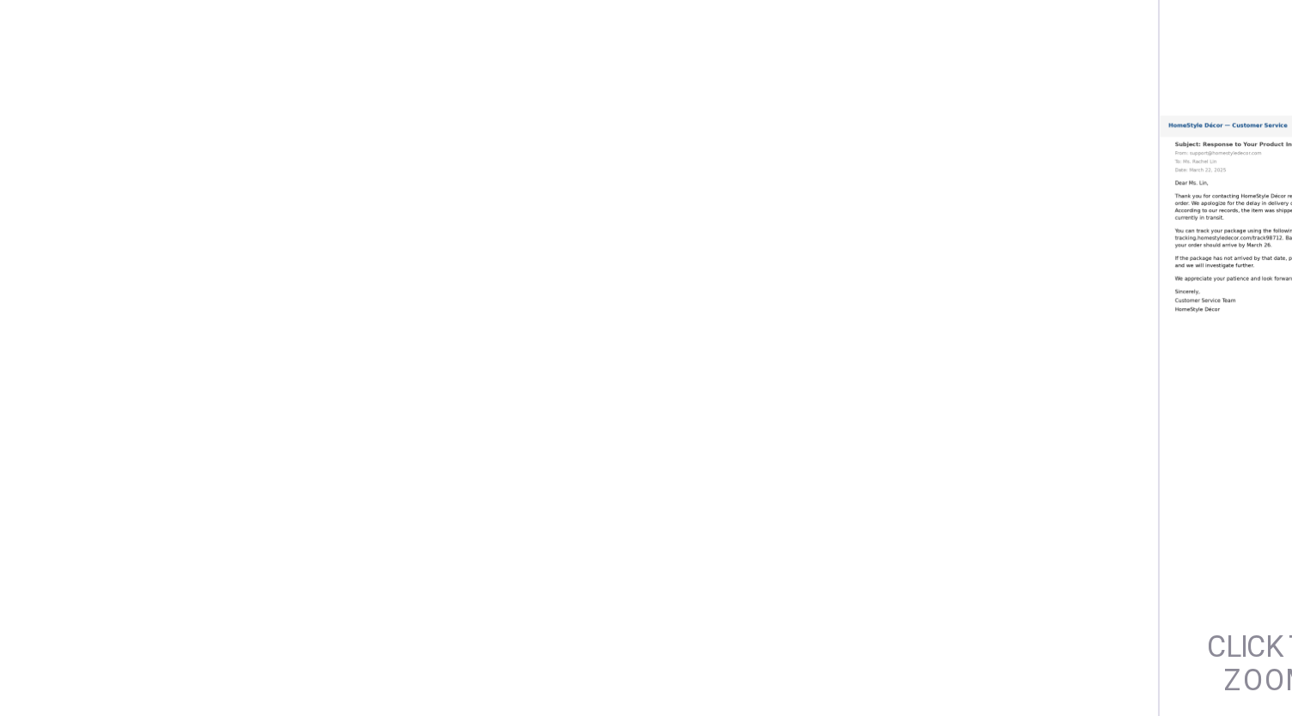
scroll to position [27, 0]
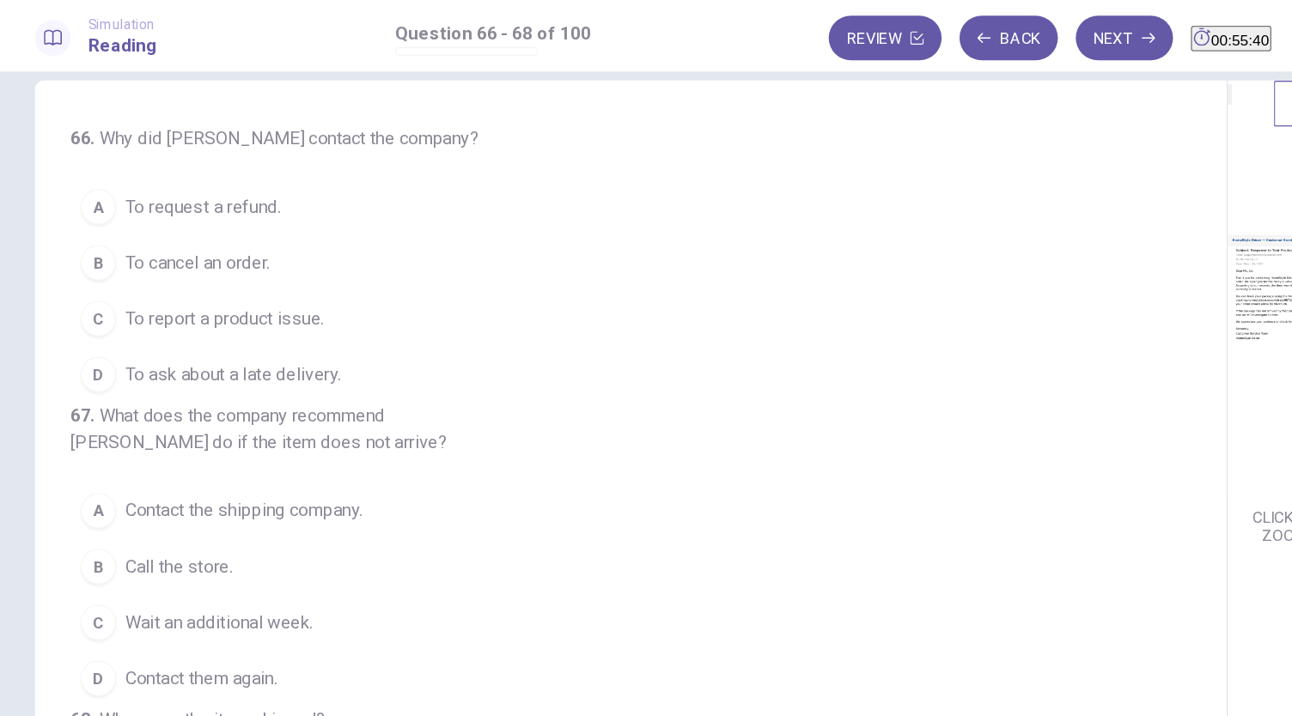
click at [350, 285] on span "To ask about a late delivery." at bounding box center [283, 287] width 166 height 21
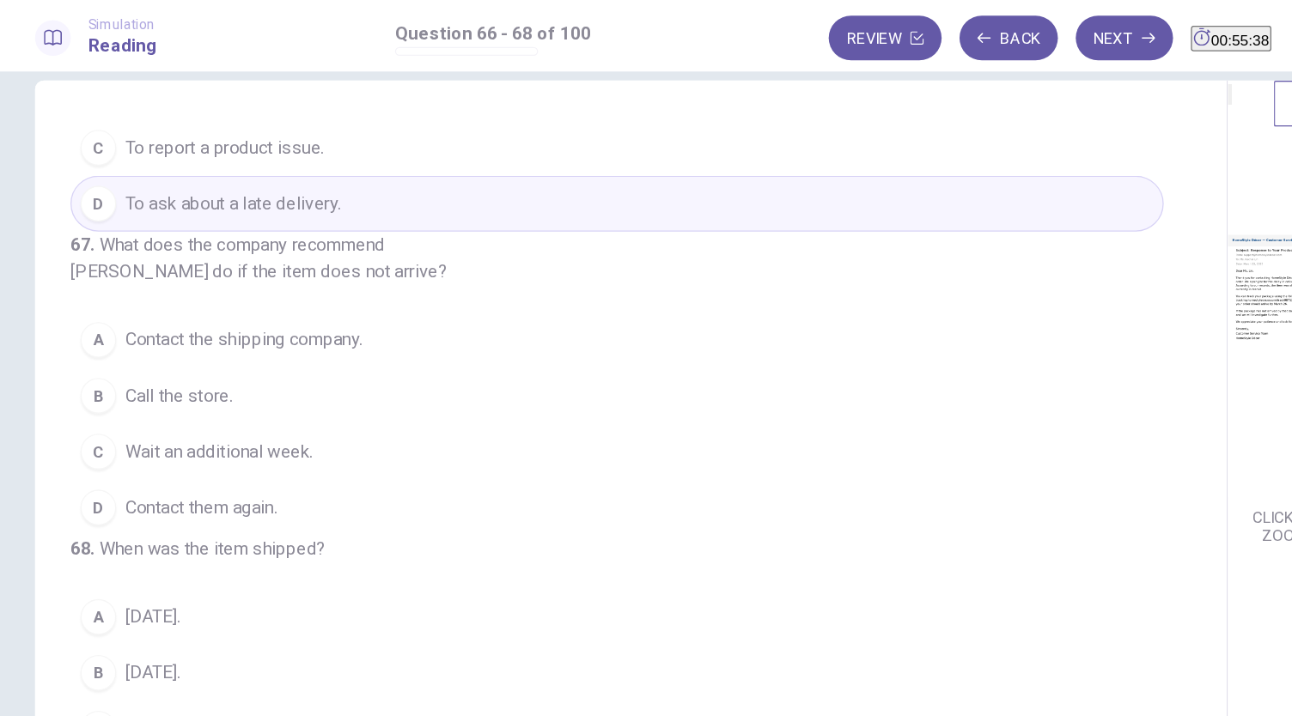
scroll to position [174, 0]
click at [313, 380] on span "Contact them again." at bounding box center [258, 390] width 117 height 21
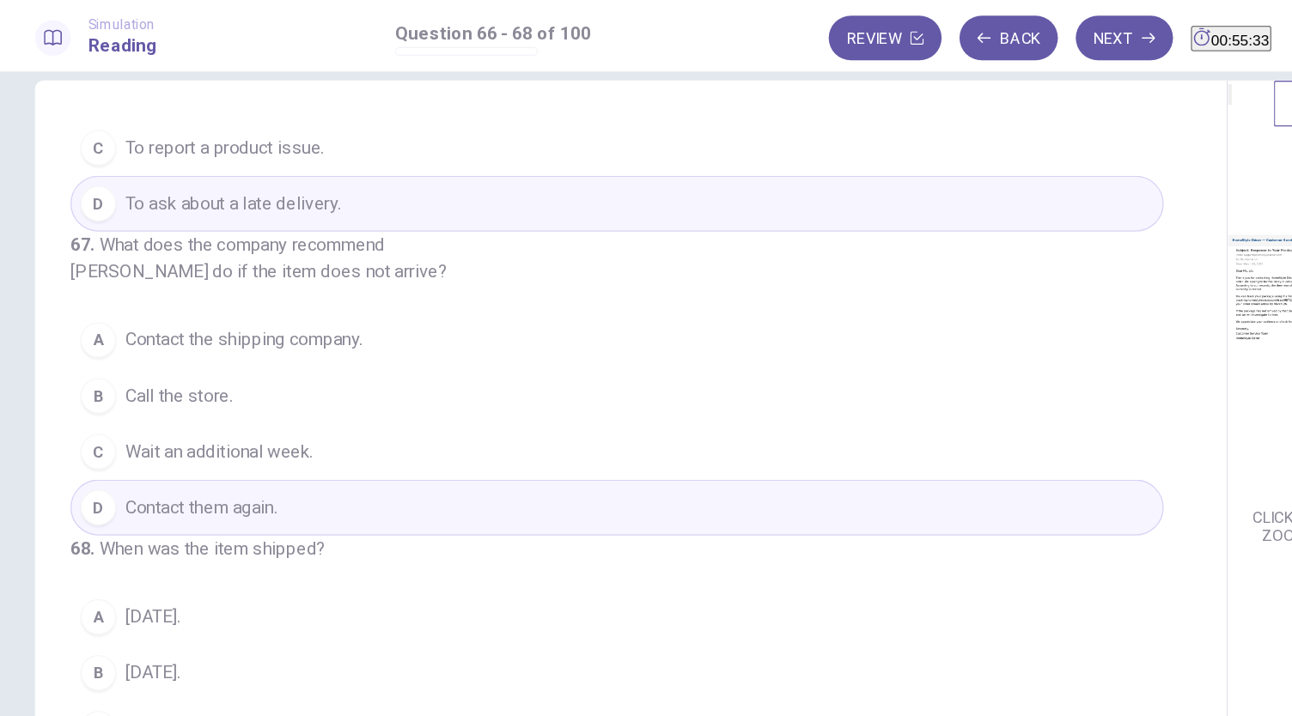
scroll to position [59, 0]
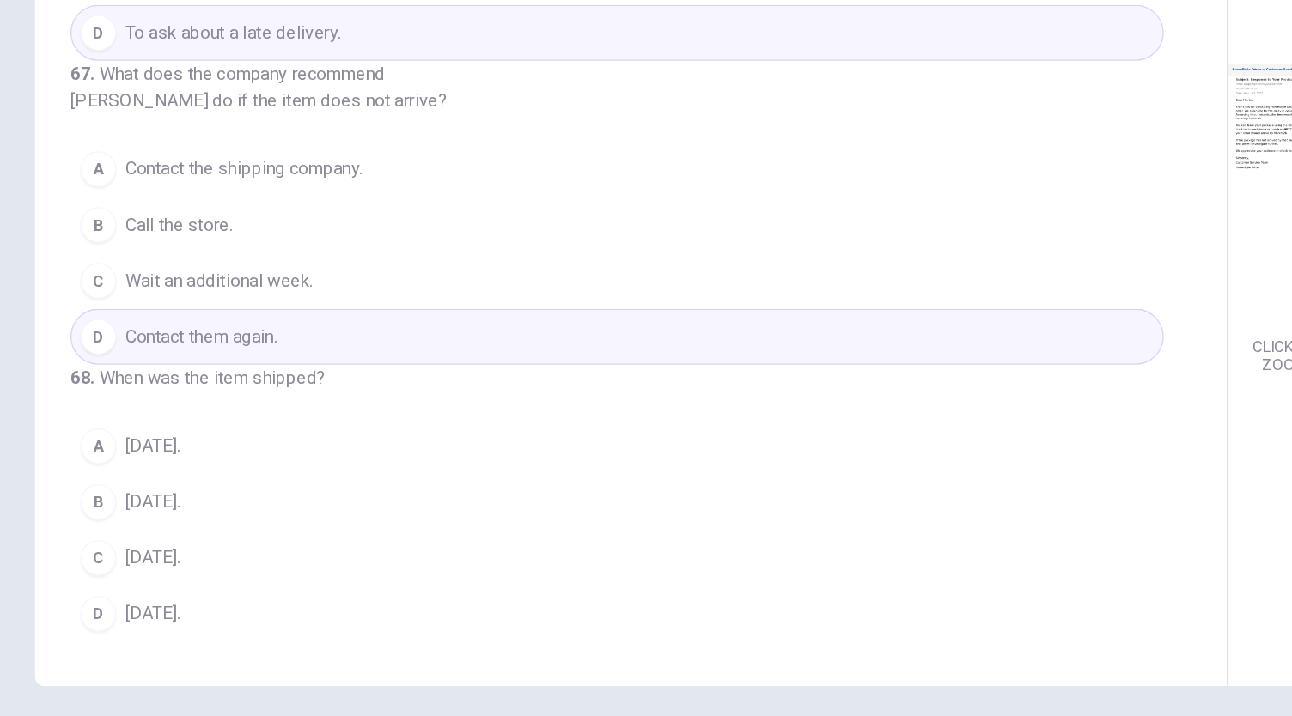
click at [242, 452] on span "[DATE]." at bounding box center [221, 442] width 42 height 21
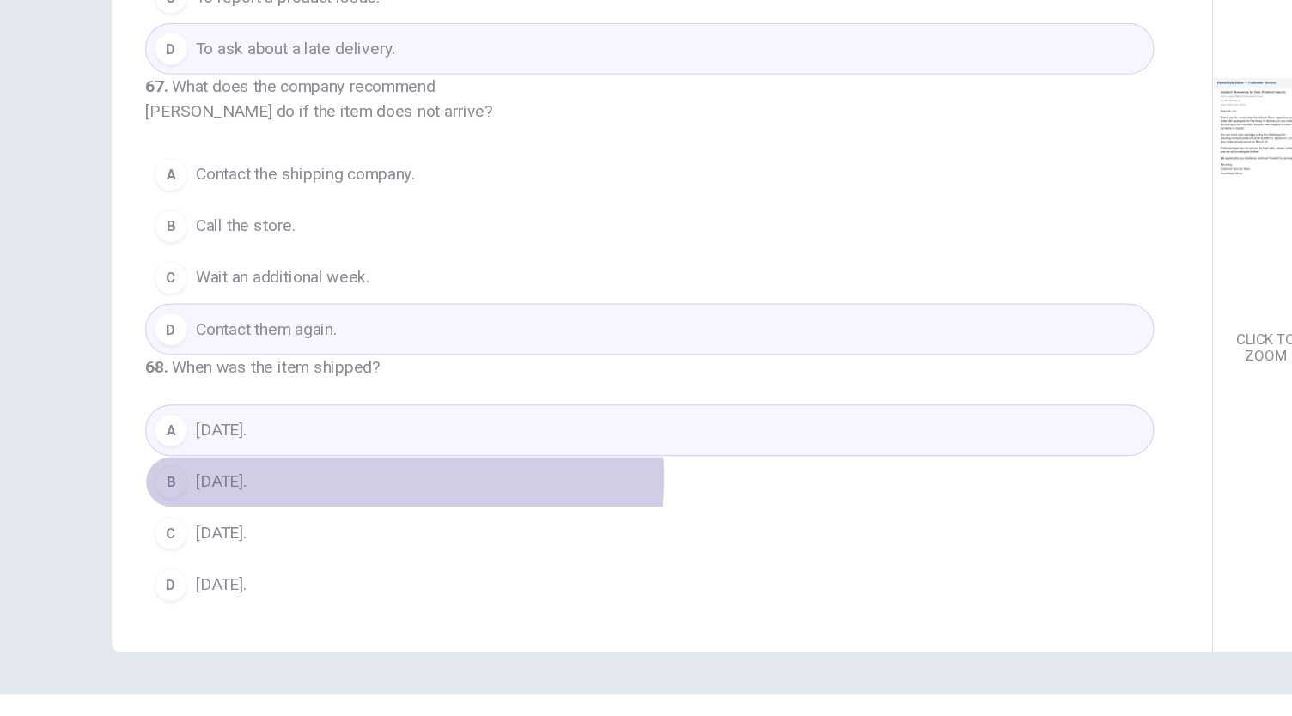
click at [267, 484] on button "B [DATE]." at bounding box center [578, 485] width 840 height 43
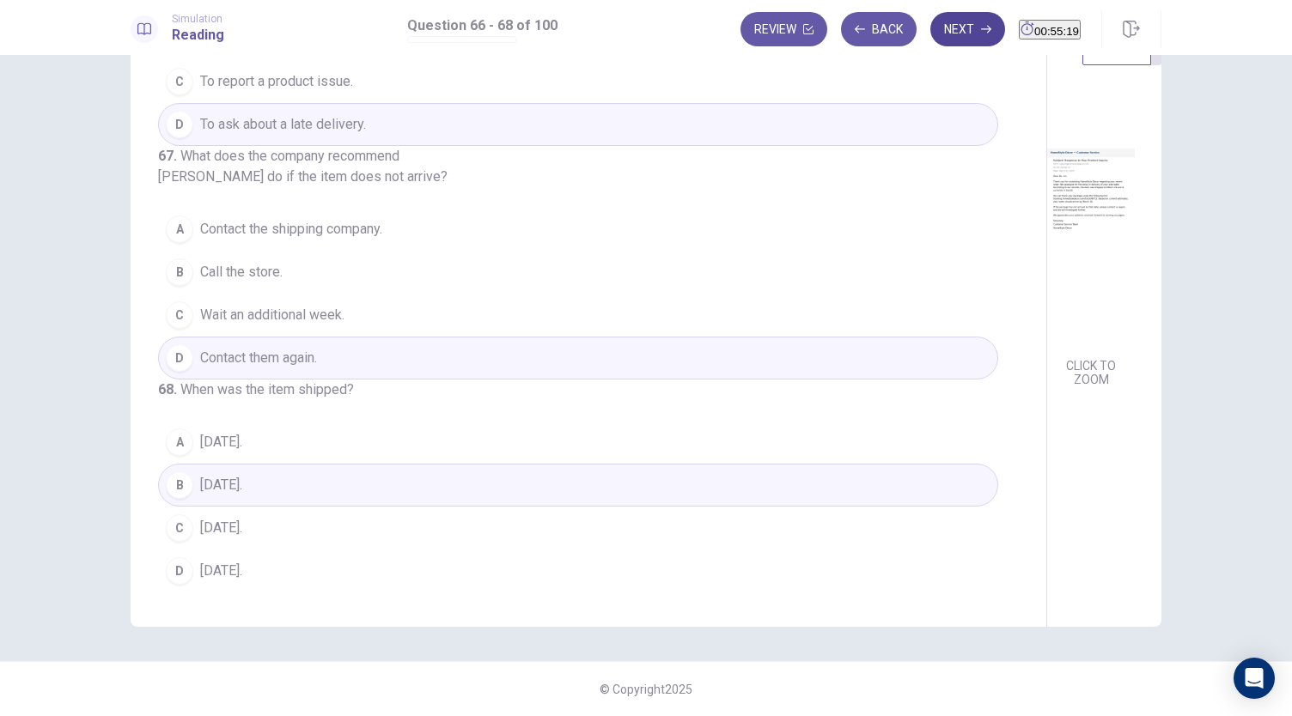
click at [981, 31] on icon "button" at bounding box center [986, 29] width 10 height 10
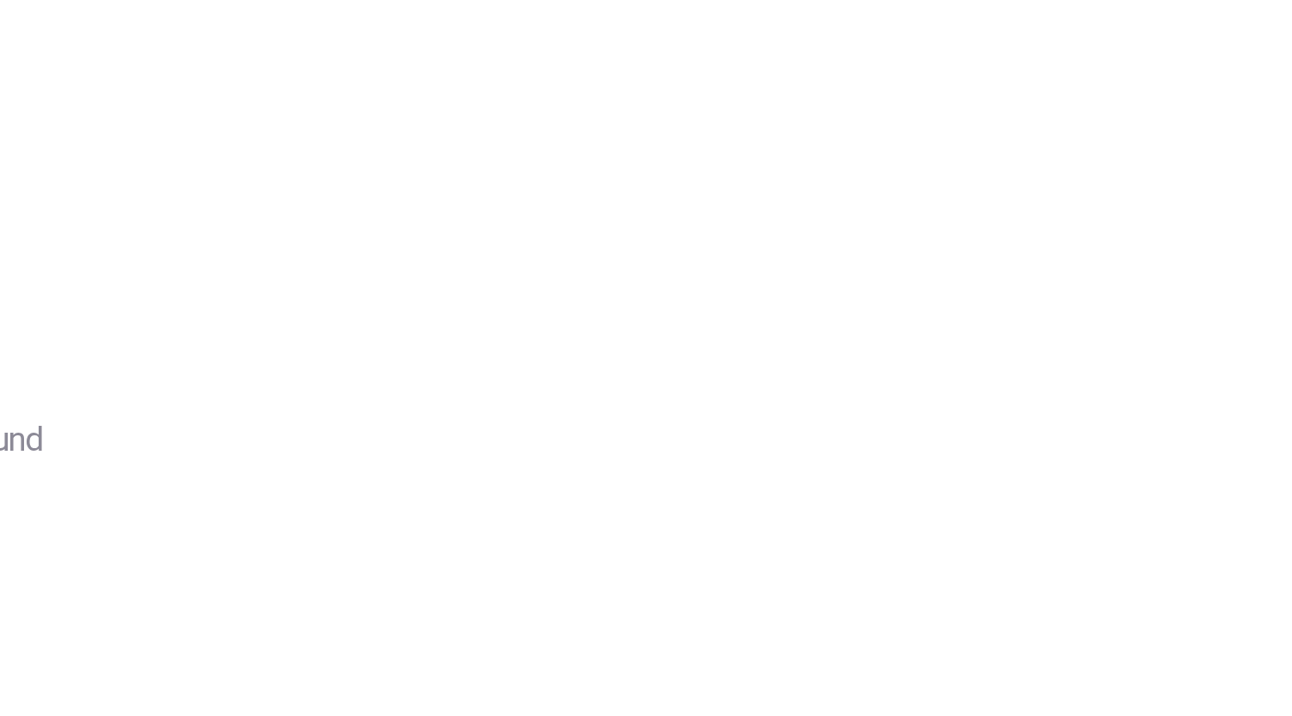
scroll to position [29, 0]
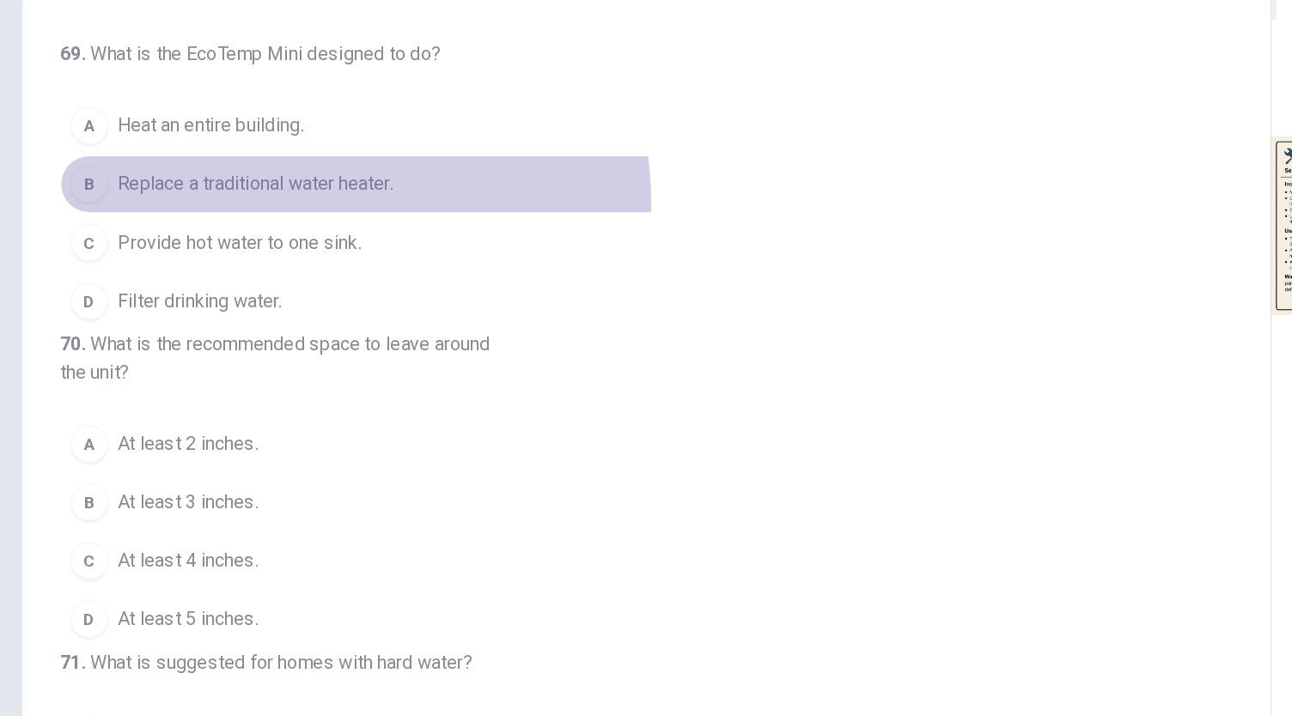
click at [367, 211] on button "B Replace a traditional water heater." at bounding box center [578, 200] width 840 height 43
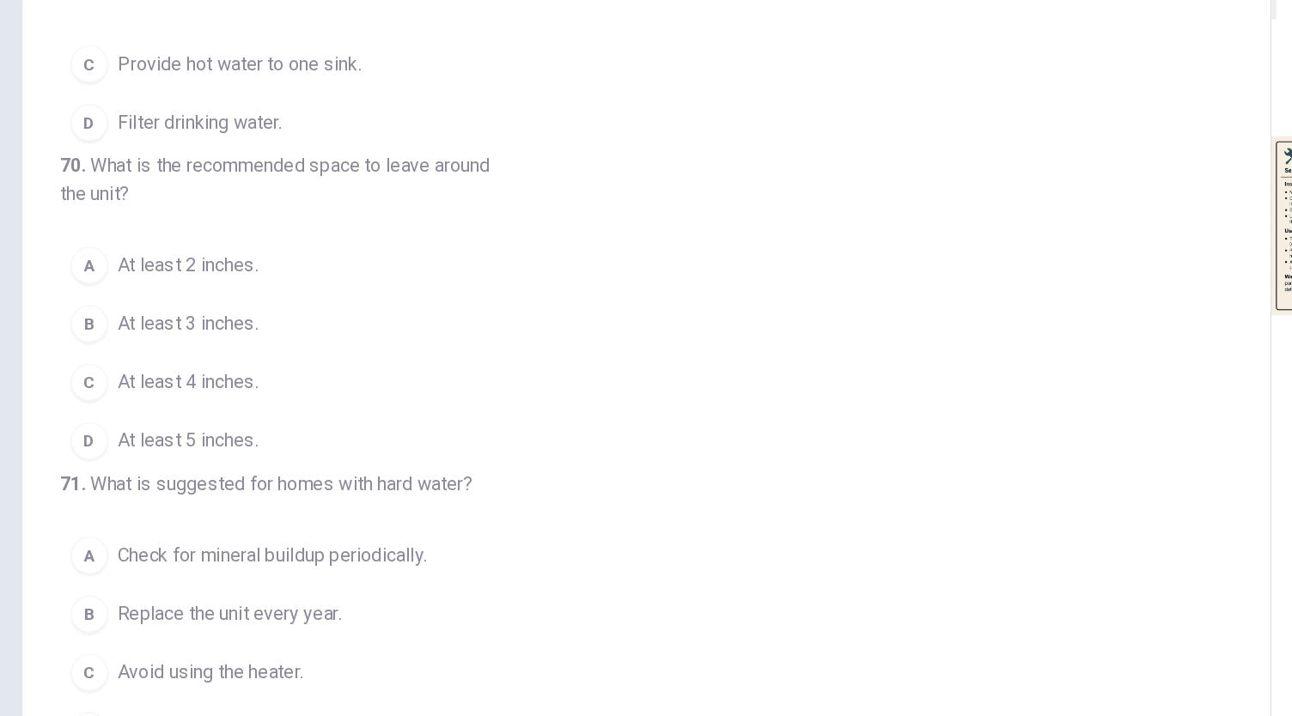
scroll to position [182, 0]
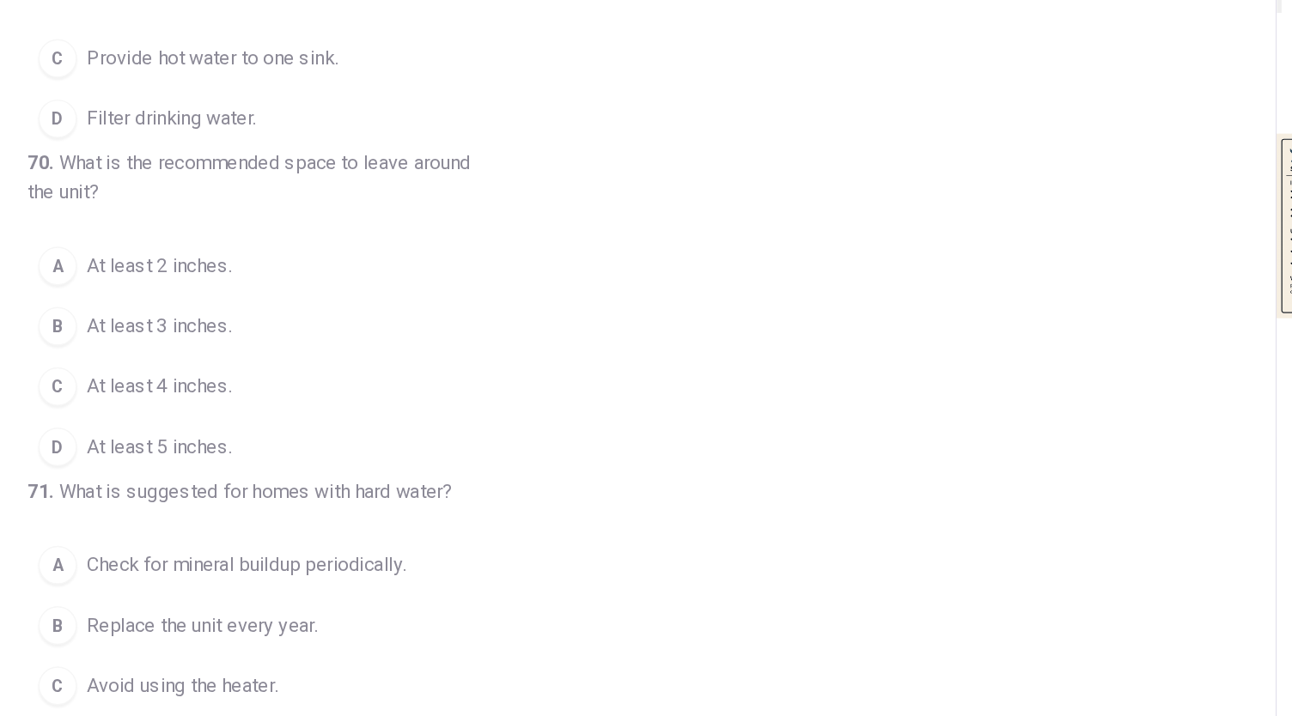
click at [265, 335] on span "At least 4 inches." at bounding box center [251, 345] width 103 height 21
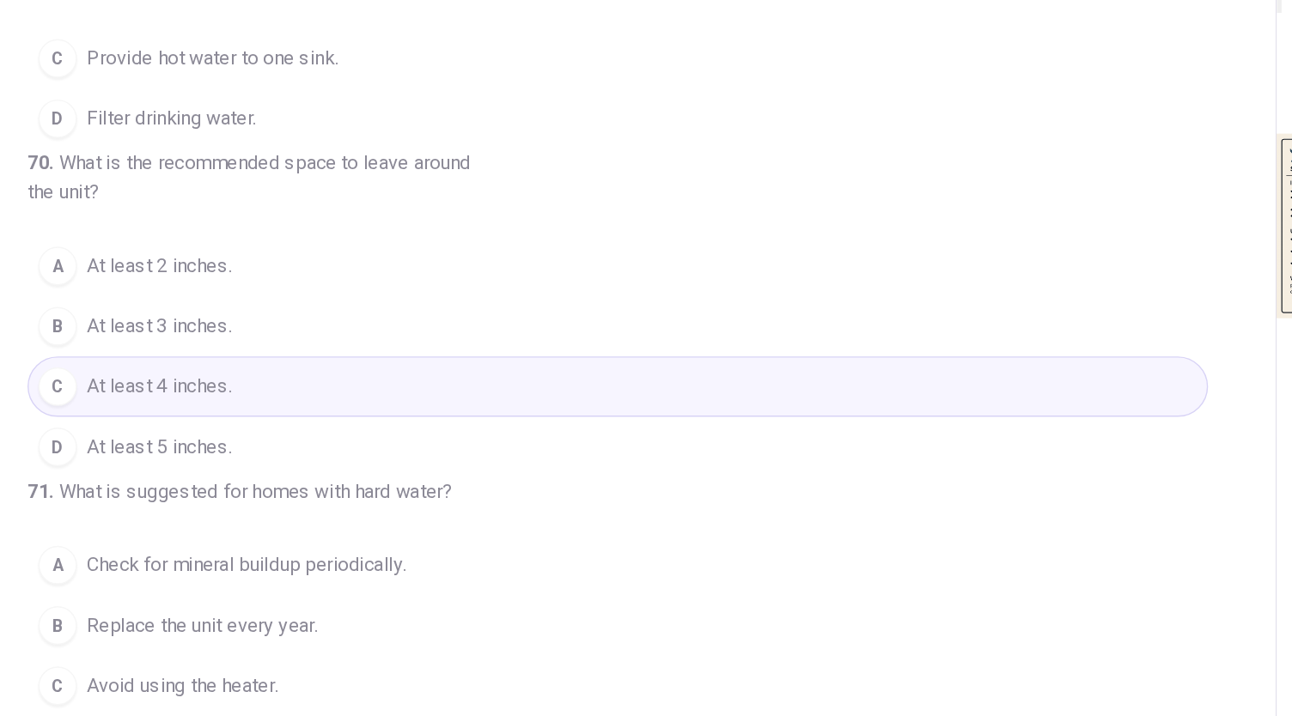
scroll to position [59, 0]
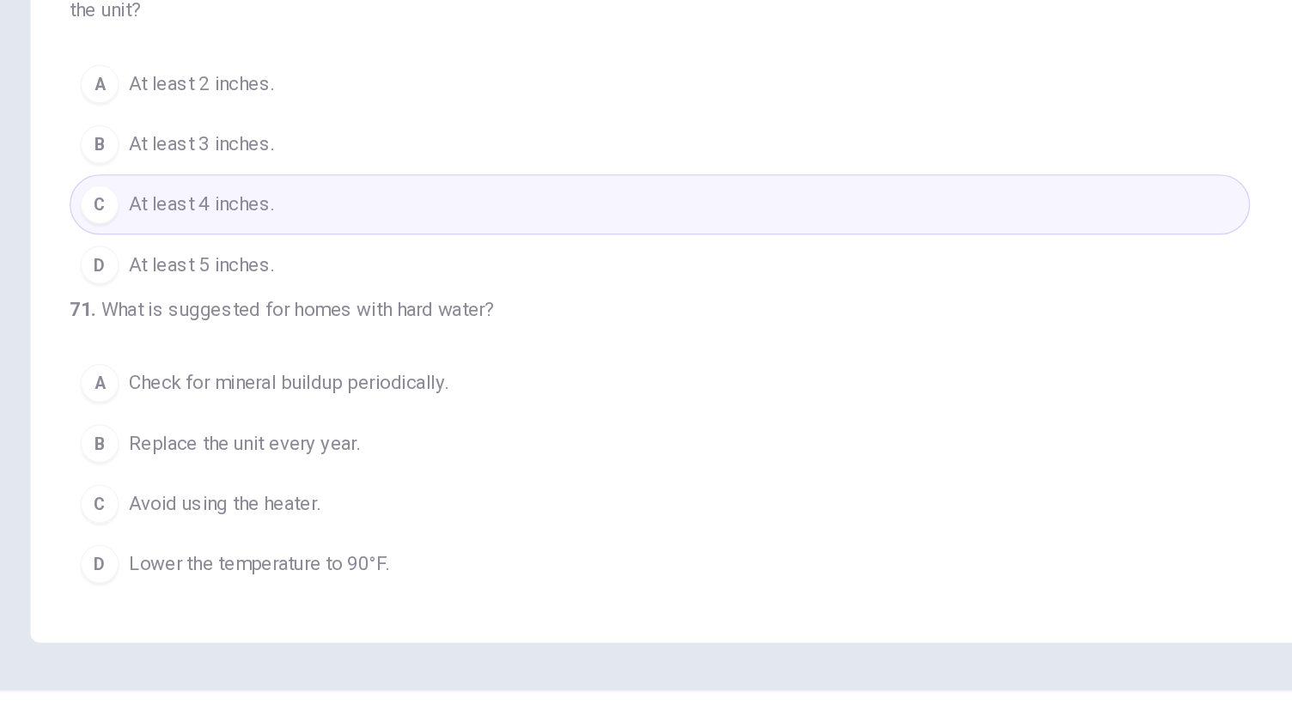
click at [412, 447] on span "Check for mineral buildup periodically." at bounding box center [313, 442] width 227 height 21
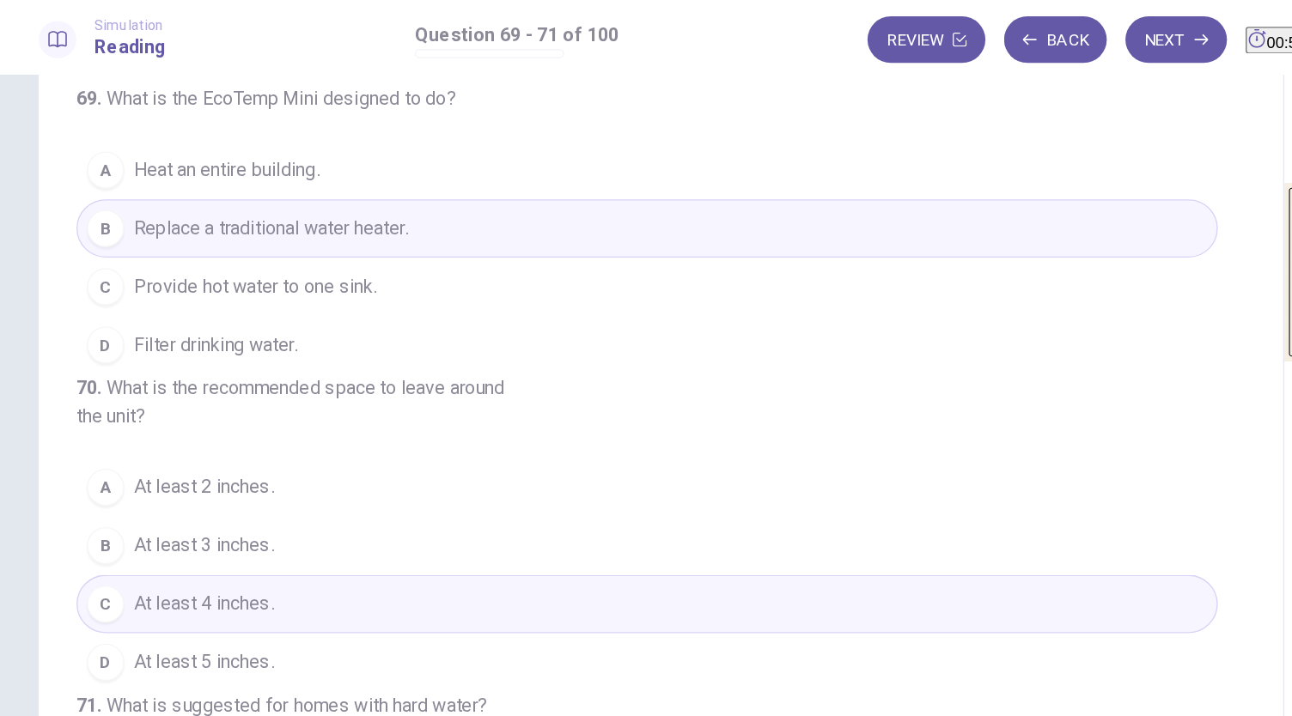
scroll to position [0, 0]
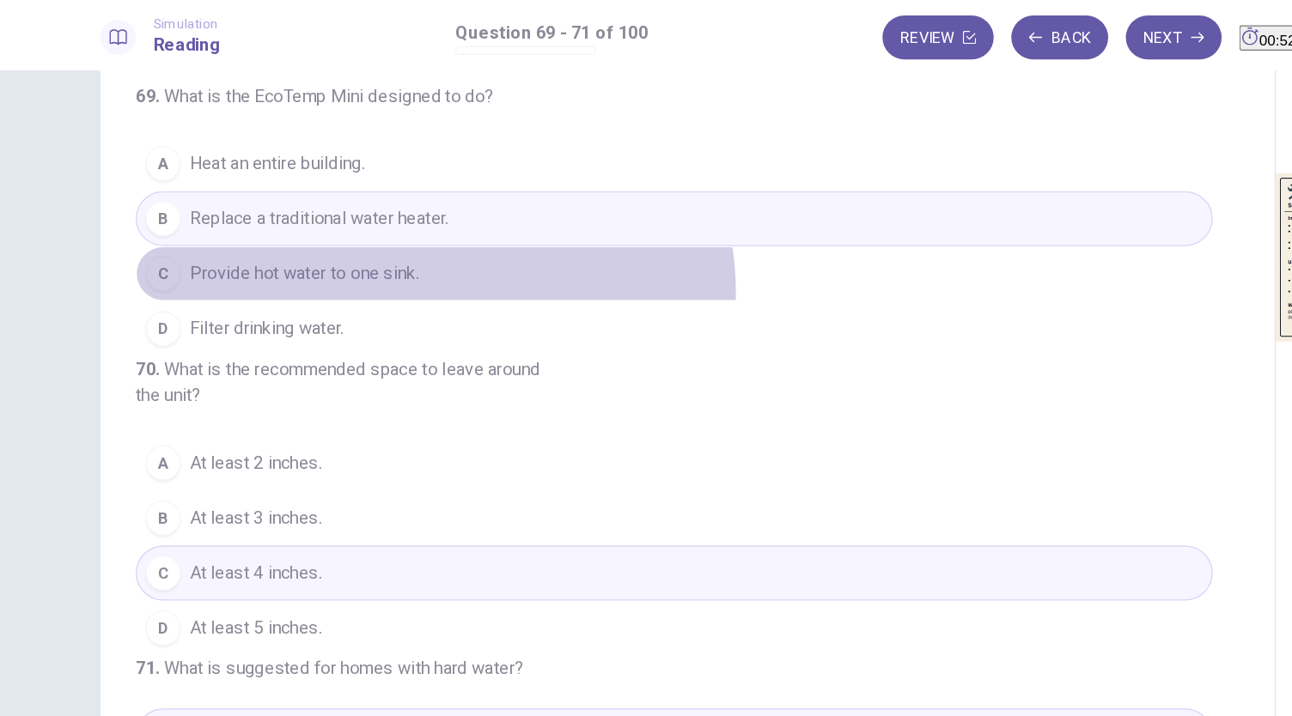
click at [387, 226] on button "C Provide hot water to one sink." at bounding box center [578, 213] width 840 height 43
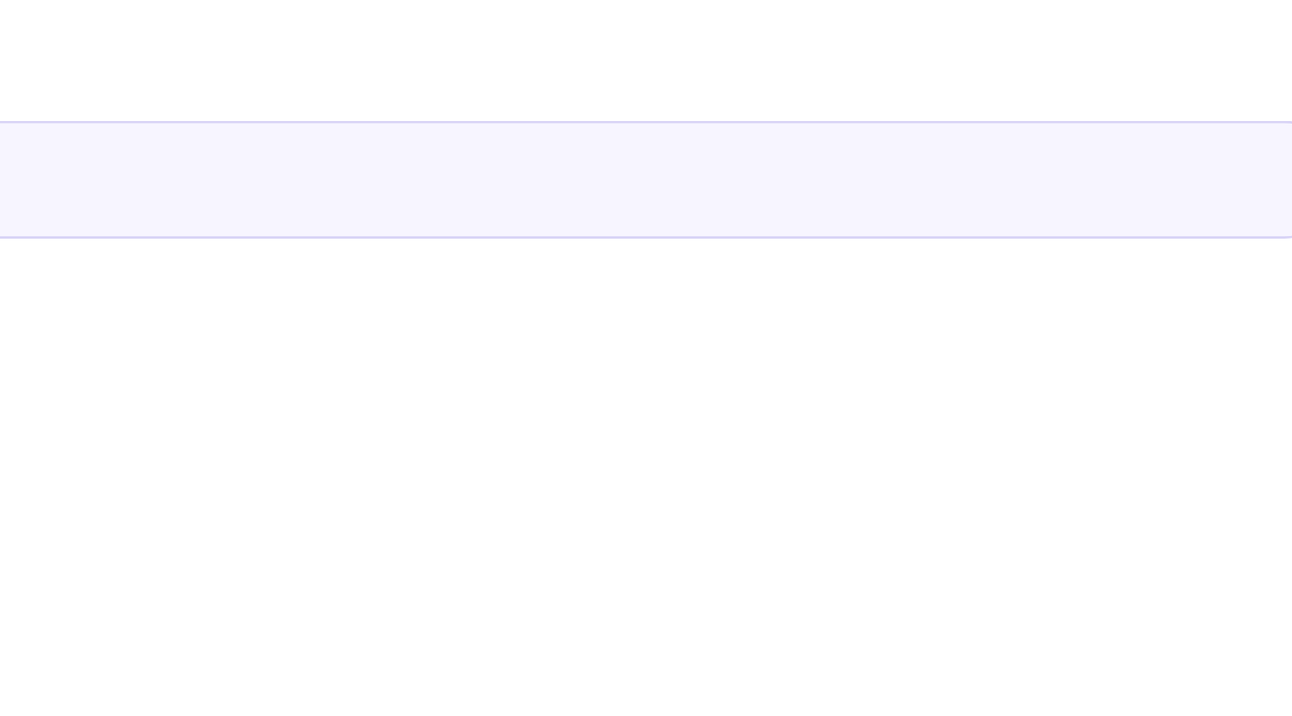
scroll to position [32, 0]
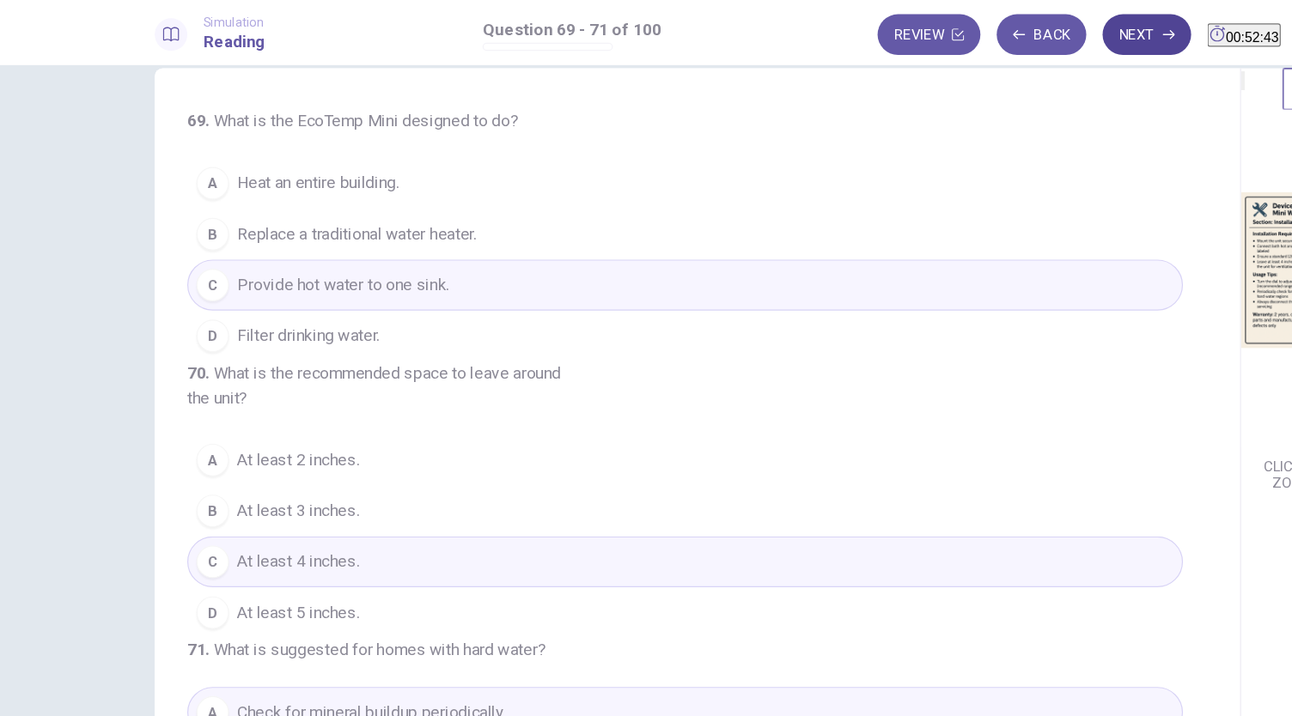
click at [936, 33] on button "Next" at bounding box center [967, 29] width 75 height 34
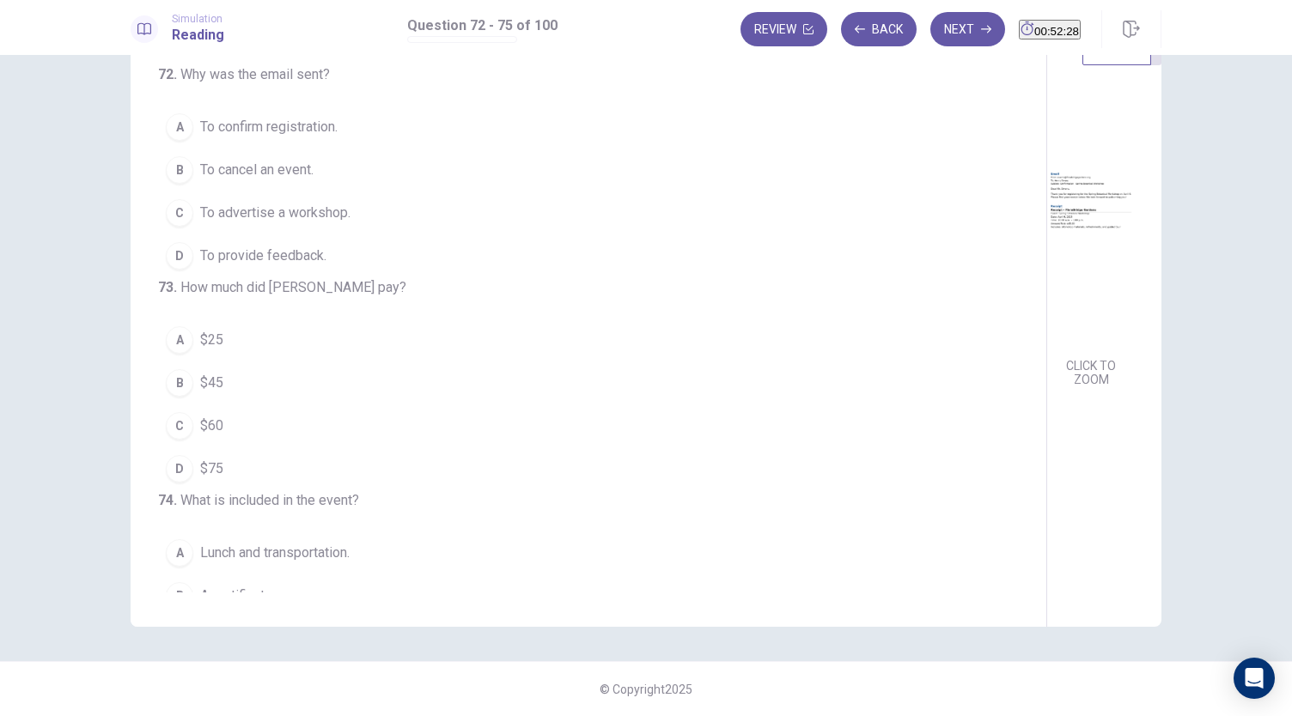
scroll to position [0, 0]
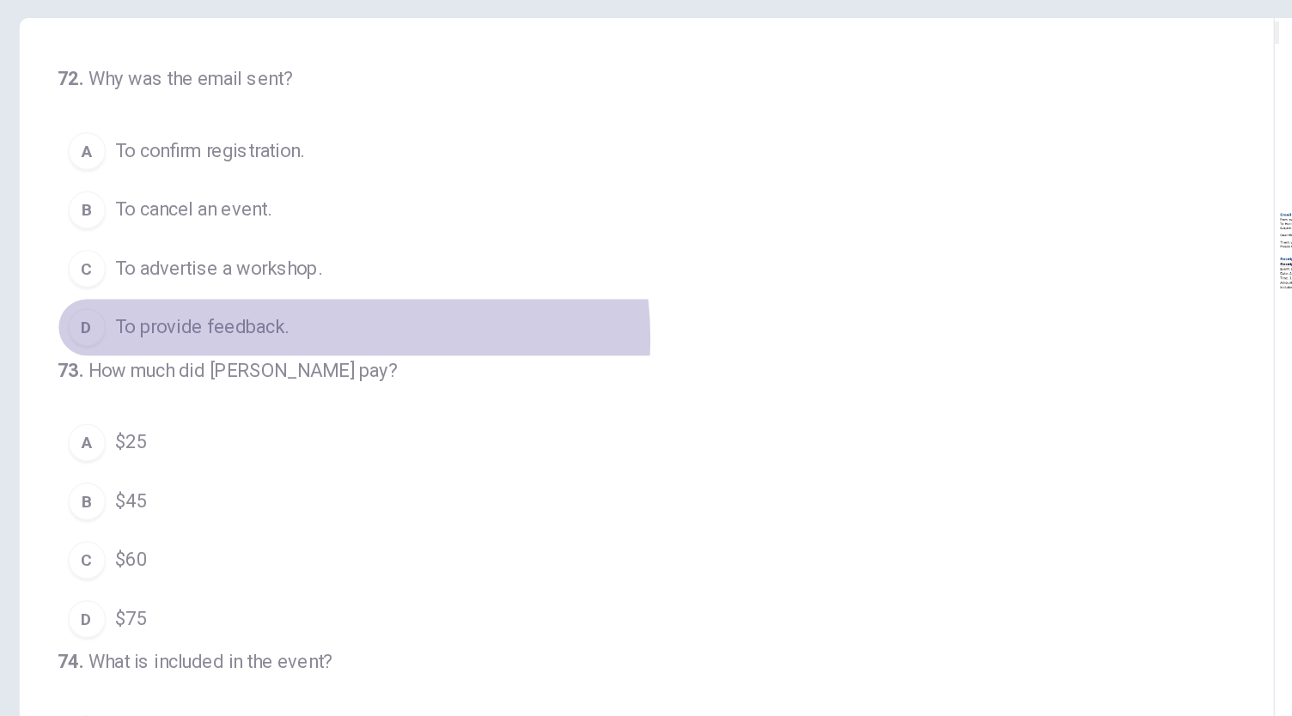
click at [341, 321] on button "D To provide feedback." at bounding box center [578, 315] width 840 height 43
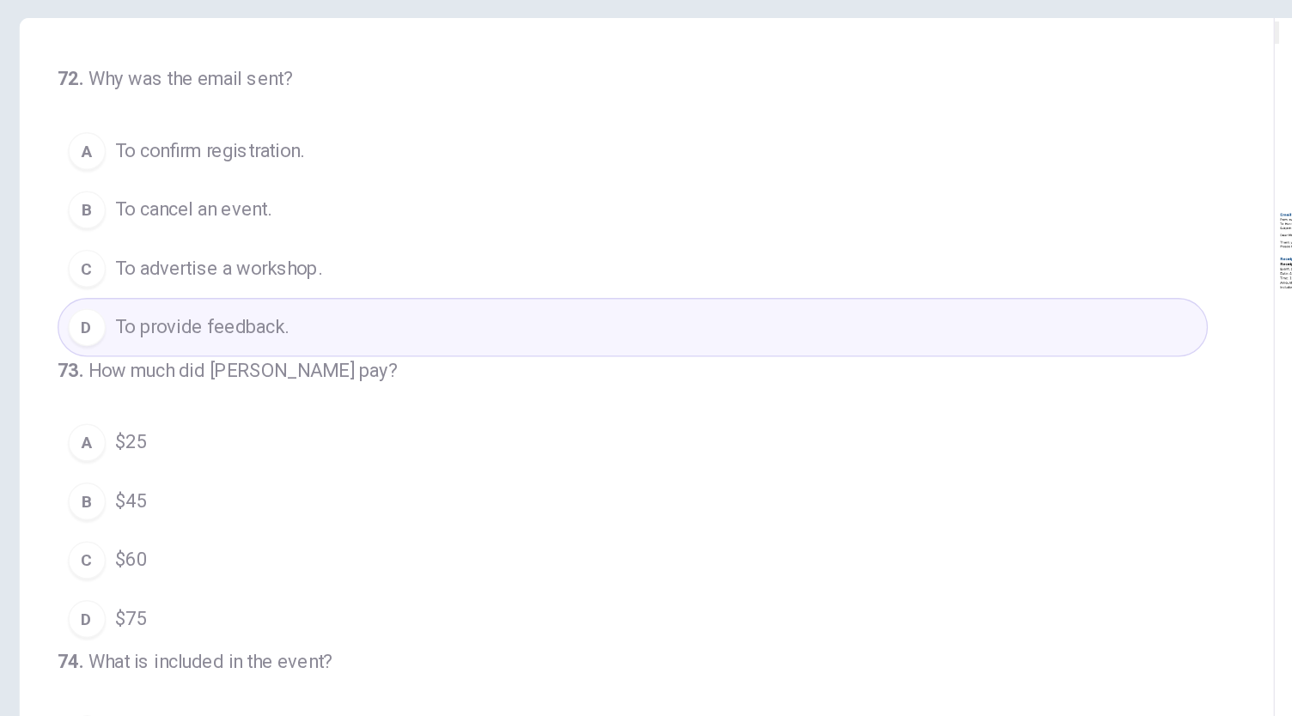
click at [372, 183] on button "A To confirm registration." at bounding box center [578, 186] width 840 height 43
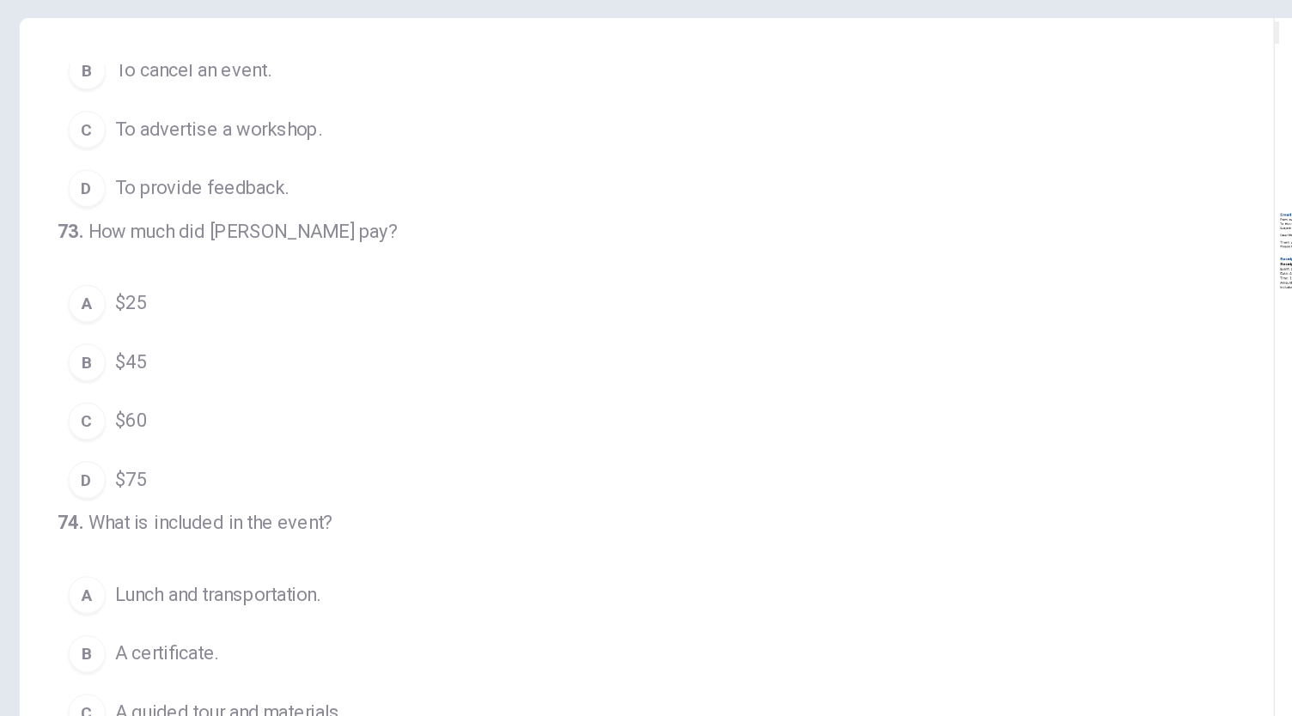
scroll to position [102, 0]
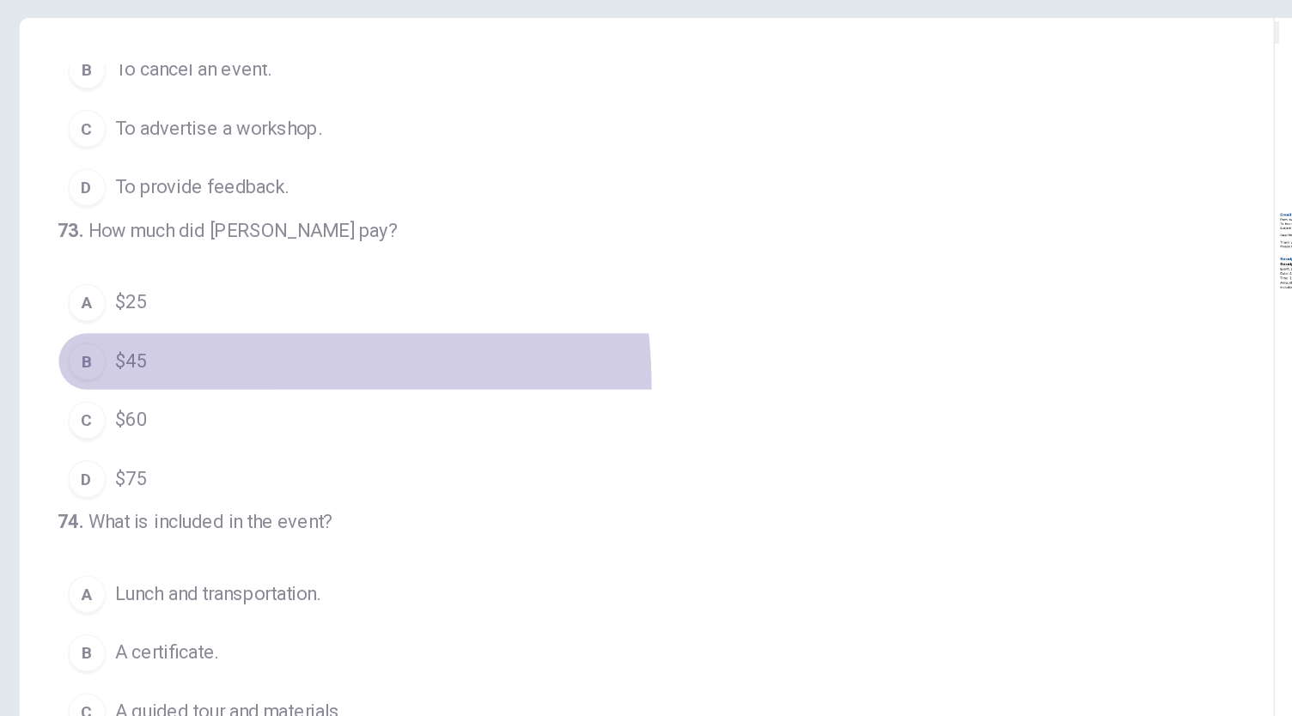
click at [231, 362] on button "B $45" at bounding box center [578, 340] width 840 height 43
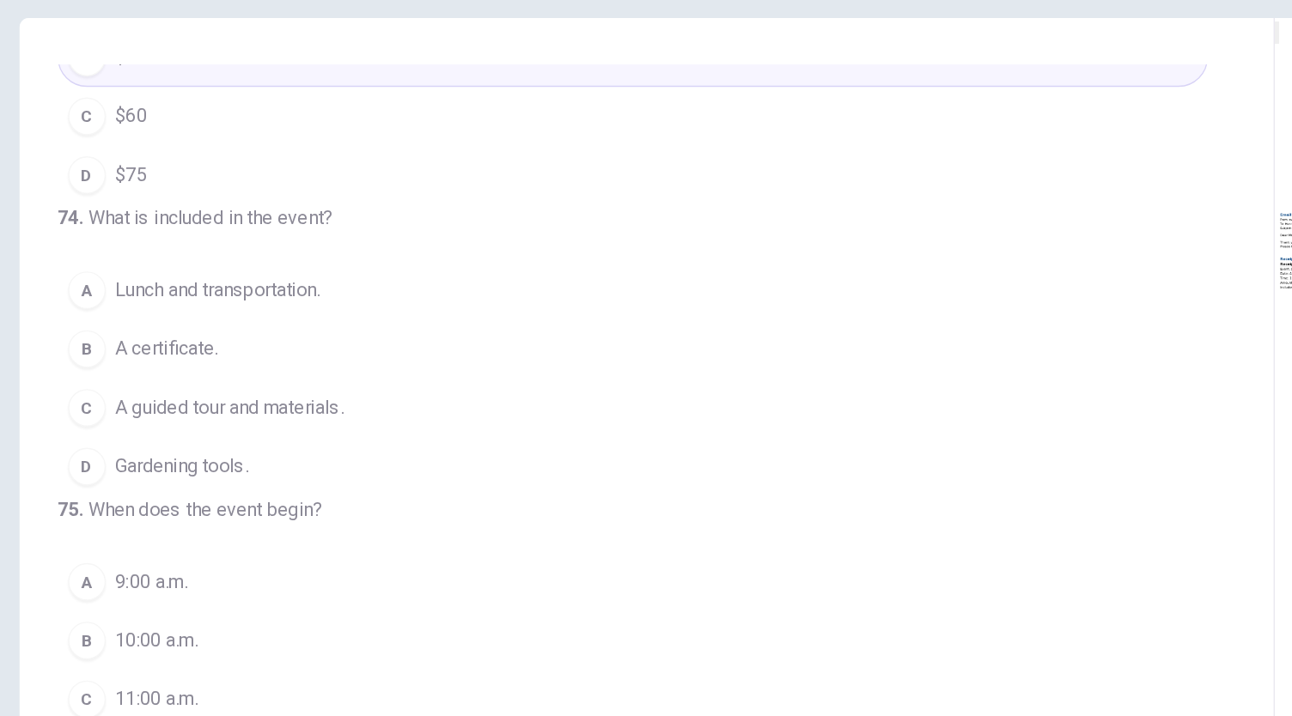
scroll to position [344, 0]
click at [380, 396] on button "C A guided tour and materials." at bounding box center [578, 374] width 840 height 43
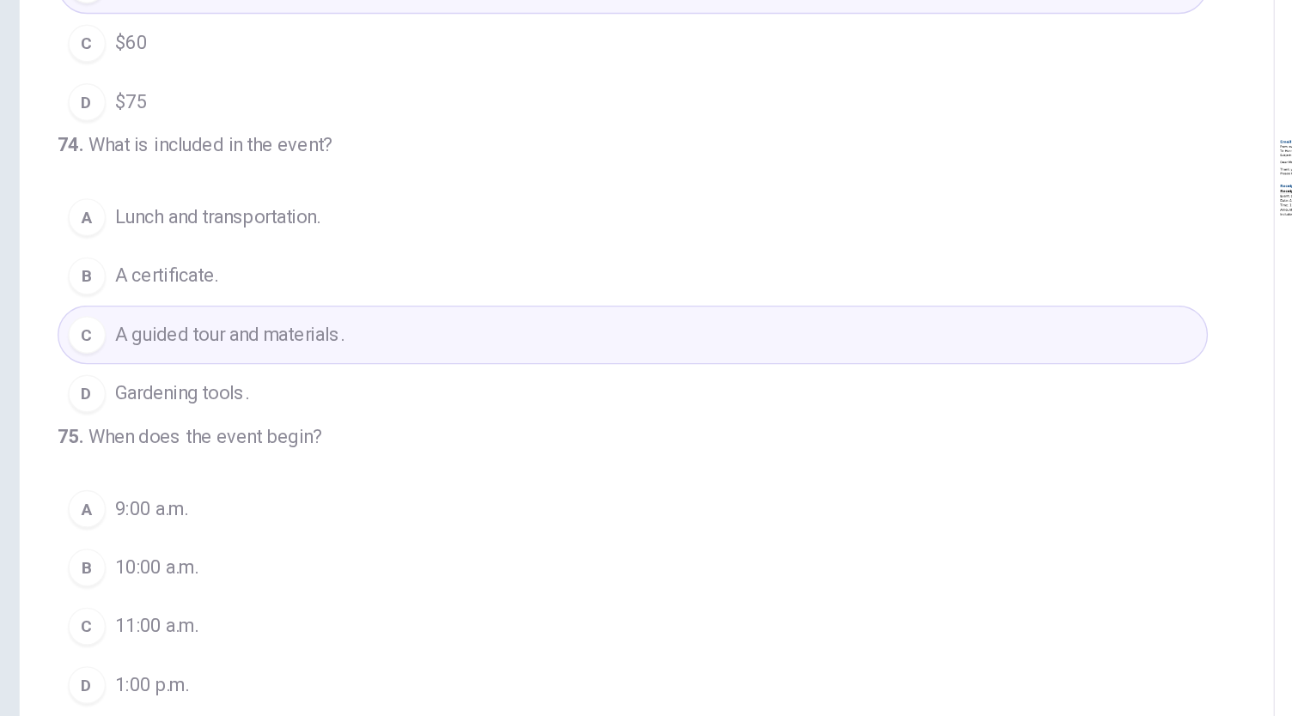
scroll to position [59, 0]
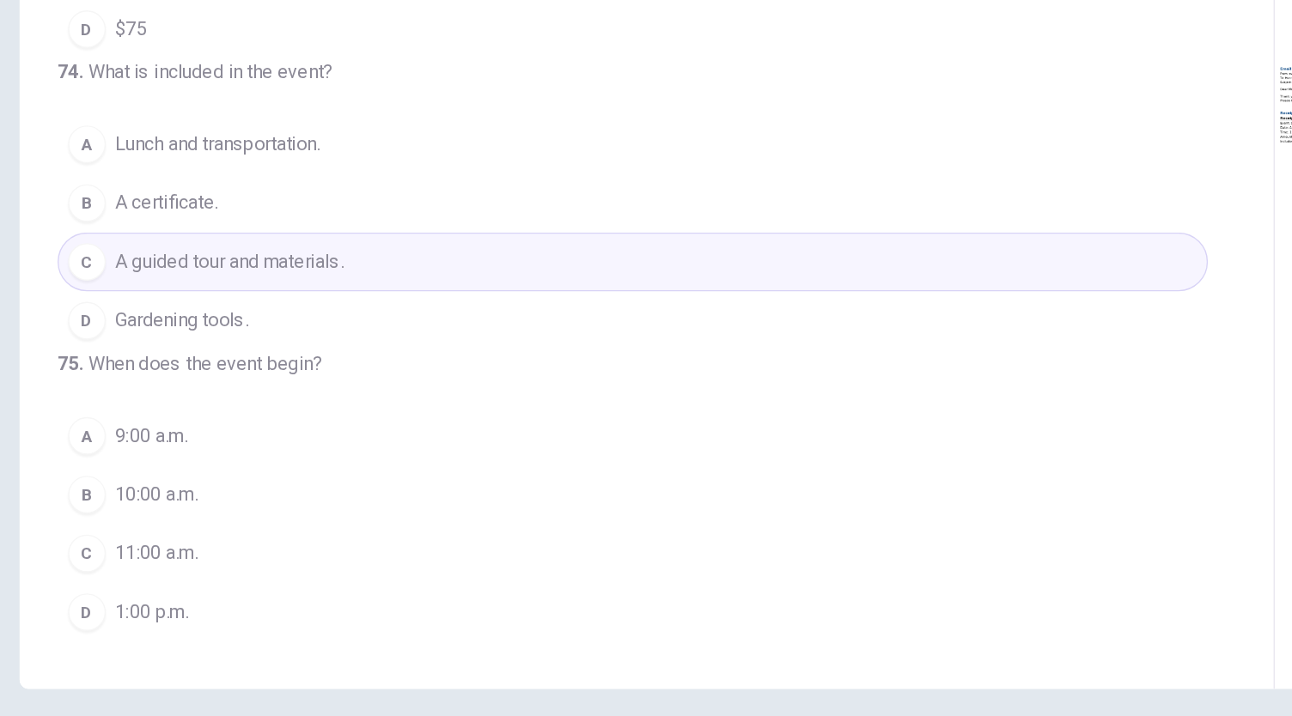
click at [272, 489] on button "B 10:00 a.m." at bounding box center [578, 485] width 840 height 43
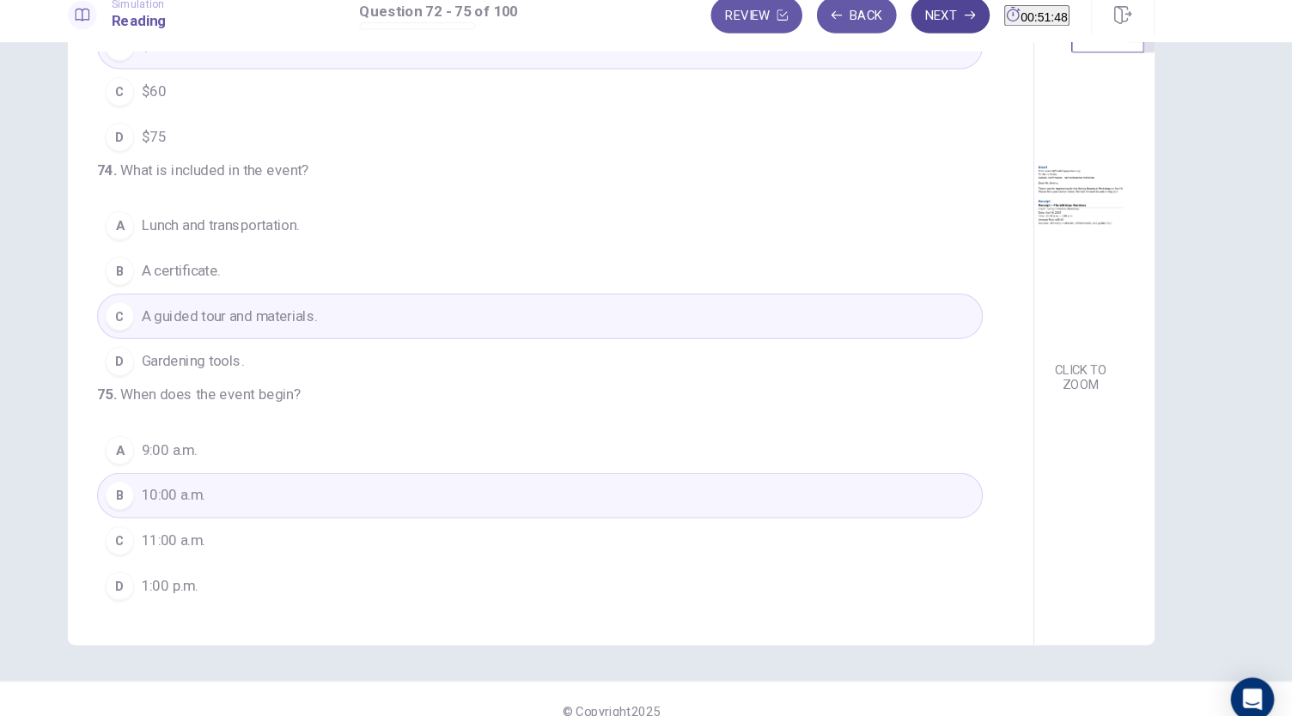
click at [930, 15] on button "Next" at bounding box center [967, 29] width 75 height 34
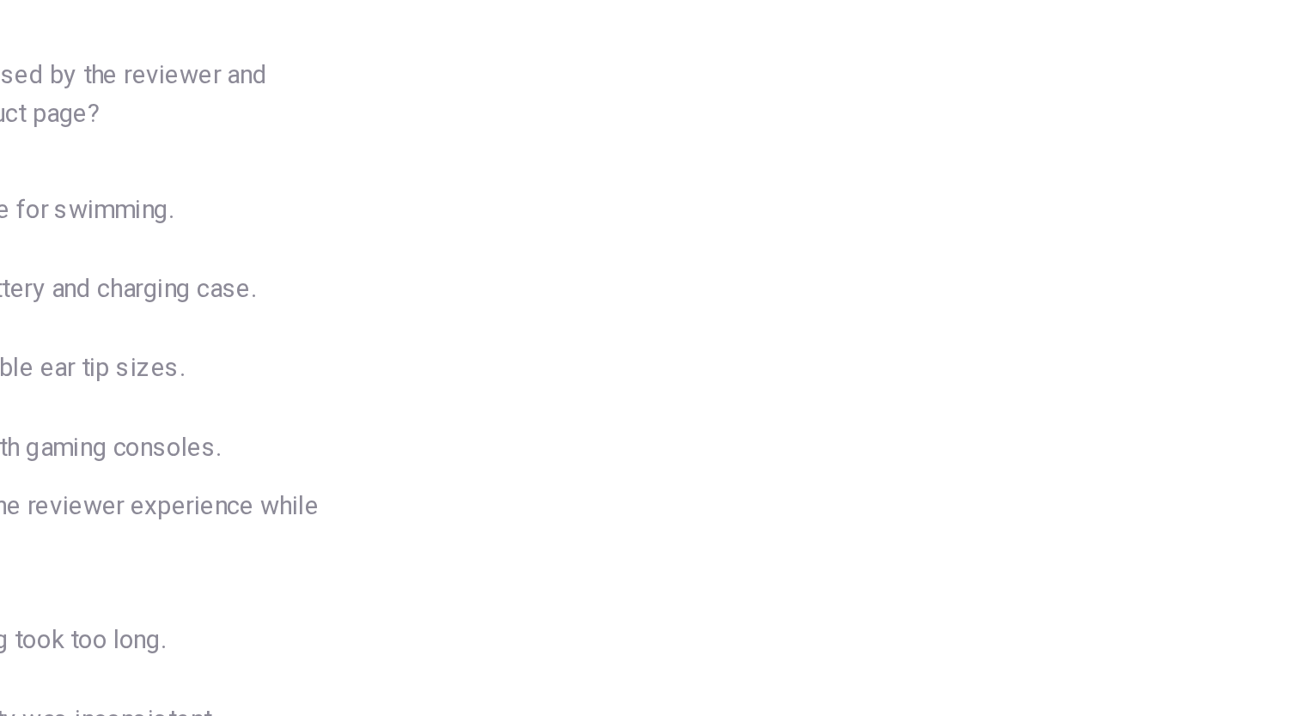
scroll to position [64, 0]
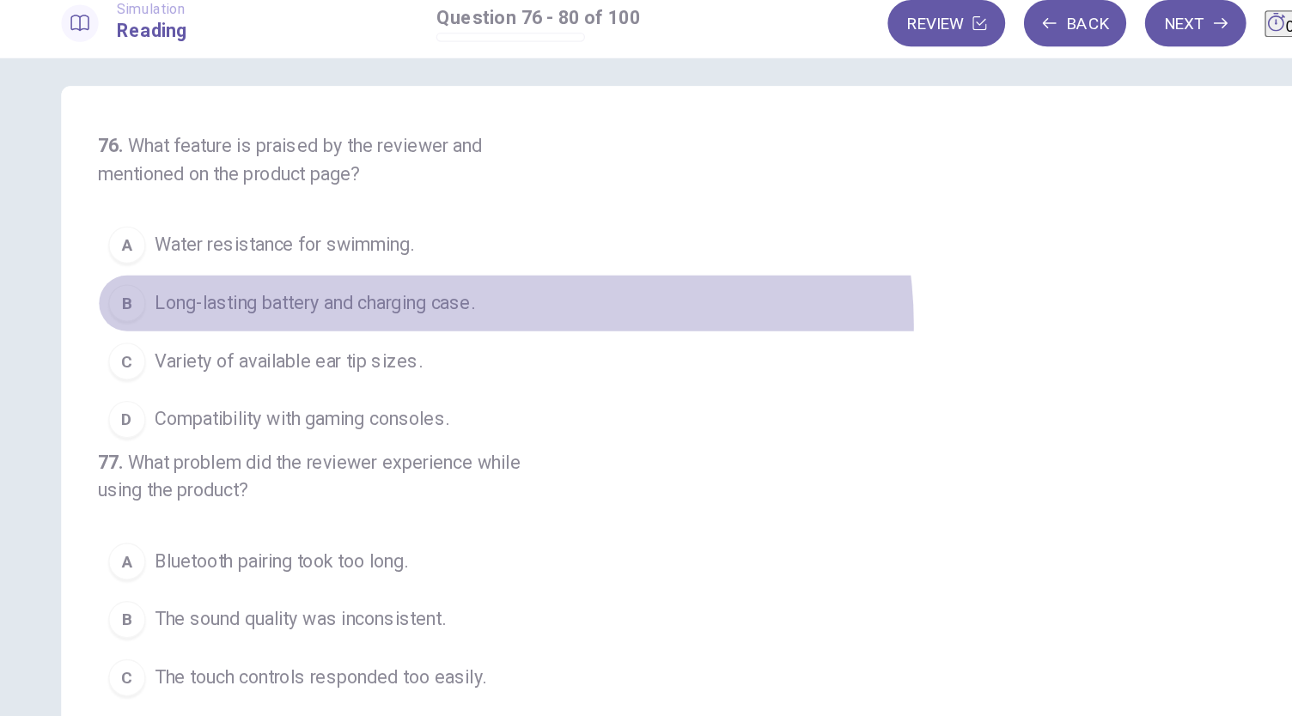
click at [454, 252] on button "B Long-lasting battery and charging case." at bounding box center [578, 236] width 840 height 43
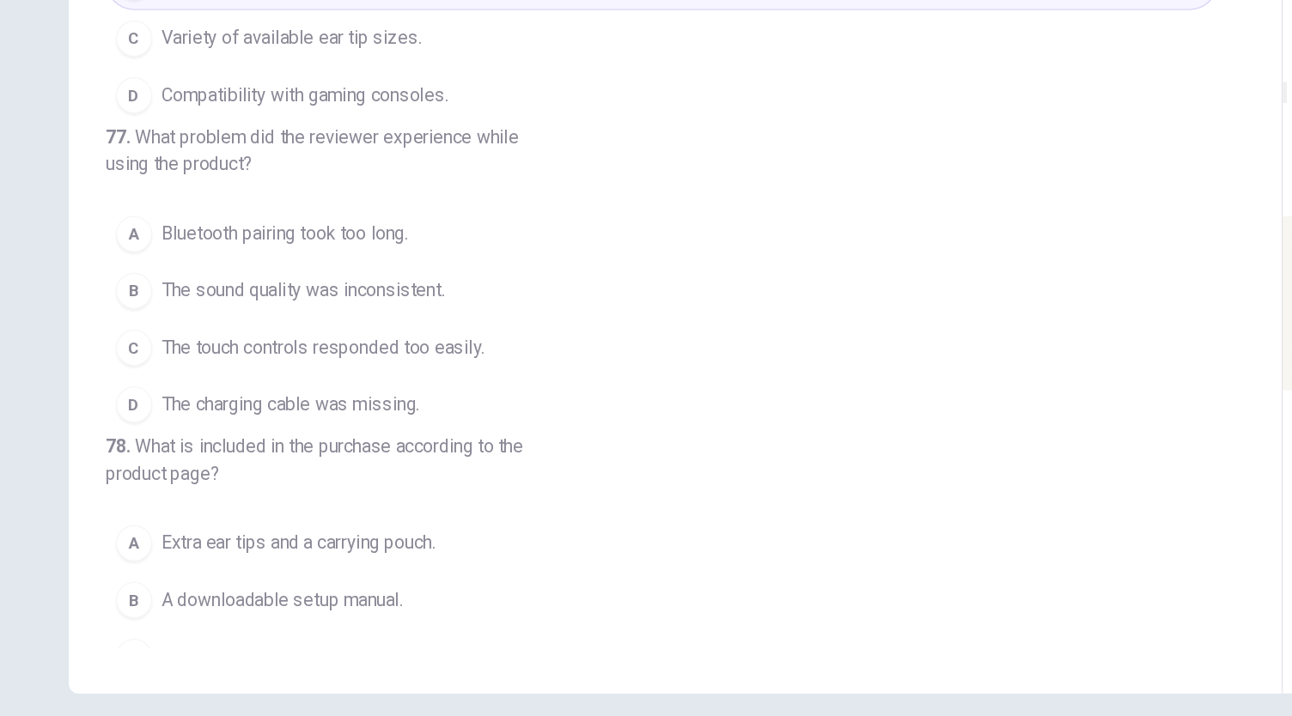
scroll to position [102, 0]
click at [424, 375] on span "The touch controls responded too easily." at bounding box center [322, 365] width 244 height 21
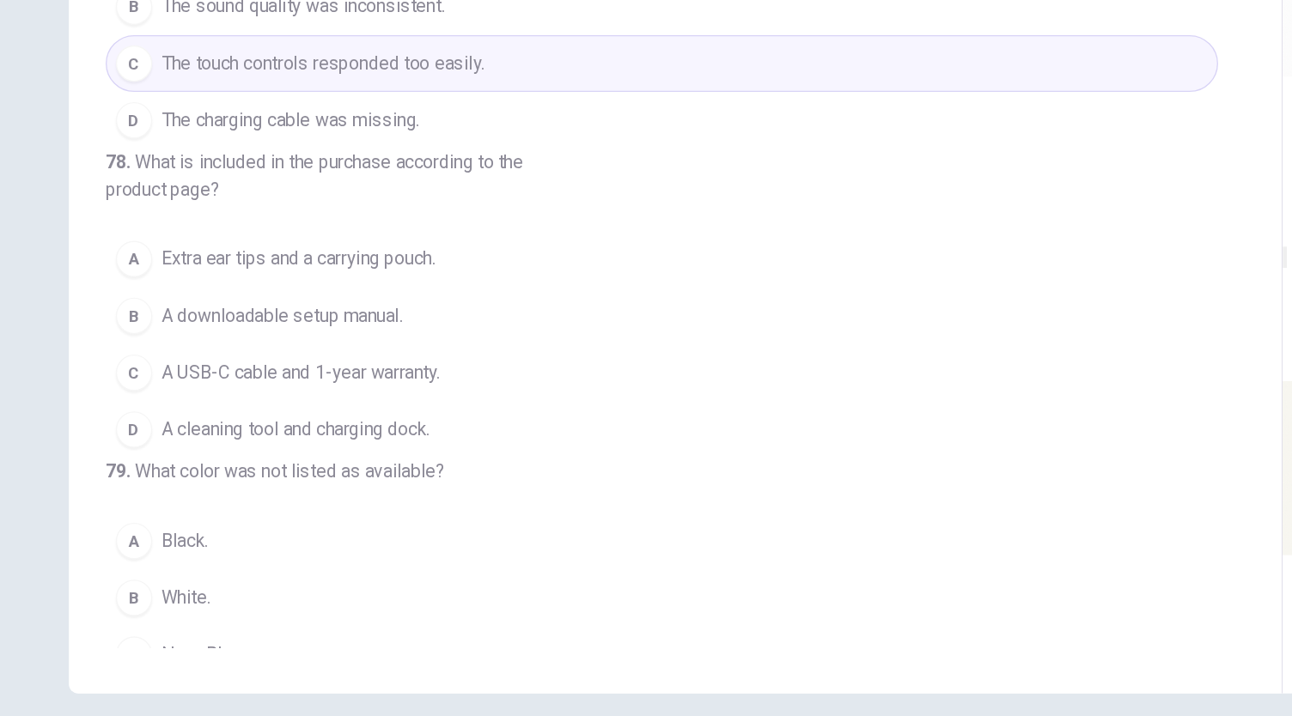
scroll to position [104, 0]
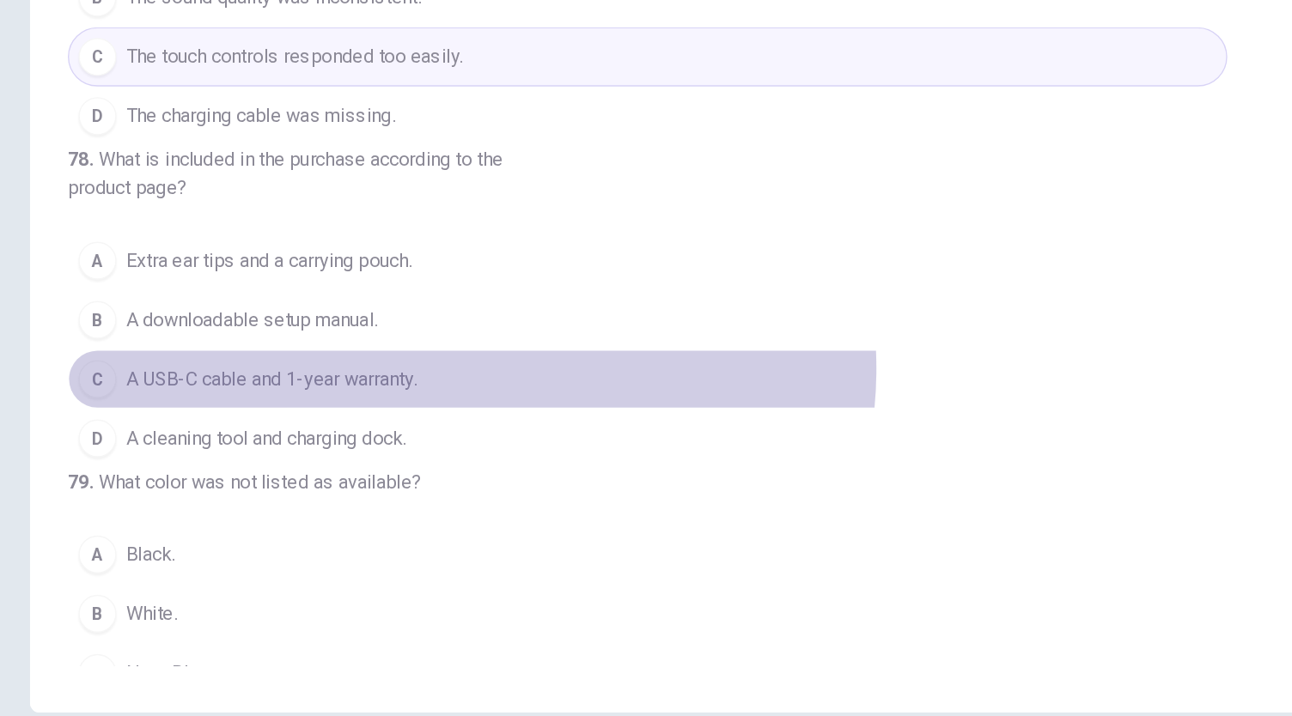
click at [446, 406] on button "C A USB-C cable and 1-year warranty." at bounding box center [578, 384] width 840 height 43
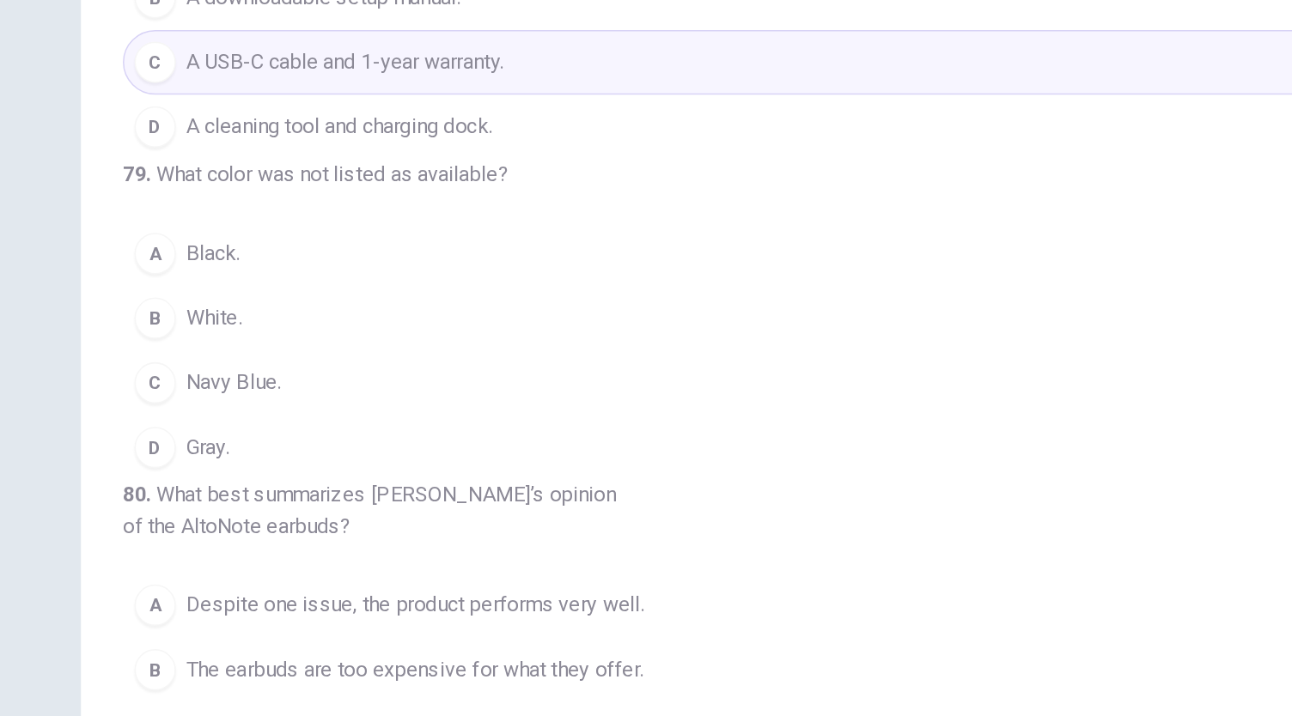
scroll to position [538, 0]
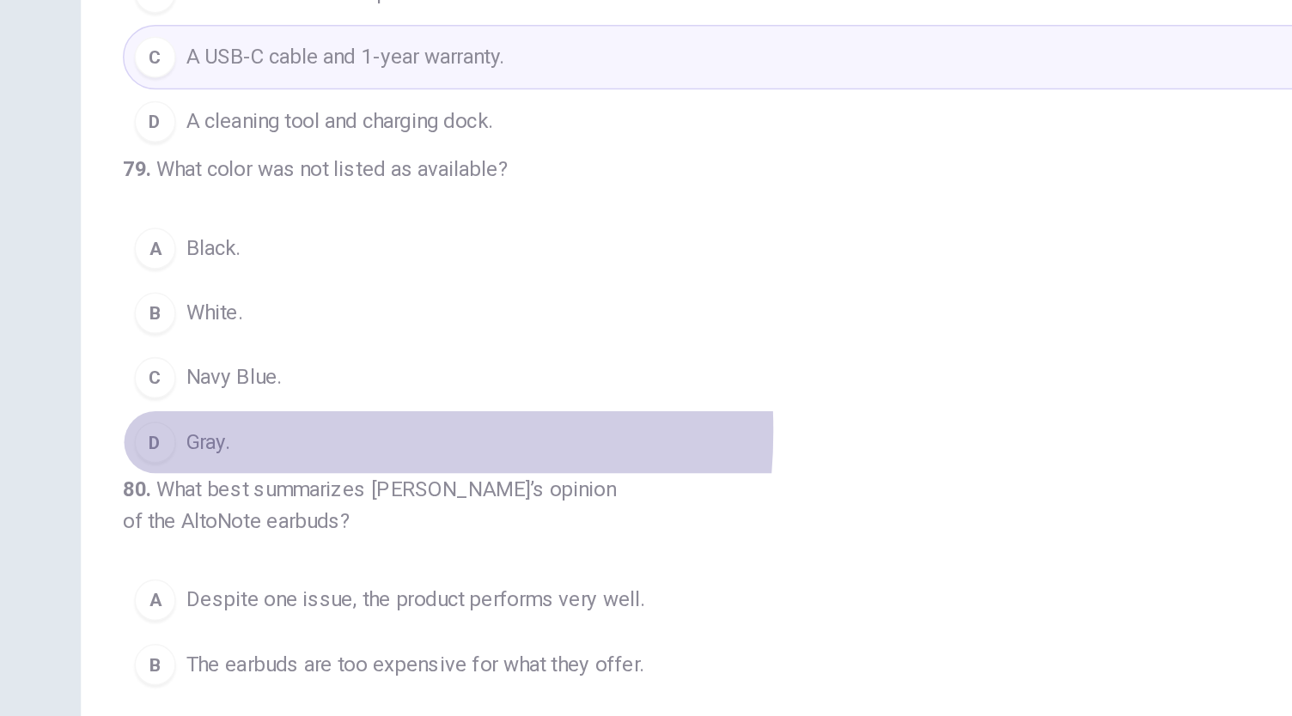
click at [234, 441] on button "D Gray." at bounding box center [578, 419] width 840 height 43
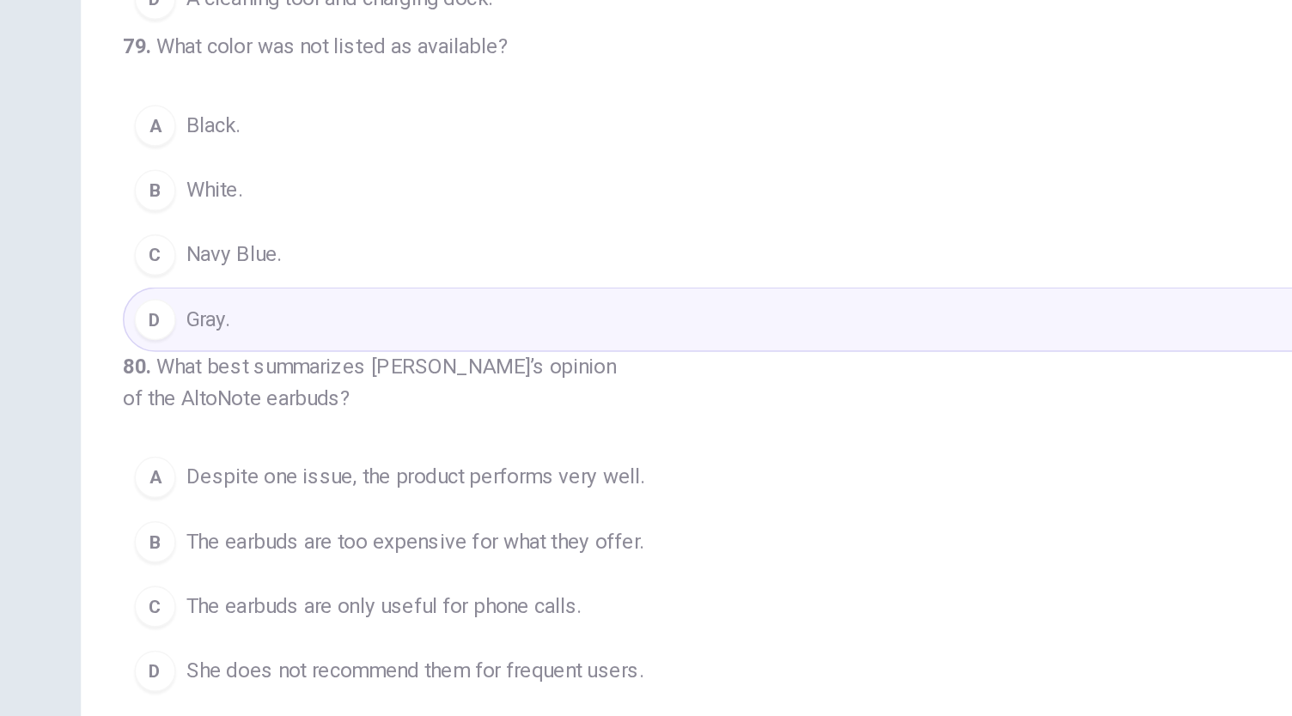
scroll to position [745, 0]
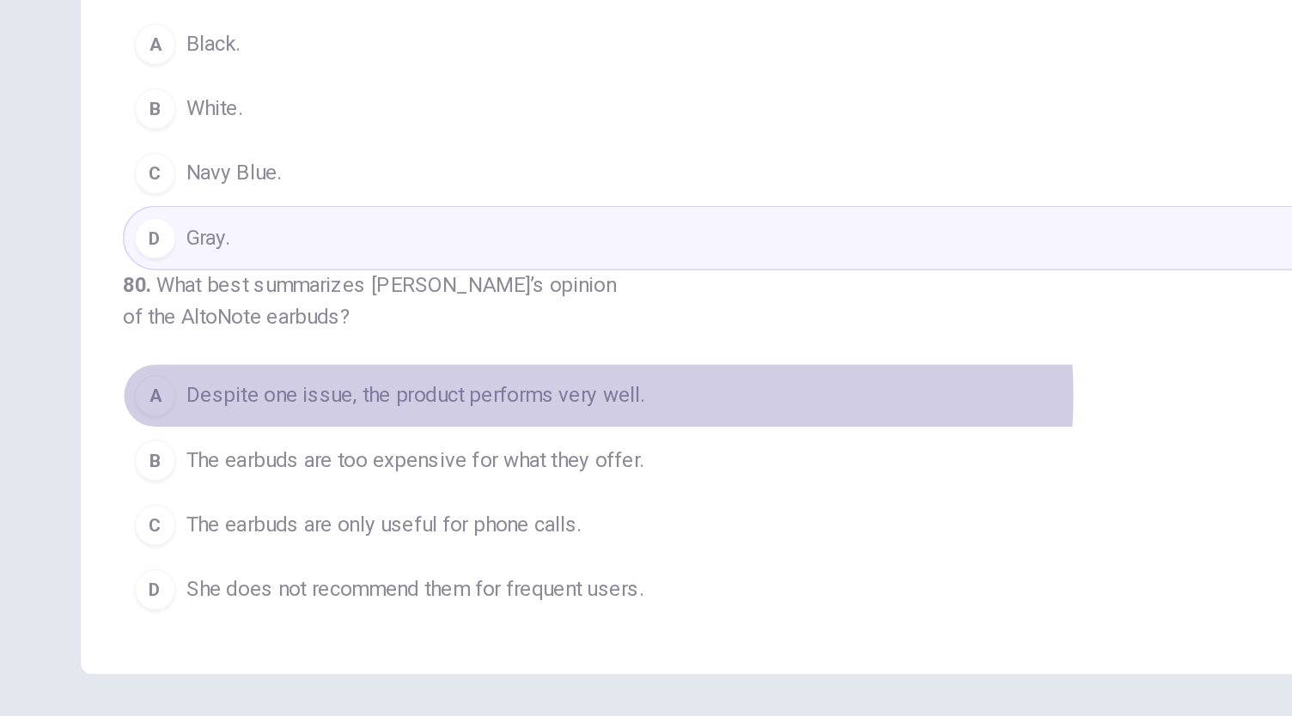
click at [469, 444] on span "Despite one issue, the product performs very well." at bounding box center [352, 442] width 304 height 21
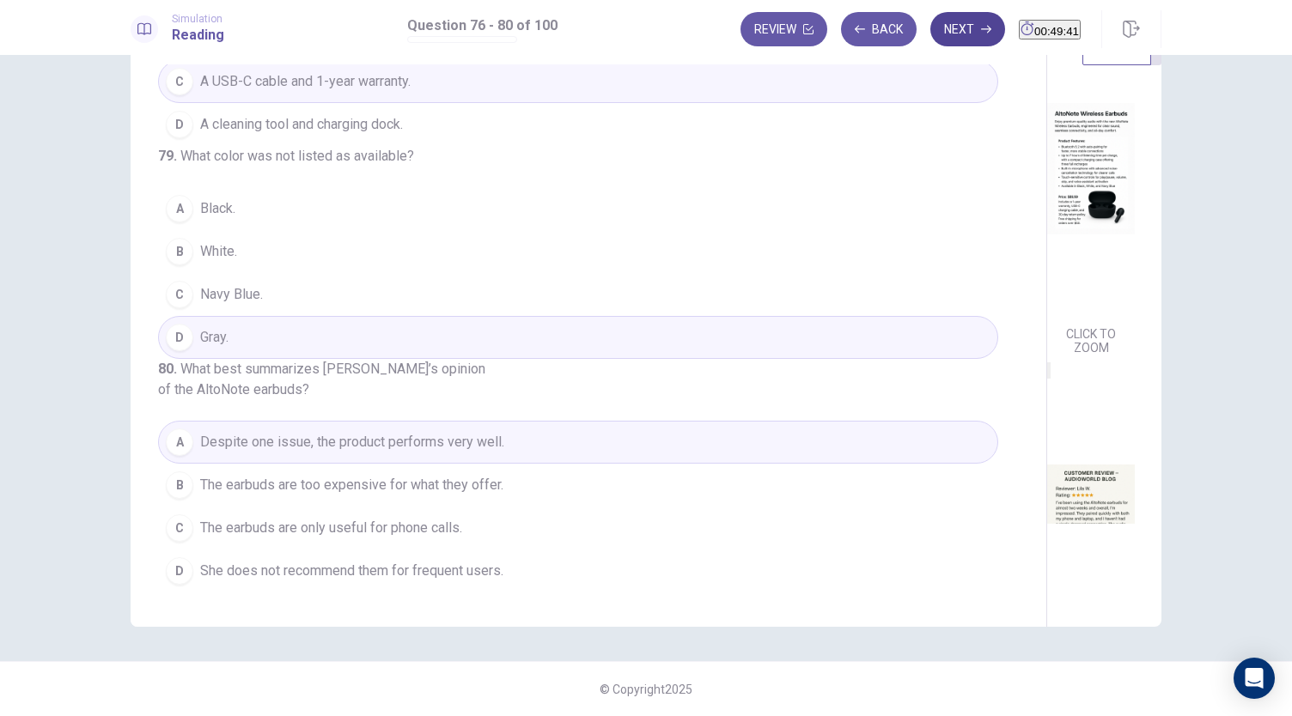
click at [933, 39] on button "Next" at bounding box center [967, 29] width 75 height 34
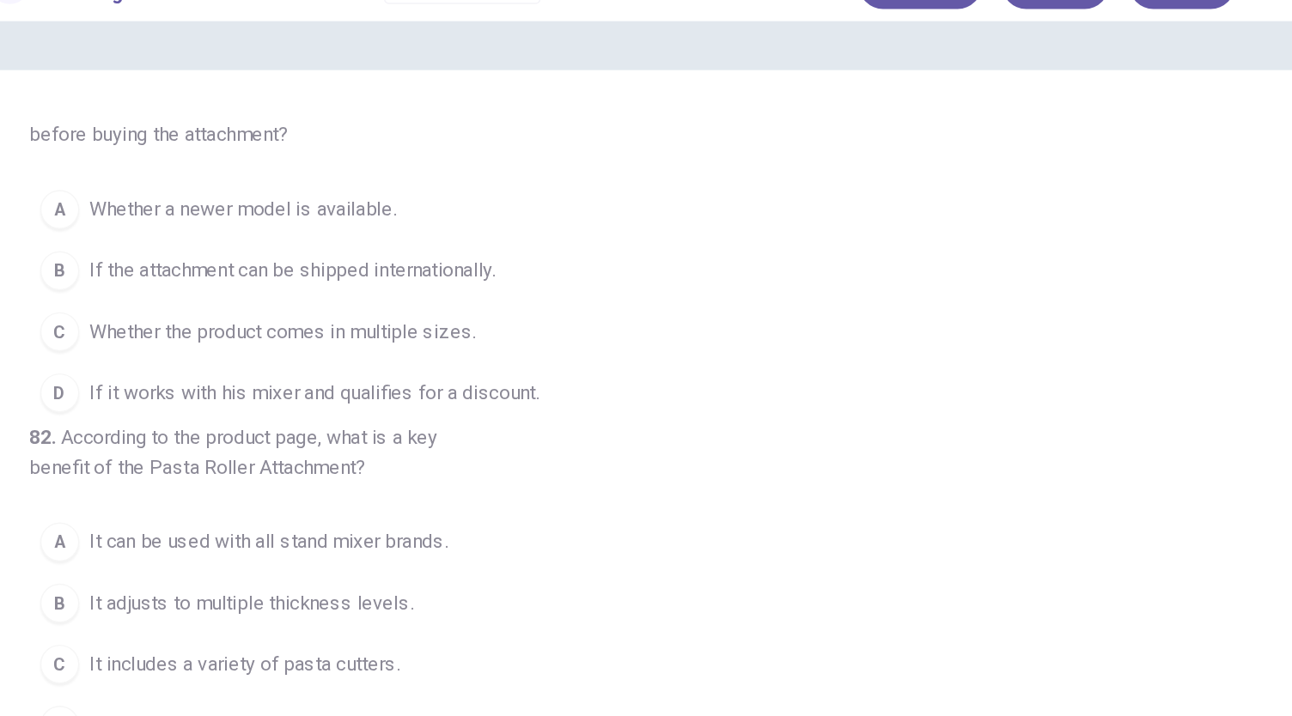
scroll to position [0, 0]
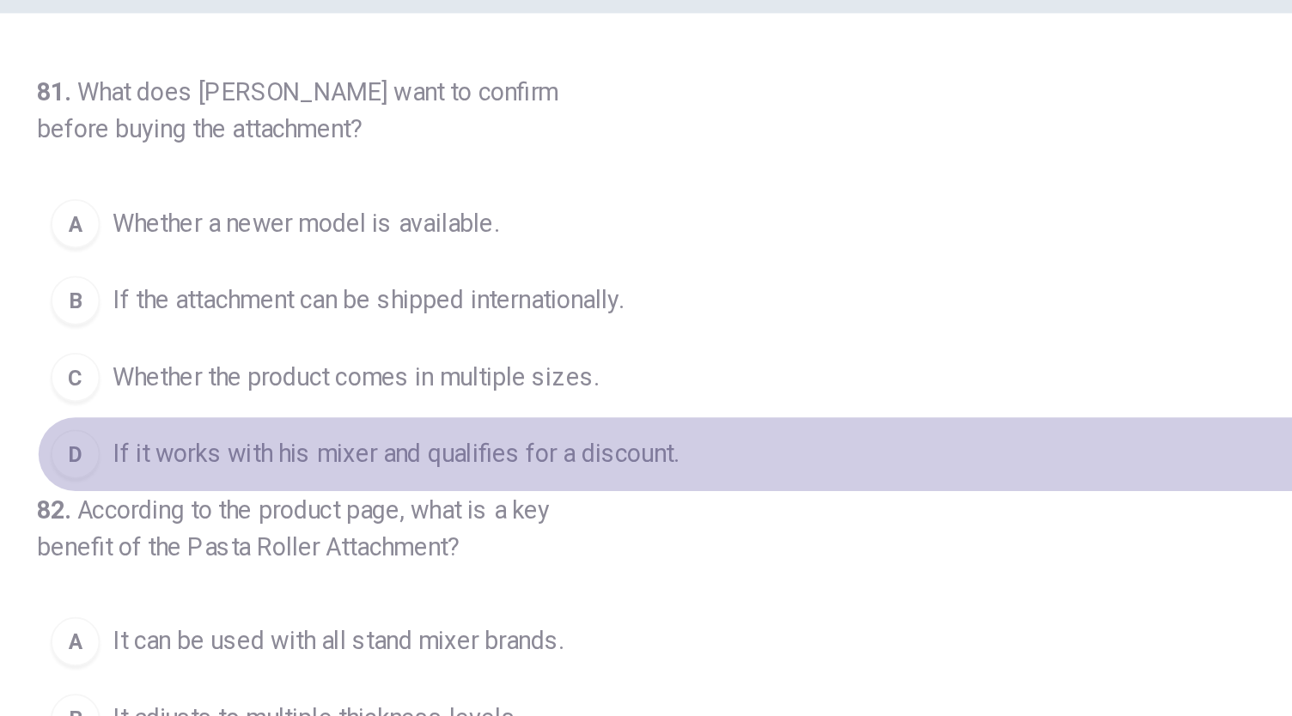
click at [509, 342] on span "If it works with his mixer and qualifies for a discount." at bounding box center [358, 336] width 316 height 21
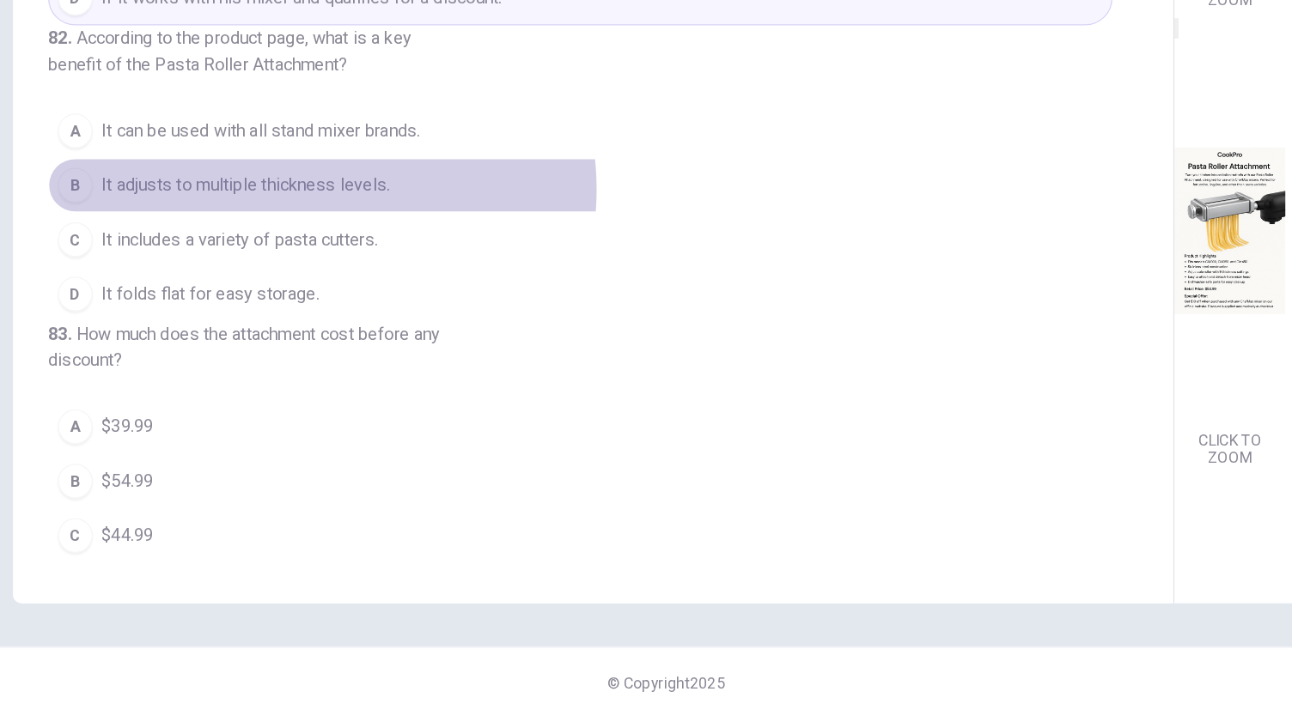
click at [366, 307] on span "It adjusts to multiple thickness levels." at bounding box center [314, 296] width 228 height 21
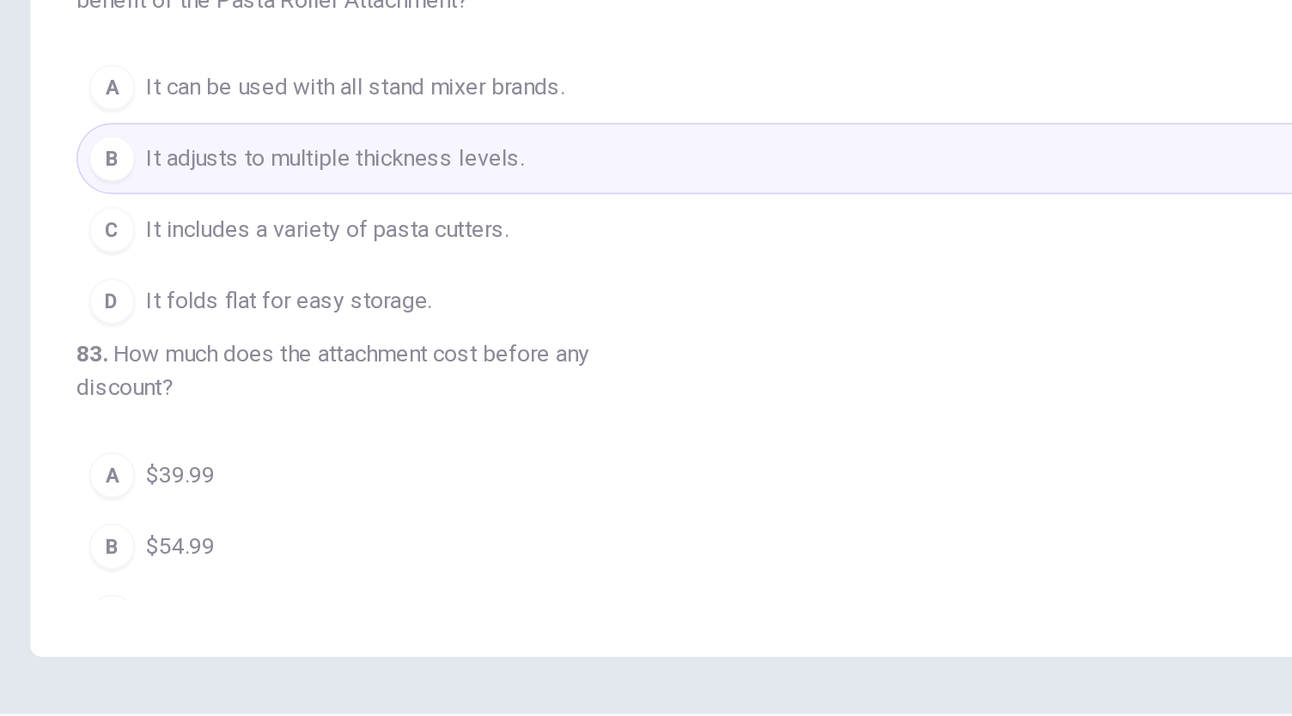
scroll to position [98, 0]
click at [394, 294] on span "It can be used with all stand mixer brands." at bounding box center [326, 283] width 252 height 21
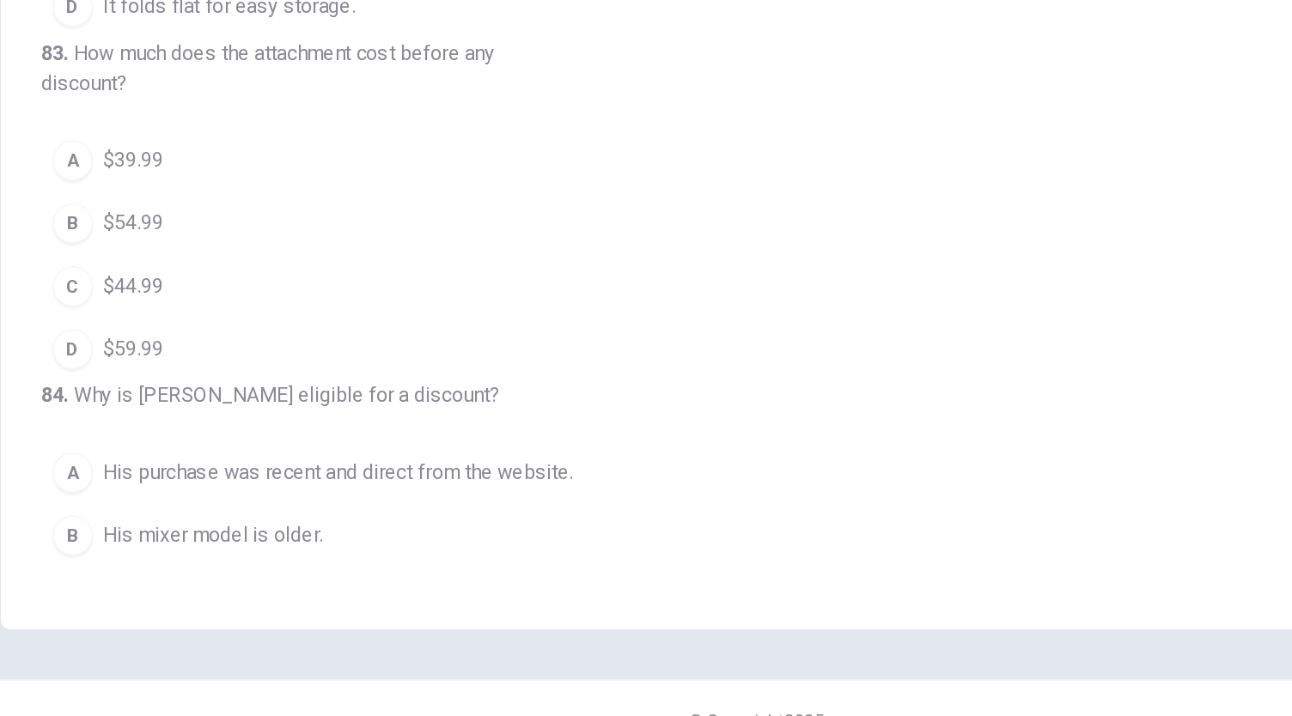
scroll to position [308, 0]
click at [254, 371] on button "B $54.99" at bounding box center [578, 349] width 840 height 43
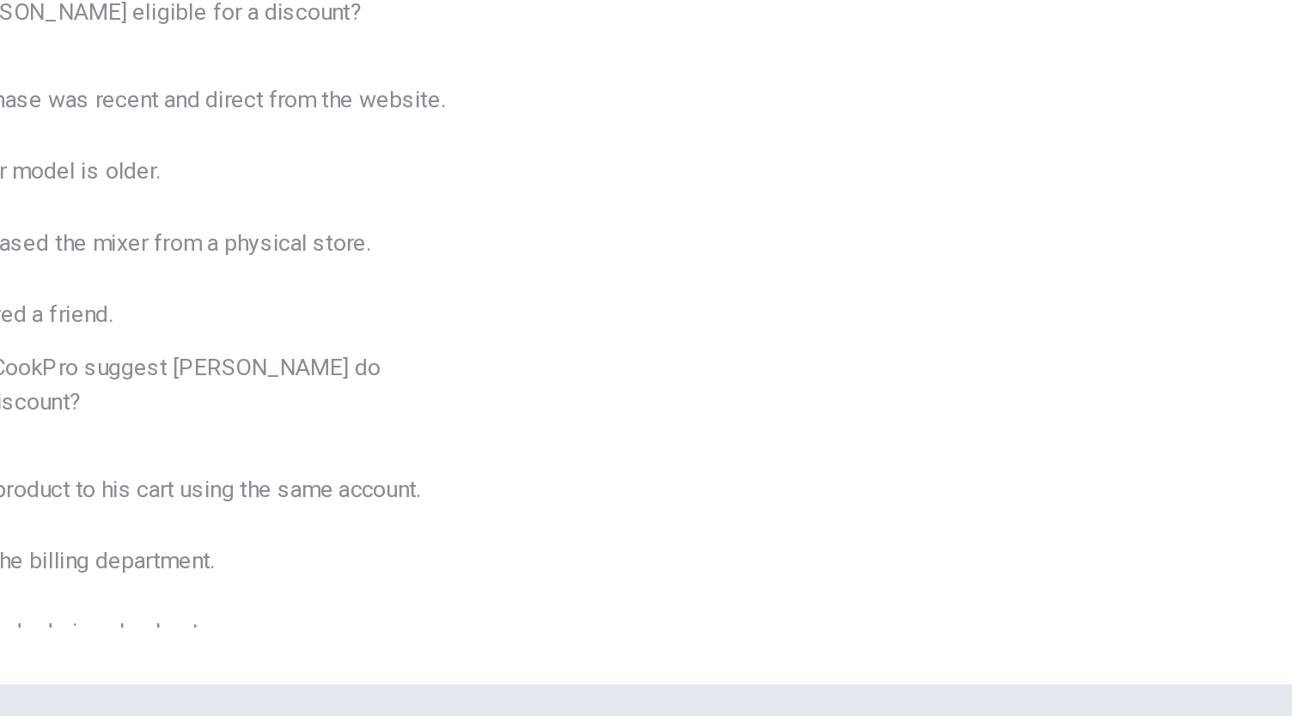
scroll to position [29, 0]
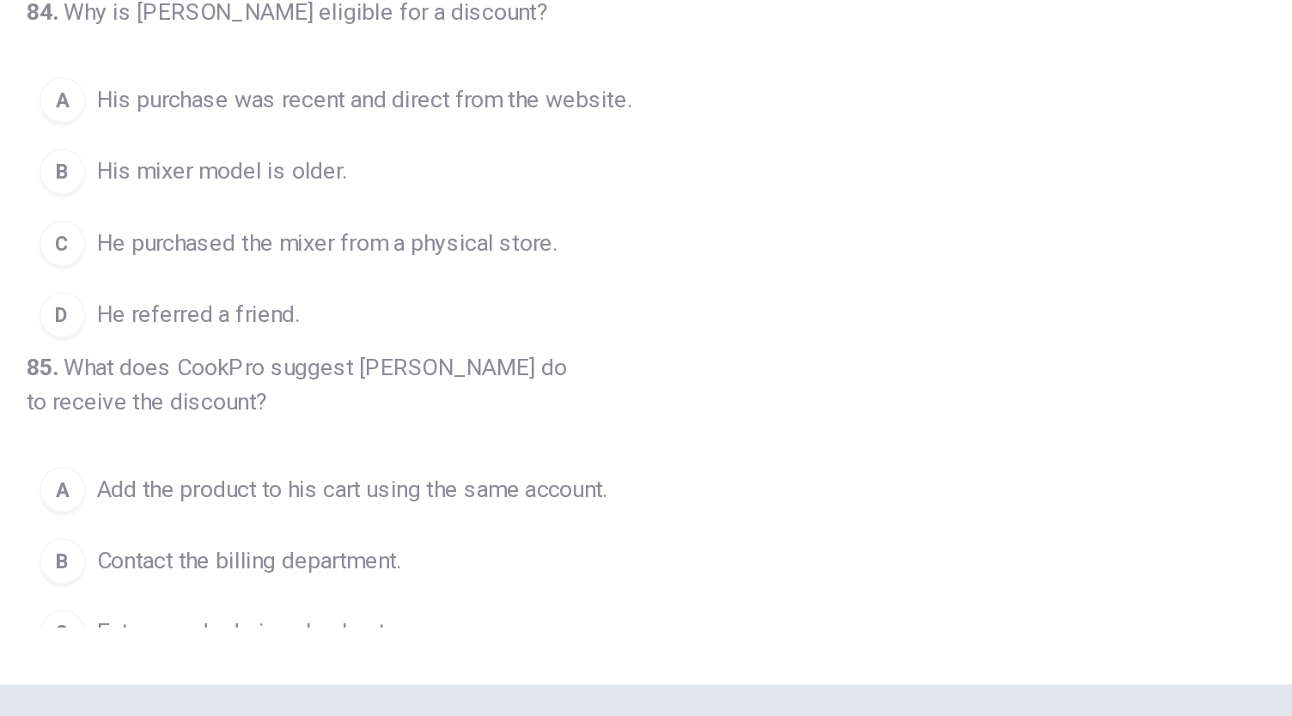
click at [398, 287] on span "His purchase was recent and direct from the website." at bounding box center [360, 276] width 320 height 21
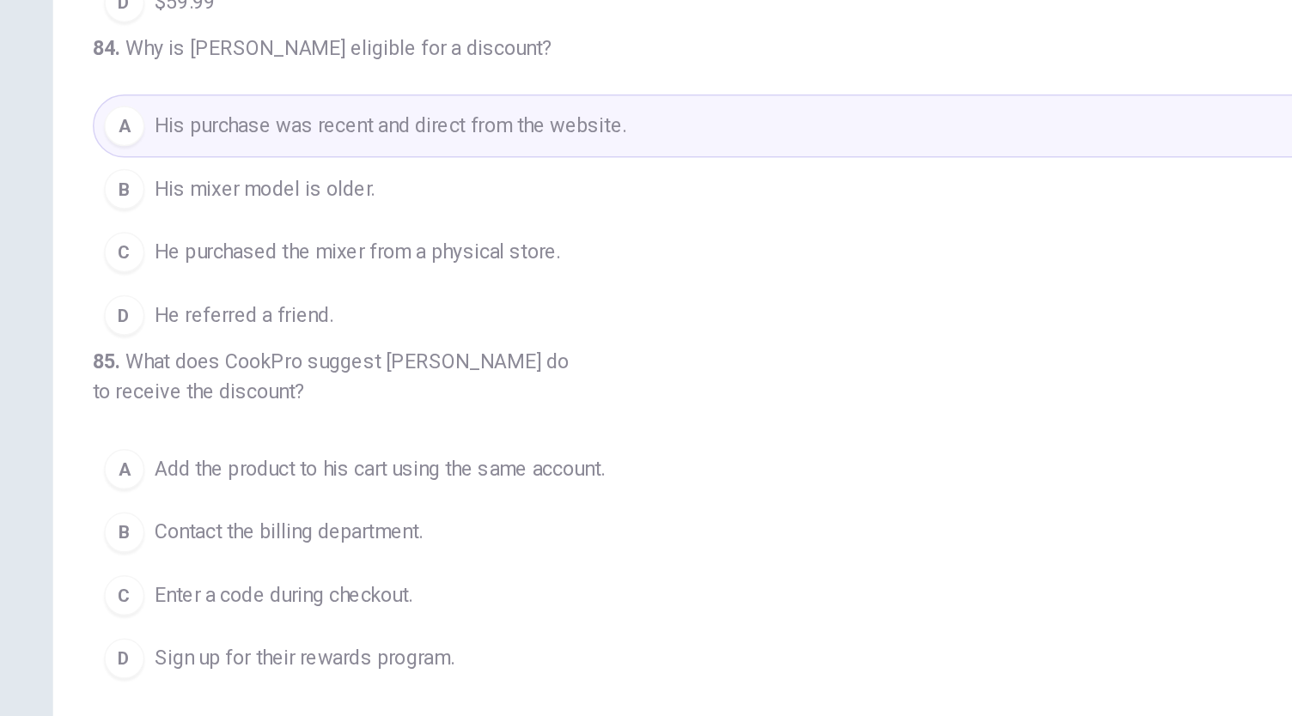
scroll to position [256, 0]
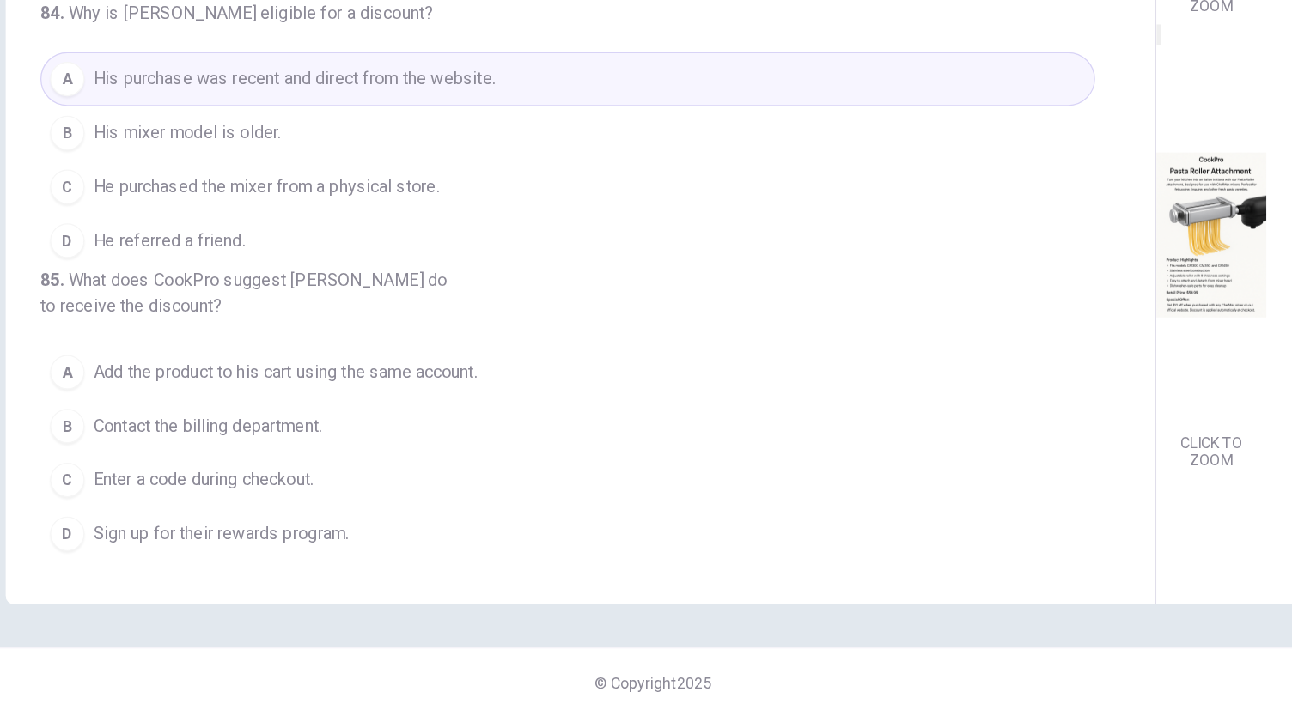
click at [454, 456] on button "A Add the product to his cart using the same account." at bounding box center [578, 442] width 840 height 43
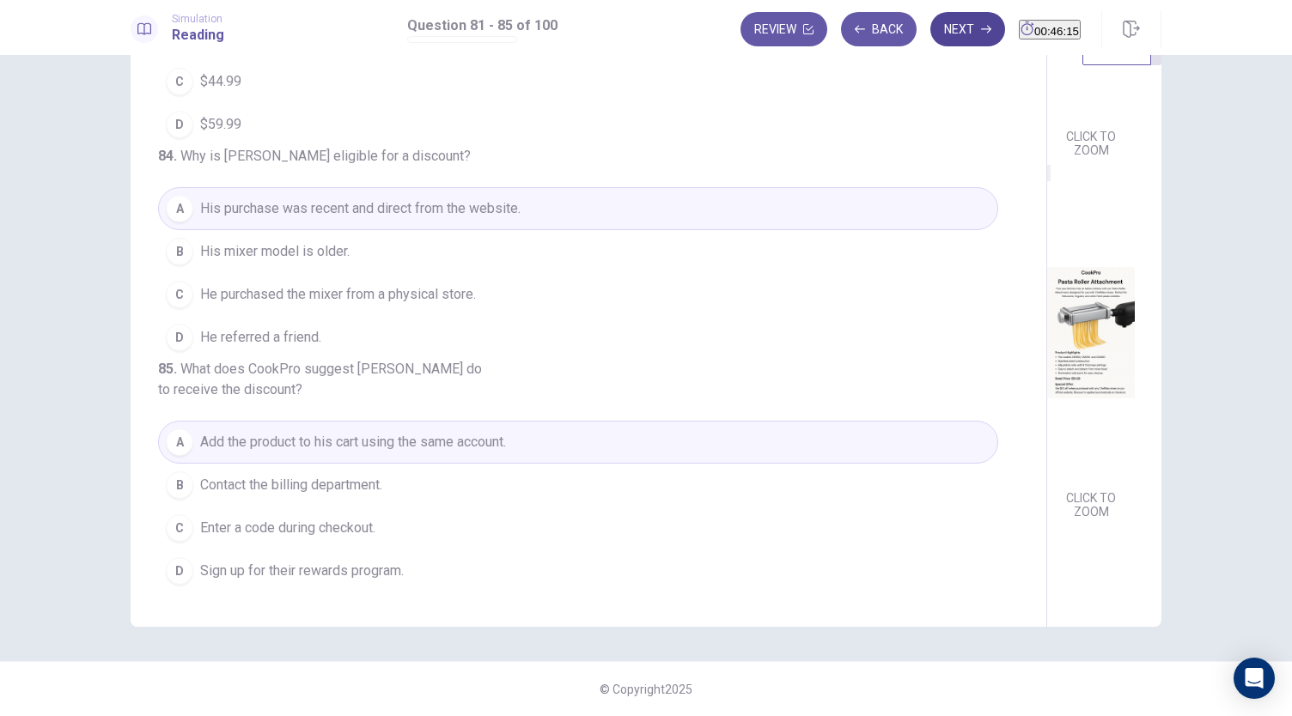
click at [935, 24] on button "Next" at bounding box center [967, 29] width 75 height 34
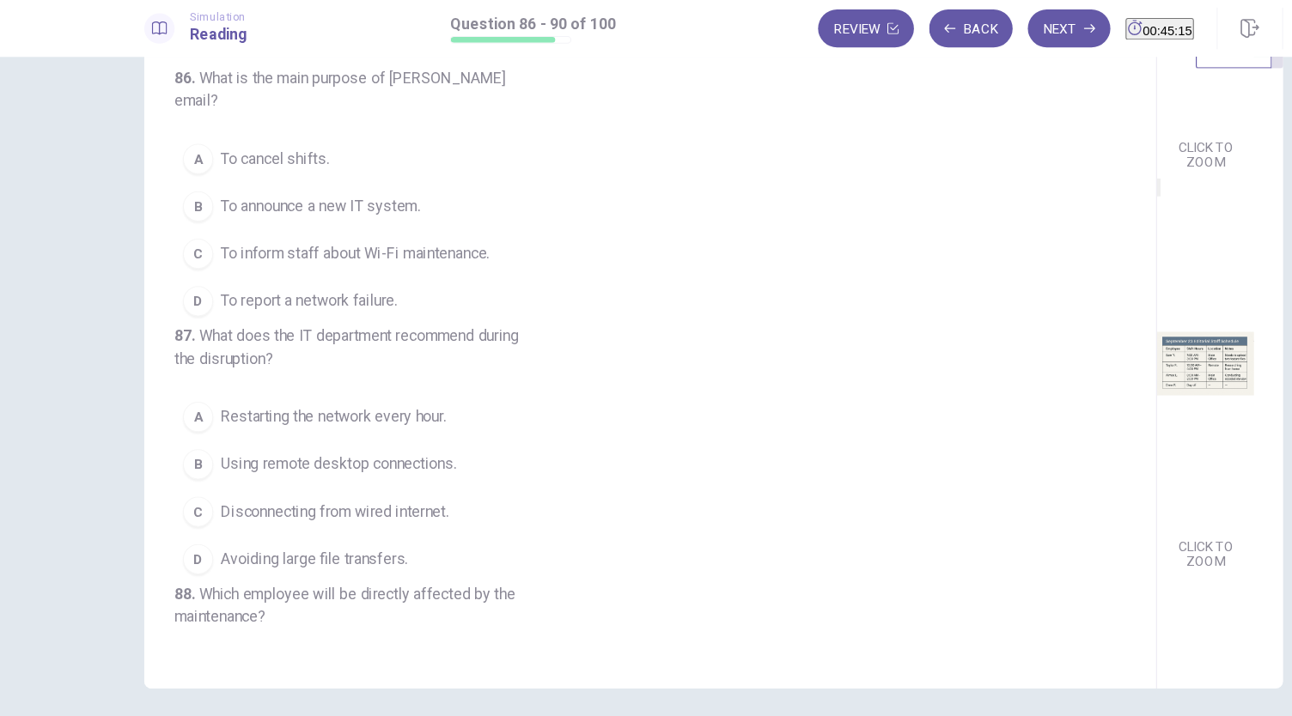
scroll to position [0, 0]
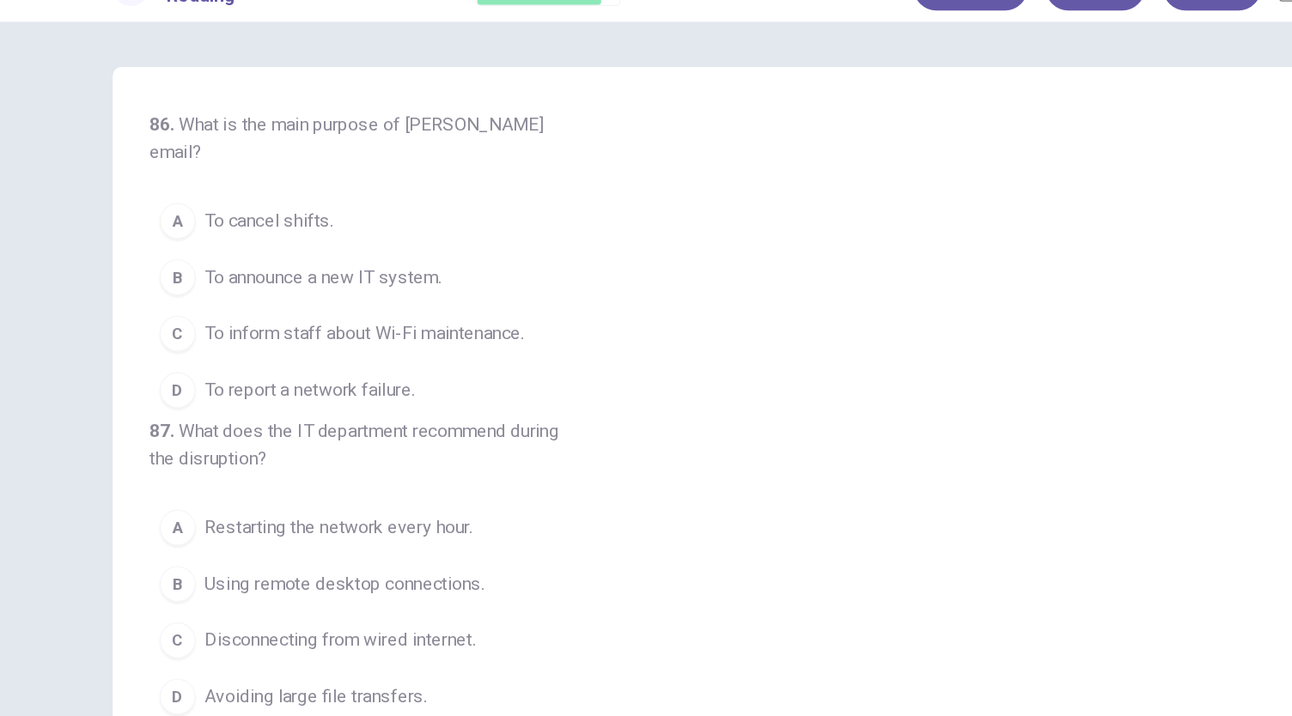
click at [419, 283] on span "To inform staff about Wi-Fi maintenance." at bounding box center [321, 293] width 243 height 21
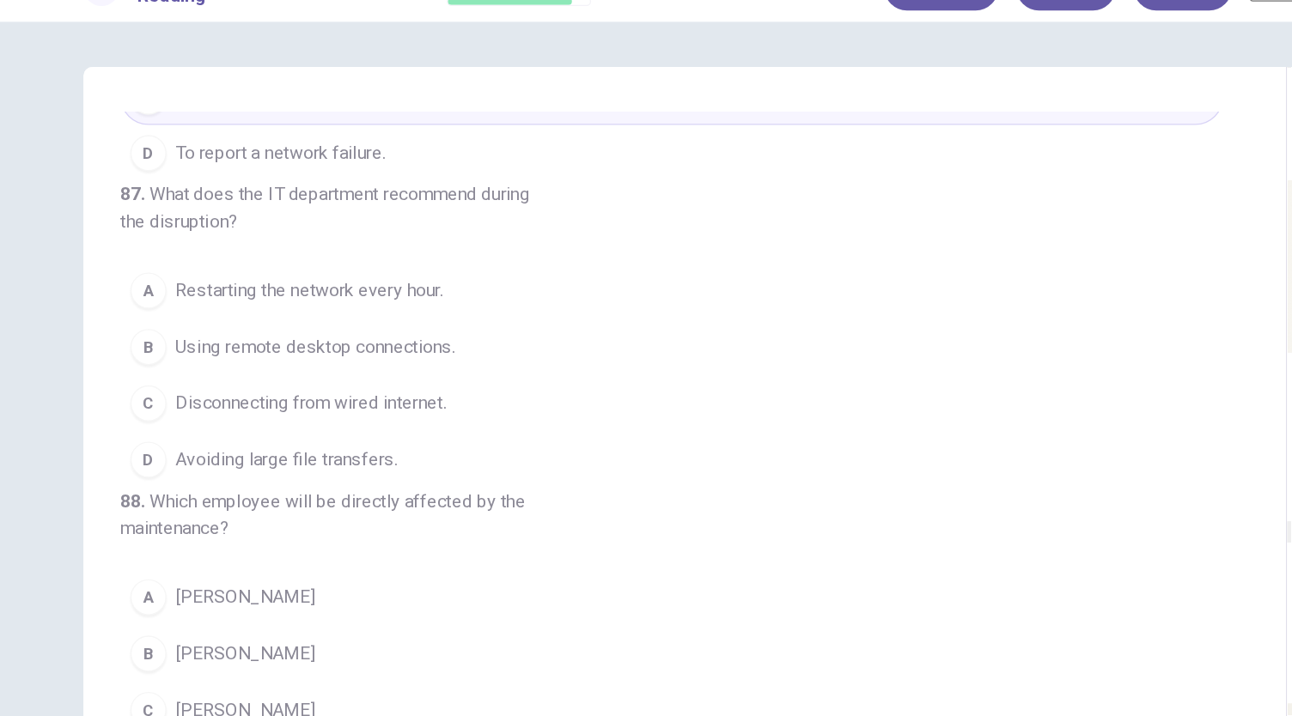
scroll to position [366, 0]
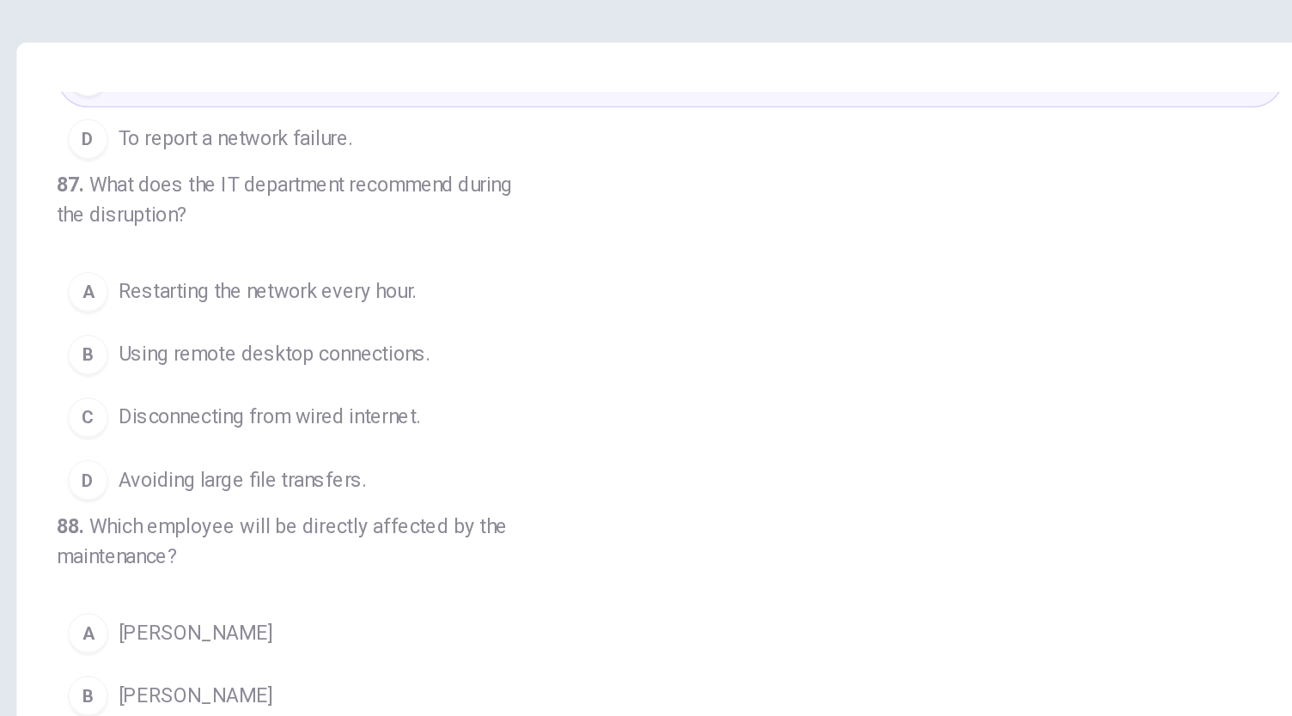
click at [350, 390] on span "Avoiding large file transfers." at bounding box center [284, 389] width 169 height 21
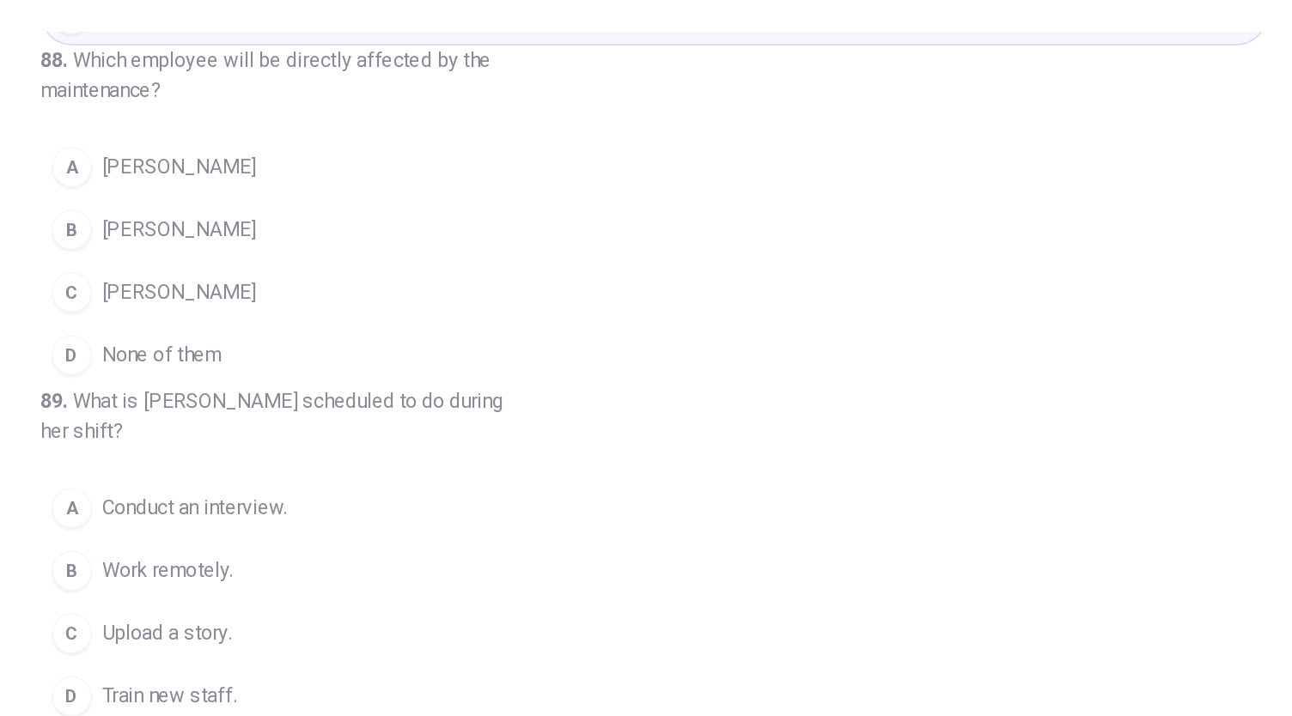
scroll to position [632, 0]
click at [246, 282] on button "C [PERSON_NAME]" at bounding box center [578, 260] width 840 height 43
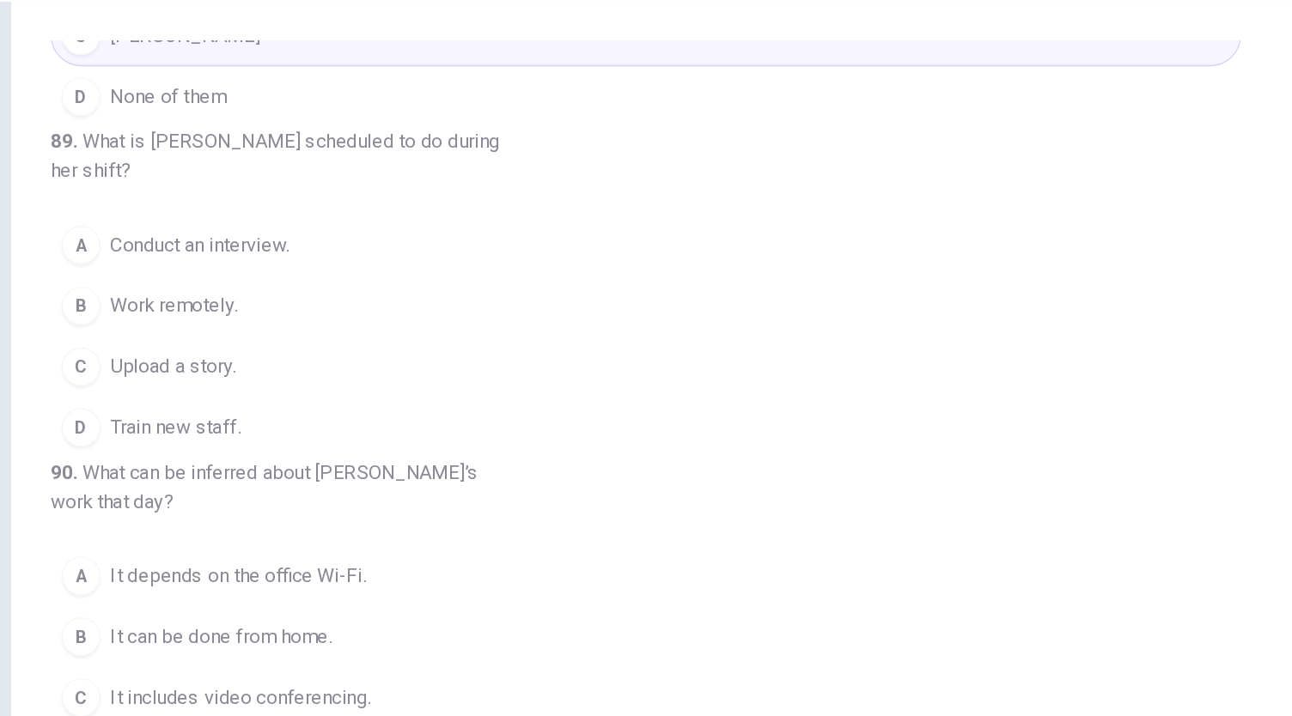
scroll to position [683, 0]
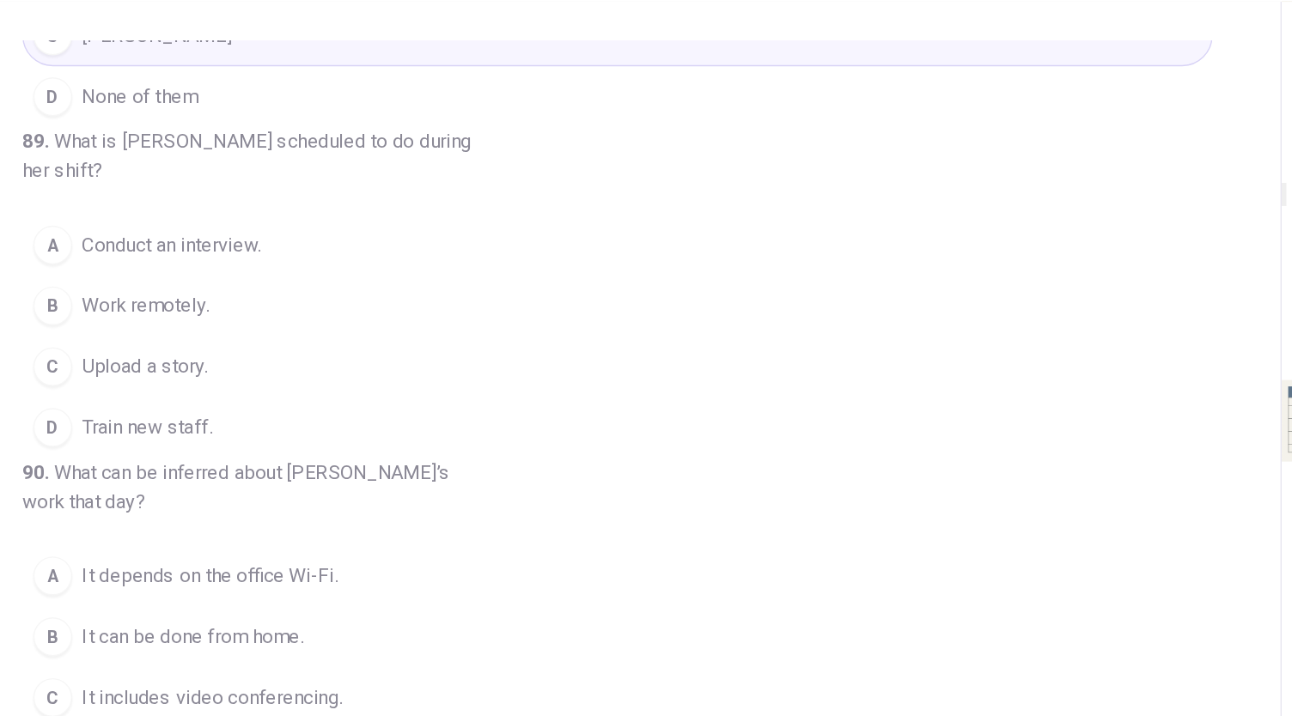
click at [283, 248] on button "A Conduct an interview." at bounding box center [578, 226] width 840 height 43
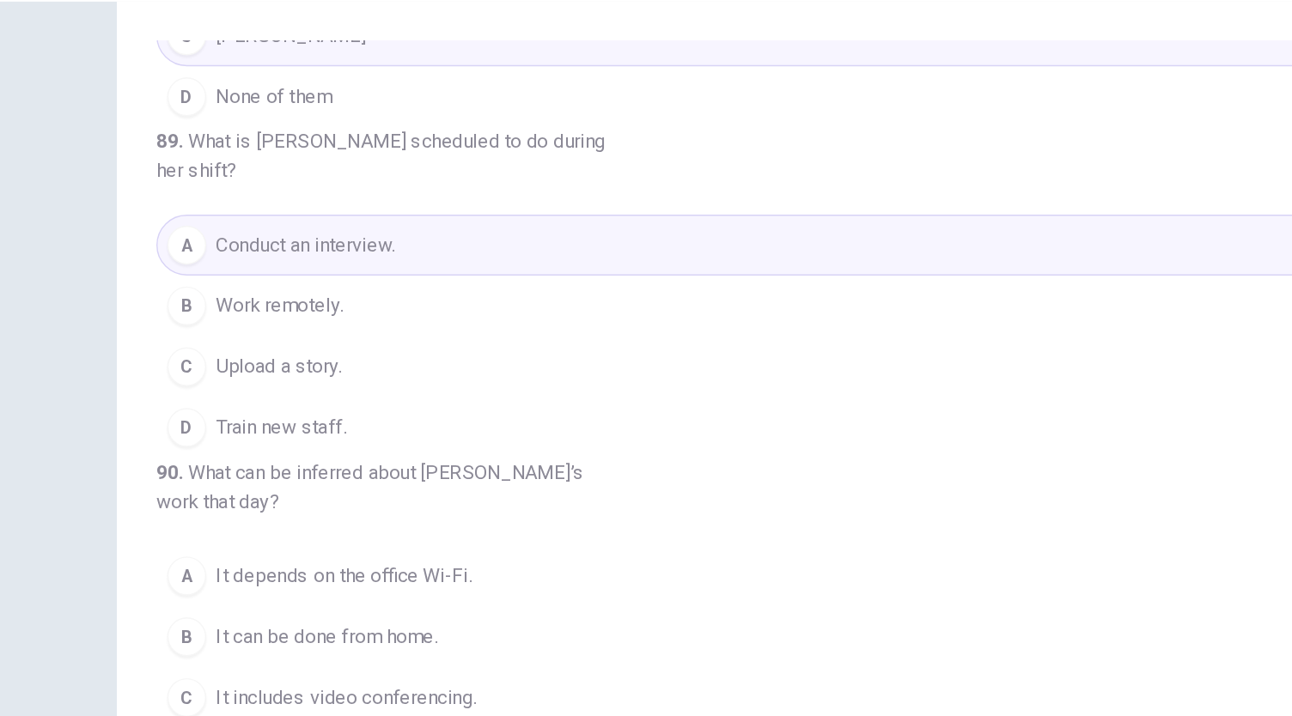
scroll to position [59, 0]
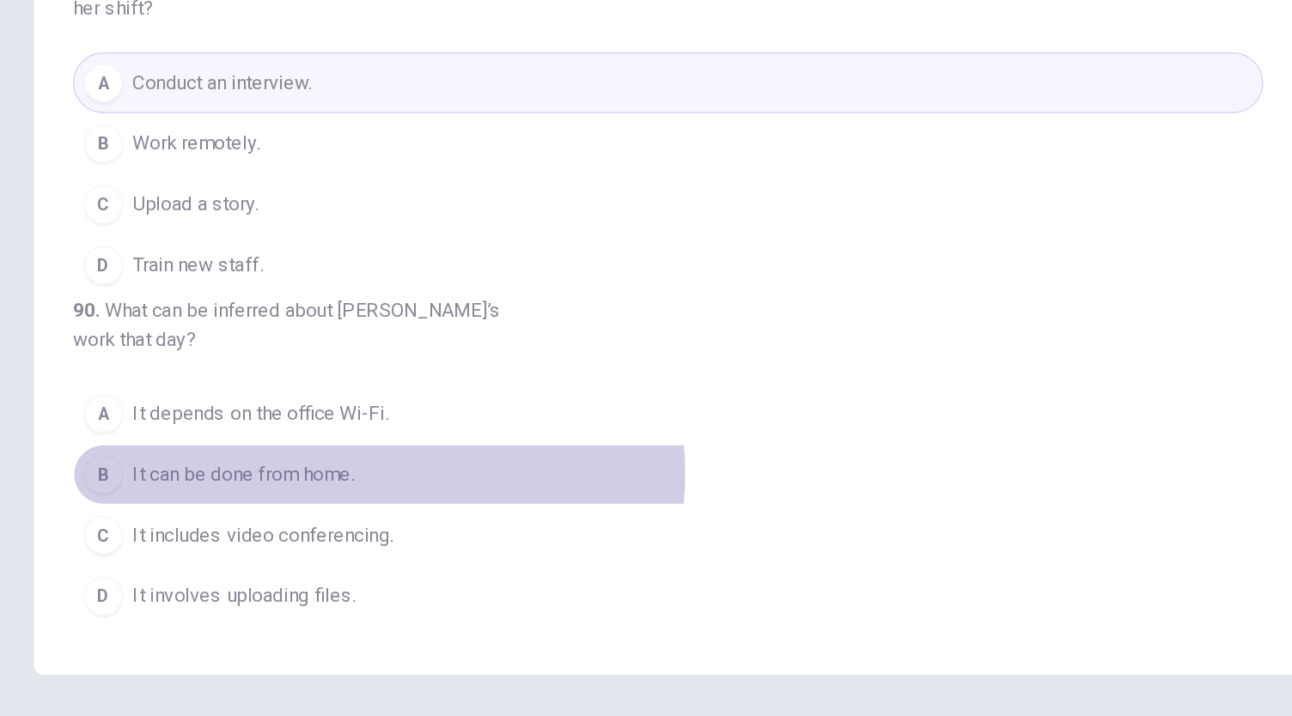
click at [358, 486] on button "B It can be done from home." at bounding box center [578, 485] width 840 height 43
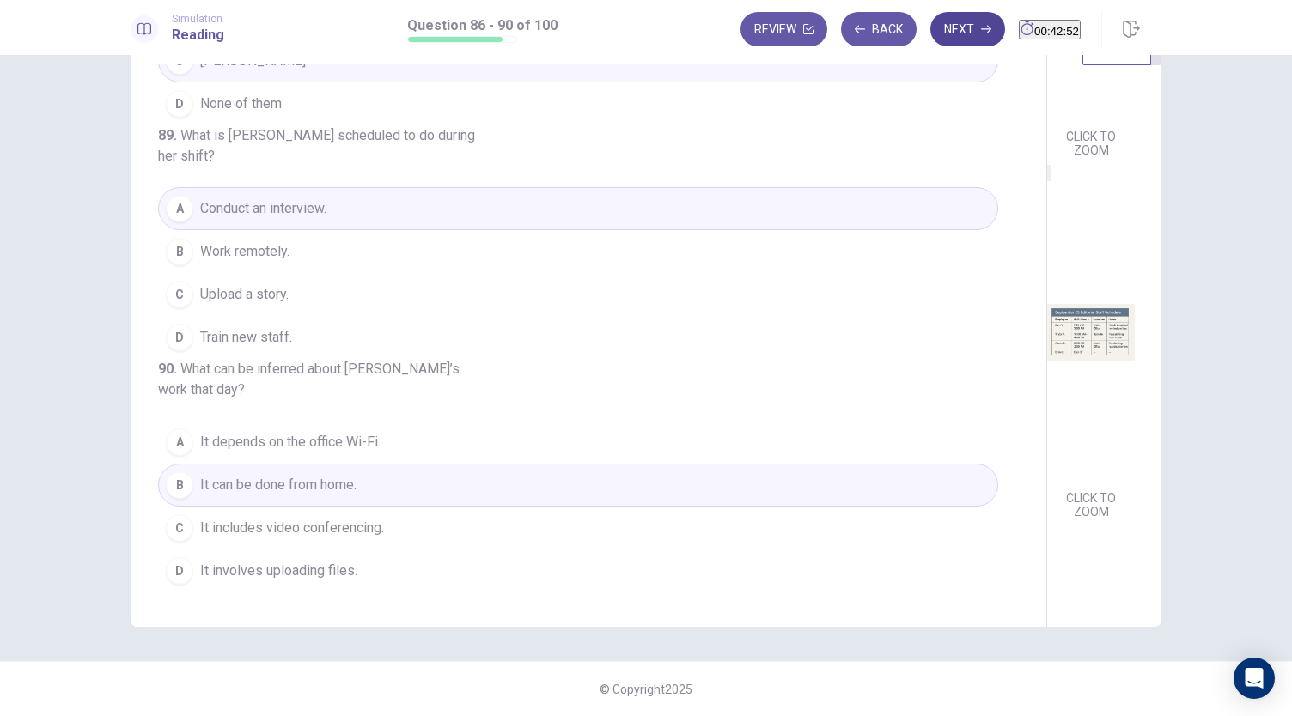
click at [957, 22] on button "Next" at bounding box center [967, 29] width 75 height 34
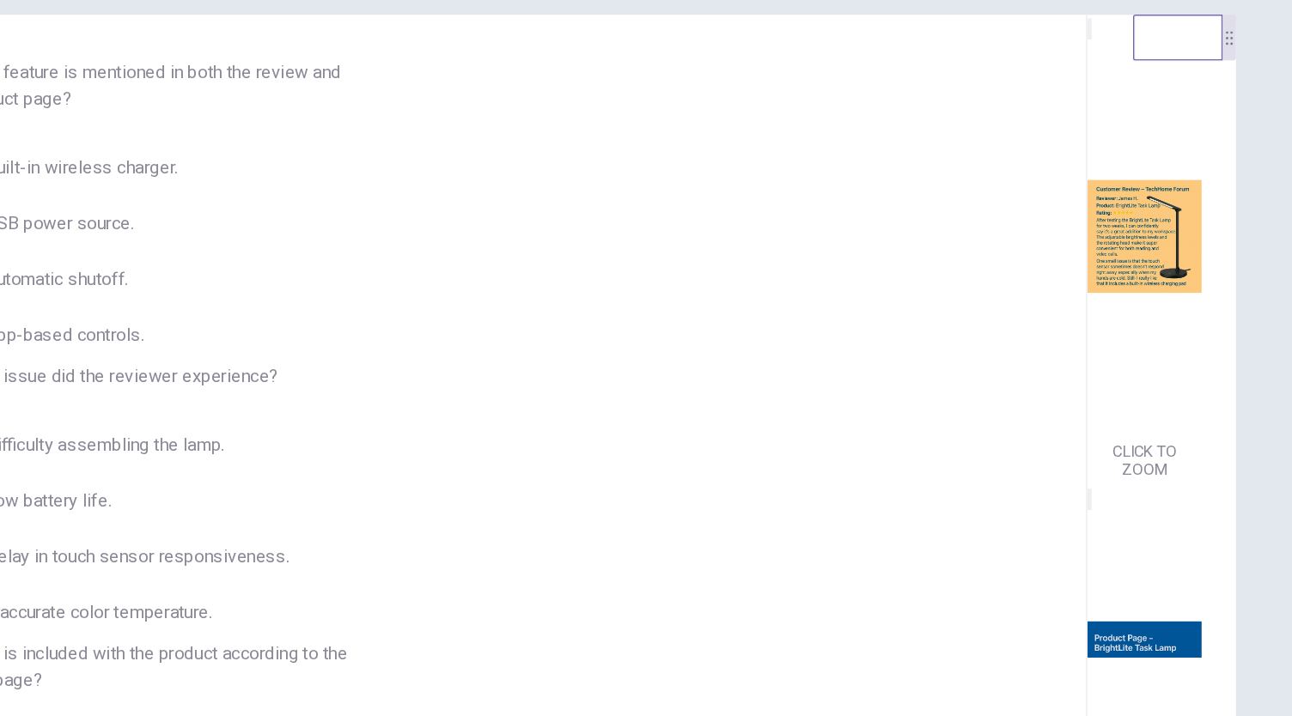
scroll to position [1, 0]
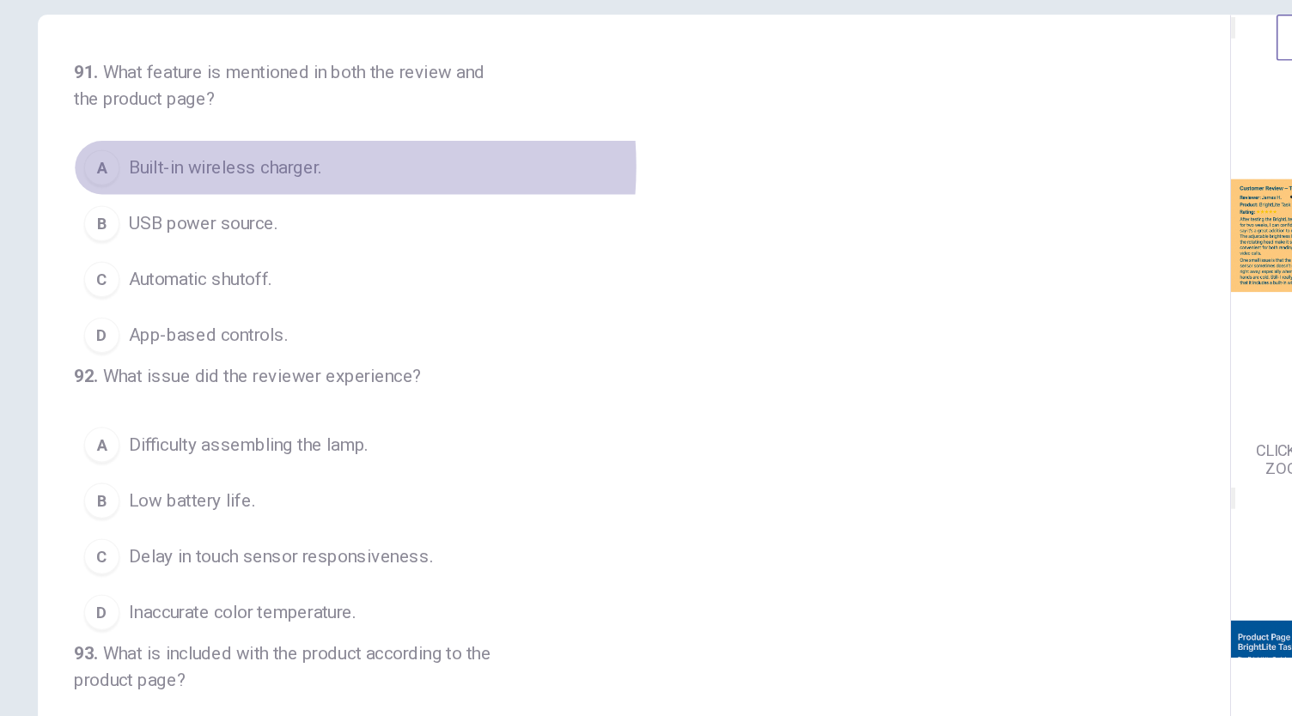
click at [307, 206] on span "Built-in wireless charger." at bounding box center [274, 207] width 148 height 21
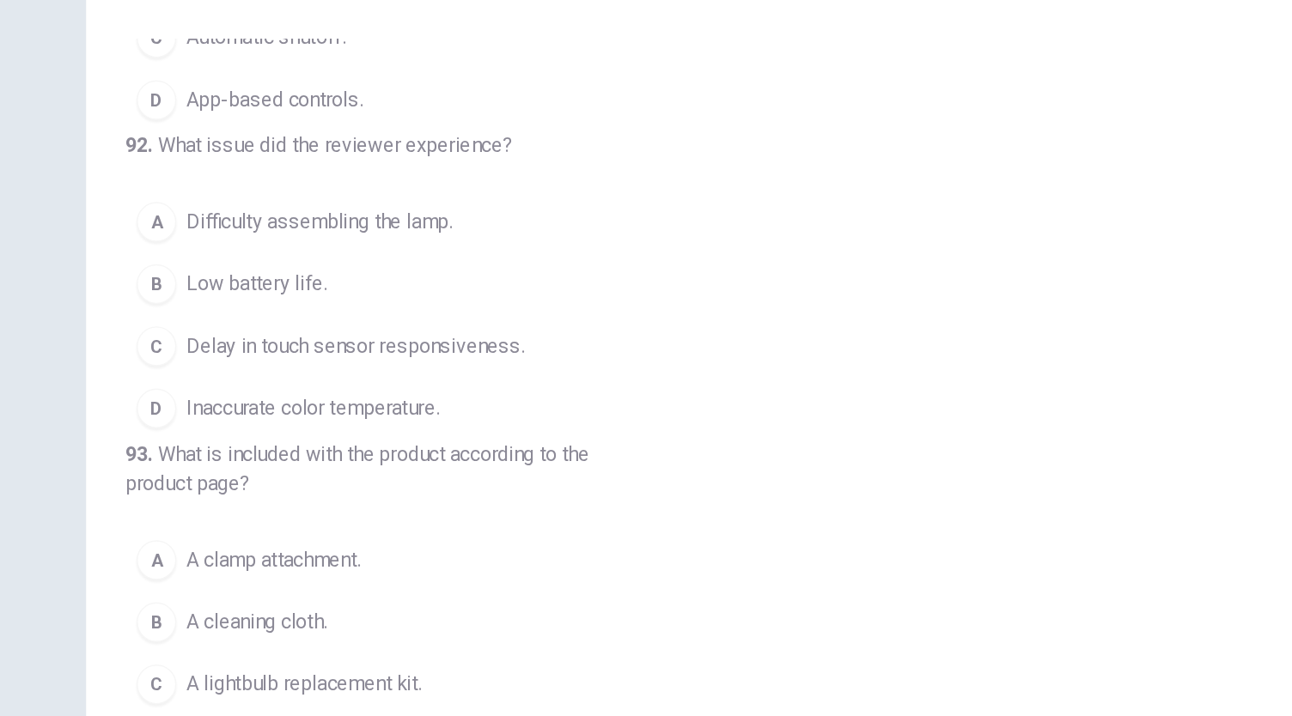
scroll to position [182, 0]
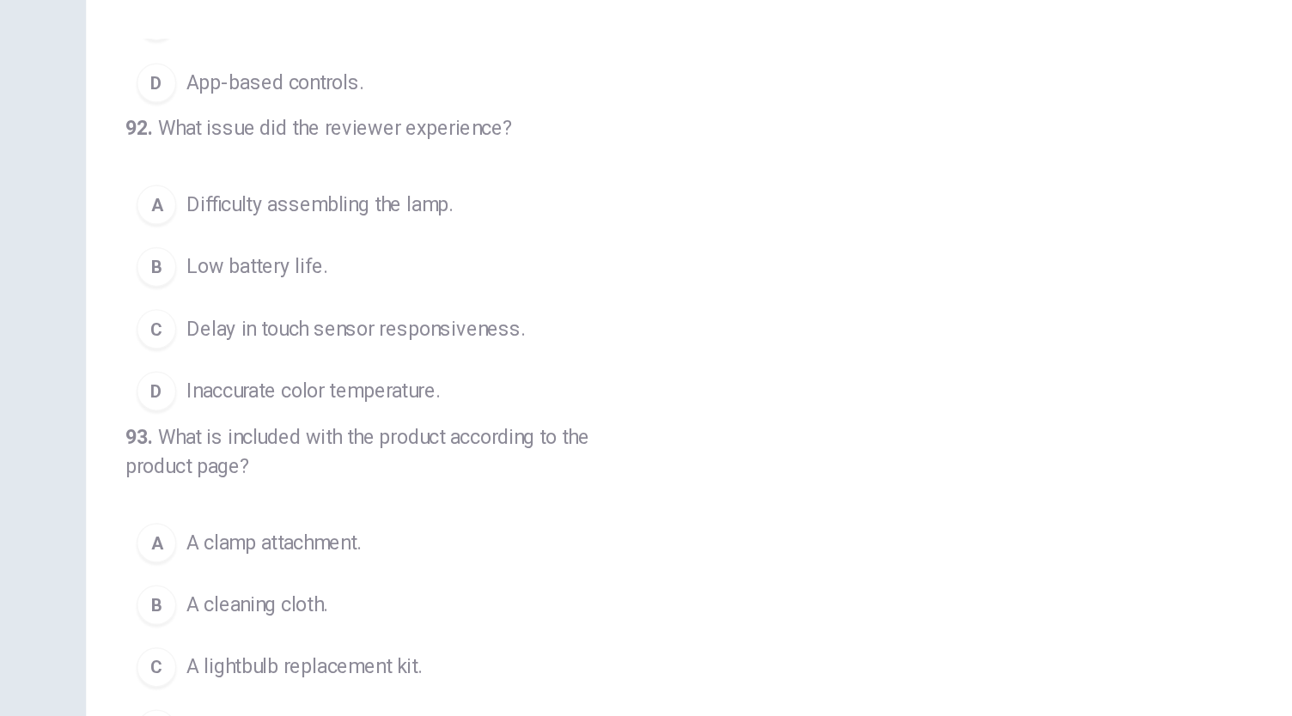
click at [404, 334] on span "Delay in touch sensor responsiveness." at bounding box center [317, 324] width 234 height 21
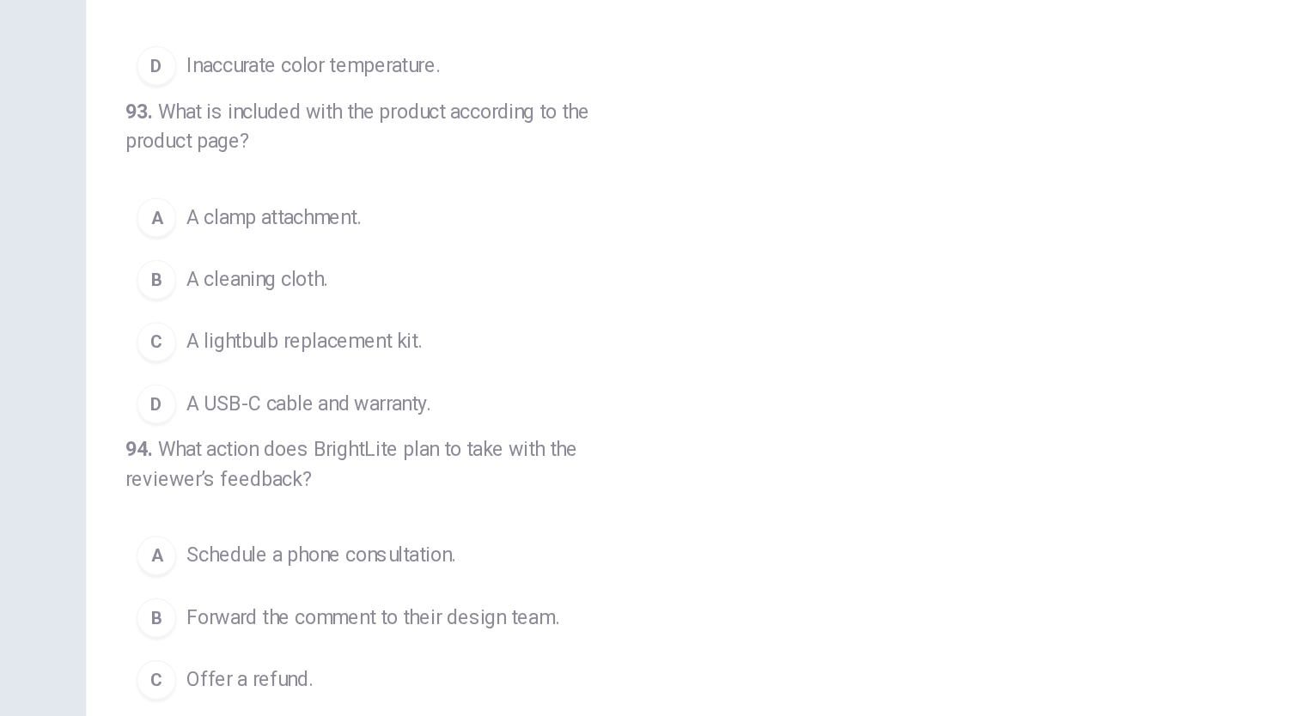
scroll to position [317, 0]
click at [353, 386] on span "A USB-C cable and warranty." at bounding box center [284, 375] width 168 height 21
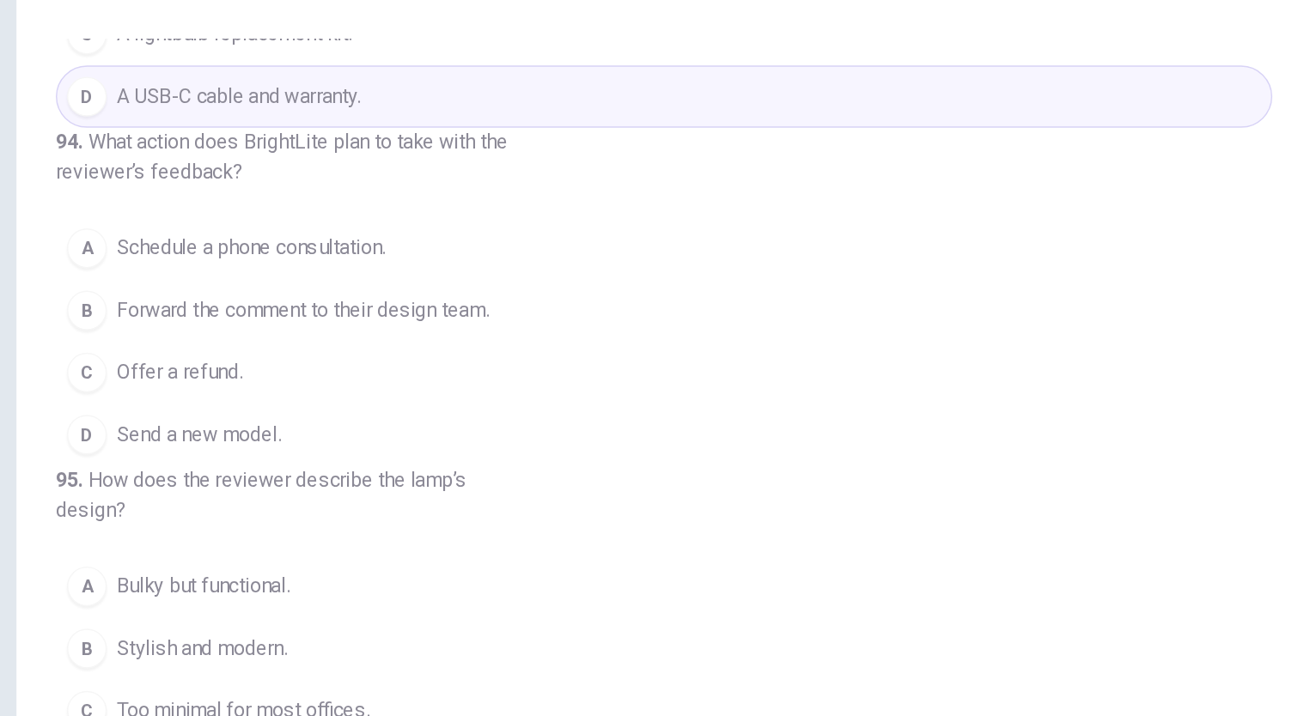
scroll to position [632, 0]
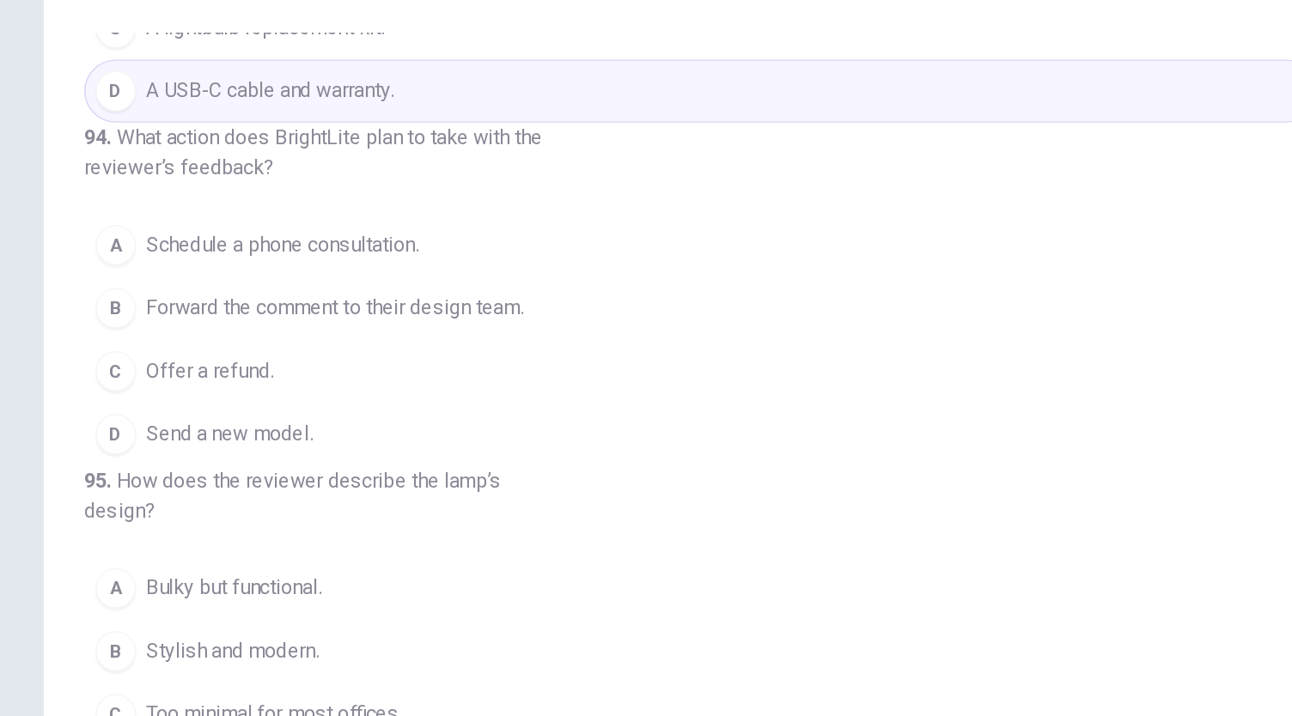
click at [454, 321] on span "Forward the comment to their design team." at bounding box center [328, 311] width 257 height 21
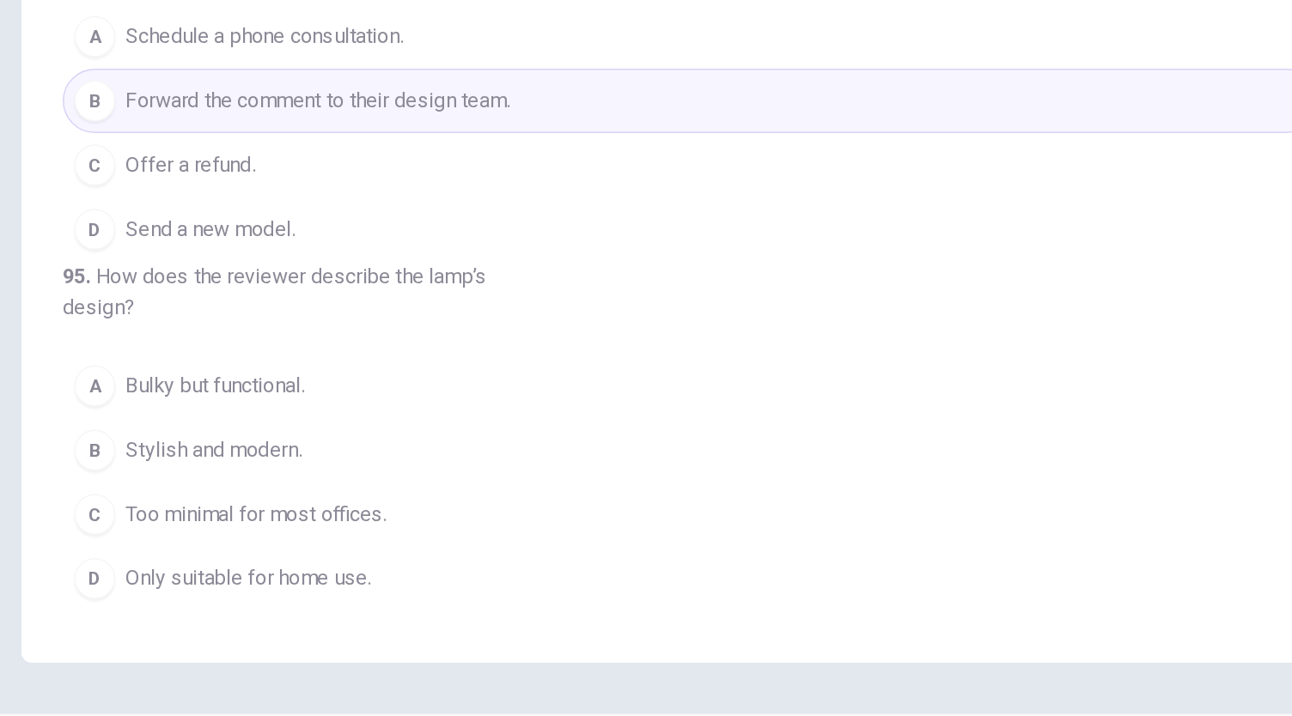
scroll to position [59, 0]
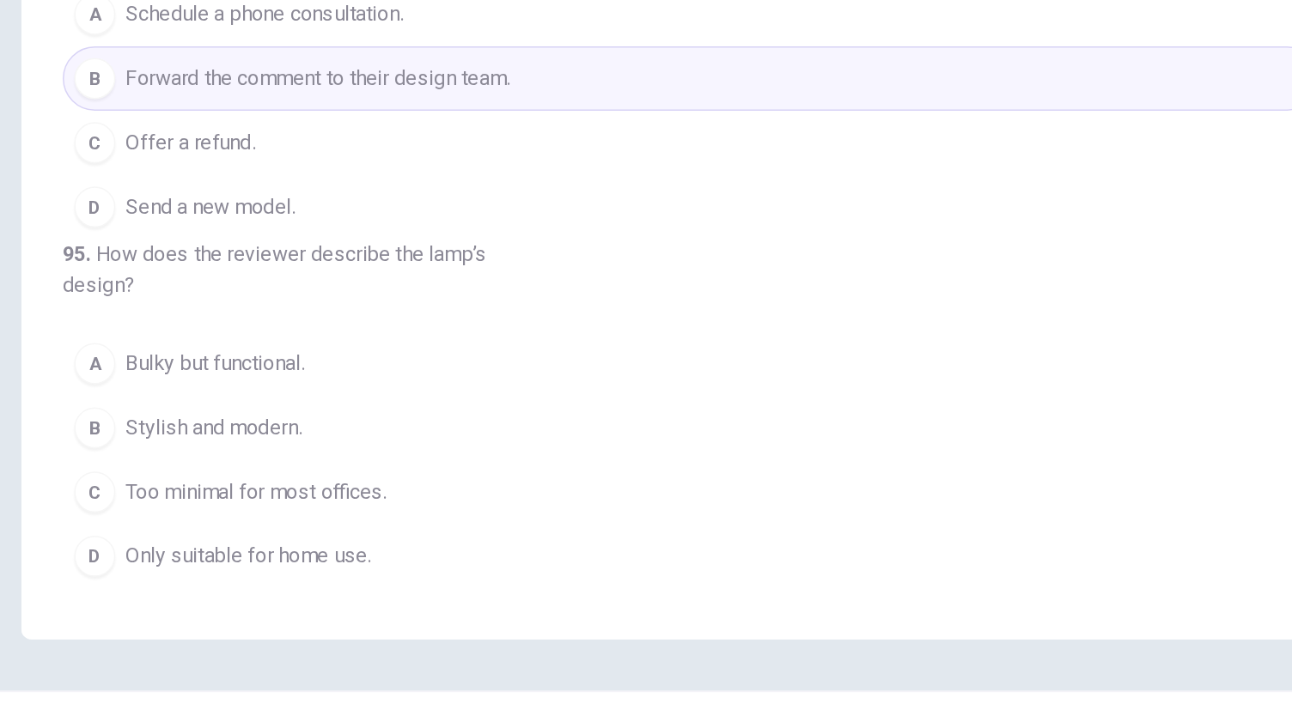
click at [358, 486] on button "B Stylish and modern." at bounding box center [578, 485] width 840 height 43
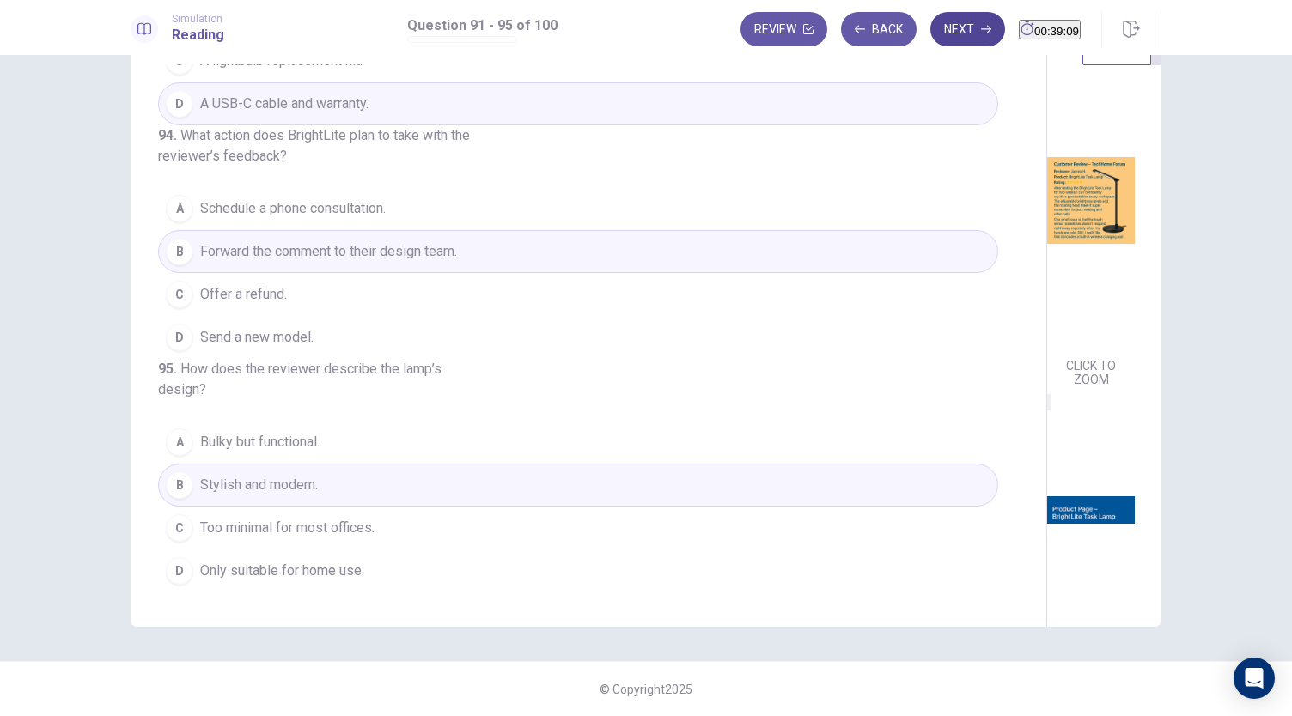
click at [947, 18] on button "Next" at bounding box center [967, 29] width 75 height 34
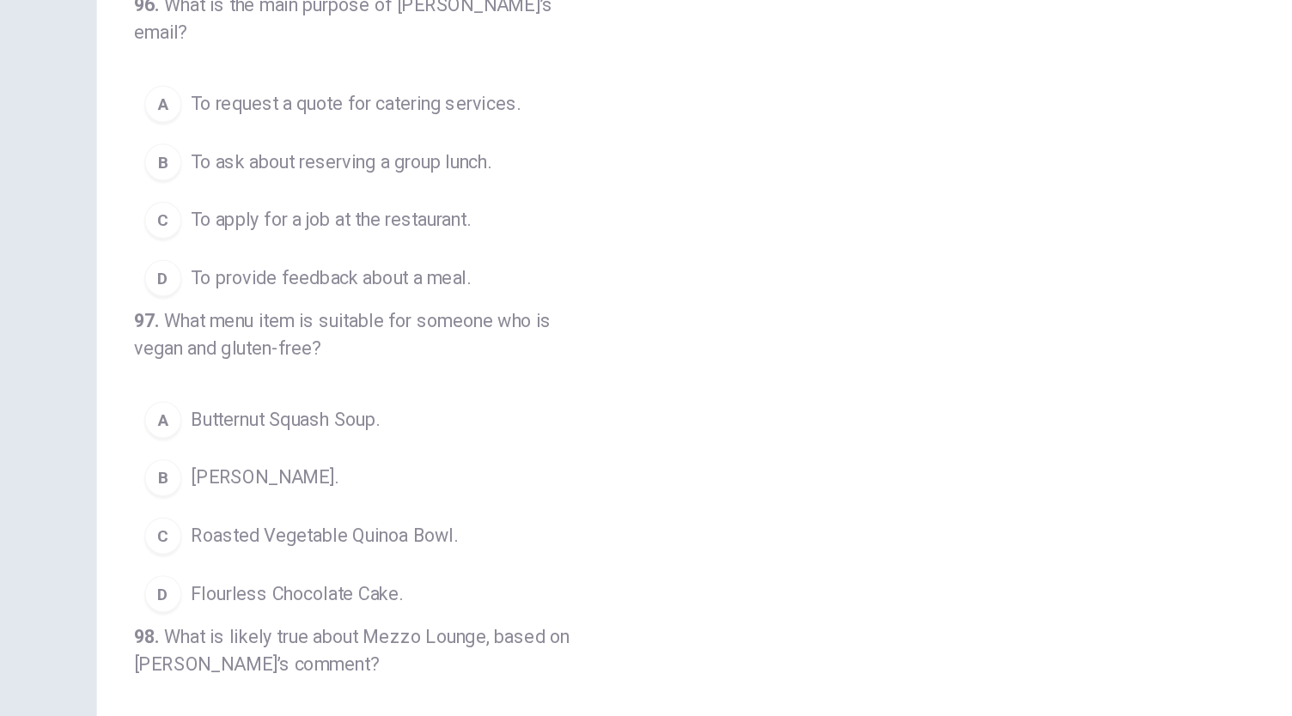
scroll to position [0, 0]
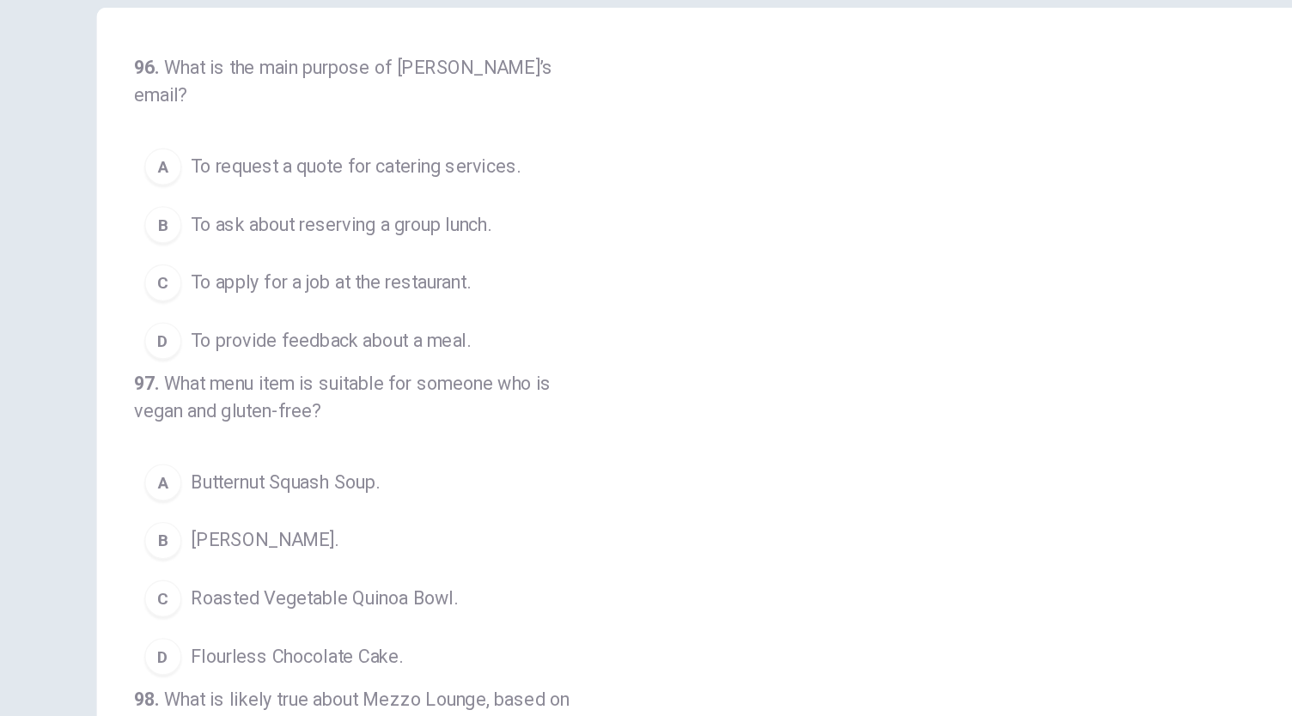
click at [403, 240] on span "To ask about reserving a group lunch." at bounding box center [311, 250] width 222 height 21
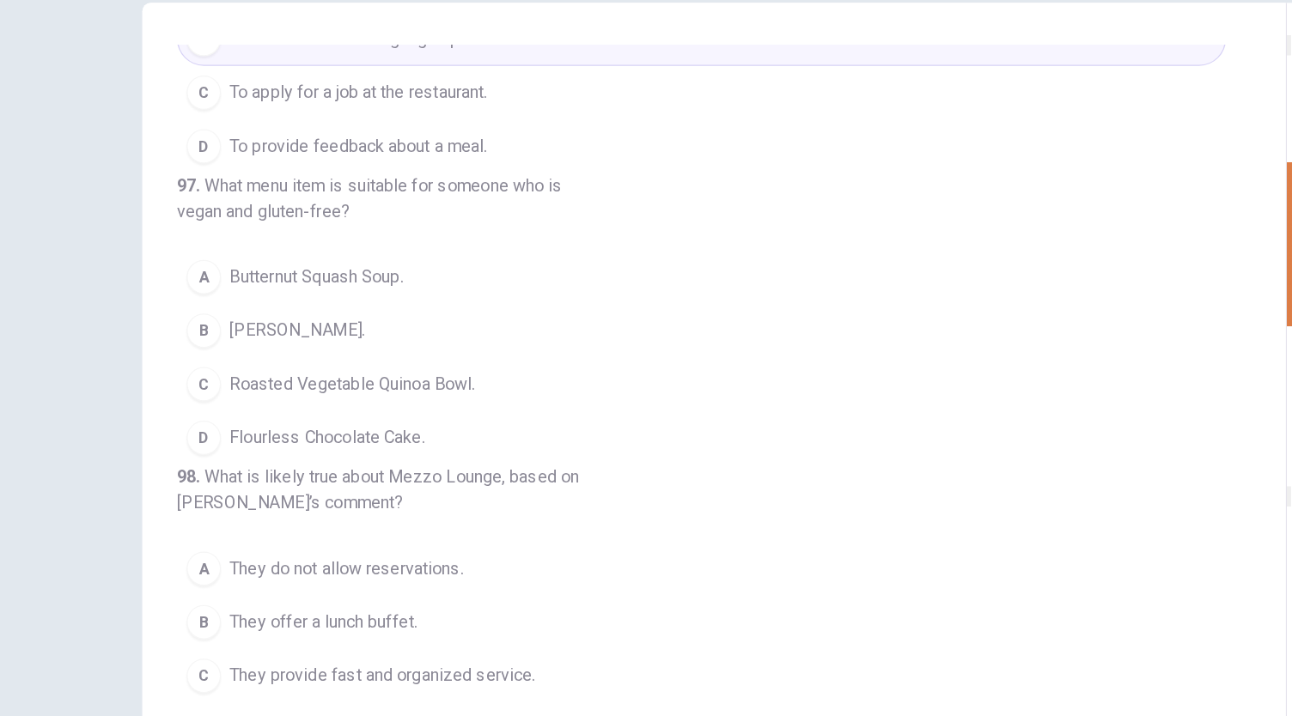
scroll to position [441, 0]
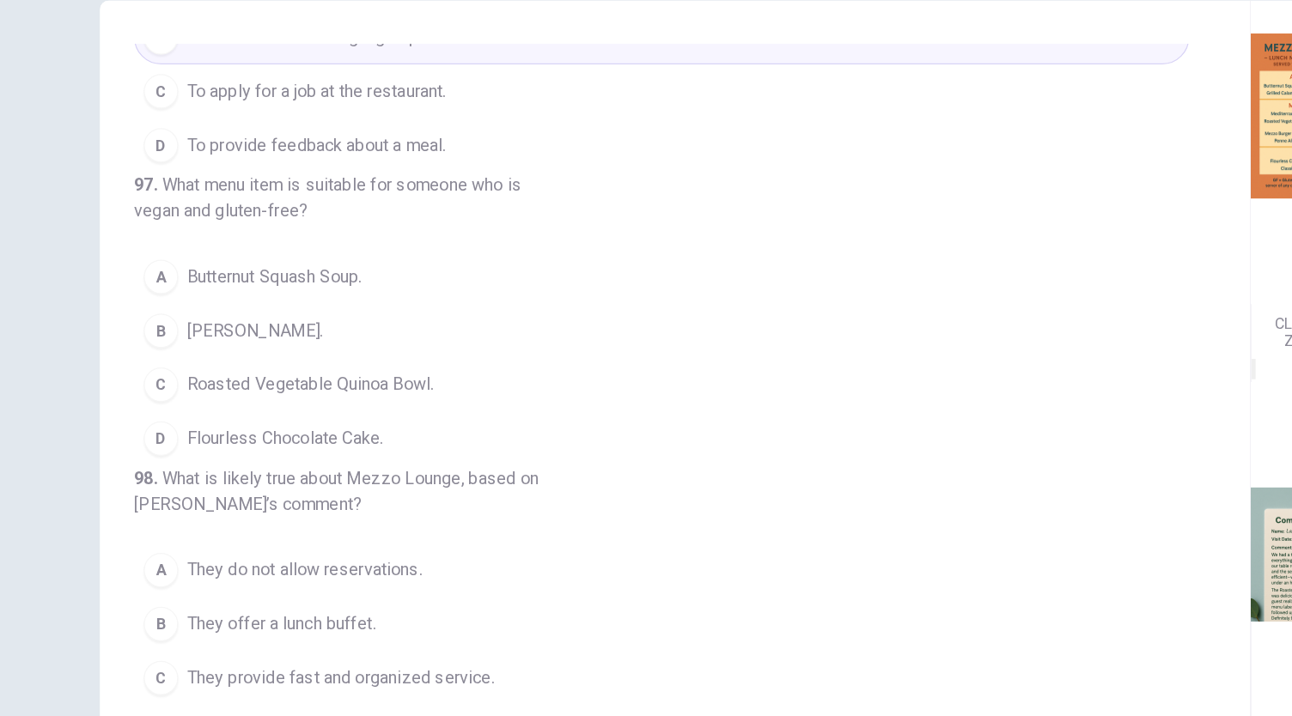
click at [396, 410] on button "C Roasted Vegetable Quinoa Bowl." at bounding box center [578, 395] width 840 height 43
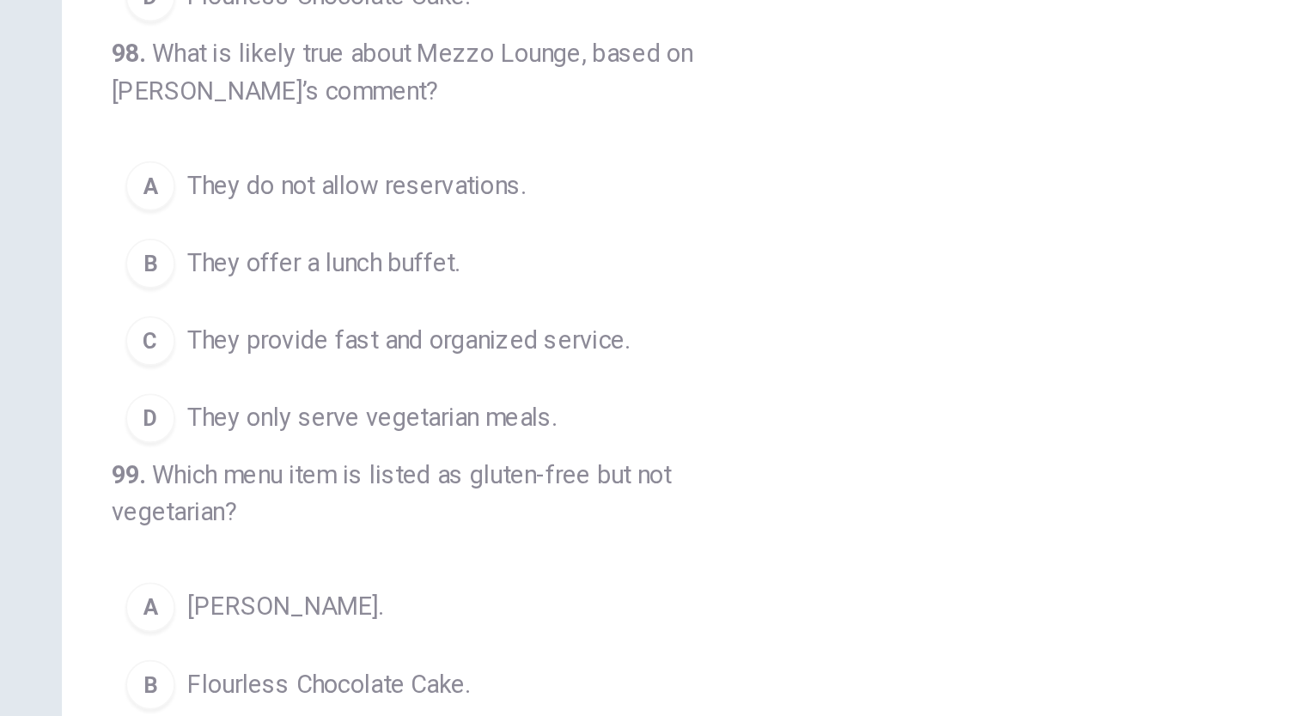
scroll to position [373, 0]
click at [417, 366] on span "They provide fast and organized service." at bounding box center [322, 355] width 245 height 21
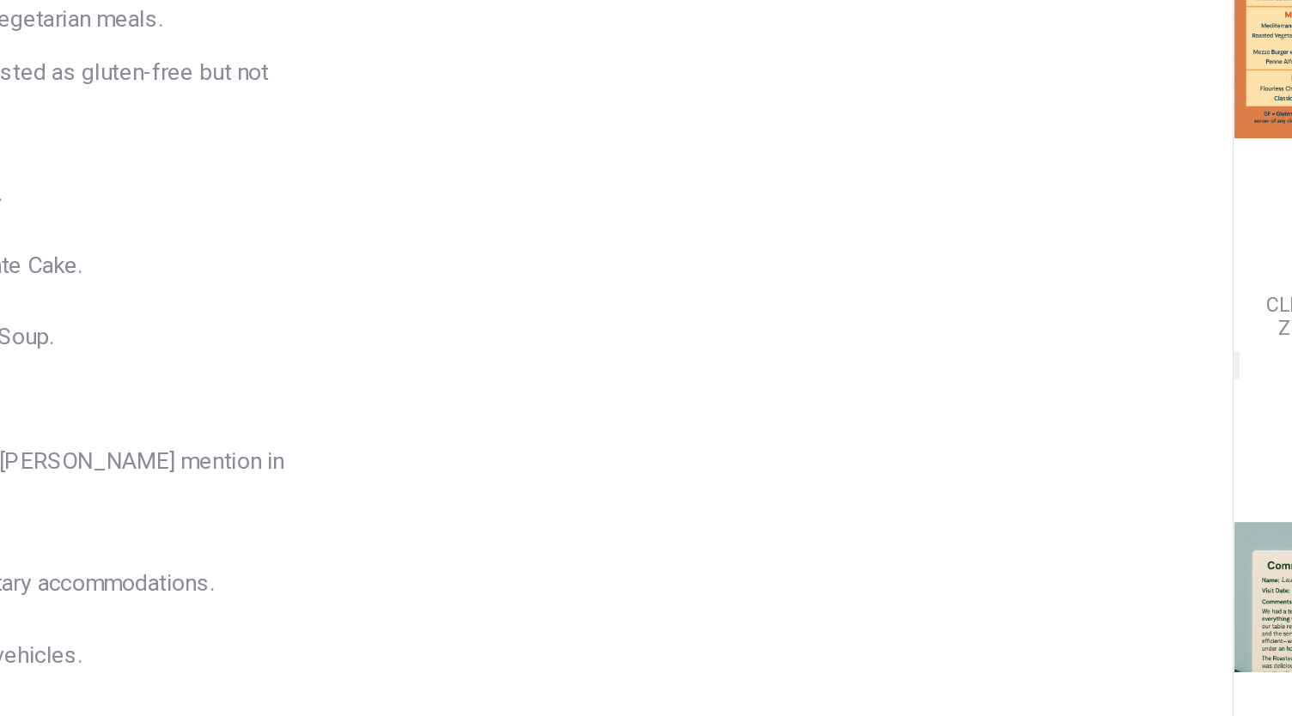
scroll to position [423, 0]
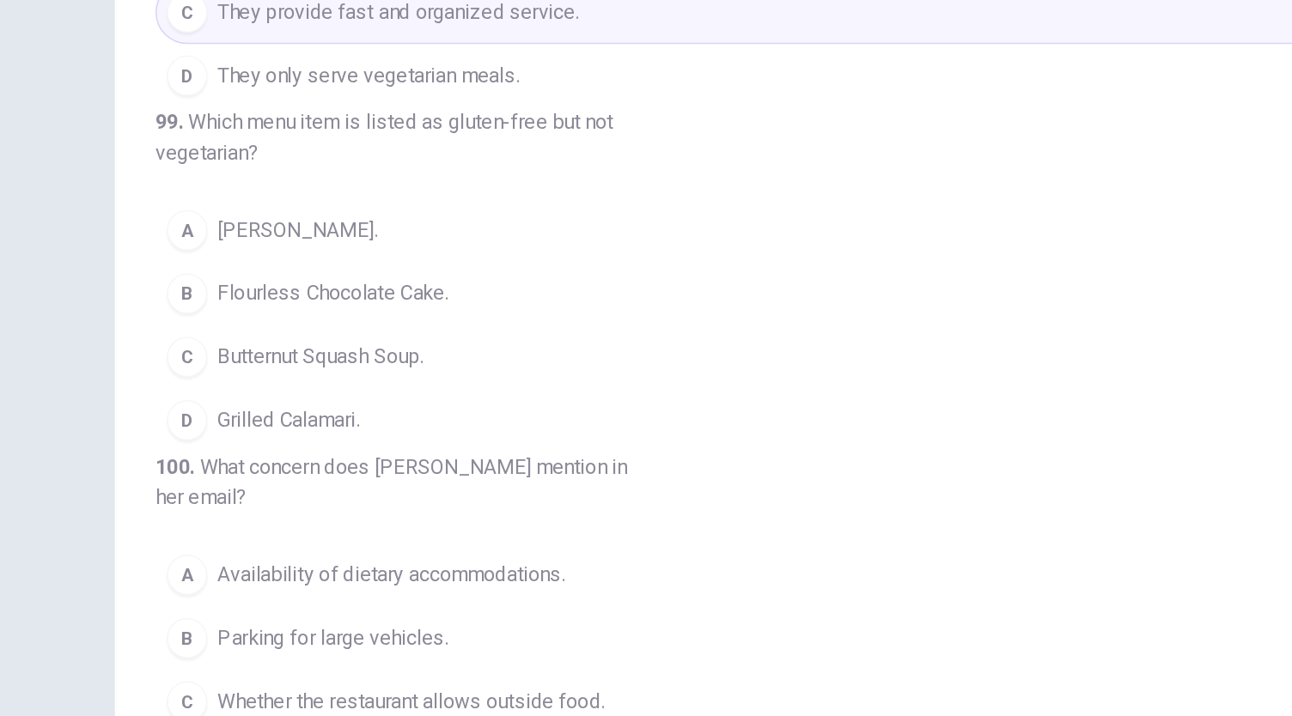
click at [320, 318] on span "Flourless Chocolate Cake." at bounding box center [278, 307] width 156 height 21
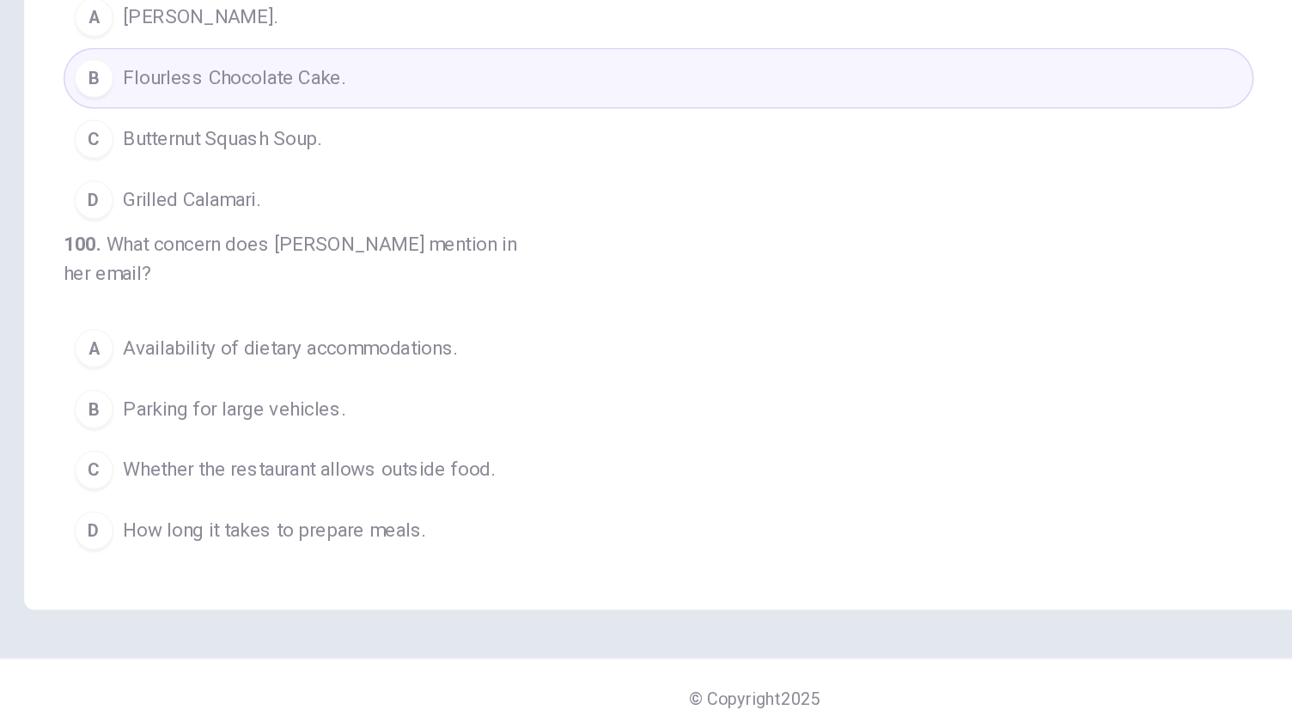
scroll to position [0, 0]
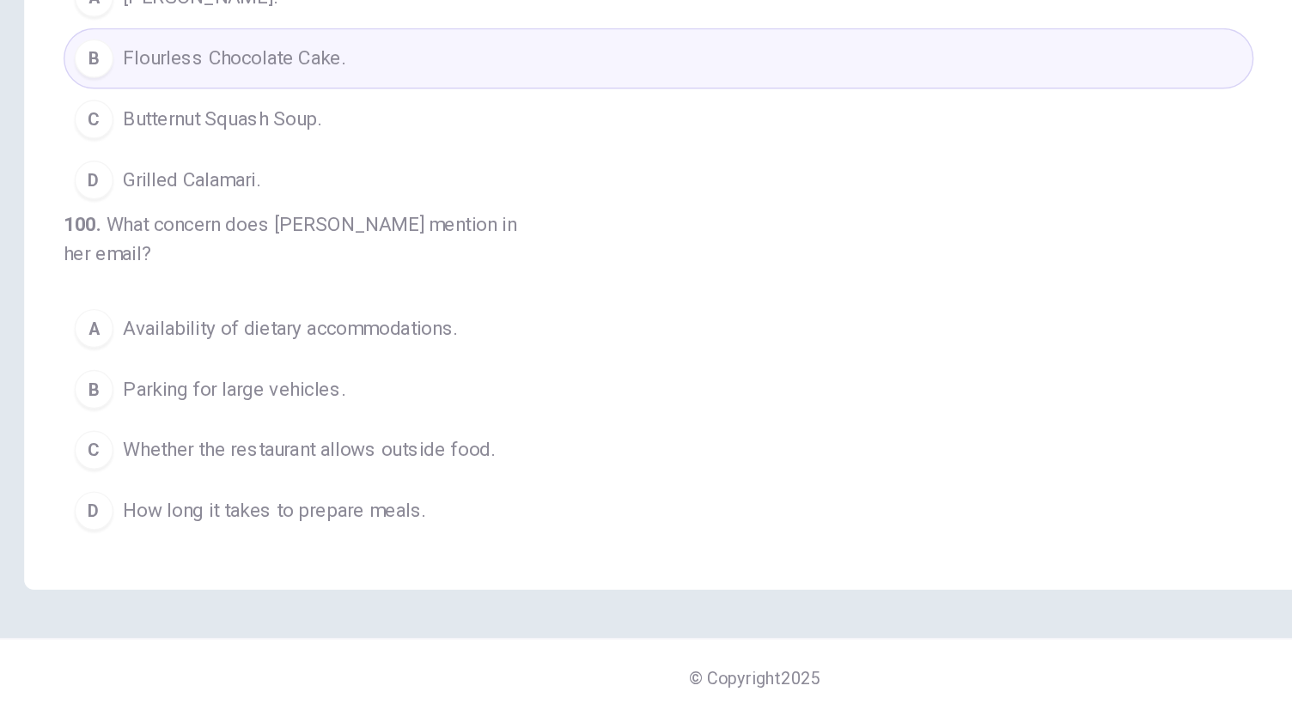
click at [421, 570] on button "D How long it takes to prepare meals." at bounding box center [578, 571] width 840 height 43
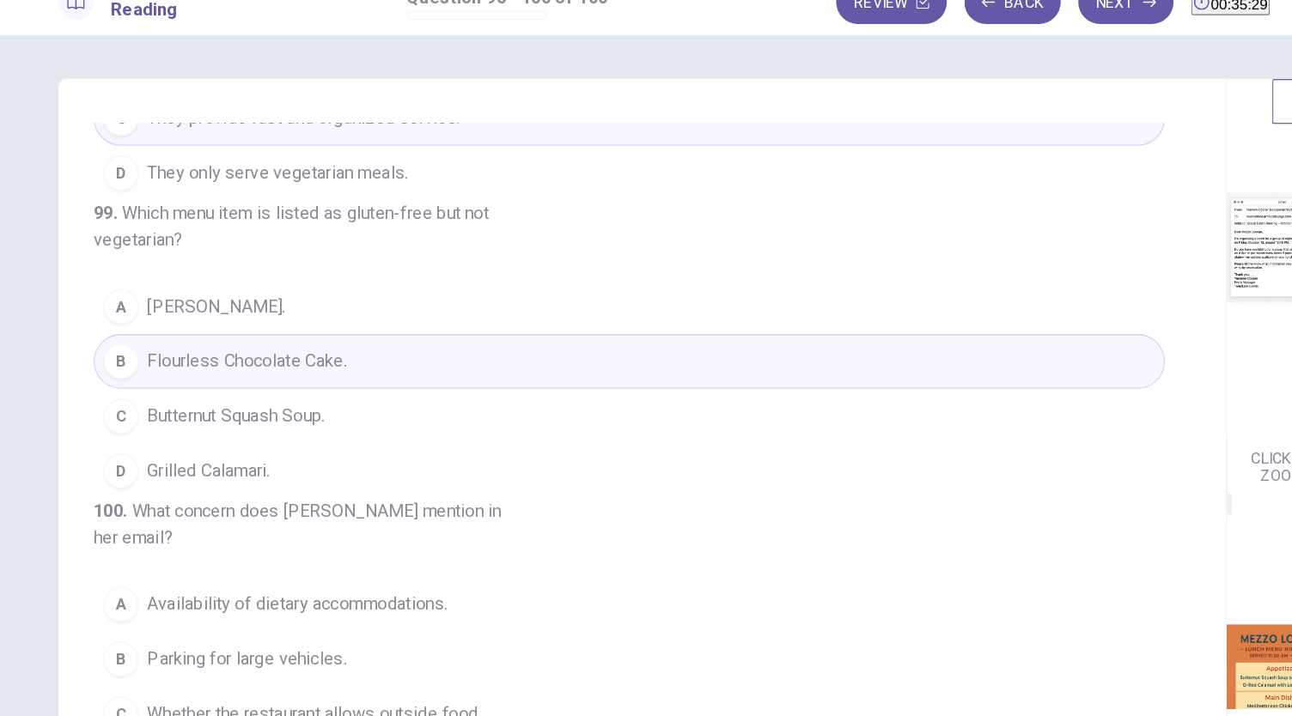
scroll to position [59, 0]
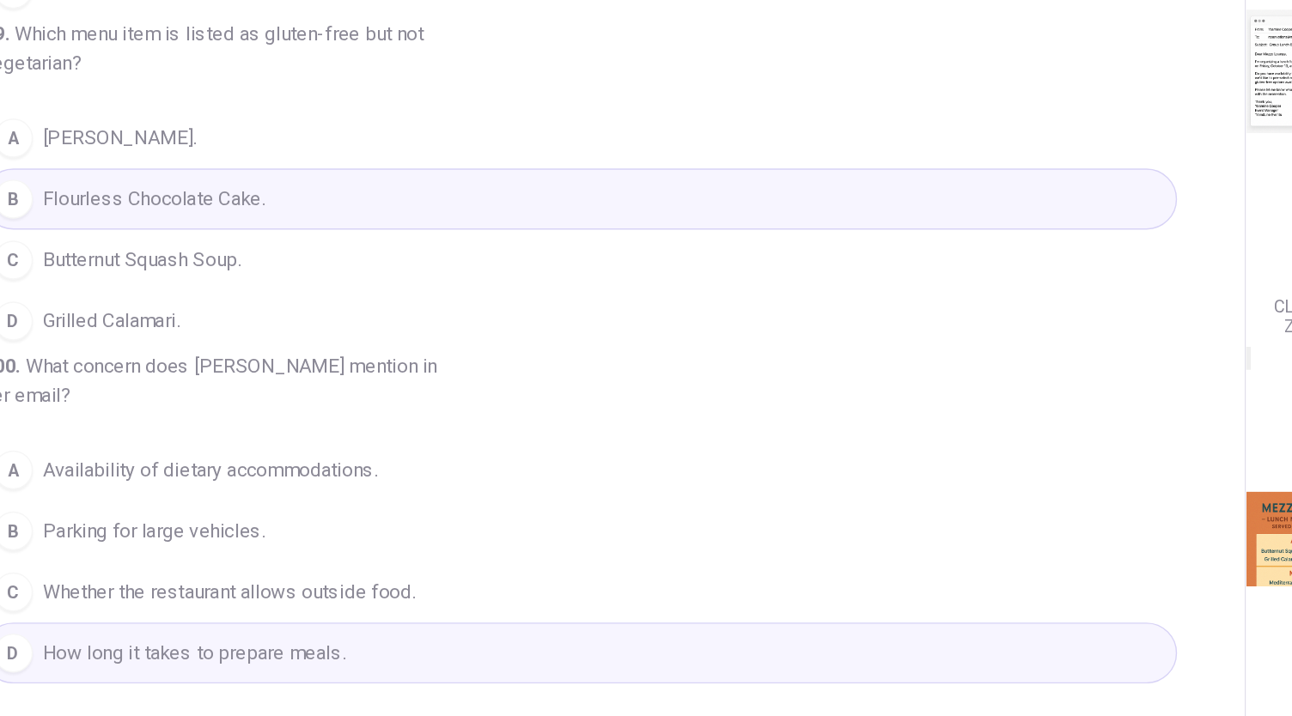
click at [510, 442] on button "A Availability of dietary accommodations." at bounding box center [578, 442] width 840 height 43
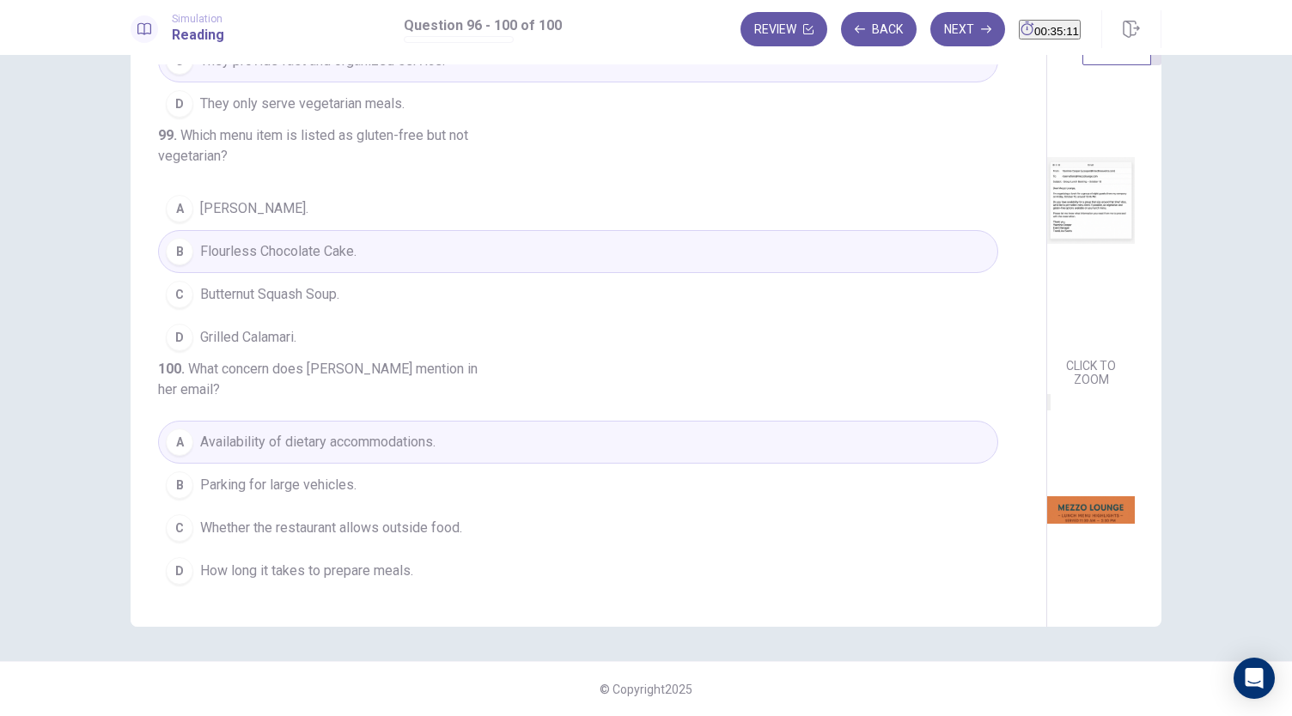
scroll to position [0, 0]
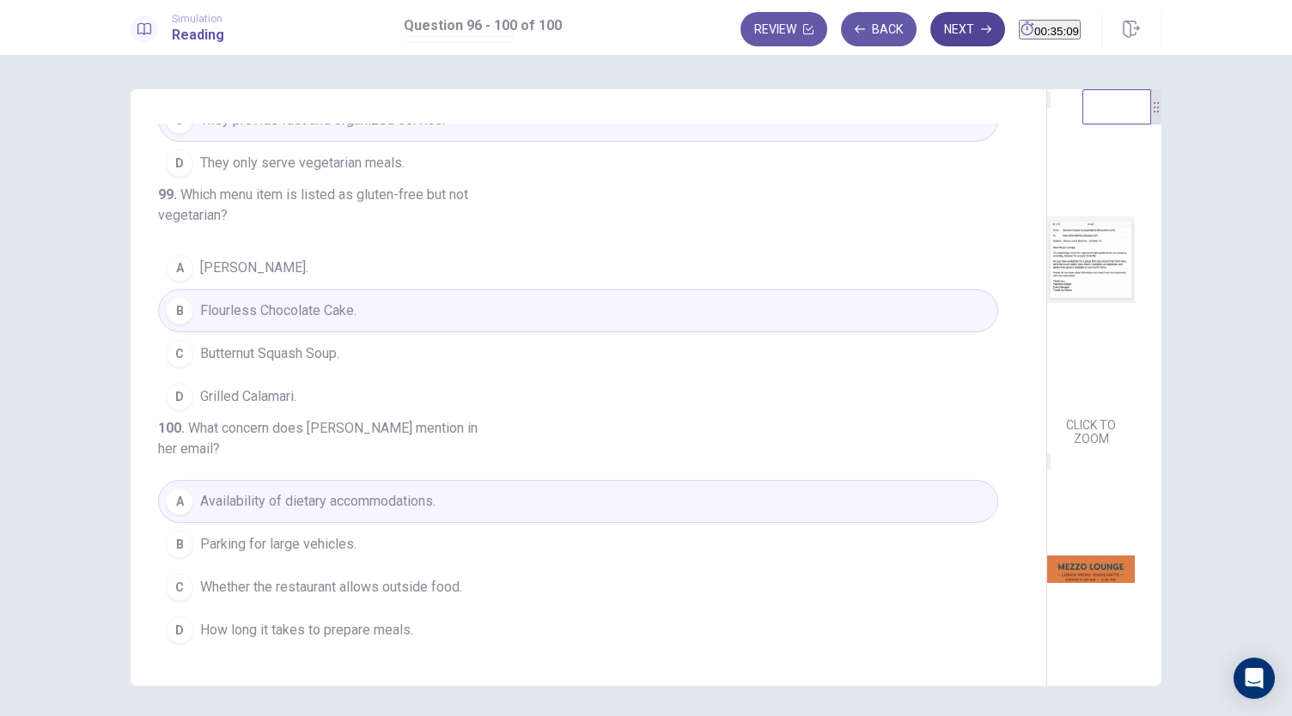
click at [981, 27] on icon "button" at bounding box center [986, 29] width 10 height 10
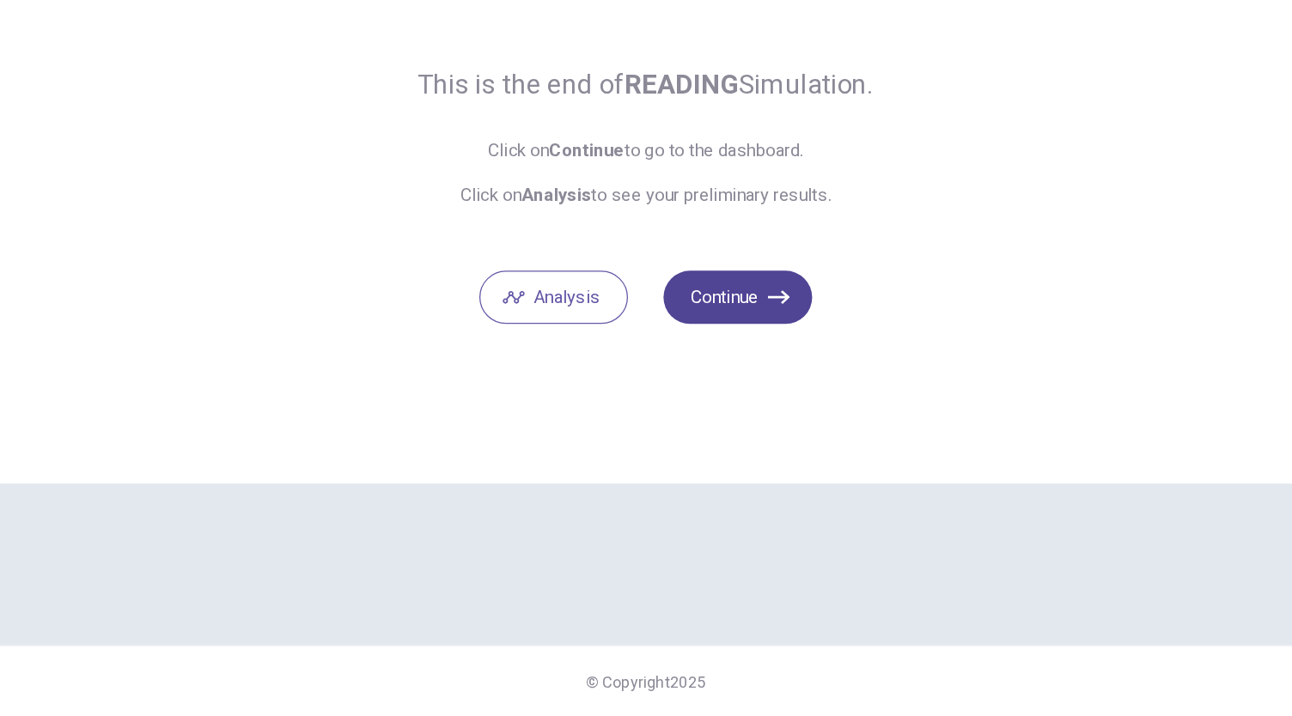
click at [734, 395] on button "Continue" at bounding box center [717, 391] width 115 height 41
